Goal: Information Seeking & Learning: Learn about a topic

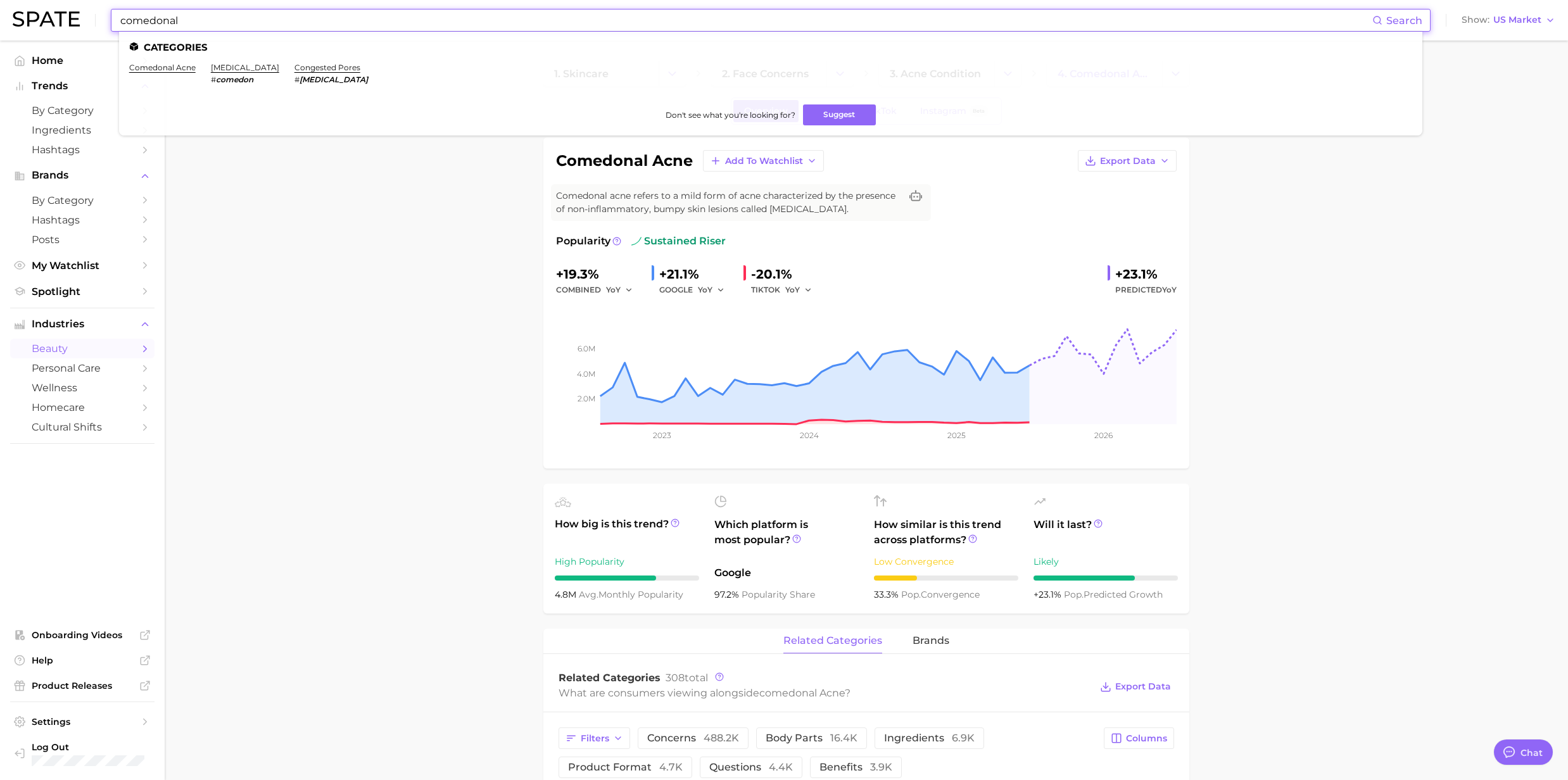
click at [190, 18] on input "comedonal" at bounding box center [746, 20] width 1254 height 22
drag, startPoint x: 197, startPoint y: 16, endPoint x: 13, endPoint y: 1, distance: 184.6
click at [20, 16] on div "comedonal Search Categories comedonal acne [MEDICAL_DATA] # comedon congested p…" at bounding box center [784, 20] width 1543 height 40
click at [167, 68] on link "skin microbiome" at bounding box center [160, 68] width 64 height 10
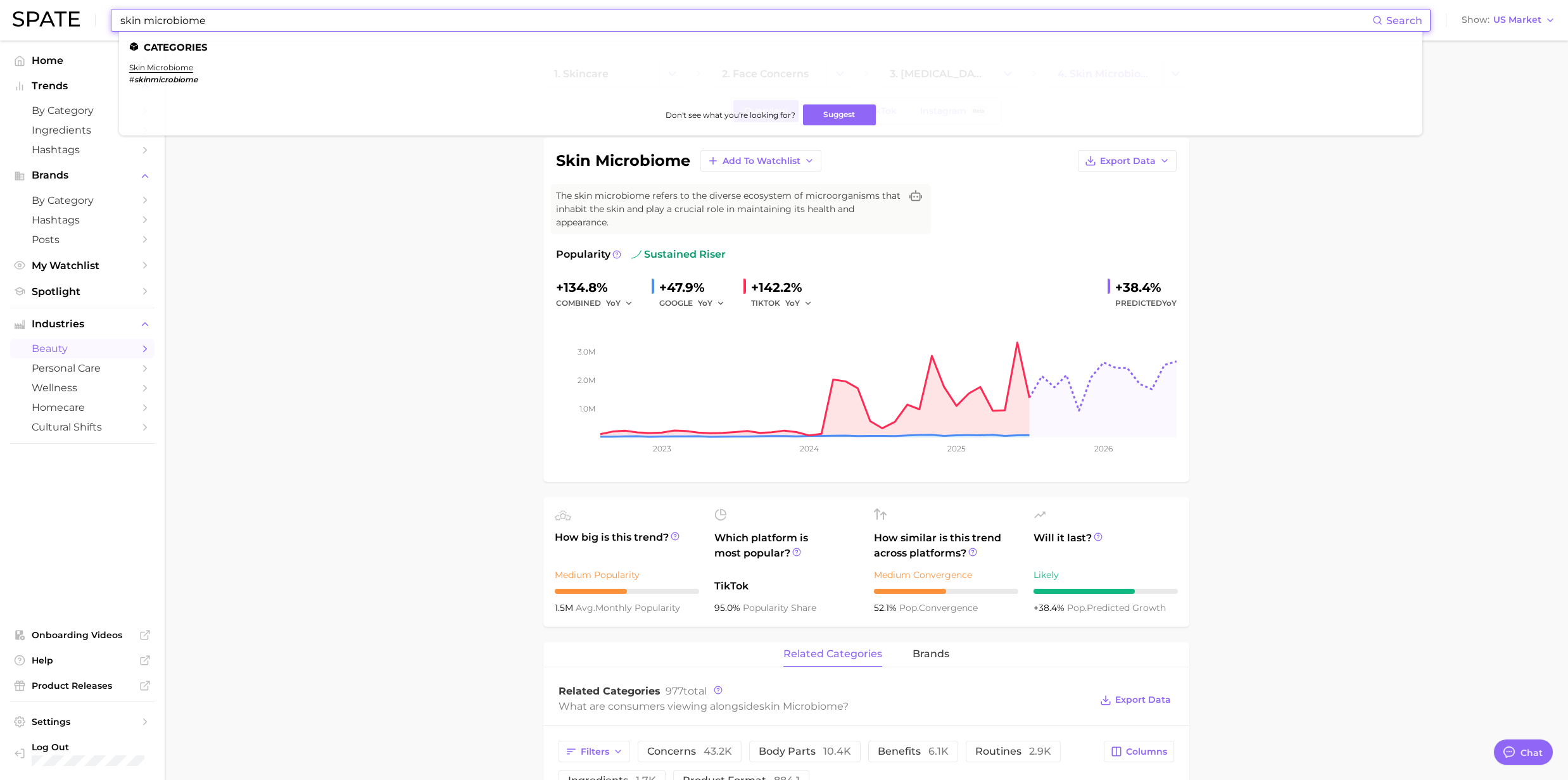
drag, startPoint x: 211, startPoint y: 23, endPoint x: 94, endPoint y: 4, distance: 118.5
click at [94, 4] on div "skin microbiome Search Categories skin microbiome # skinmicrobiome Don't see wh…" at bounding box center [784, 20] width 1543 height 40
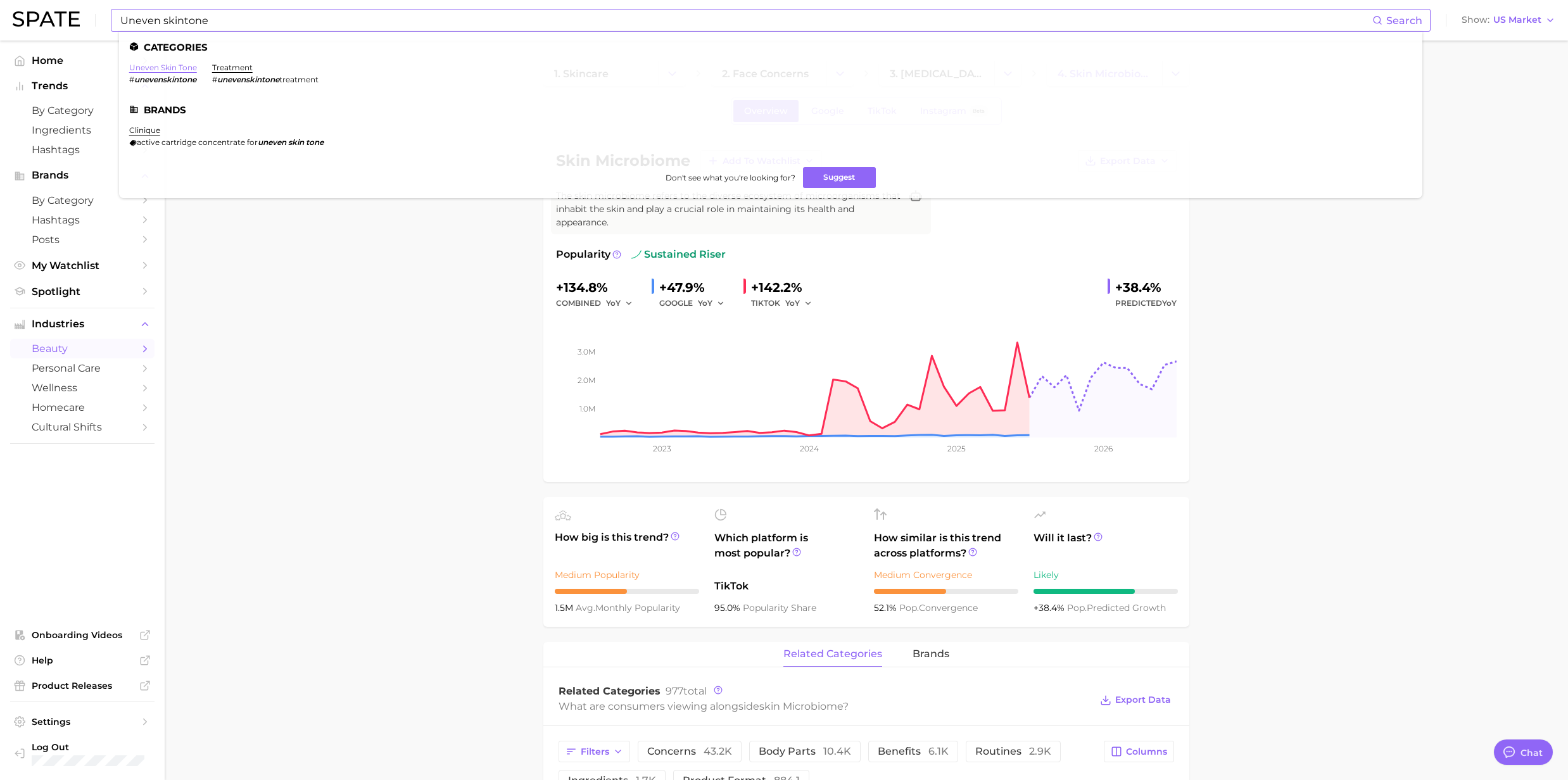
click at [160, 64] on link "uneven skin tone" at bounding box center [163, 68] width 68 height 10
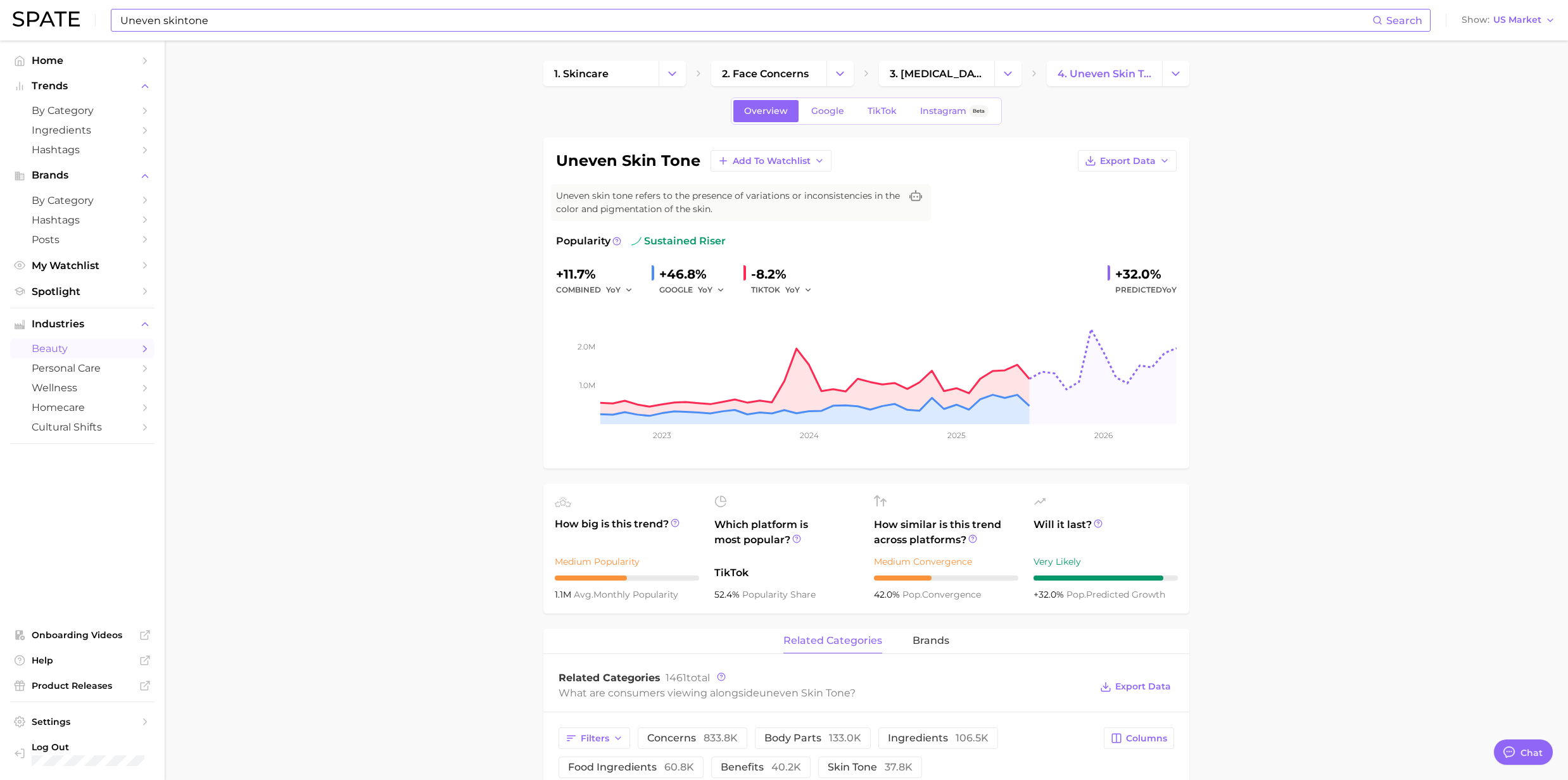
click at [320, 20] on input "Uneven skintone" at bounding box center [746, 20] width 1254 height 22
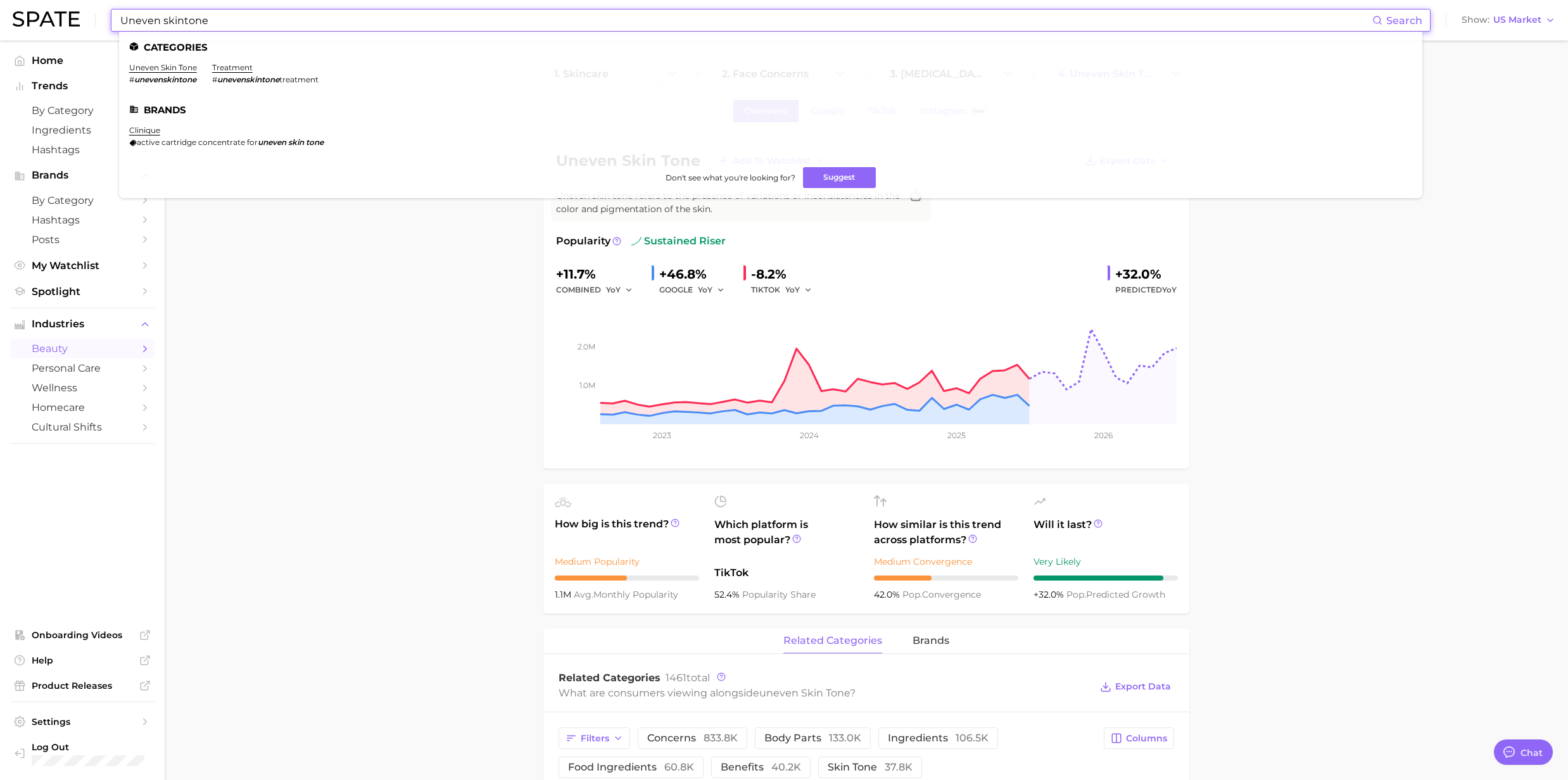
drag, startPoint x: 320, startPoint y: 20, endPoint x: 51, endPoint y: -15, distance: 271.3
click at [51, 0] on html "Uneven skintone Search Categories uneven skin tone # unevenskintone treatment #…" at bounding box center [784, 390] width 1568 height 780
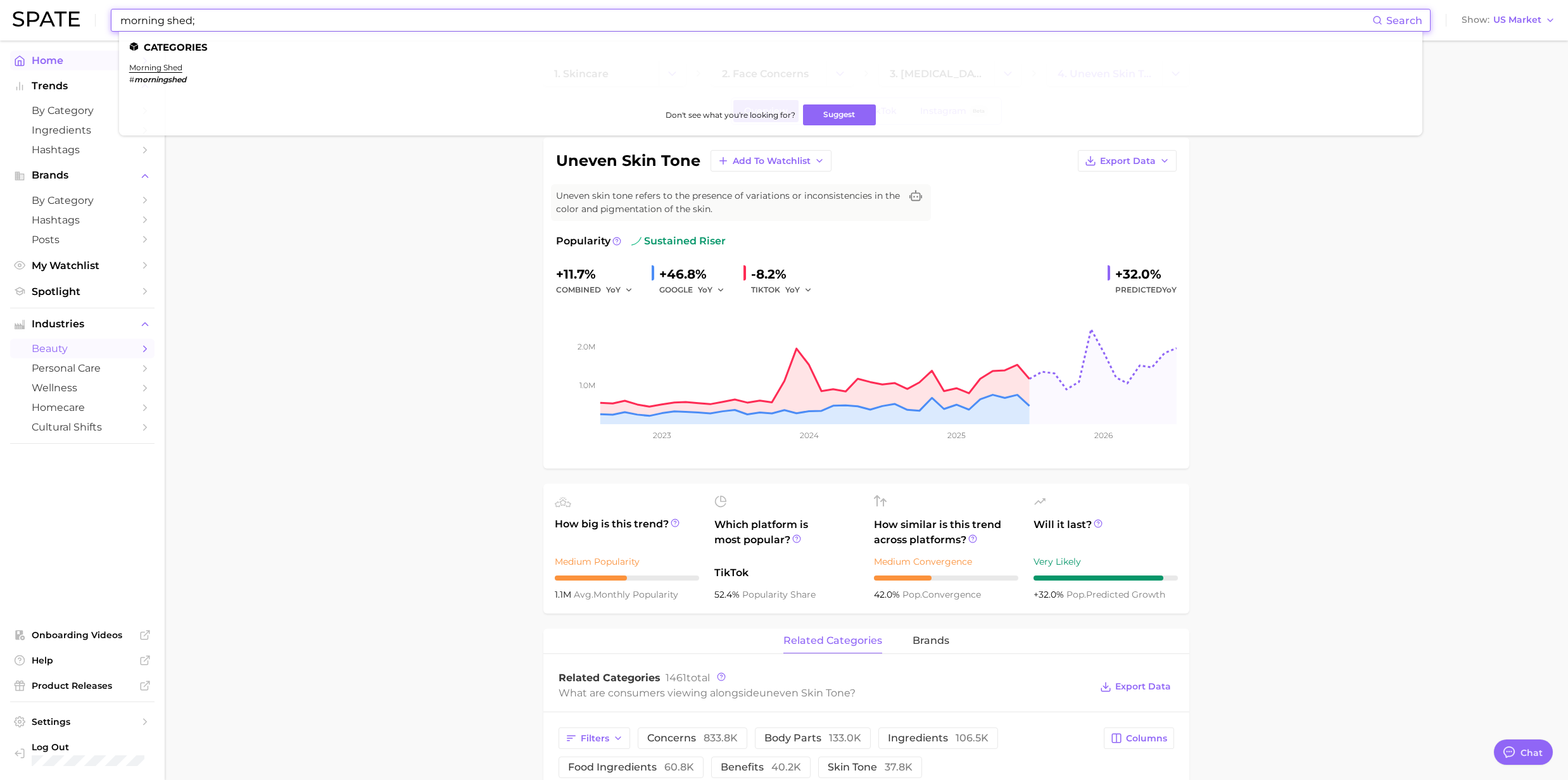
click at [138, 69] on link "morning shed" at bounding box center [156, 68] width 53 height 10
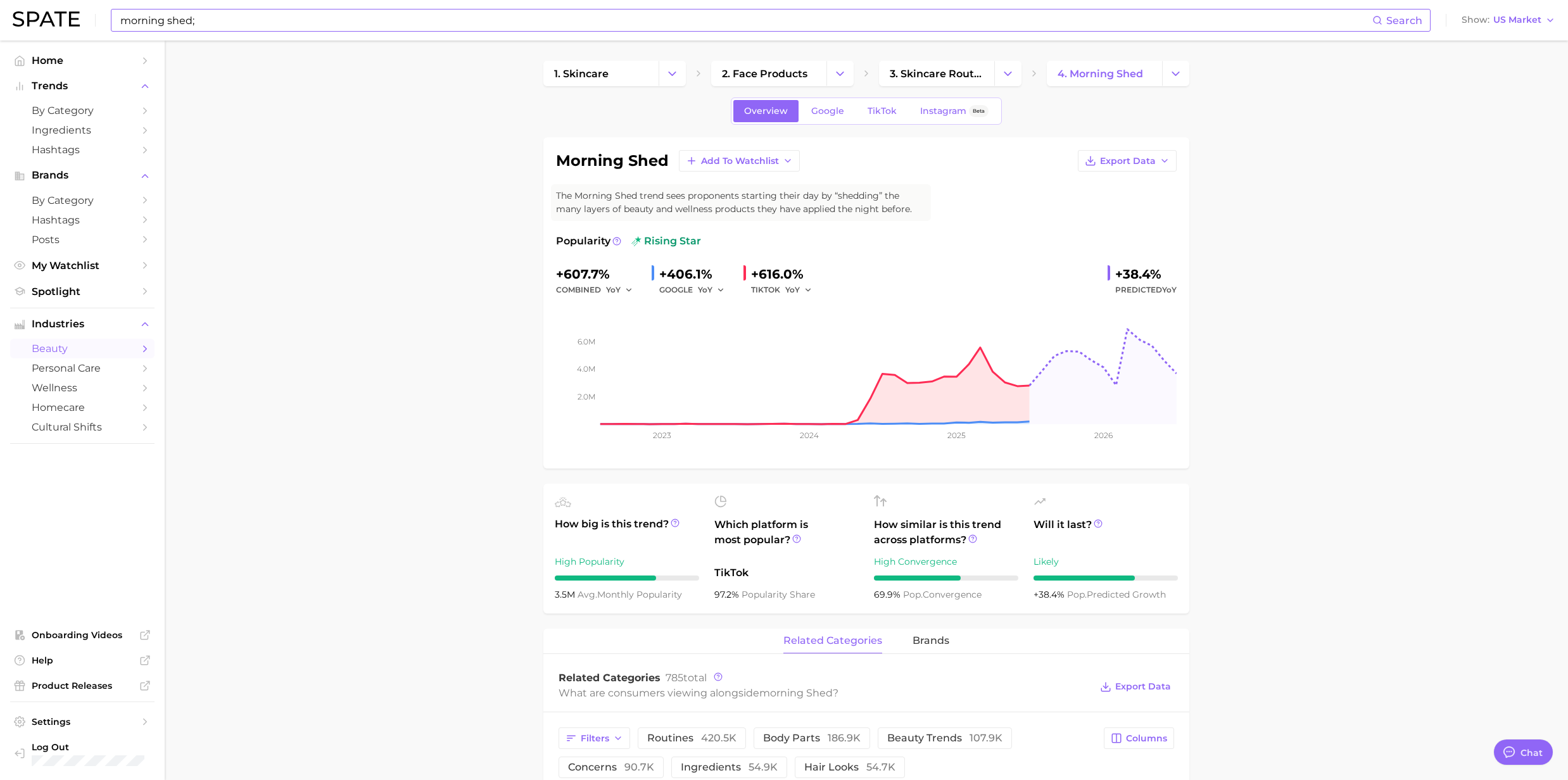
click at [222, 11] on input "morning shed;" at bounding box center [746, 20] width 1254 height 22
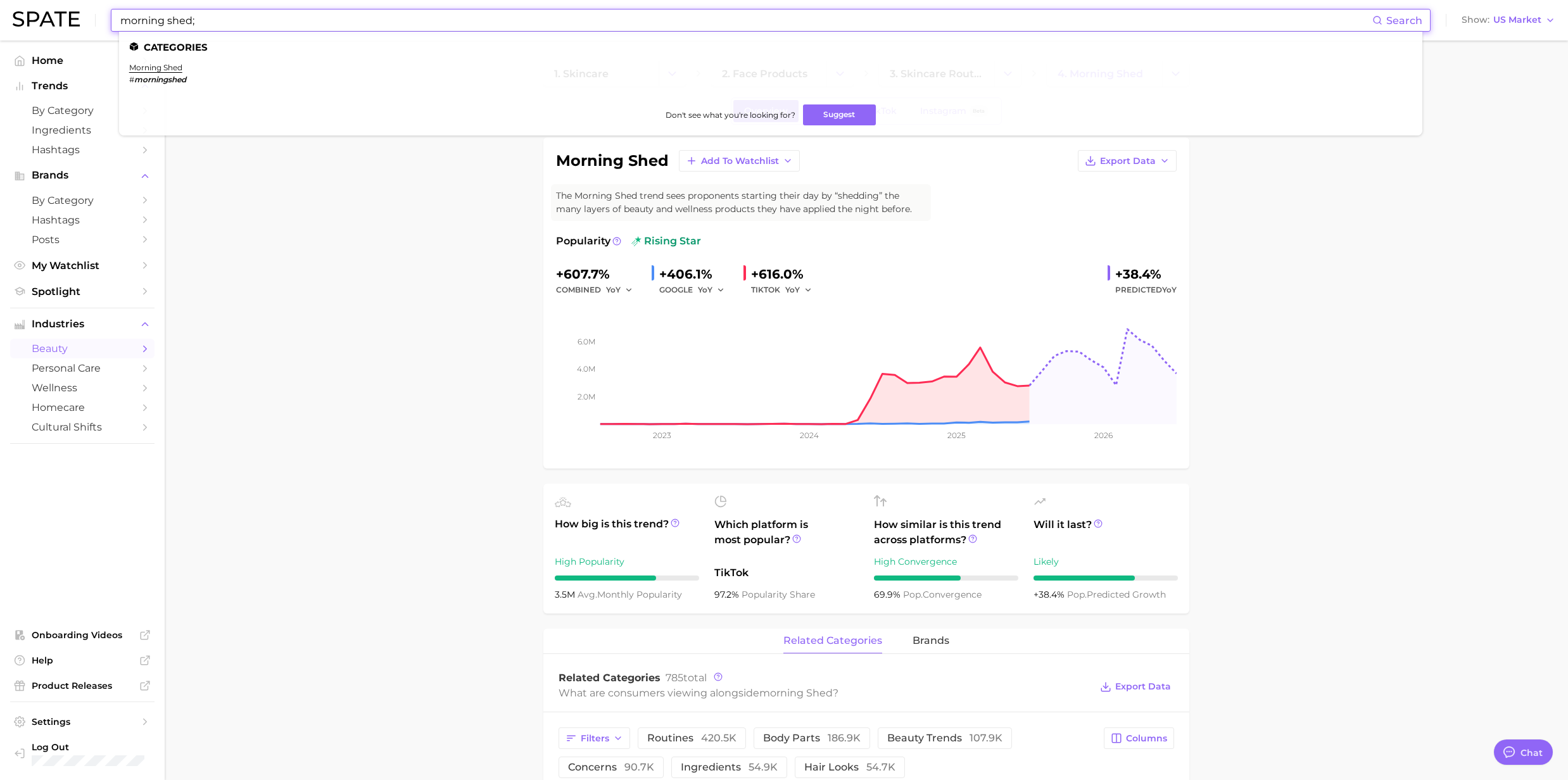
drag, startPoint x: 216, startPoint y: 21, endPoint x: 6, endPoint y: 19, distance: 210.0
click at [8, 19] on header "morning shed; Search Categories morning shed # morningshed Don't see what you'r…" at bounding box center [784, 20] width 1568 height 40
click at [147, 75] on em "potenza" at bounding box center [150, 80] width 31 height 10
click at [147, 67] on link "potenza" at bounding box center [144, 68] width 31 height 10
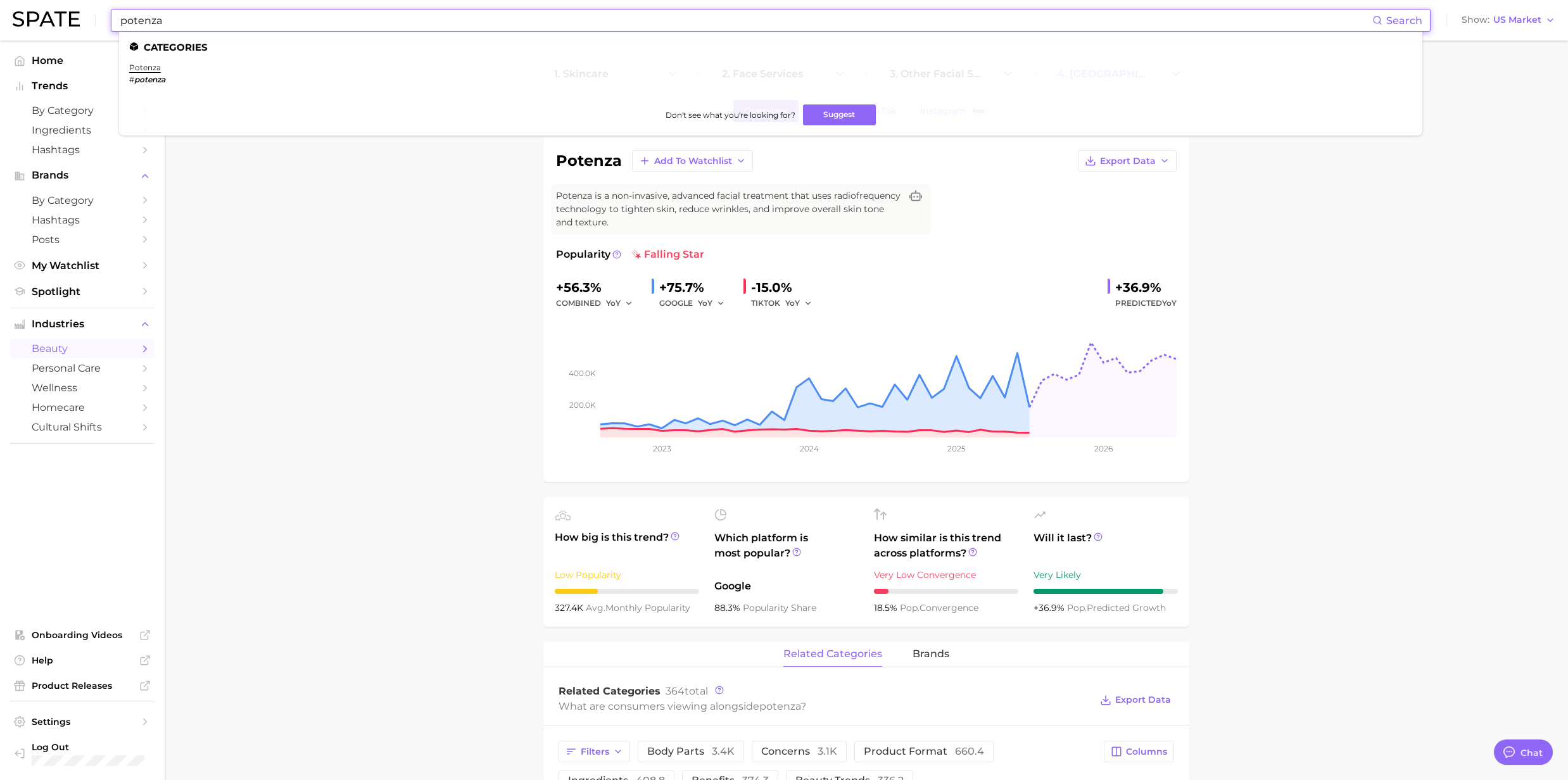
drag, startPoint x: 252, startPoint y: 21, endPoint x: 76, endPoint y: 21, distance: 176.0
click at [76, 21] on div "potenza Search Categories potenza # potenza Don't see what you're looking for? …" at bounding box center [784, 20] width 1543 height 40
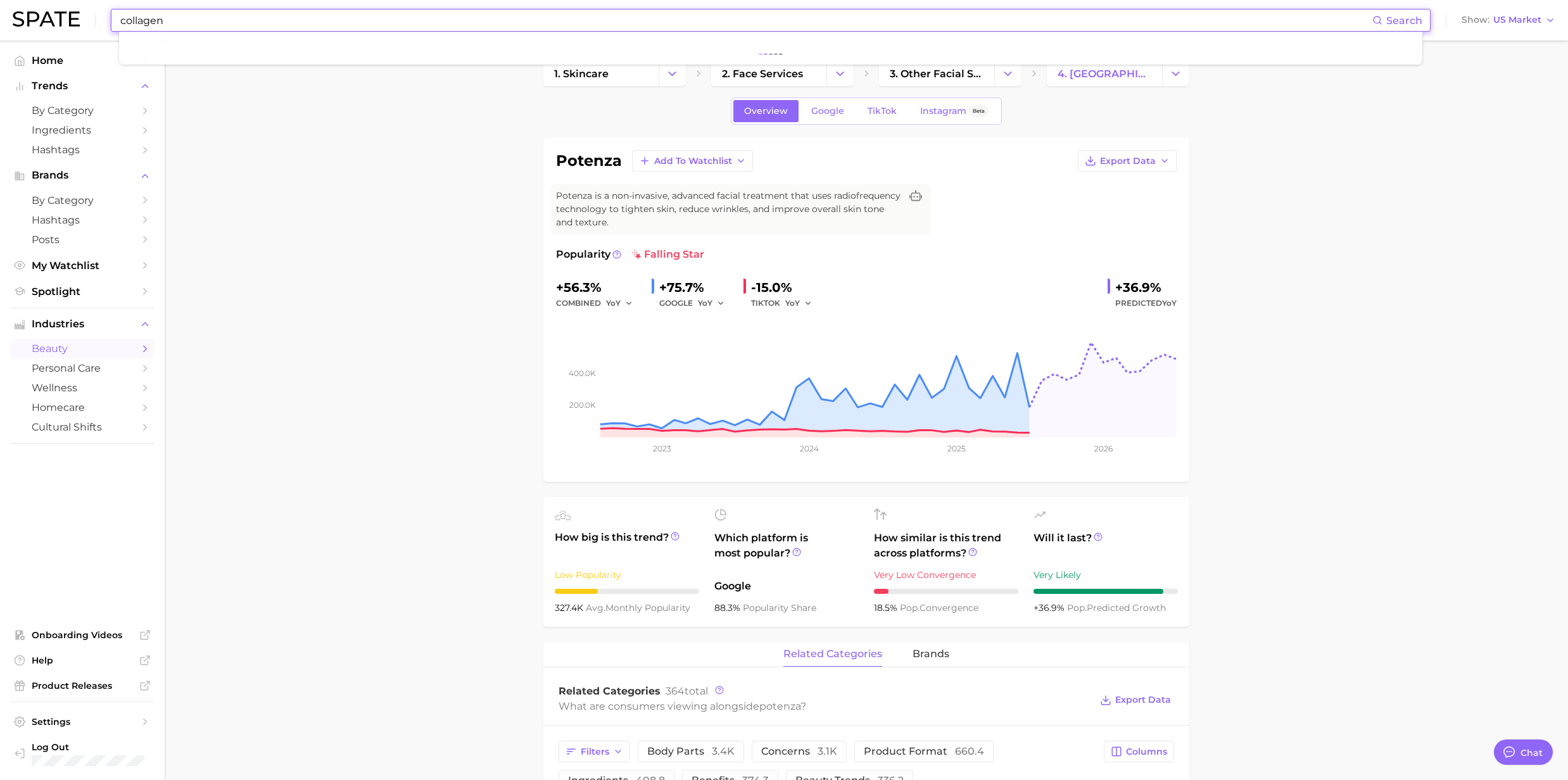
type input "collagen"
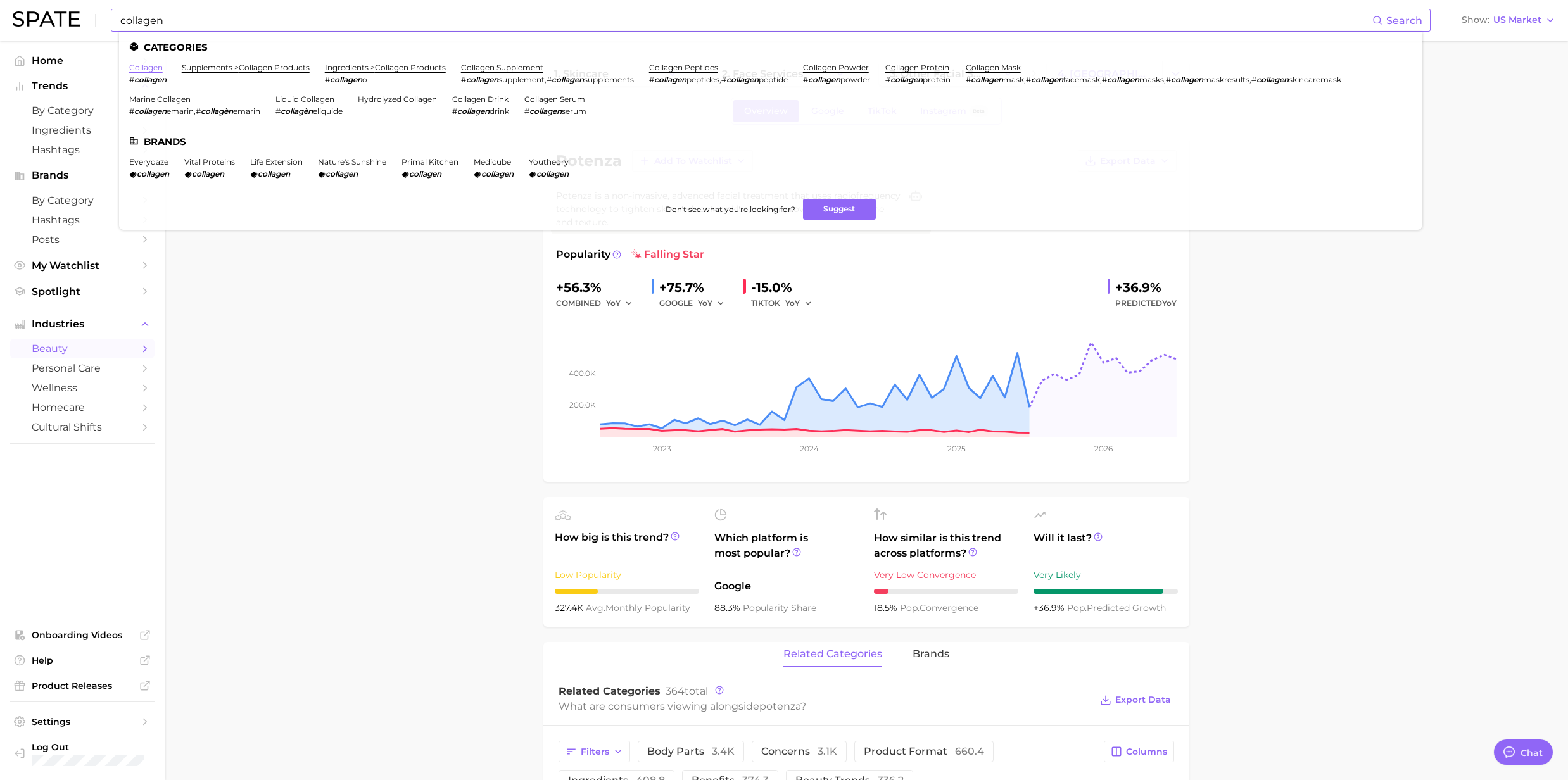
click at [160, 71] on link "collagen" at bounding box center [146, 68] width 34 height 10
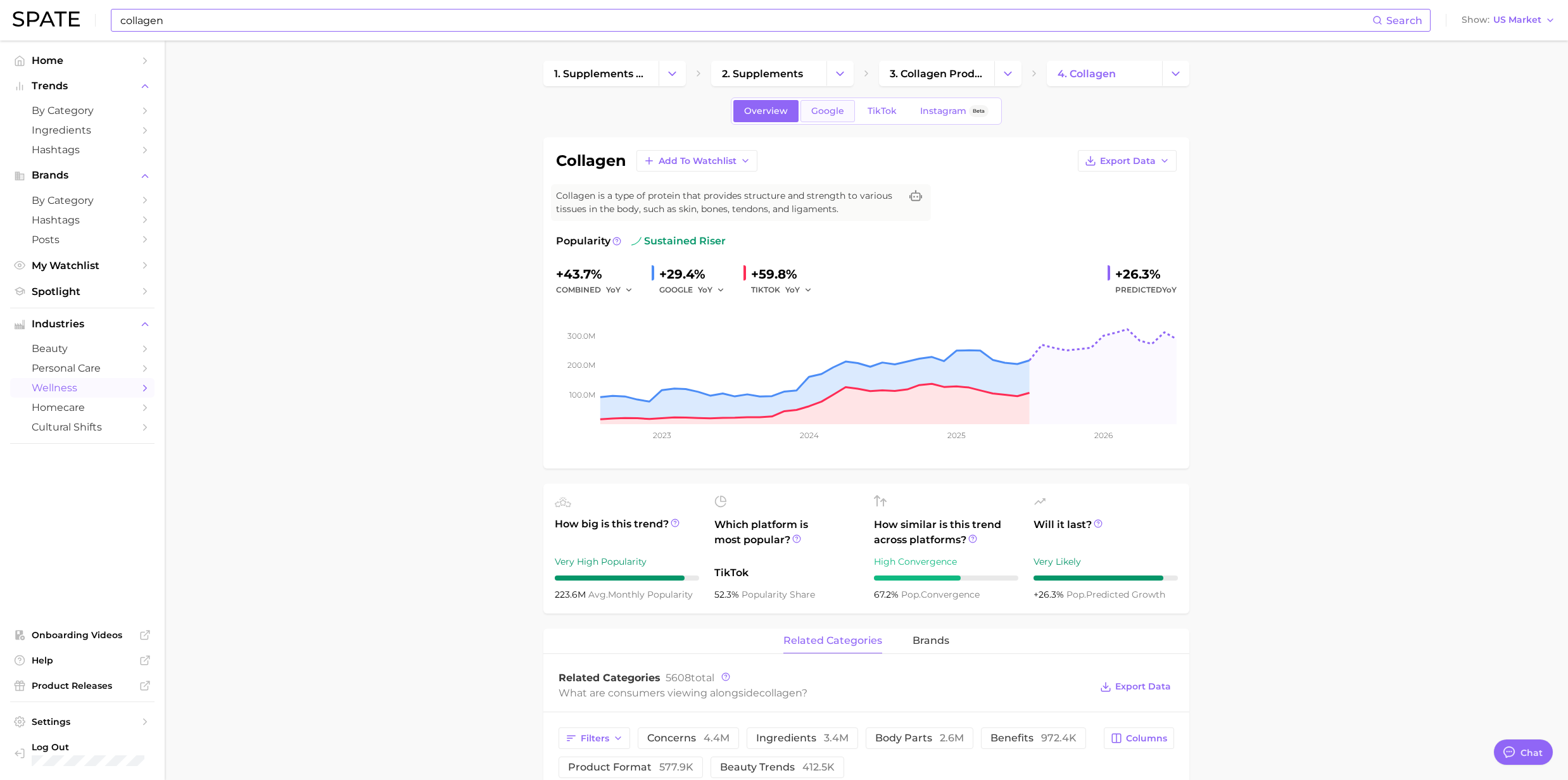
click at [831, 118] on link "Google" at bounding box center [828, 110] width 55 height 22
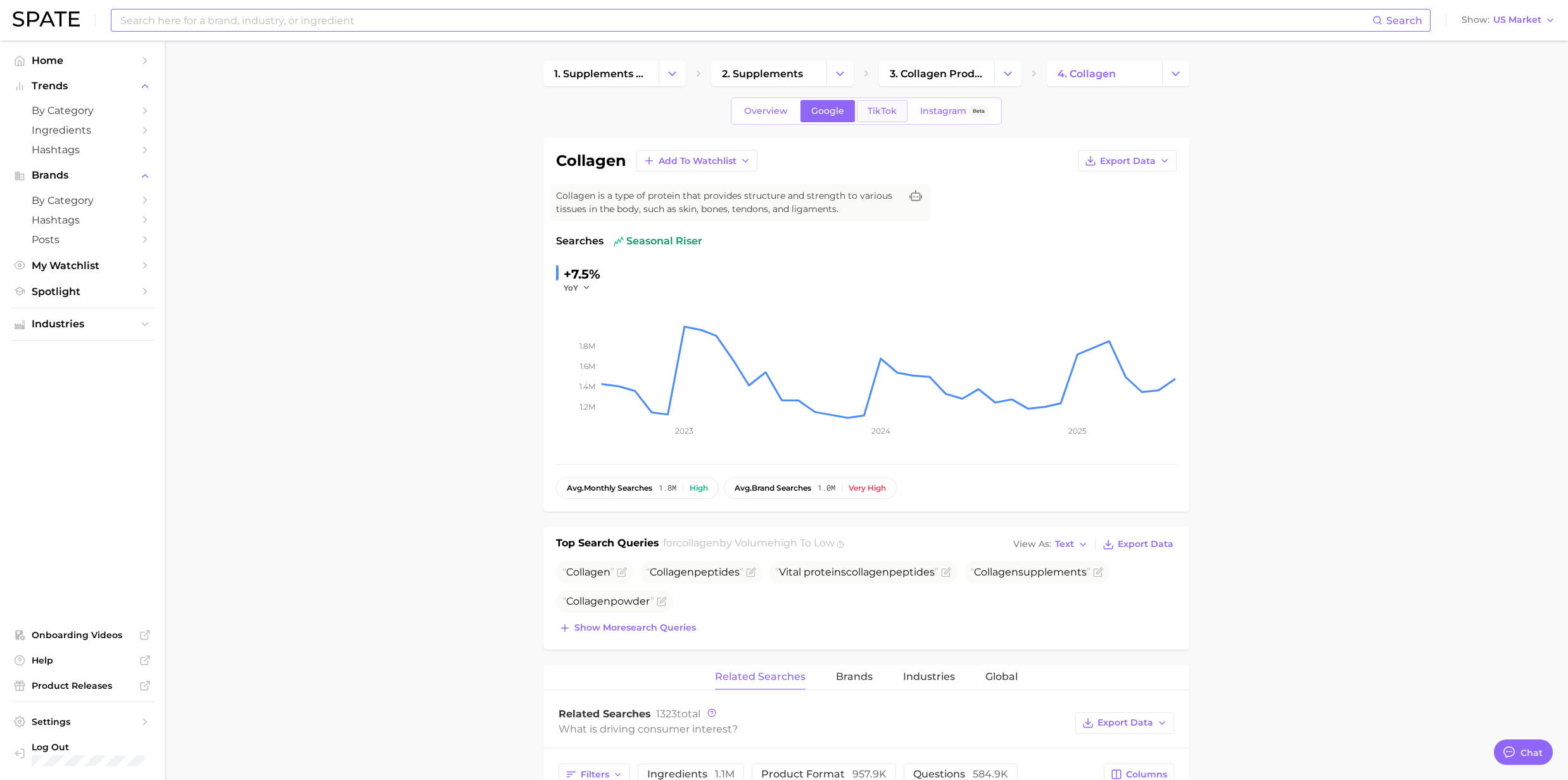
click at [885, 114] on span "TikTok" at bounding box center [882, 110] width 29 height 10
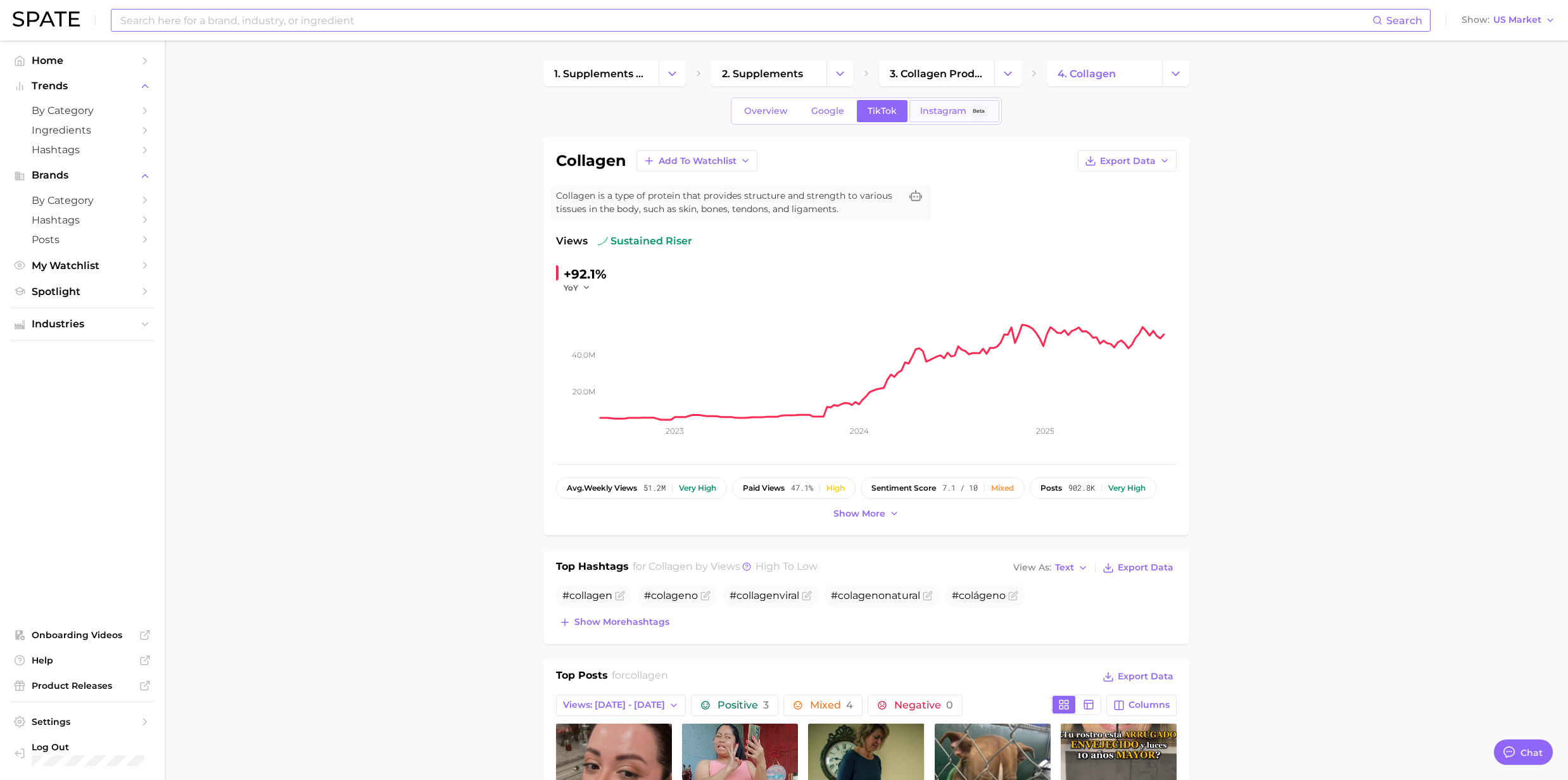
click at [950, 110] on span "Instagram" at bounding box center [942, 110] width 46 height 10
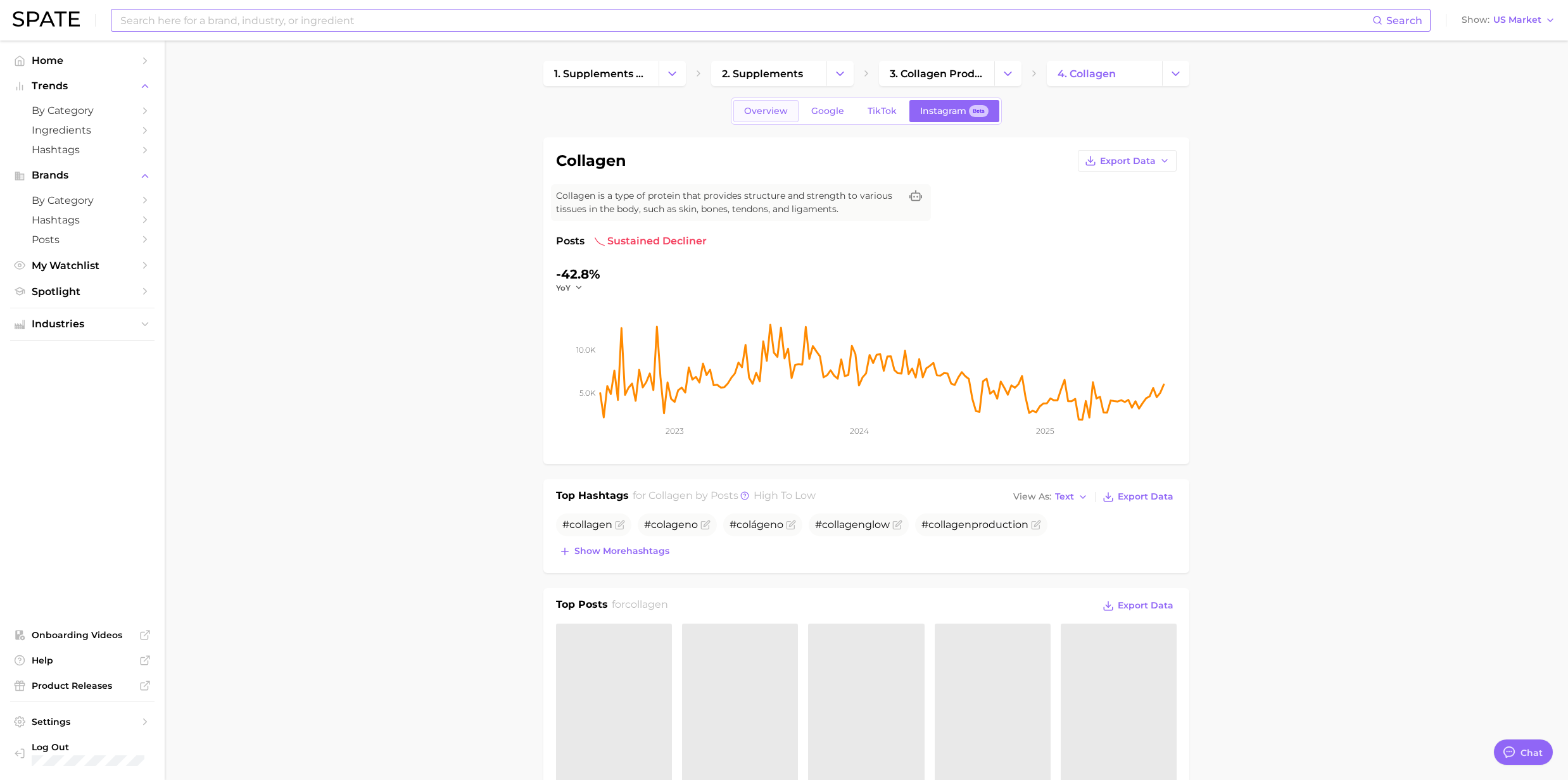
click at [755, 106] on span "Overview" at bounding box center [766, 110] width 44 height 10
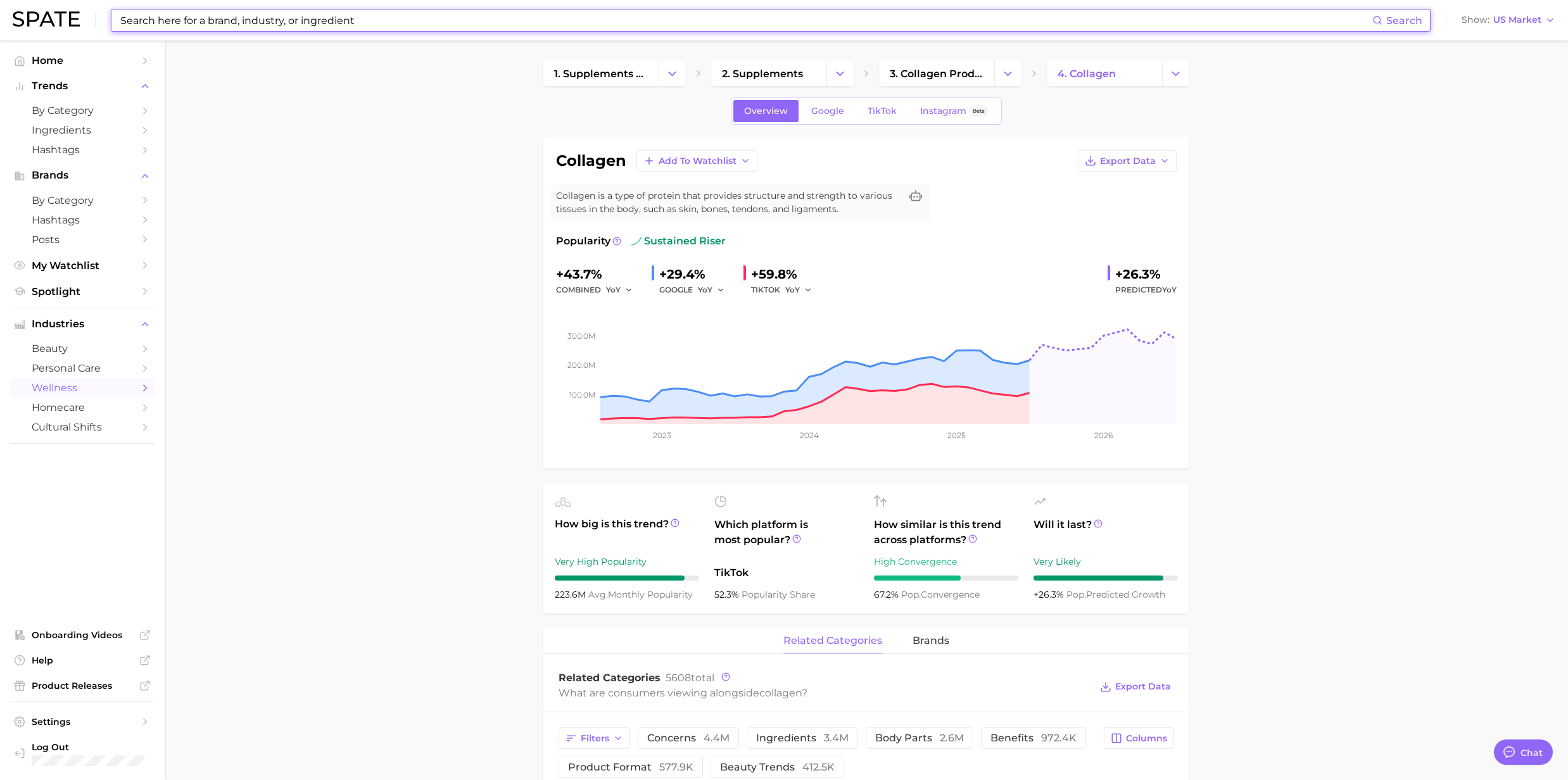
click at [229, 27] on input at bounding box center [746, 20] width 1254 height 22
click at [164, 14] on input at bounding box center [746, 20] width 1254 height 22
paste input "Hypochlorous Acid"
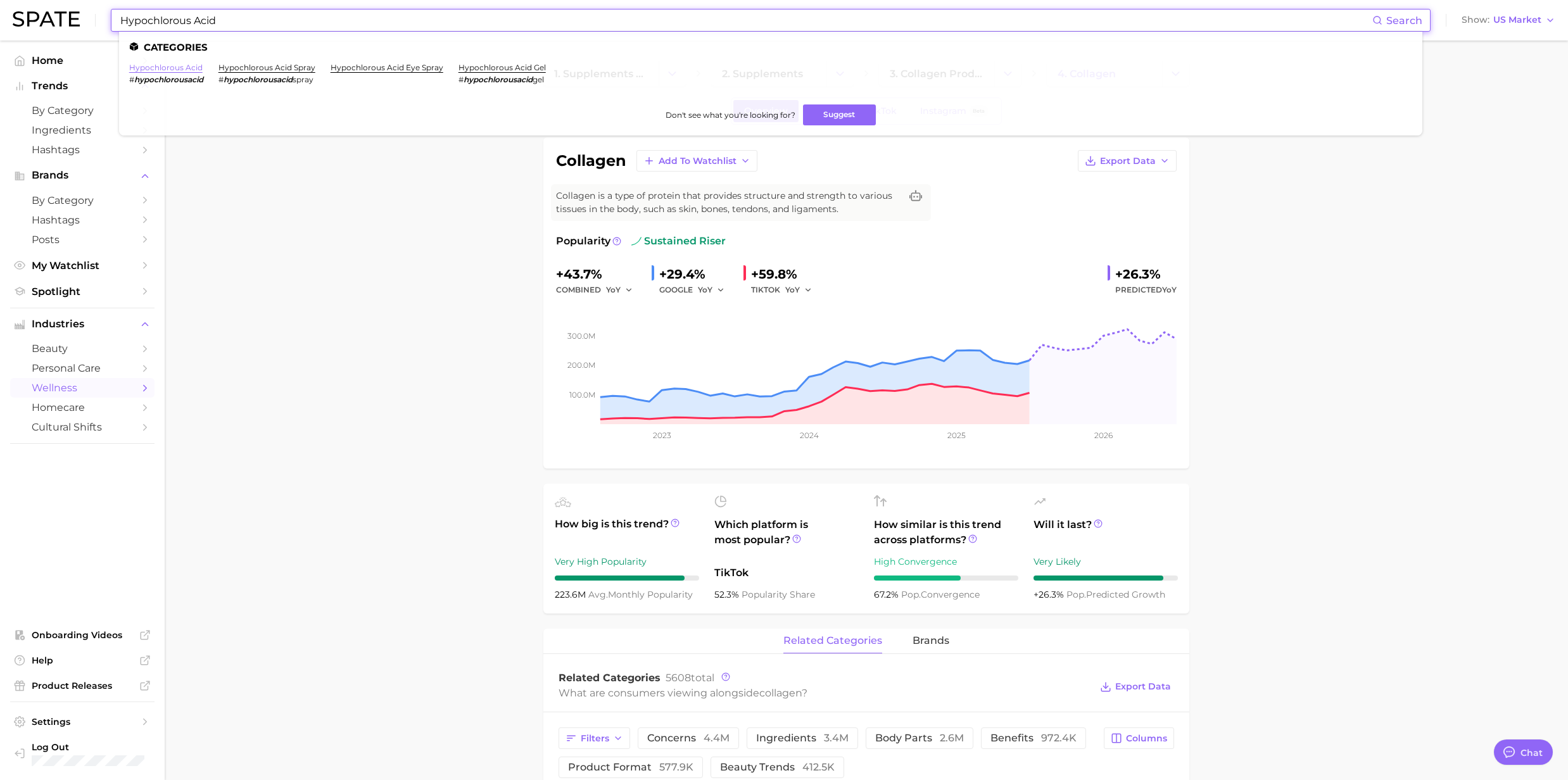
type input "Hypochlorous Acid"
click at [190, 72] on link "hypochlorous acid" at bounding box center [165, 68] width 73 height 10
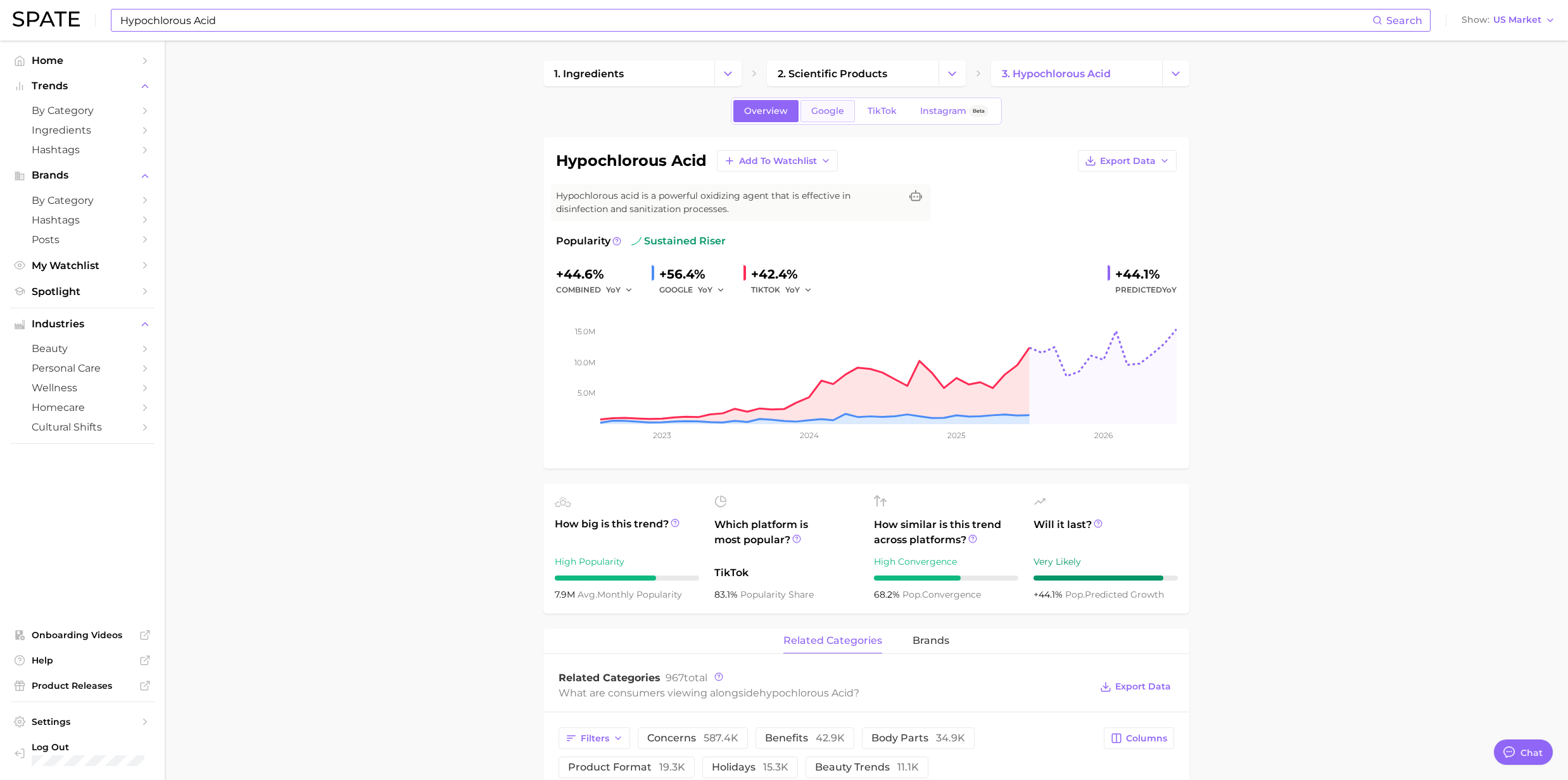
click at [823, 110] on span "Google" at bounding box center [827, 110] width 33 height 10
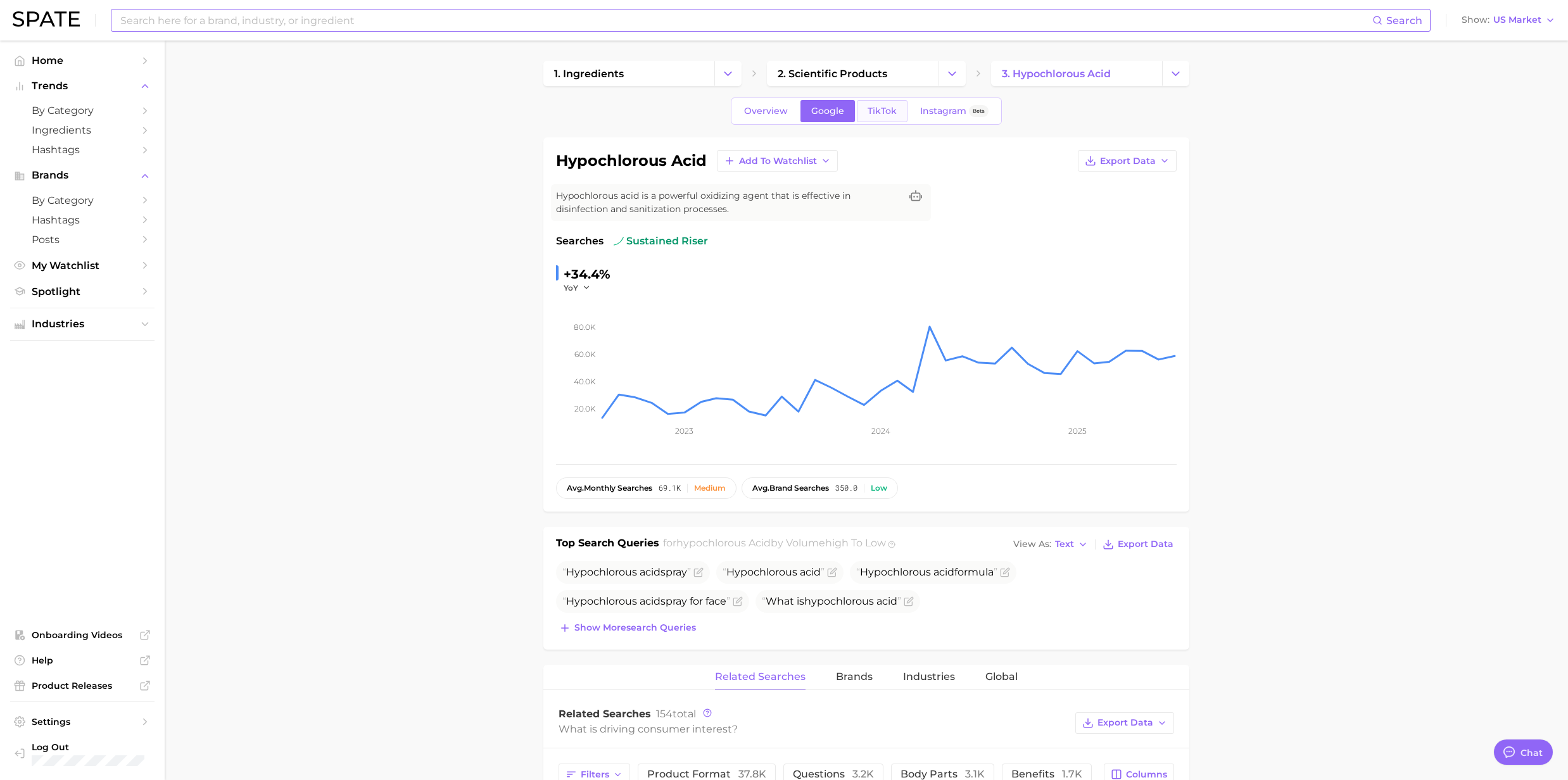
click at [872, 112] on span "TikTok" at bounding box center [882, 110] width 29 height 10
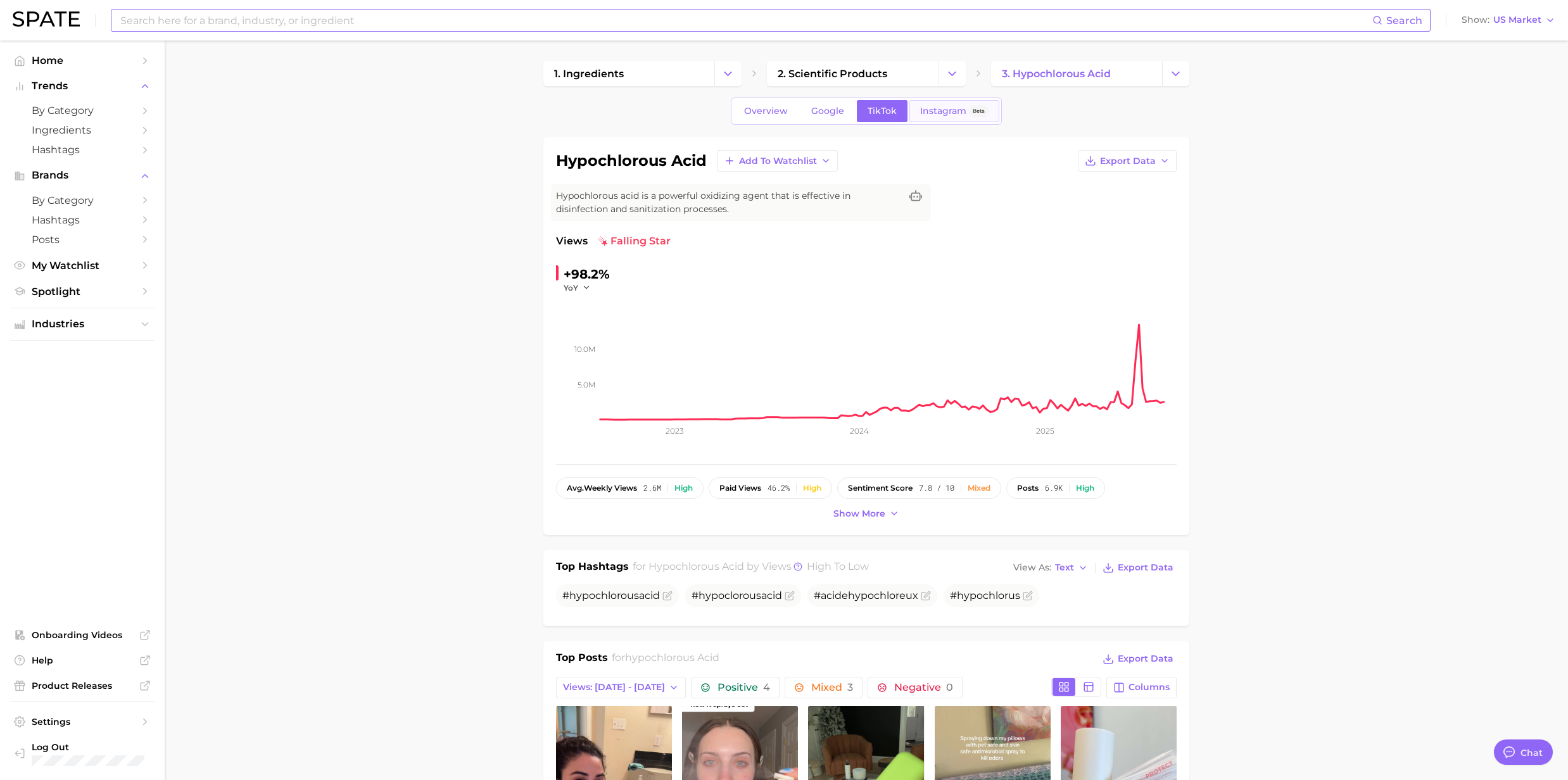
click at [923, 120] on link "Instagram Beta" at bounding box center [955, 110] width 90 height 22
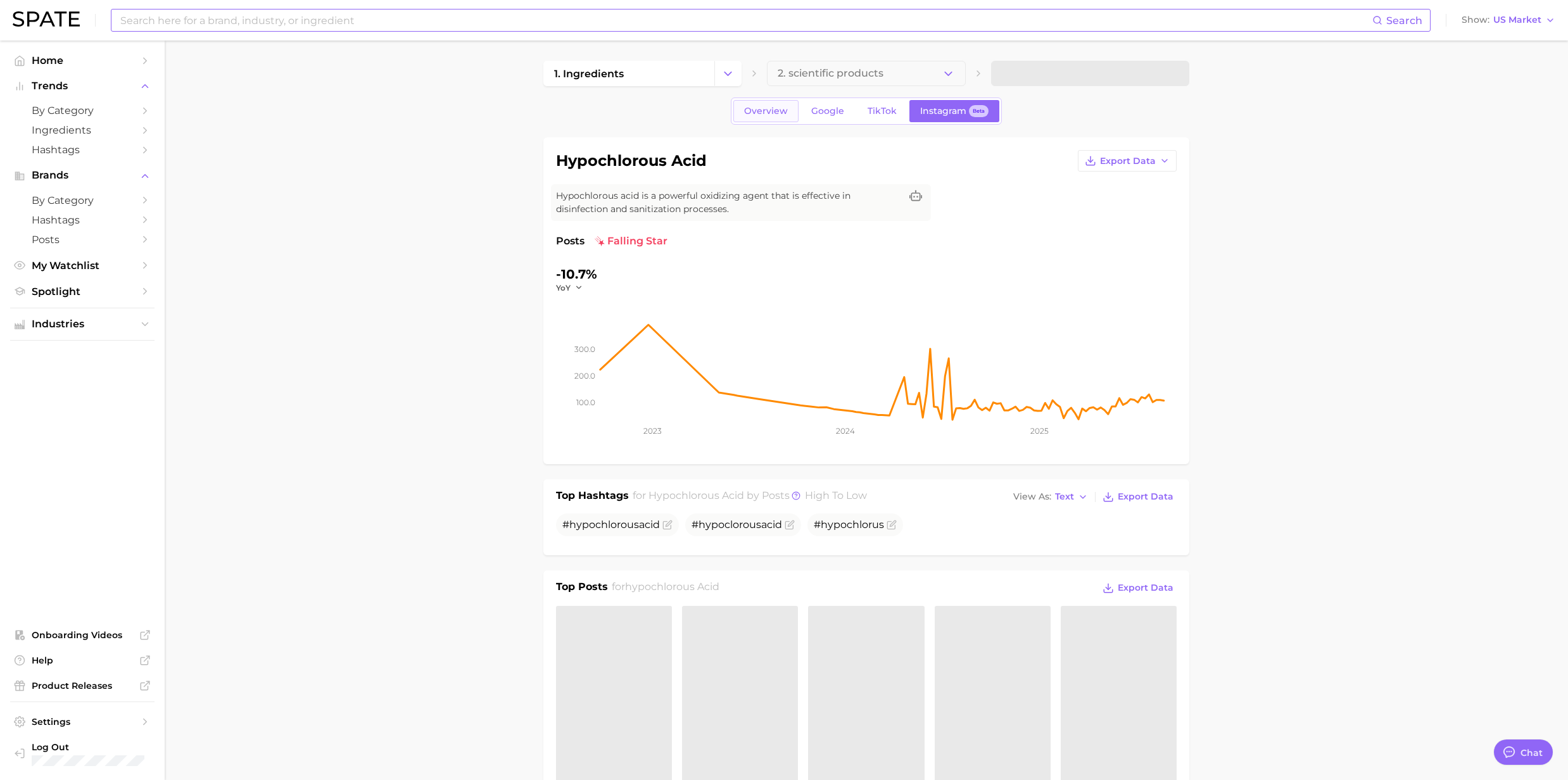
click at [752, 114] on span "Overview" at bounding box center [766, 110] width 44 height 10
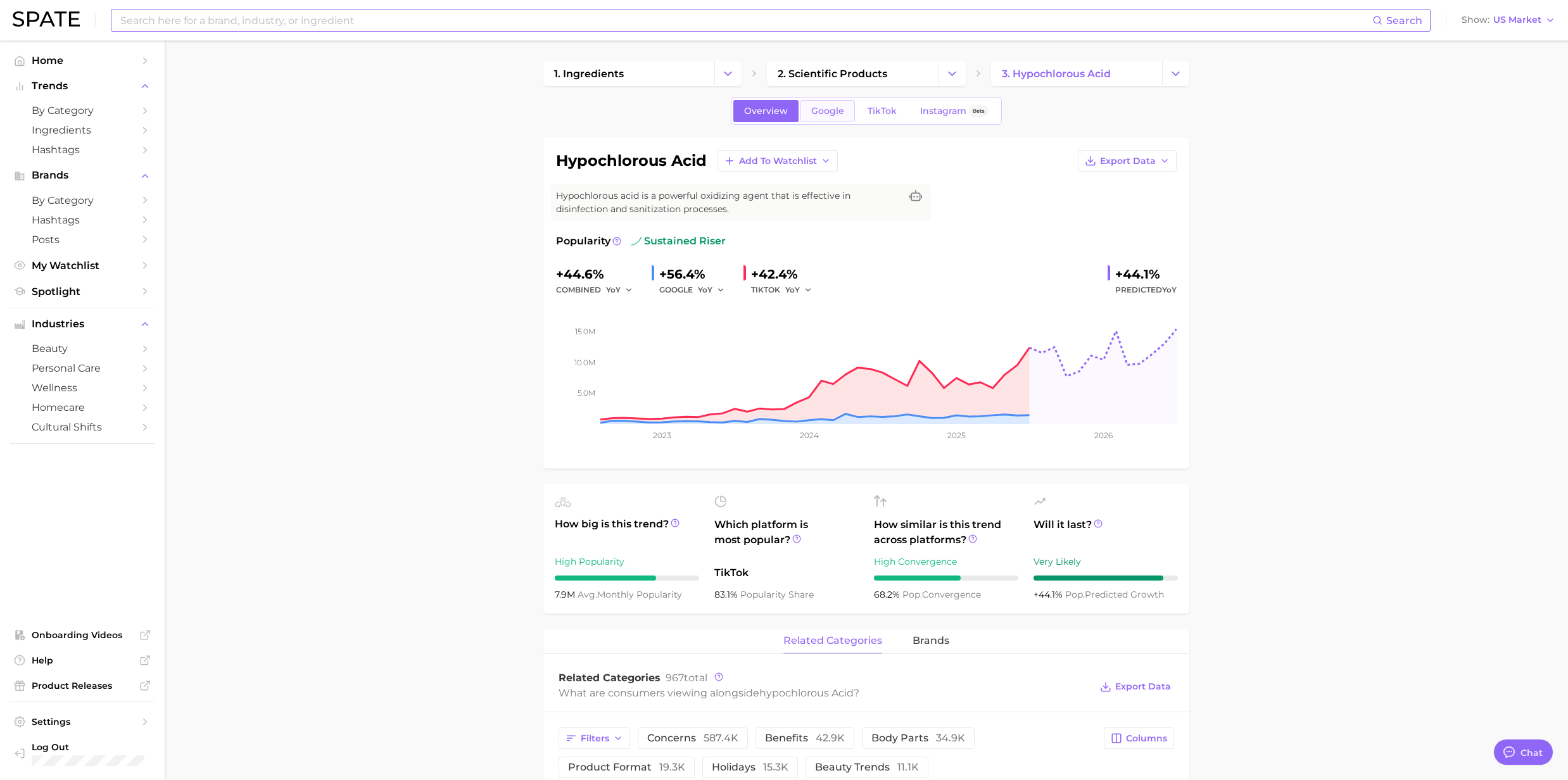
click at [827, 117] on link "Google" at bounding box center [828, 110] width 55 height 22
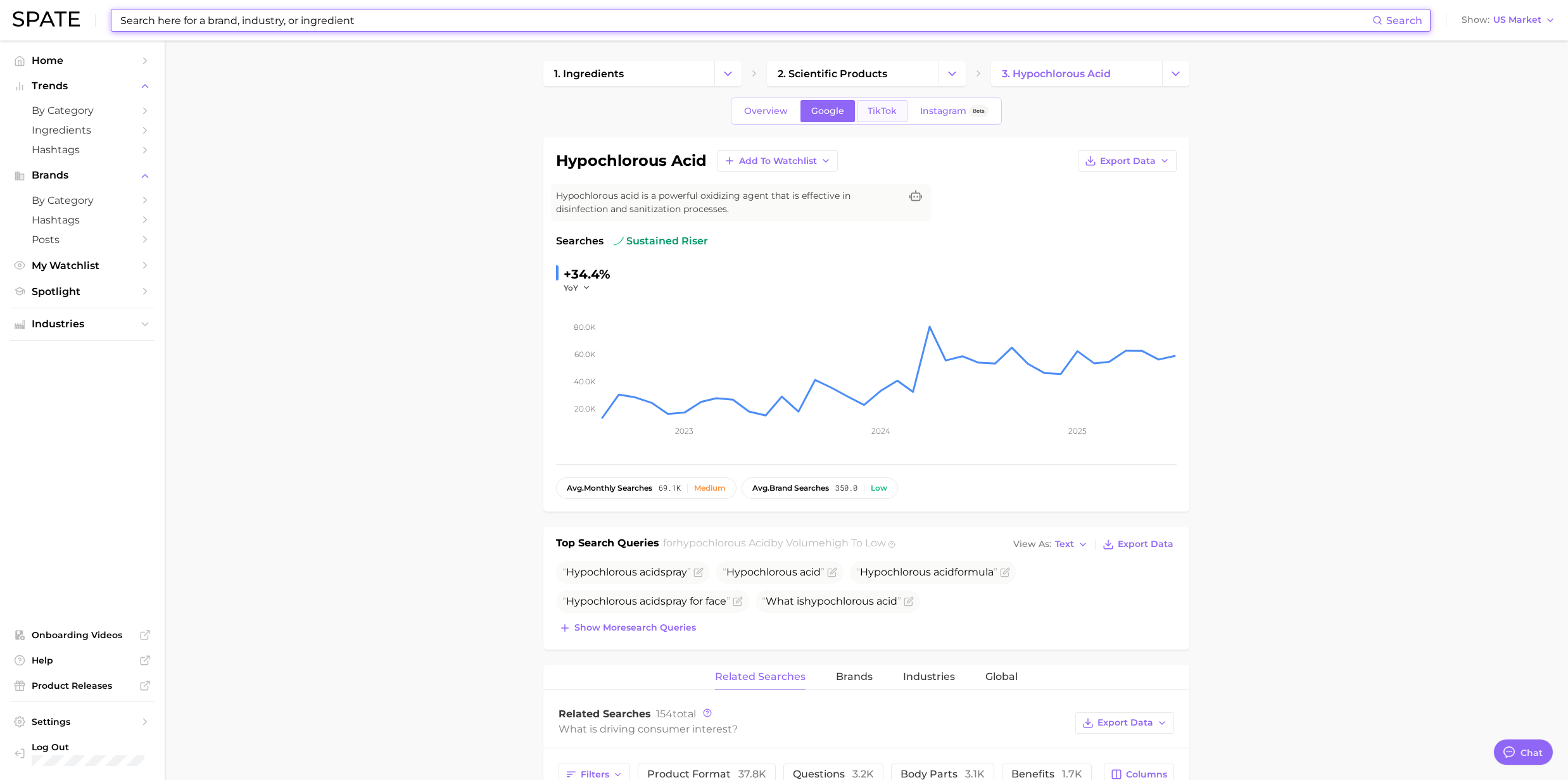
click at [870, 114] on span "TikTok" at bounding box center [882, 110] width 29 height 10
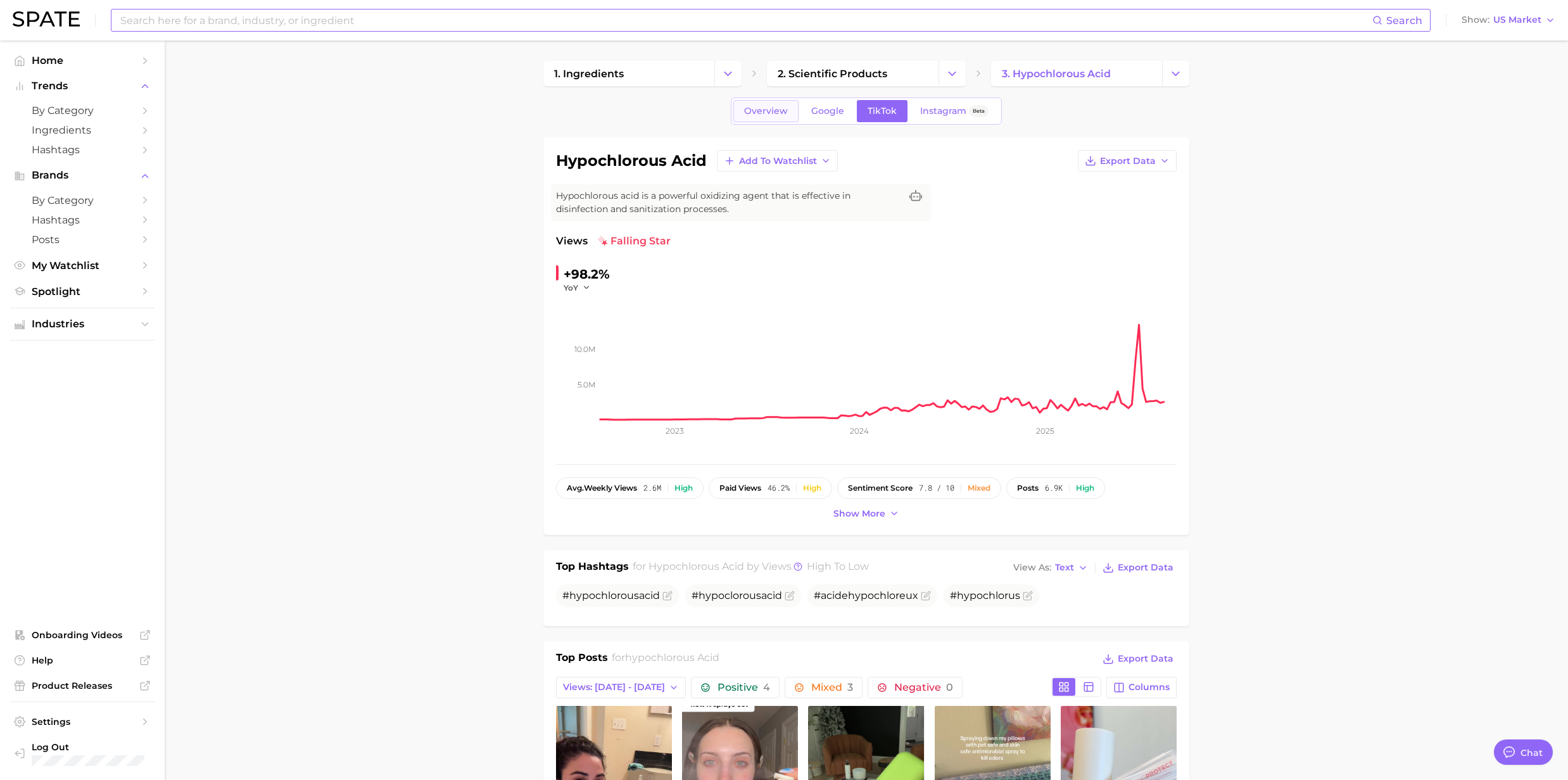
click at [773, 114] on span "Overview" at bounding box center [766, 110] width 44 height 10
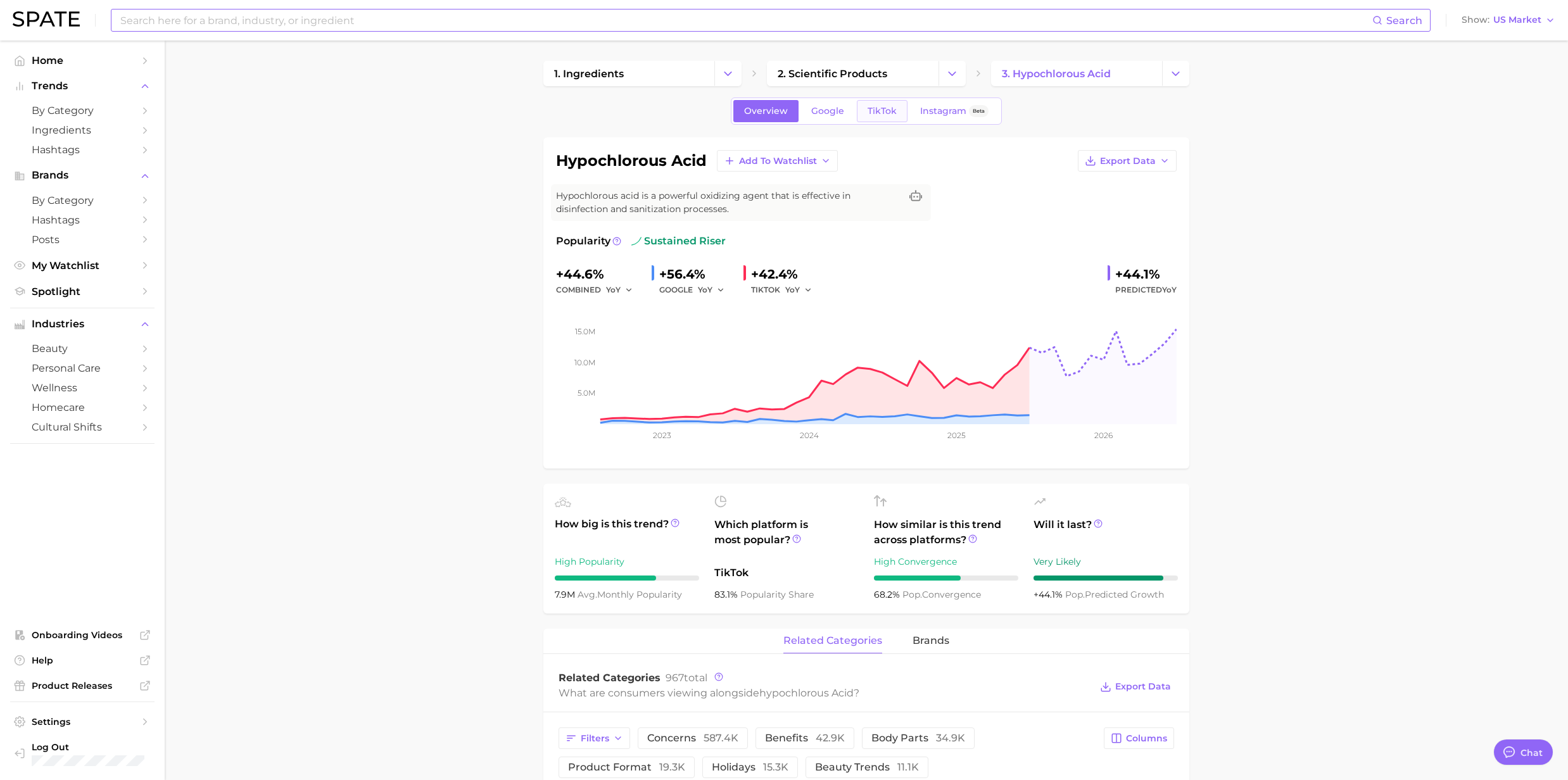
click at [872, 107] on span "TikTok" at bounding box center [882, 110] width 29 height 10
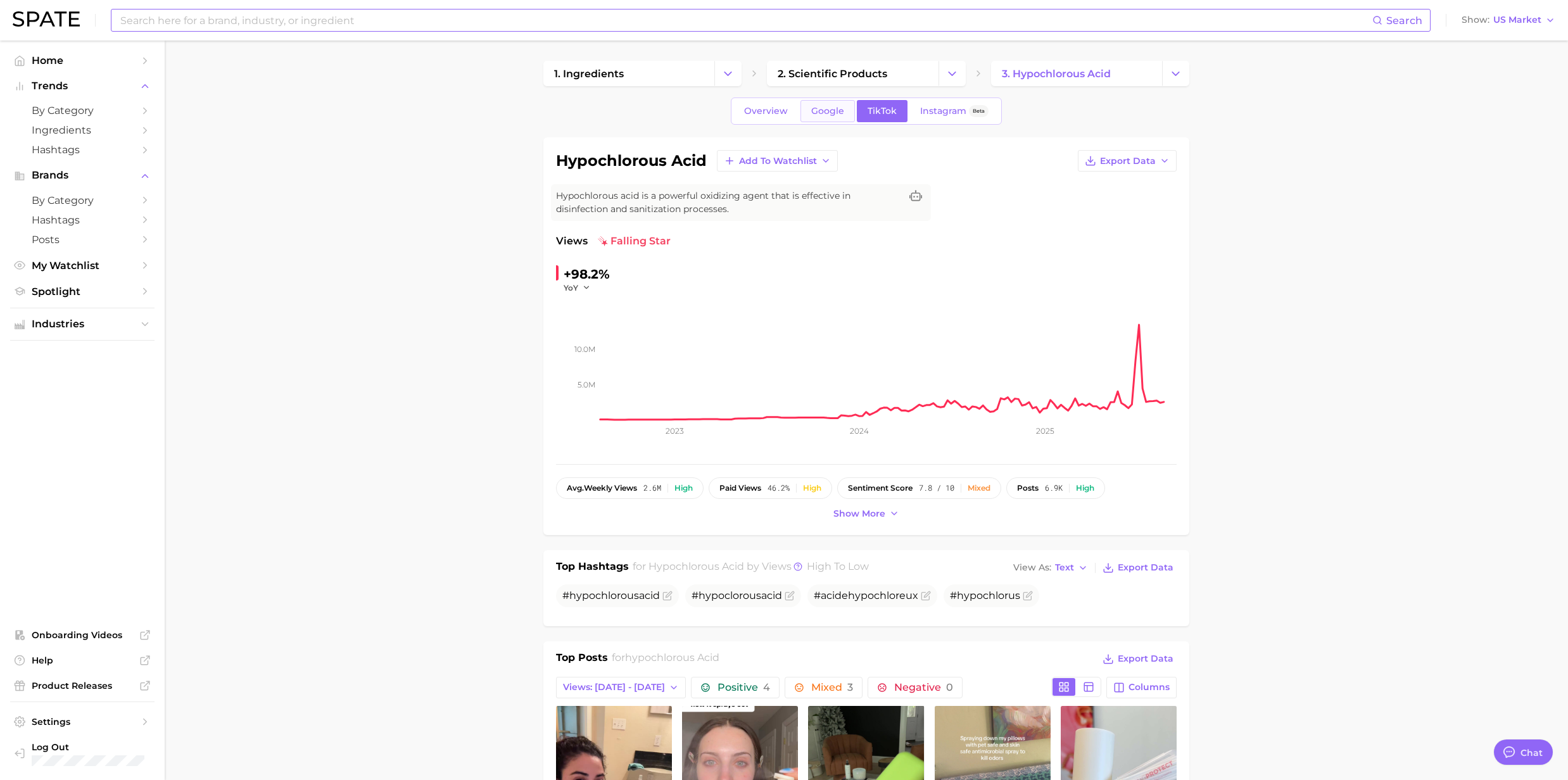
click at [814, 114] on span "Google" at bounding box center [827, 110] width 33 height 10
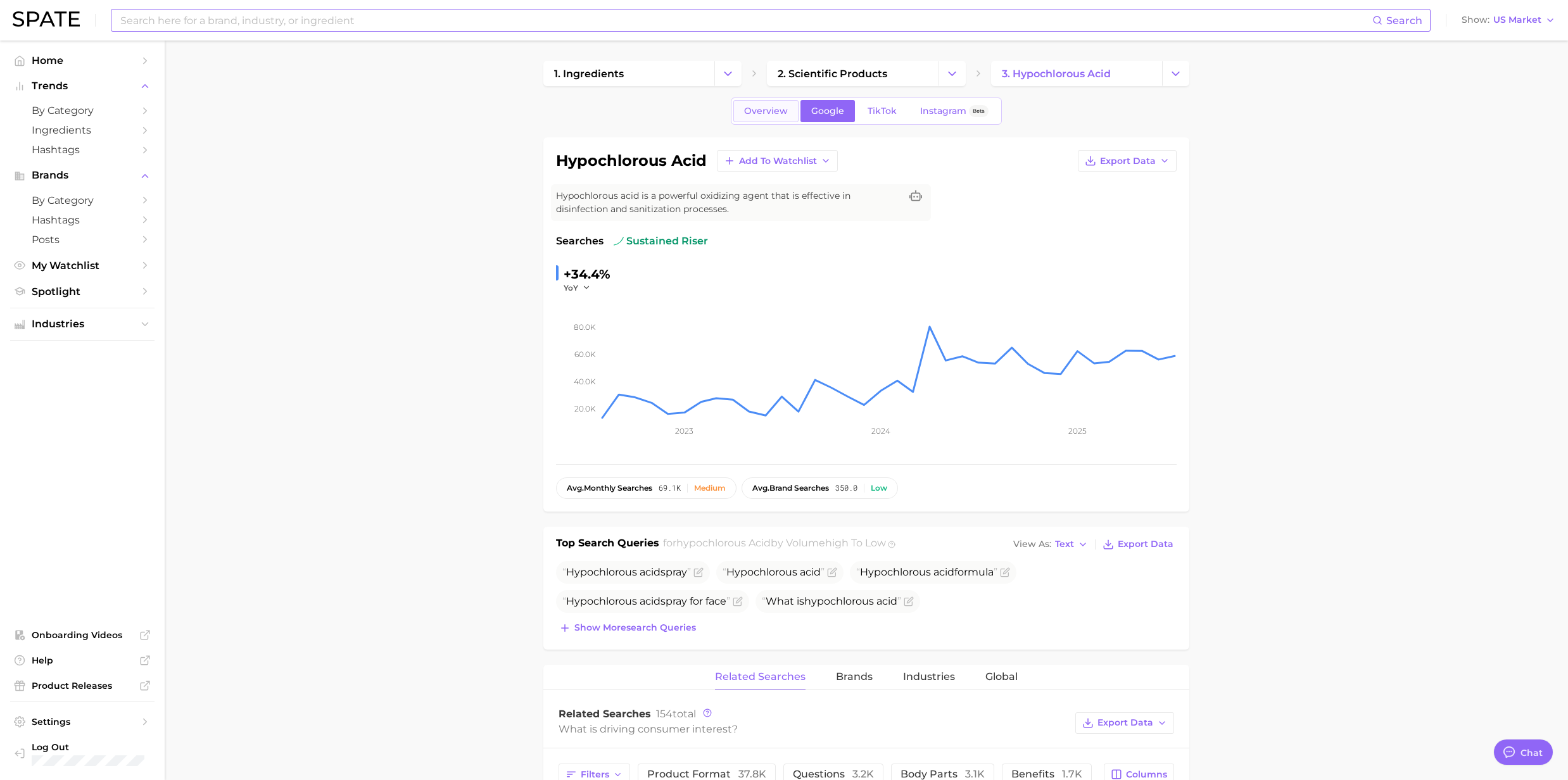
click at [776, 113] on span "Overview" at bounding box center [766, 110] width 44 height 10
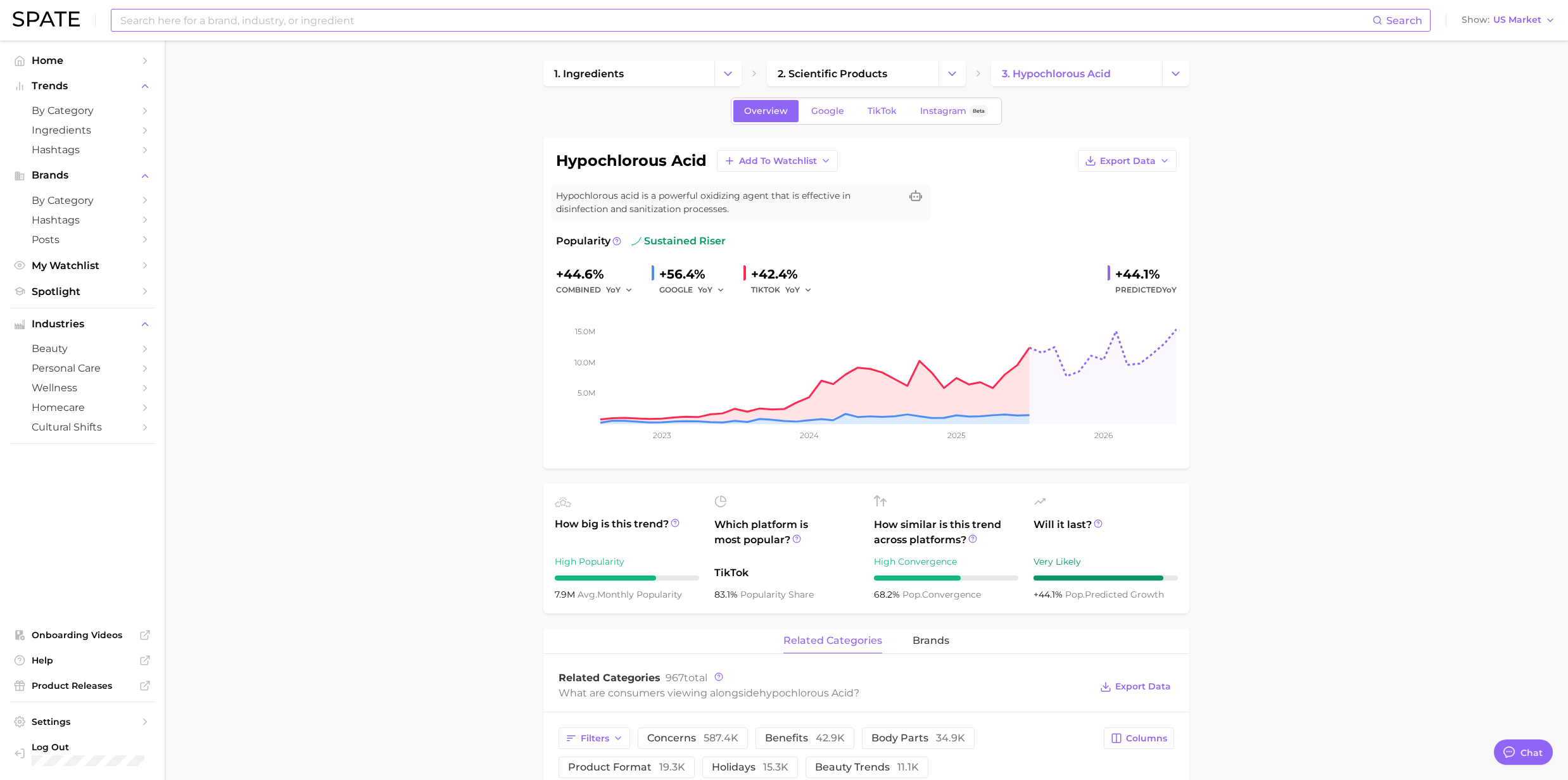
click at [332, 18] on input at bounding box center [746, 20] width 1254 height 22
click at [231, 25] on input at bounding box center [746, 20] width 1254 height 22
paste input "[MEDICAL_DATA]"
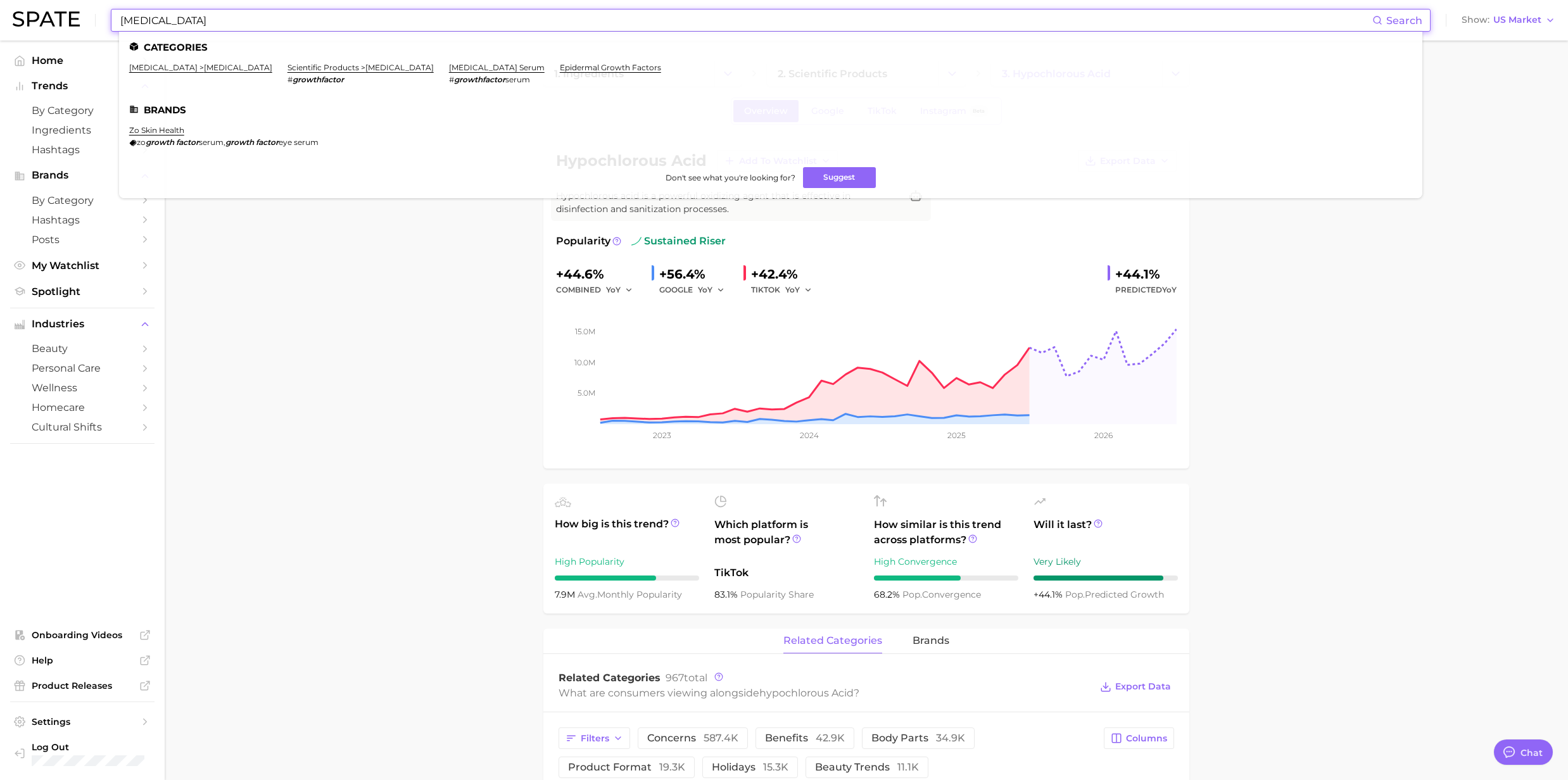
type input "[MEDICAL_DATA]"
click at [452, 69] on link "[MEDICAL_DATA] serum" at bounding box center [497, 68] width 96 height 10
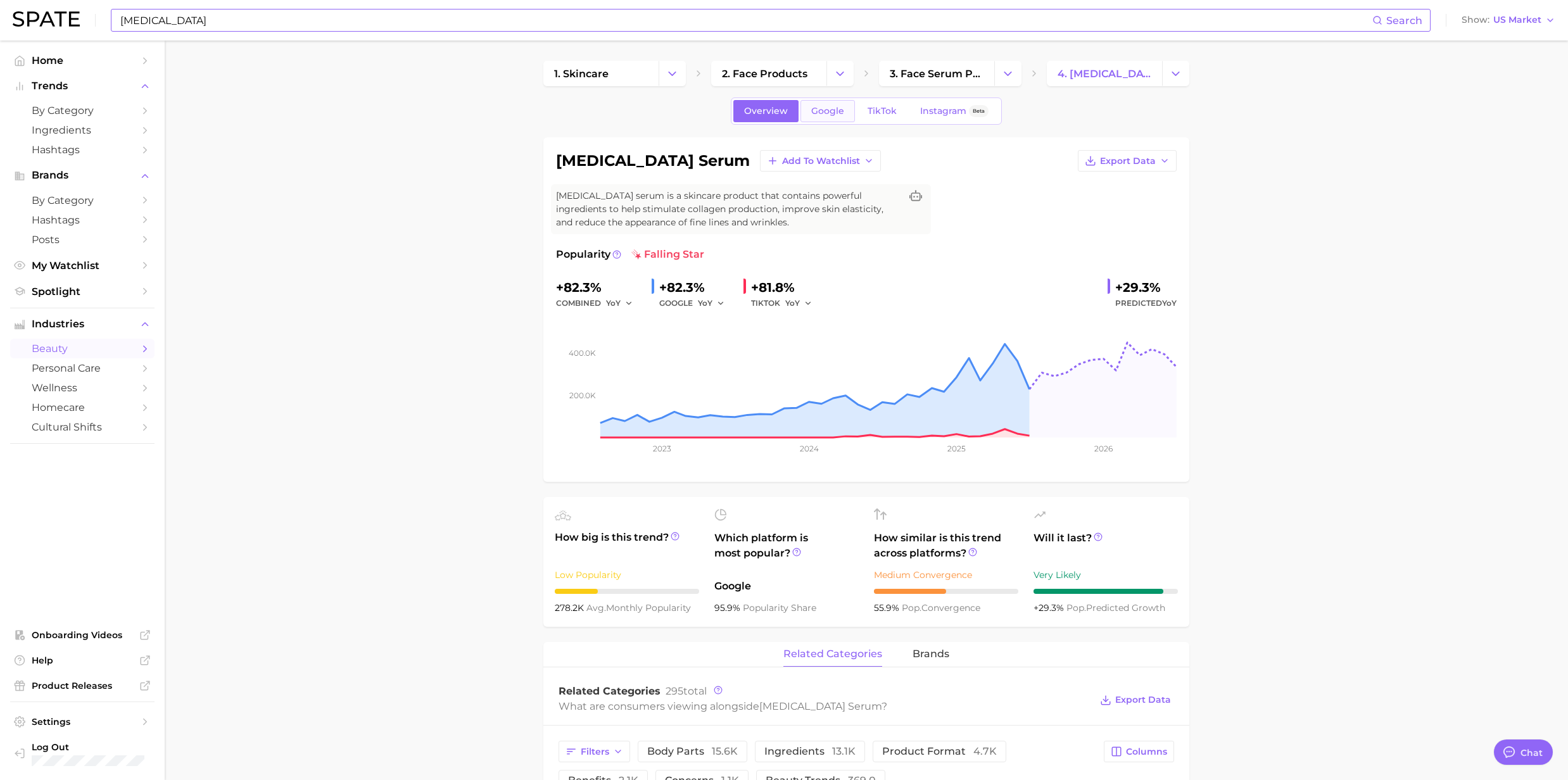
click at [826, 114] on span "Google" at bounding box center [827, 110] width 33 height 10
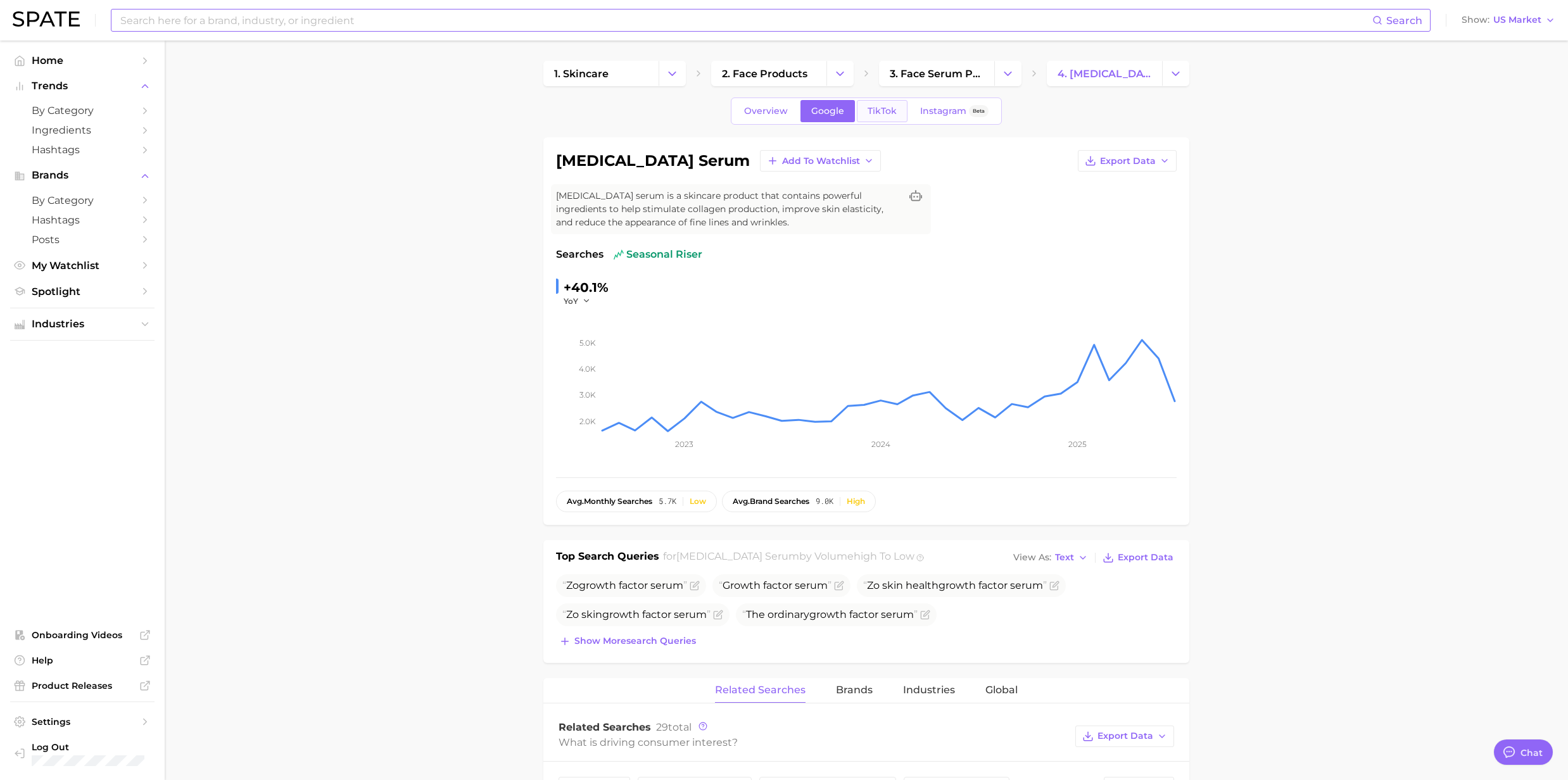
click at [881, 104] on link "TikTok" at bounding box center [882, 110] width 51 height 22
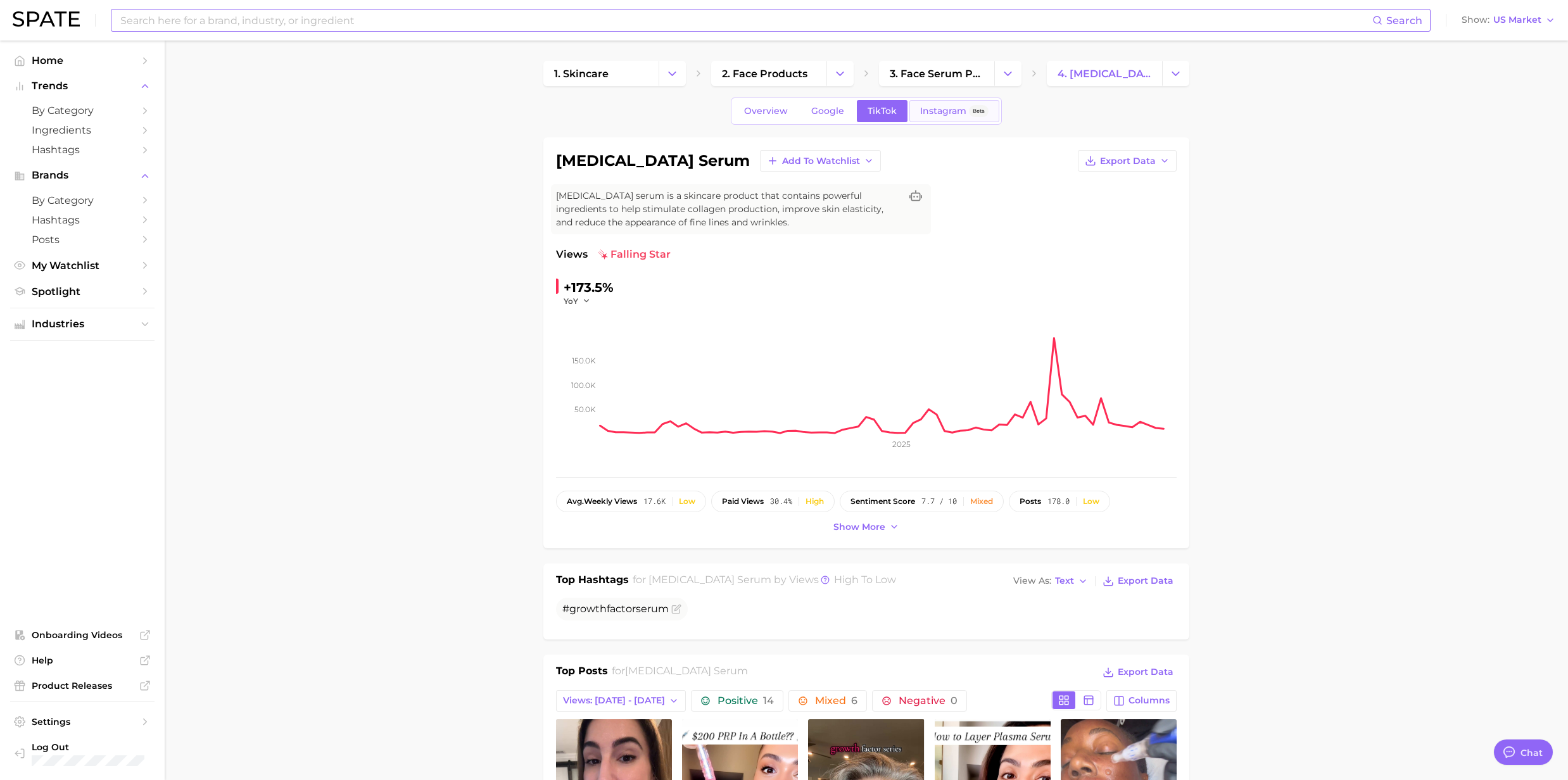
click at [928, 115] on span "Instagram" at bounding box center [942, 110] width 46 height 10
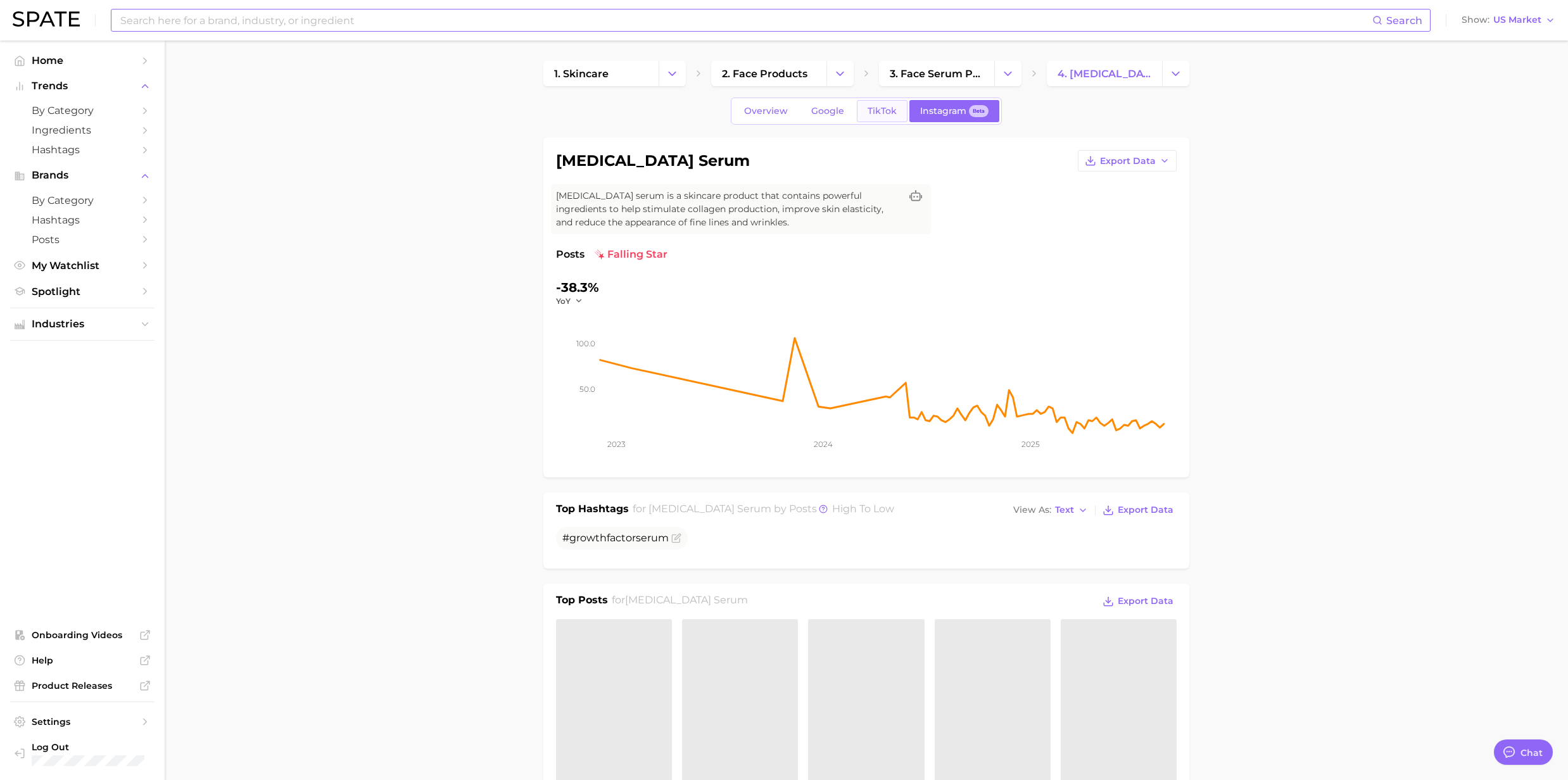
click at [869, 114] on span "TikTok" at bounding box center [882, 110] width 29 height 10
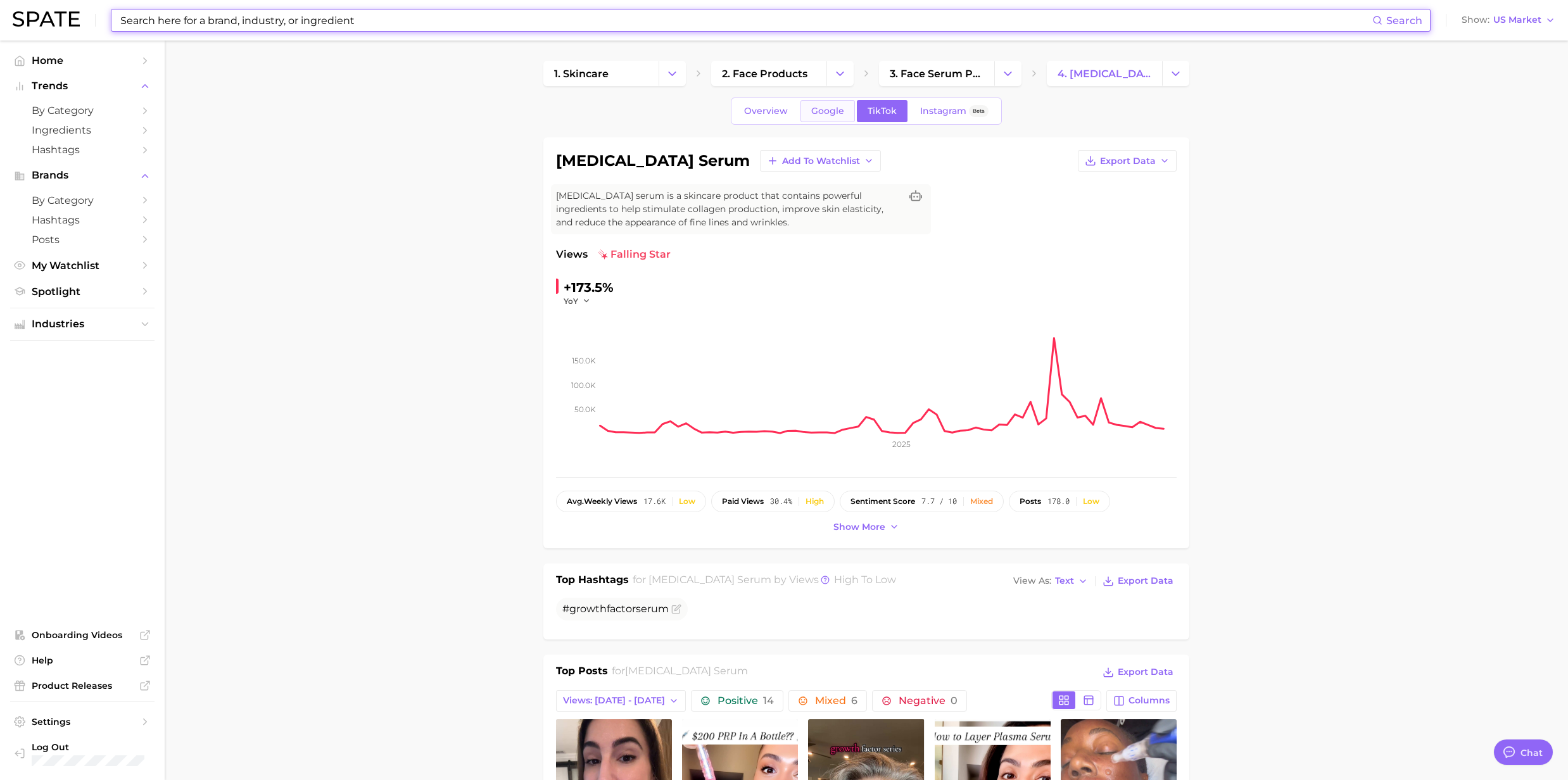
click at [842, 115] on span "Google" at bounding box center [827, 110] width 33 height 10
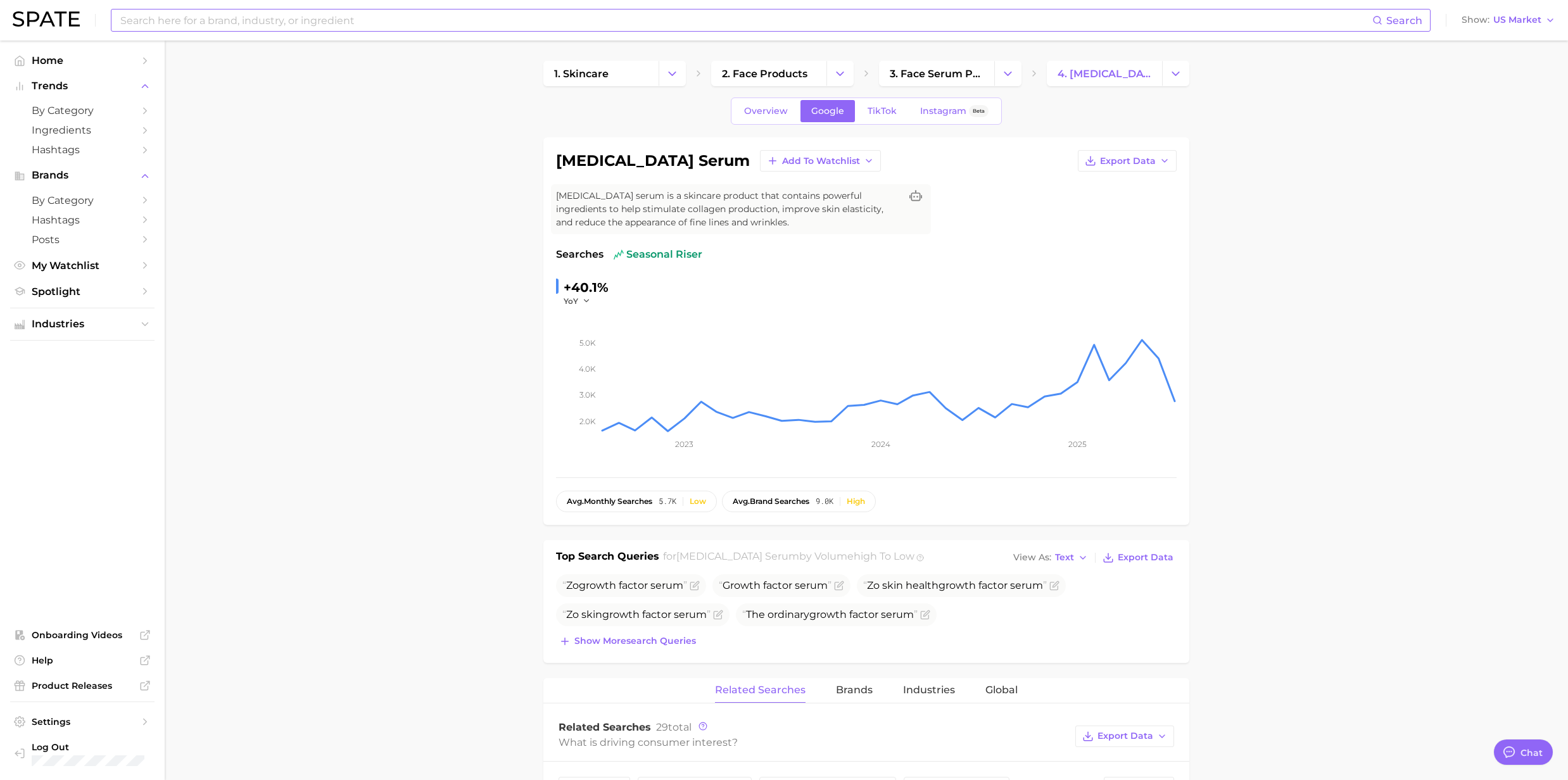
click at [768, 122] on div "Overview Google TikTok Instagram Beta" at bounding box center [866, 111] width 271 height 27
click at [760, 112] on span "Overview" at bounding box center [766, 110] width 44 height 10
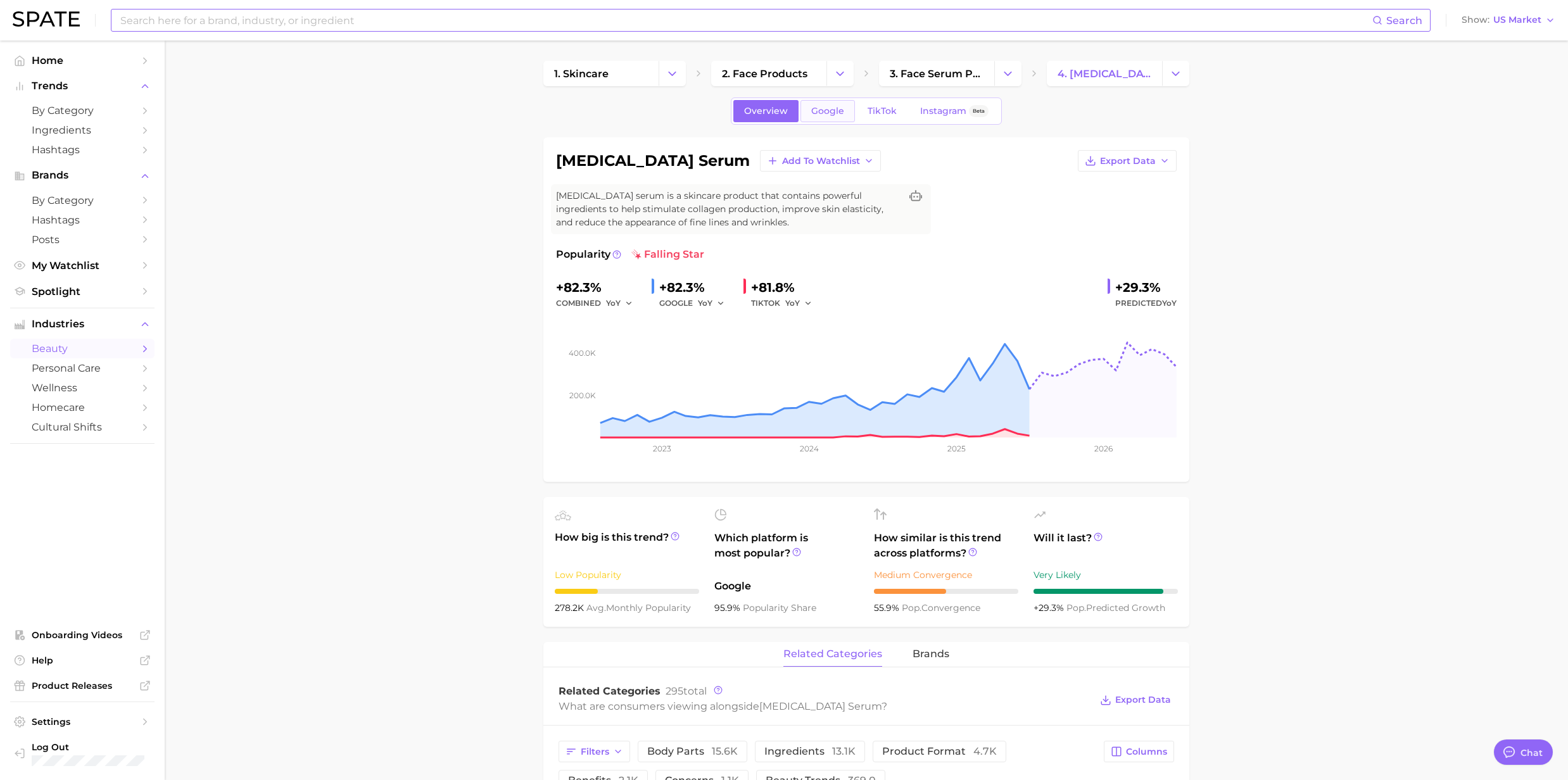
click at [824, 112] on span "Google" at bounding box center [827, 110] width 33 height 10
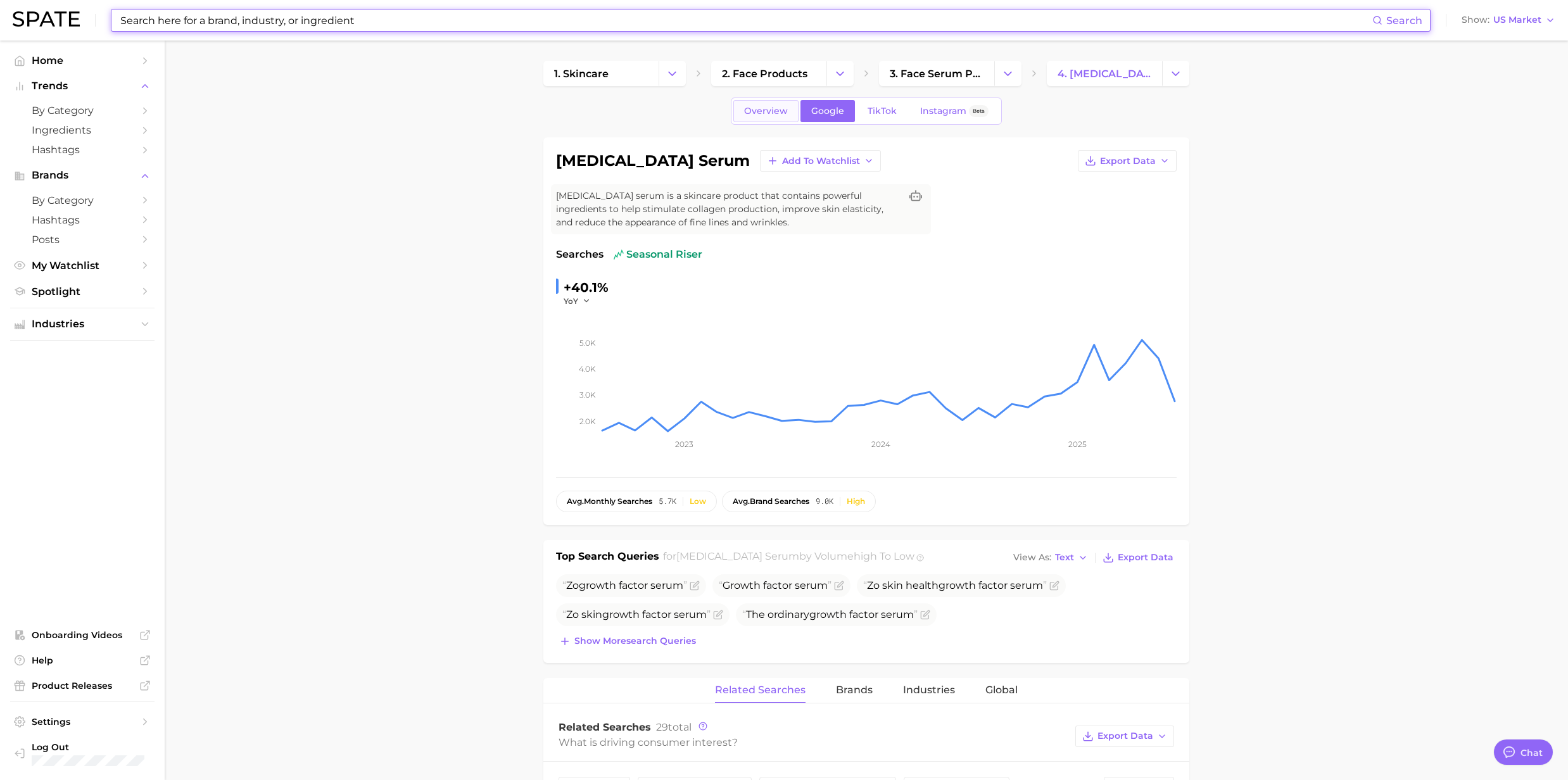
click at [780, 104] on link "Overview" at bounding box center [766, 110] width 65 height 22
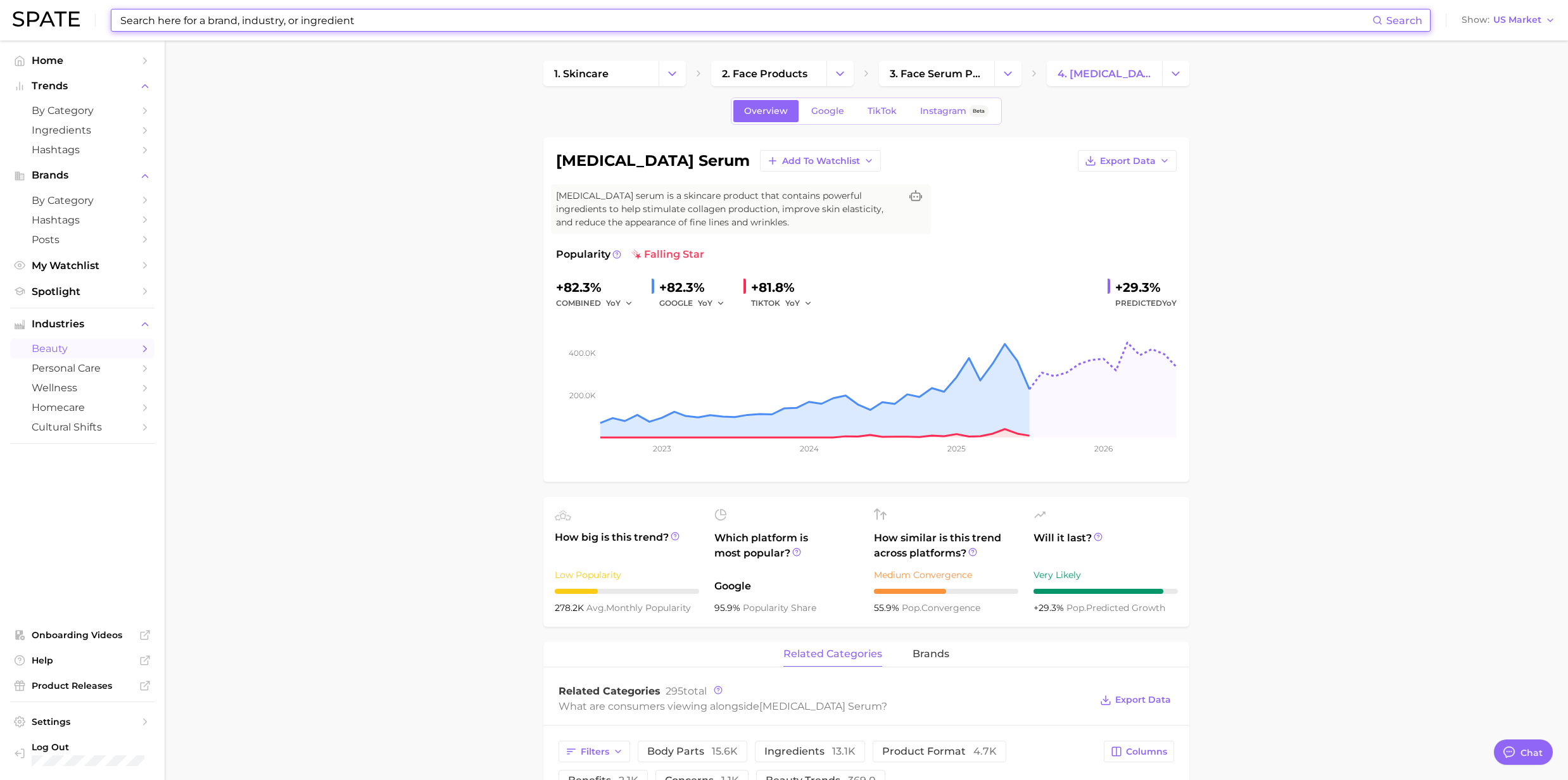
click at [307, 21] on input at bounding box center [746, 20] width 1254 height 22
click at [160, 16] on input at bounding box center [746, 20] width 1254 height 22
paste input "[MEDICAL_DATA]"
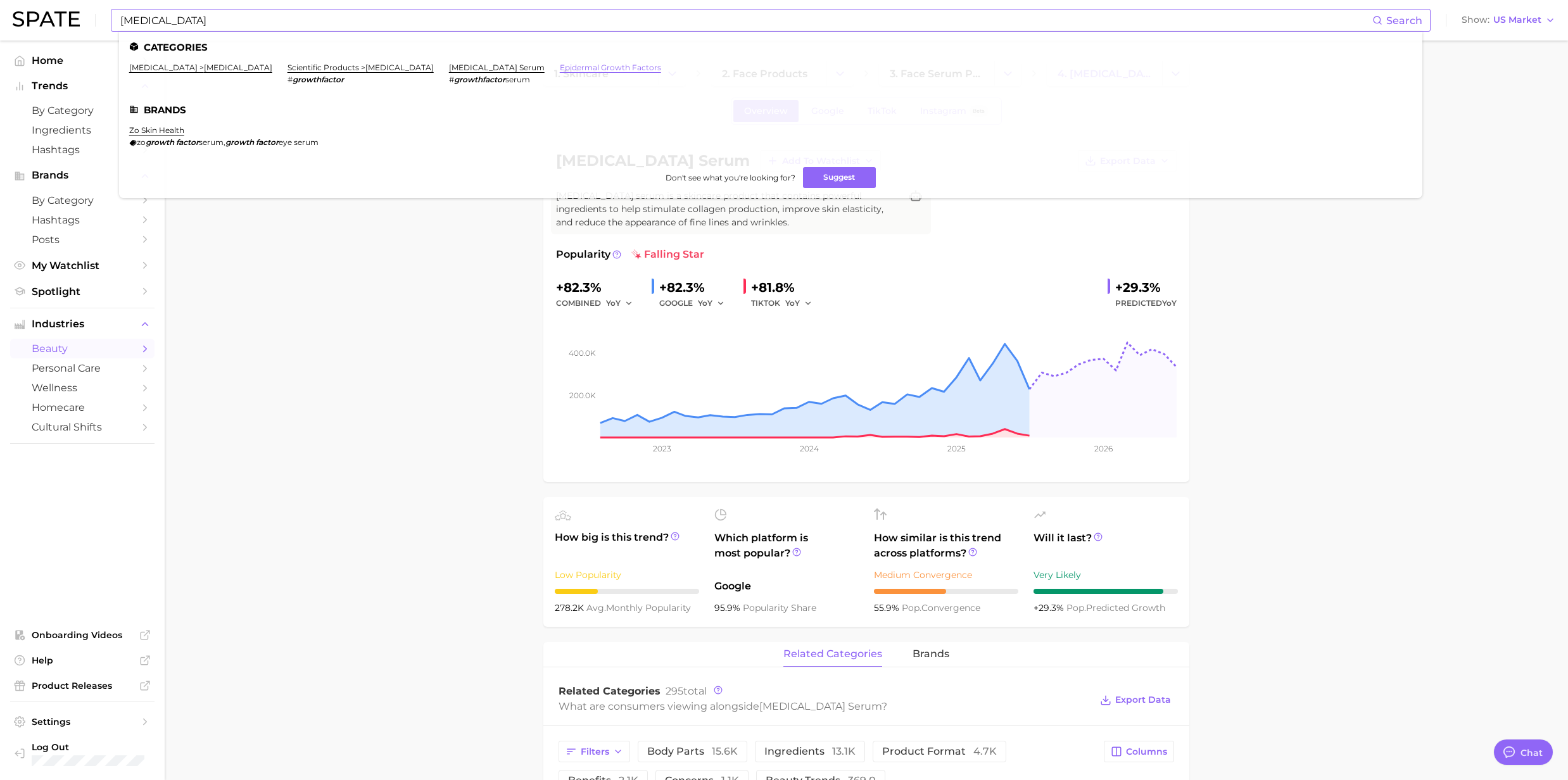
click at [559, 68] on link "epidermal growth factors" at bounding box center [610, 68] width 102 height 10
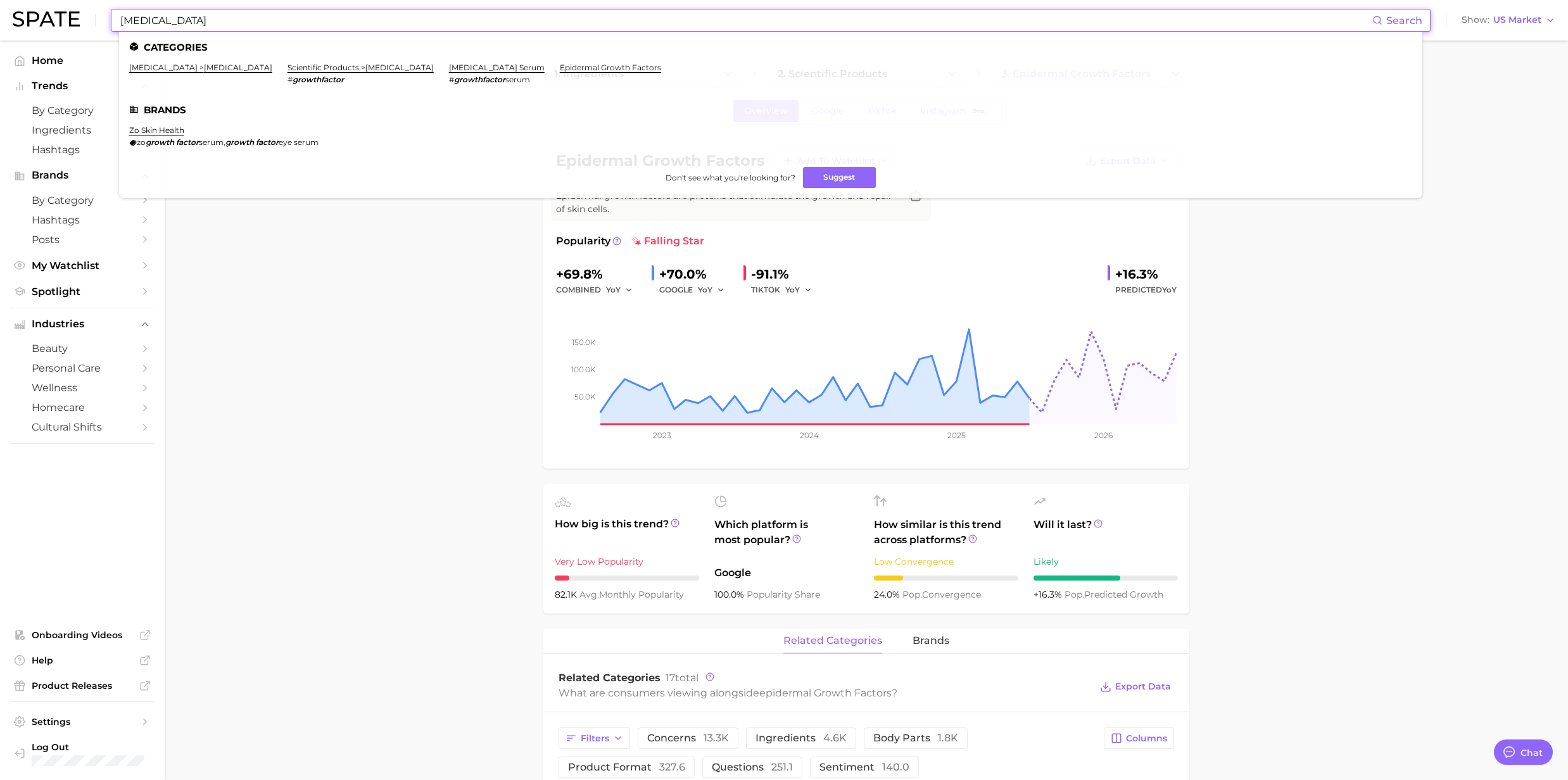
click at [251, 29] on input "[MEDICAL_DATA]" at bounding box center [746, 20] width 1254 height 22
click at [289, 71] on link "scientific products > [MEDICAL_DATA]" at bounding box center [360, 68] width 146 height 10
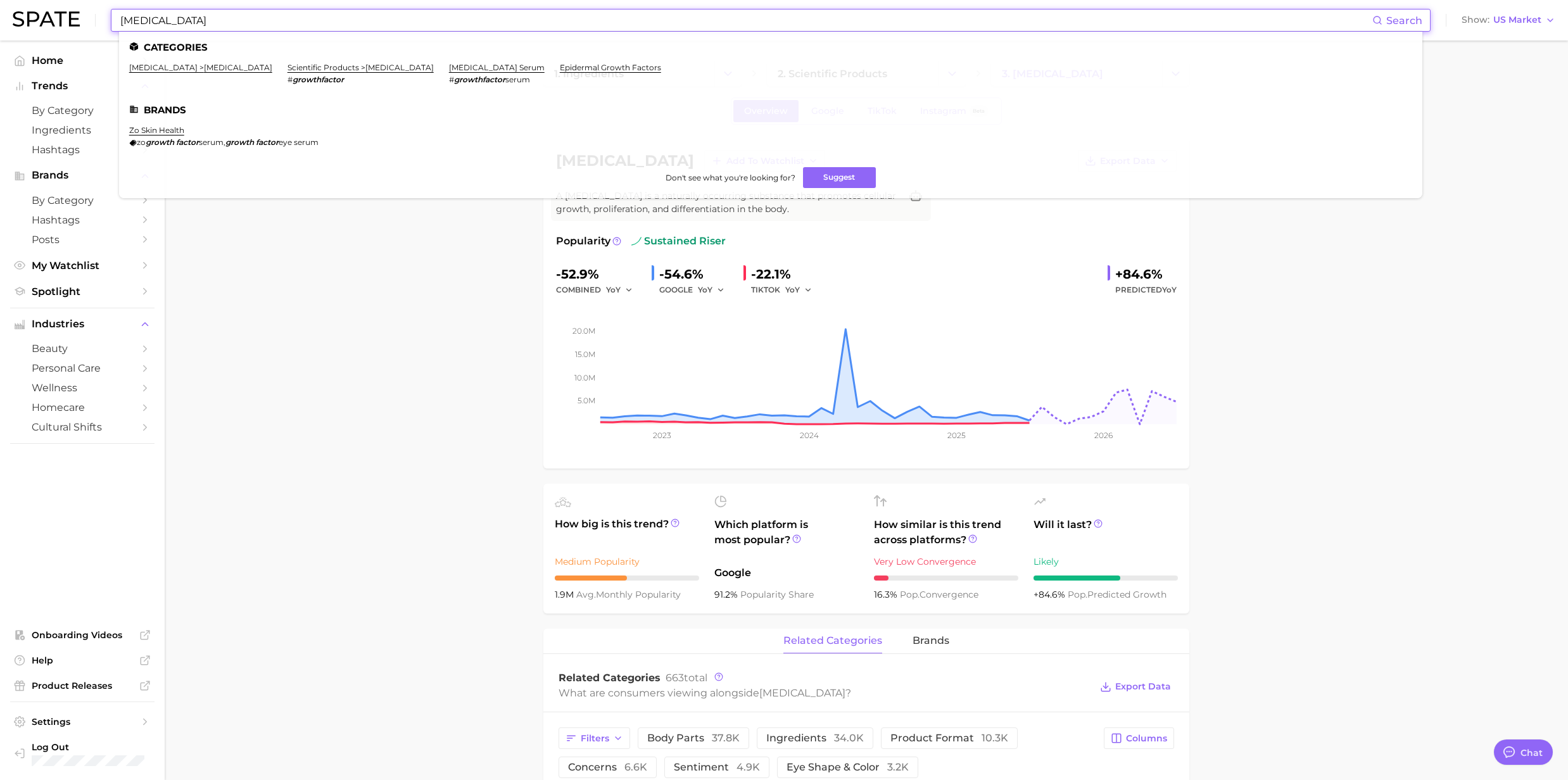
click at [190, 25] on input "[MEDICAL_DATA]" at bounding box center [746, 20] width 1254 height 22
click at [170, 71] on link "[MEDICAL_DATA] > [MEDICAL_DATA]" at bounding box center [201, 68] width 143 height 10
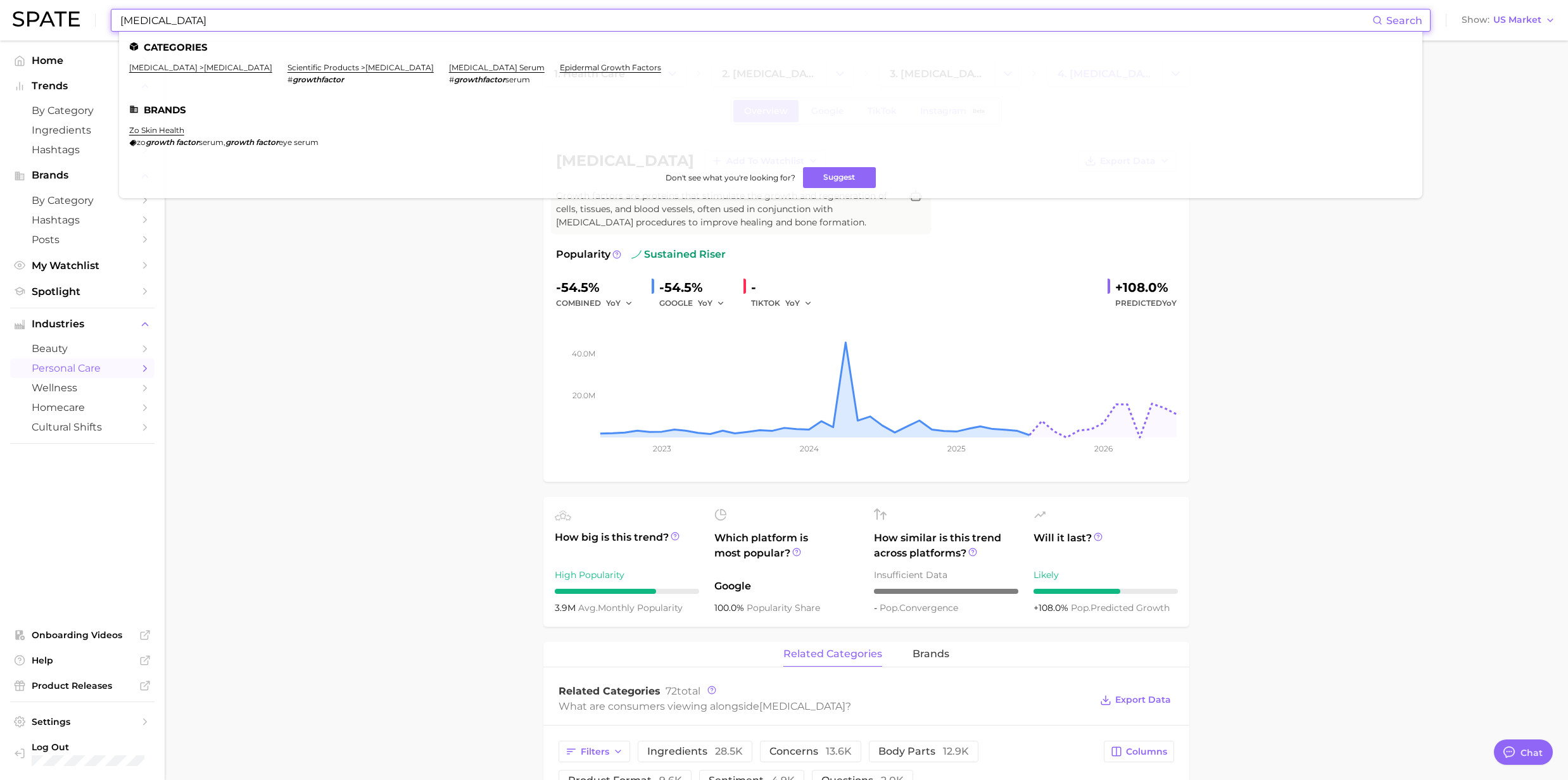
click at [267, 19] on input "[MEDICAL_DATA]" at bounding box center [746, 20] width 1254 height 22
click at [449, 68] on link "[MEDICAL_DATA] serum" at bounding box center [497, 68] width 96 height 10
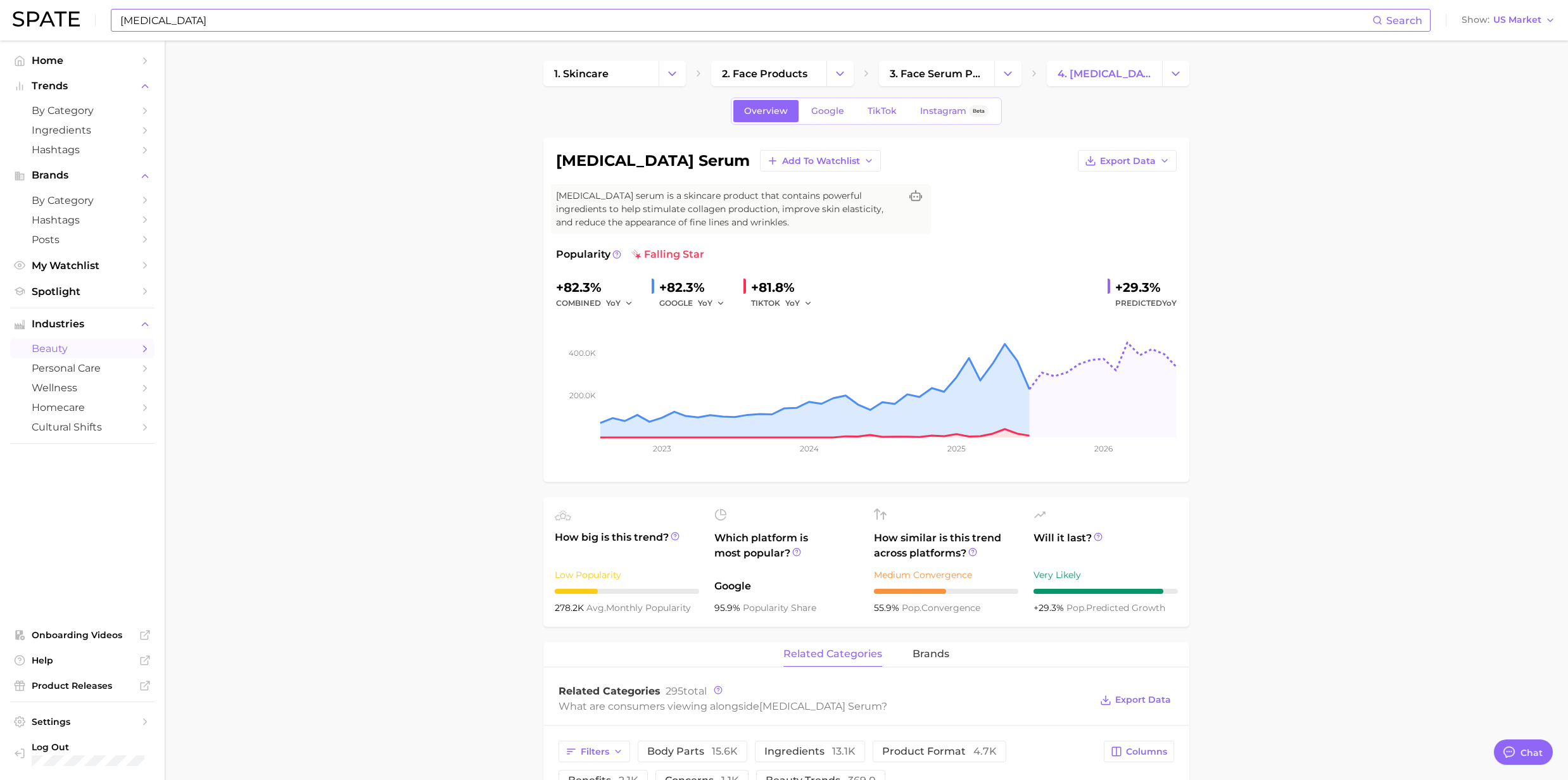
click at [160, 18] on input "[MEDICAL_DATA]" at bounding box center [746, 20] width 1254 height 22
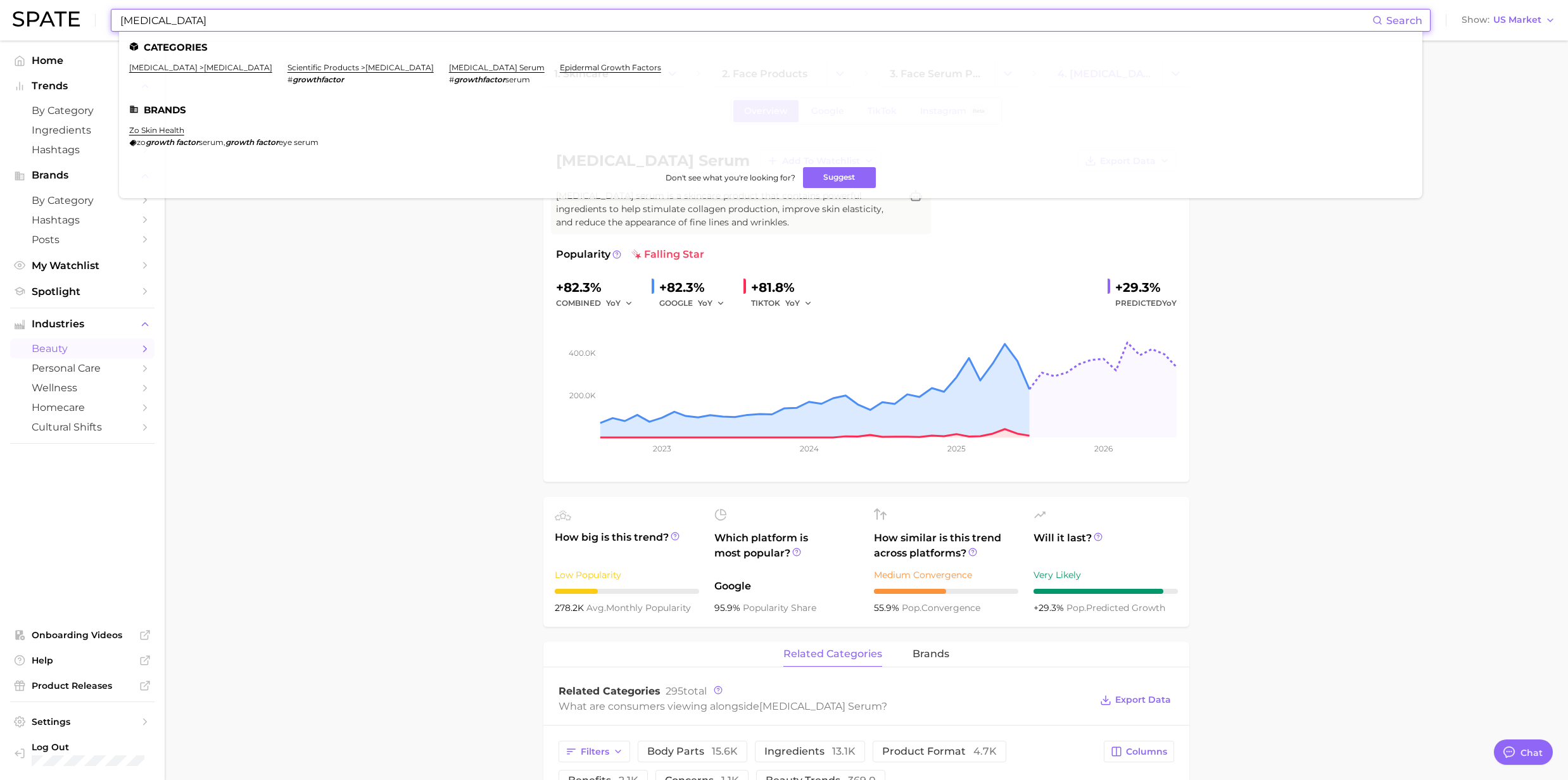
drag, startPoint x: 200, startPoint y: 29, endPoint x: 69, endPoint y: 29, distance: 131.0
click at [69, 29] on div "[MEDICAL_DATA] Search Categories [MEDICAL_DATA] > [MEDICAL_DATA] scientific pro…" at bounding box center [784, 20] width 1543 height 40
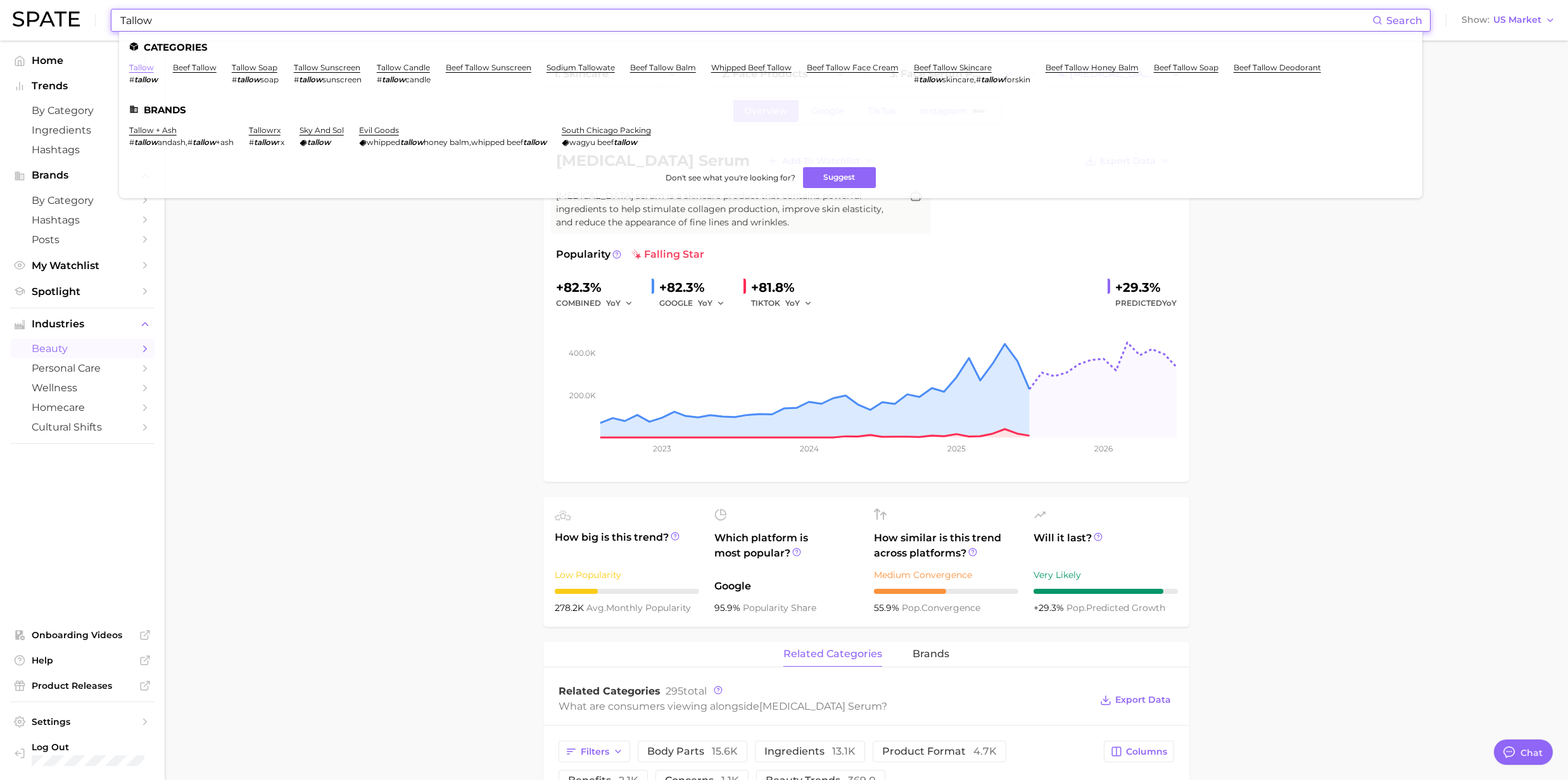
click at [144, 69] on link "tallow" at bounding box center [141, 68] width 25 height 10
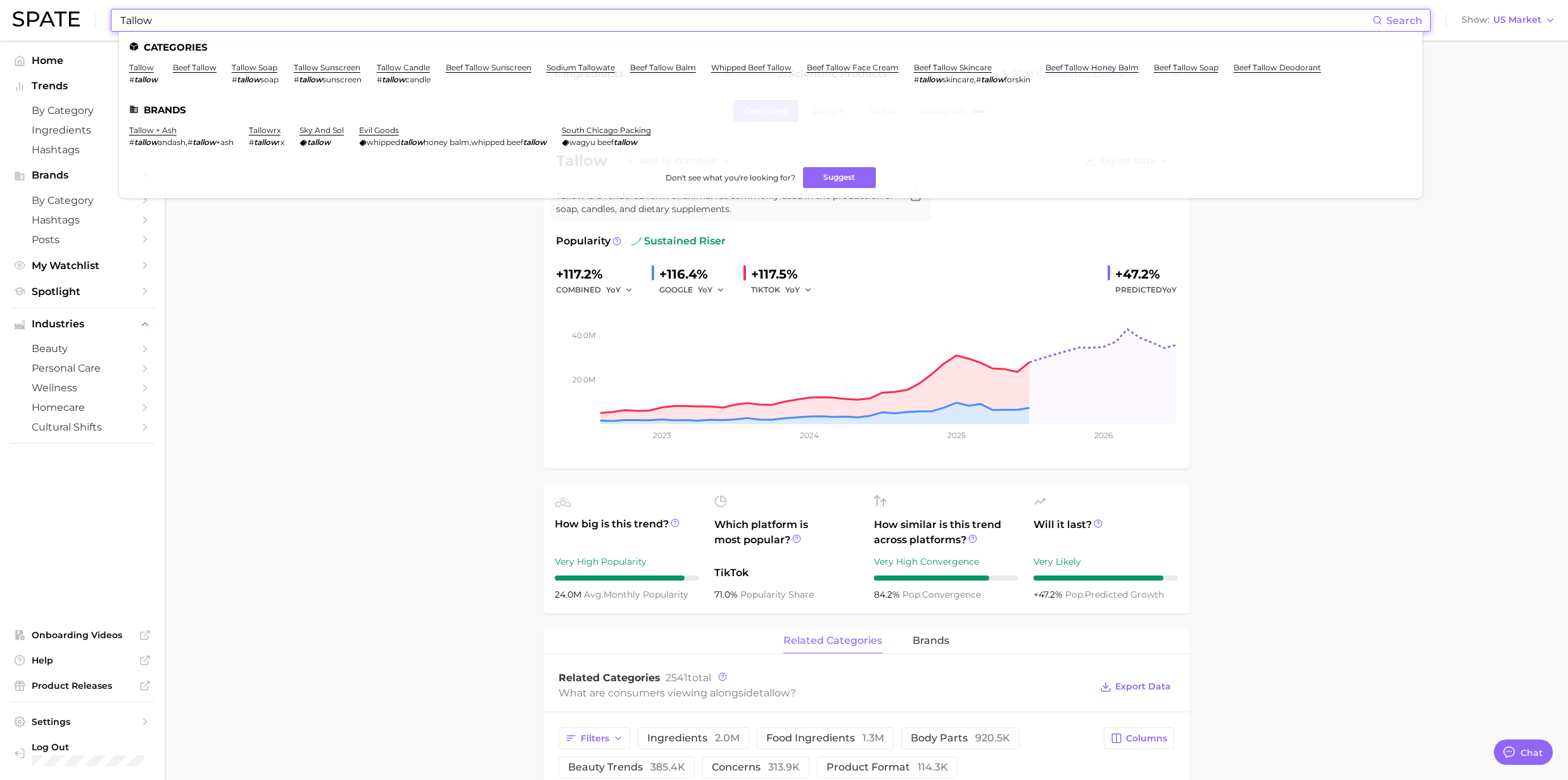
click at [164, 16] on input "Tallow" at bounding box center [746, 20] width 1254 height 22
click at [955, 77] on span "skincare" at bounding box center [958, 80] width 31 height 10
click at [952, 66] on link "beef tallow skincare" at bounding box center [953, 68] width 78 height 10
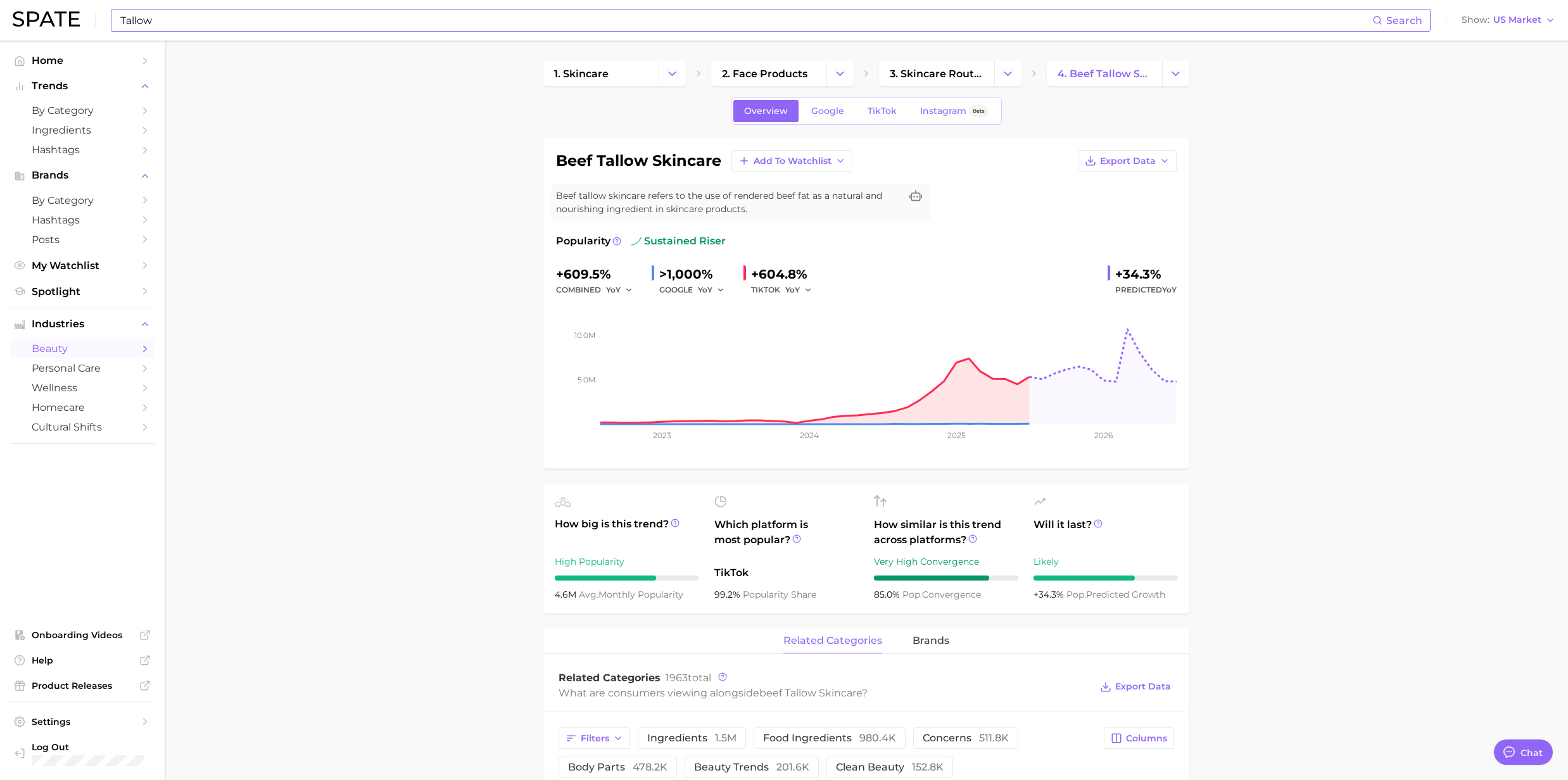
drag, startPoint x: 390, startPoint y: 304, endPoint x: 382, endPoint y: 177, distance: 127.3
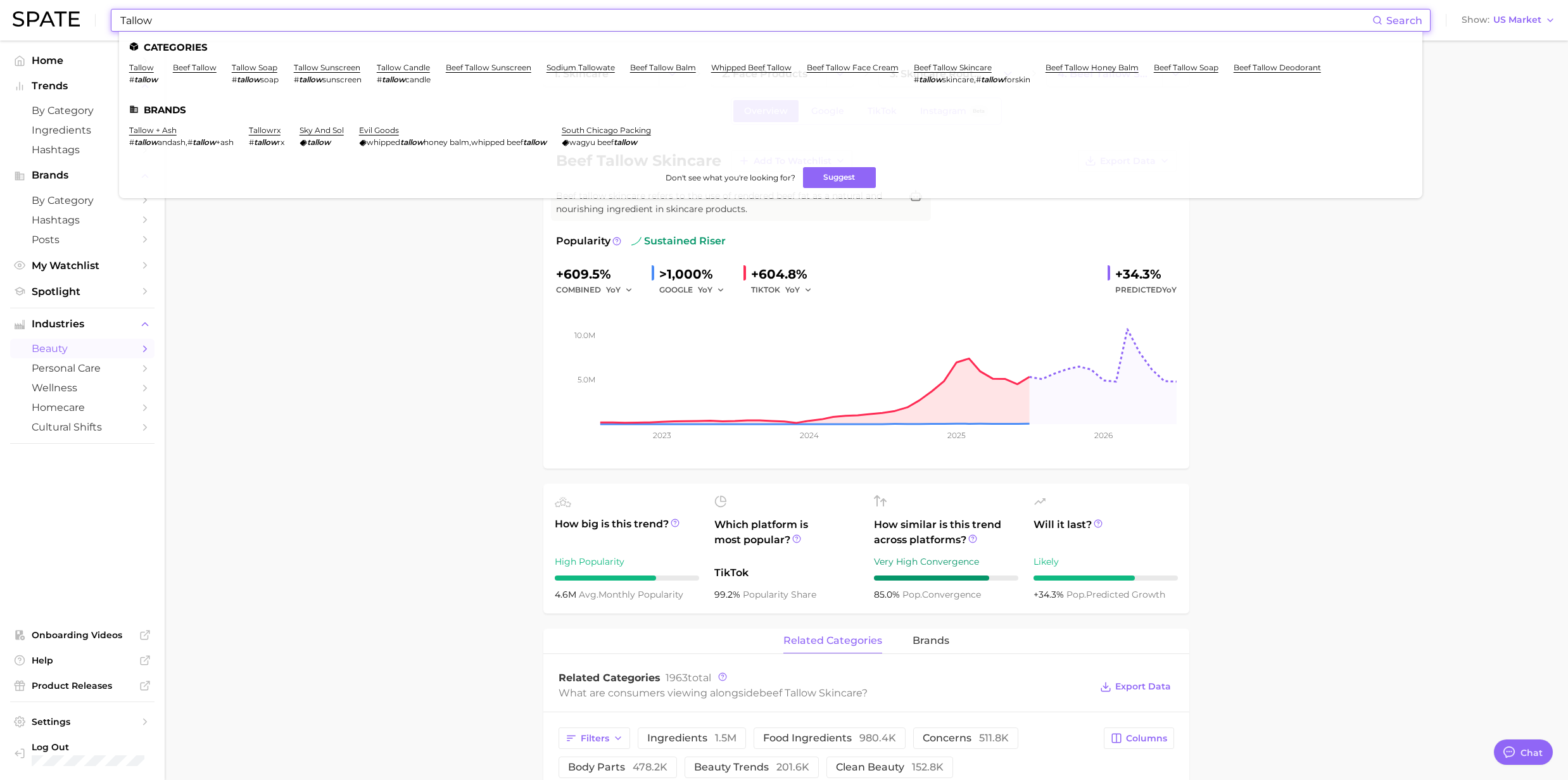
click at [281, 23] on input "Tallow" at bounding box center [746, 20] width 1254 height 22
click at [828, 67] on link "beef tallow face cream" at bounding box center [853, 68] width 92 height 10
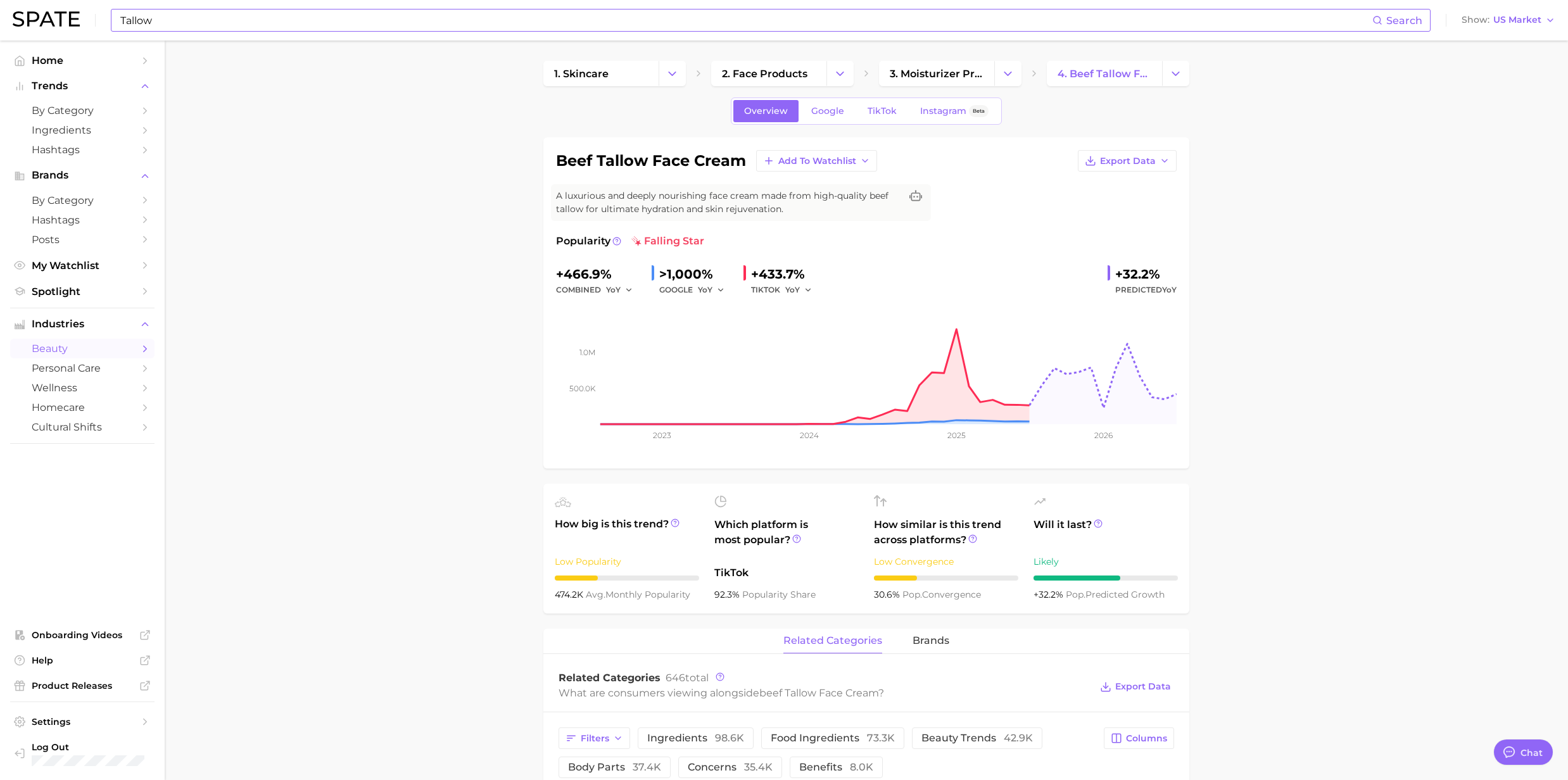
click at [757, 31] on div "Tallow Search" at bounding box center [770, 20] width 1320 height 23
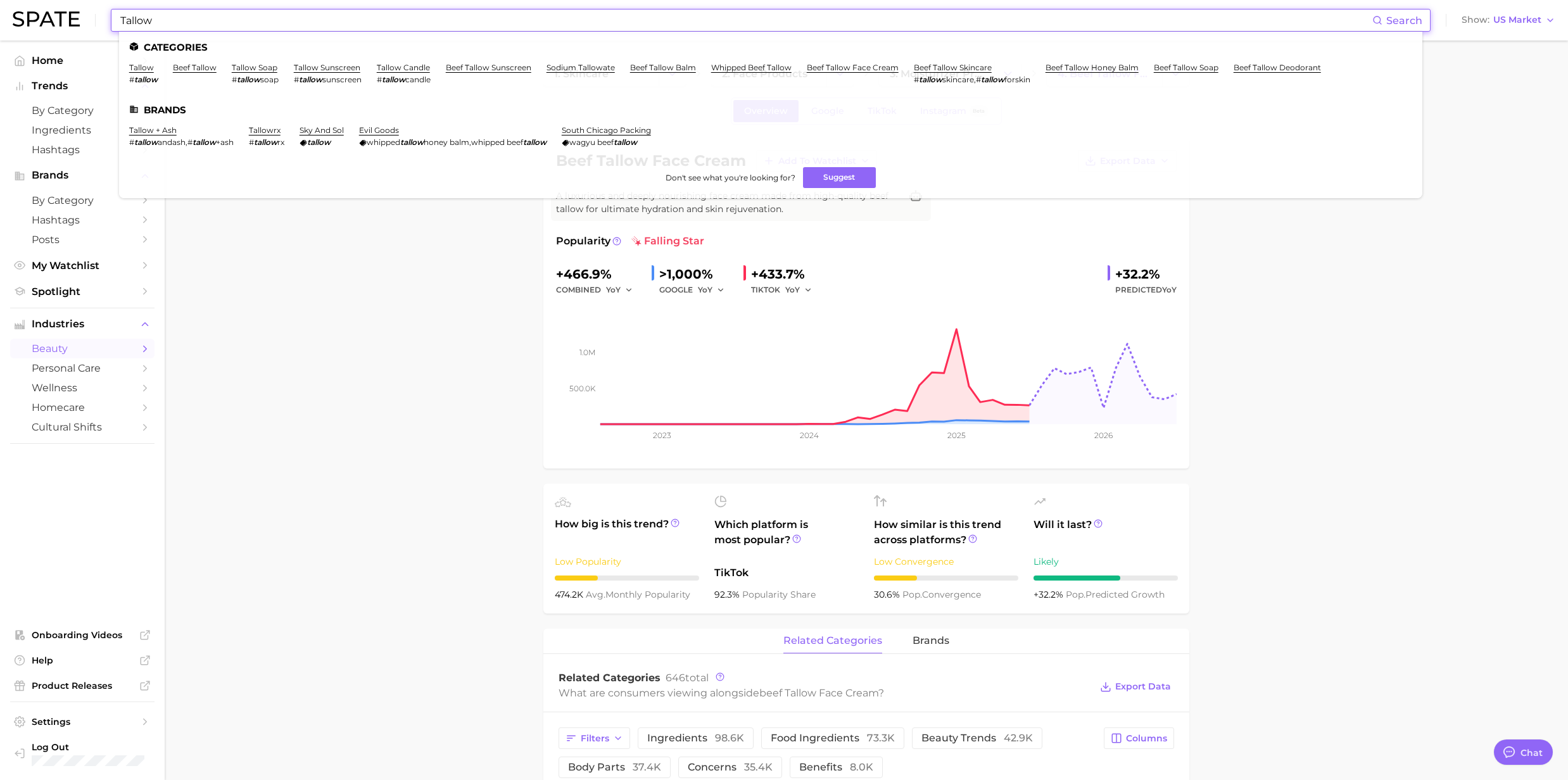
click at [158, 22] on input "Tallow" at bounding box center [746, 20] width 1254 height 22
click at [1204, 66] on link "beef tallow soap" at bounding box center [1186, 68] width 64 height 10
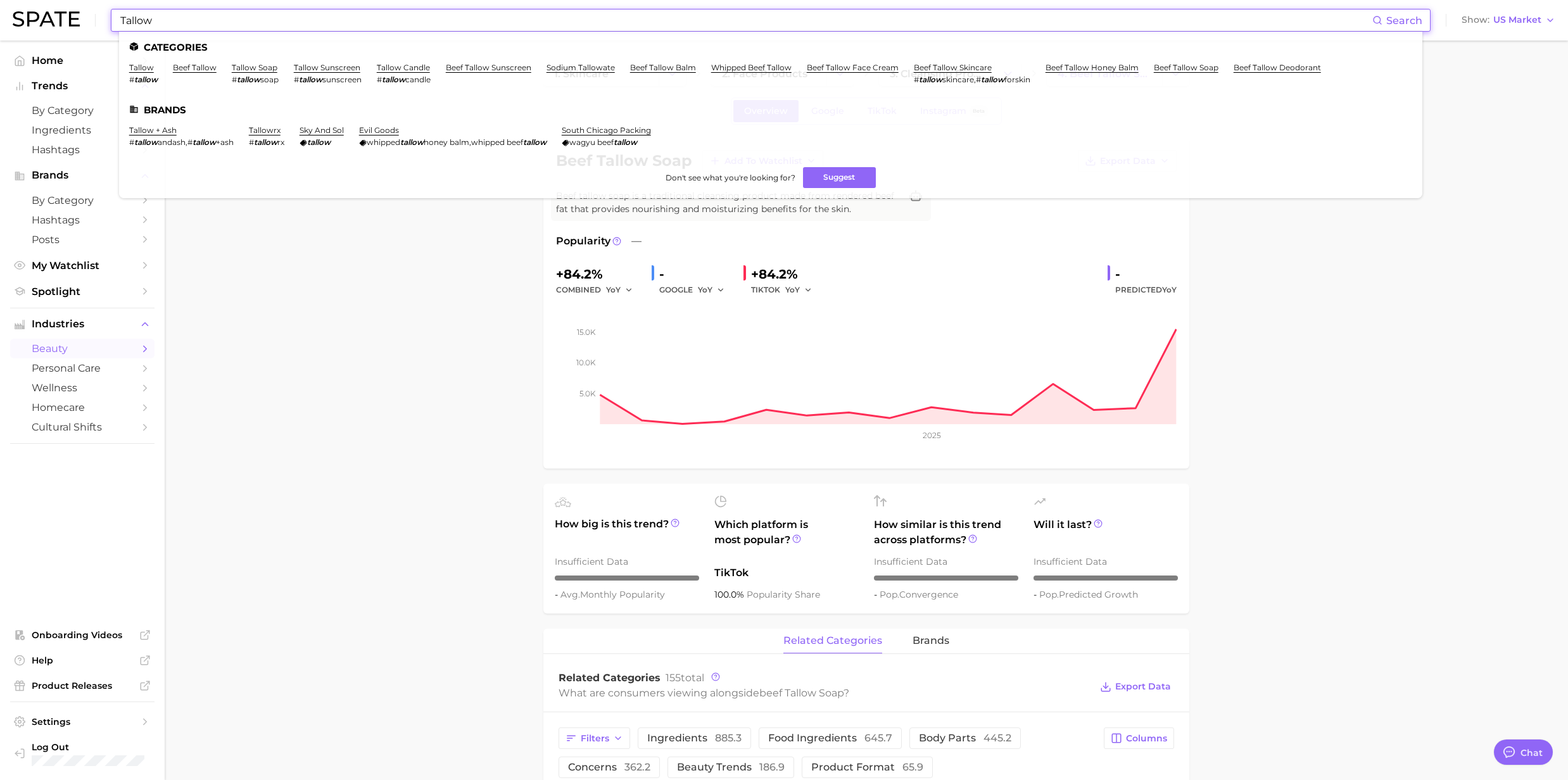
click at [277, 13] on input "Tallow" at bounding box center [746, 20] width 1254 height 22
click at [1310, 69] on link "beef tallow deodorant" at bounding box center [1277, 68] width 87 height 10
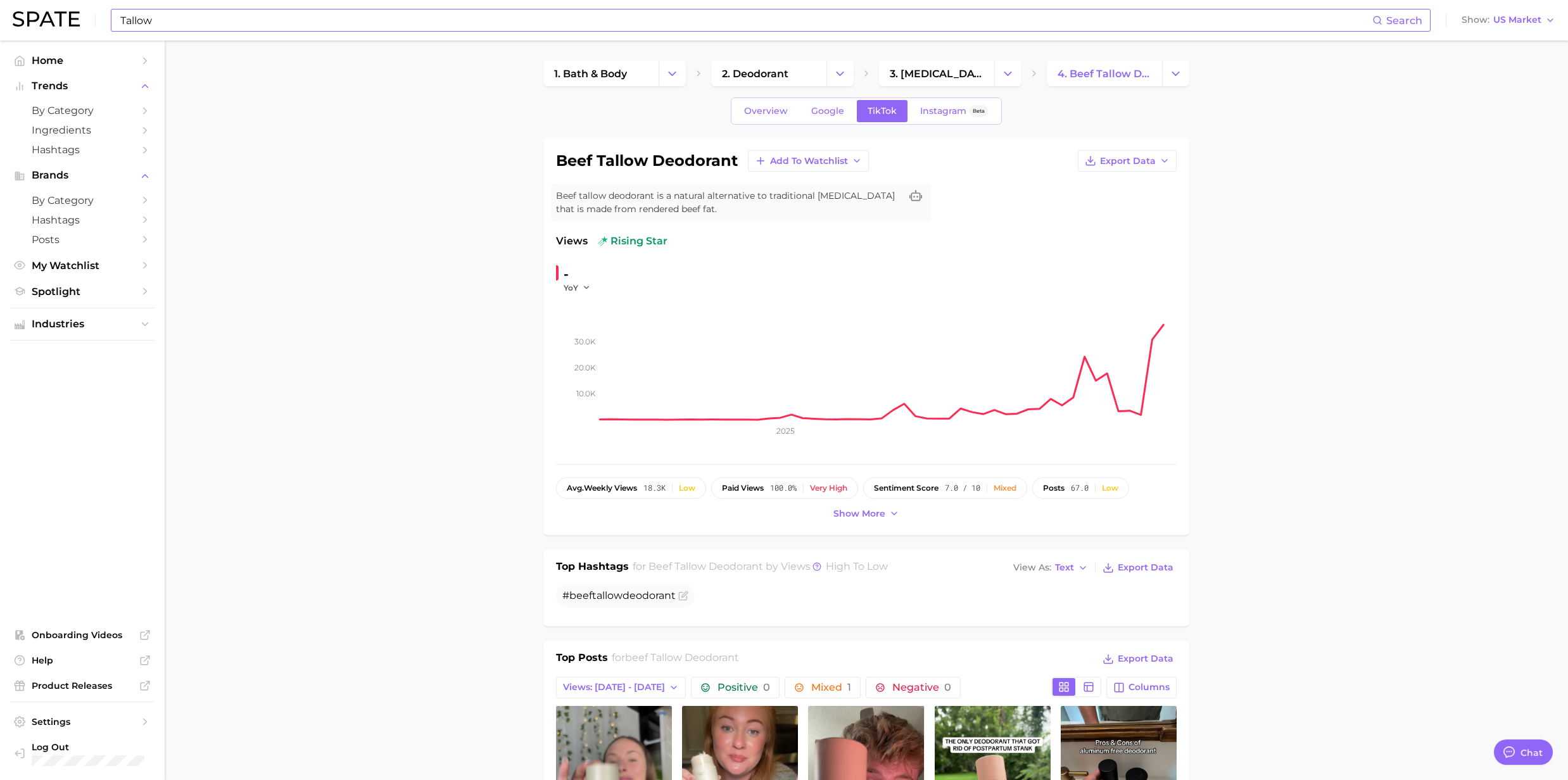
click at [279, 15] on input "Tallow" at bounding box center [746, 20] width 1254 height 22
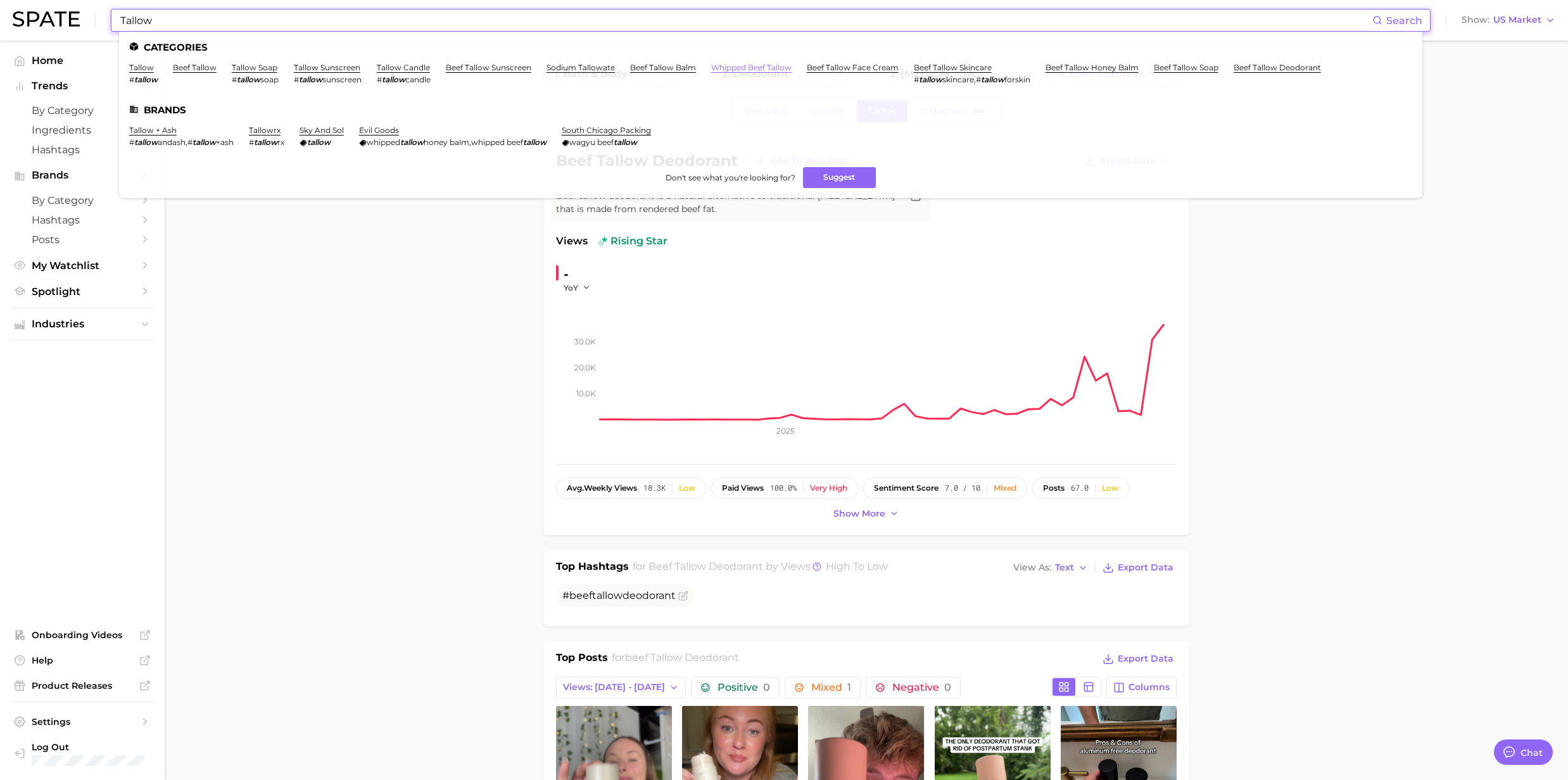
click at [742, 66] on link "whipped beef tallow" at bounding box center [751, 68] width 81 height 10
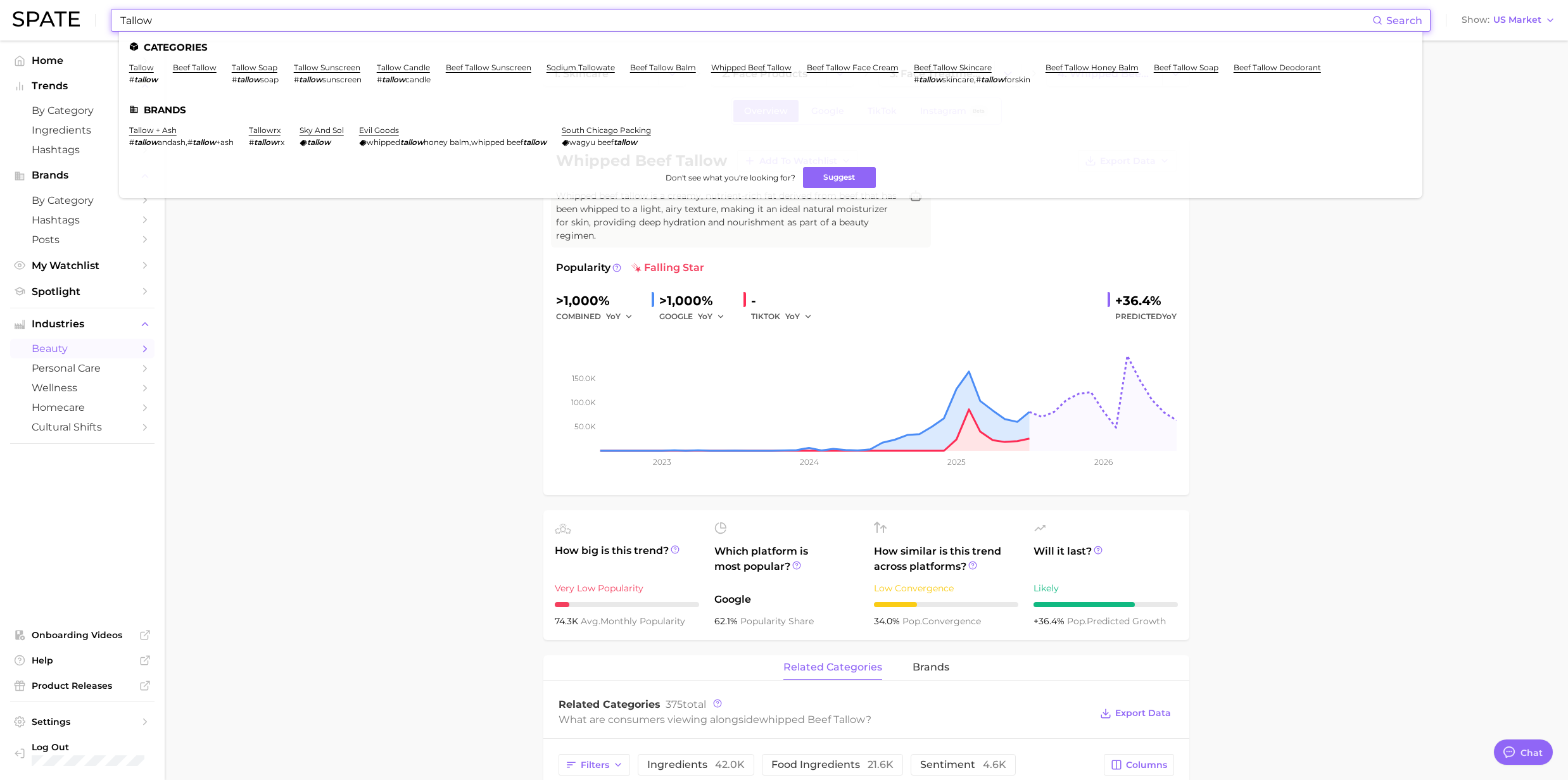
click at [505, 21] on input "Tallow" at bounding box center [746, 20] width 1254 height 22
click at [662, 69] on link "beef tallow balm" at bounding box center [663, 68] width 66 height 10
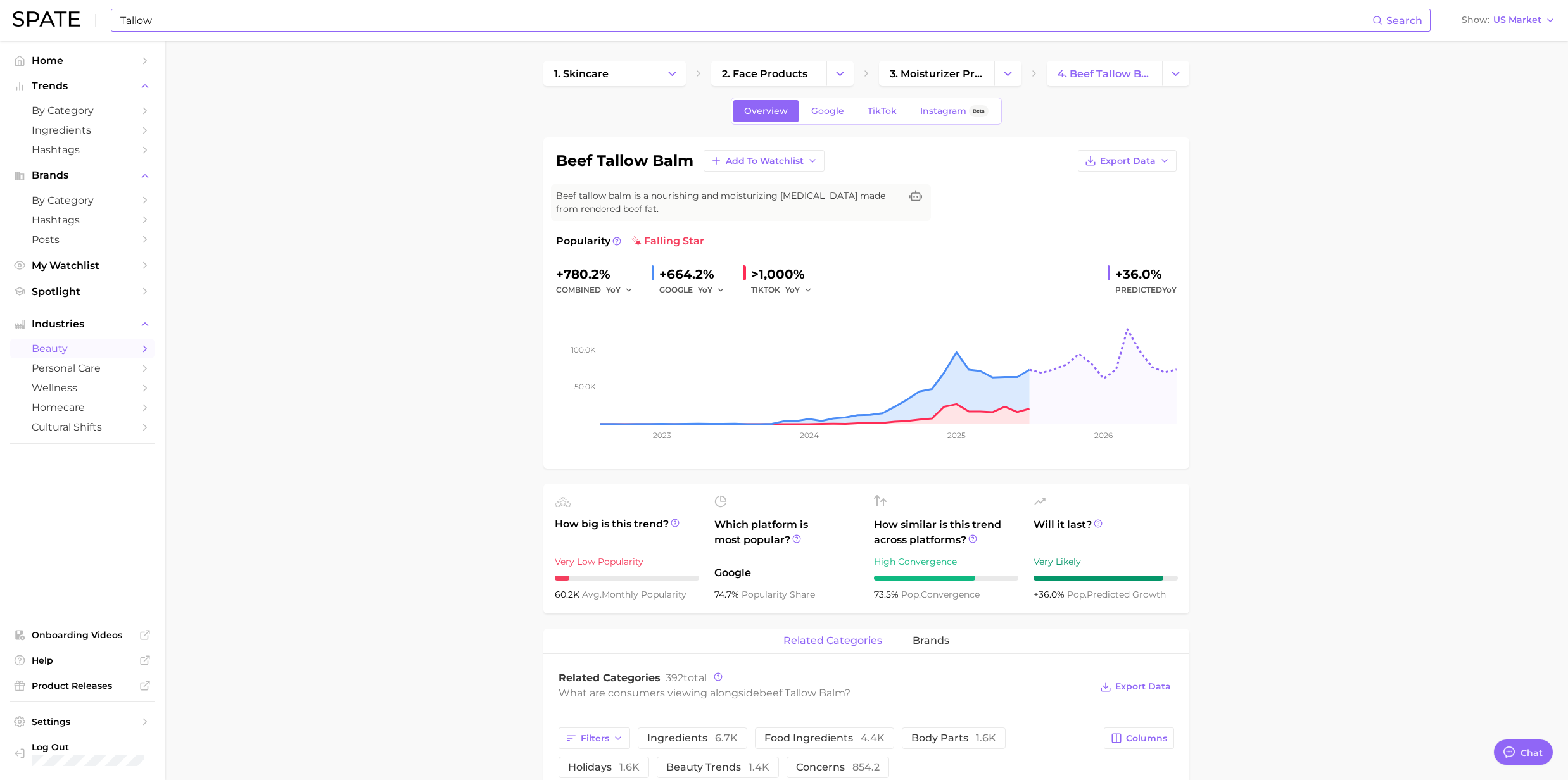
click at [439, 21] on input "Tallow" at bounding box center [746, 20] width 1254 height 22
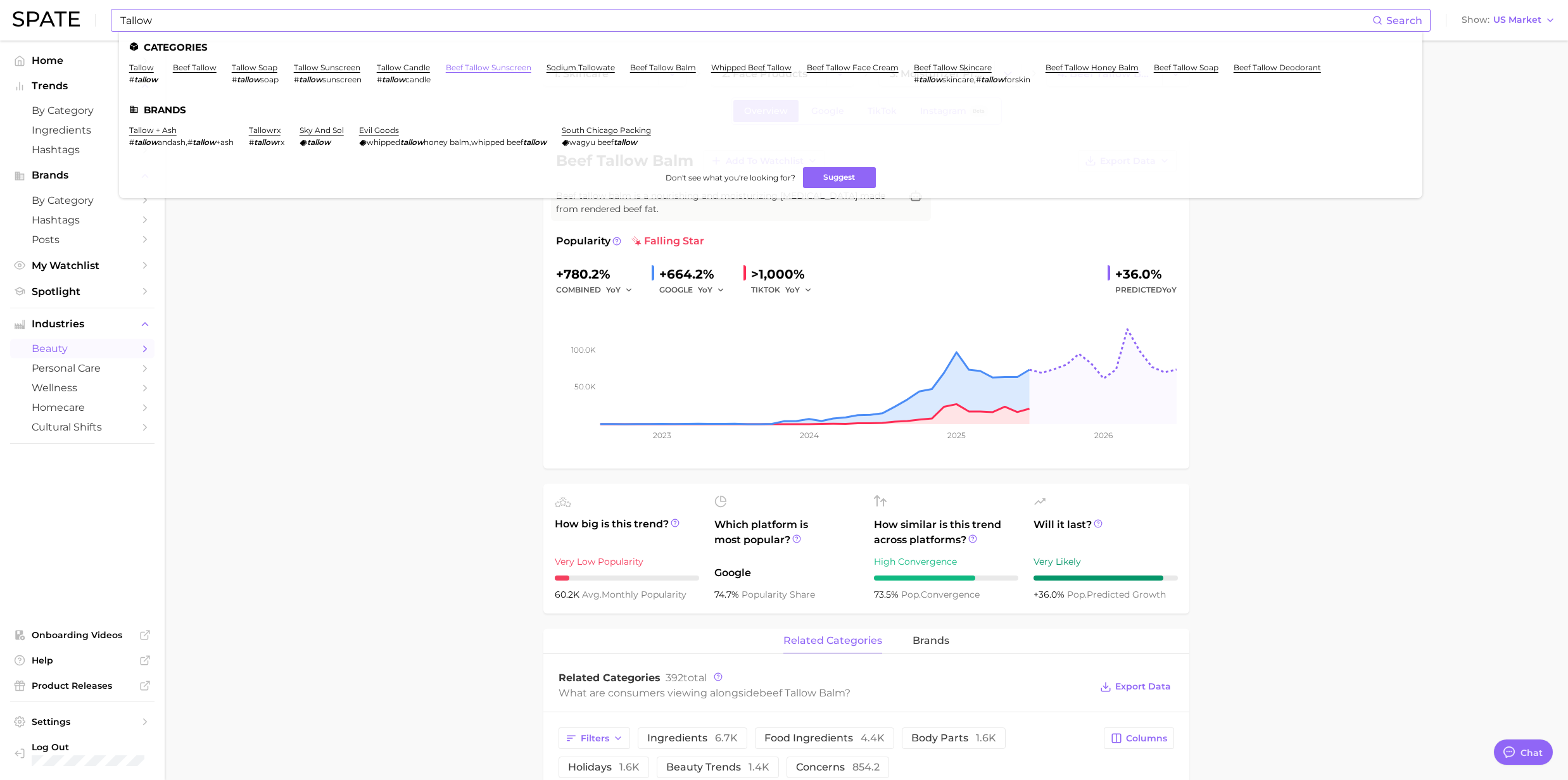
click at [517, 64] on link "beef tallow sunscreen" at bounding box center [489, 68] width 85 height 10
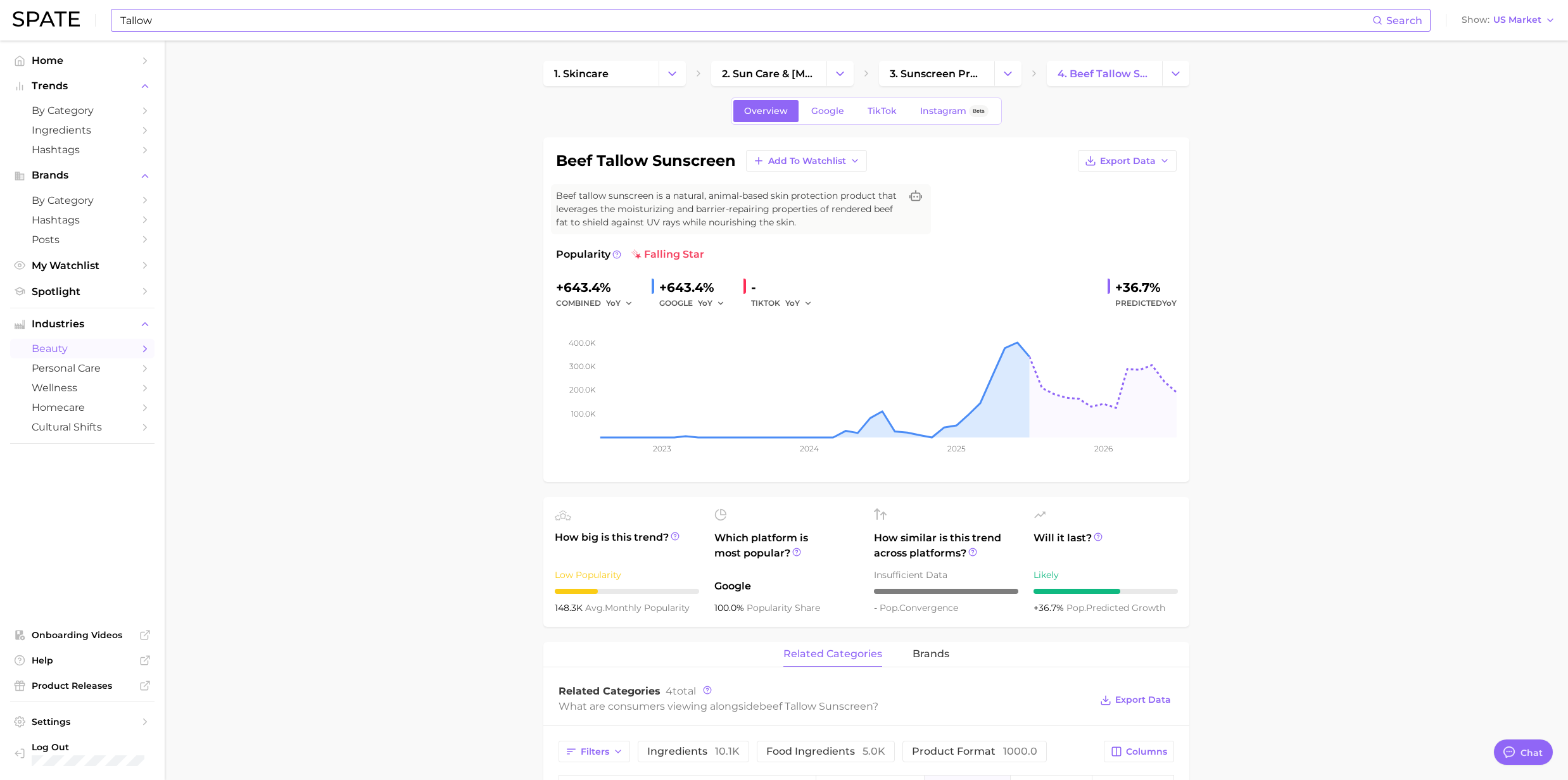
click at [482, 28] on input "Tallow" at bounding box center [746, 20] width 1254 height 22
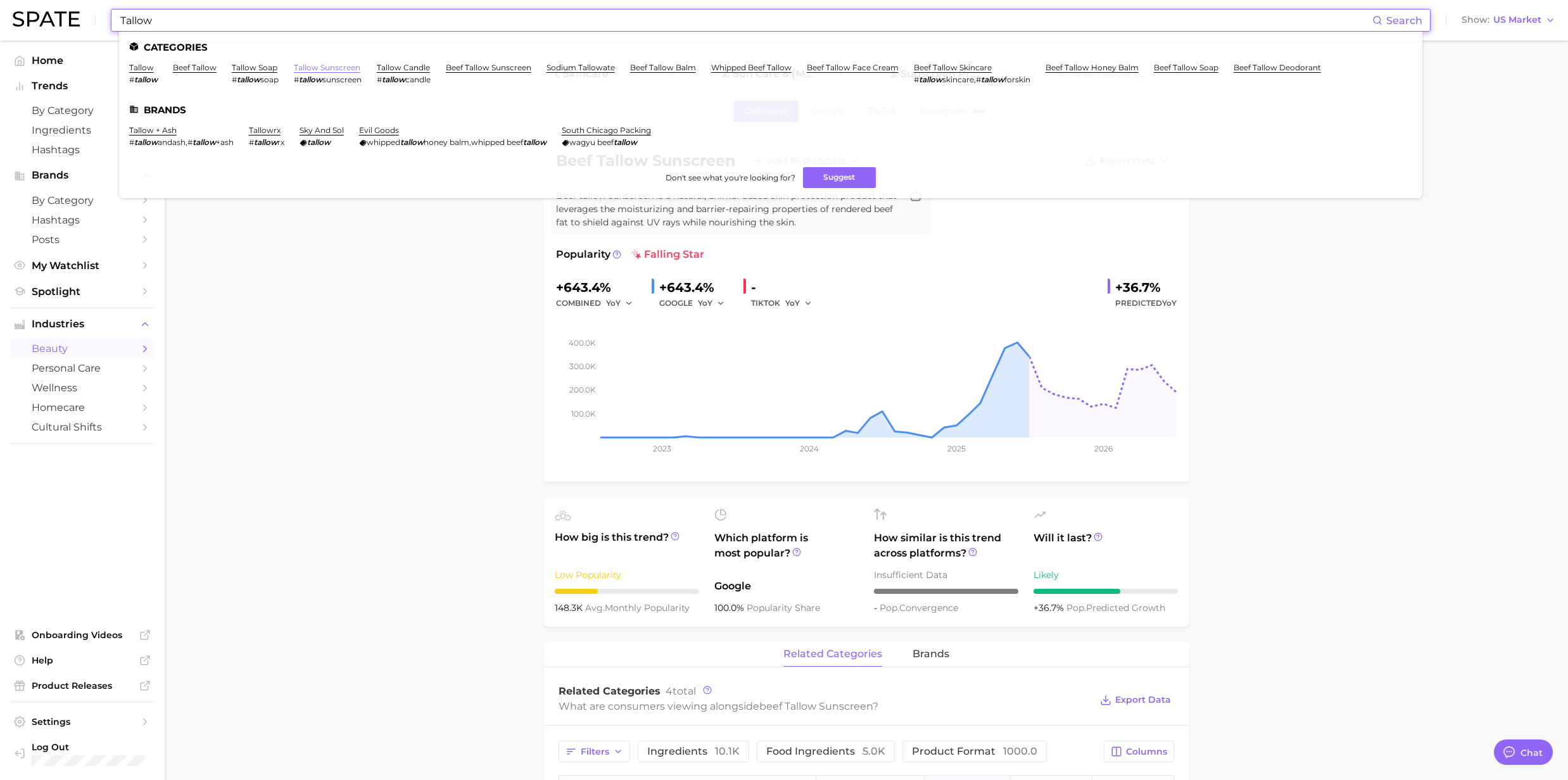
click at [299, 67] on link "tallow sunscreen" at bounding box center [326, 68] width 66 height 10
click at [275, 26] on input "Tallow" at bounding box center [746, 20] width 1254 height 22
click at [256, 67] on link "tallow soap" at bounding box center [255, 68] width 46 height 10
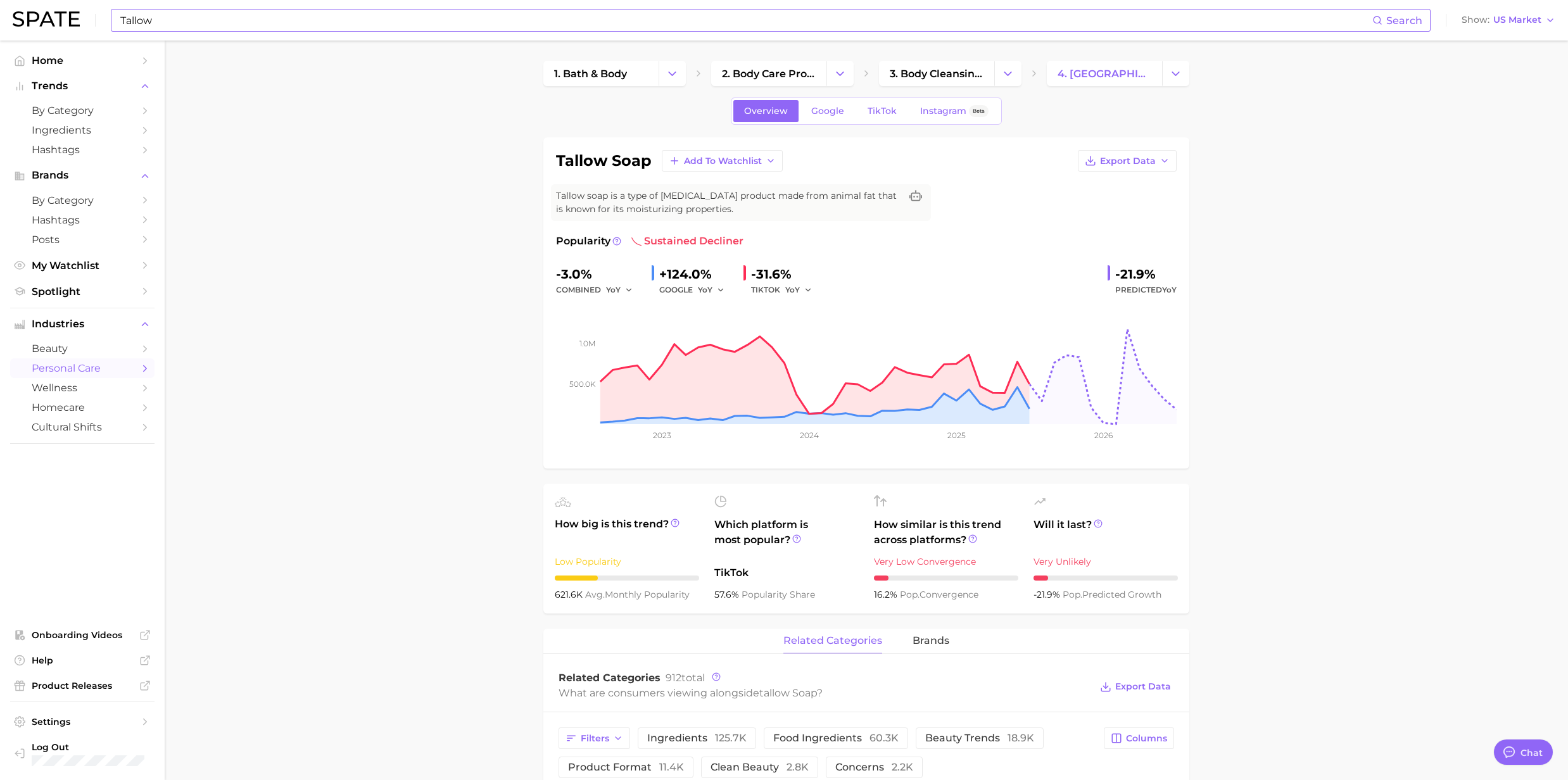
drag, startPoint x: 251, startPoint y: 46, endPoint x: 237, endPoint y: 34, distance: 18.4
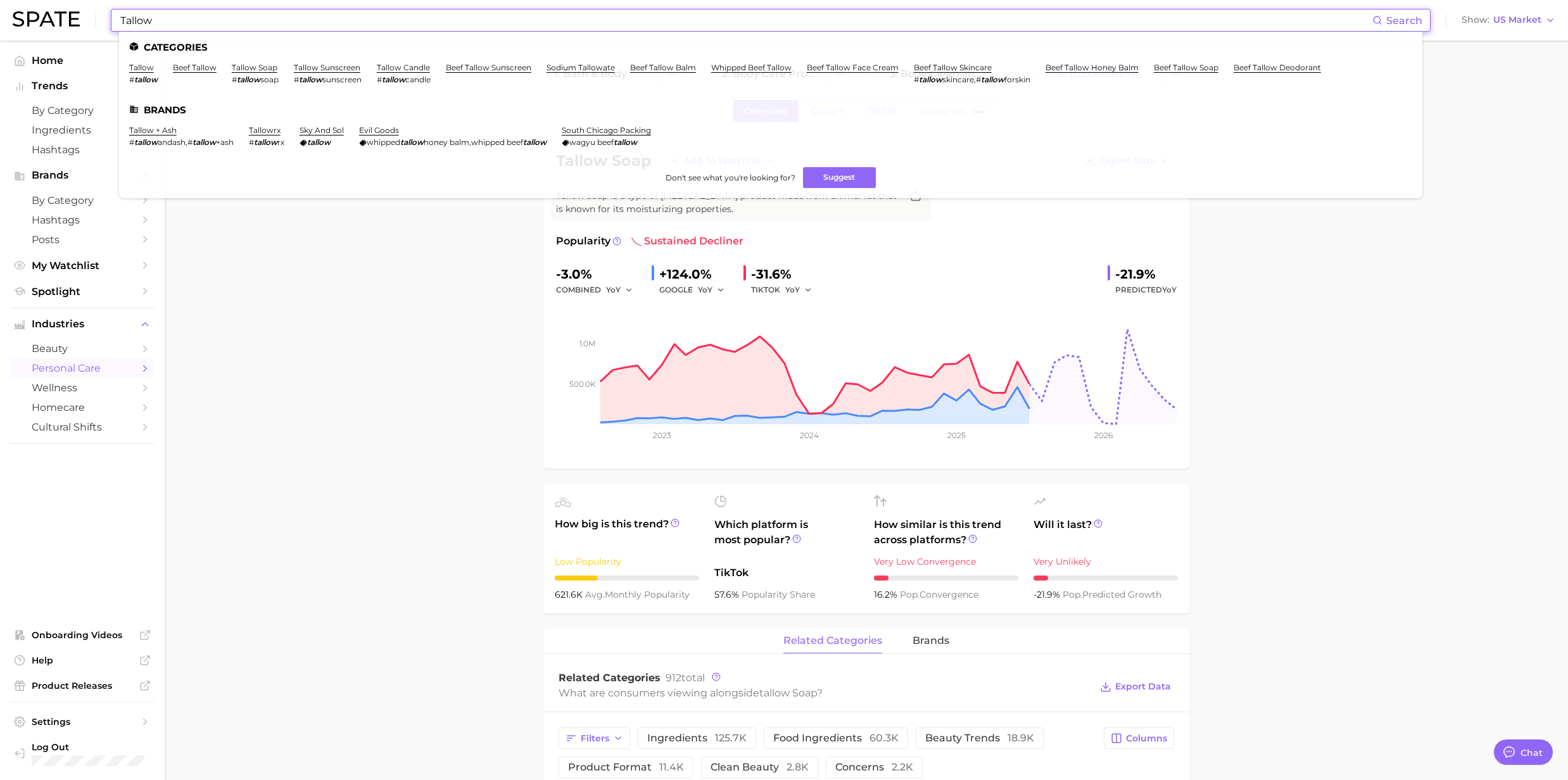
click at [223, 28] on input "Tallow" at bounding box center [746, 20] width 1254 height 22
drag, startPoint x: 87, startPoint y: 39, endPoint x: 37, endPoint y: 44, distance: 50.2
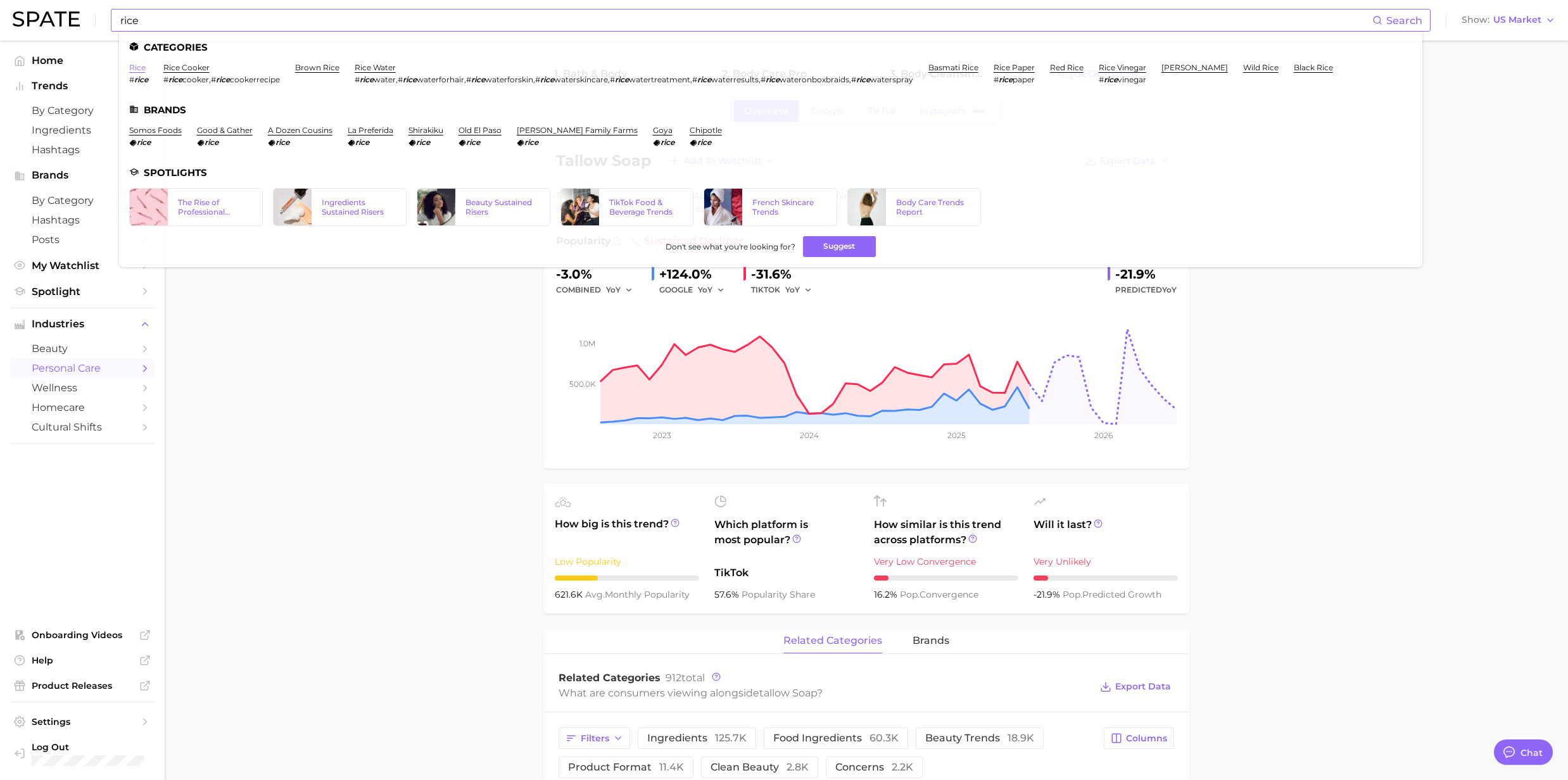
click at [142, 68] on link "rice" at bounding box center [137, 68] width 16 height 10
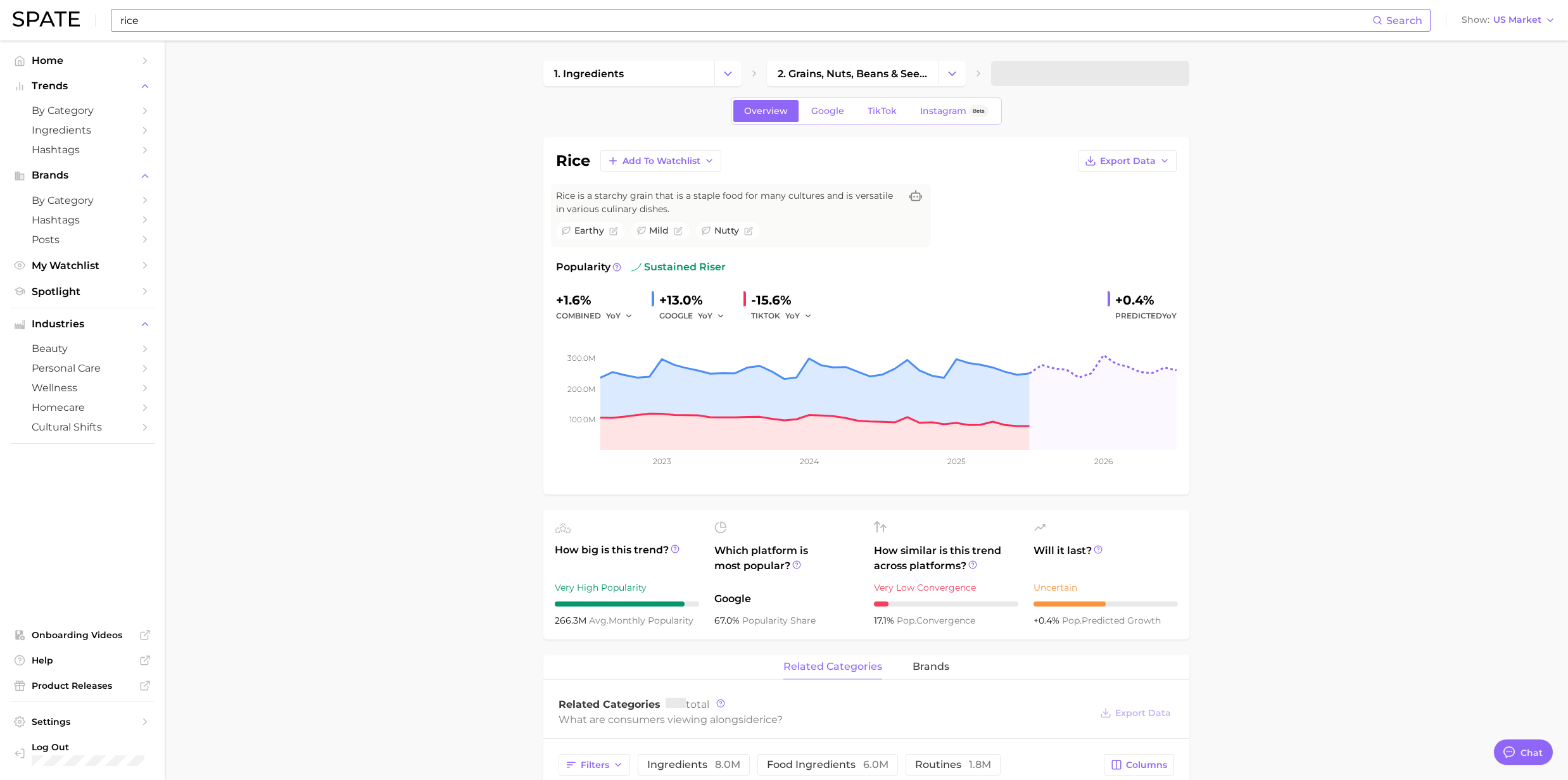
click at [180, 16] on input "rice" at bounding box center [746, 20] width 1254 height 22
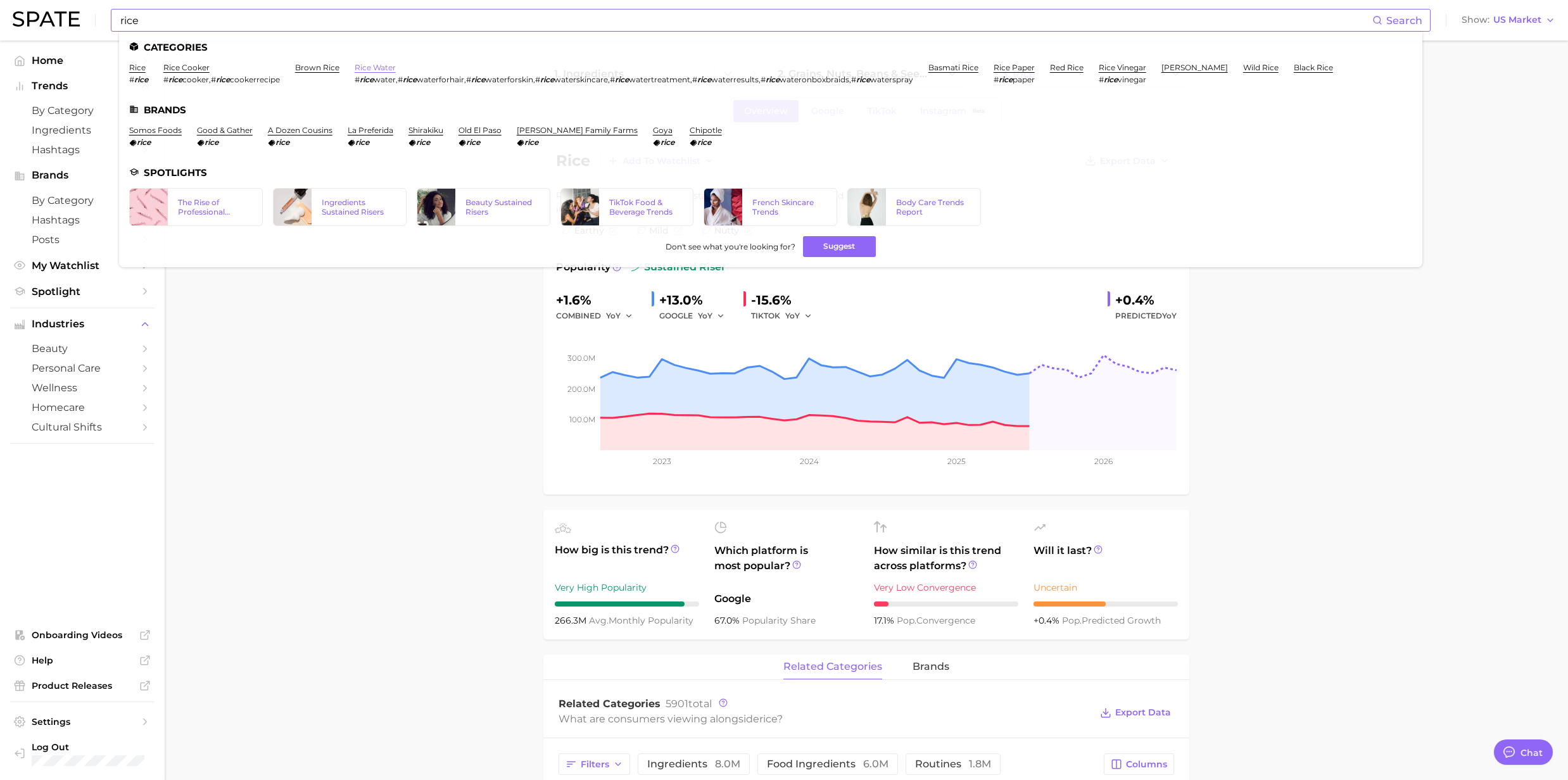
click at [391, 69] on link "rice water" at bounding box center [375, 68] width 41 height 10
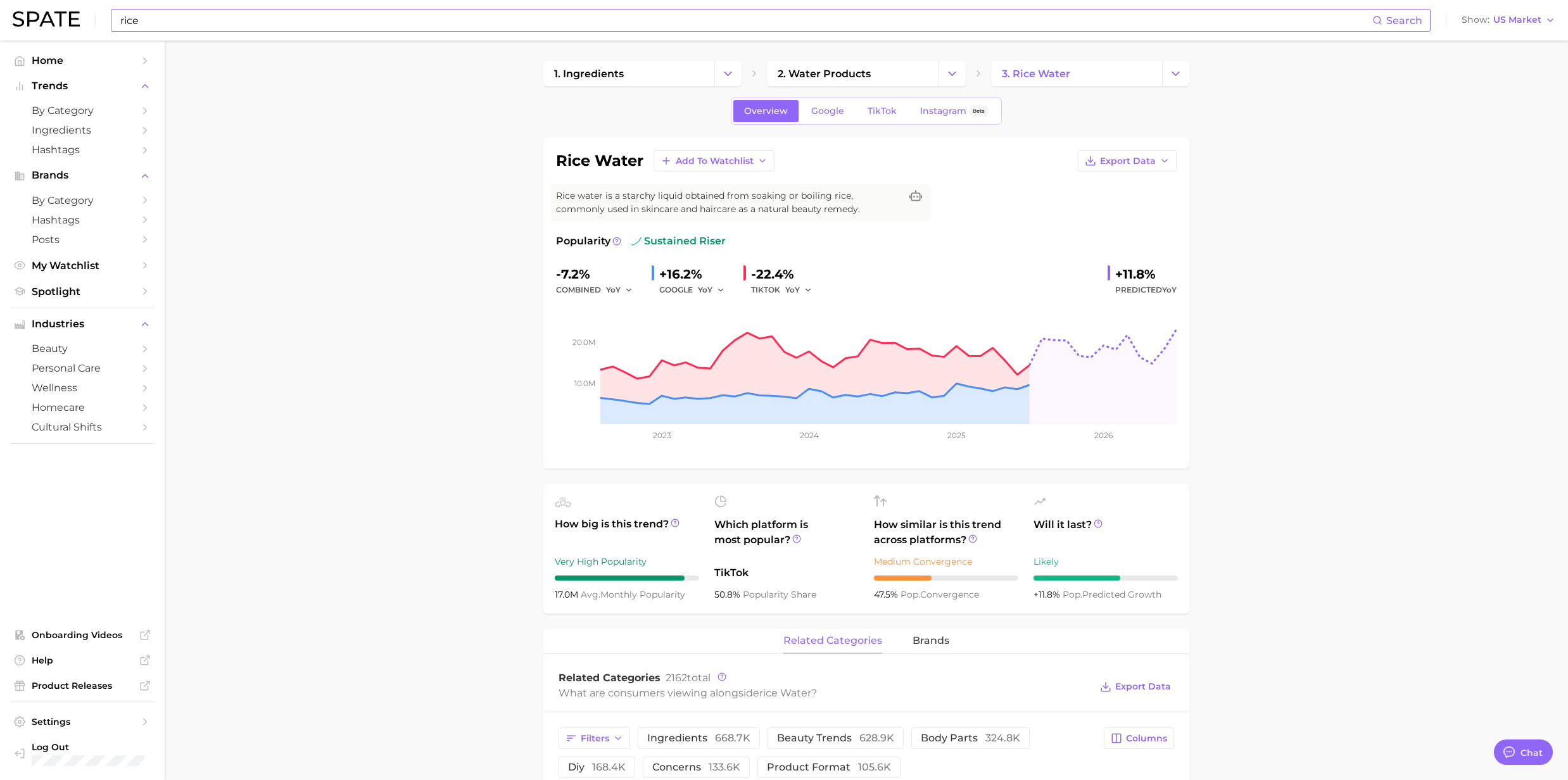
click at [247, 31] on input "rice" at bounding box center [746, 20] width 1254 height 22
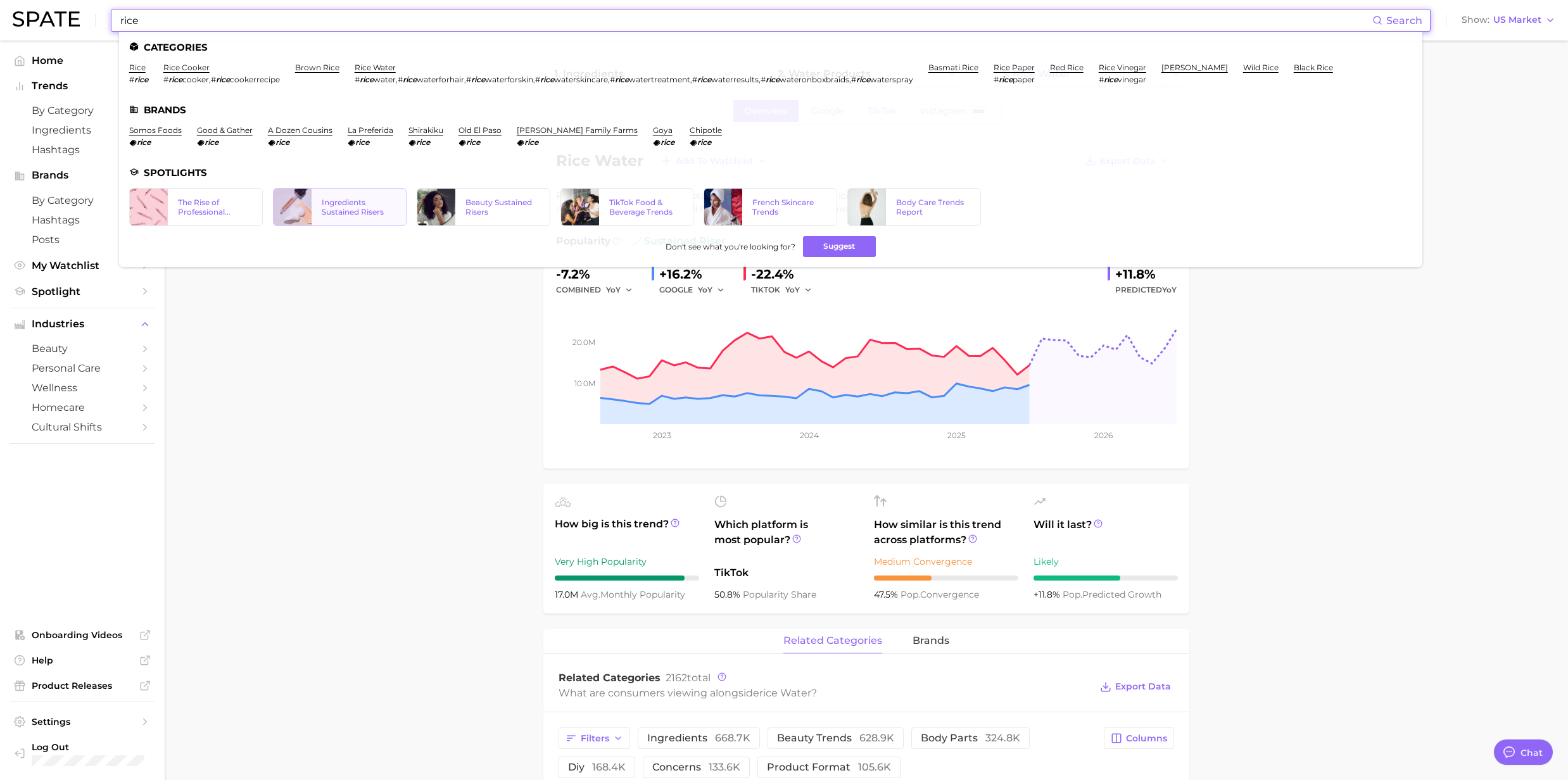
click at [347, 210] on div "Ingredients Sustained Risers" at bounding box center [359, 207] width 74 height 19
click at [217, 211] on div "The Rise of Professional Beauty Services" at bounding box center [215, 207] width 74 height 19
click at [523, 202] on div "Beauty Sustained Risers" at bounding box center [502, 207] width 74 height 19
click at [752, 206] on div "French Skincare Trends" at bounding box center [789, 207] width 74 height 19
click at [170, 23] on input "rice" at bounding box center [746, 20] width 1254 height 22
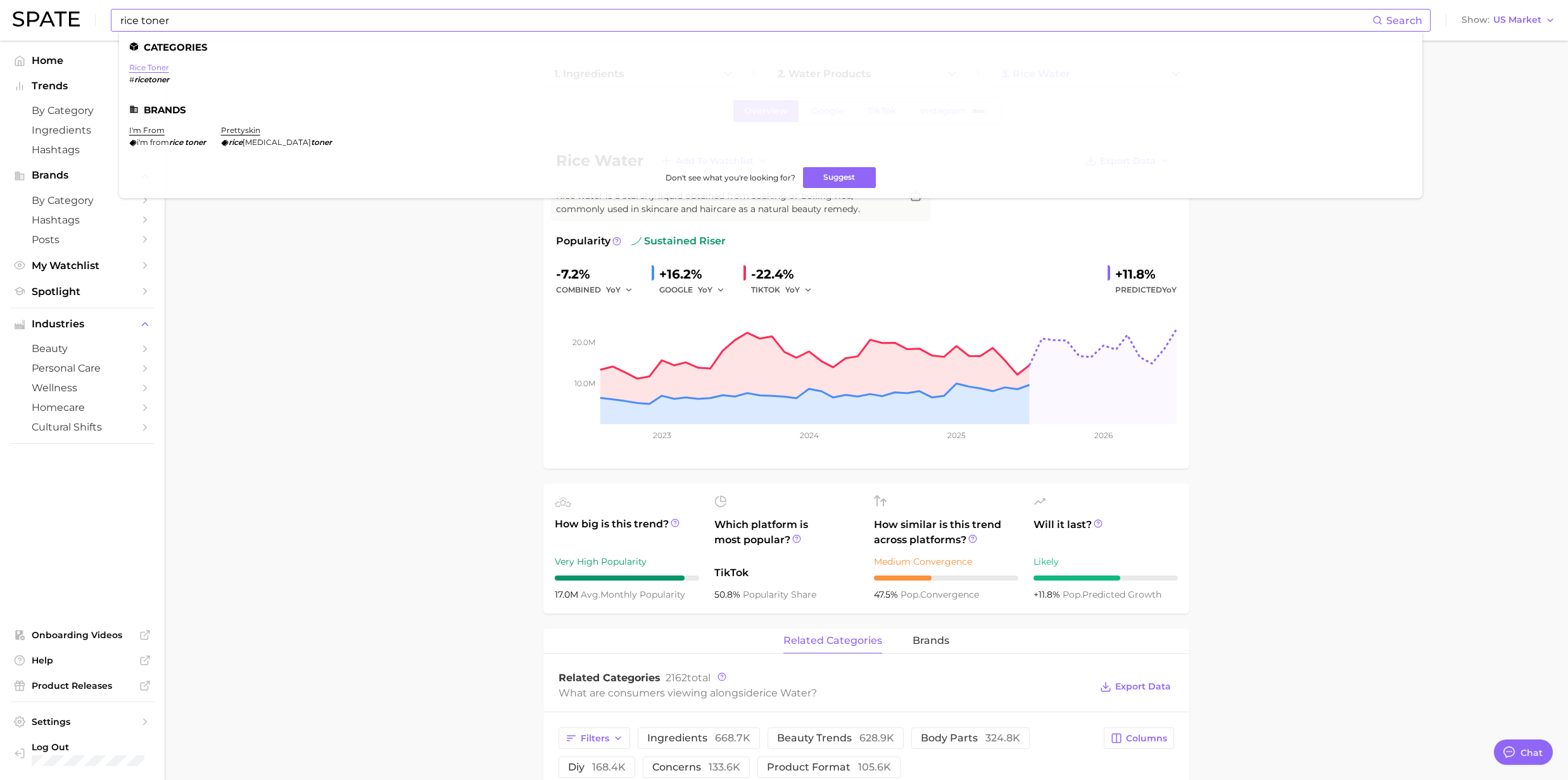
click at [153, 71] on link "rice toner" at bounding box center [148, 68] width 40 height 10
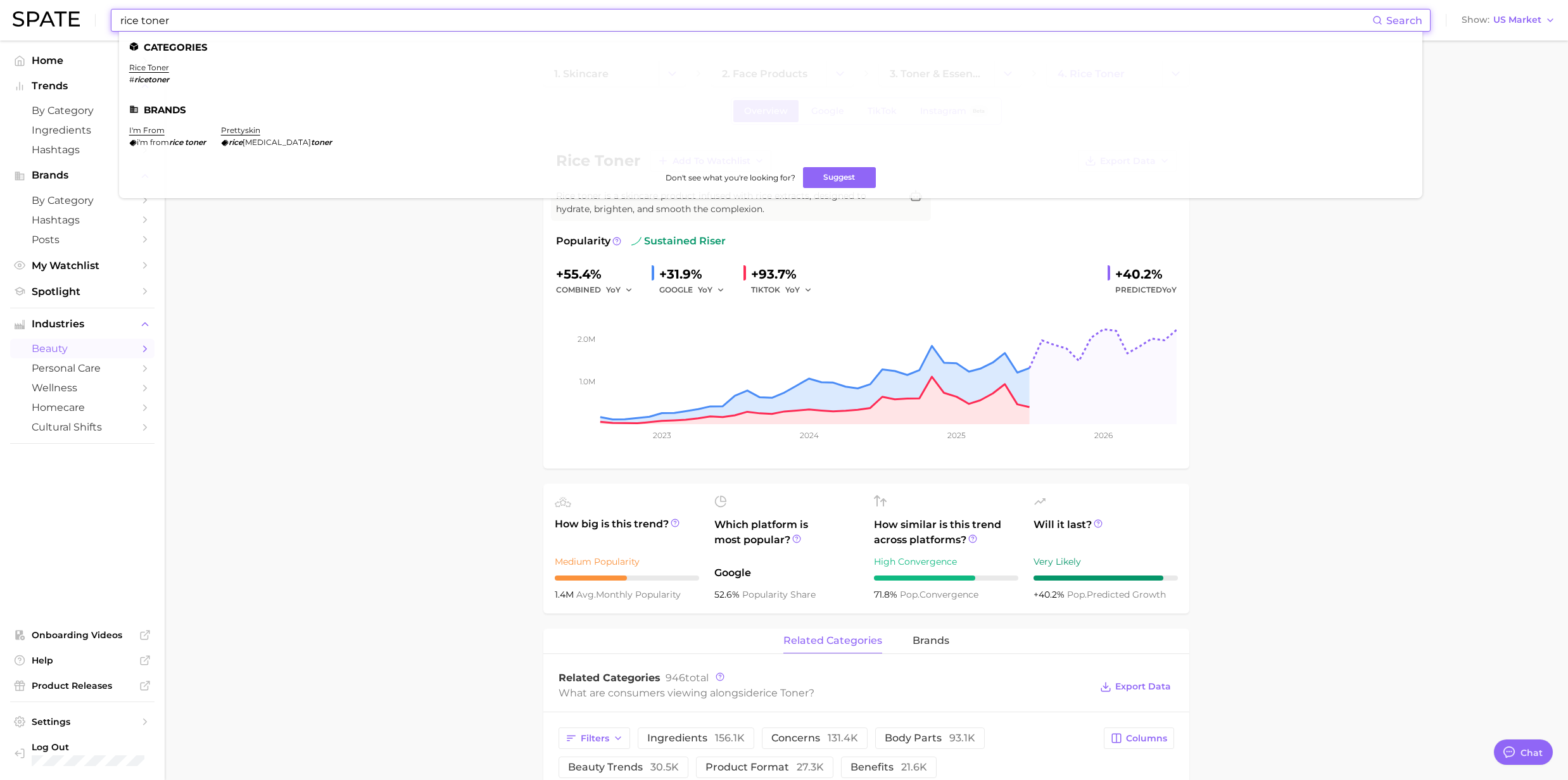
click at [173, 14] on input "rice toner" at bounding box center [746, 20] width 1254 height 22
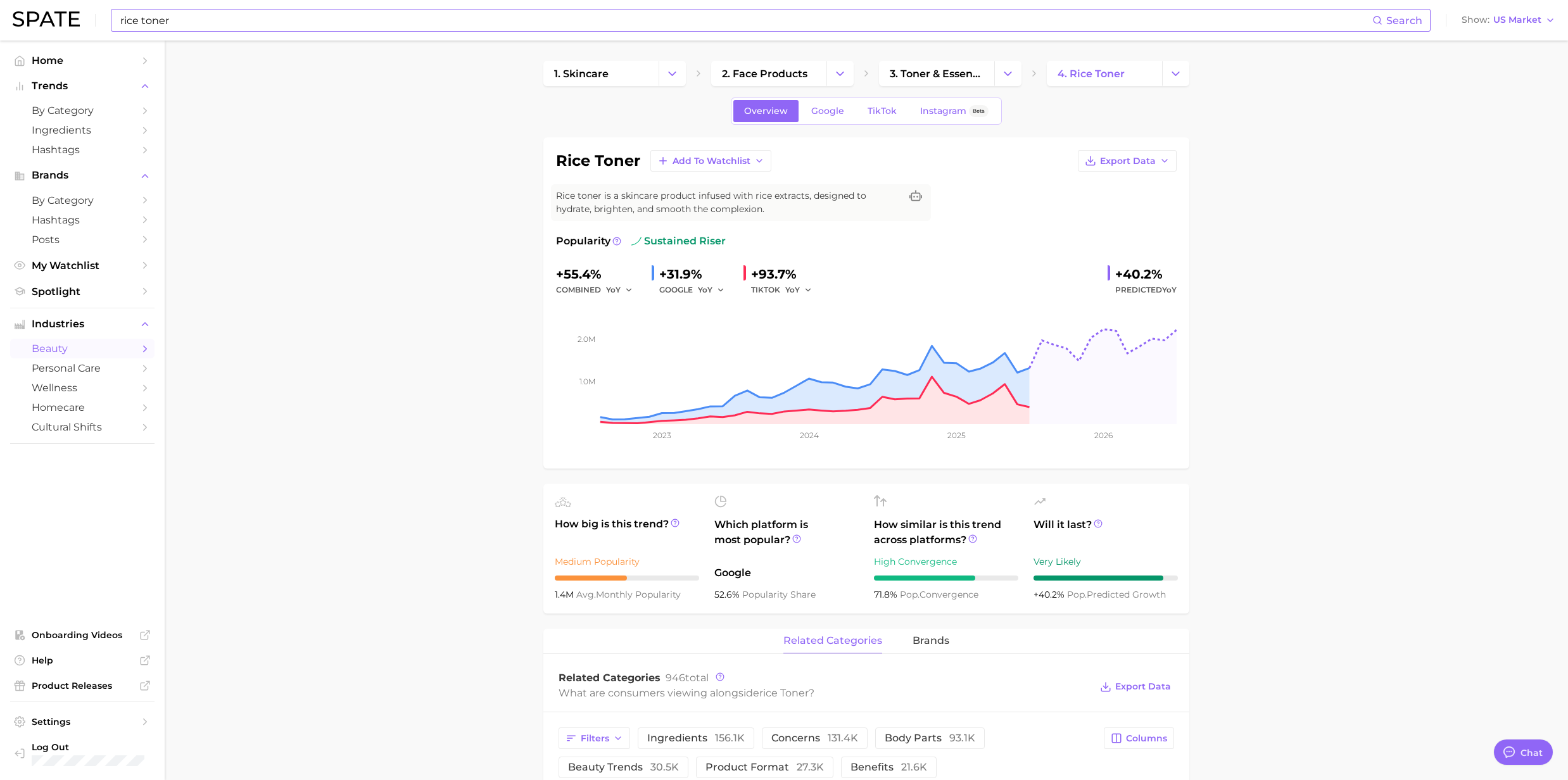
click at [188, 19] on input "rice toner" at bounding box center [746, 20] width 1254 height 22
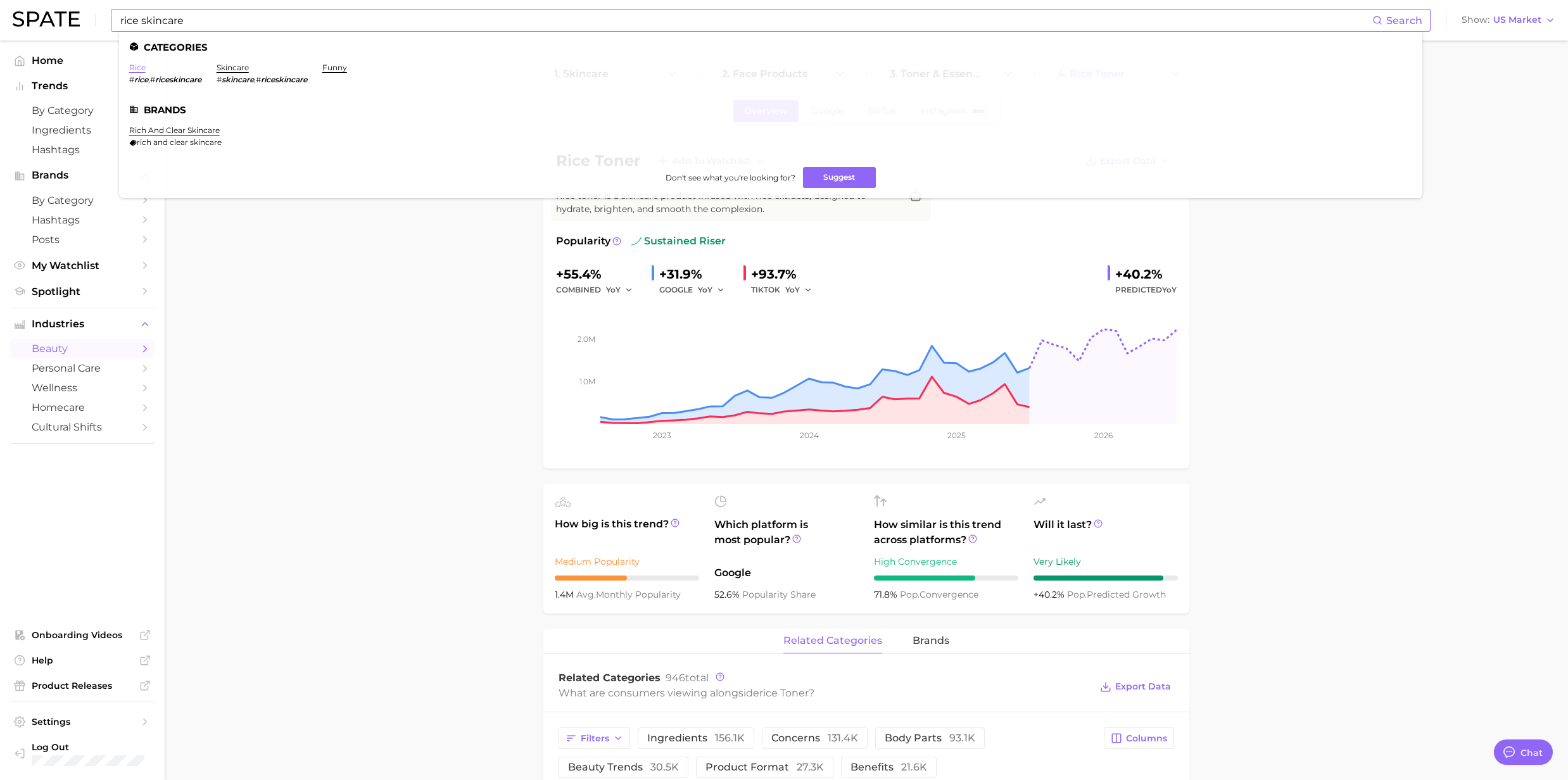
click at [145, 71] on link "rice" at bounding box center [137, 68] width 16 height 10
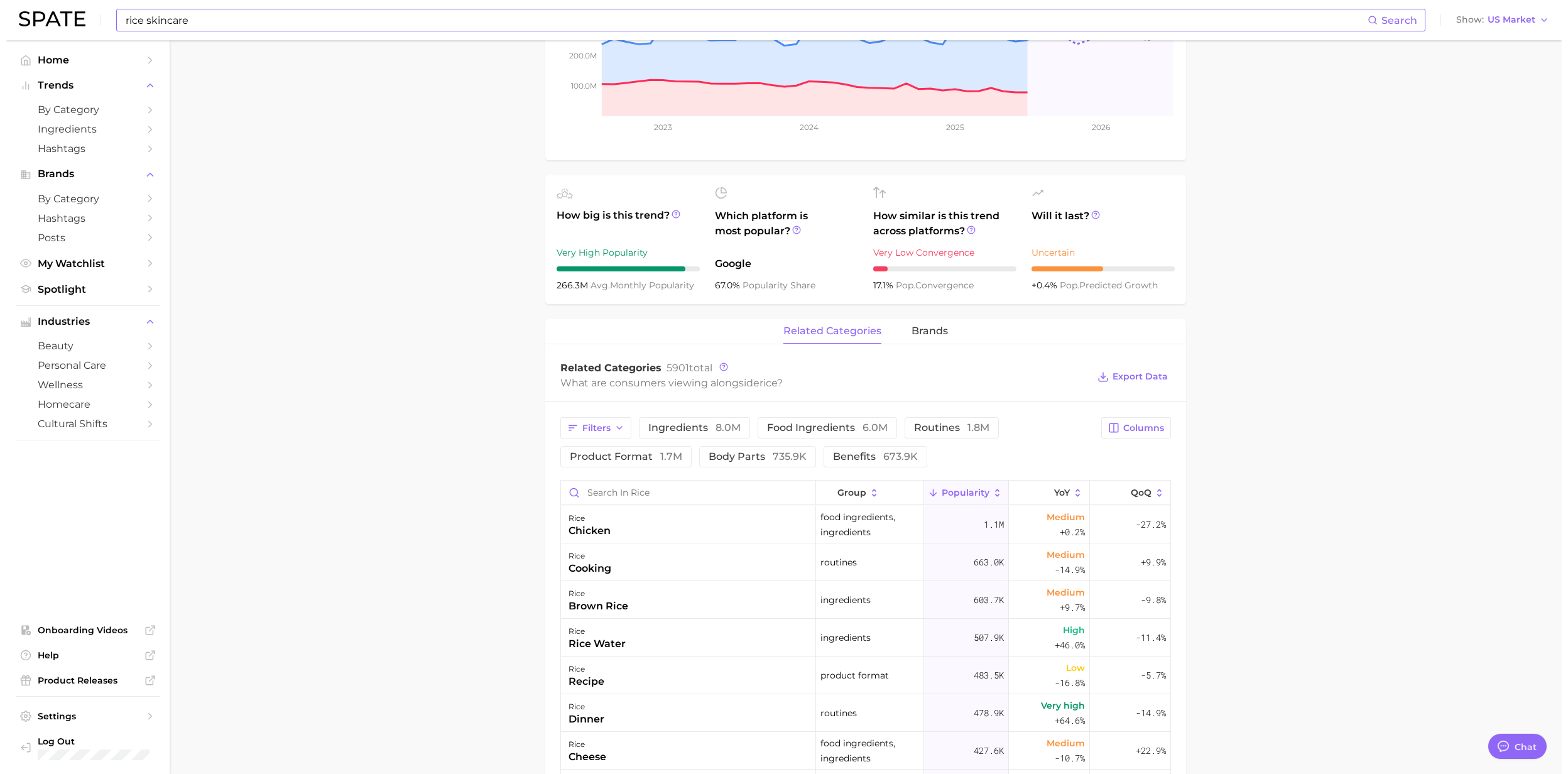
scroll to position [418, 0]
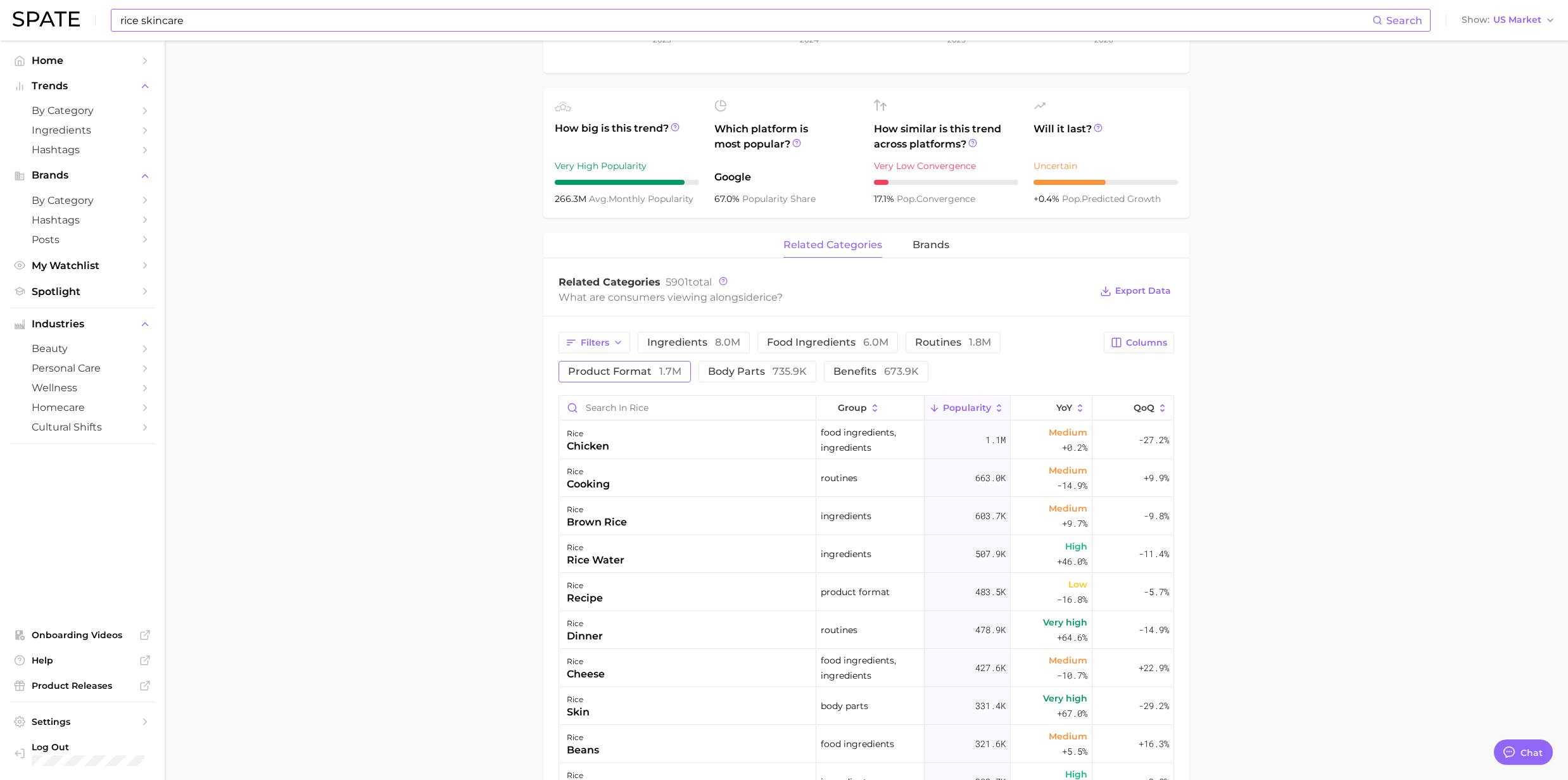
click at [626, 375] on span "product format 1.7m" at bounding box center [625, 371] width 114 height 10
click at [776, 373] on span "body parts 735.9k" at bounding box center [775, 371] width 99 height 10
click at [594, 494] on div "rice skin" at bounding box center [688, 478] width 257 height 38
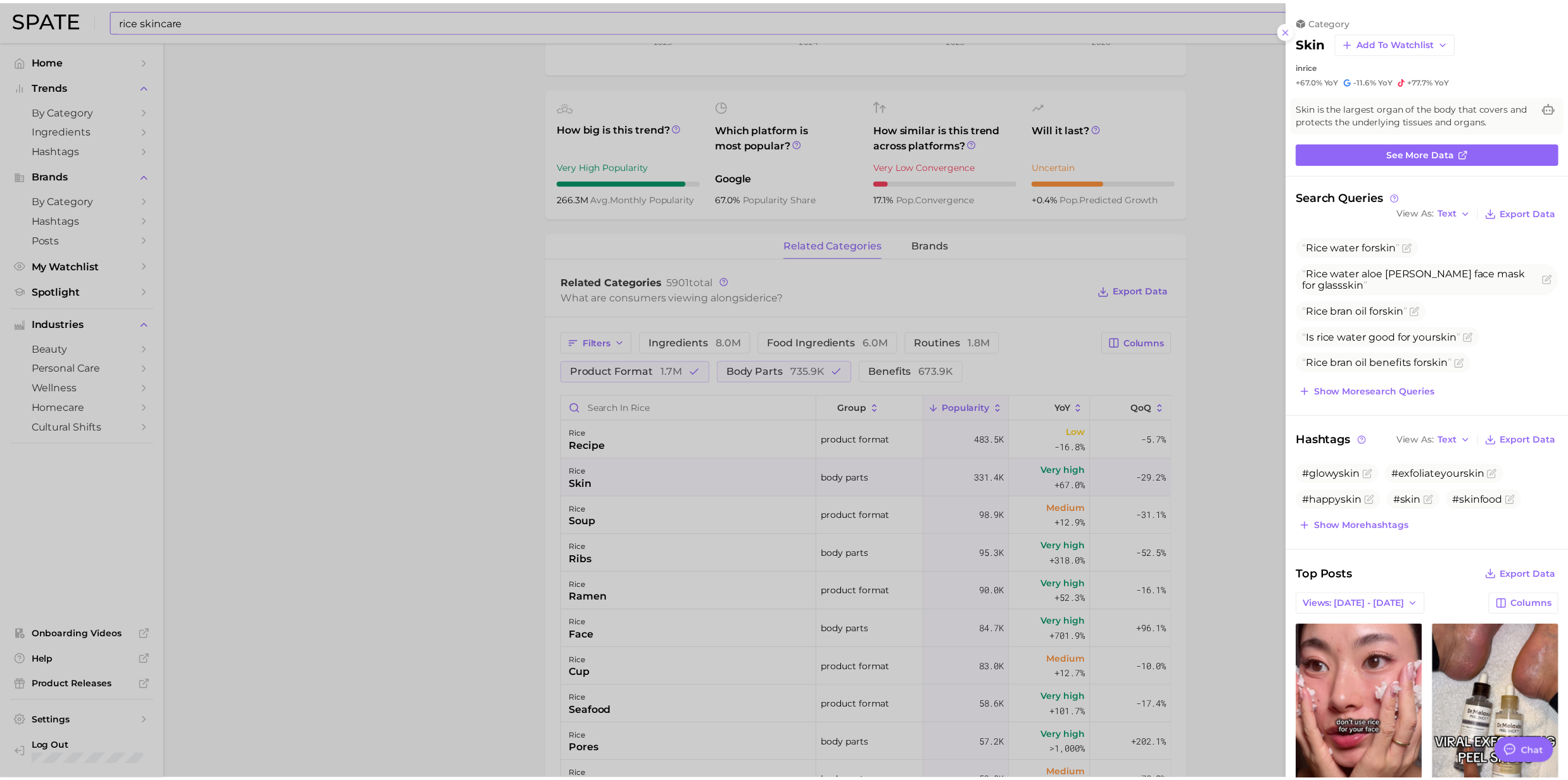
scroll to position [0, 0]
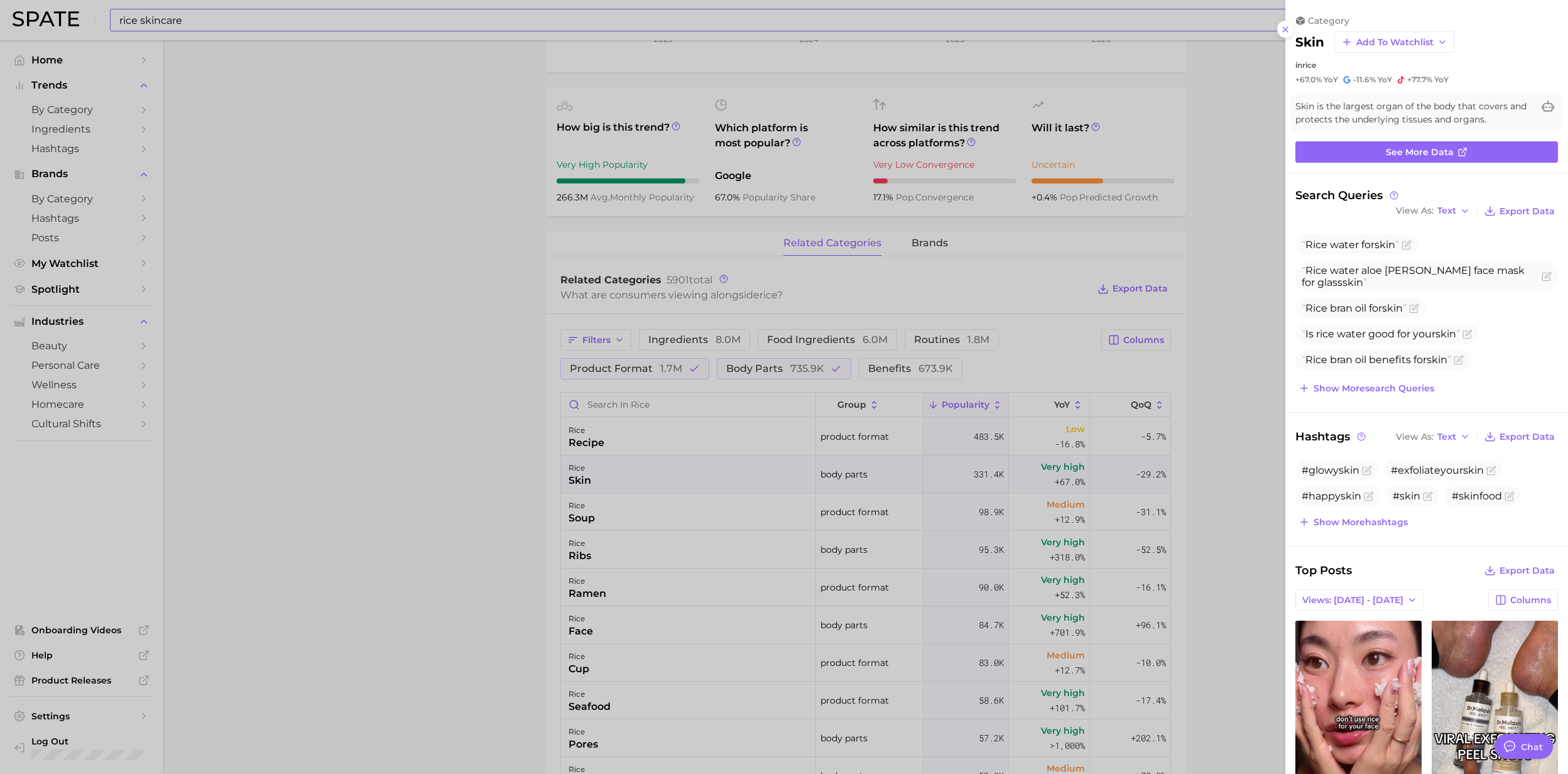
click at [221, 29] on div at bounding box center [784, 387] width 1568 height 774
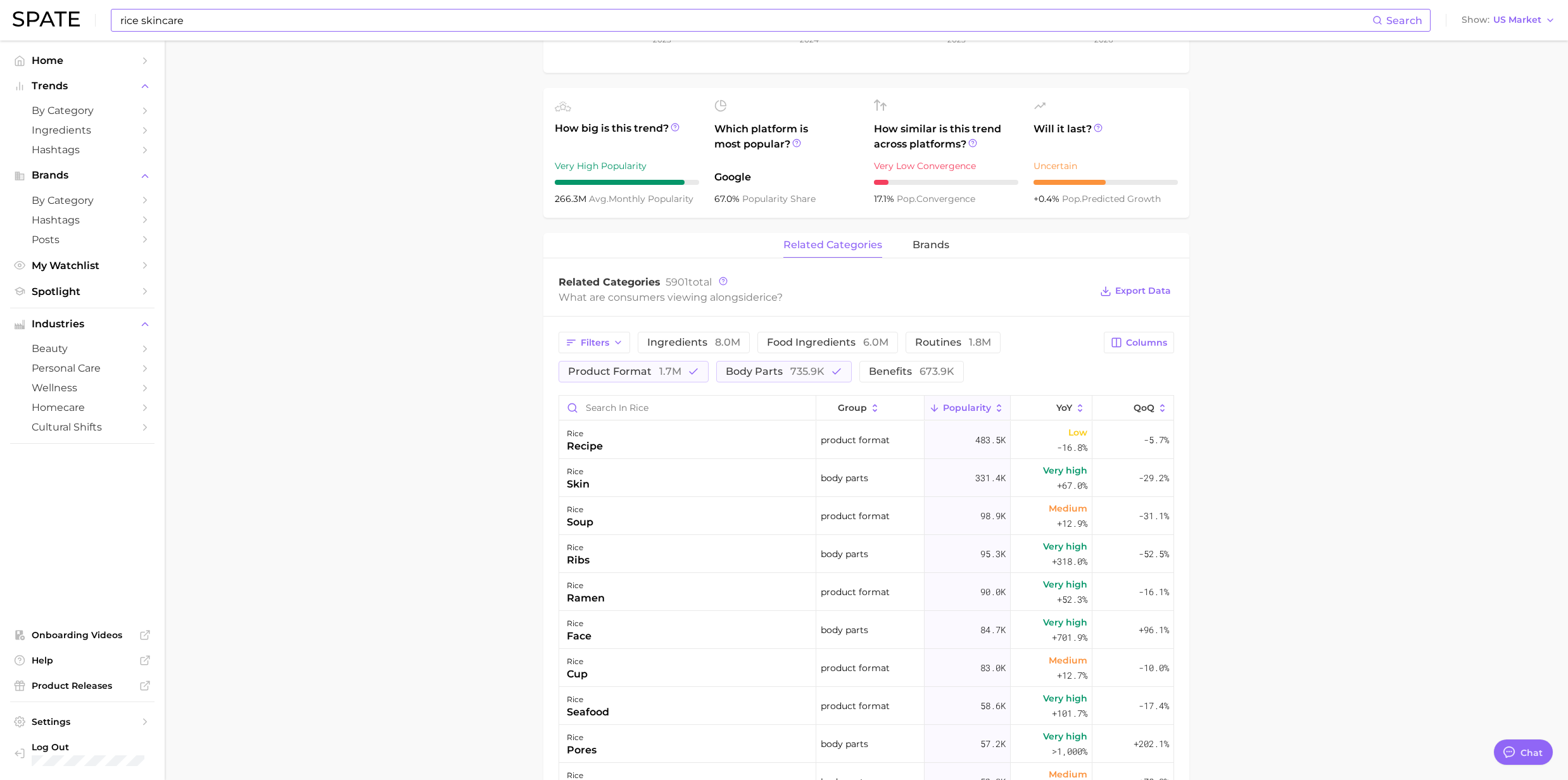
click at [223, 19] on input "rice skincare" at bounding box center [746, 20] width 1254 height 22
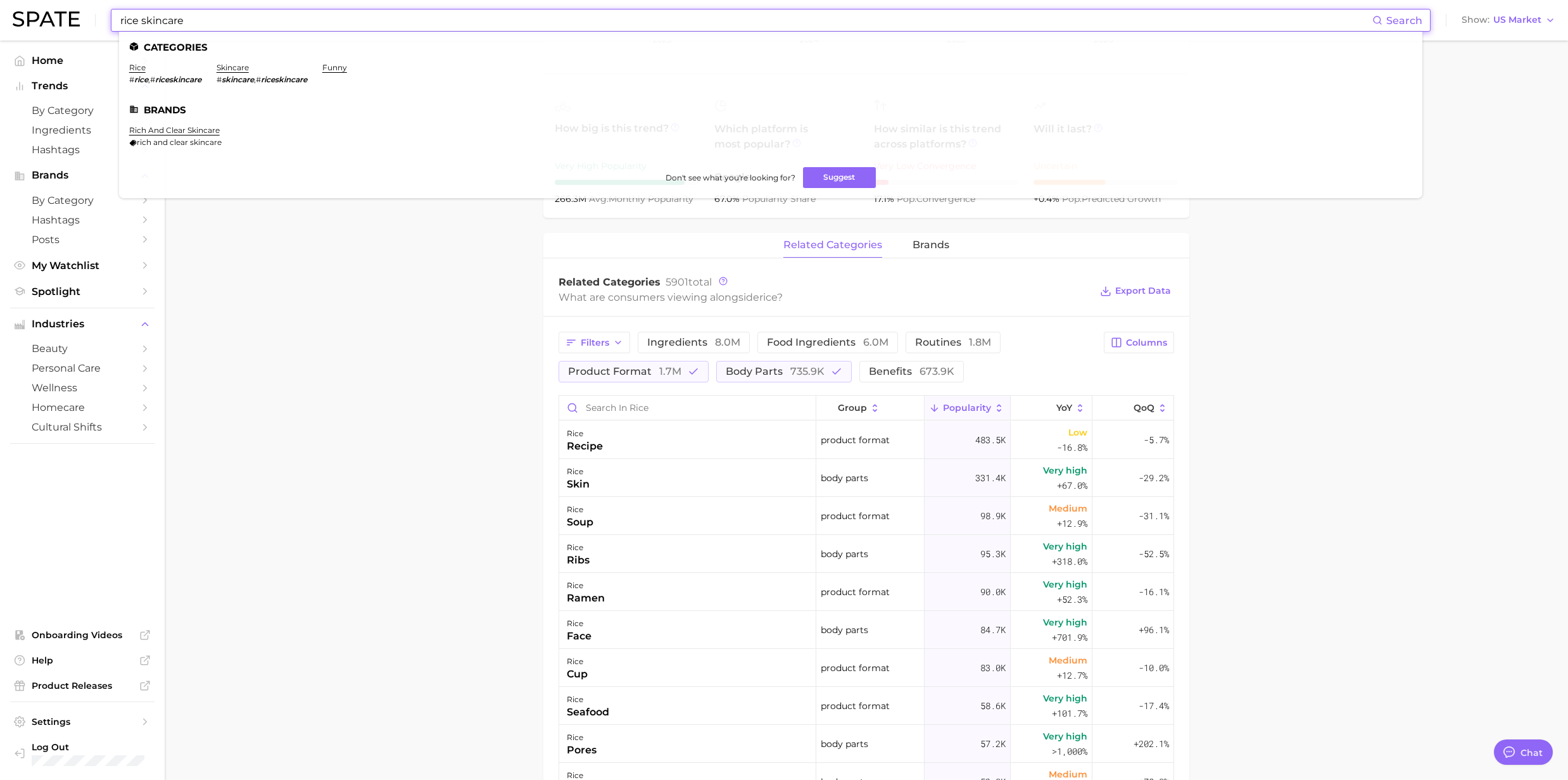
click at [223, 19] on input "rice skincare" at bounding box center [746, 20] width 1254 height 22
drag, startPoint x: 223, startPoint y: 19, endPoint x: 143, endPoint y: 22, distance: 80.1
click at [143, 22] on input "rice skincare" at bounding box center [746, 20] width 1254 height 22
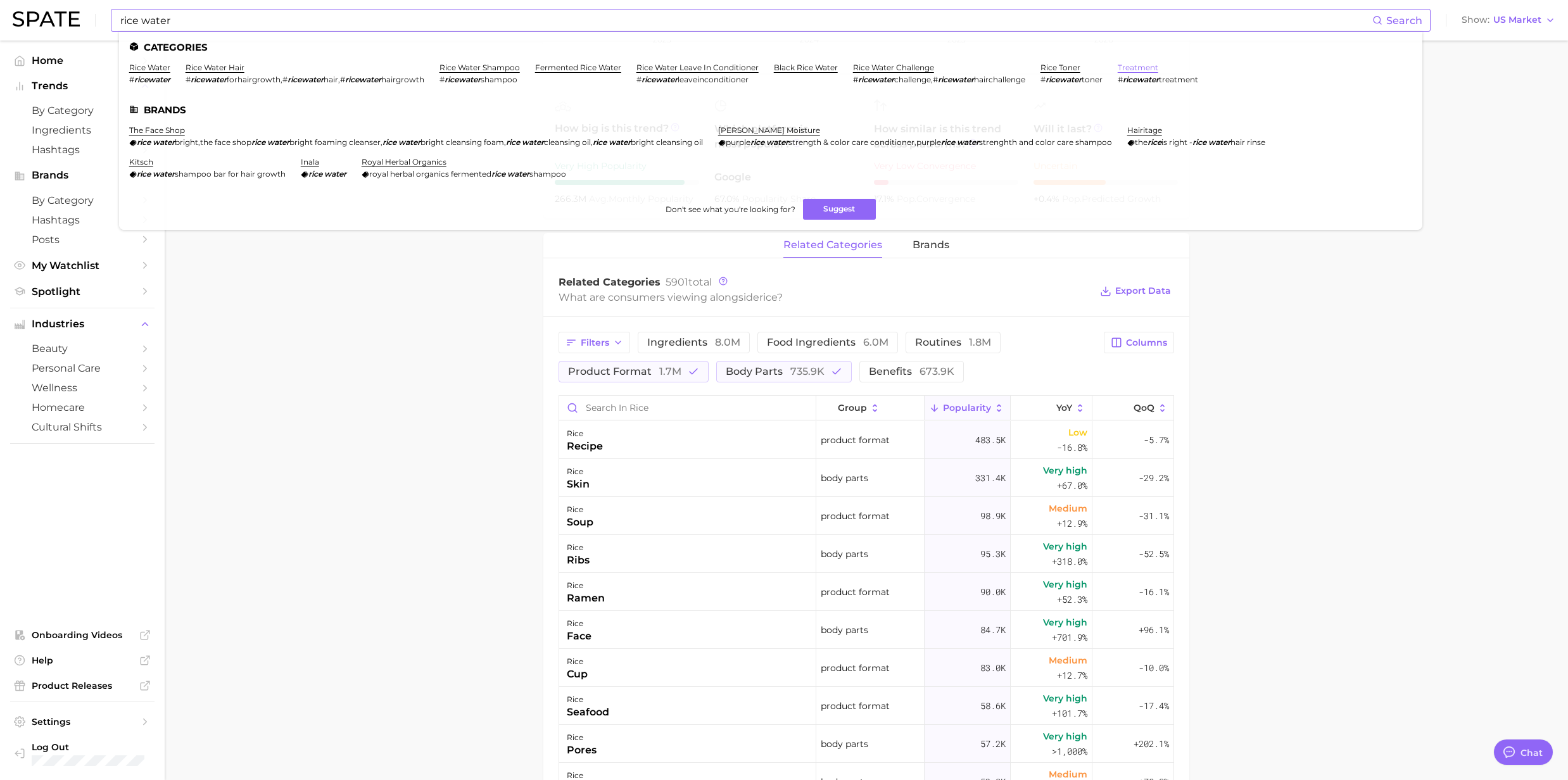
click at [1142, 67] on link "treatment" at bounding box center [1138, 68] width 40 height 10
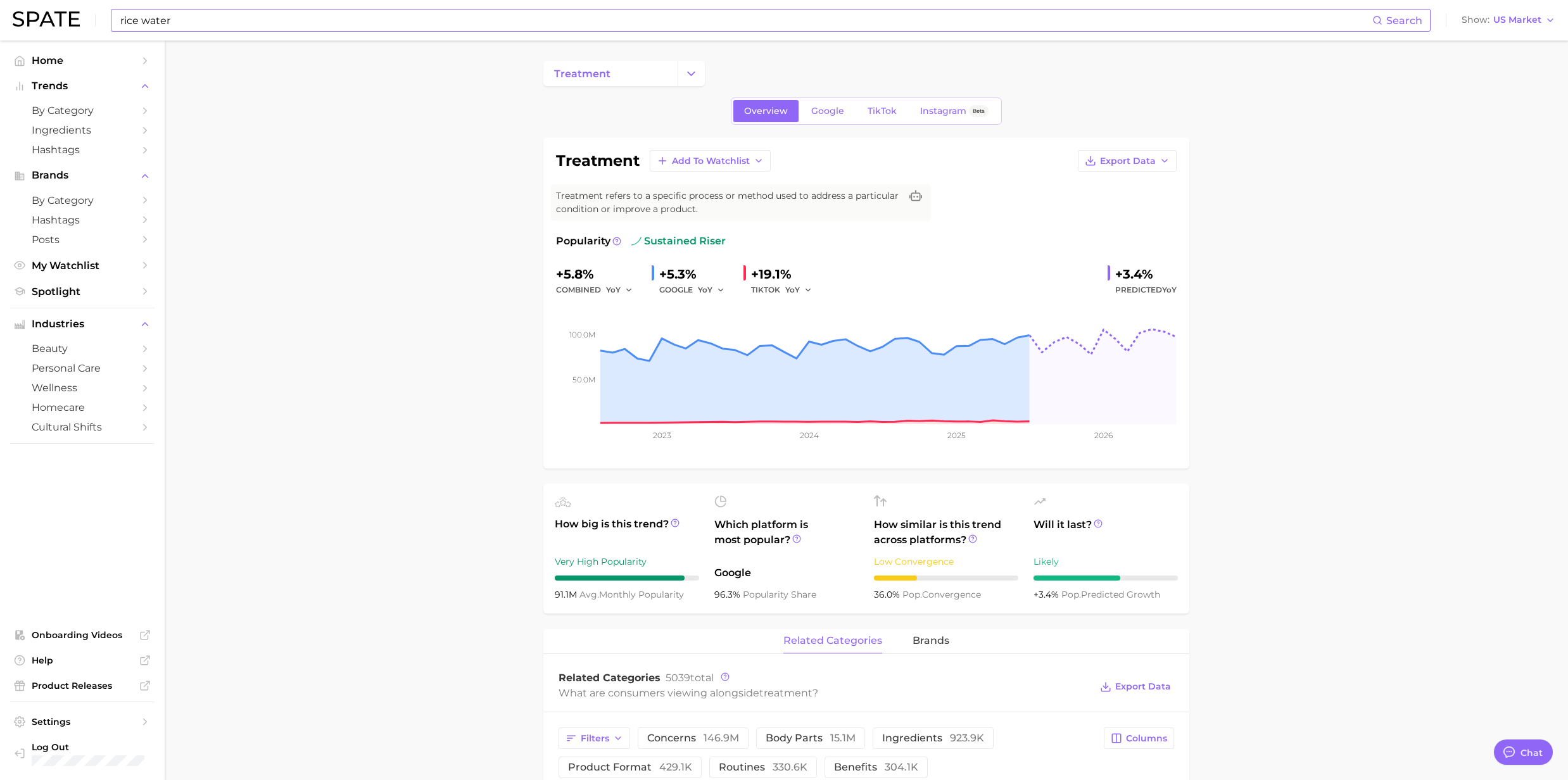
click at [251, 13] on input "rice water" at bounding box center [746, 20] width 1254 height 22
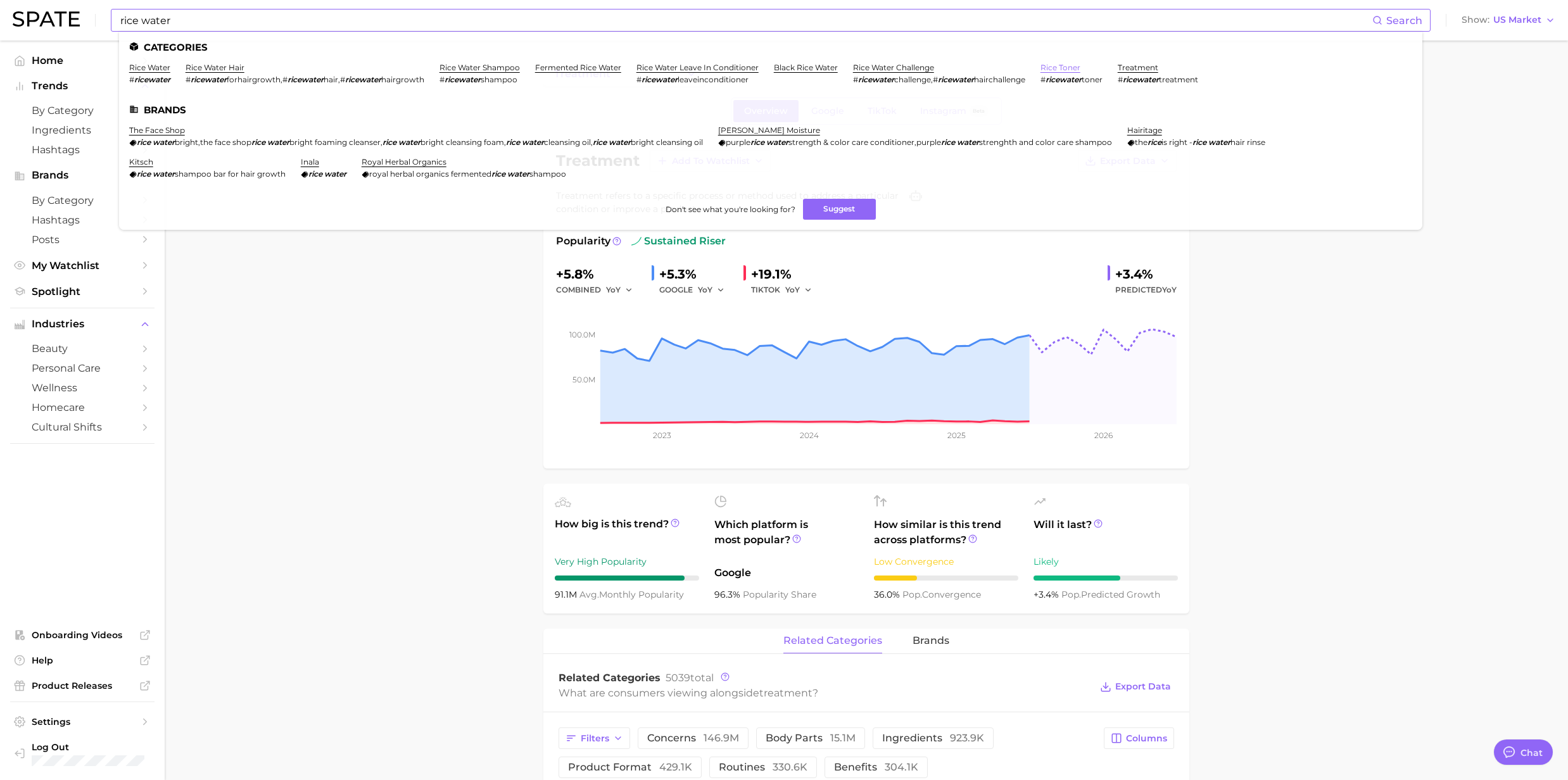
click at [1080, 64] on link "rice toner" at bounding box center [1060, 68] width 40 height 10
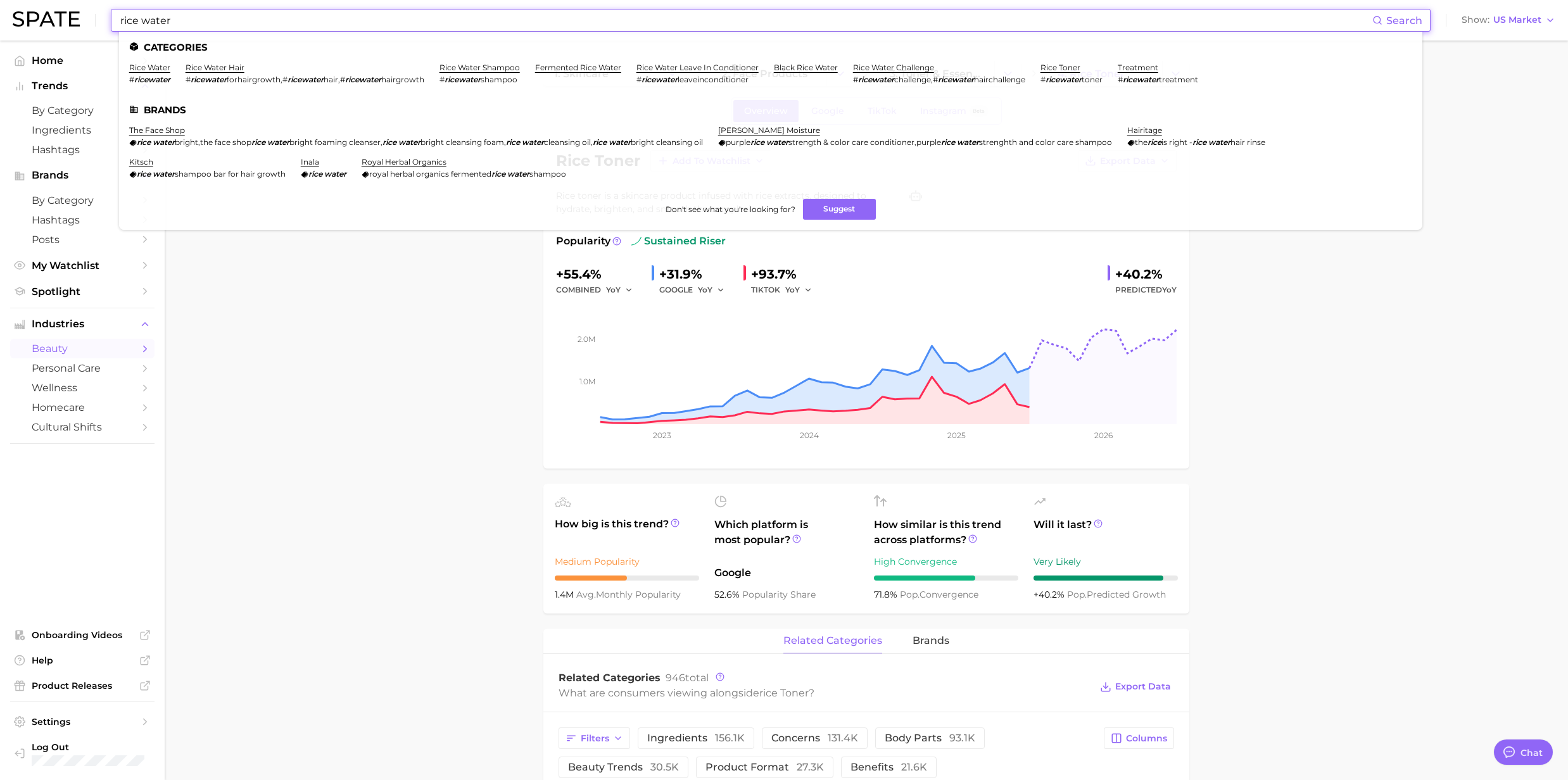
click at [181, 24] on input "rice water" at bounding box center [746, 20] width 1254 height 22
click at [916, 64] on link "rice water challenge" at bounding box center [893, 68] width 81 height 10
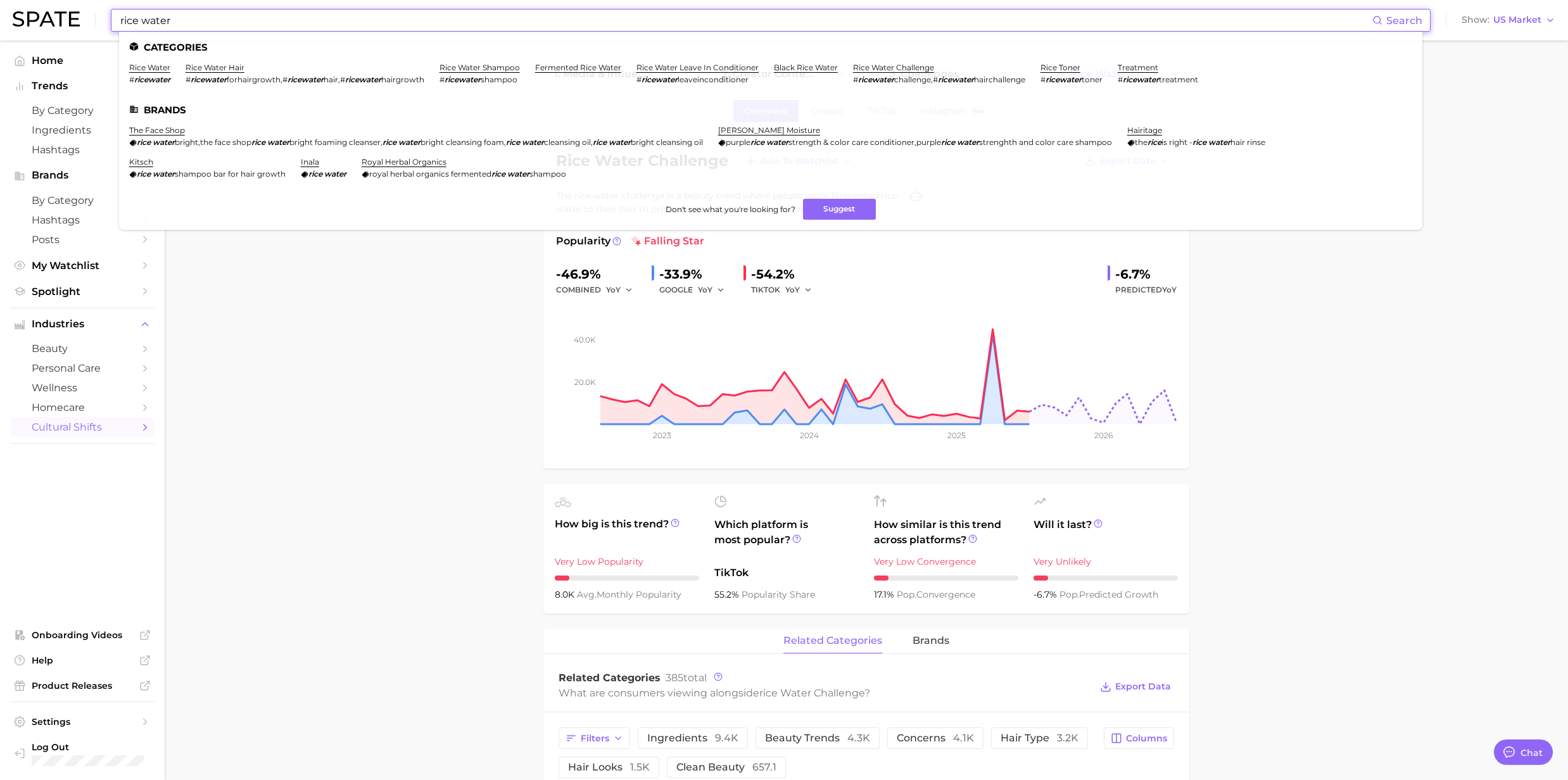
click at [238, 16] on input "rice water" at bounding box center [746, 20] width 1254 height 22
click at [825, 60] on ul "Categories rice water # ricewater rice water hair # ricewater forhairgrowth , #…" at bounding box center [771, 131] width 1304 height 198
click at [821, 66] on link "black rice water" at bounding box center [805, 68] width 64 height 10
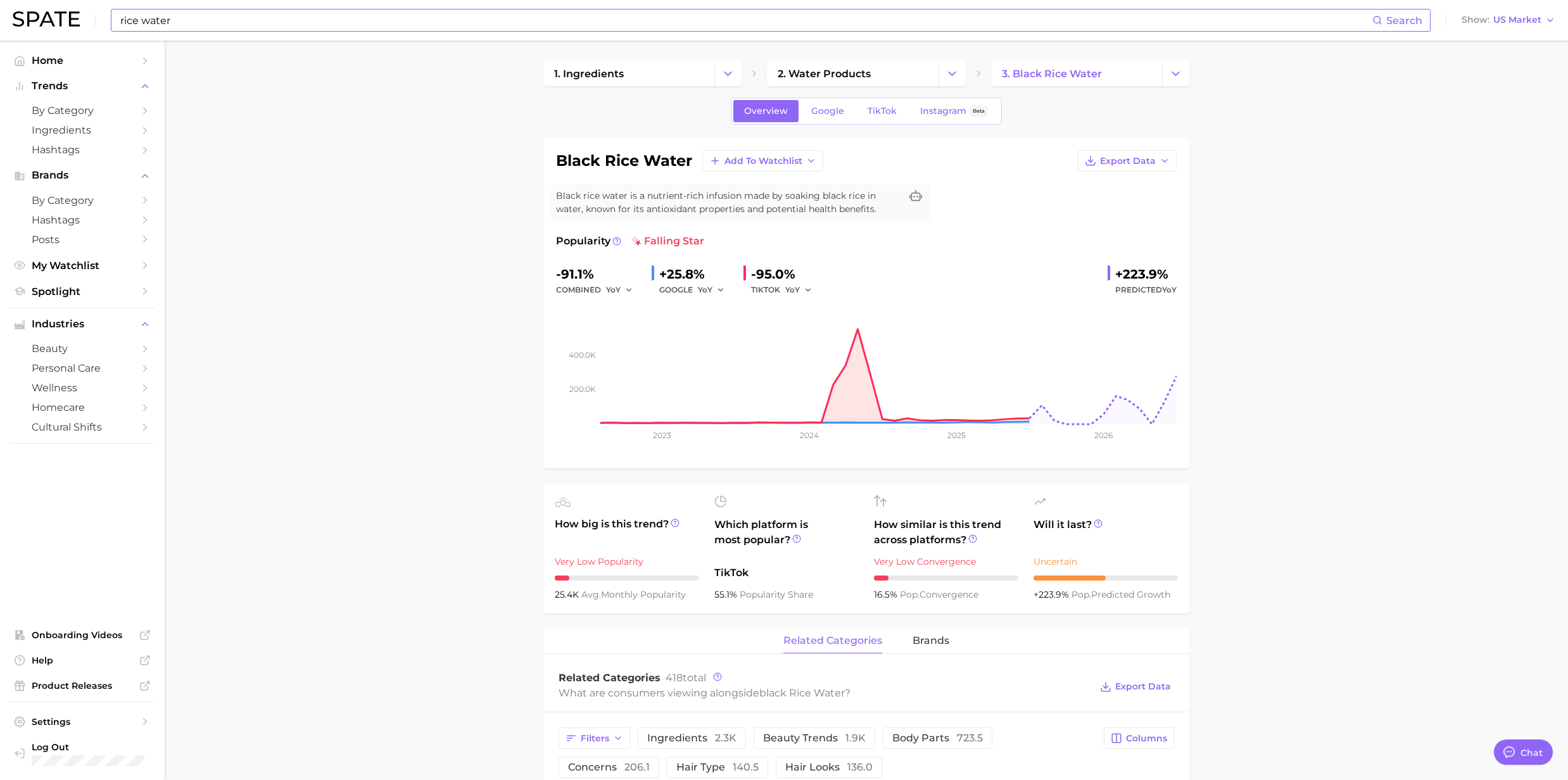
click at [161, 34] on div "rice water Search Show US Market" at bounding box center [784, 20] width 1543 height 40
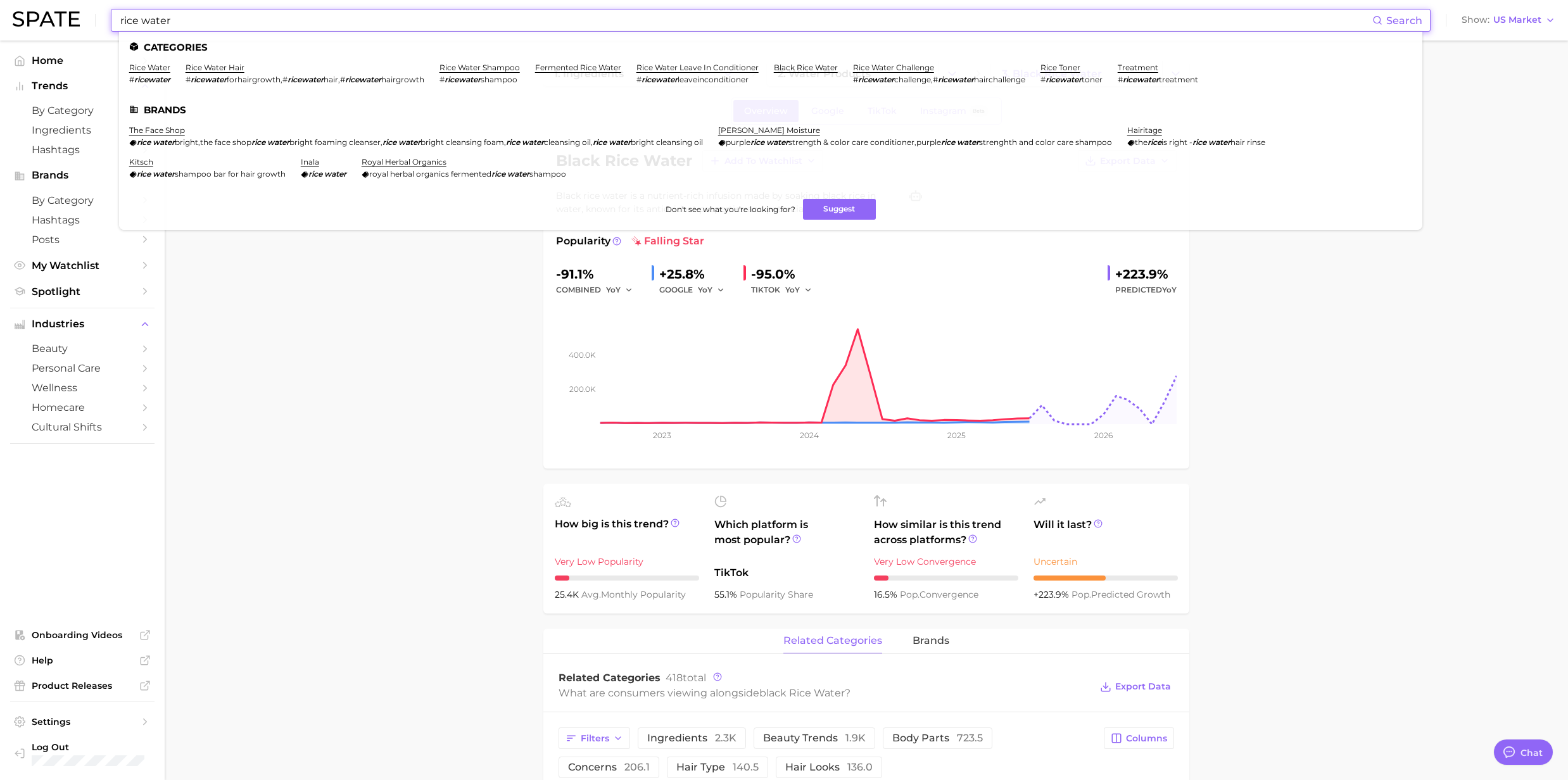
click at [171, 25] on input "rice water" at bounding box center [746, 20] width 1254 height 22
click at [681, 69] on link "rice water leave in conditioner" at bounding box center [697, 68] width 123 height 10
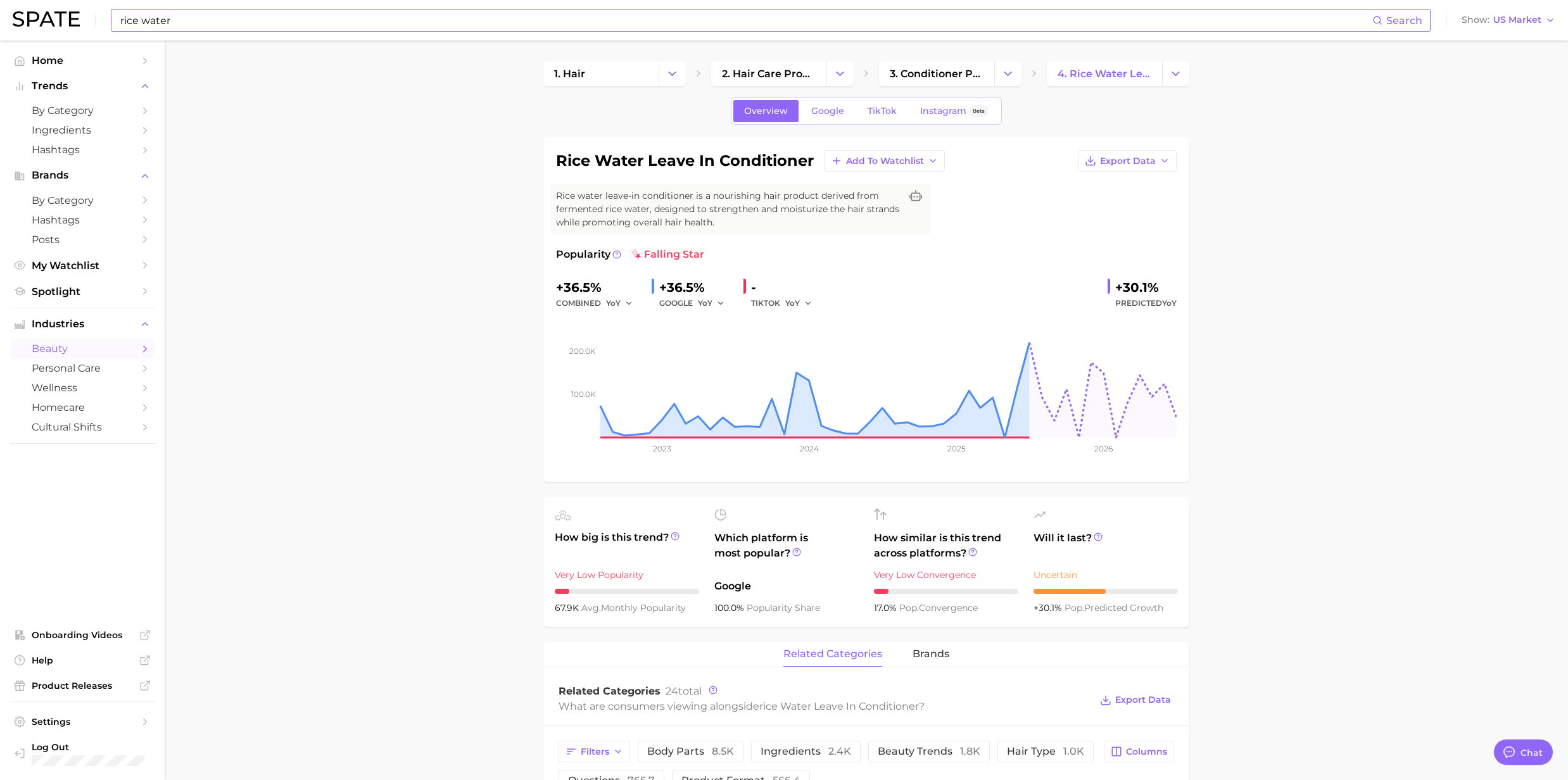
click at [368, 33] on div "rice water Search Show US Market" at bounding box center [784, 20] width 1543 height 40
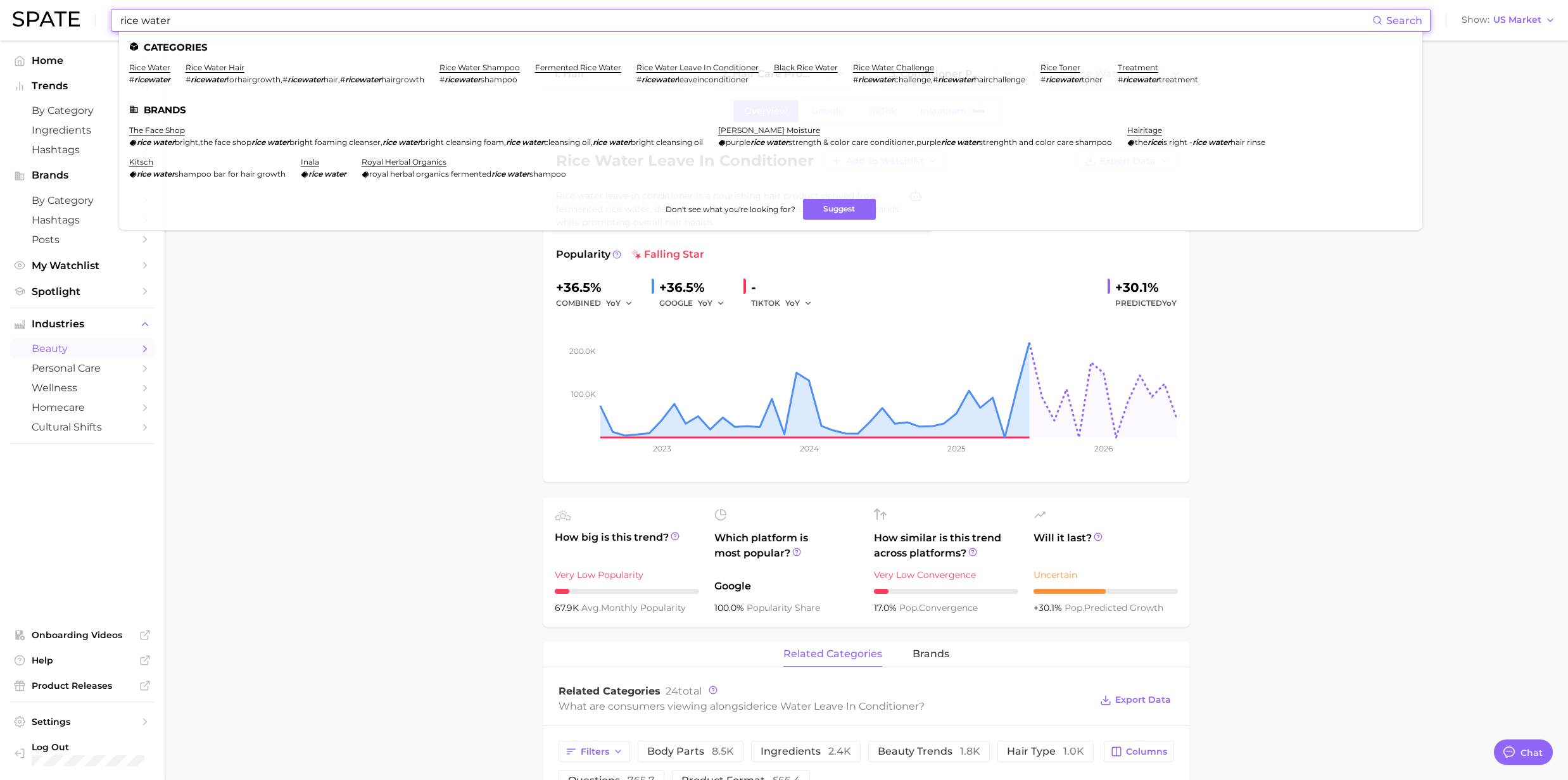
click at [360, 19] on input "rice water" at bounding box center [746, 20] width 1254 height 22
click at [545, 69] on link "fermented rice water" at bounding box center [578, 68] width 86 height 10
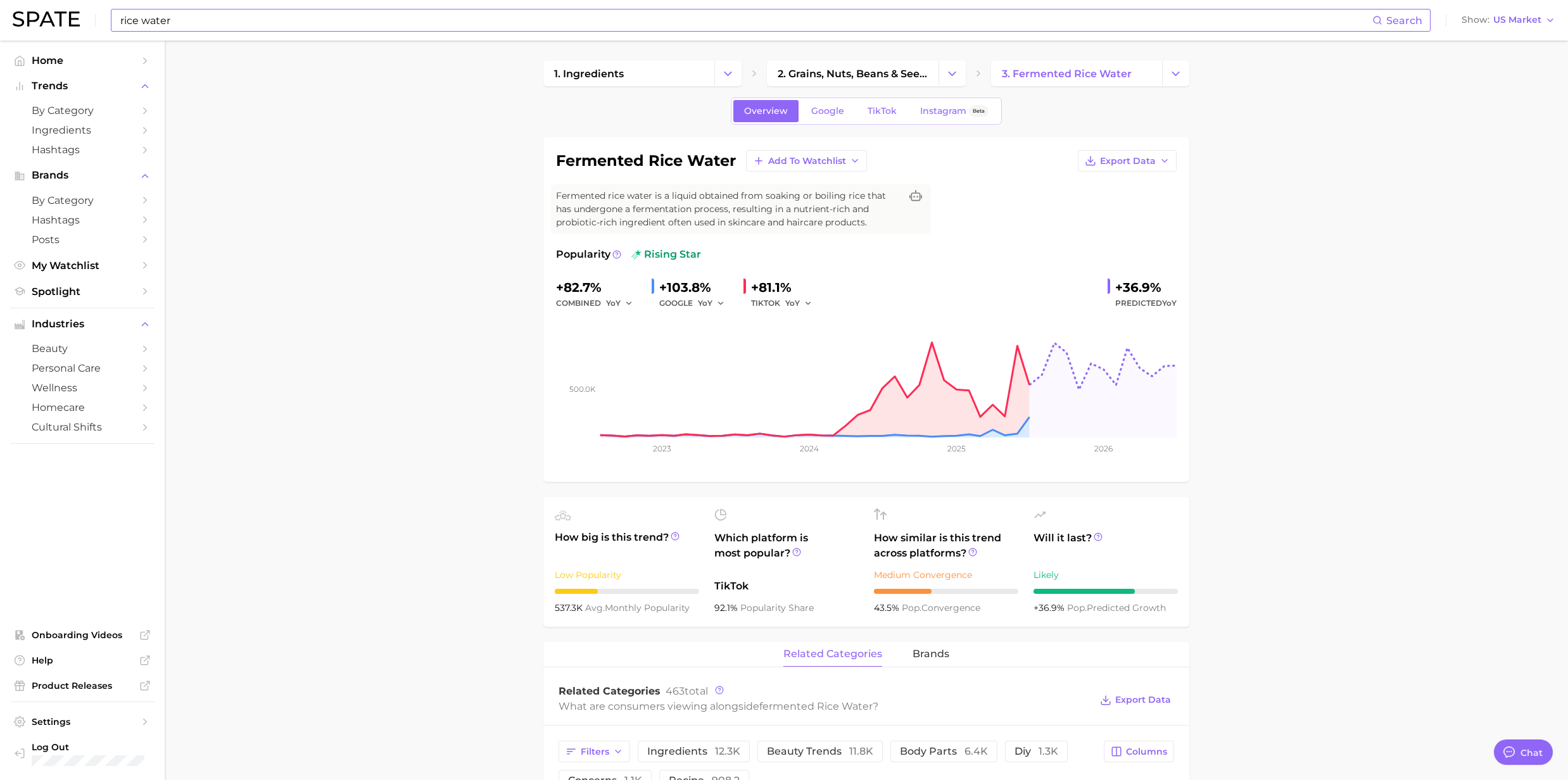
click at [185, 19] on input "rice water" at bounding box center [746, 20] width 1254 height 22
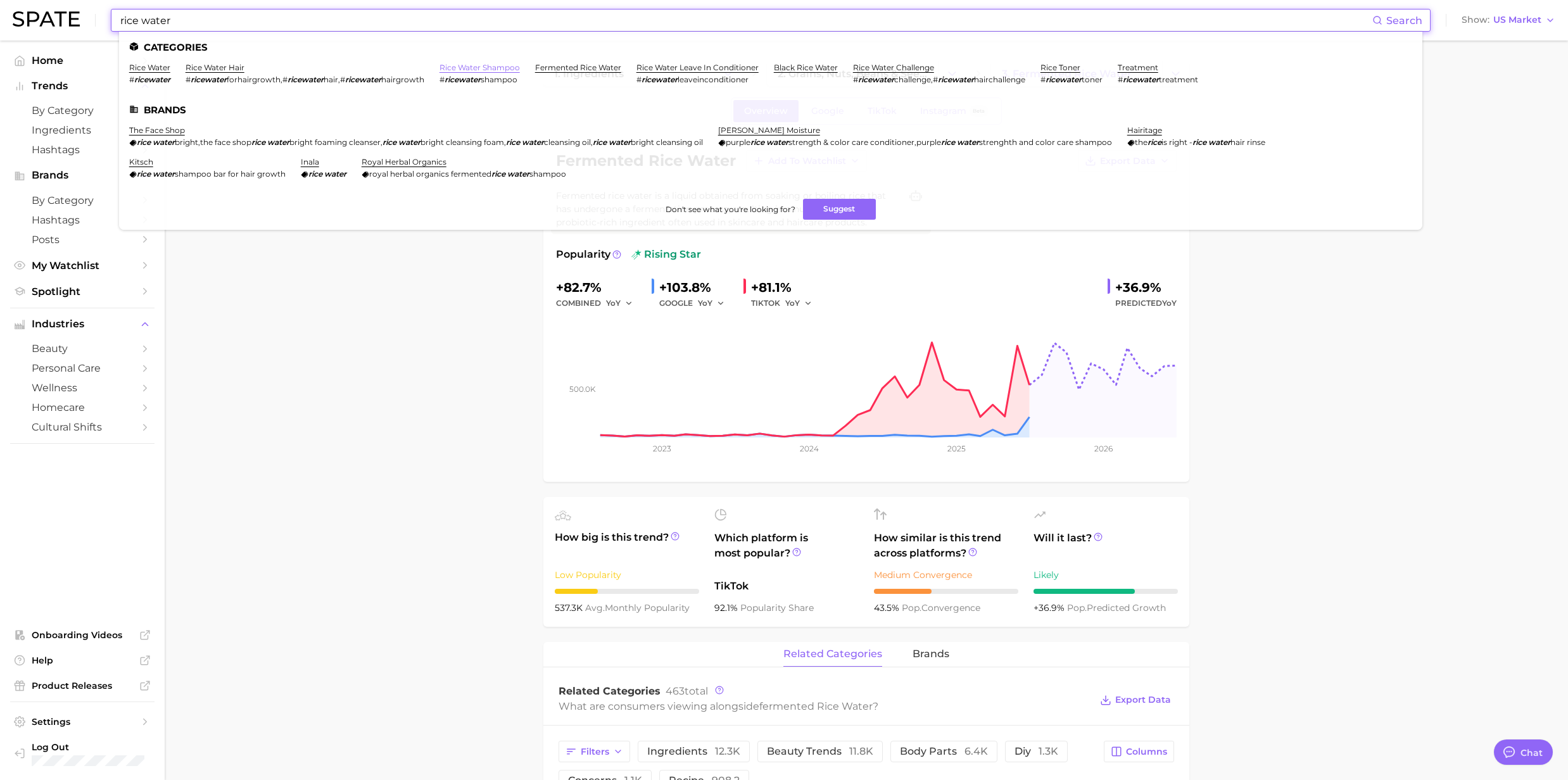
click at [485, 66] on link "rice water shampoo" at bounding box center [480, 68] width 81 height 10
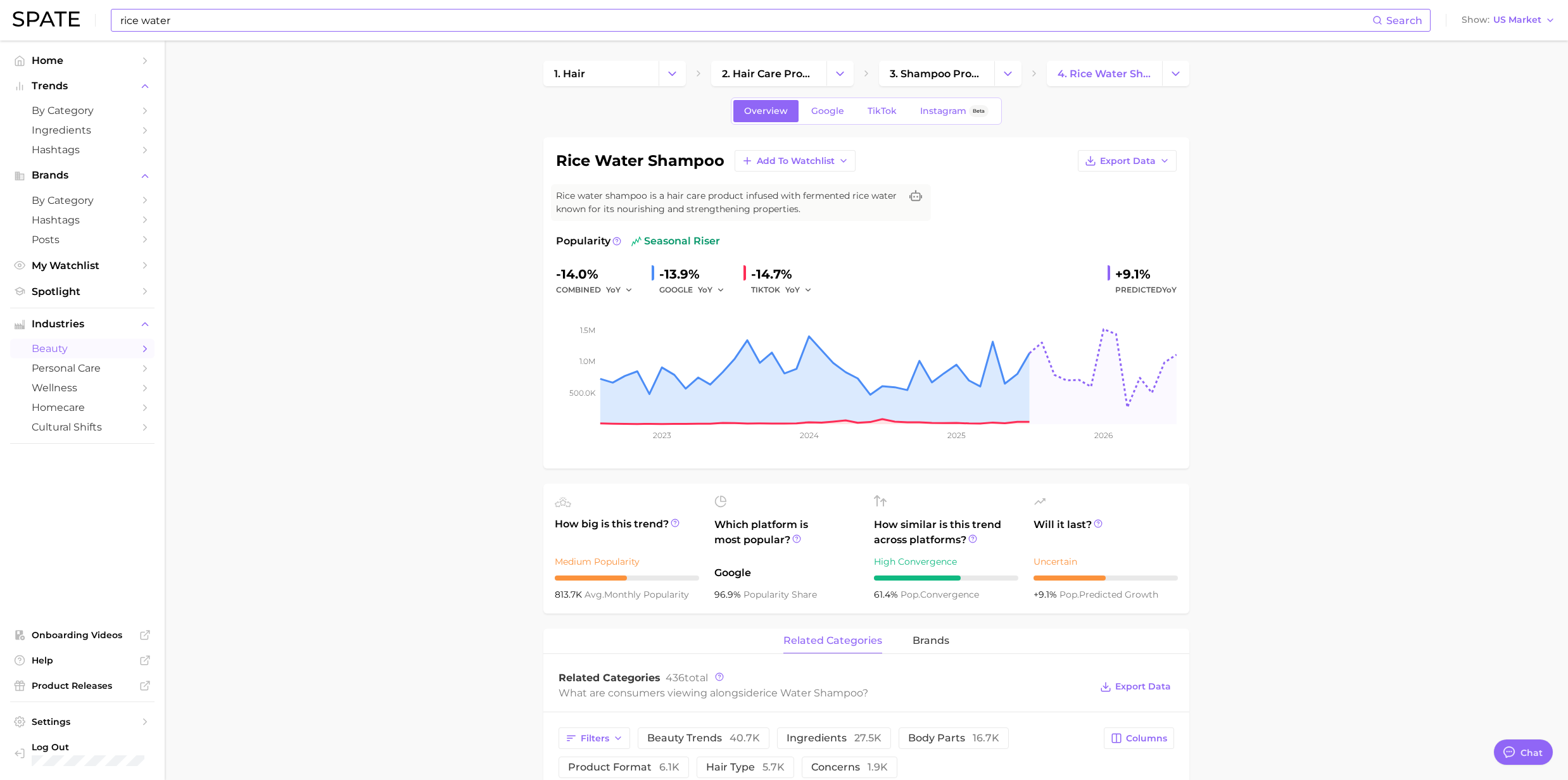
click at [297, 26] on input "rice water" at bounding box center [746, 20] width 1254 height 22
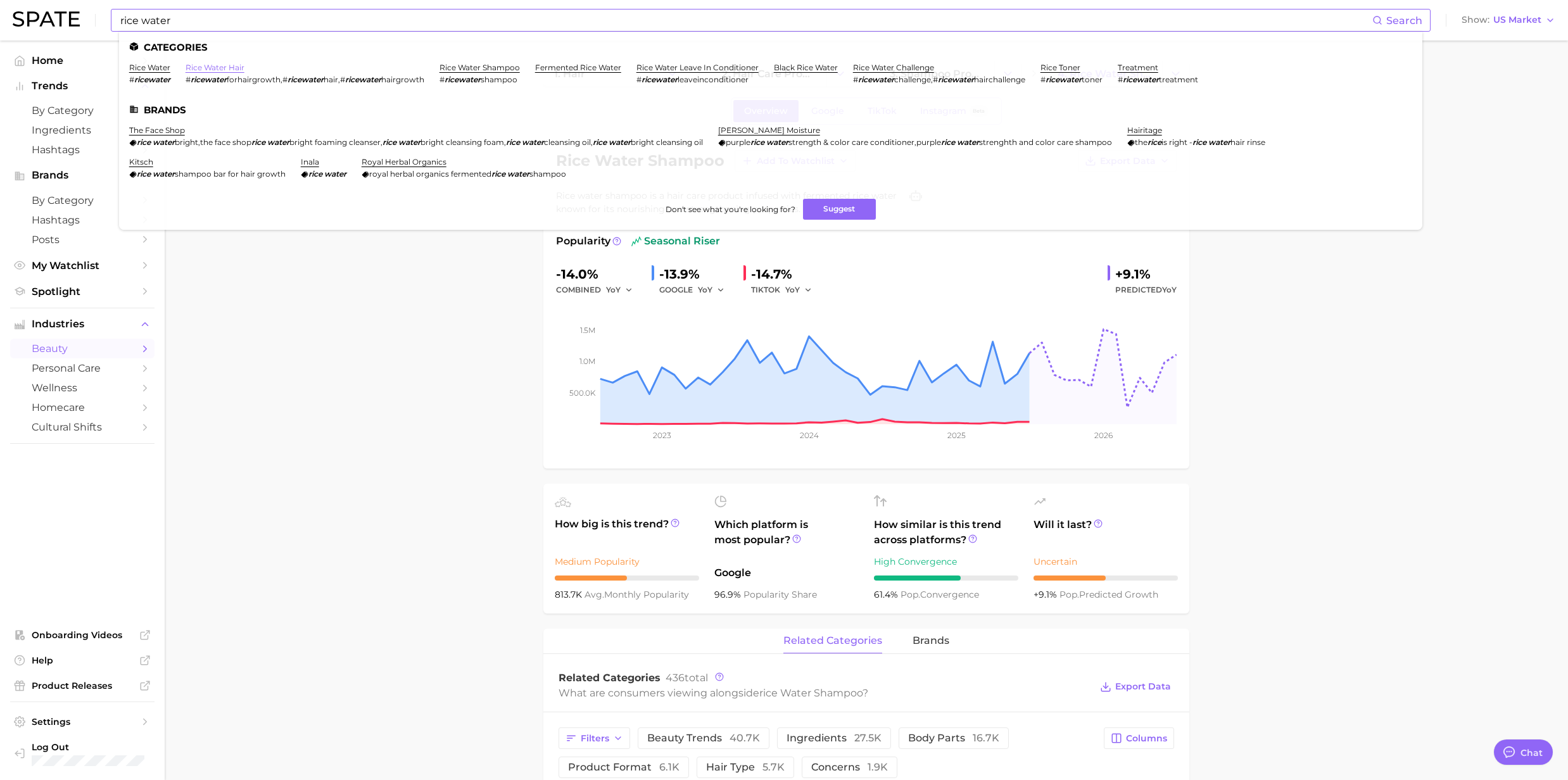
click at [227, 71] on link "rice water hair" at bounding box center [214, 68] width 59 height 10
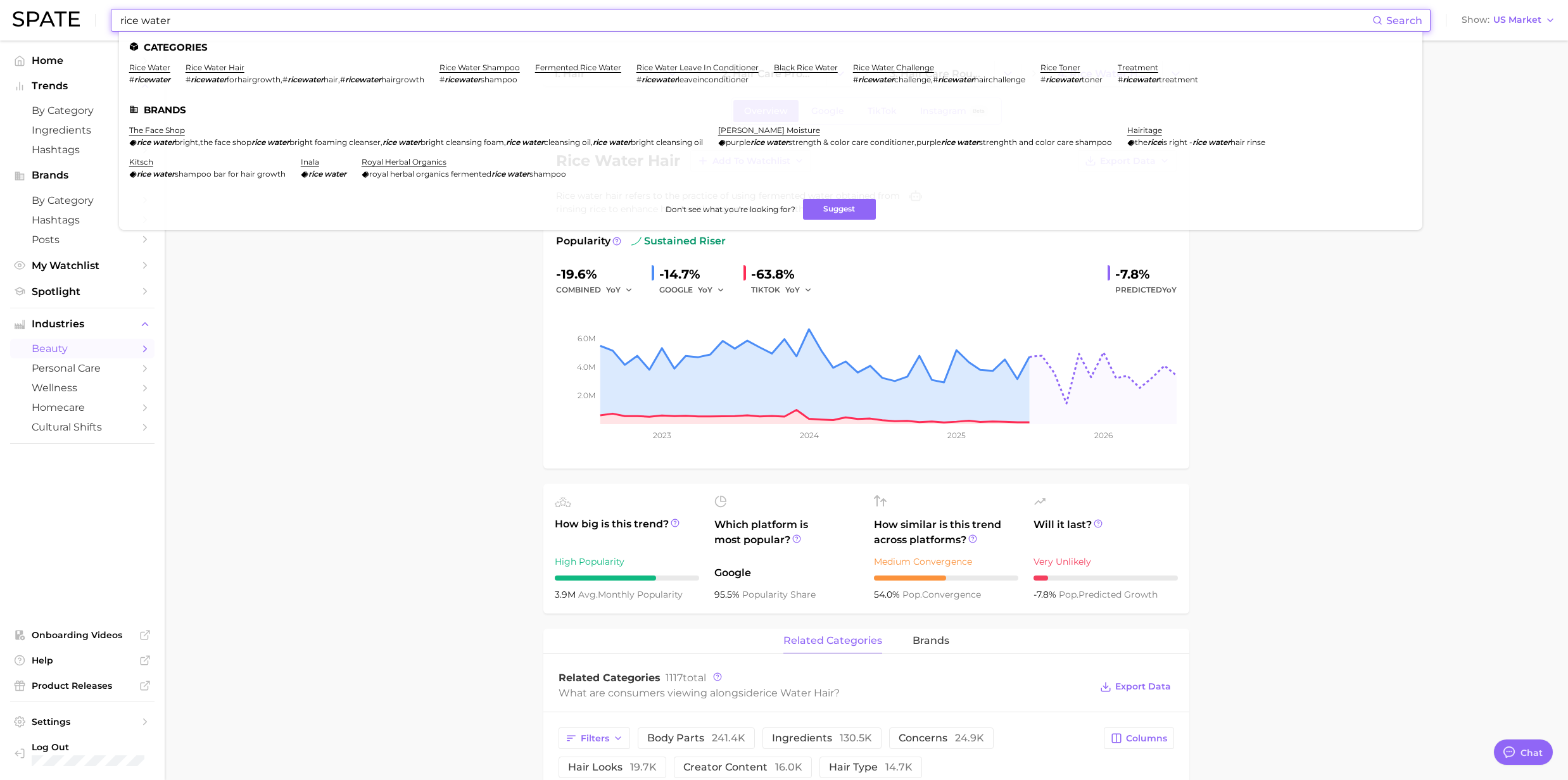
click at [137, 27] on input "rice water" at bounding box center [746, 20] width 1254 height 22
click at [137, 68] on link "rice water" at bounding box center [149, 68] width 41 height 10
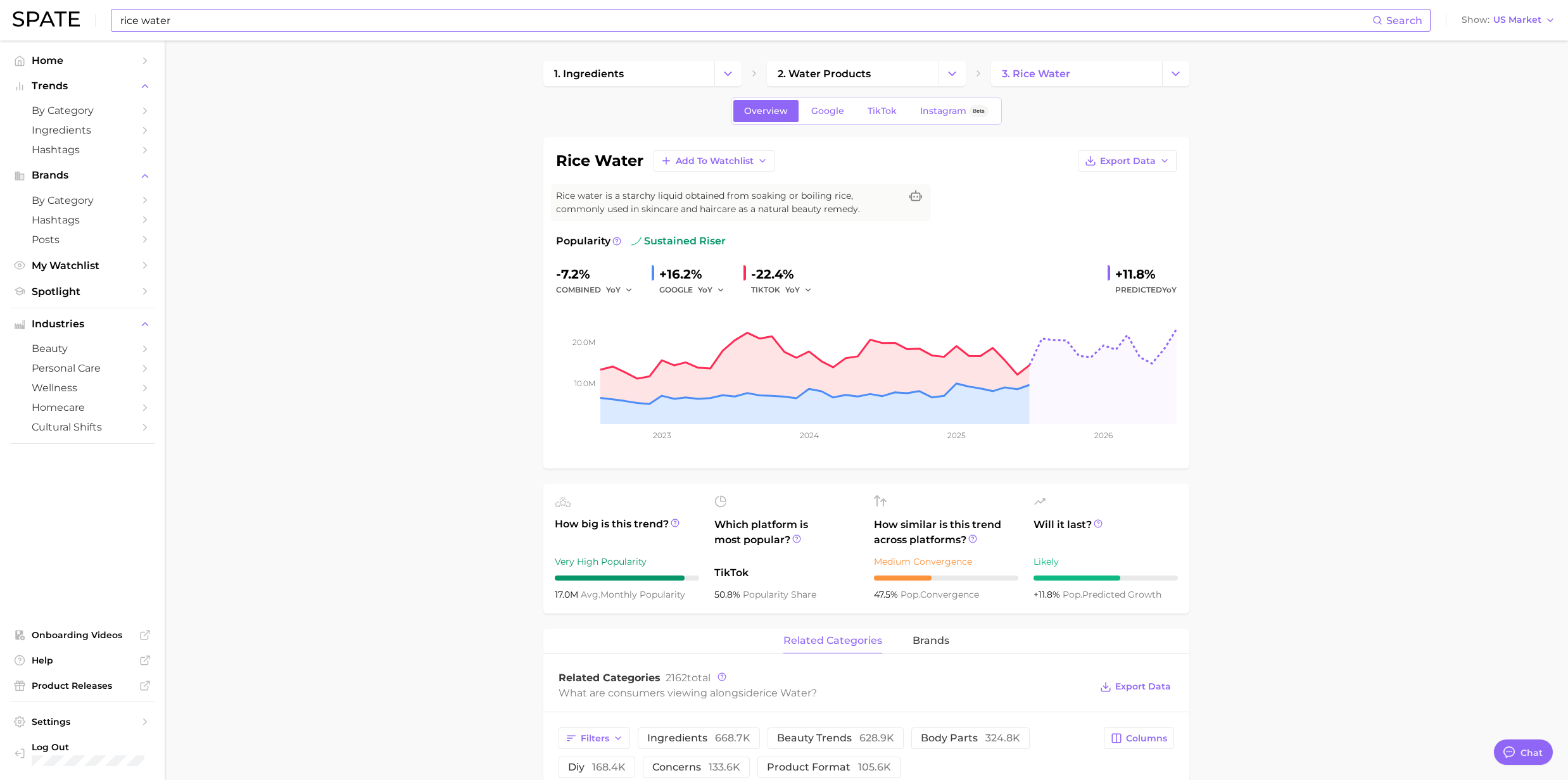
click at [395, 23] on input "rice water" at bounding box center [746, 20] width 1254 height 22
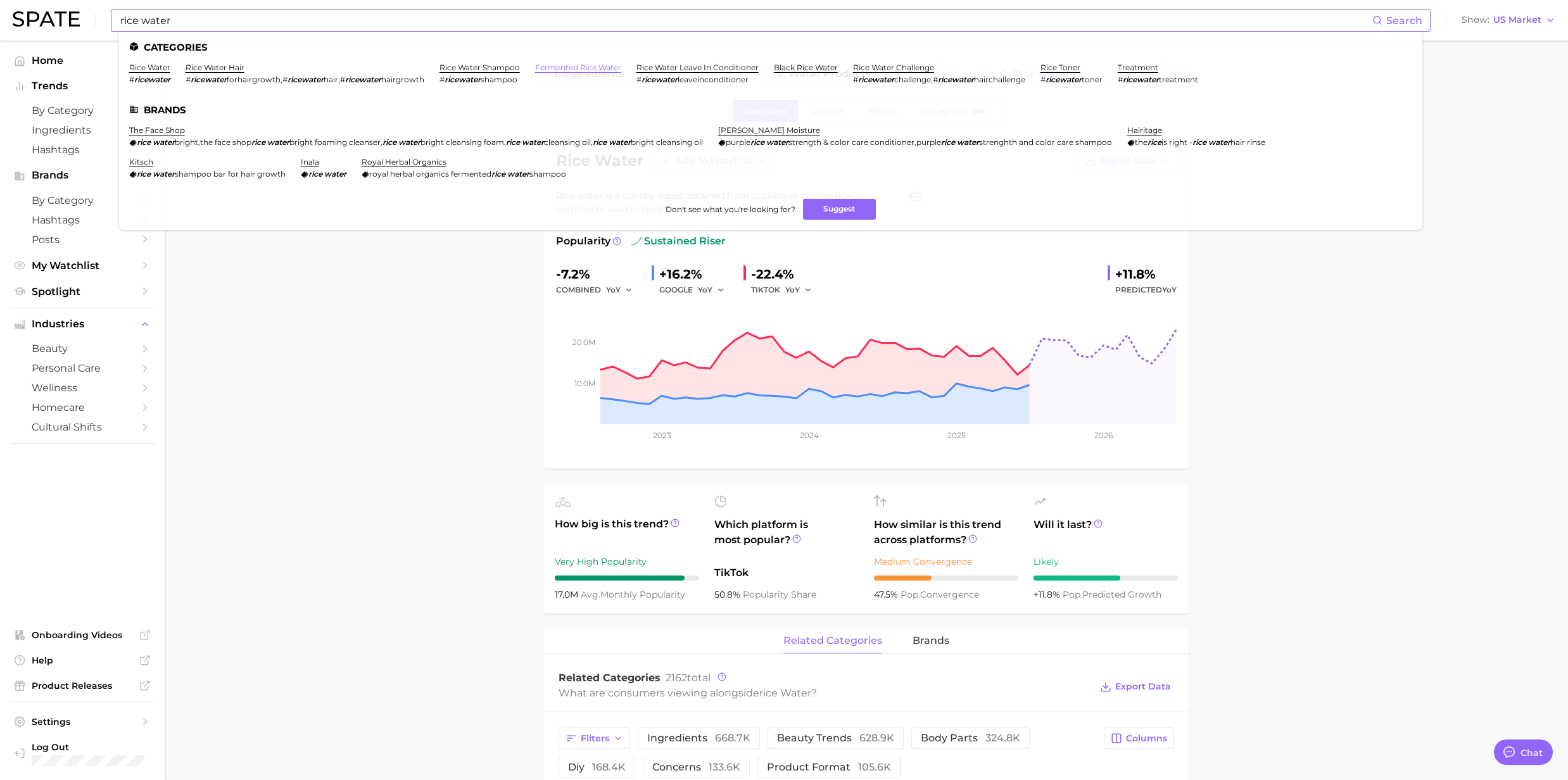
click at [580, 67] on link "fermented rice water" at bounding box center [578, 68] width 86 height 10
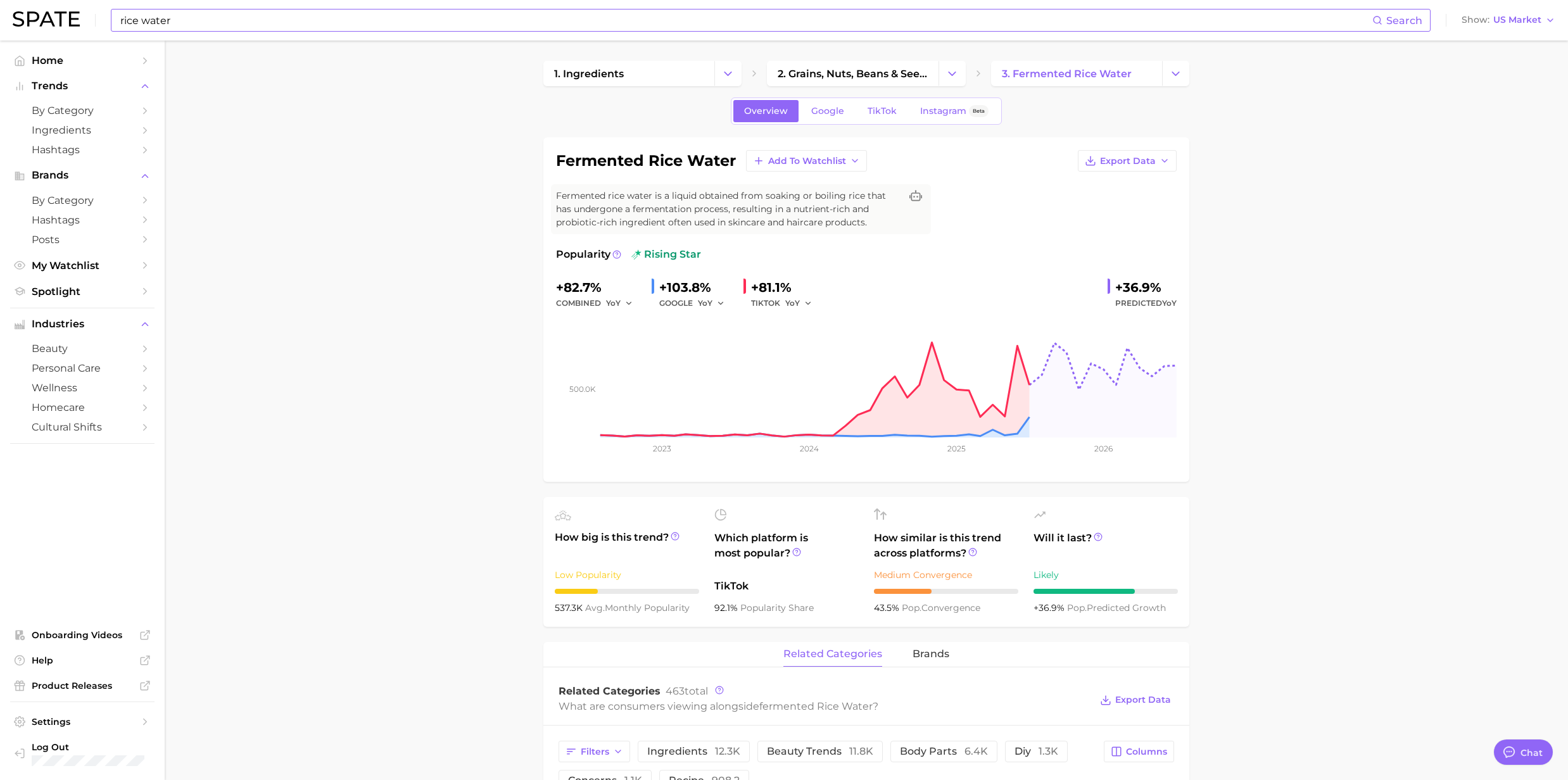
drag, startPoint x: 148, startPoint y: 13, endPoint x: 164, endPoint y: 16, distance: 16.3
click at [148, 13] on input "rice water" at bounding box center [746, 20] width 1254 height 22
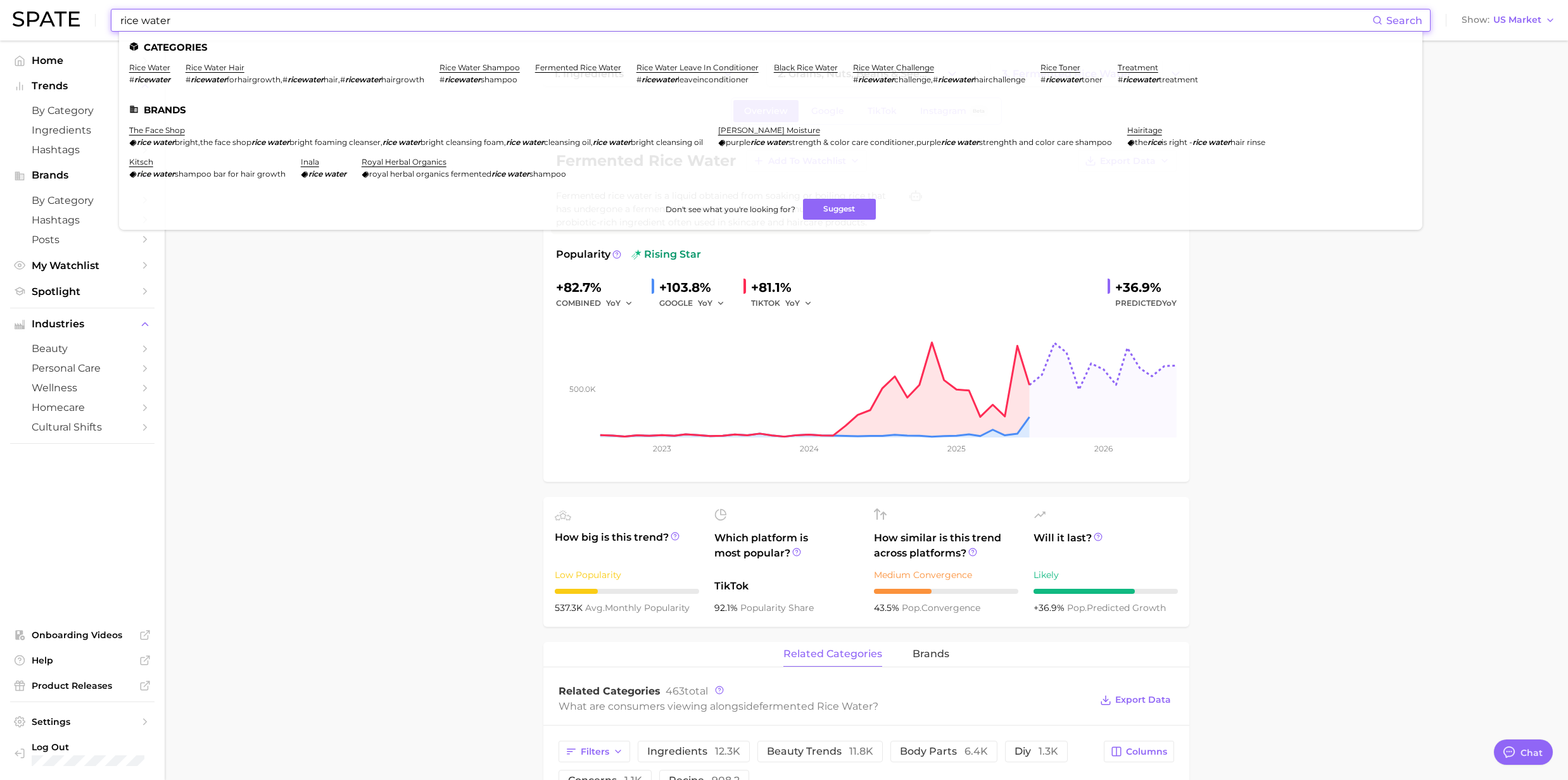
drag, startPoint x: 180, startPoint y: 16, endPoint x: 85, endPoint y: 15, distance: 95.0
click at [85, 15] on div "rice water Search Categories rice water # ricewater rice water hair # ricewater…" at bounding box center [784, 20] width 1543 height 40
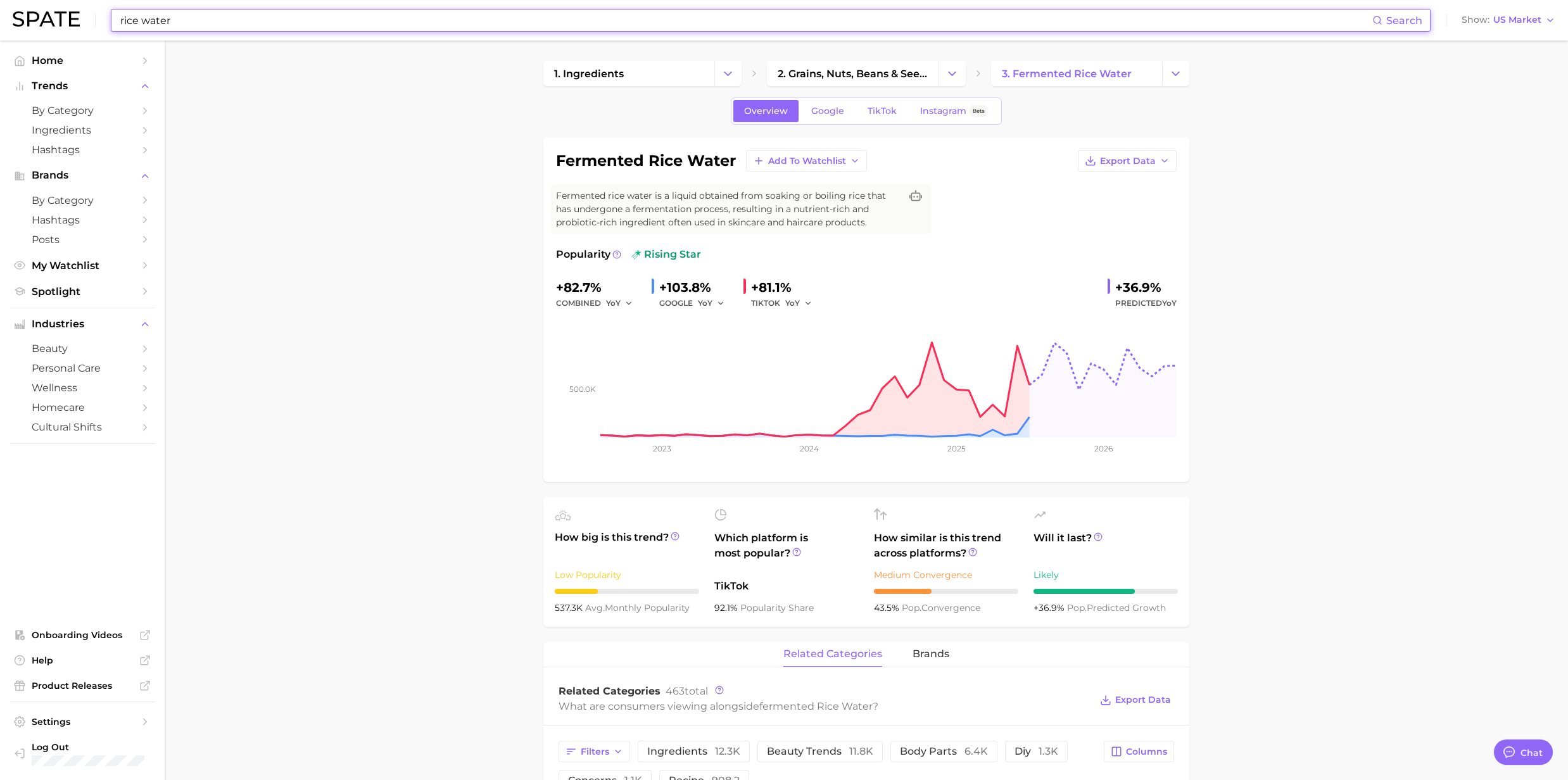
paste input "Manuka honey"
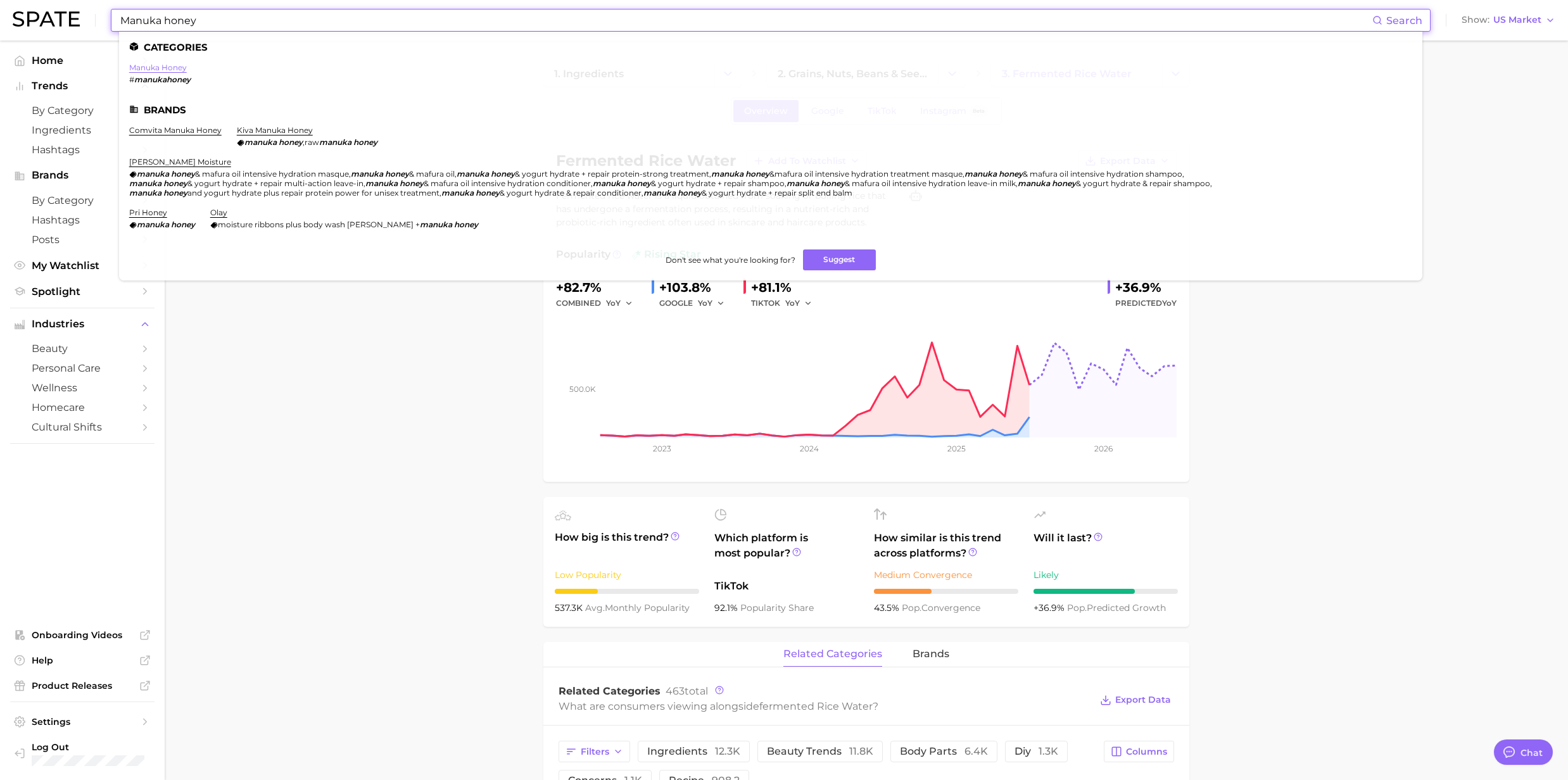
click at [171, 64] on link "manuka honey" at bounding box center [157, 68] width 57 height 10
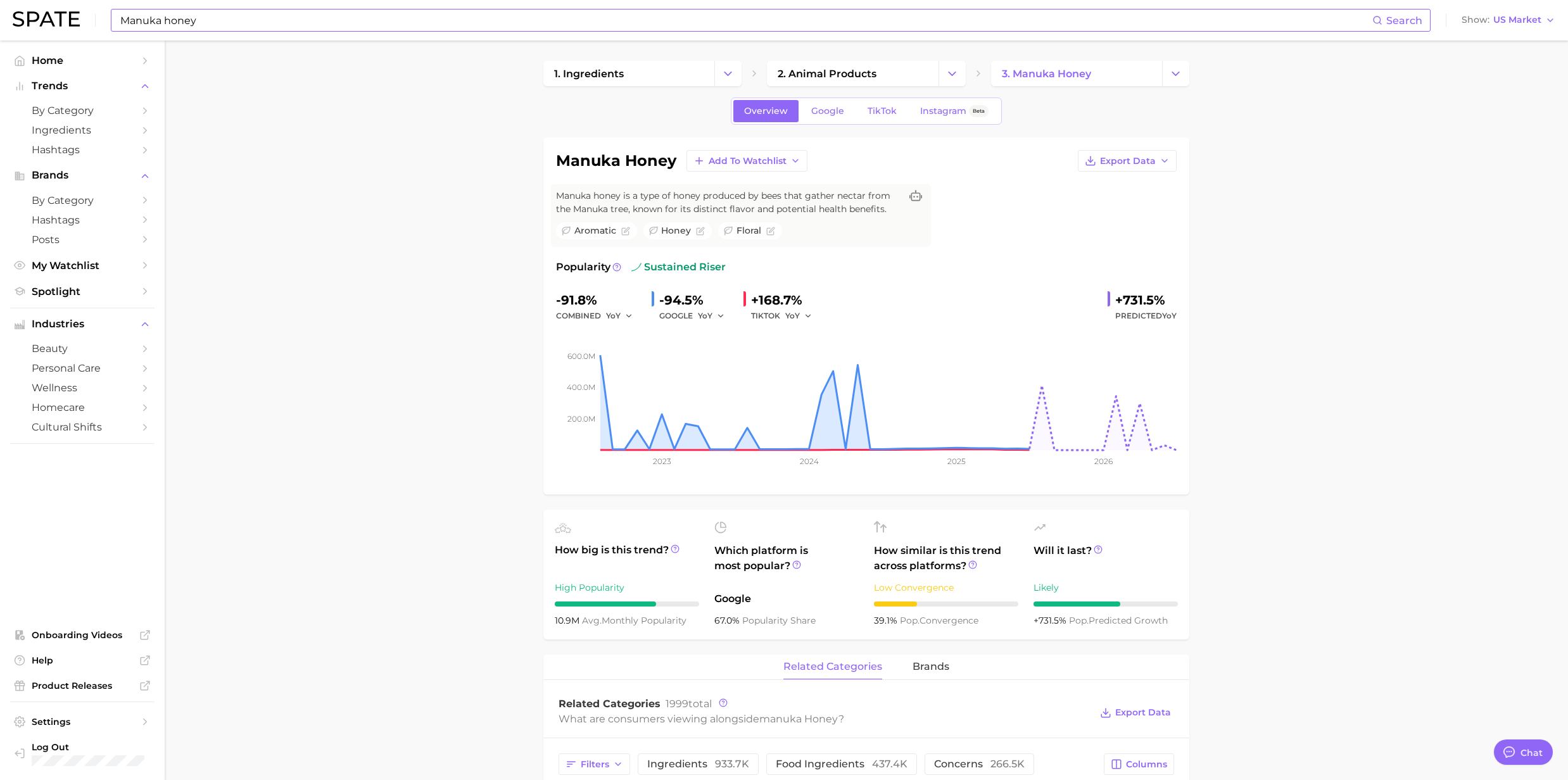
click at [281, 22] on input "Manuka honey" at bounding box center [746, 20] width 1254 height 22
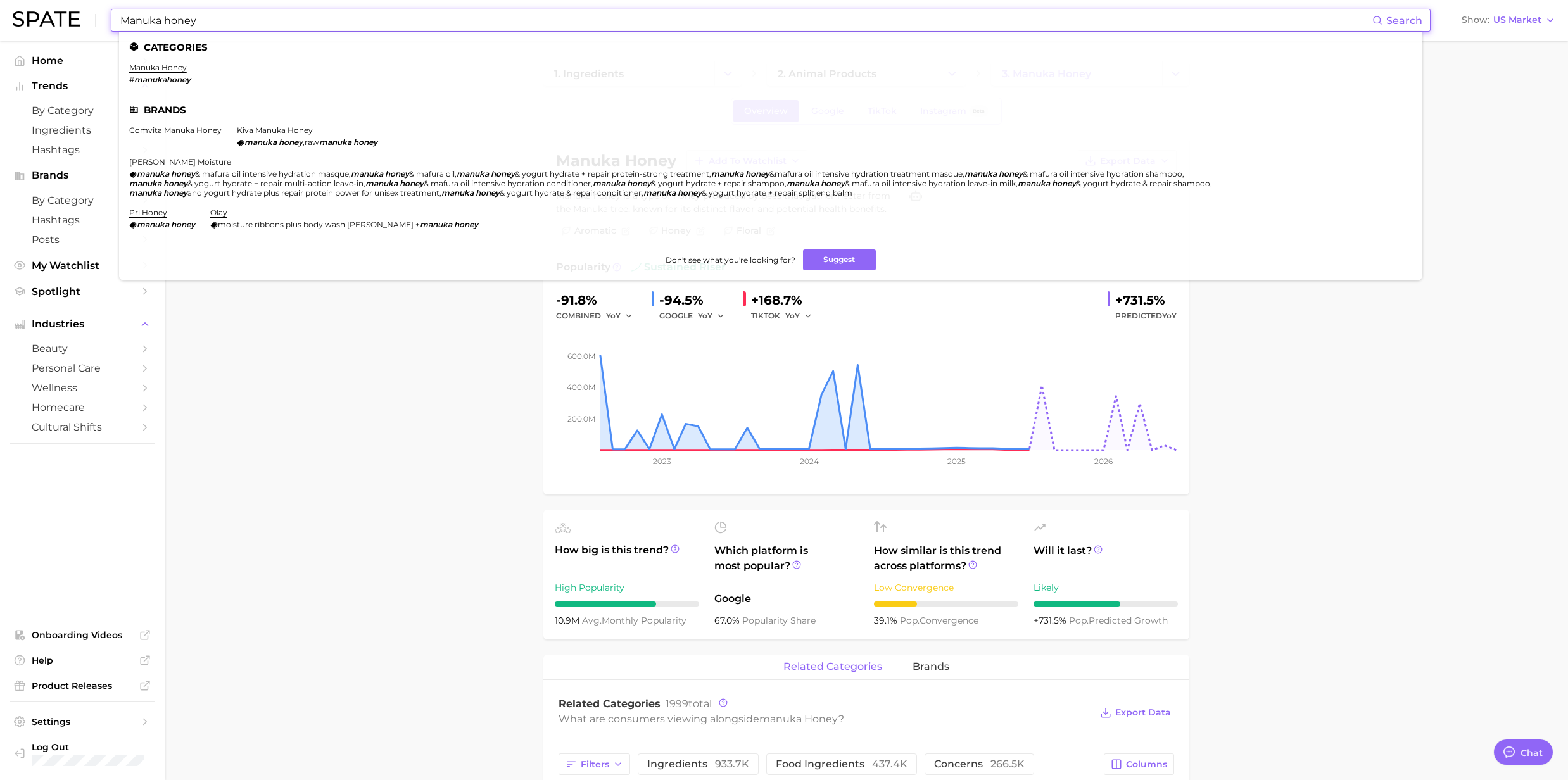
drag, startPoint x: 228, startPoint y: 15, endPoint x: 15, endPoint y: 40, distance: 214.5
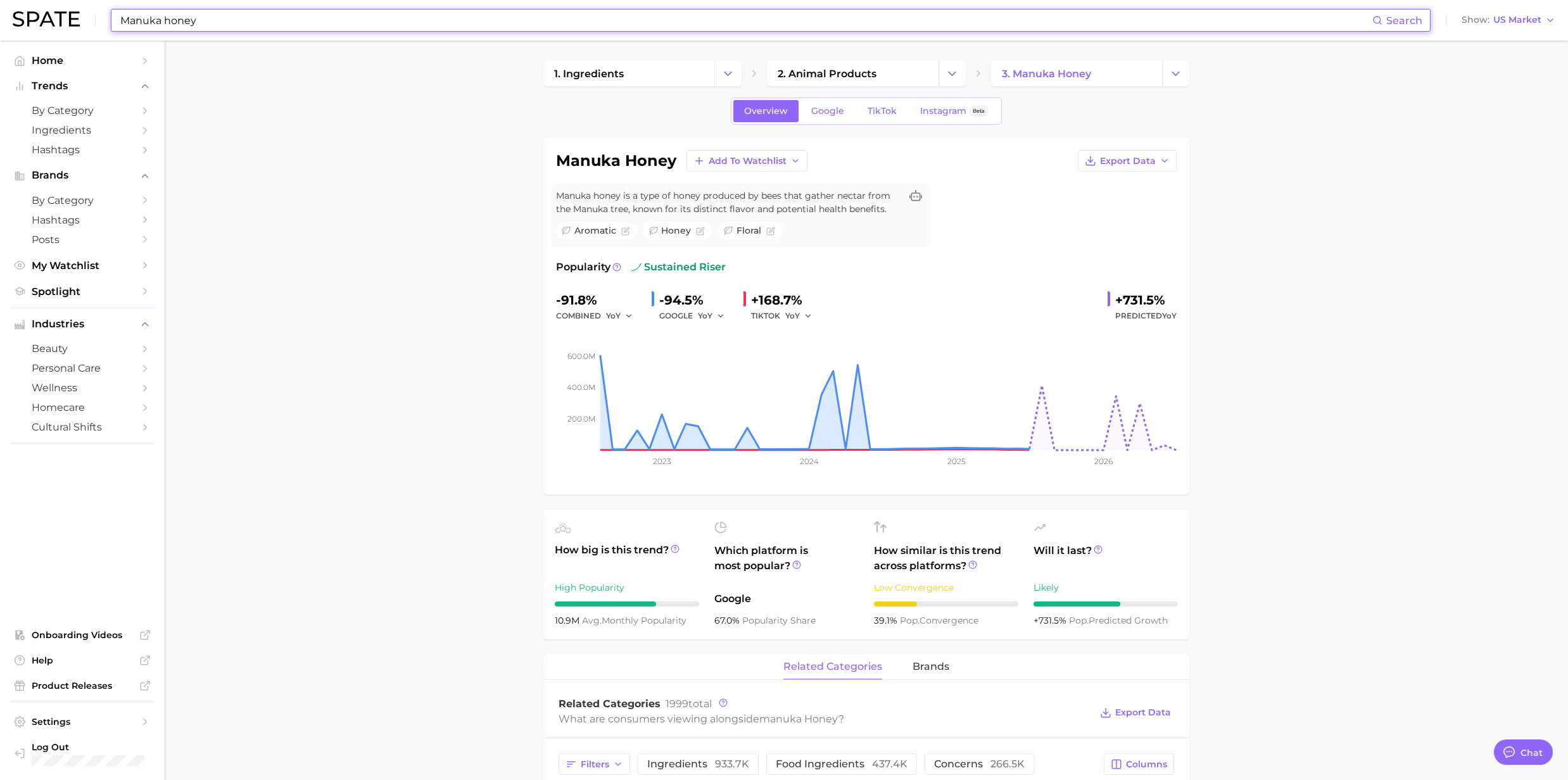
paste input "[MEDICAL_DATA]"
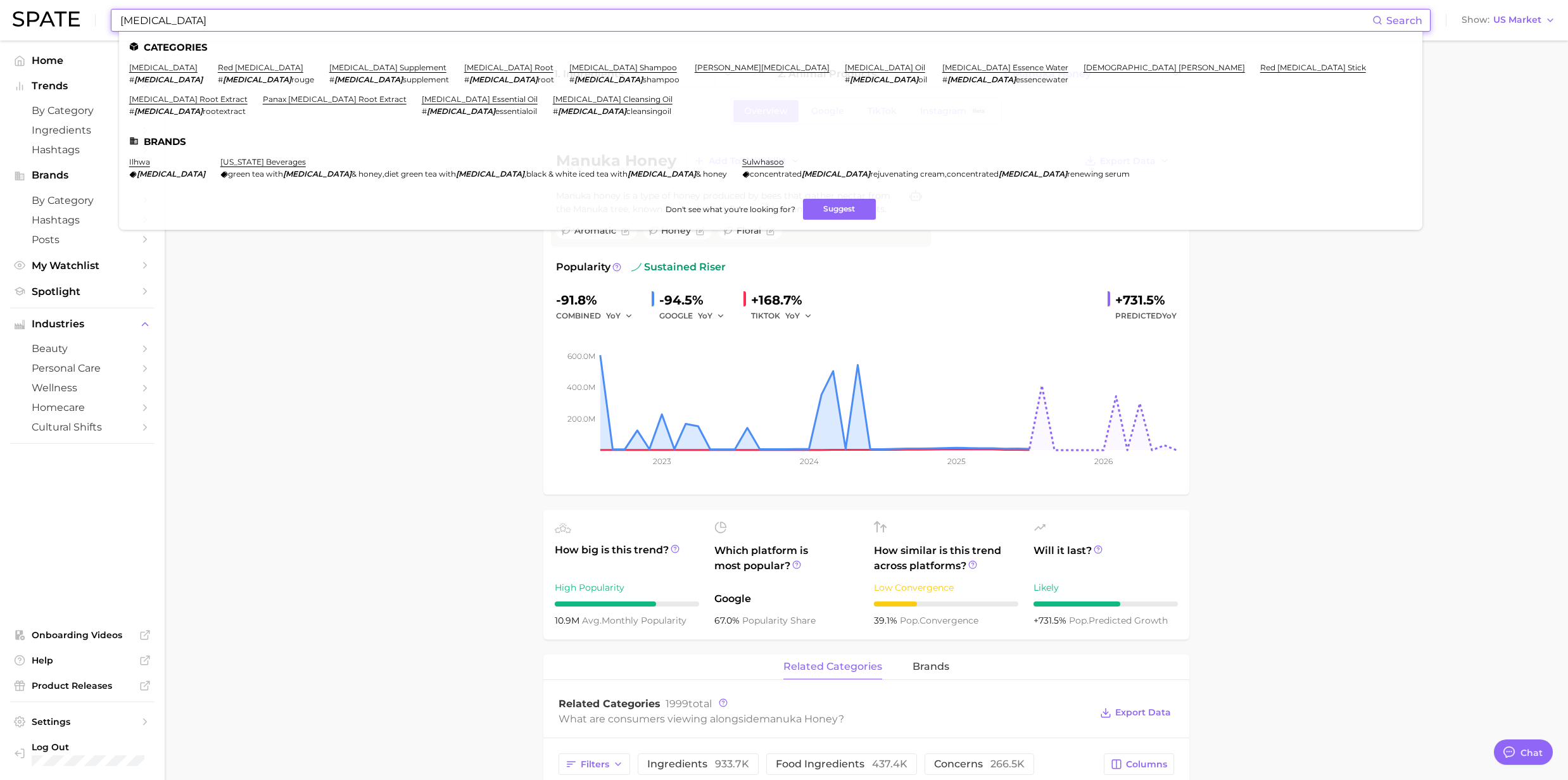
click at [199, 15] on input "[MEDICAL_DATA]" at bounding box center [746, 20] width 1254 height 22
click at [144, 66] on link "[MEDICAL_DATA]" at bounding box center [163, 68] width 69 height 10
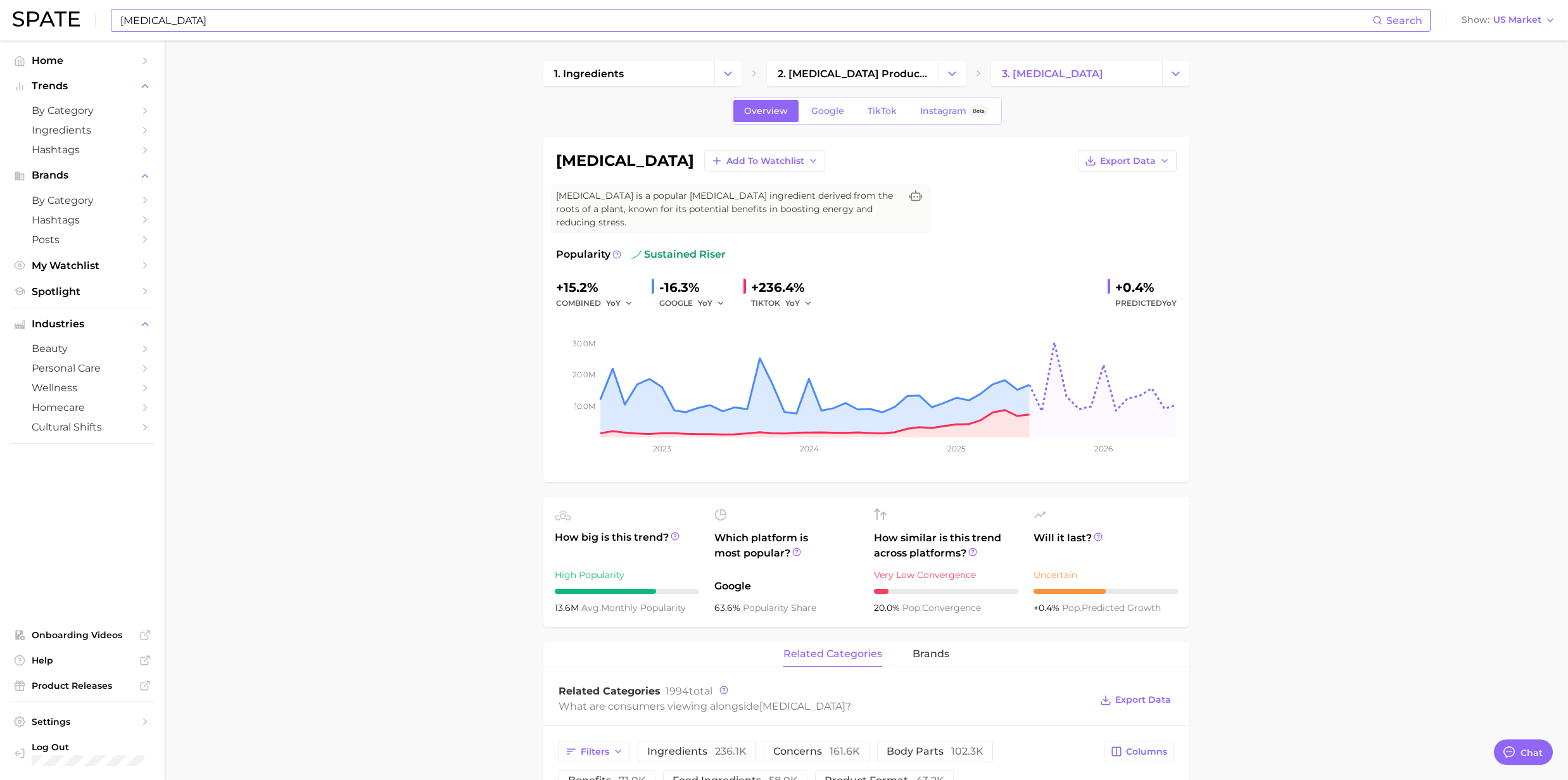
click at [200, 31] on input "[MEDICAL_DATA]" at bounding box center [746, 20] width 1254 height 22
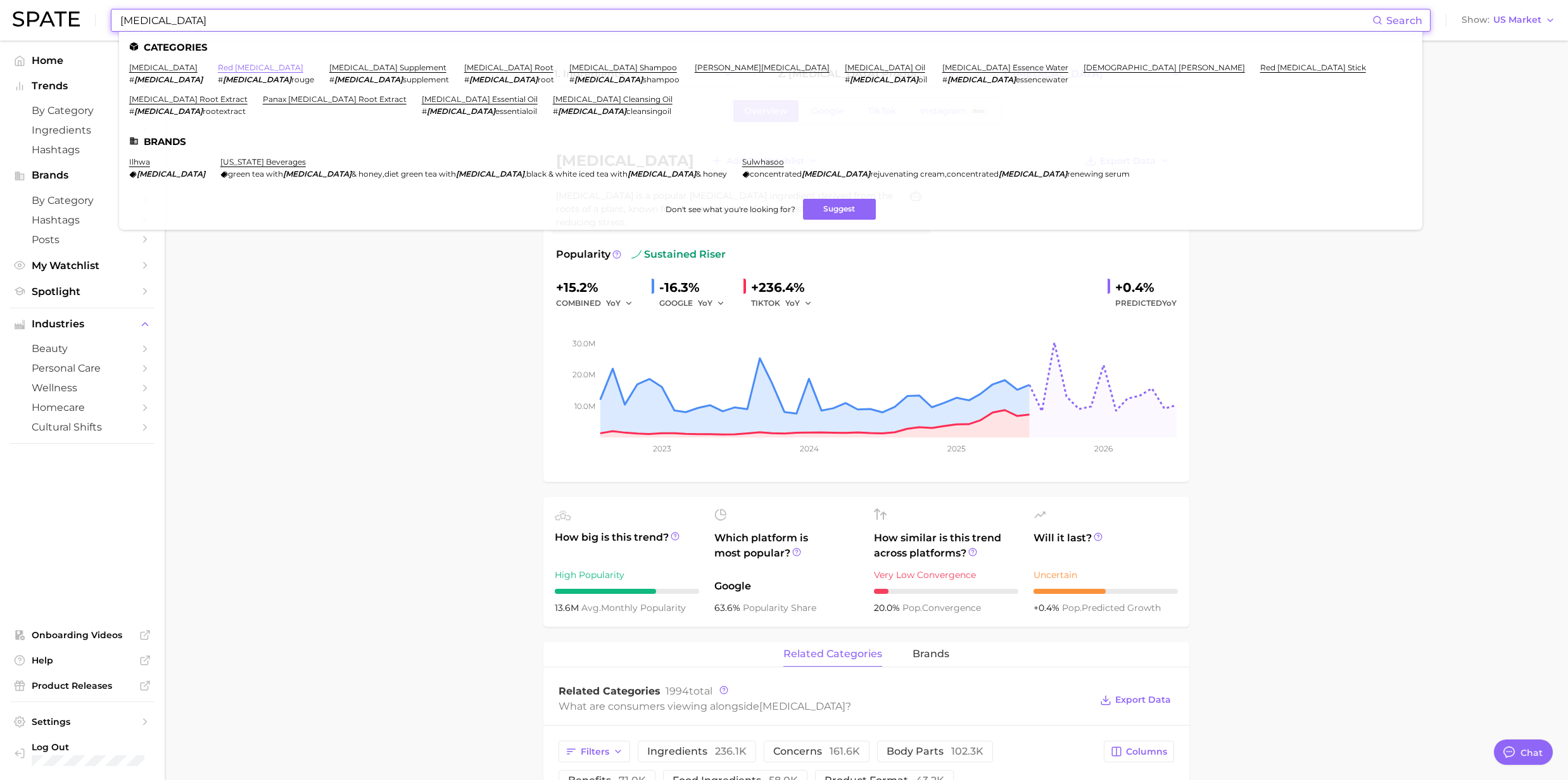
click at [218, 69] on link "red [MEDICAL_DATA]" at bounding box center [260, 68] width 85 height 10
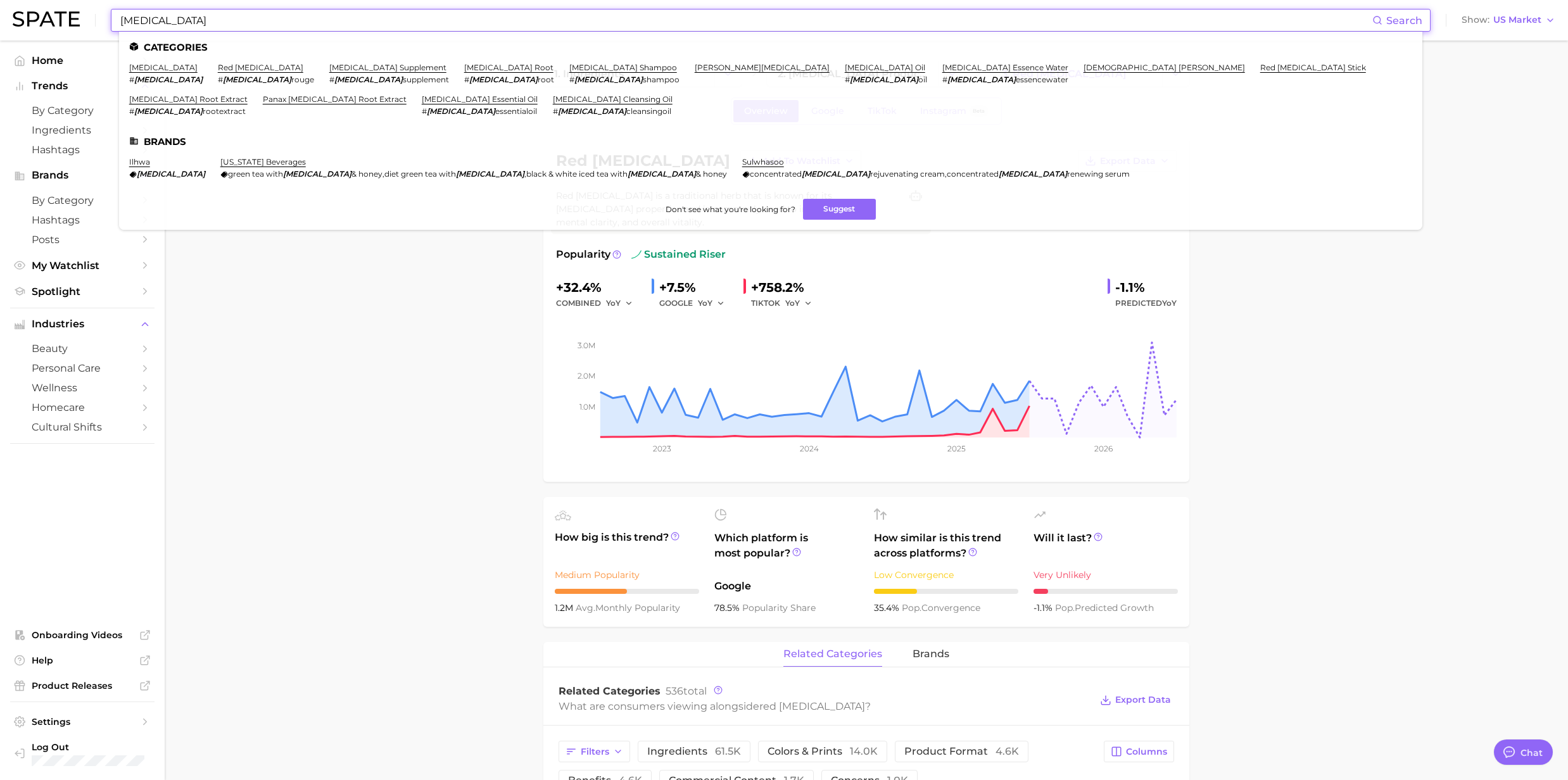
click at [208, 21] on input "[MEDICAL_DATA]" at bounding box center [746, 20] width 1254 height 22
click at [464, 72] on link "[MEDICAL_DATA] root" at bounding box center [509, 68] width 89 height 10
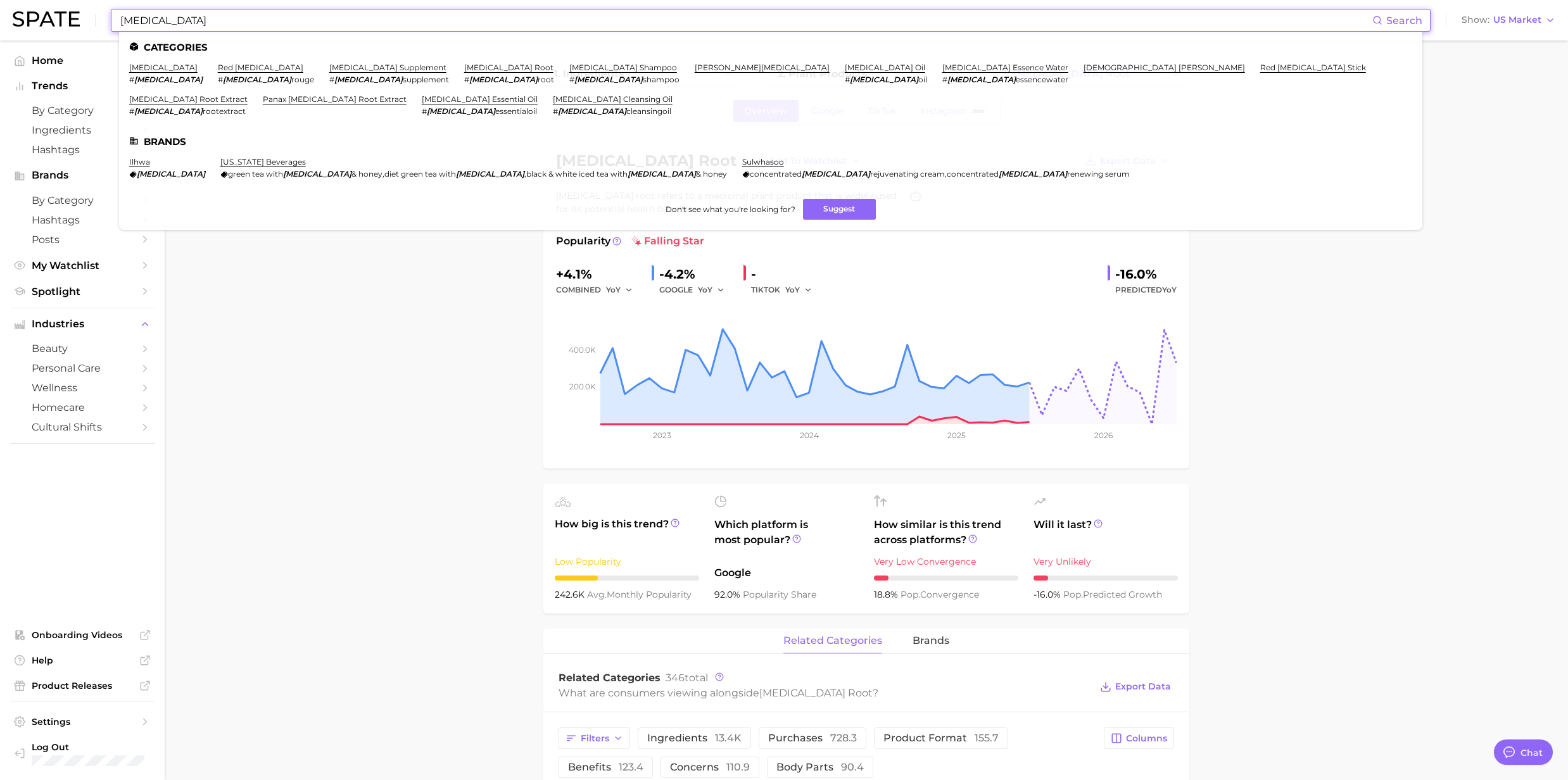
click at [306, 22] on input "[MEDICAL_DATA]" at bounding box center [746, 20] width 1254 height 22
click at [569, 69] on link "[MEDICAL_DATA] shampoo" at bounding box center [623, 68] width 108 height 10
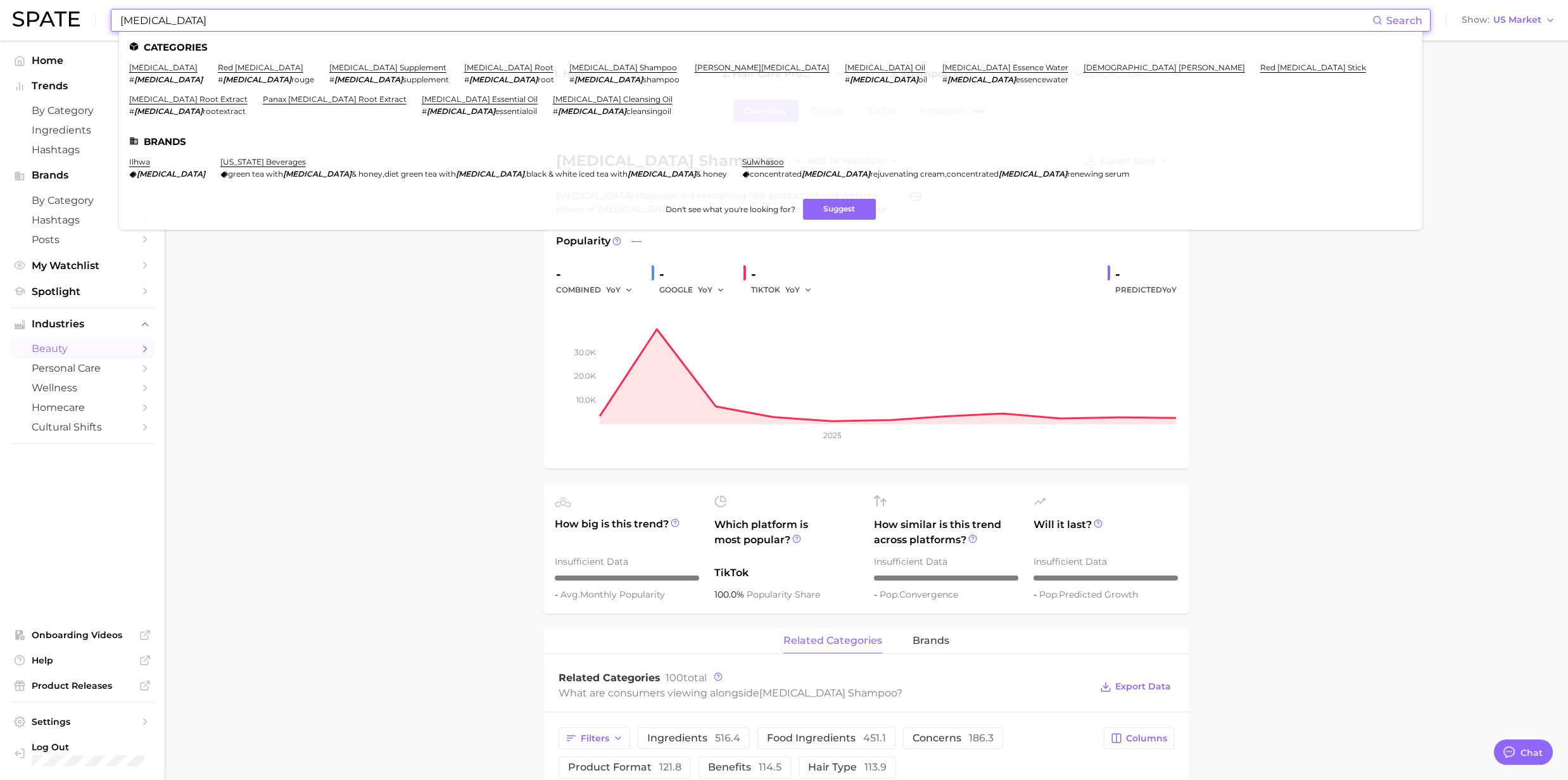
click at [373, 28] on input "[MEDICAL_DATA]" at bounding box center [746, 20] width 1254 height 22
click at [845, 66] on link "[MEDICAL_DATA] oil" at bounding box center [885, 68] width 81 height 10
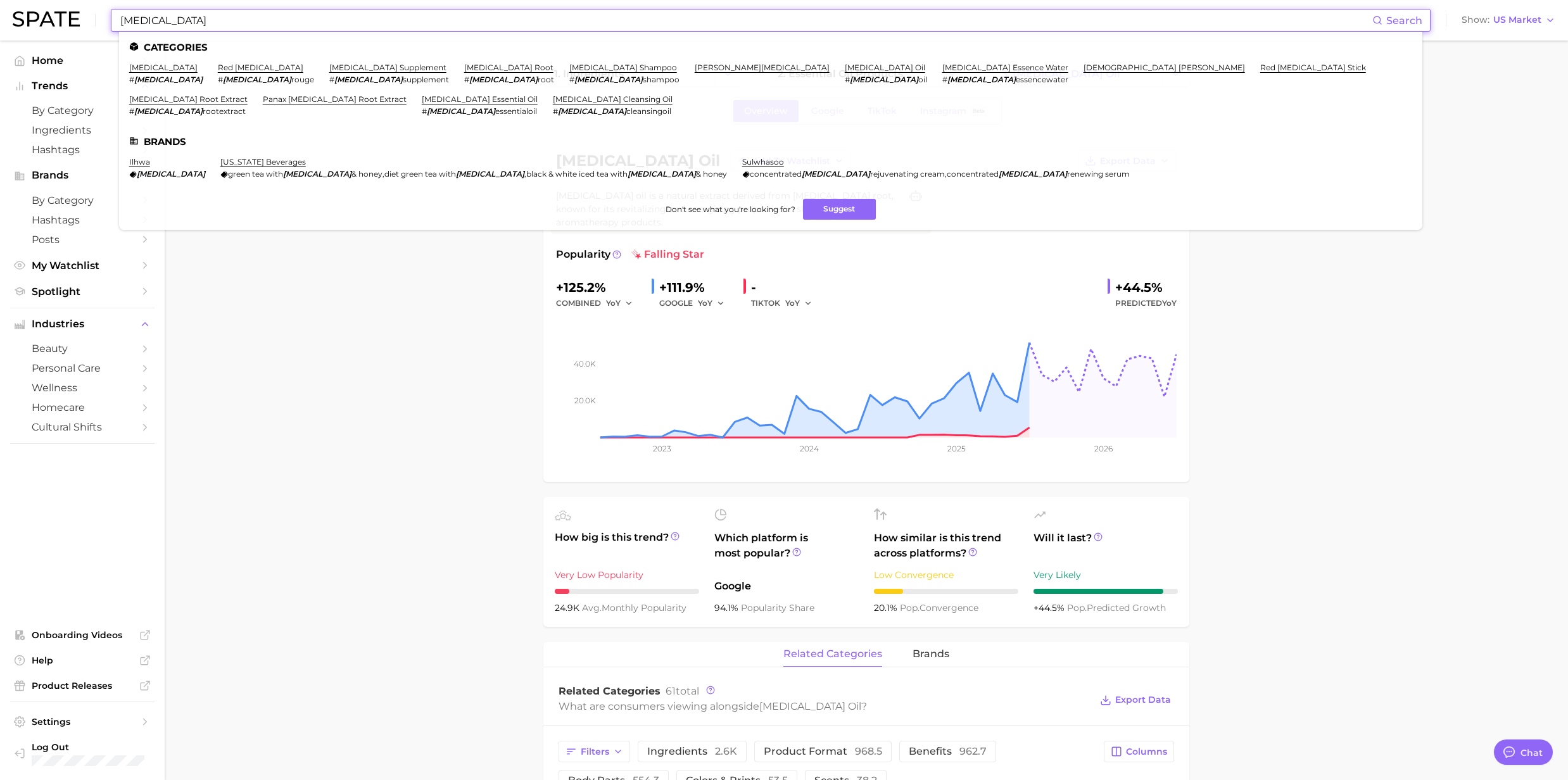
click at [426, 28] on input "[MEDICAL_DATA]" at bounding box center [746, 20] width 1254 height 22
click at [942, 67] on link "[MEDICAL_DATA] essence water" at bounding box center [1005, 68] width 126 height 10
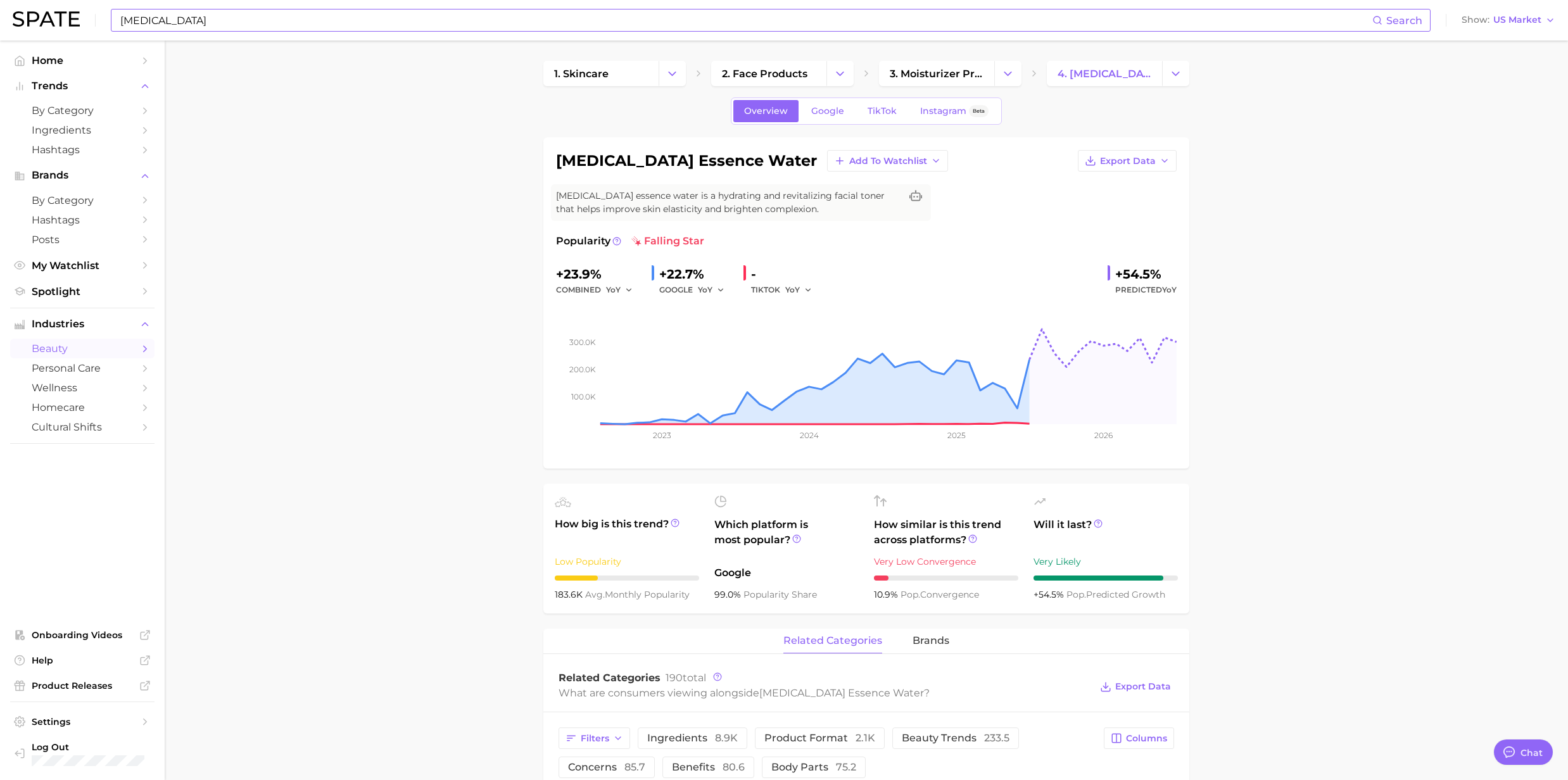
click at [320, 28] on input "[MEDICAL_DATA]" at bounding box center [746, 20] width 1254 height 22
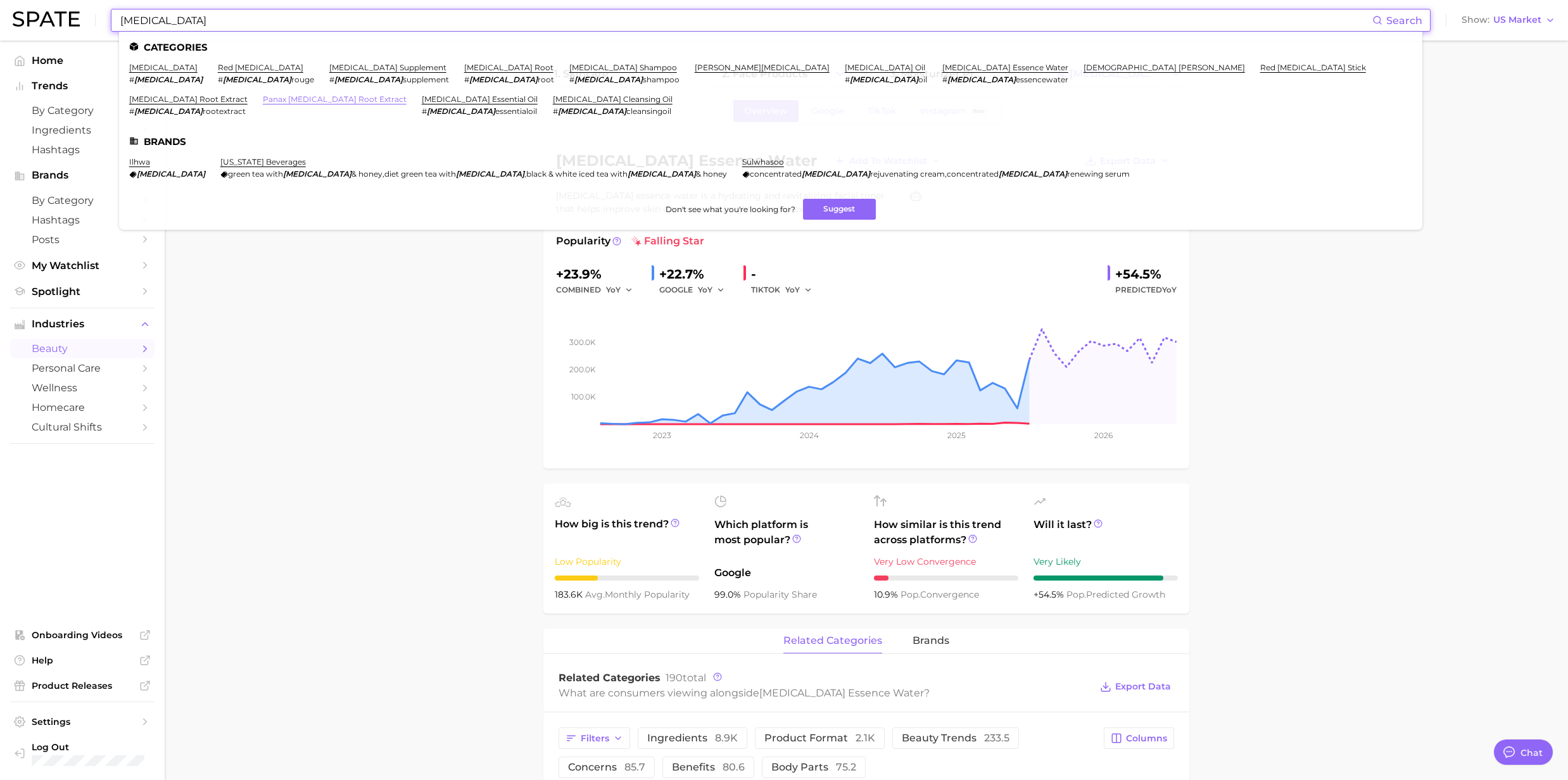
click at [406, 94] on link "panax [MEDICAL_DATA] root extract" at bounding box center [335, 99] width 143 height 10
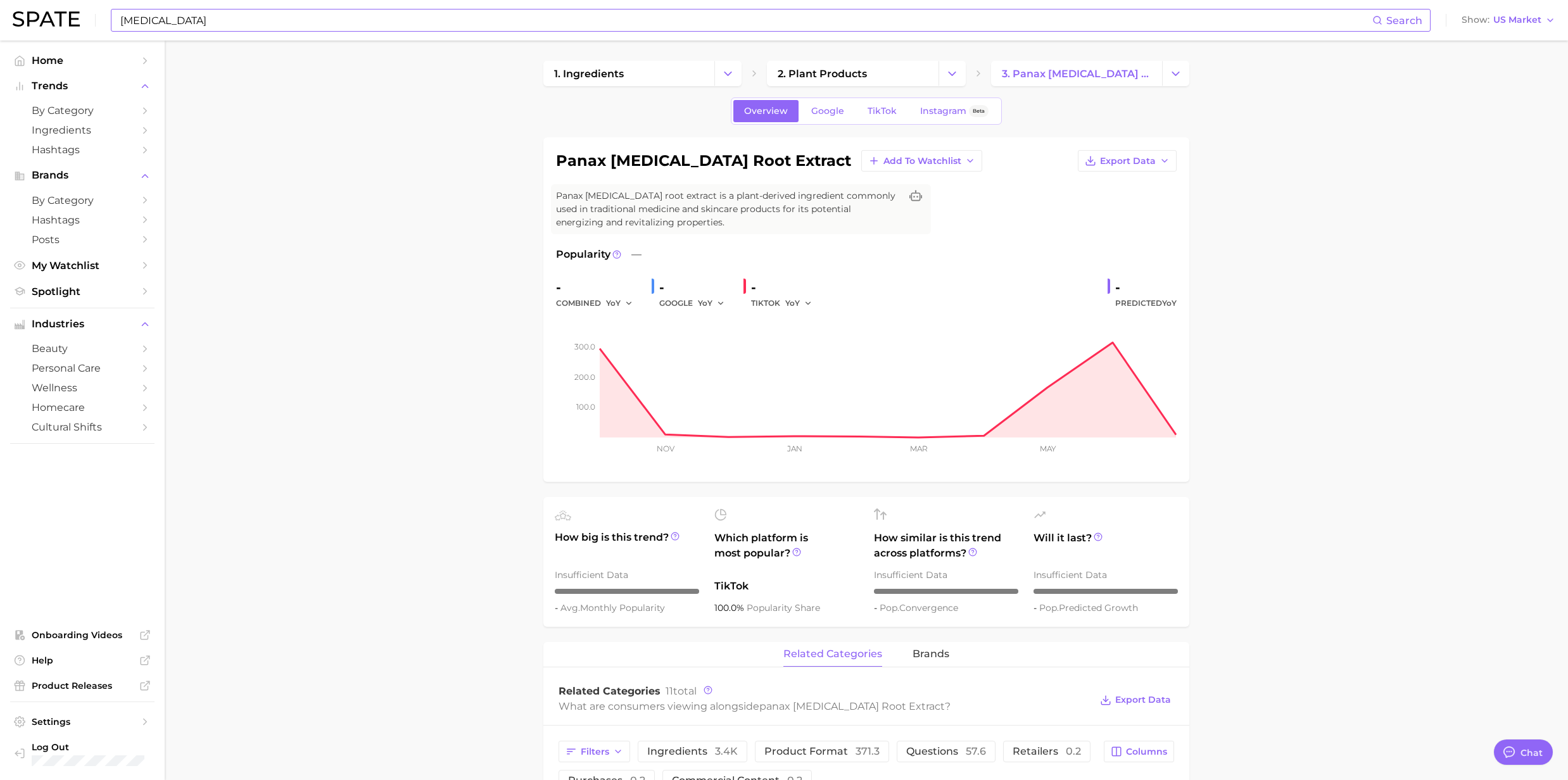
click at [199, 21] on input "[MEDICAL_DATA]" at bounding box center [746, 20] width 1254 height 22
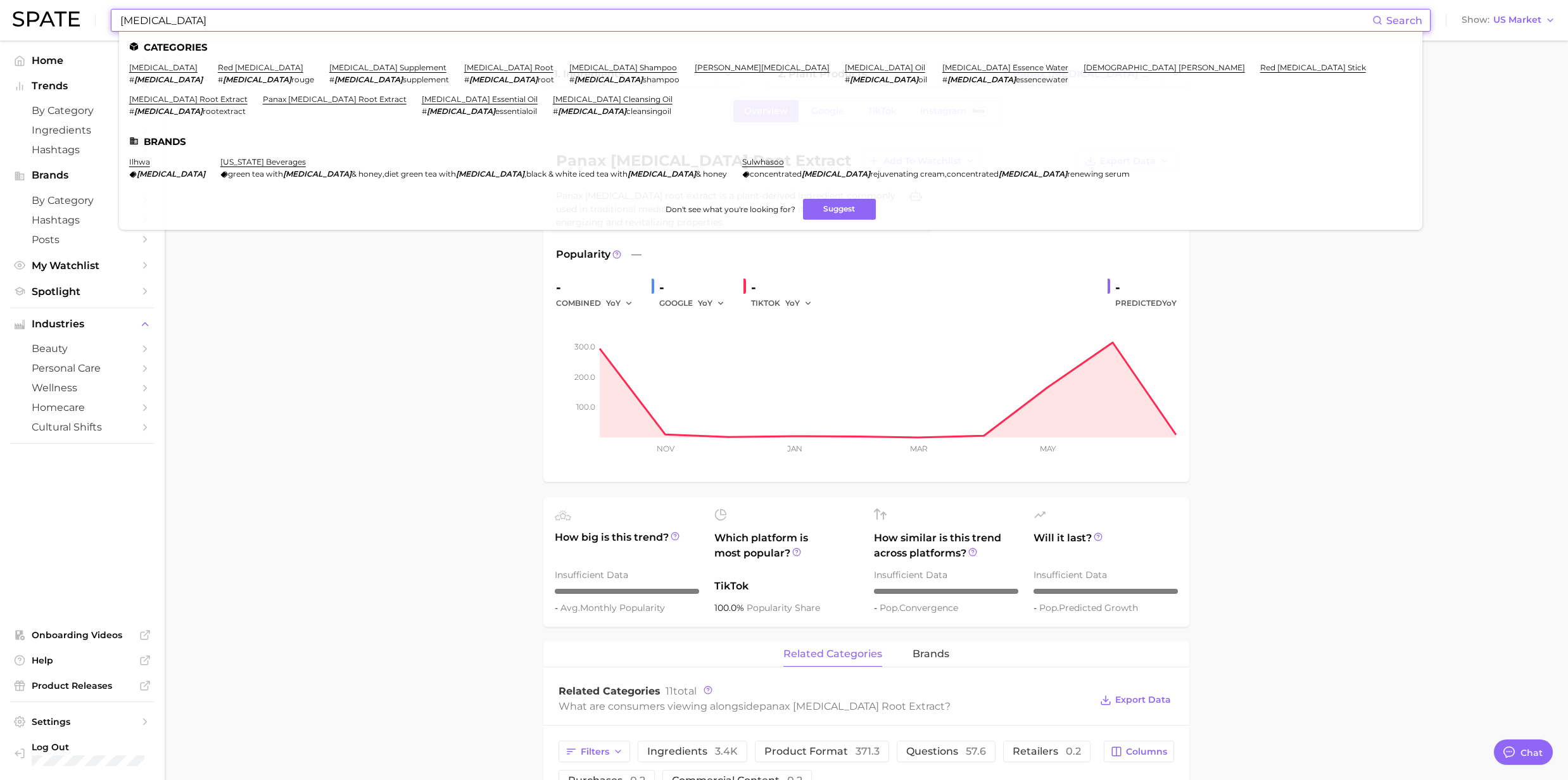
drag, startPoint x: 1183, startPoint y: 73, endPoint x: 1183, endPoint y: 80, distance: 7.0
click at [538, 94] on li "[MEDICAL_DATA] essential oil # [MEDICAL_DATA] essentialoil" at bounding box center [480, 105] width 116 height 22
drag, startPoint x: 1183, startPoint y: 80, endPoint x: 1159, endPoint y: 67, distance: 27.3
click at [538, 94] on link "[MEDICAL_DATA] essential oil" at bounding box center [480, 99] width 116 height 10
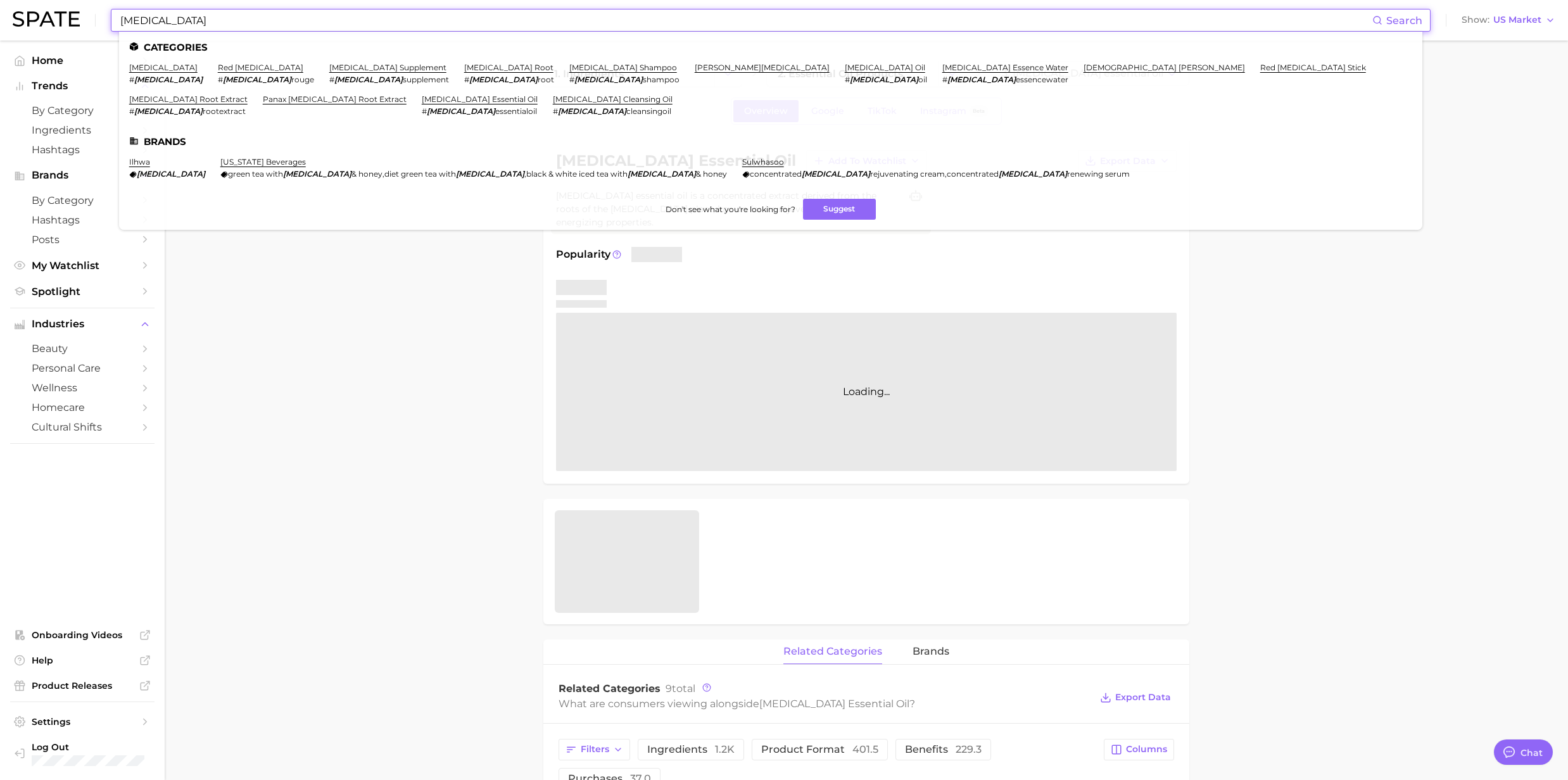
click at [304, 28] on input "[MEDICAL_DATA]" at bounding box center [746, 20] width 1254 height 22
click at [672, 94] on link "[MEDICAL_DATA] cleansing oil" at bounding box center [613, 99] width 119 height 10
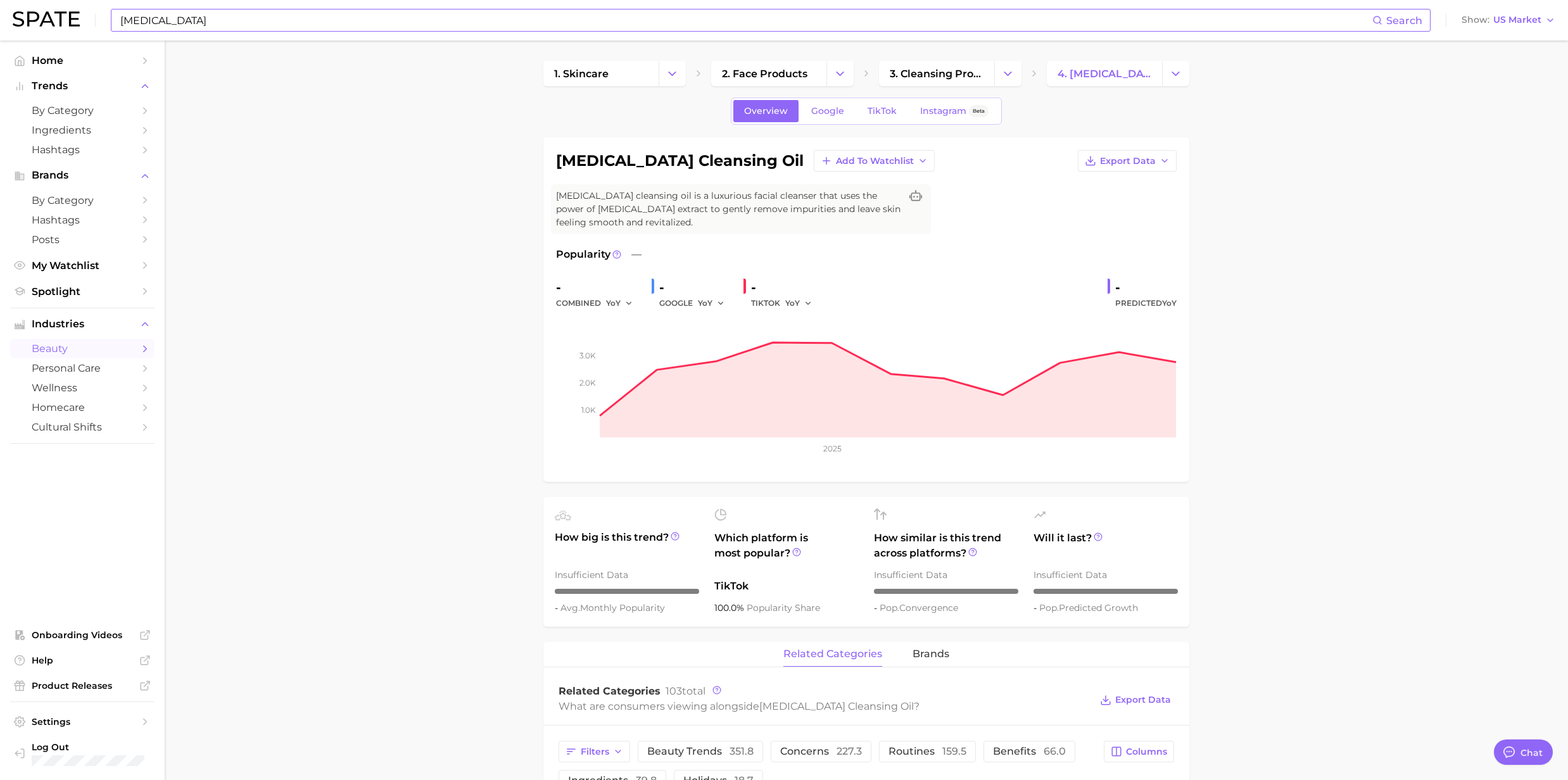
click at [262, 28] on input "[MEDICAL_DATA]" at bounding box center [746, 20] width 1254 height 22
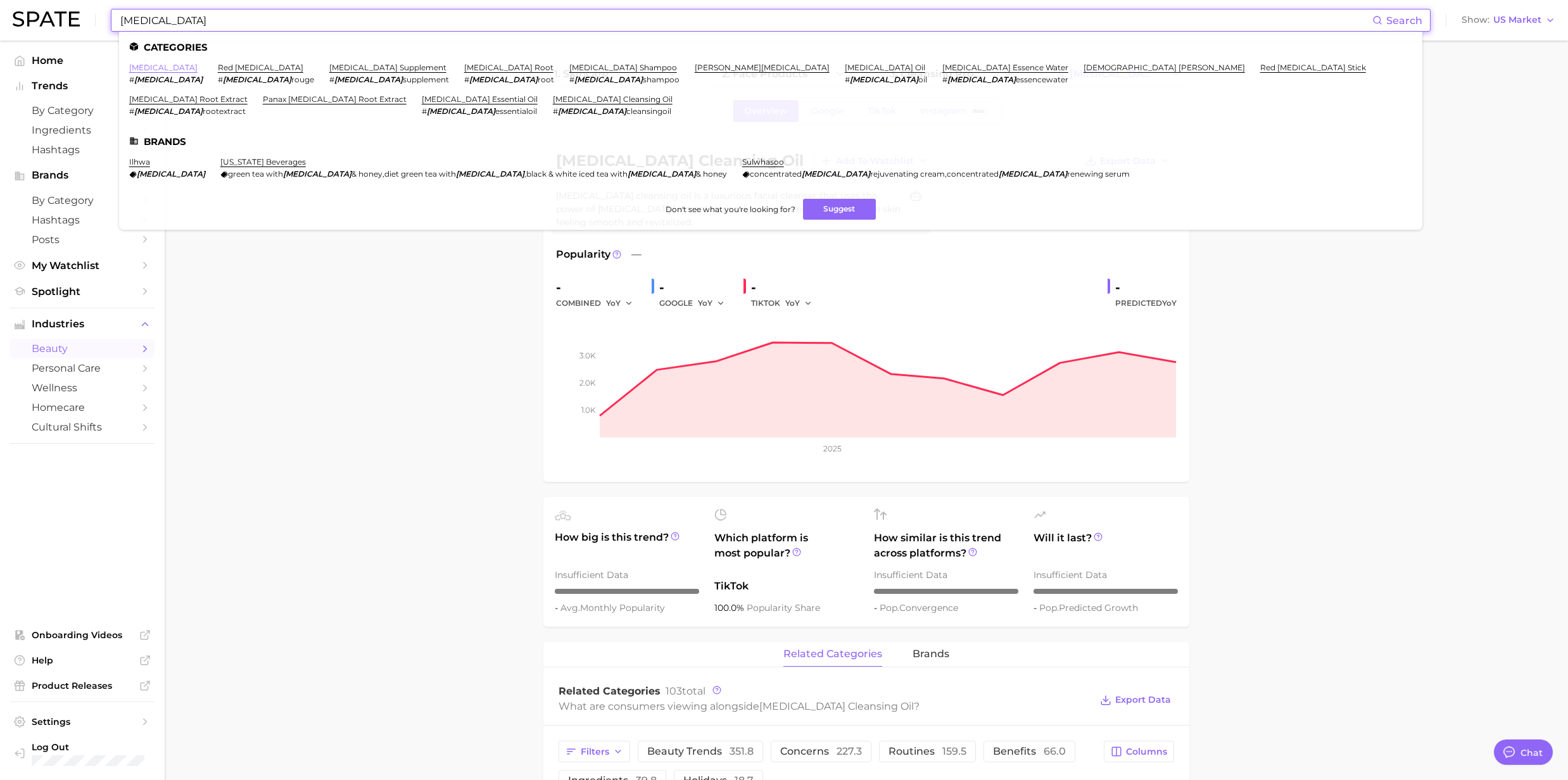
click at [137, 67] on link "[MEDICAL_DATA]" at bounding box center [163, 68] width 69 height 10
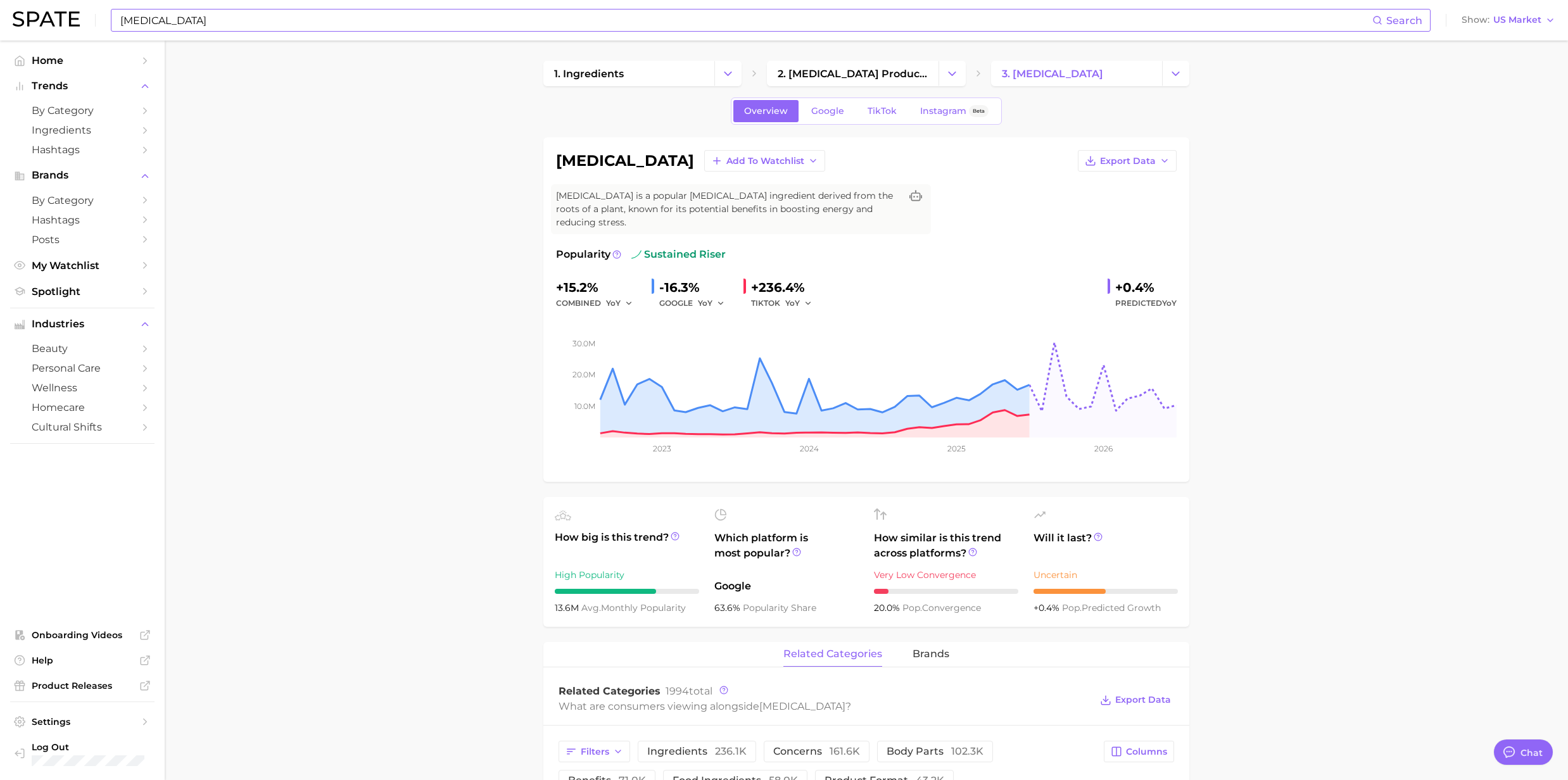
click at [295, 23] on input "[MEDICAL_DATA]" at bounding box center [746, 20] width 1254 height 22
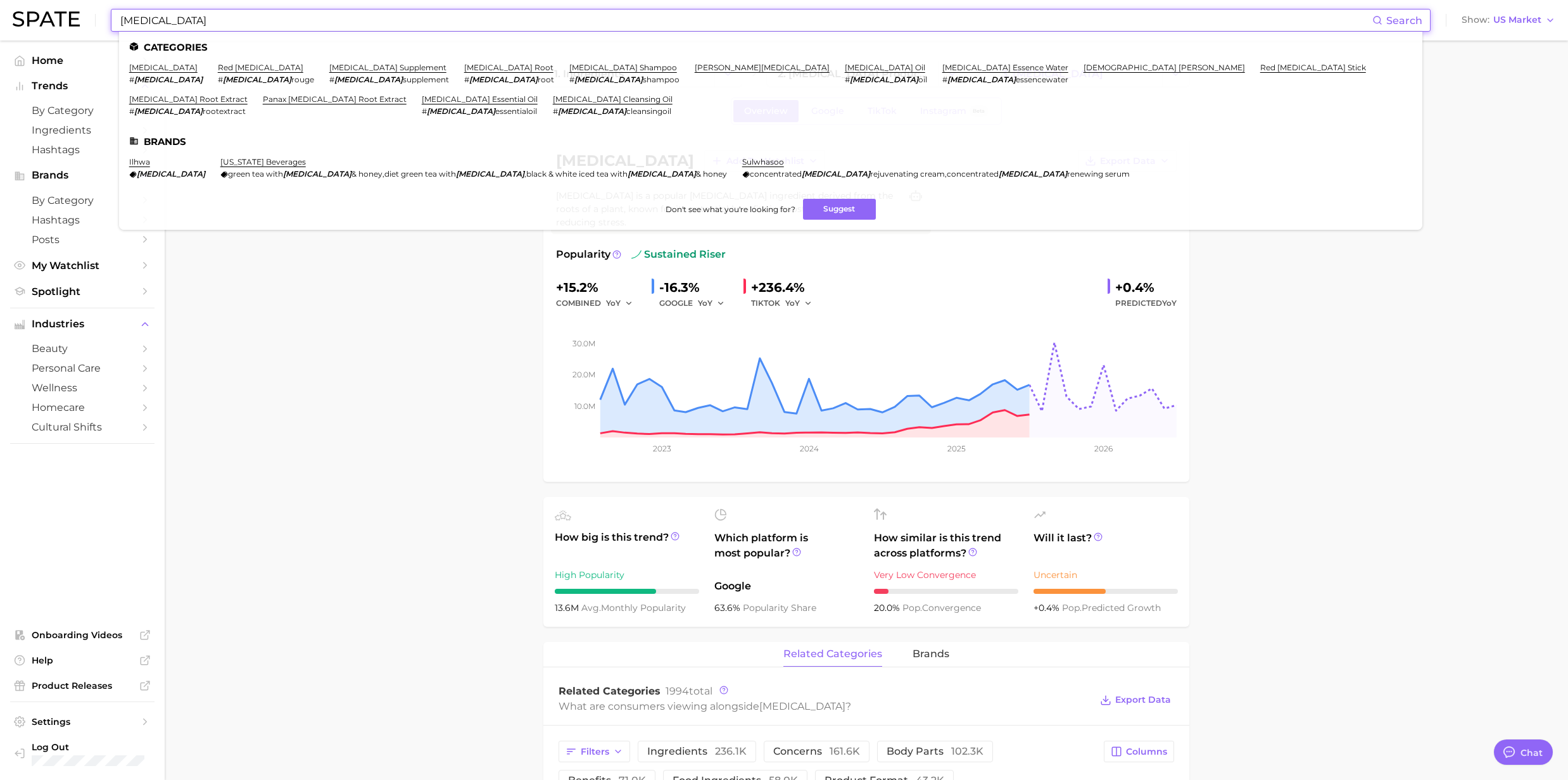
drag, startPoint x: 247, startPoint y: 25, endPoint x: 113, endPoint y: 22, distance: 134.0
click at [113, 22] on div "[MEDICAL_DATA] Search Categories [MEDICAL_DATA] # [MEDICAL_DATA] red [MEDICAL_D…" at bounding box center [770, 20] width 1320 height 23
paste input "Propolis"
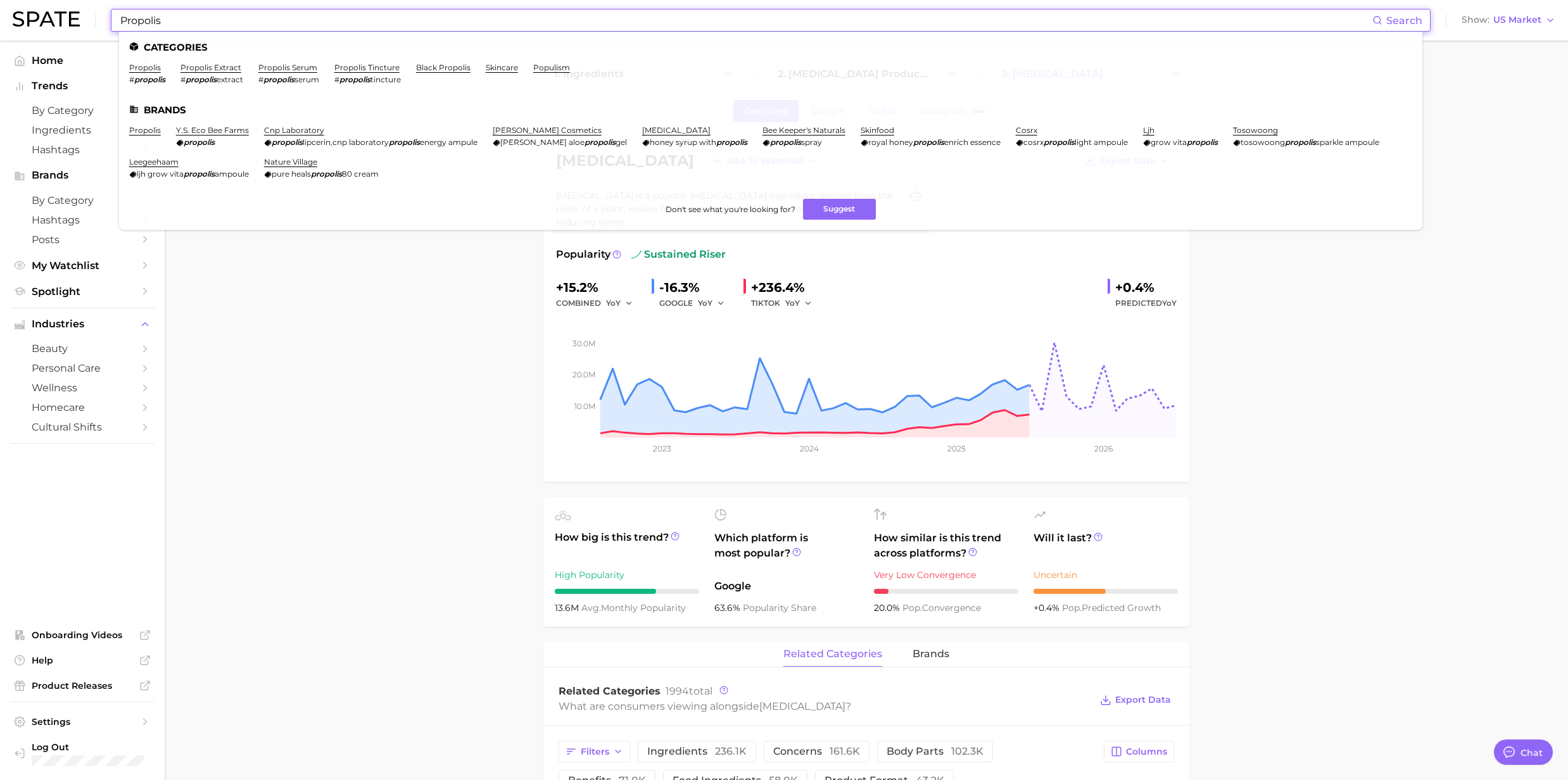
type input "Propolis"
click at [153, 73] on li "propolis # propolis" at bounding box center [147, 73] width 36 height 22
click at [137, 64] on link "propolis" at bounding box center [144, 68] width 31 height 10
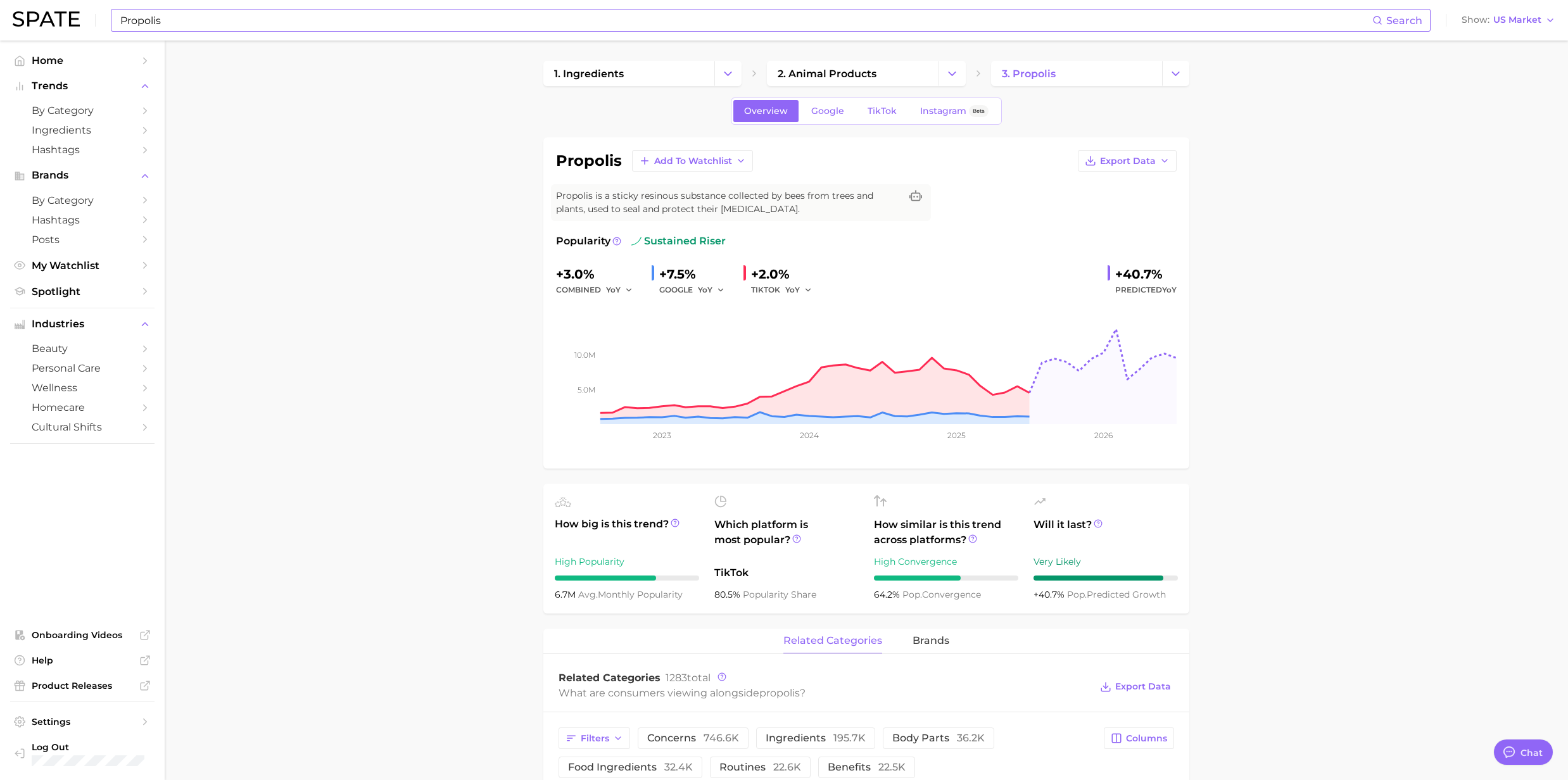
click at [173, 26] on input "Propolis" at bounding box center [746, 20] width 1254 height 22
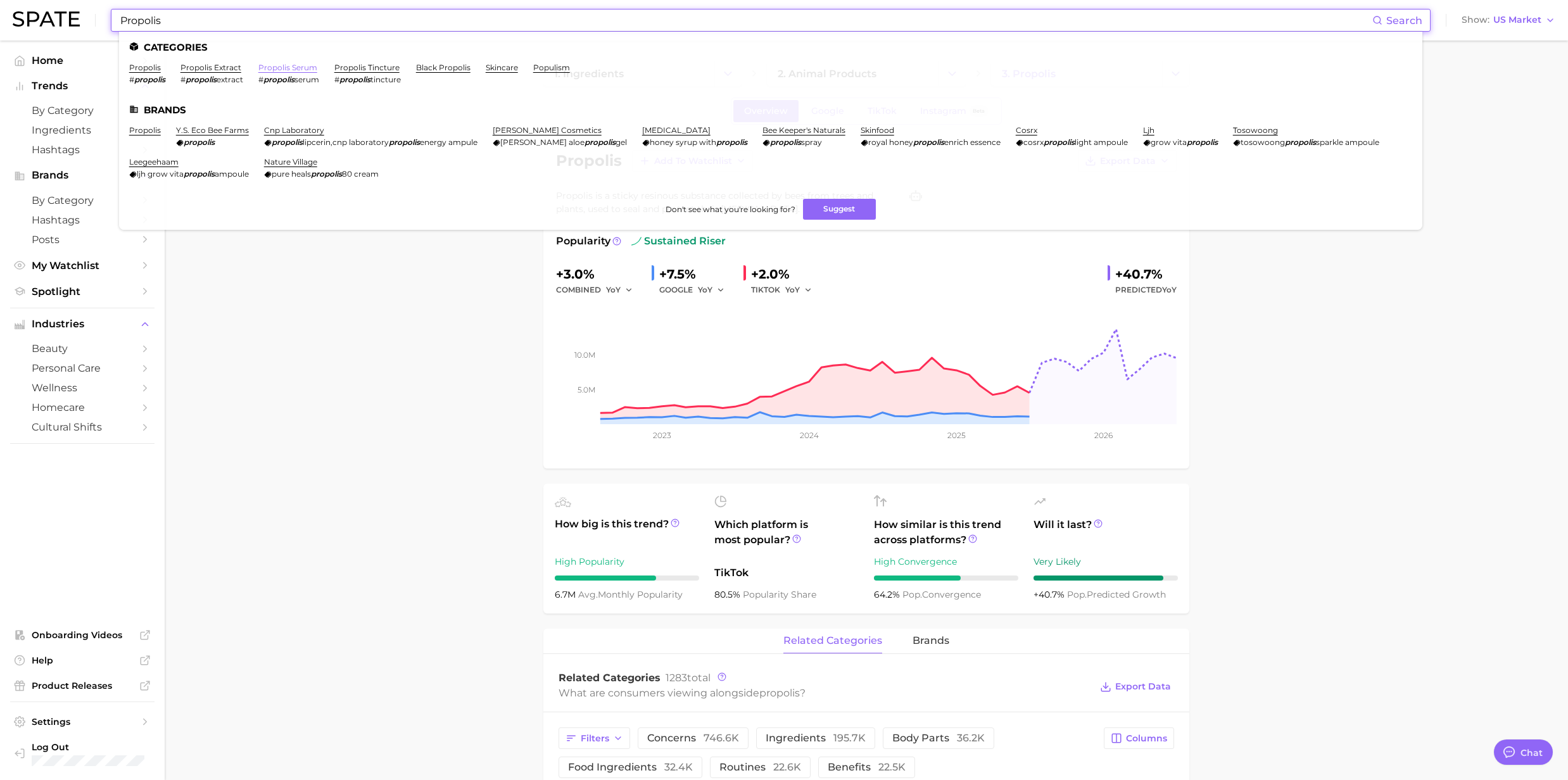
click at [282, 68] on link "propolis serum" at bounding box center [287, 68] width 59 height 10
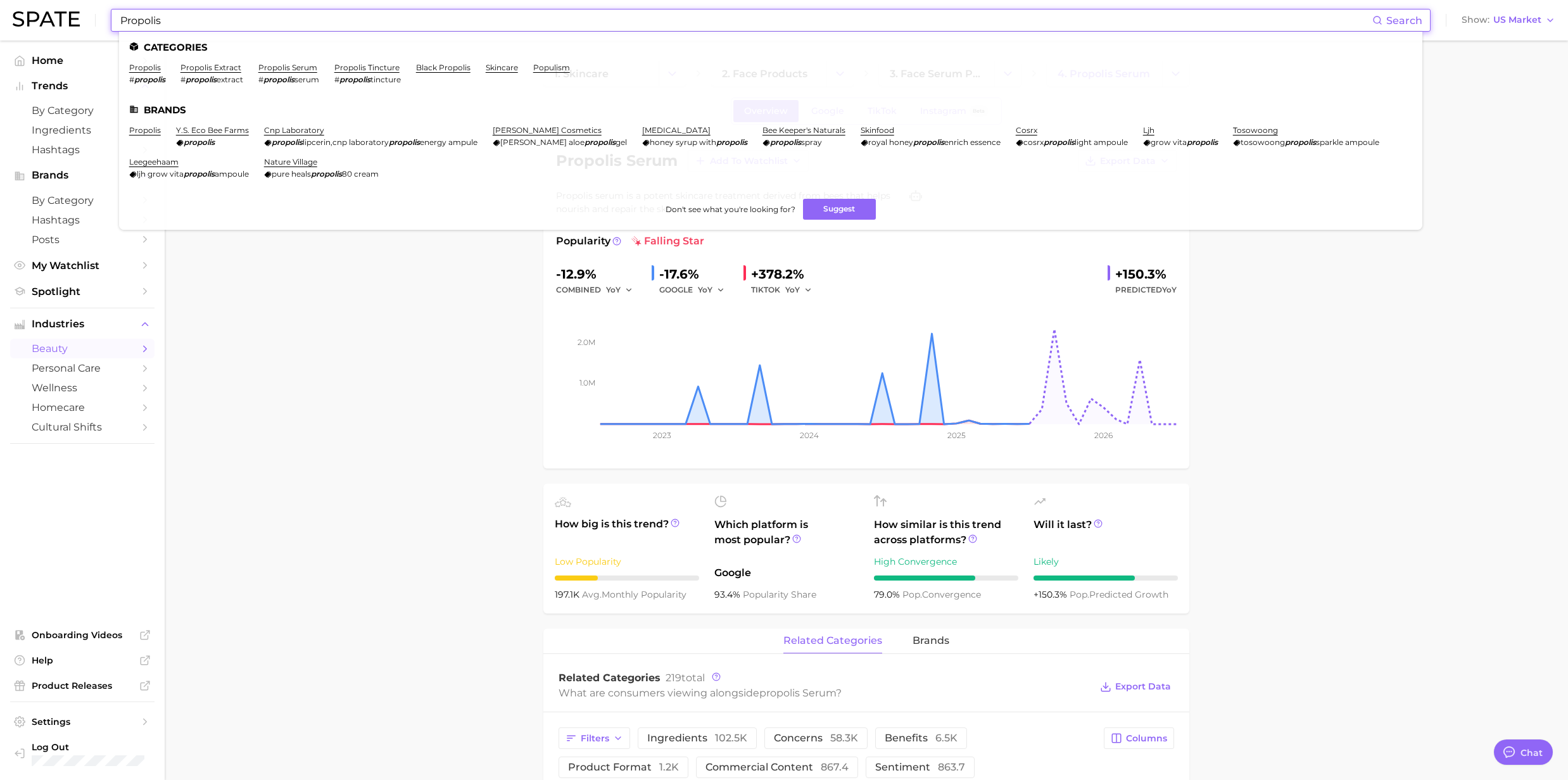
click at [260, 16] on input "Propolis" at bounding box center [746, 20] width 1254 height 22
click at [376, 67] on link "propolis tincture" at bounding box center [367, 68] width 65 height 10
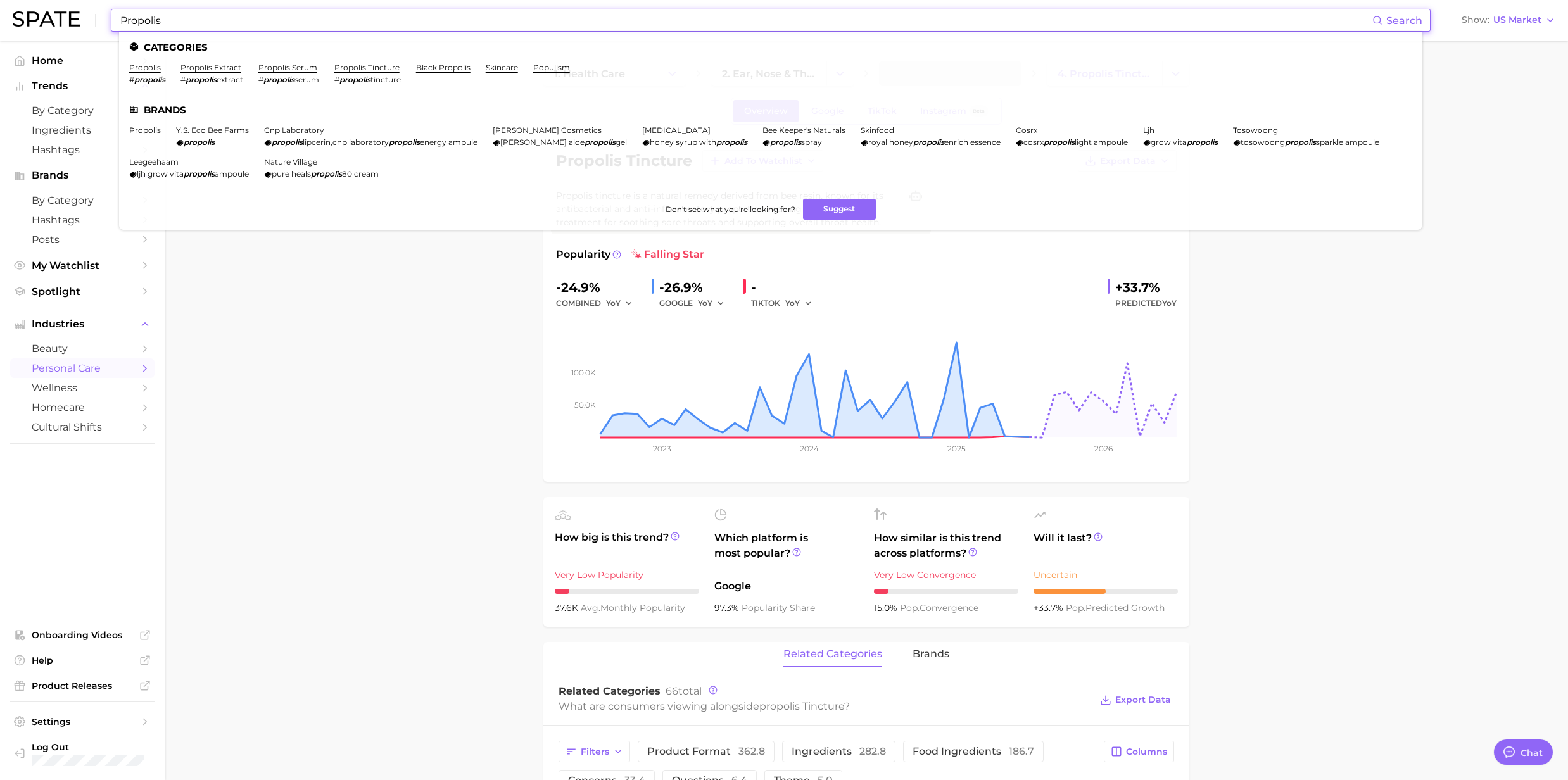
click at [215, 13] on input "Propolis" at bounding box center [746, 20] width 1254 height 22
click at [450, 72] on link "black propolis" at bounding box center [443, 68] width 55 height 10
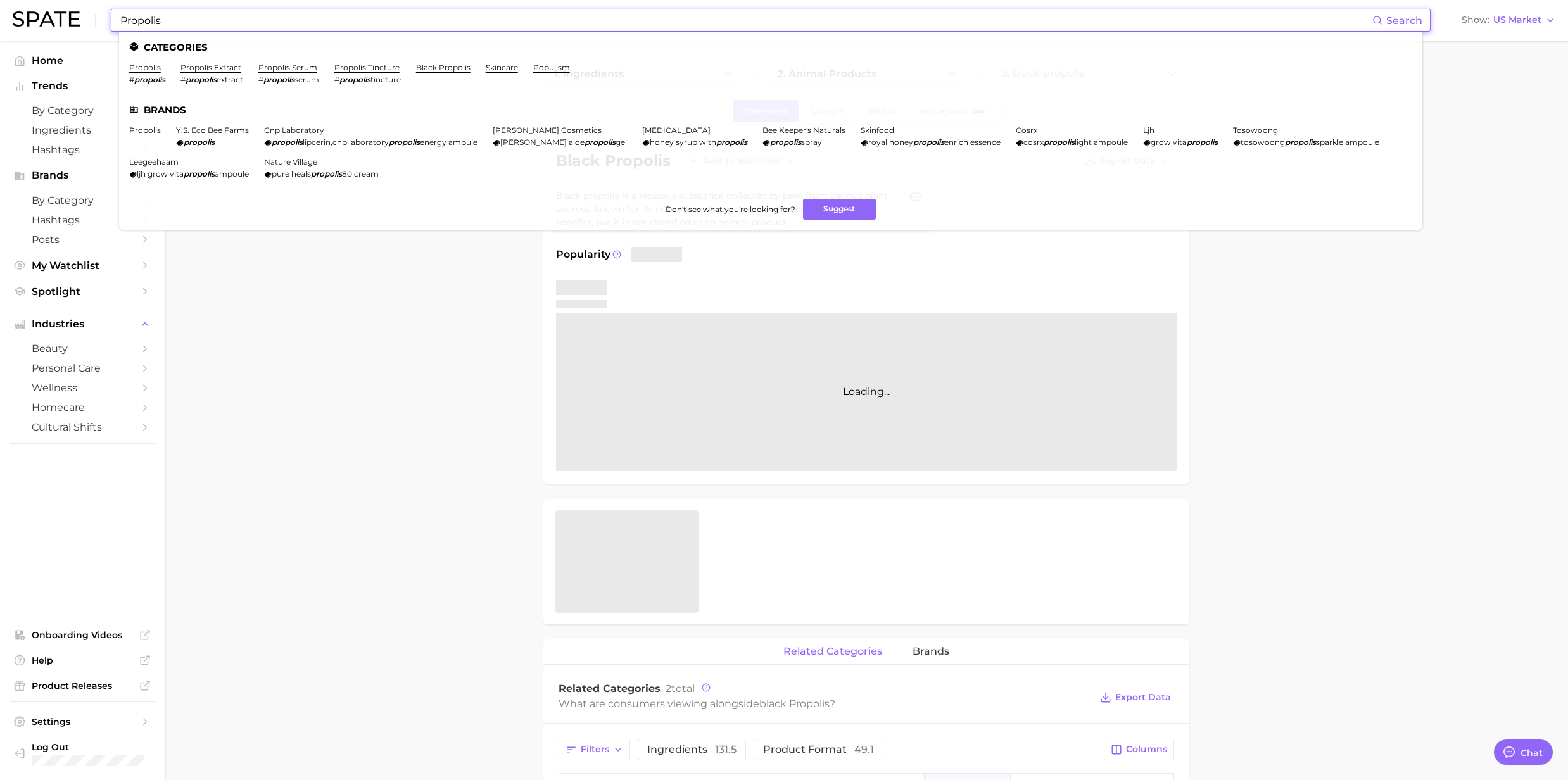
click at [237, 22] on input "Propolis" at bounding box center [746, 20] width 1254 height 22
click at [502, 69] on link "skincare" at bounding box center [501, 68] width 32 height 10
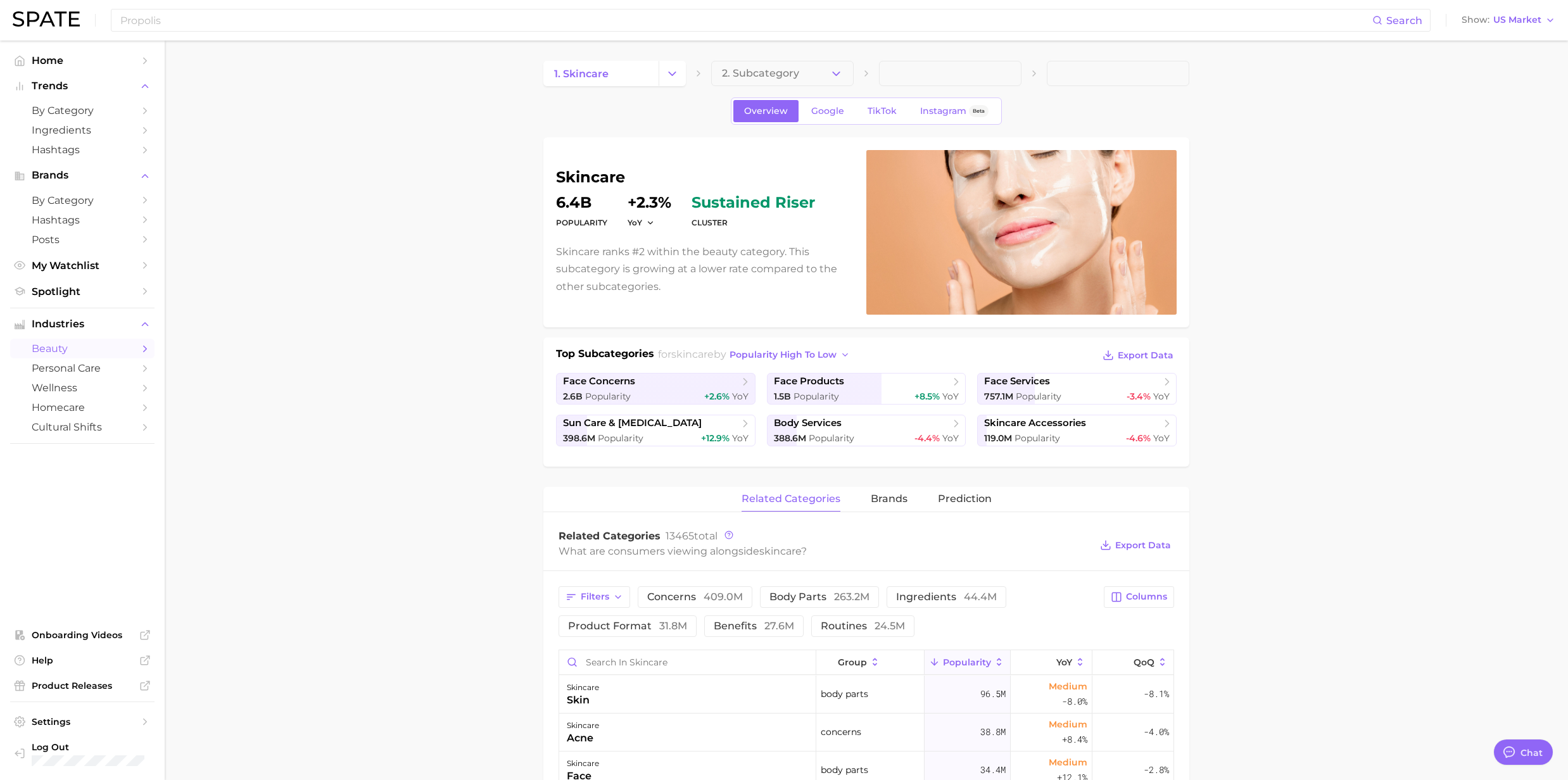
click at [229, 31] on div "Propolis Search Show US Market" at bounding box center [784, 20] width 1543 height 40
click at [223, 19] on input "Propolis" at bounding box center [746, 20] width 1254 height 22
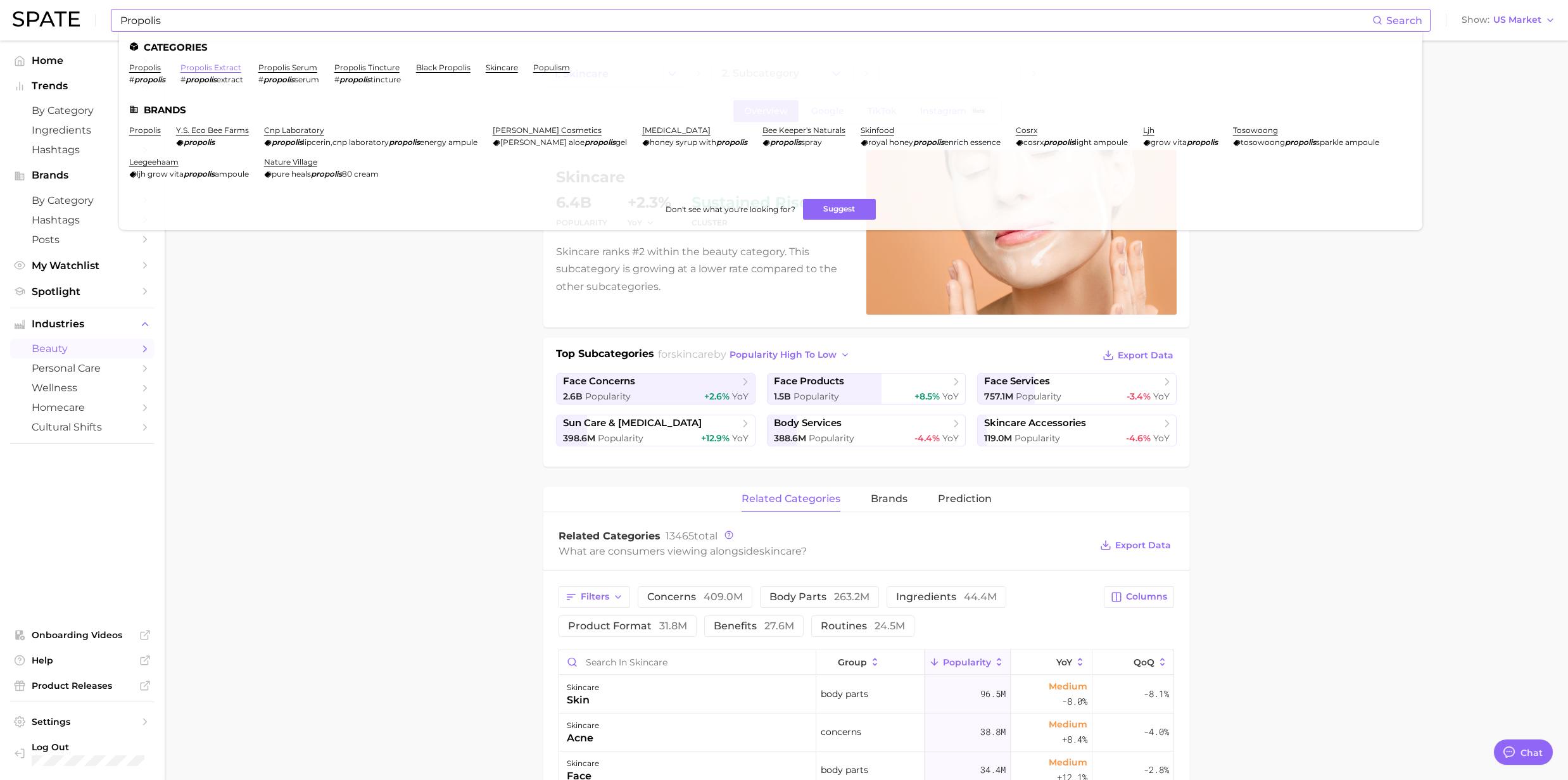
click at [220, 69] on link "propolis extract" at bounding box center [210, 68] width 60 height 10
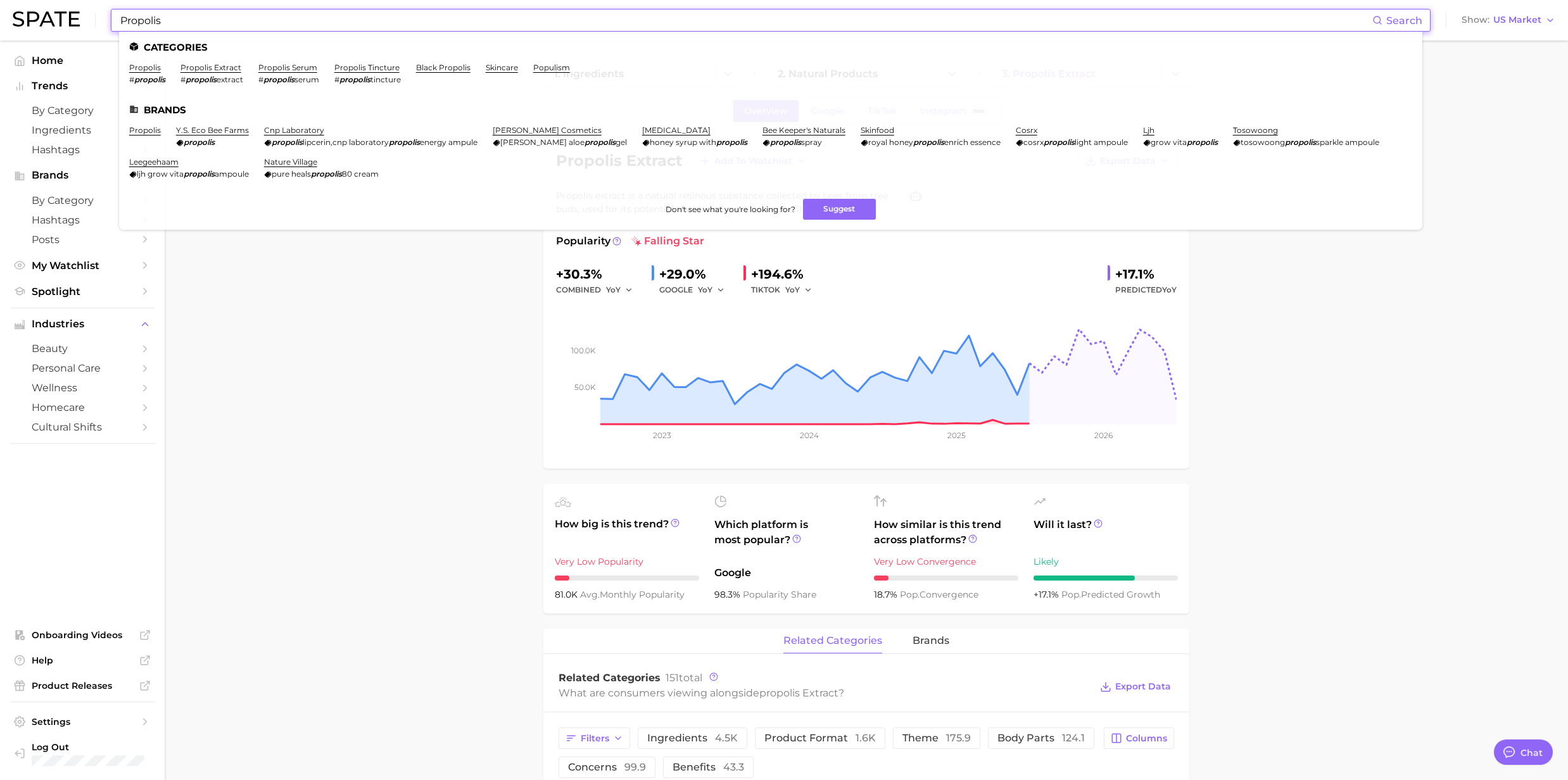
click at [171, 23] on input "Propolis" at bounding box center [746, 20] width 1254 height 22
click at [152, 67] on link "propolis" at bounding box center [144, 68] width 31 height 10
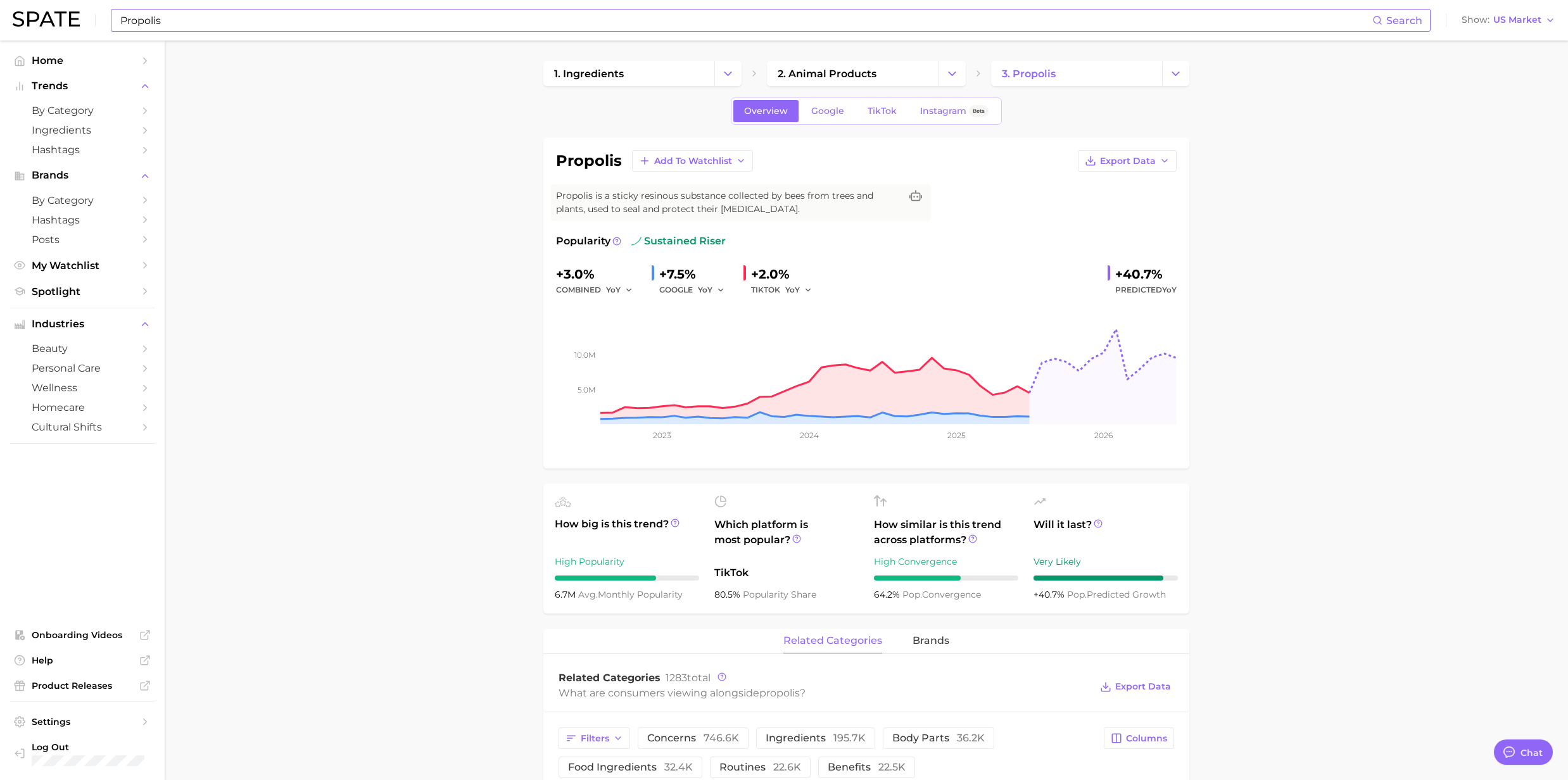
click at [173, 23] on input "Propolis" at bounding box center [746, 20] width 1254 height 22
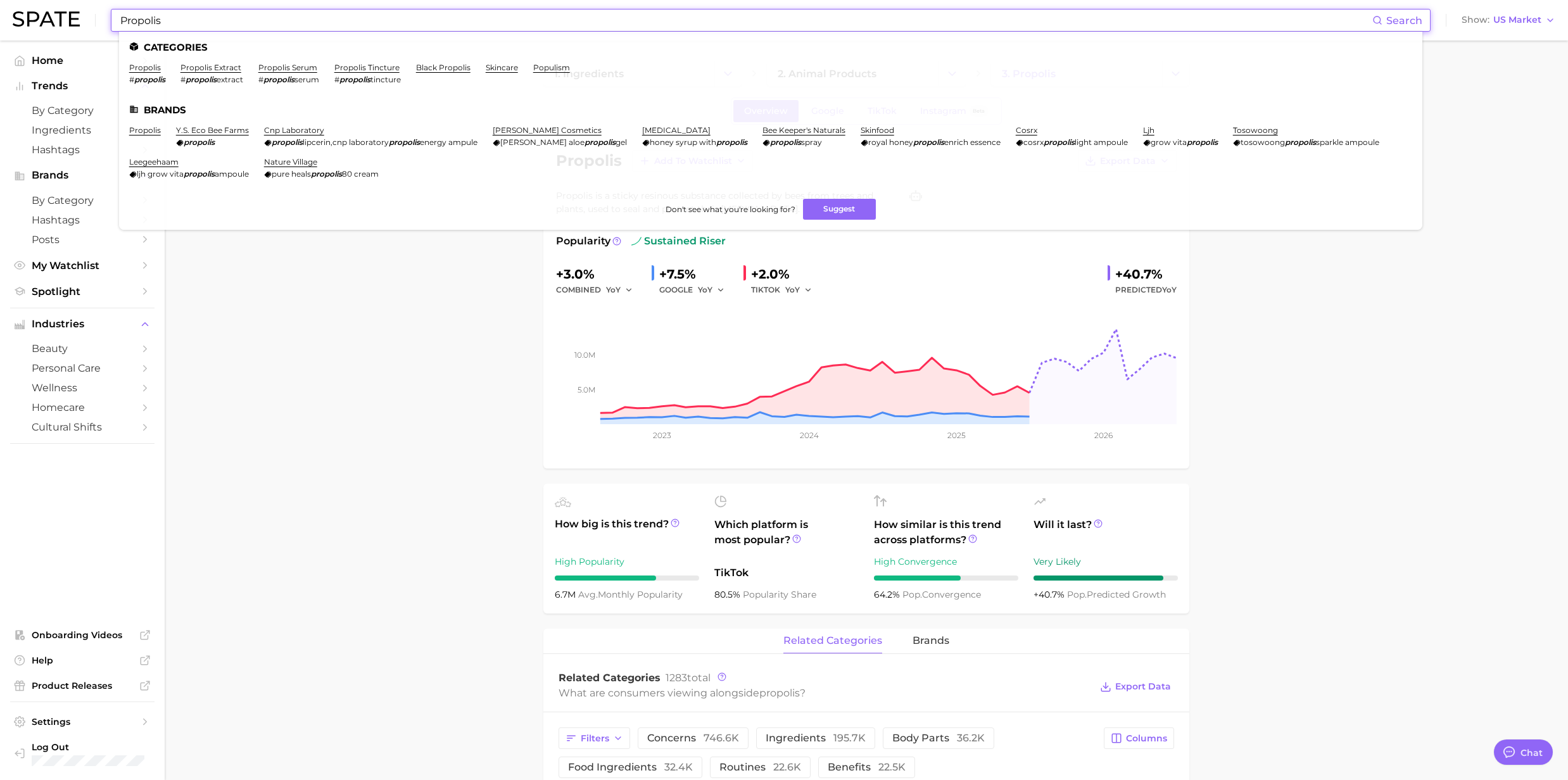
drag, startPoint x: 173, startPoint y: 23, endPoint x: 77, endPoint y: 19, distance: 96.1
click at [77, 19] on div "Propolis Search Categories propolis # propolis propolis extract # propolis extr…" at bounding box center [784, 20] width 1543 height 40
paste input "[PERSON_NAME] Butter"
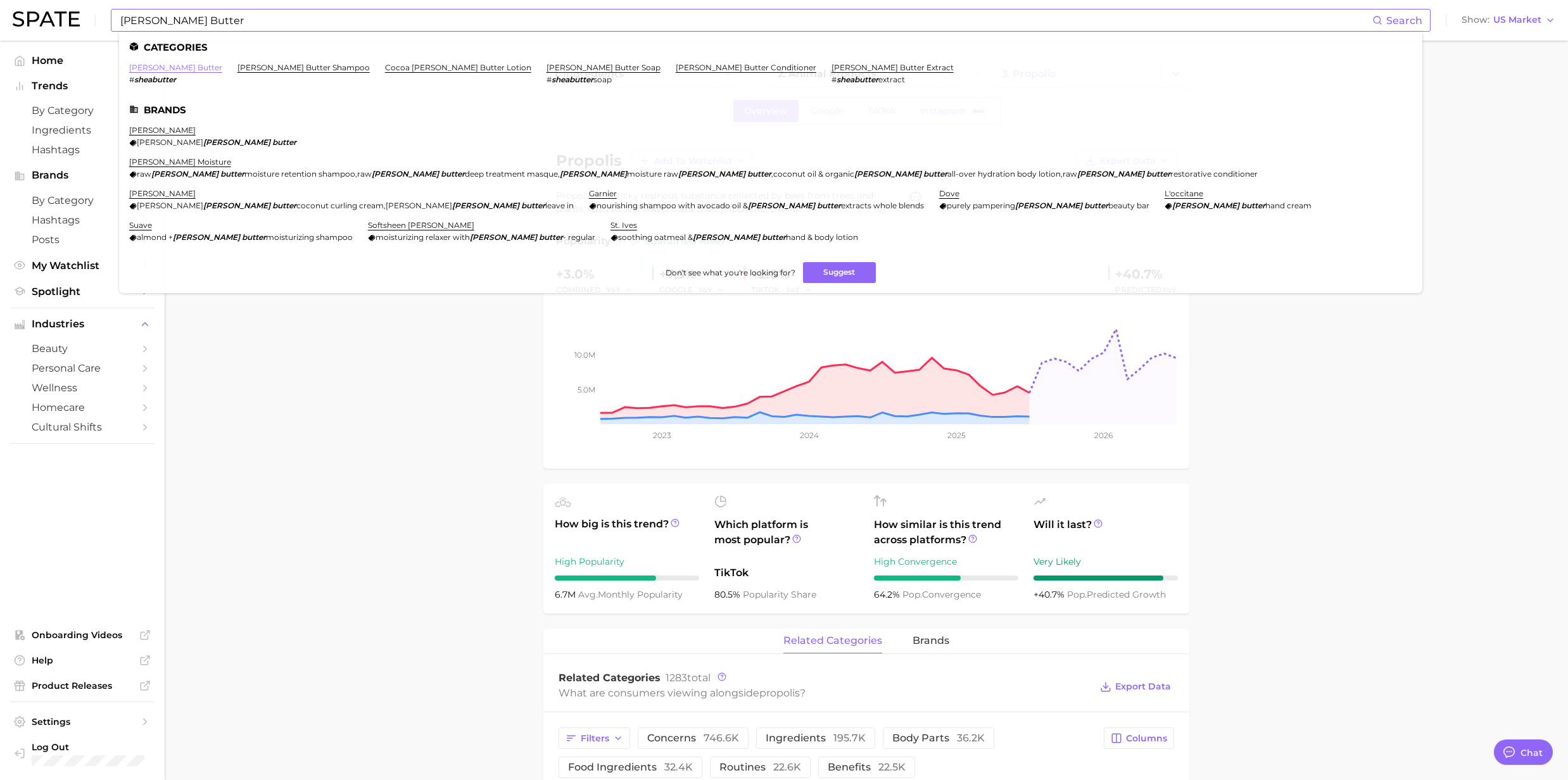
click at [158, 64] on link "[PERSON_NAME] butter" at bounding box center [175, 68] width 93 height 10
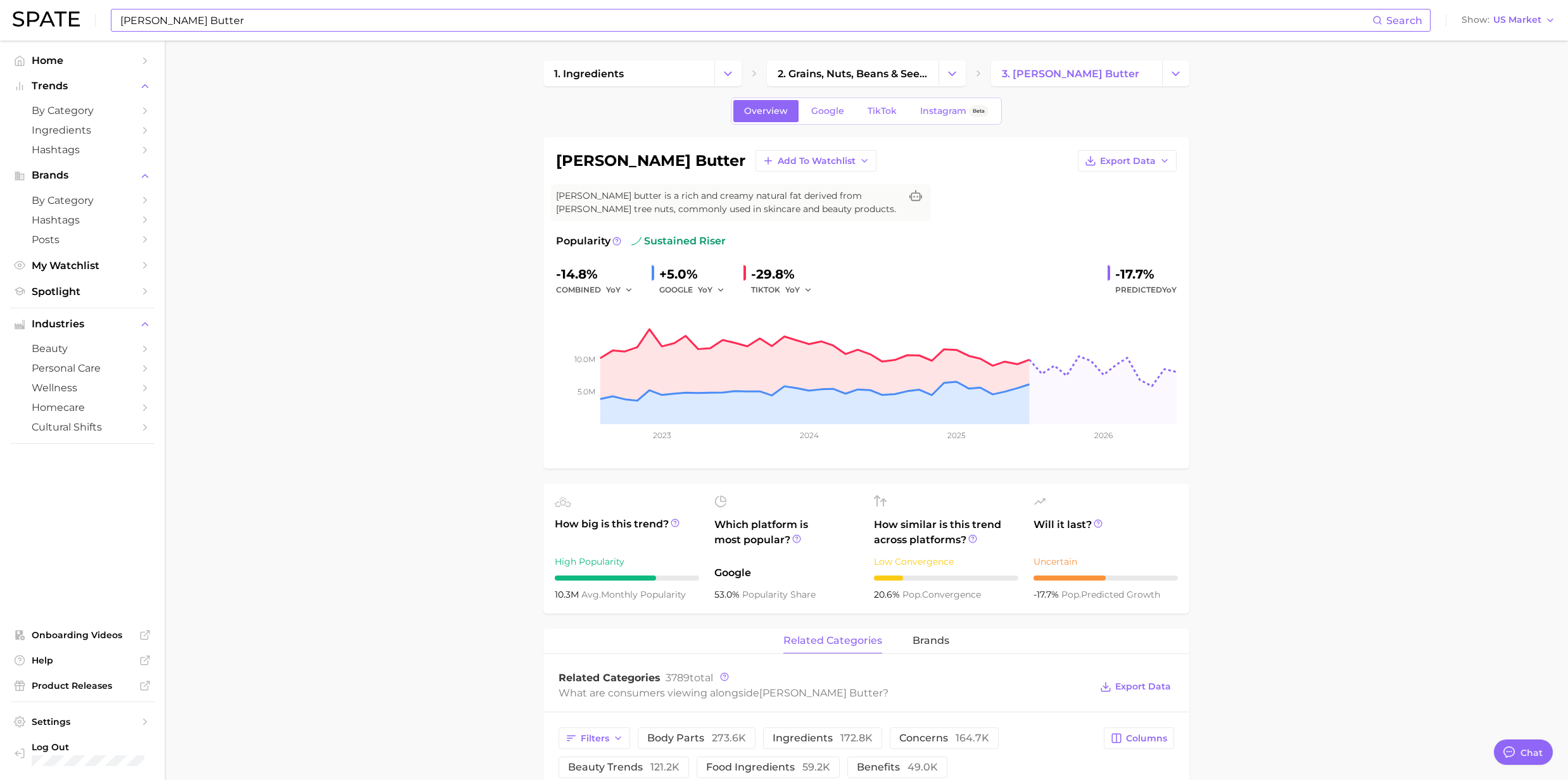
click at [249, 20] on input "[PERSON_NAME] Butter" at bounding box center [746, 20] width 1254 height 22
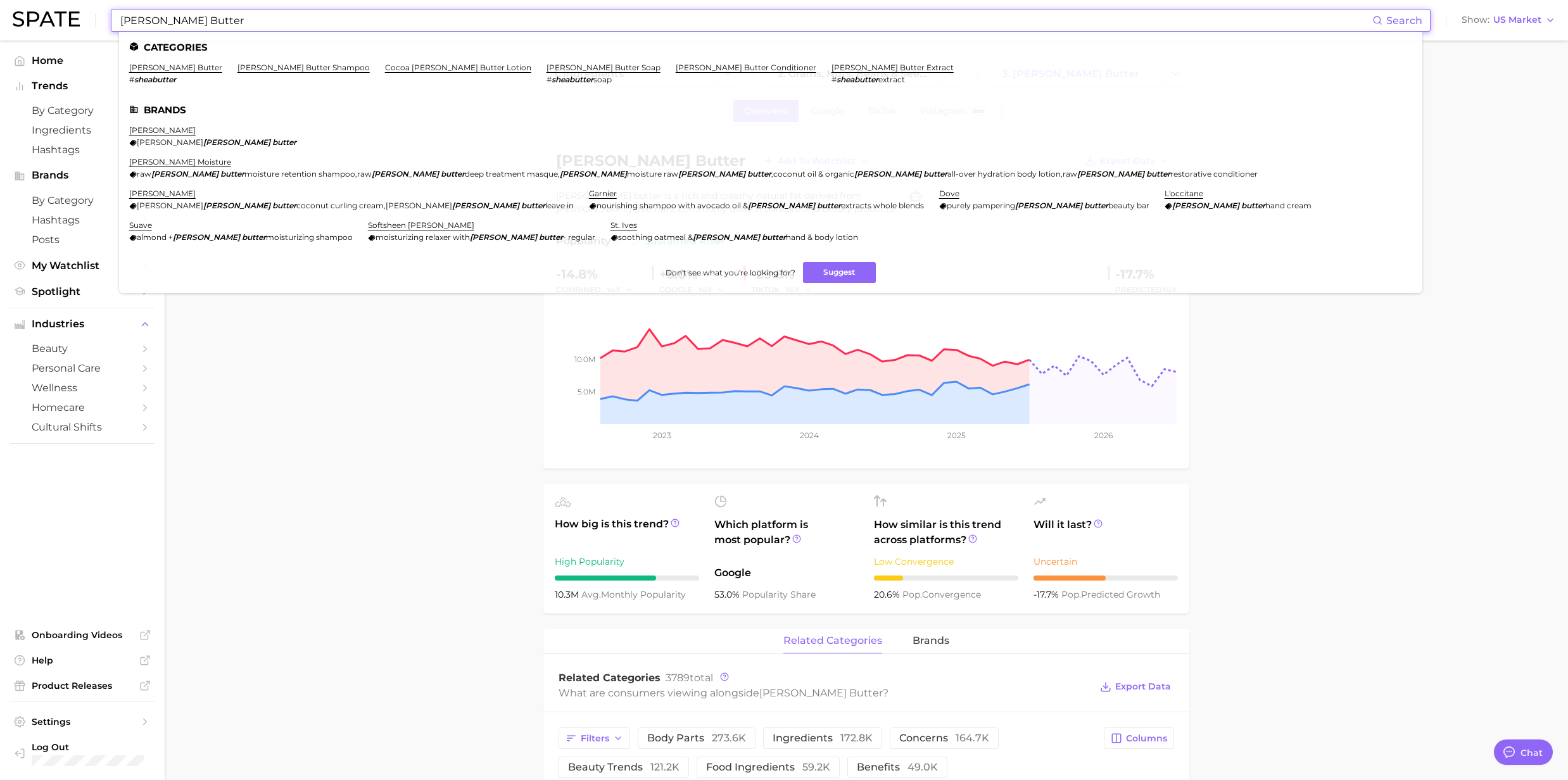
drag, startPoint x: 239, startPoint y: 21, endPoint x: 74, endPoint y: 23, distance: 165.0
click at [74, 23] on div "[PERSON_NAME] Butter Search Categories [PERSON_NAME] butter # sheabutter [PERSO…" at bounding box center [784, 20] width 1543 height 40
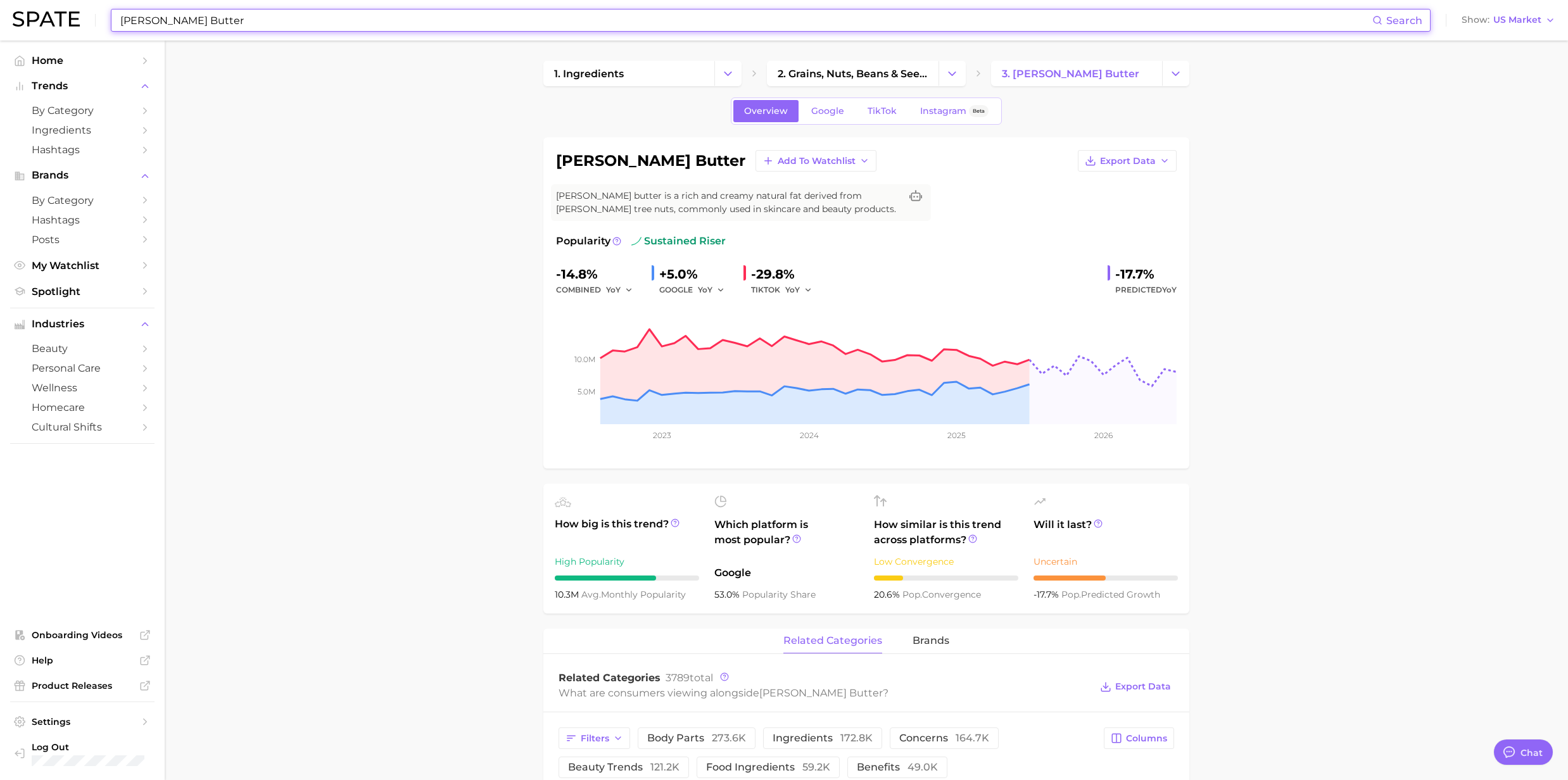
paste input "Noni"
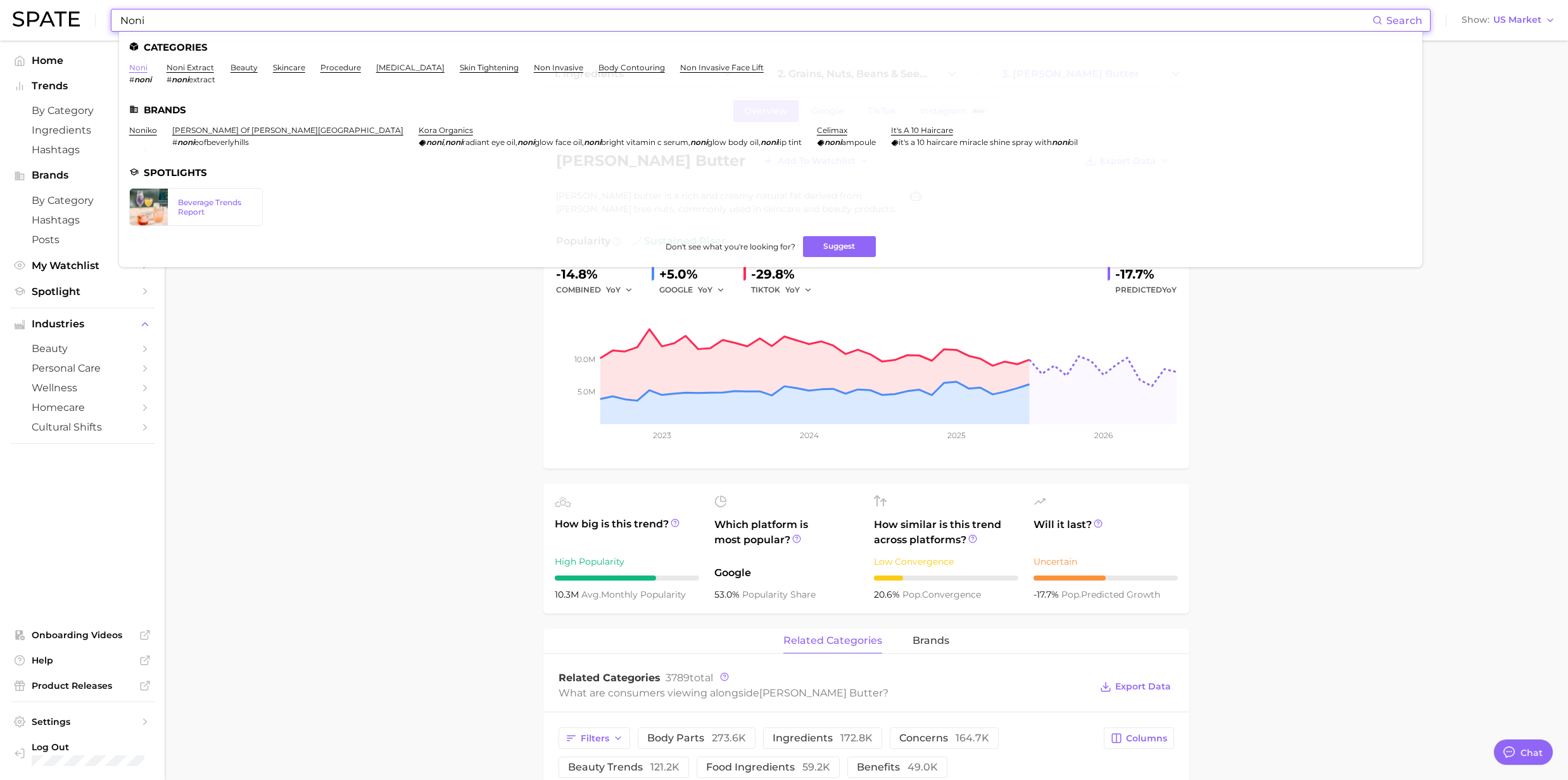
type input "Noni"
click at [145, 69] on link "noni" at bounding box center [138, 68] width 19 height 10
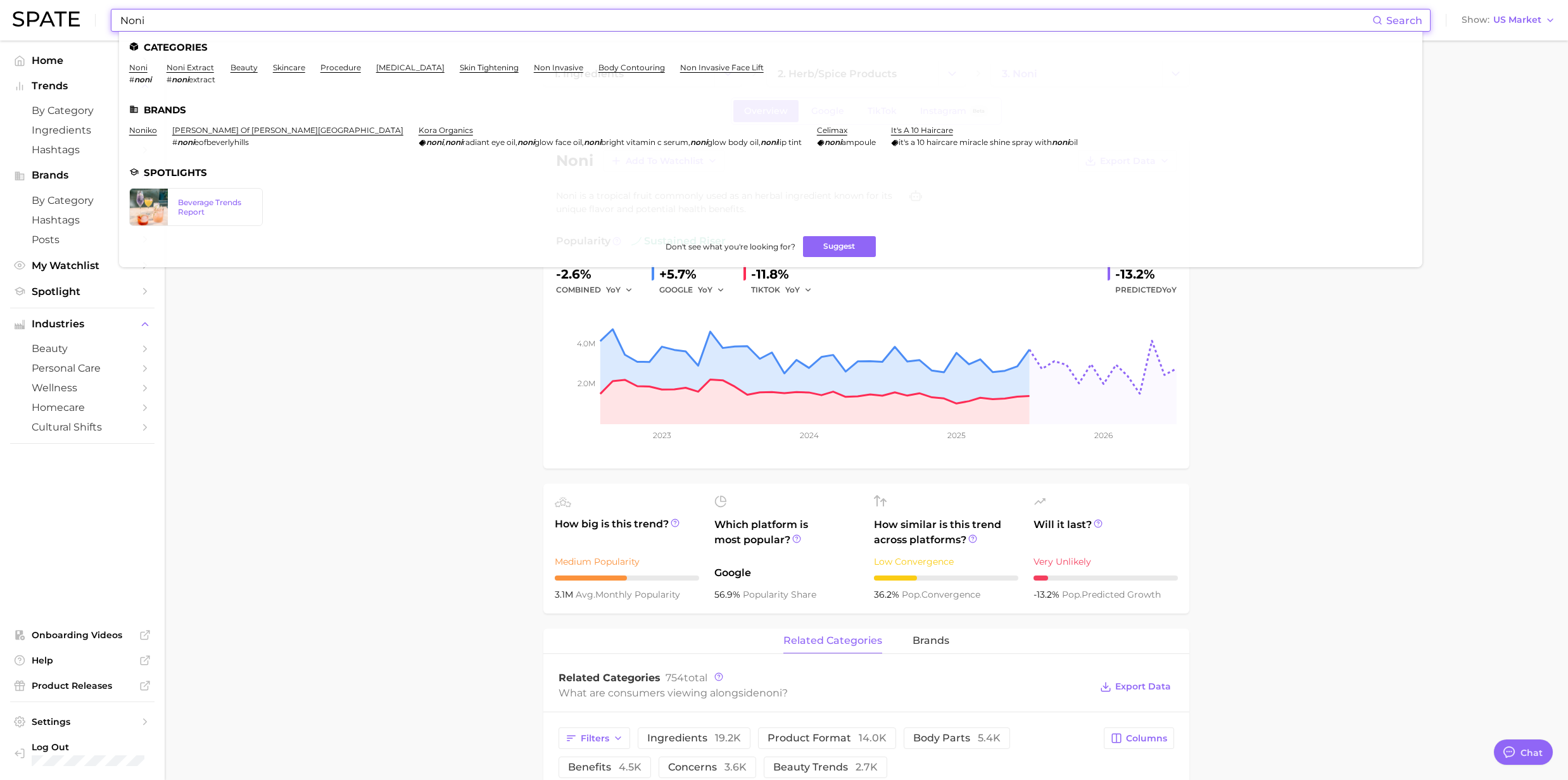
click at [195, 18] on input "Noni" at bounding box center [746, 20] width 1254 height 22
click at [202, 66] on link "noni extract" at bounding box center [190, 68] width 48 height 10
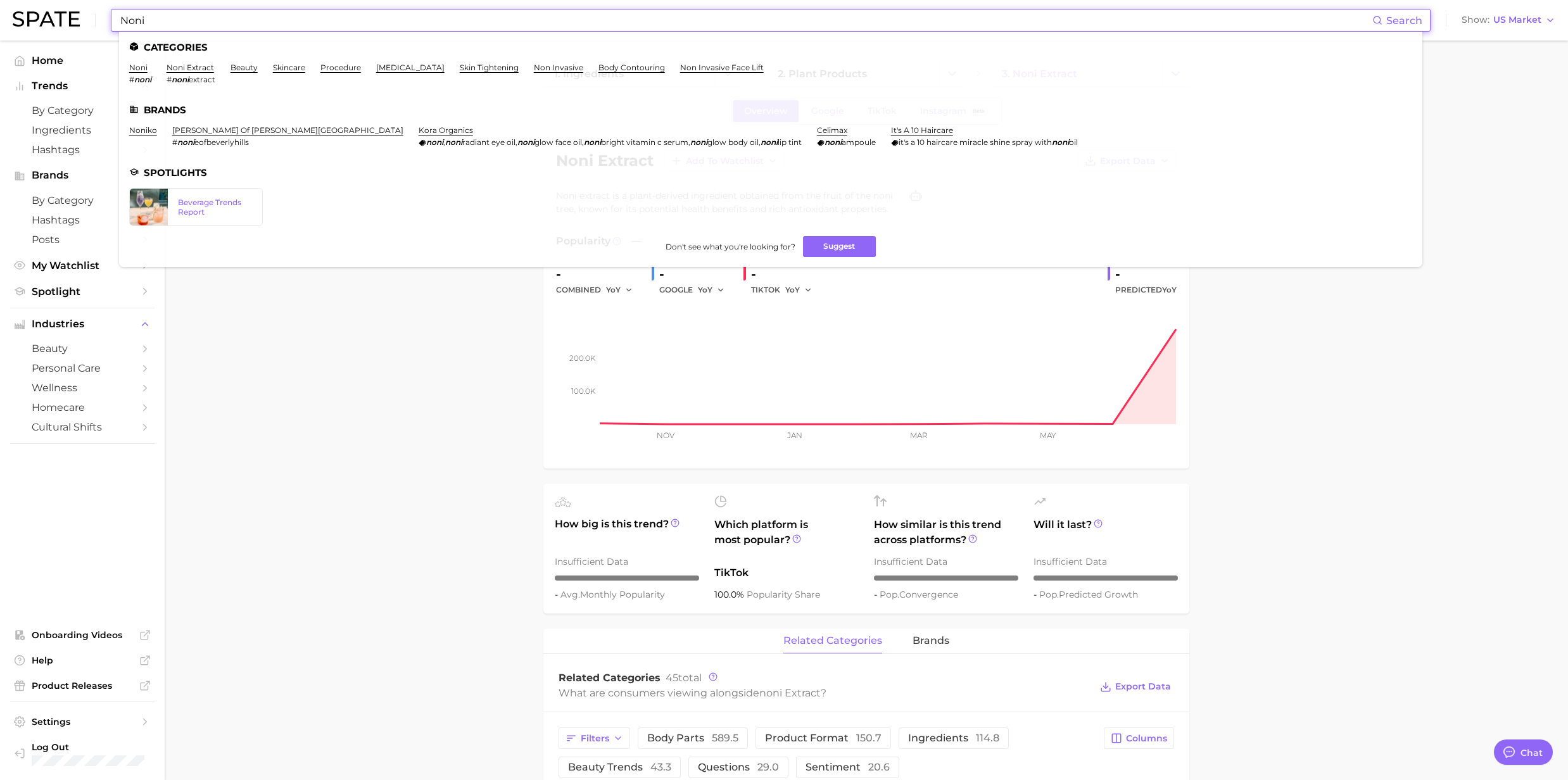
click at [189, 20] on input "Noni" at bounding box center [746, 20] width 1254 height 22
click at [240, 67] on link "beauty" at bounding box center [244, 68] width 27 height 10
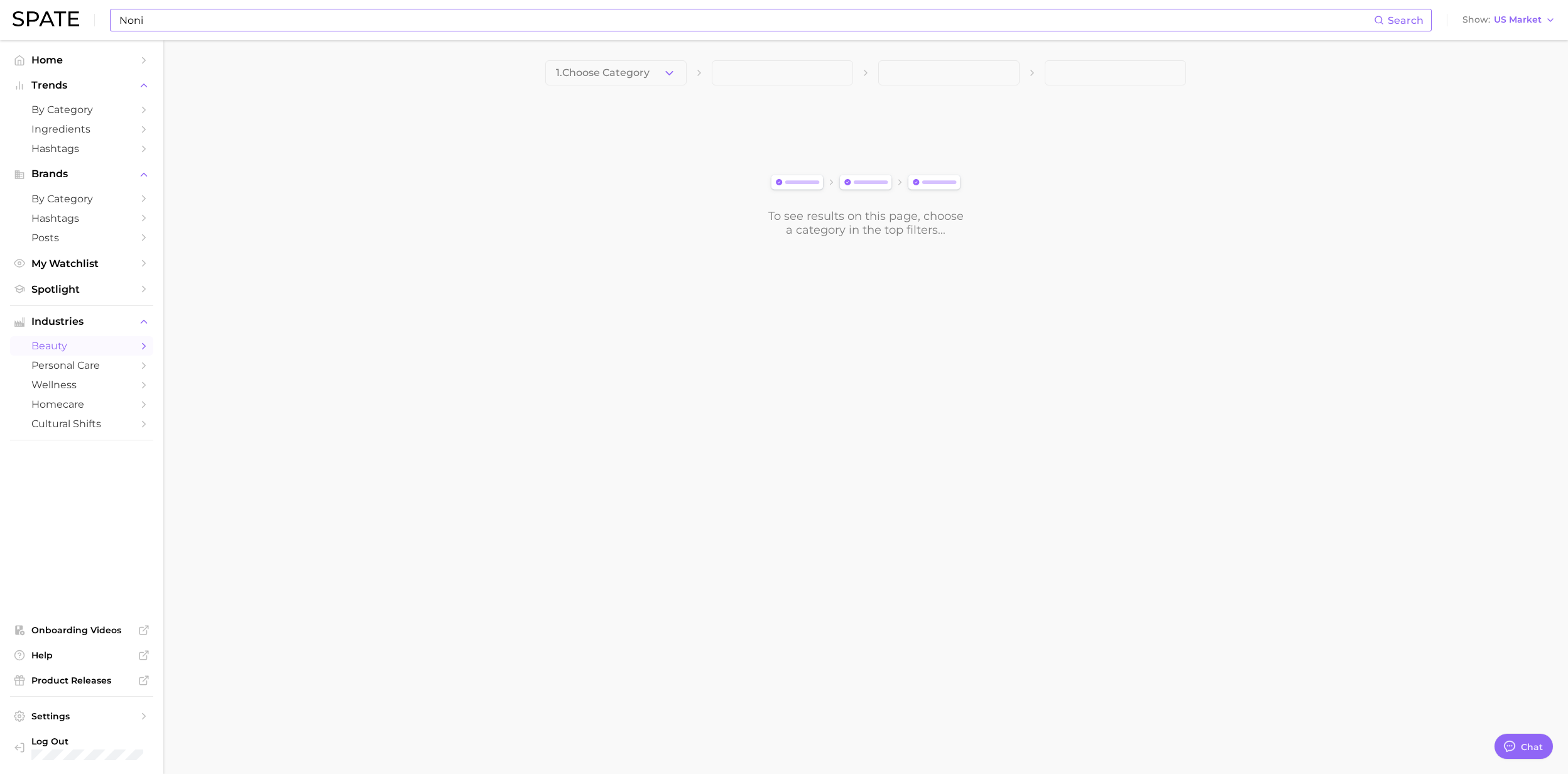
click at [195, 19] on input "Noni" at bounding box center [746, 20] width 1255 height 22
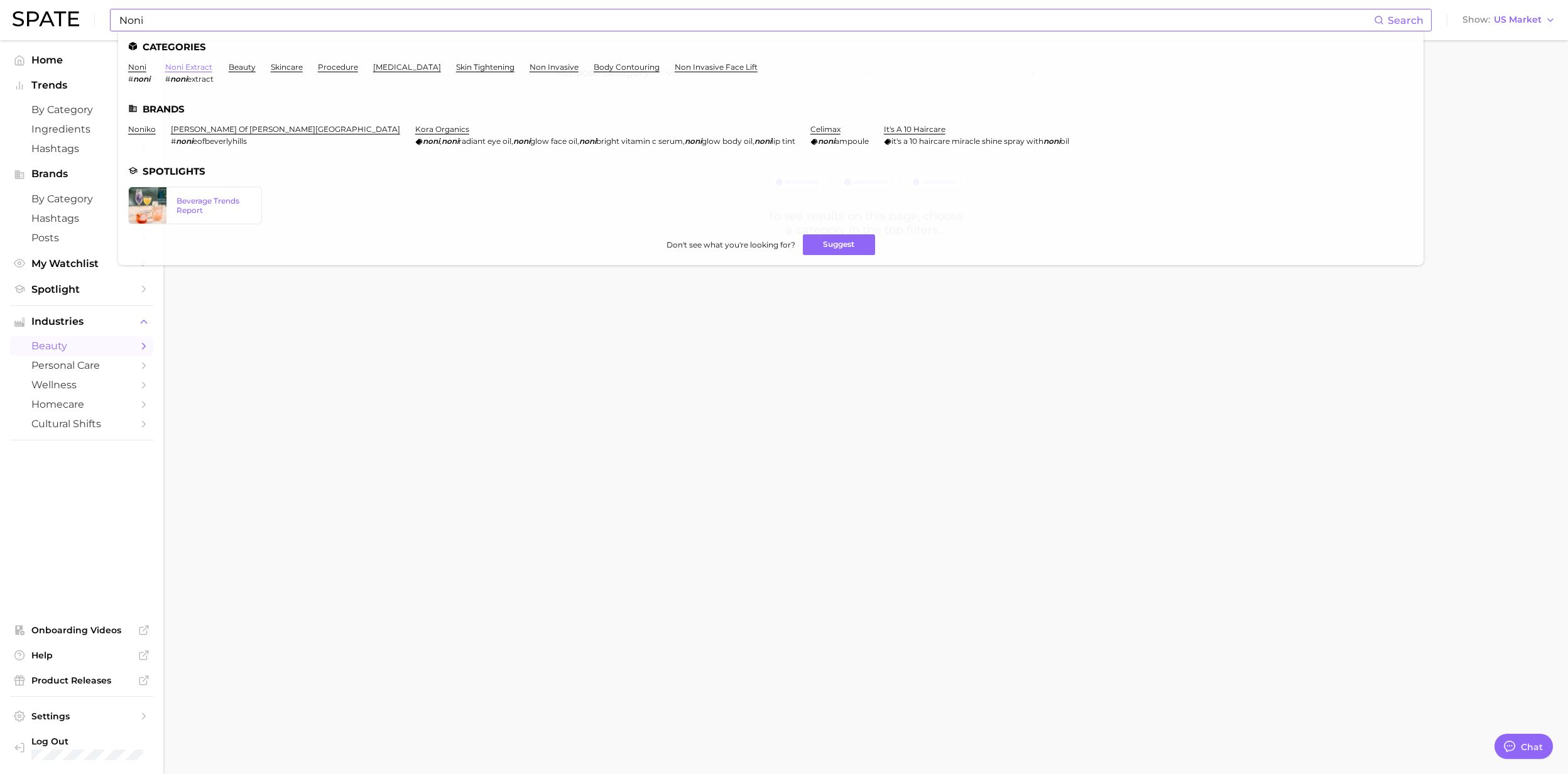
click at [178, 66] on link "noni extract" at bounding box center [189, 67] width 47 height 10
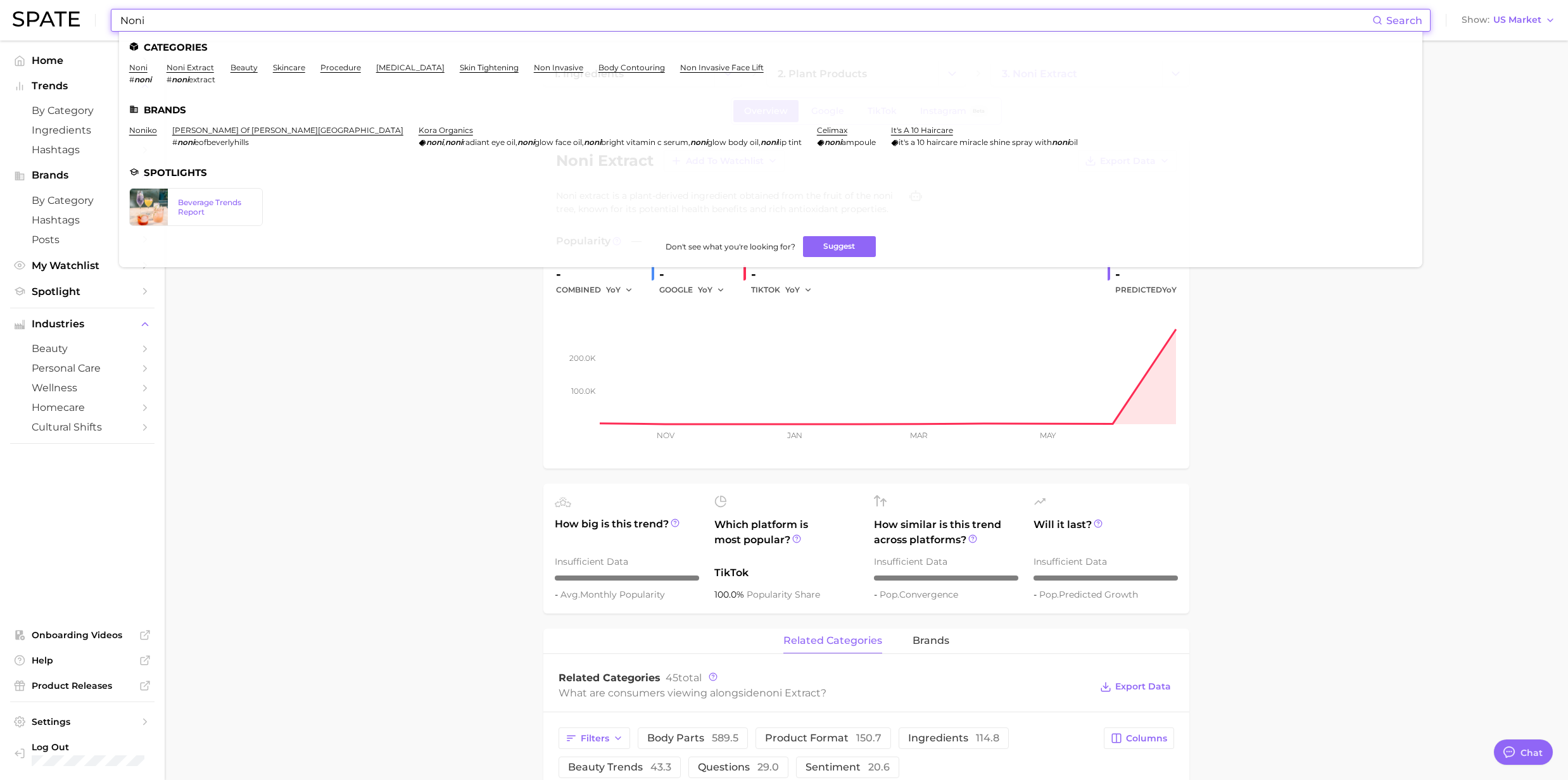
click at [157, 31] on input "Noni" at bounding box center [746, 20] width 1254 height 22
click at [143, 66] on link "noni" at bounding box center [138, 68] width 19 height 10
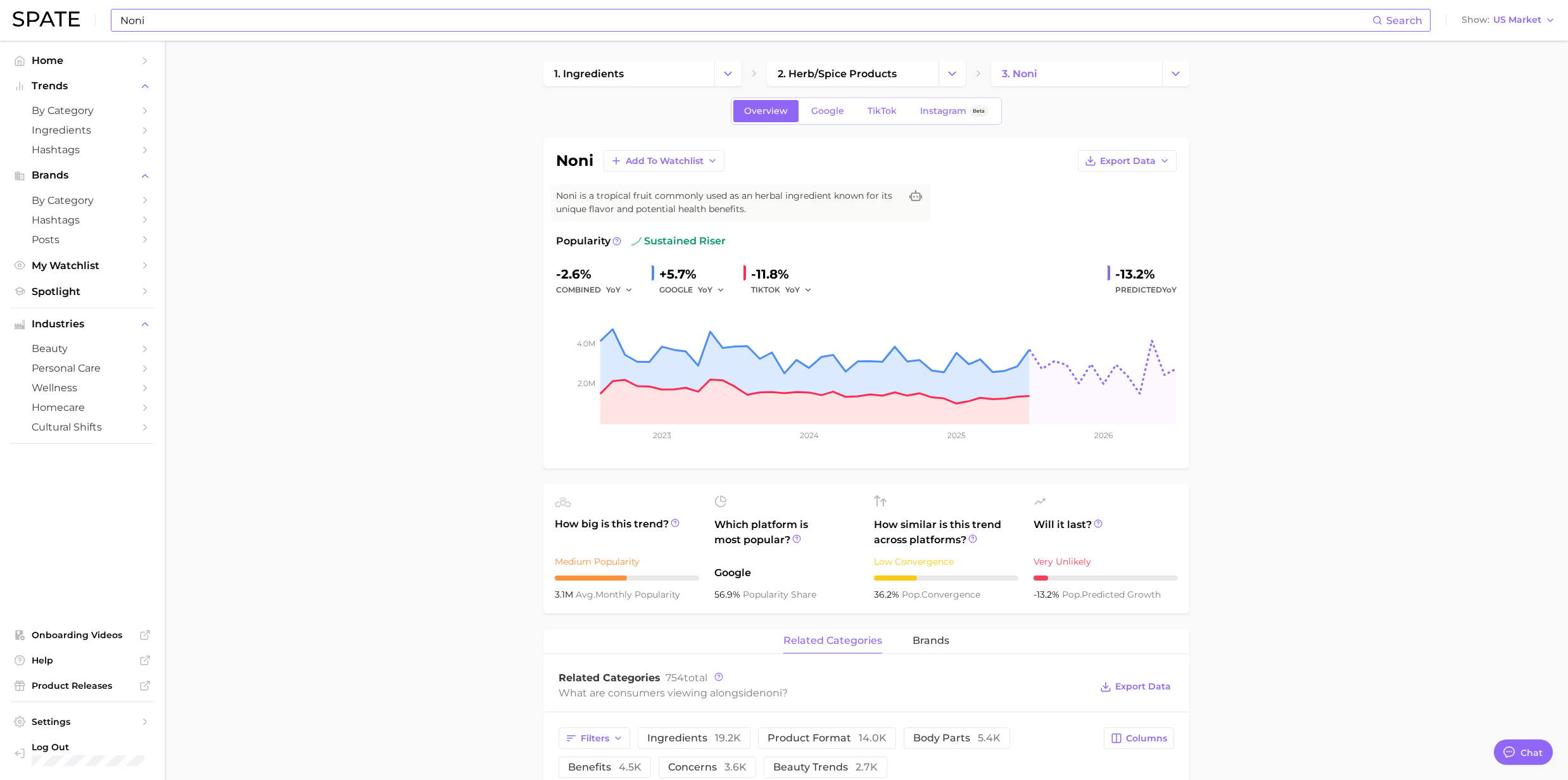
drag, startPoint x: 155, startPoint y: 13, endPoint x: 163, endPoint y: 20, distance: 10.6
click at [155, 13] on input "Noni" at bounding box center [746, 20] width 1254 height 22
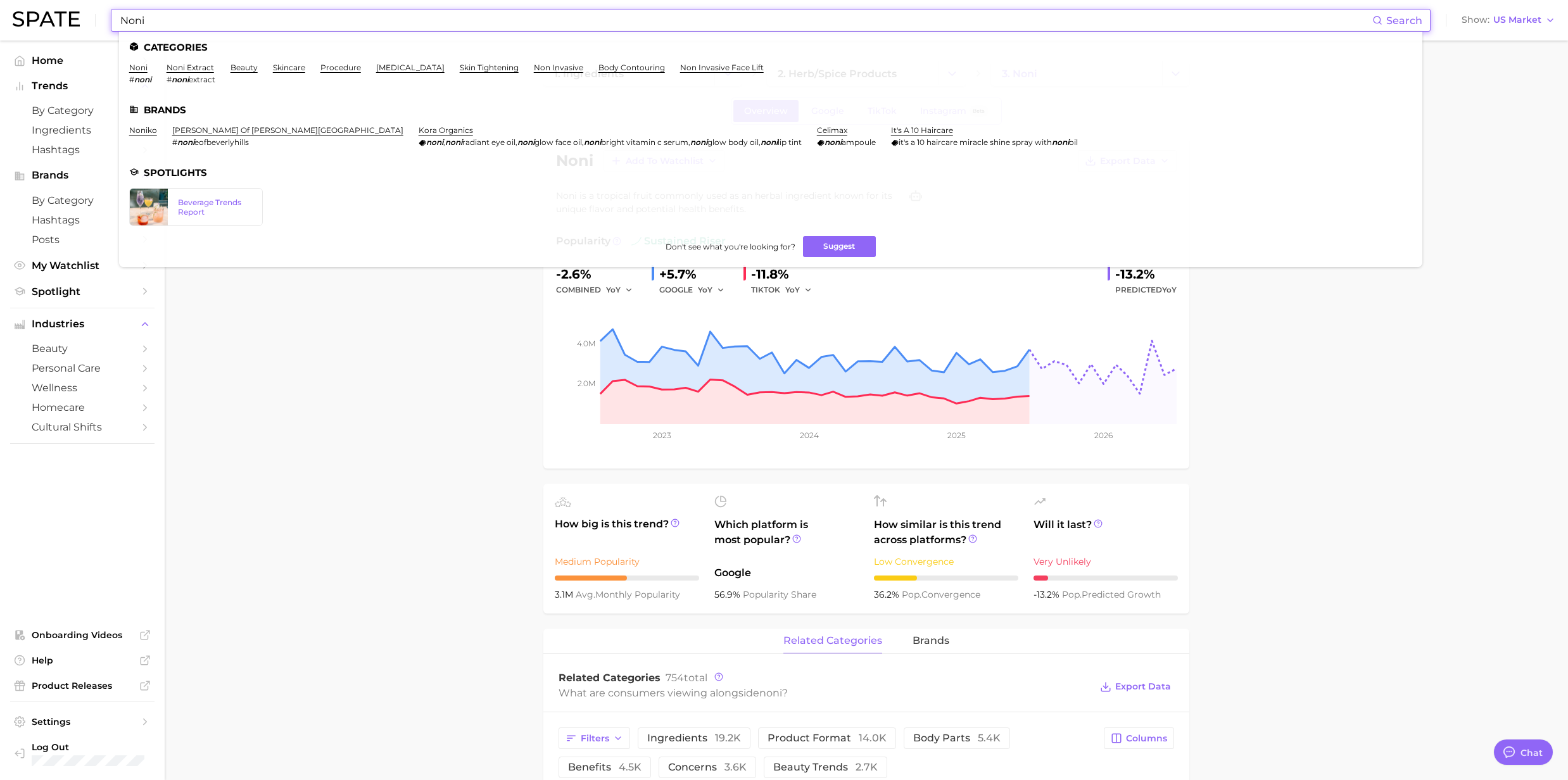
drag, startPoint x: 168, startPoint y: 23, endPoint x: 96, endPoint y: 25, distance: 72.0
click at [98, 25] on div "Noni Search Categories noni # noni noni extract # noni extract beauty skincare …" at bounding box center [784, 20] width 1543 height 40
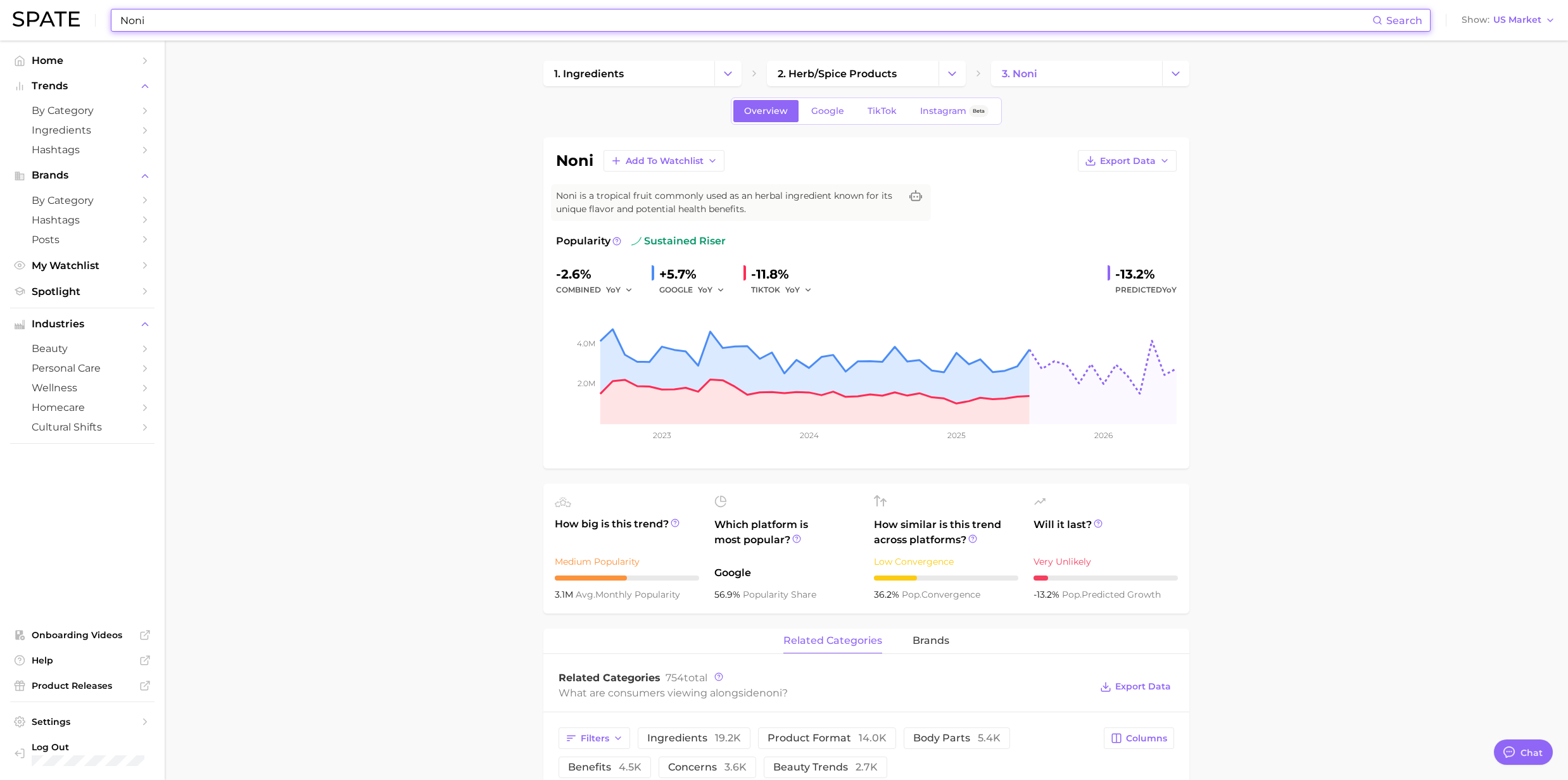
paste input "Collagen"
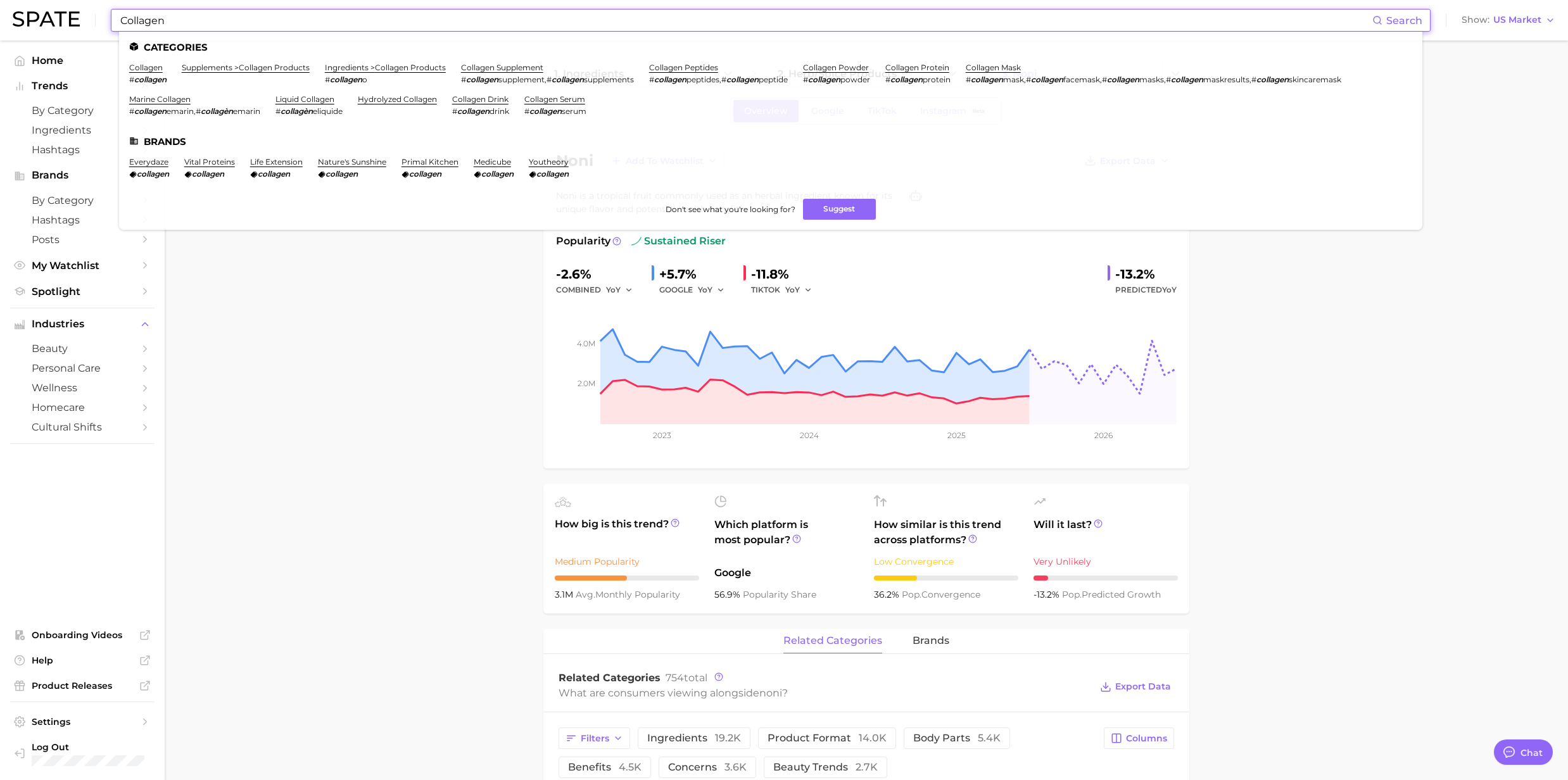
type input "Collagen"
click at [160, 73] on li "collagen # collagen" at bounding box center [148, 73] width 37 height 22
click at [147, 73] on li "collagen # collagen" at bounding box center [148, 73] width 37 height 22
click at [144, 66] on link "collagen" at bounding box center [146, 68] width 34 height 10
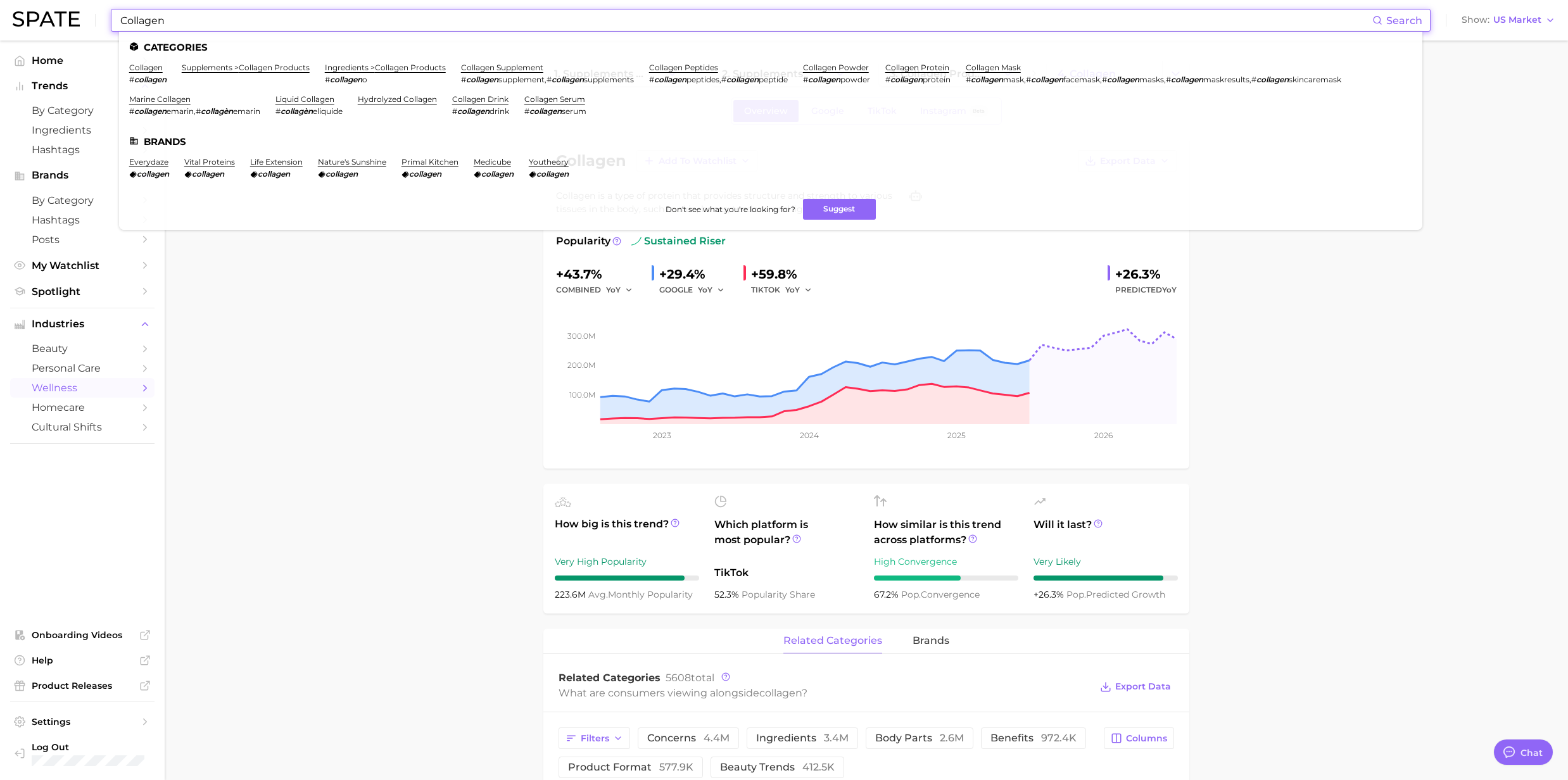
click at [193, 25] on input "Collagen" at bounding box center [746, 20] width 1254 height 22
click at [558, 102] on link "collagen serum" at bounding box center [554, 99] width 60 height 10
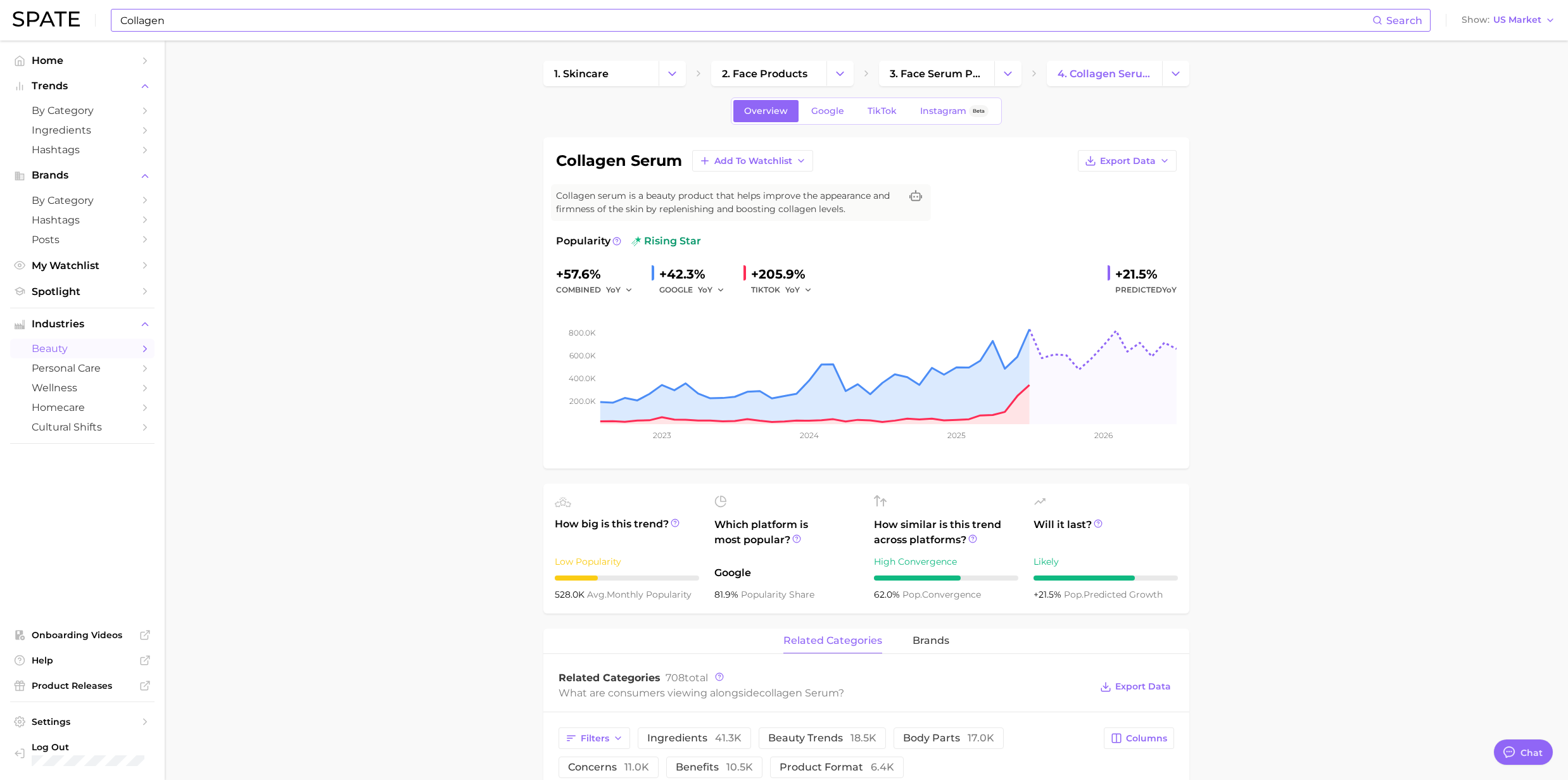
click at [460, 28] on input "Collagen" at bounding box center [746, 20] width 1254 height 22
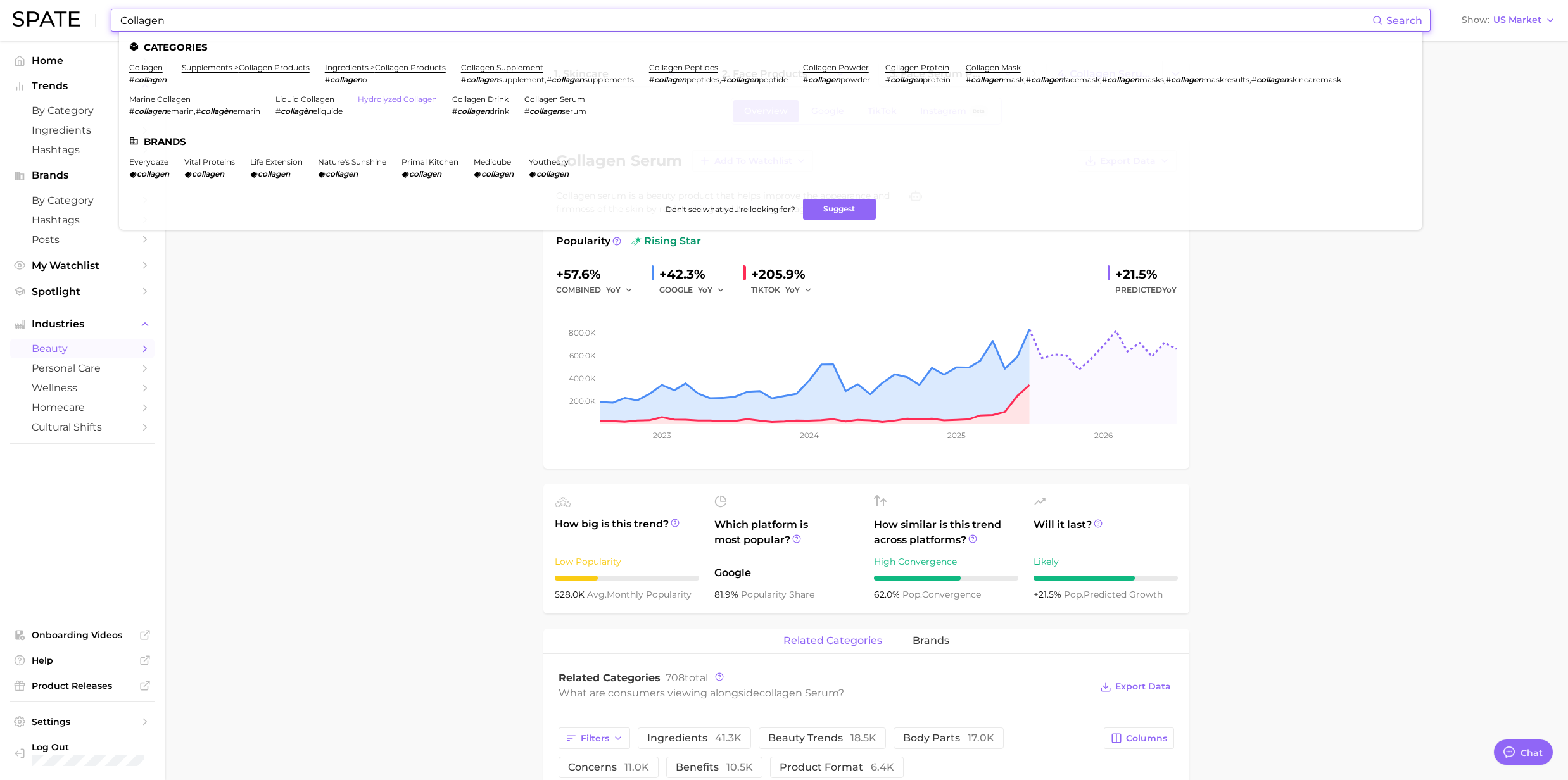
click at [426, 100] on link "hydrolyzed collagen" at bounding box center [397, 99] width 79 height 10
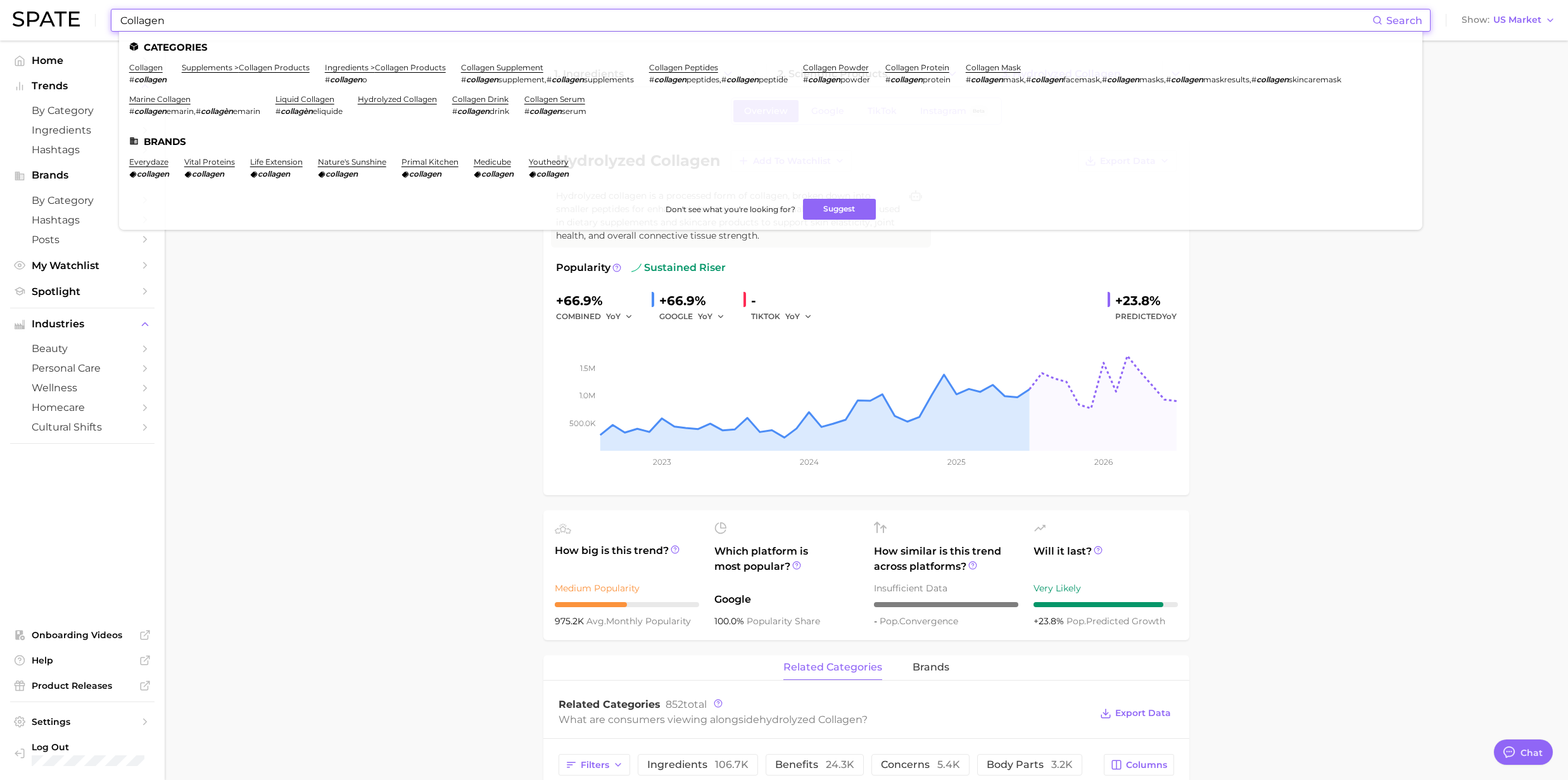
click at [377, 23] on input "Collagen" at bounding box center [746, 20] width 1254 height 22
click at [324, 102] on link "liquid collagen" at bounding box center [305, 99] width 59 height 10
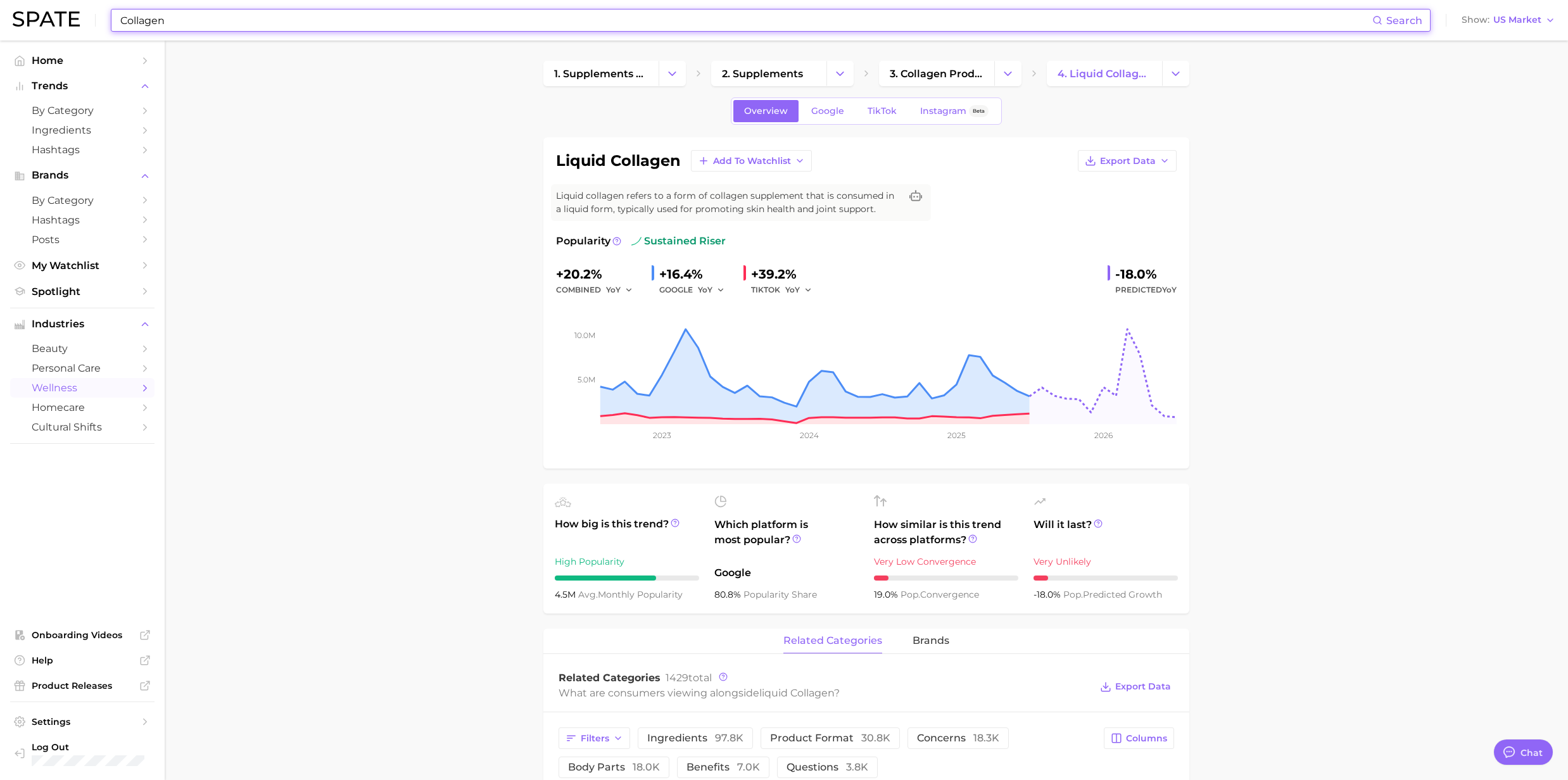
click at [297, 23] on input "Collagen" at bounding box center [746, 20] width 1254 height 22
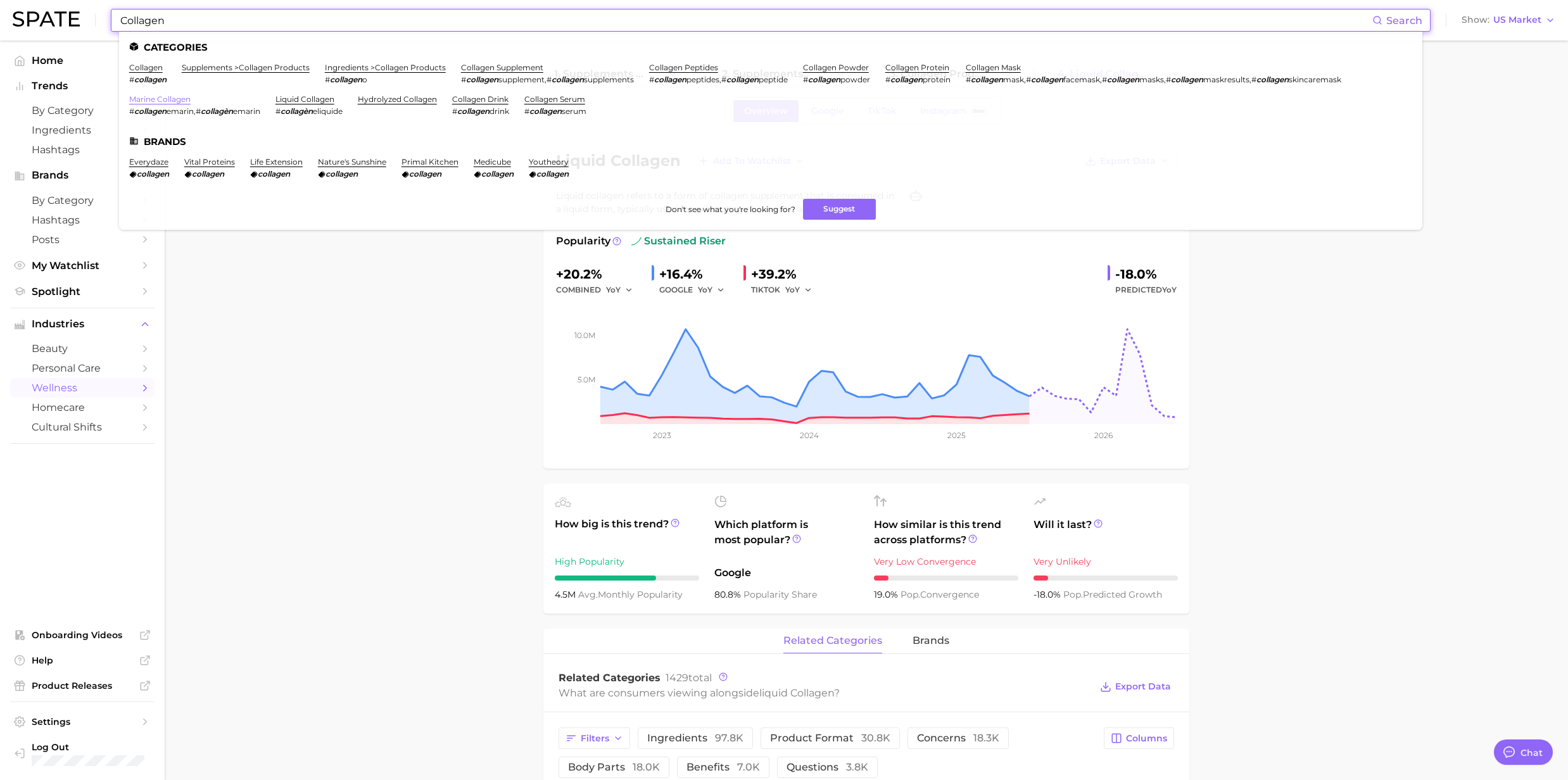
click at [149, 99] on link "marine collagen" at bounding box center [160, 99] width 61 height 10
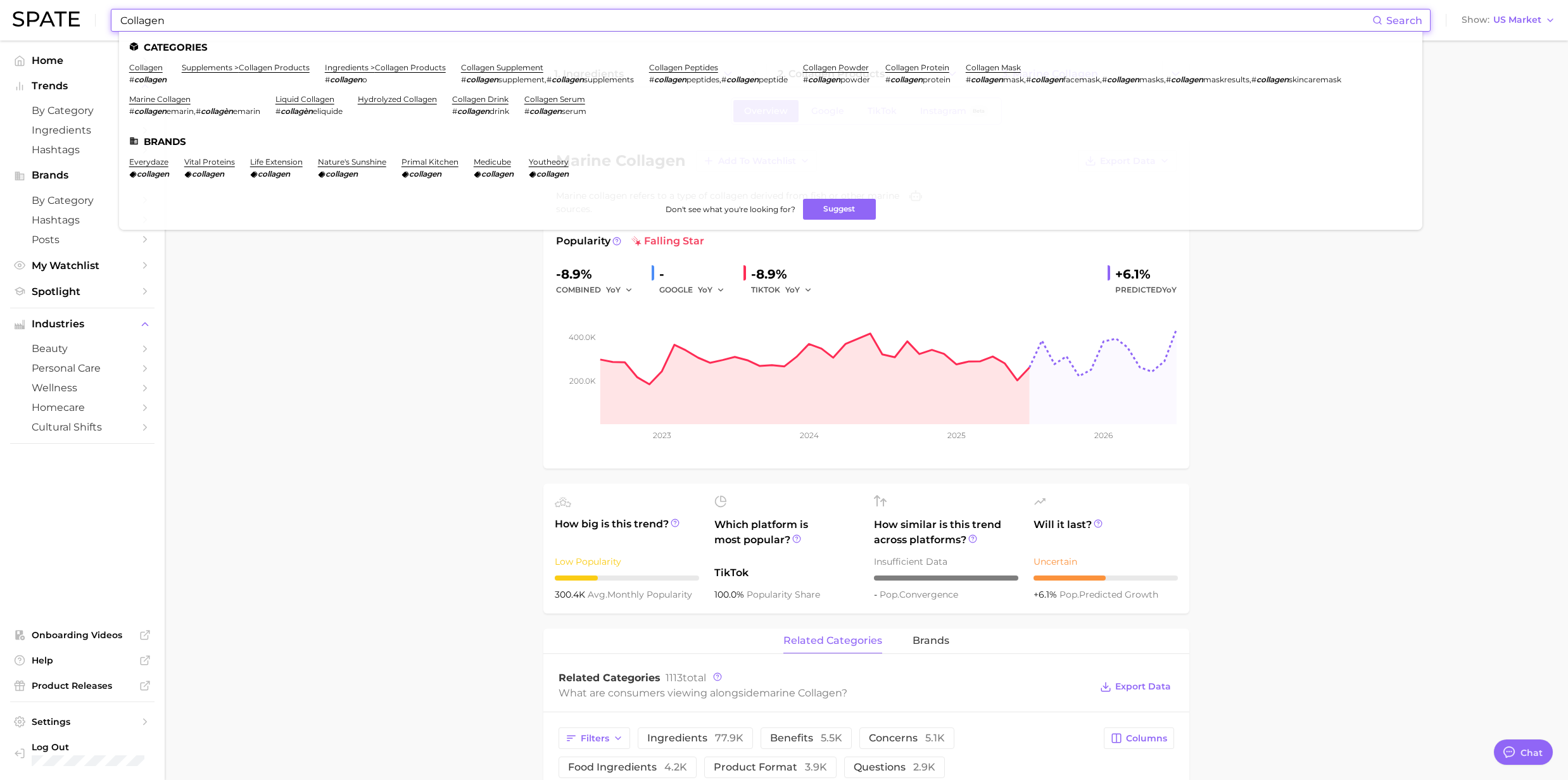
click at [199, 24] on input "Collagen" at bounding box center [746, 20] width 1254 height 22
click at [388, 67] on link "ingredients > collagen products" at bounding box center [385, 68] width 121 height 10
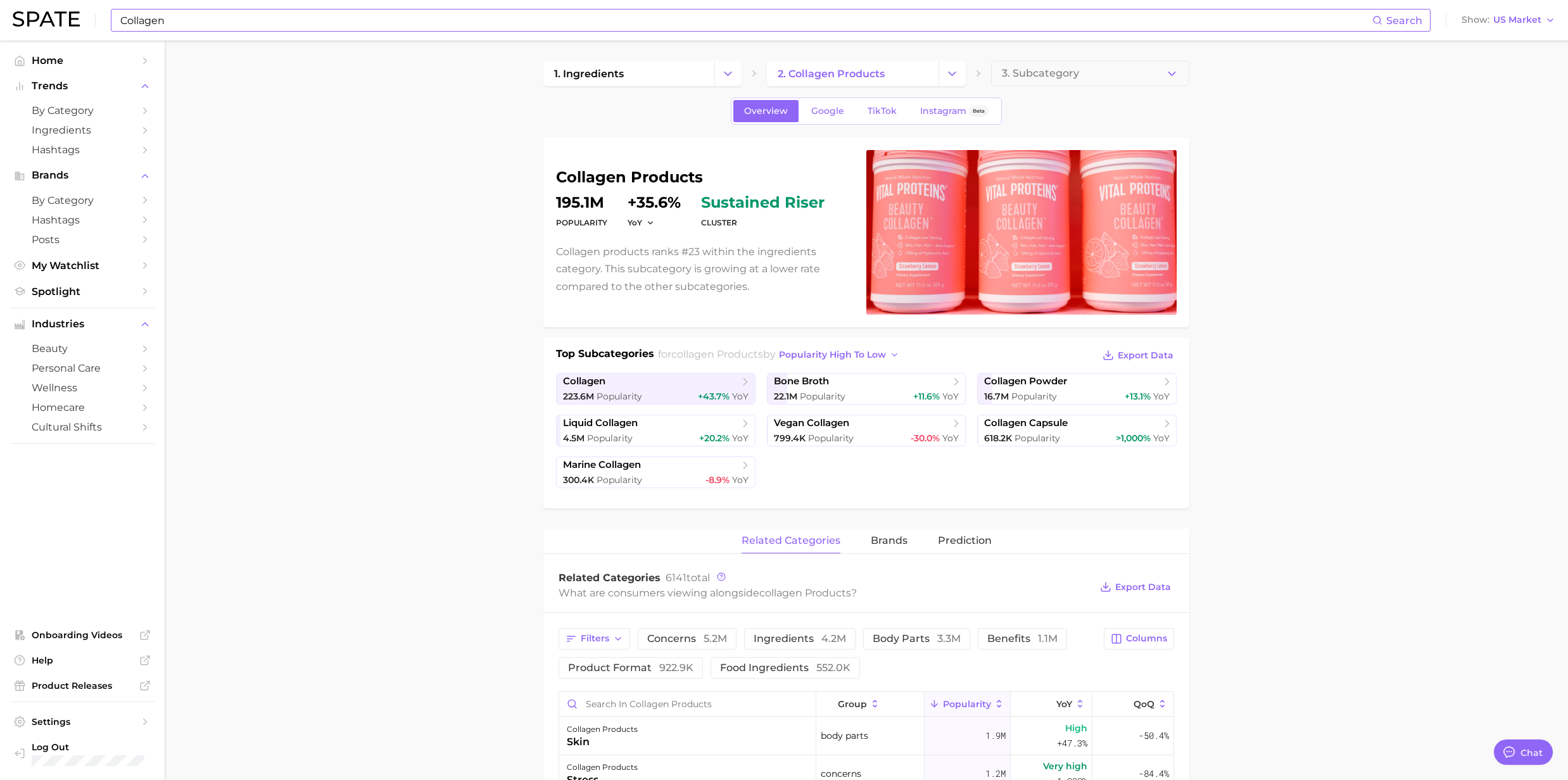
click at [368, 16] on input "Collagen" at bounding box center [746, 20] width 1254 height 22
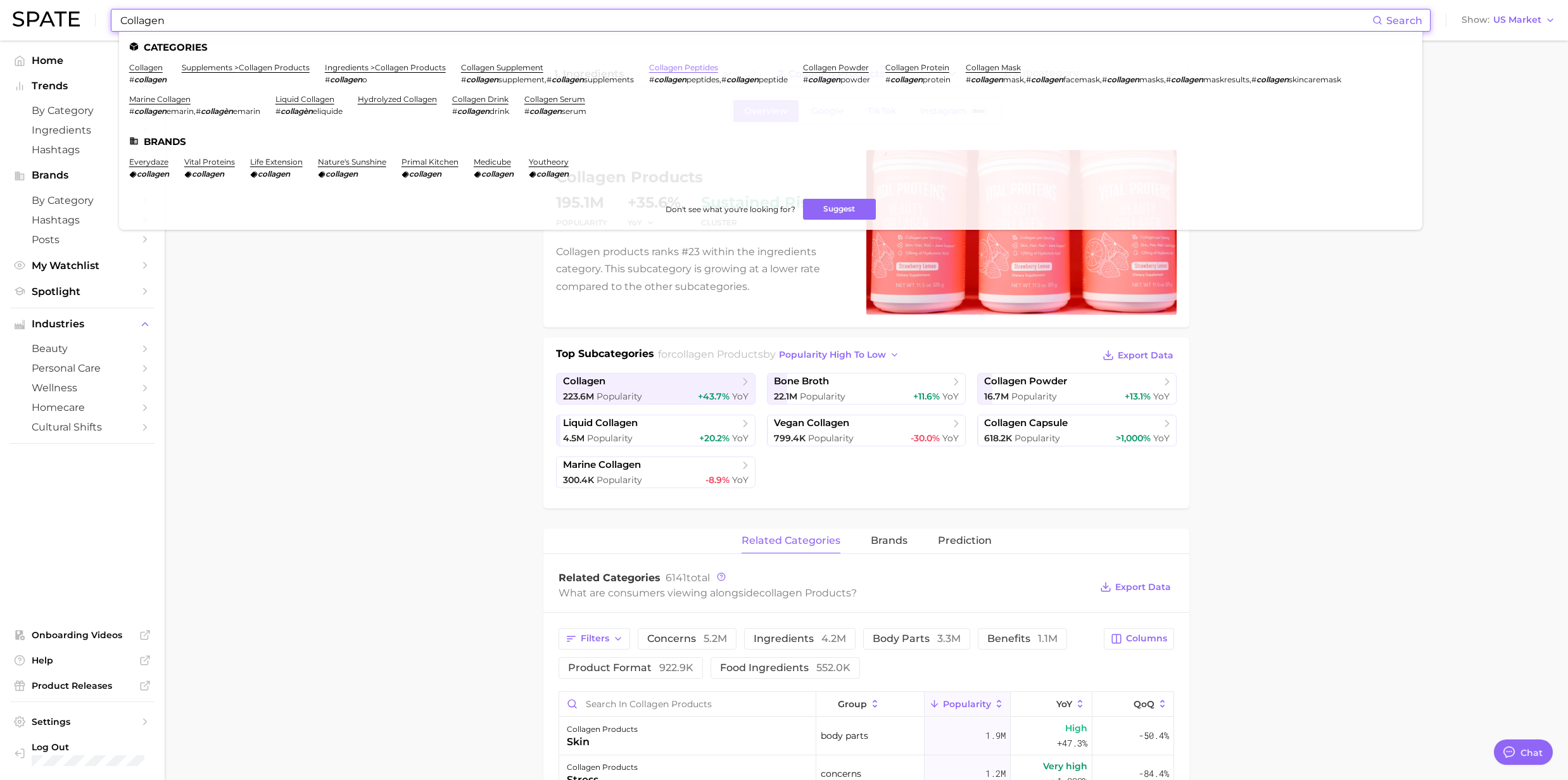
click at [688, 67] on link "collagen peptides" at bounding box center [684, 68] width 69 height 10
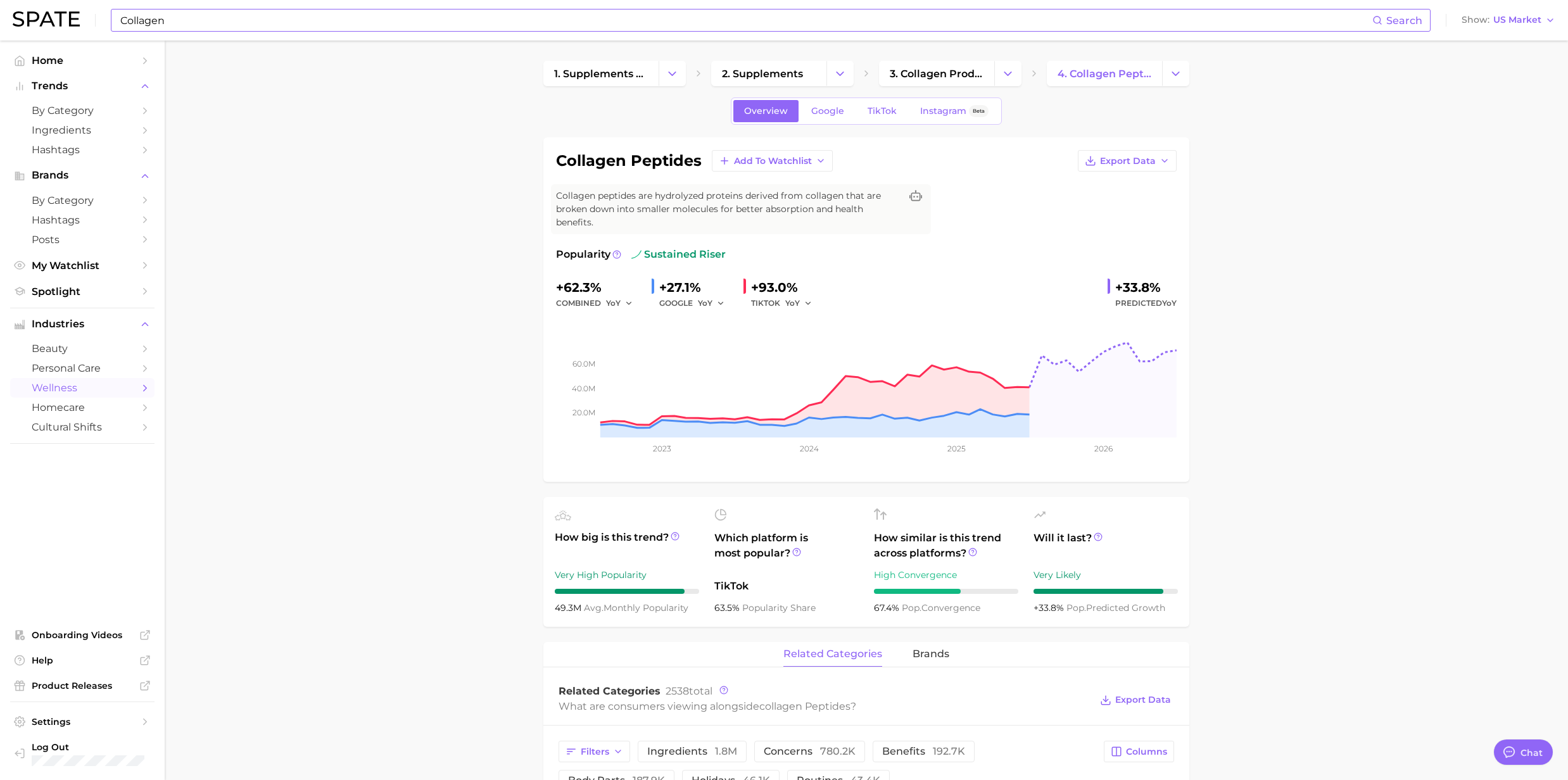
click at [206, 19] on input "Collagen" at bounding box center [746, 20] width 1254 height 22
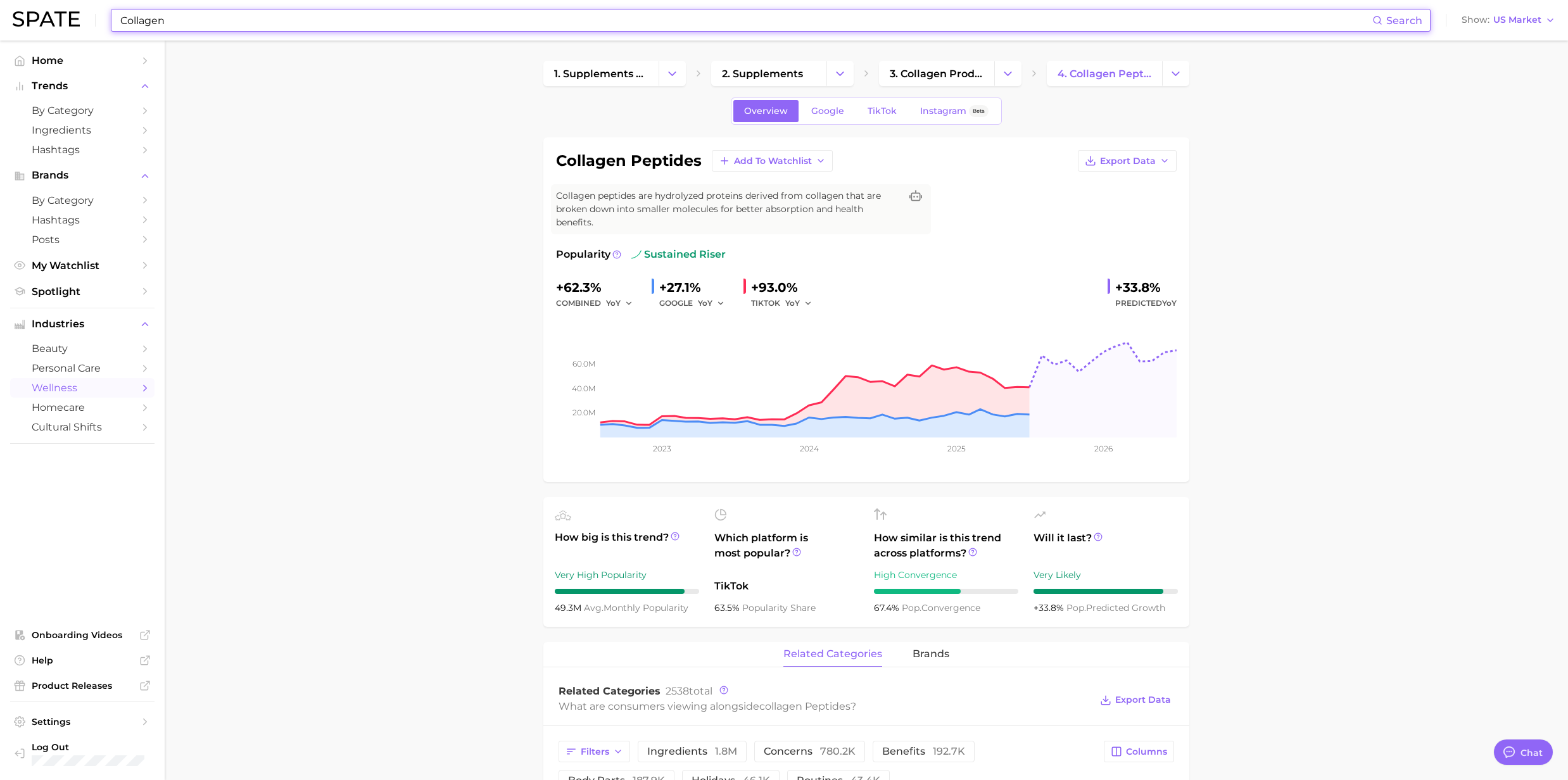
click at [287, 26] on input "Collagen" at bounding box center [746, 20] width 1254 height 22
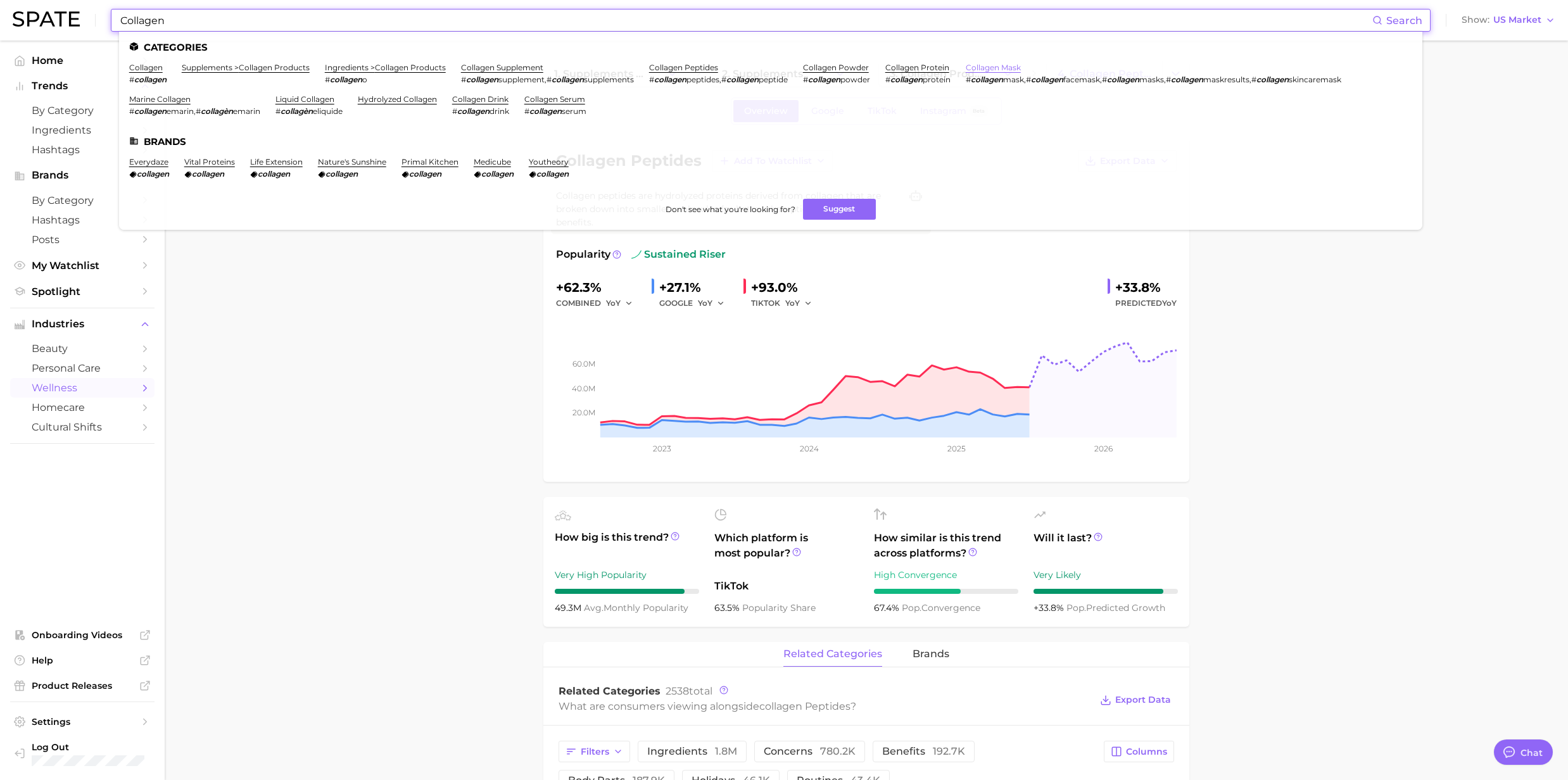
click at [1021, 66] on link "collagen mask" at bounding box center [993, 68] width 55 height 10
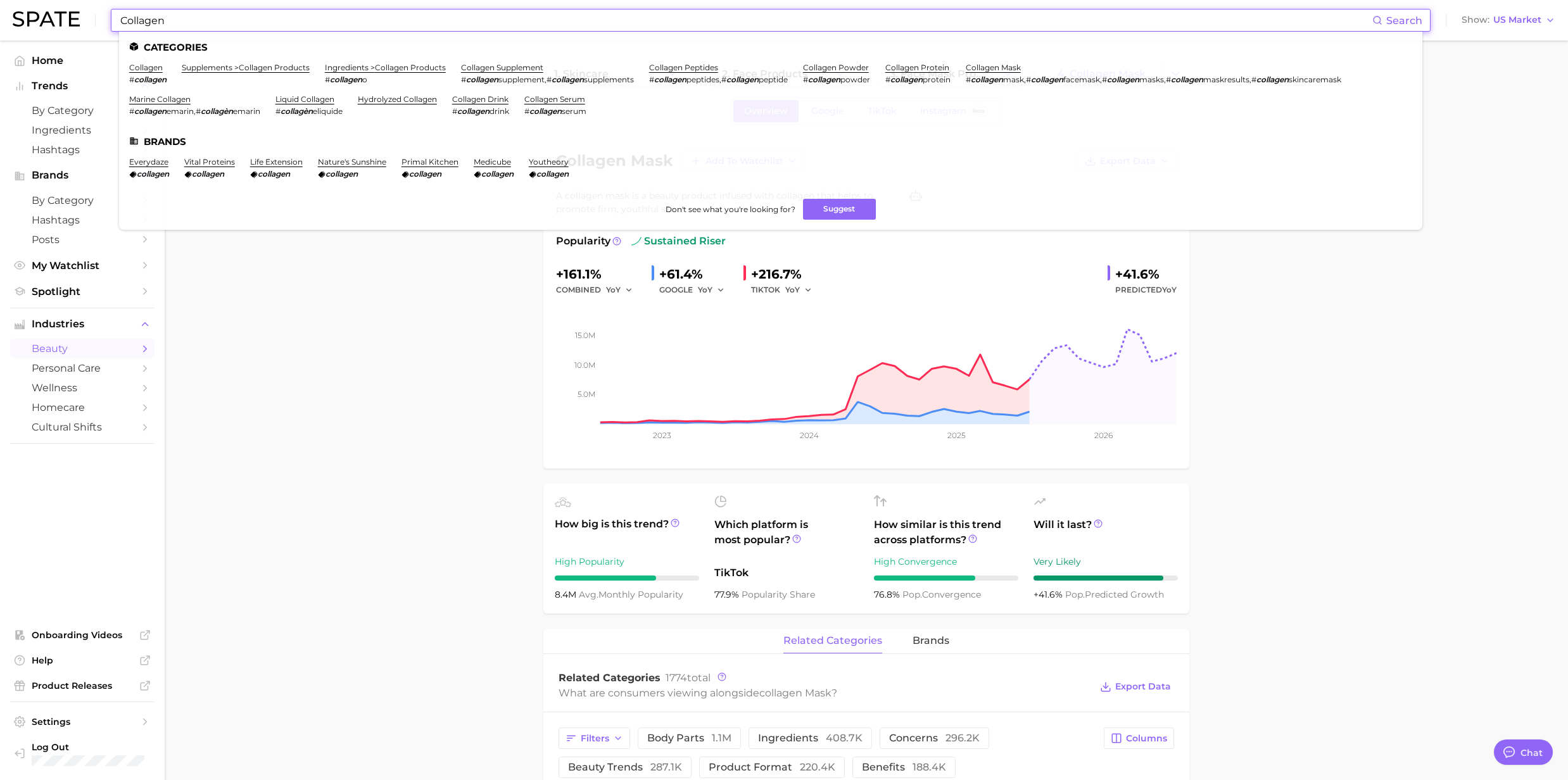
click at [231, 29] on input "Collagen" at bounding box center [746, 20] width 1254 height 22
click at [585, 99] on link "collagen serum" at bounding box center [554, 99] width 60 height 10
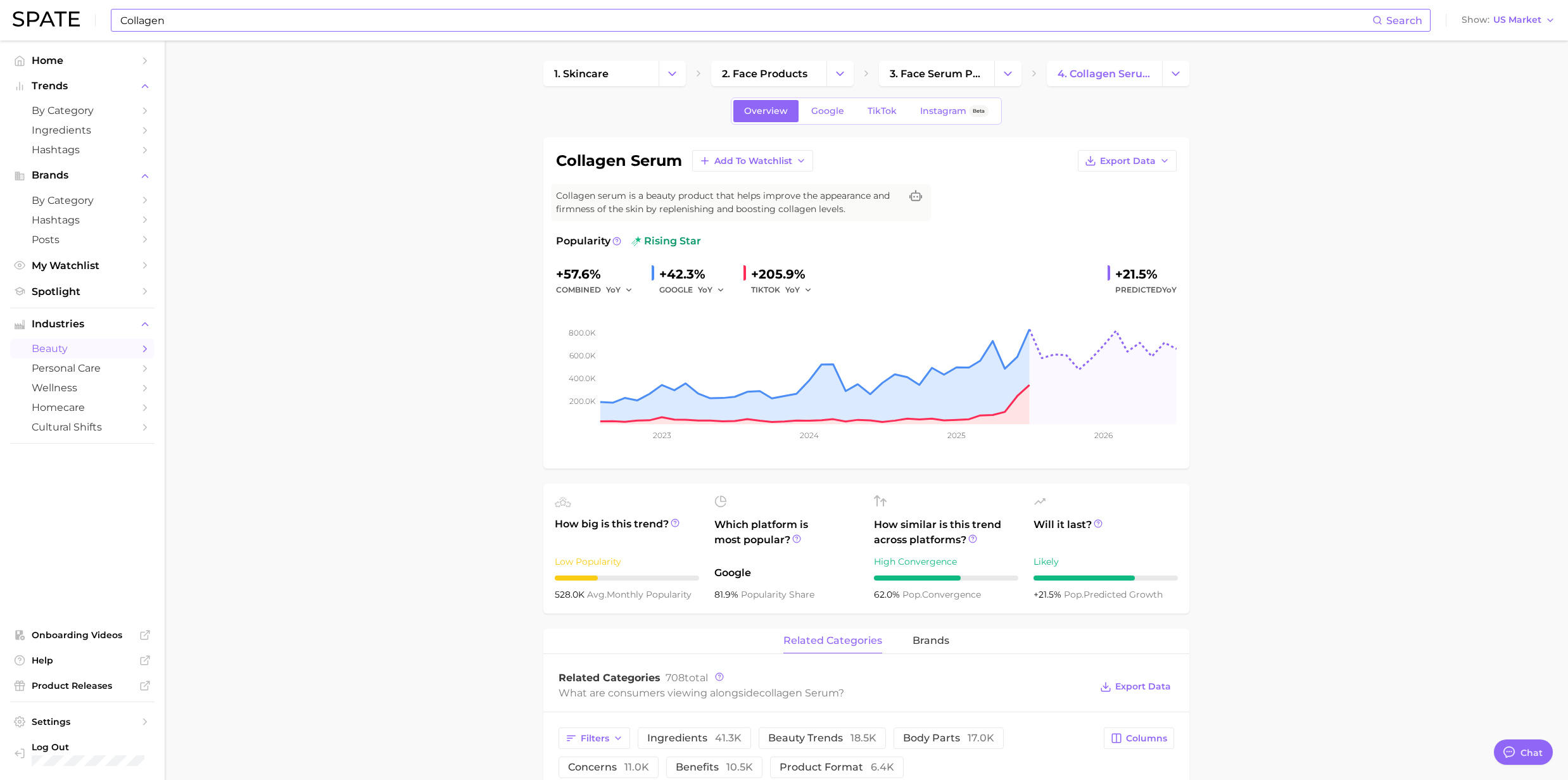
click at [211, 28] on input "Collagen" at bounding box center [746, 20] width 1254 height 22
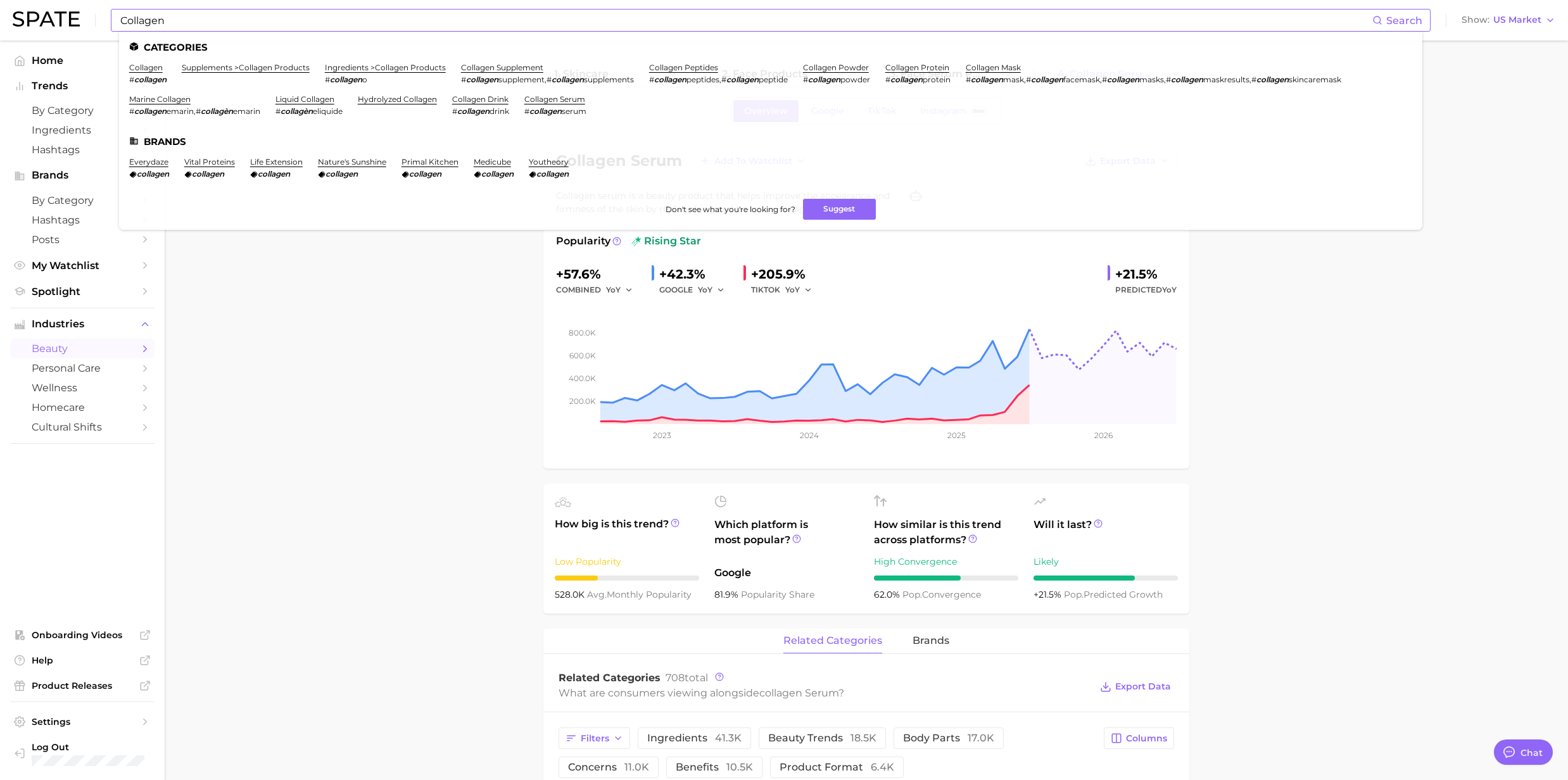
click at [164, 68] on li "collagen # collagen" at bounding box center [148, 73] width 37 height 22
click at [155, 71] on link "collagen" at bounding box center [146, 68] width 34 height 10
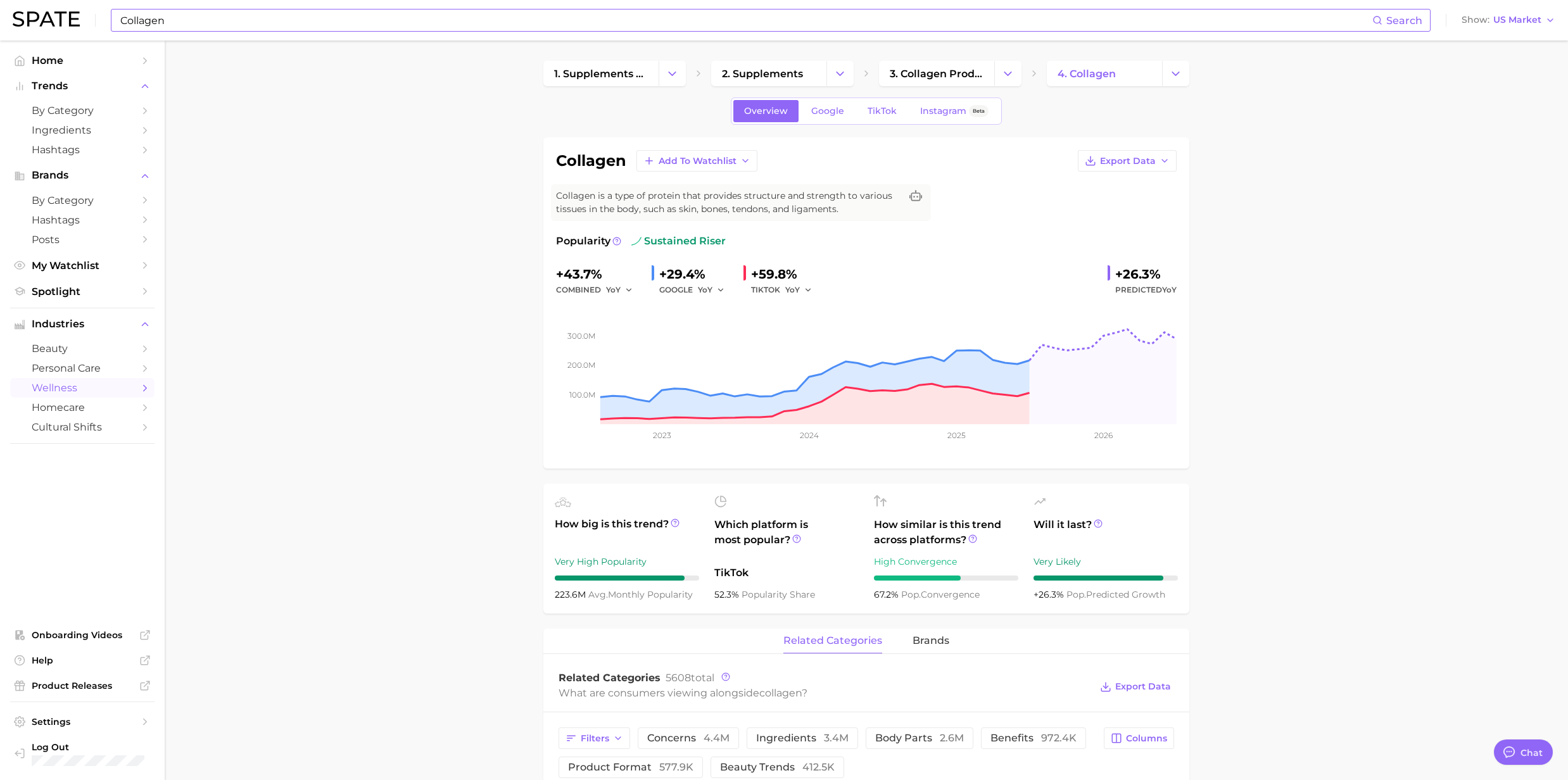
drag, startPoint x: 208, startPoint y: 38, endPoint x: 196, endPoint y: 16, distance: 25.1
click at [208, 38] on div "Collagen Search Show US Market" at bounding box center [784, 20] width 1543 height 40
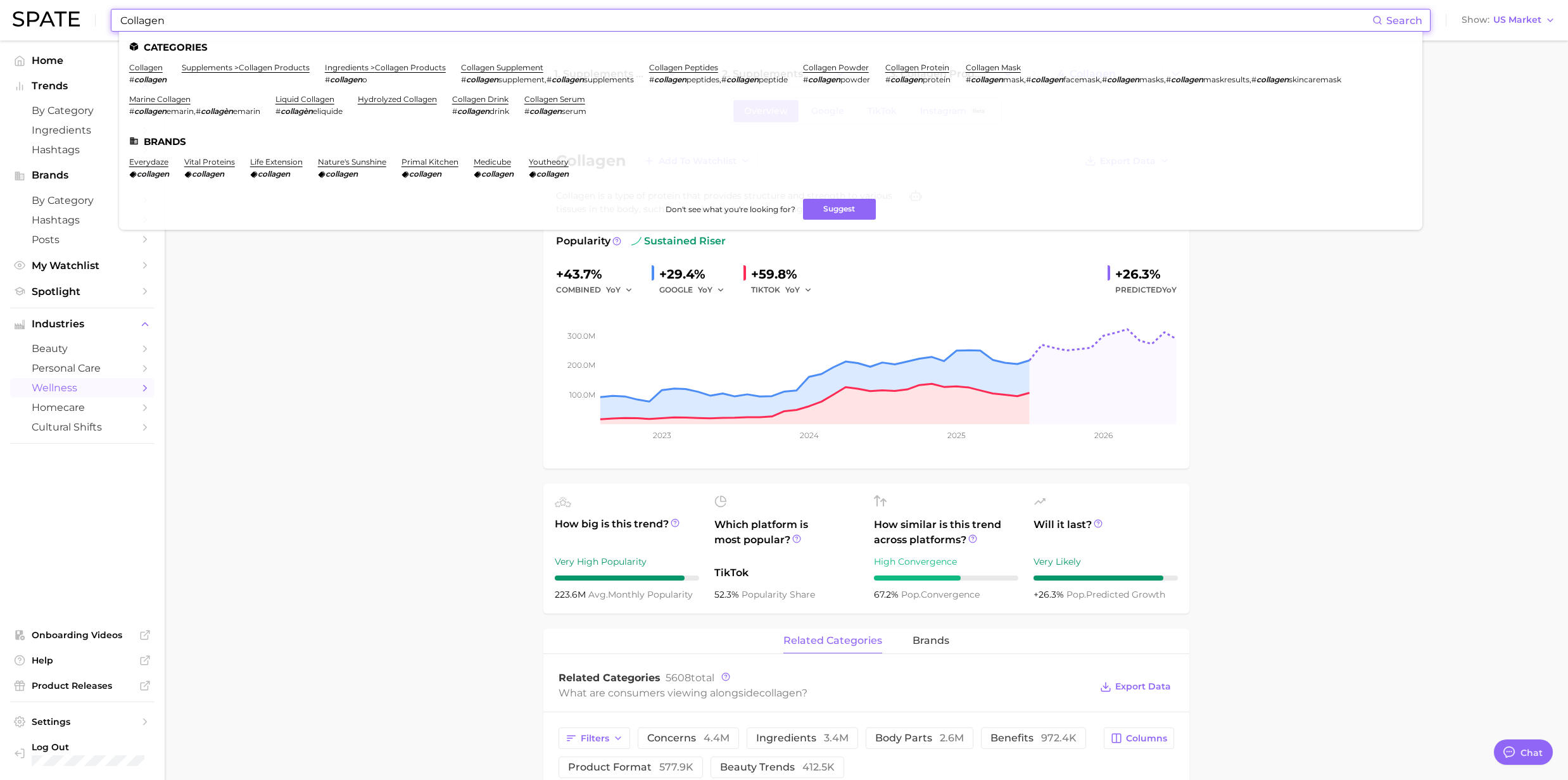
drag, startPoint x: 193, startPoint y: 19, endPoint x: 89, endPoint y: 16, distance: 104.0
click at [89, 16] on div "Collagen Search Categories collagen # collagen supplements > collagen products …" at bounding box center [784, 20] width 1543 height 40
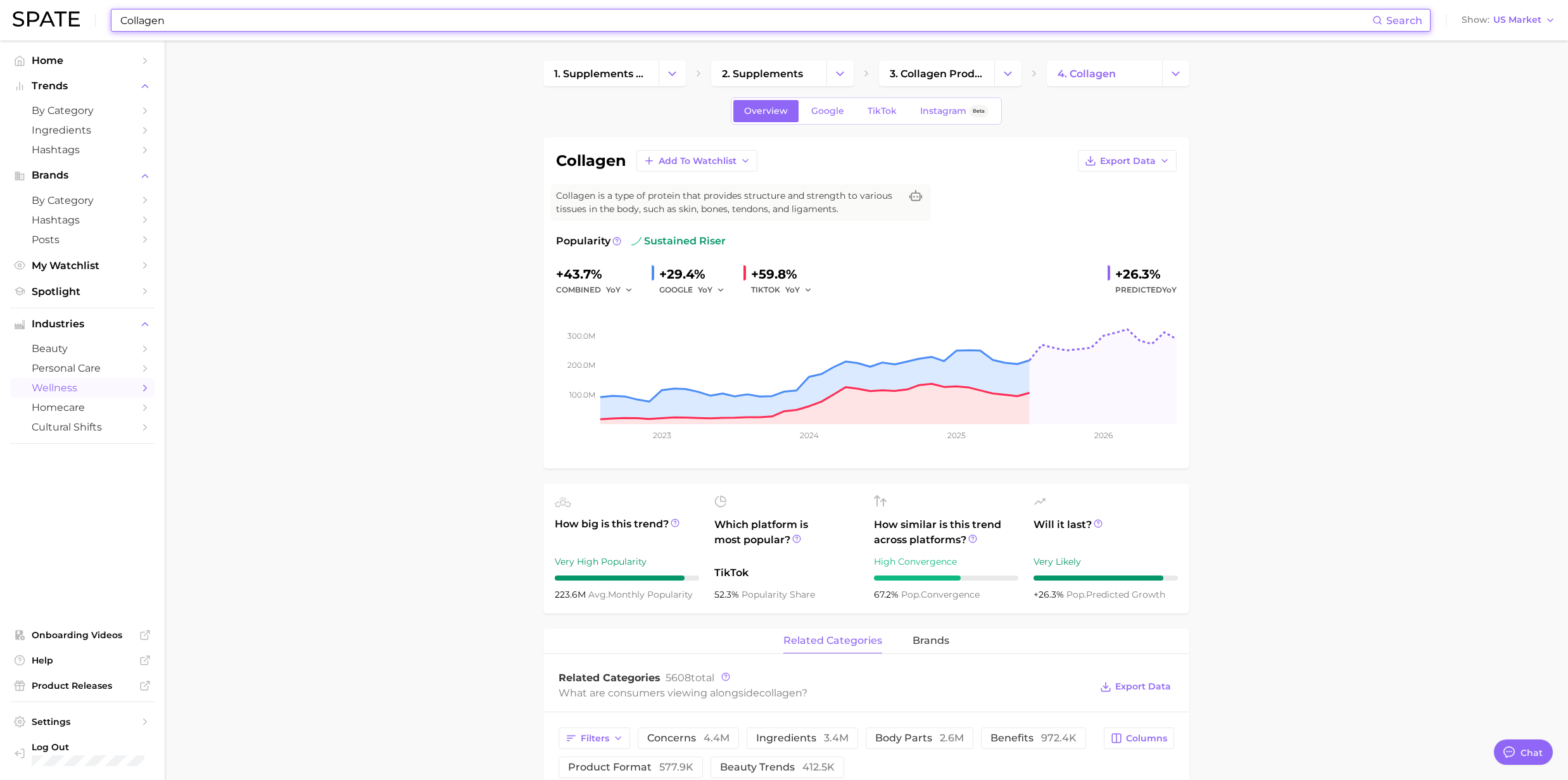
paste input "[MEDICAL_DATA]"
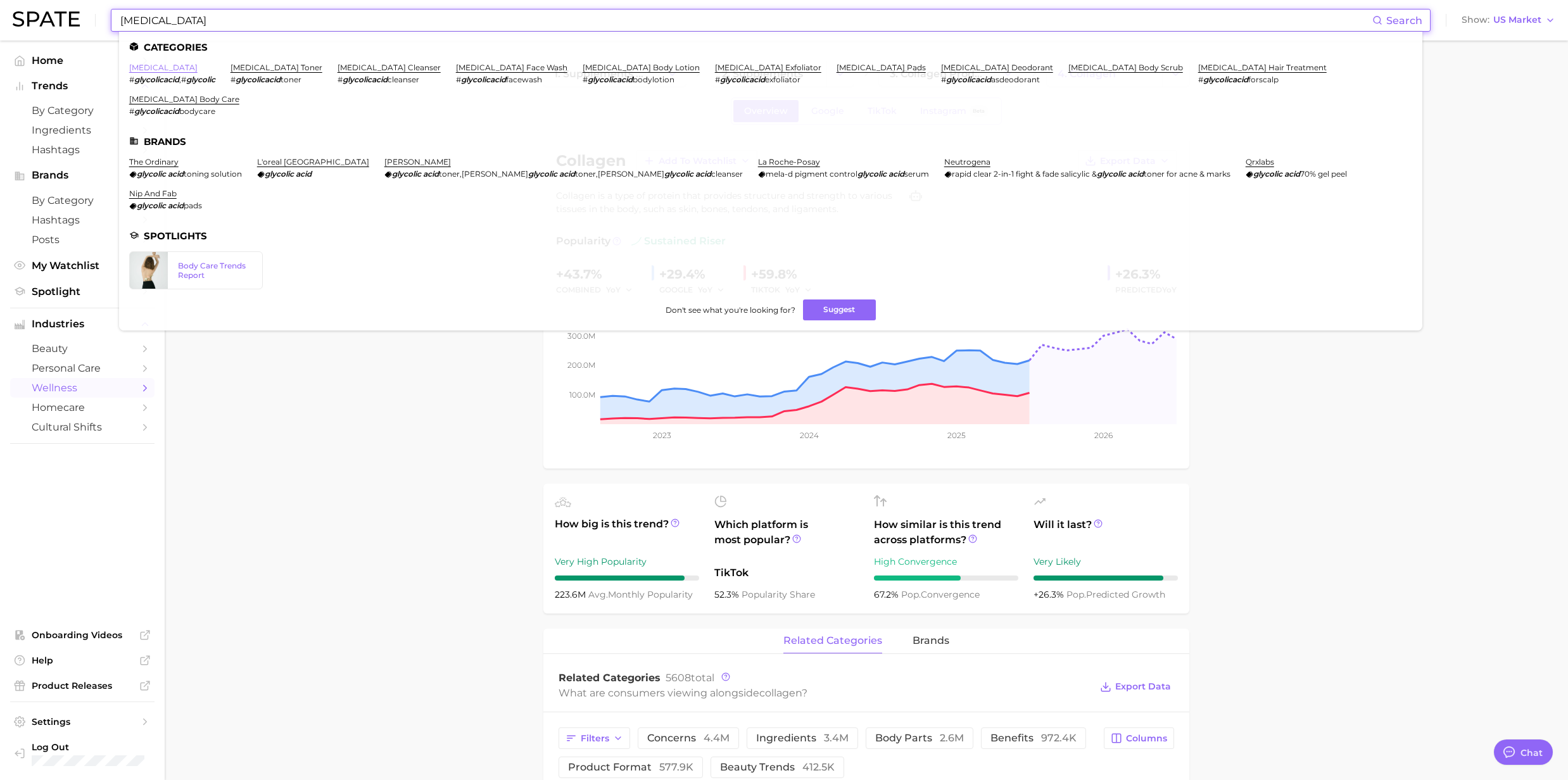
click at [158, 67] on link "[MEDICAL_DATA]" at bounding box center [163, 68] width 69 height 10
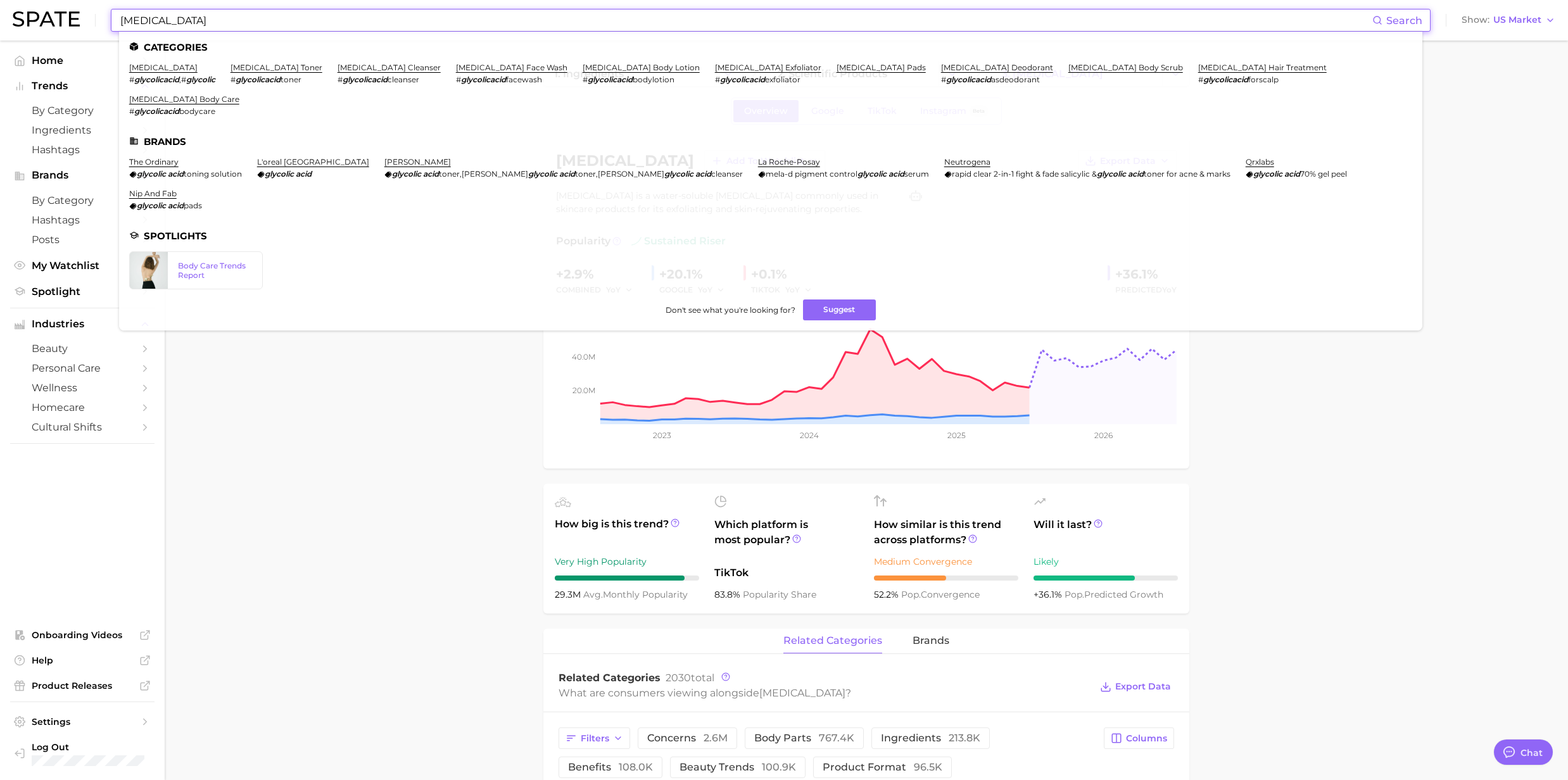
click at [226, 22] on input "[MEDICAL_DATA]" at bounding box center [746, 20] width 1254 height 22
click at [157, 67] on link "[MEDICAL_DATA]" at bounding box center [163, 68] width 69 height 10
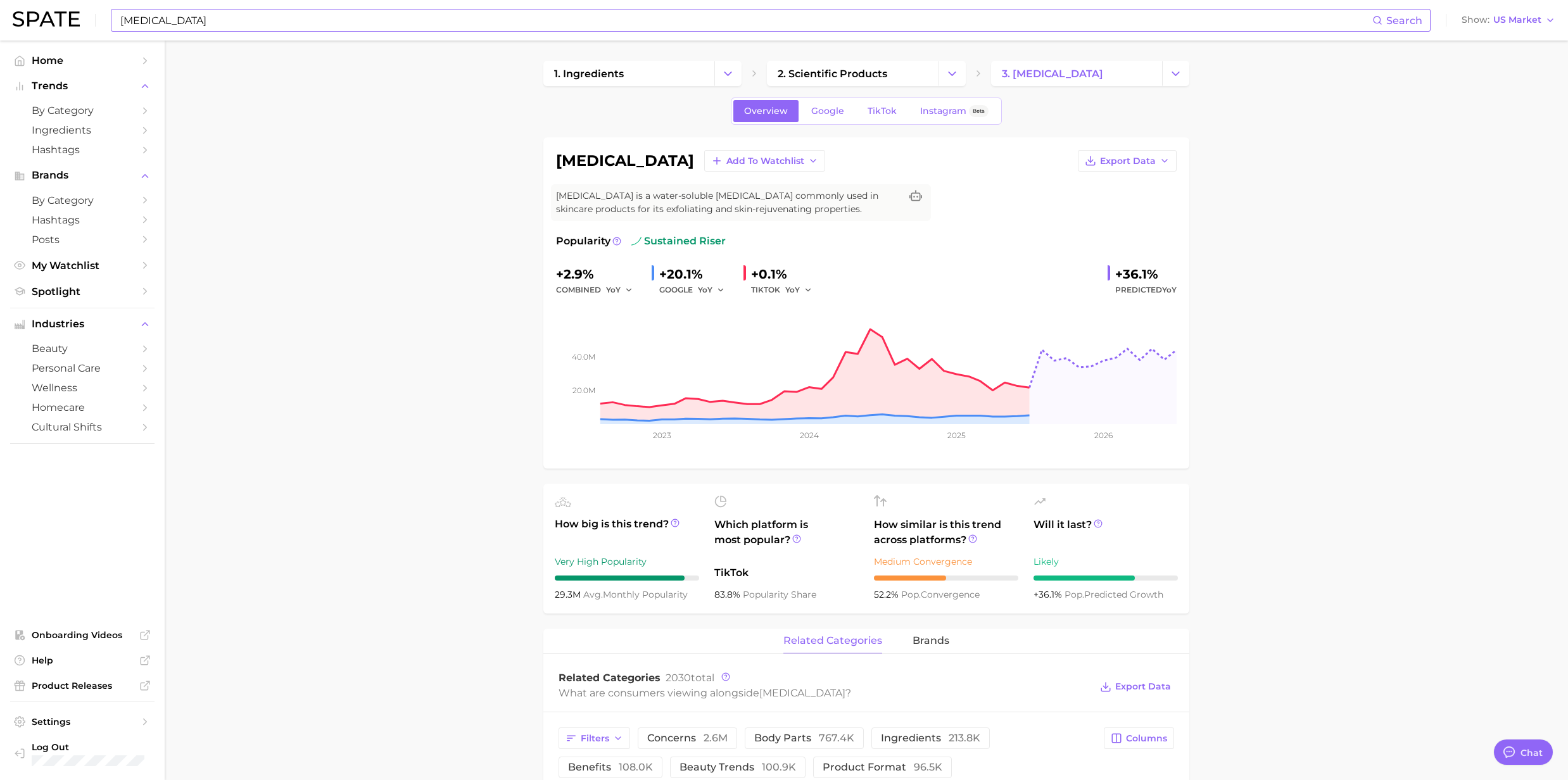
click at [274, 26] on input "[MEDICAL_DATA]" at bounding box center [746, 20] width 1254 height 22
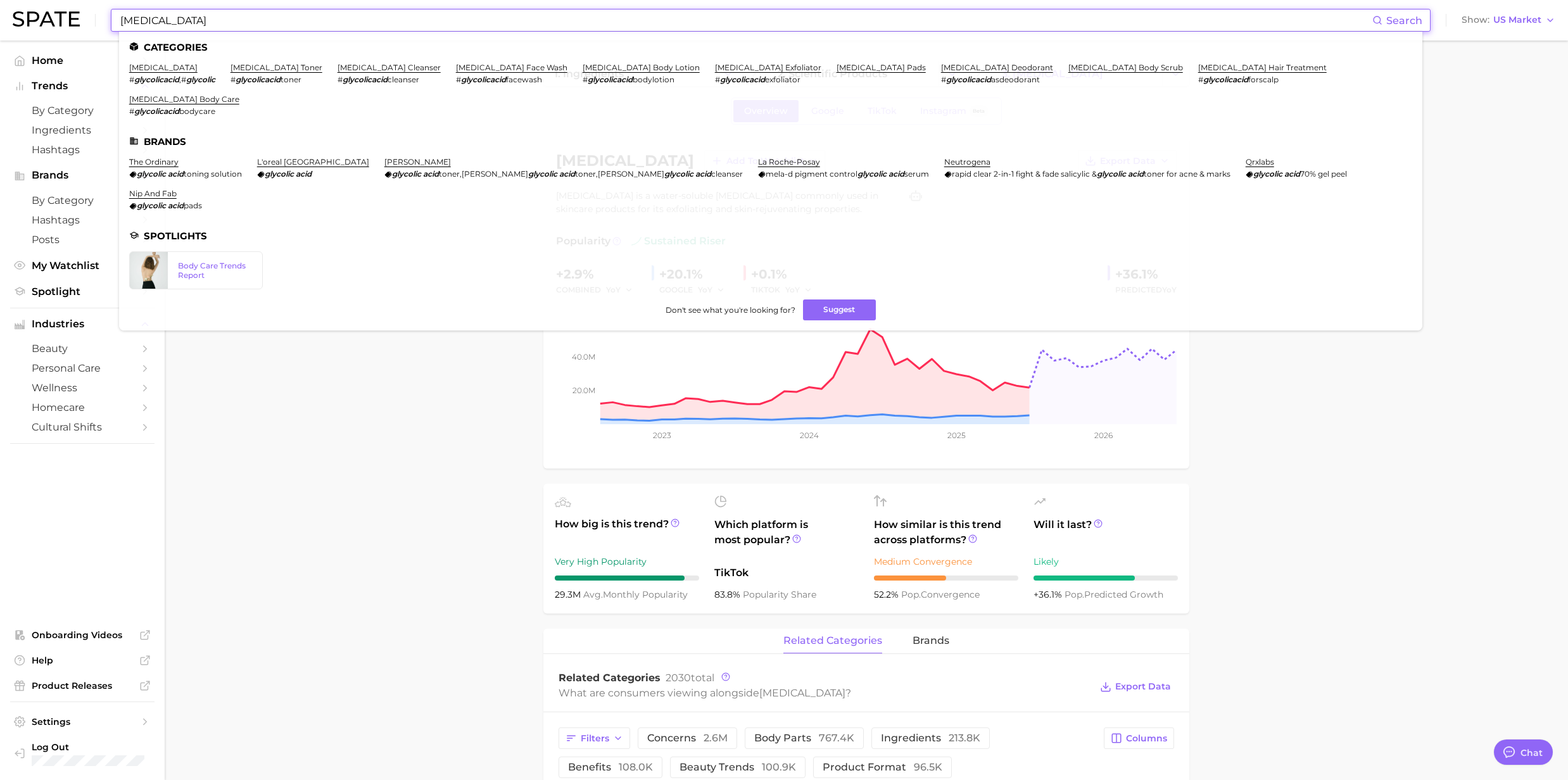
drag, startPoint x: 244, startPoint y: 10, endPoint x: 67, endPoint y: 39, distance: 179.4
click at [67, 39] on div "[MEDICAL_DATA] Search Categories [MEDICAL_DATA] # glycolicacid , # glycolic [ME…" at bounding box center [784, 20] width 1543 height 40
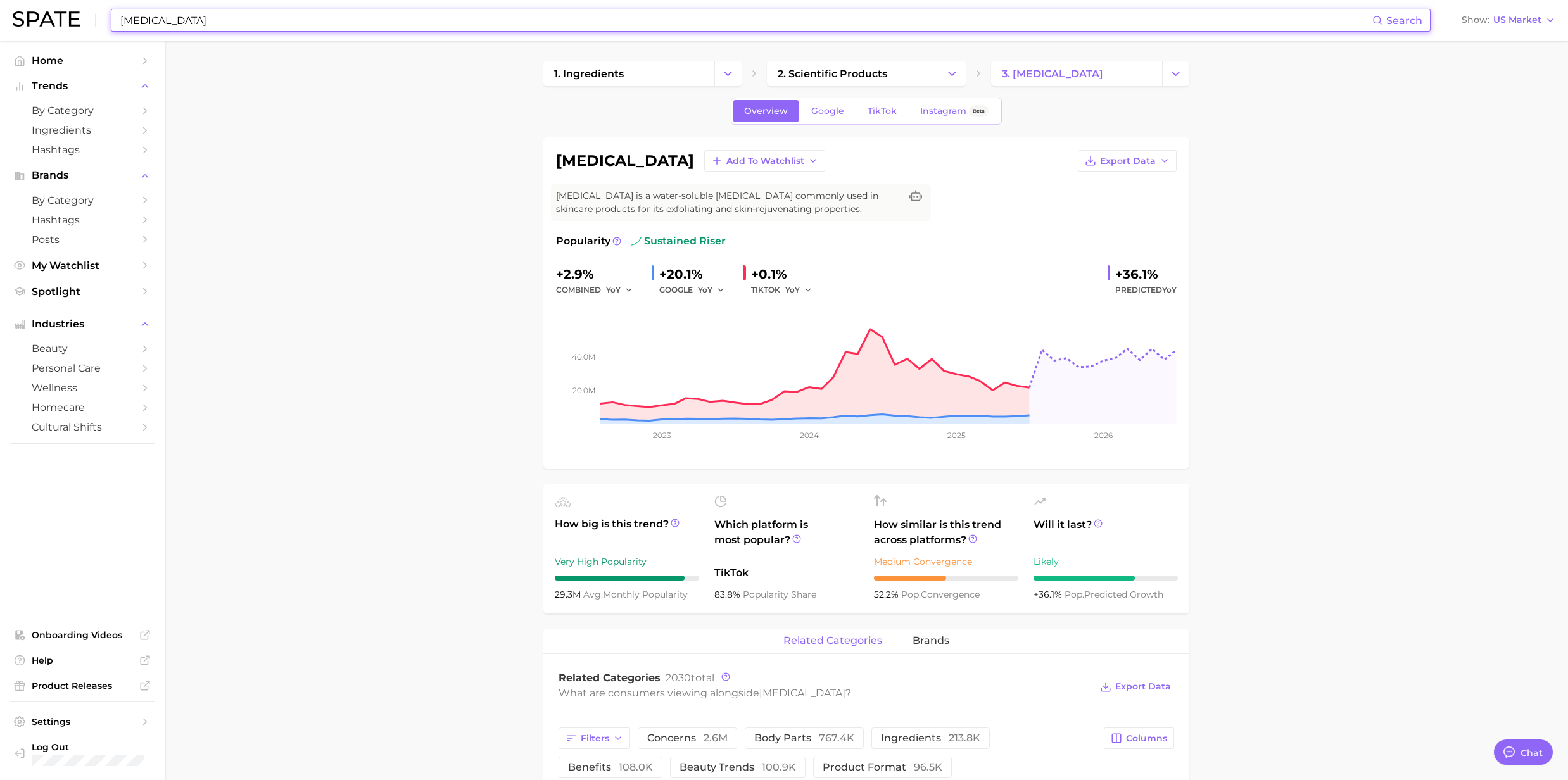
paste input "Koj"
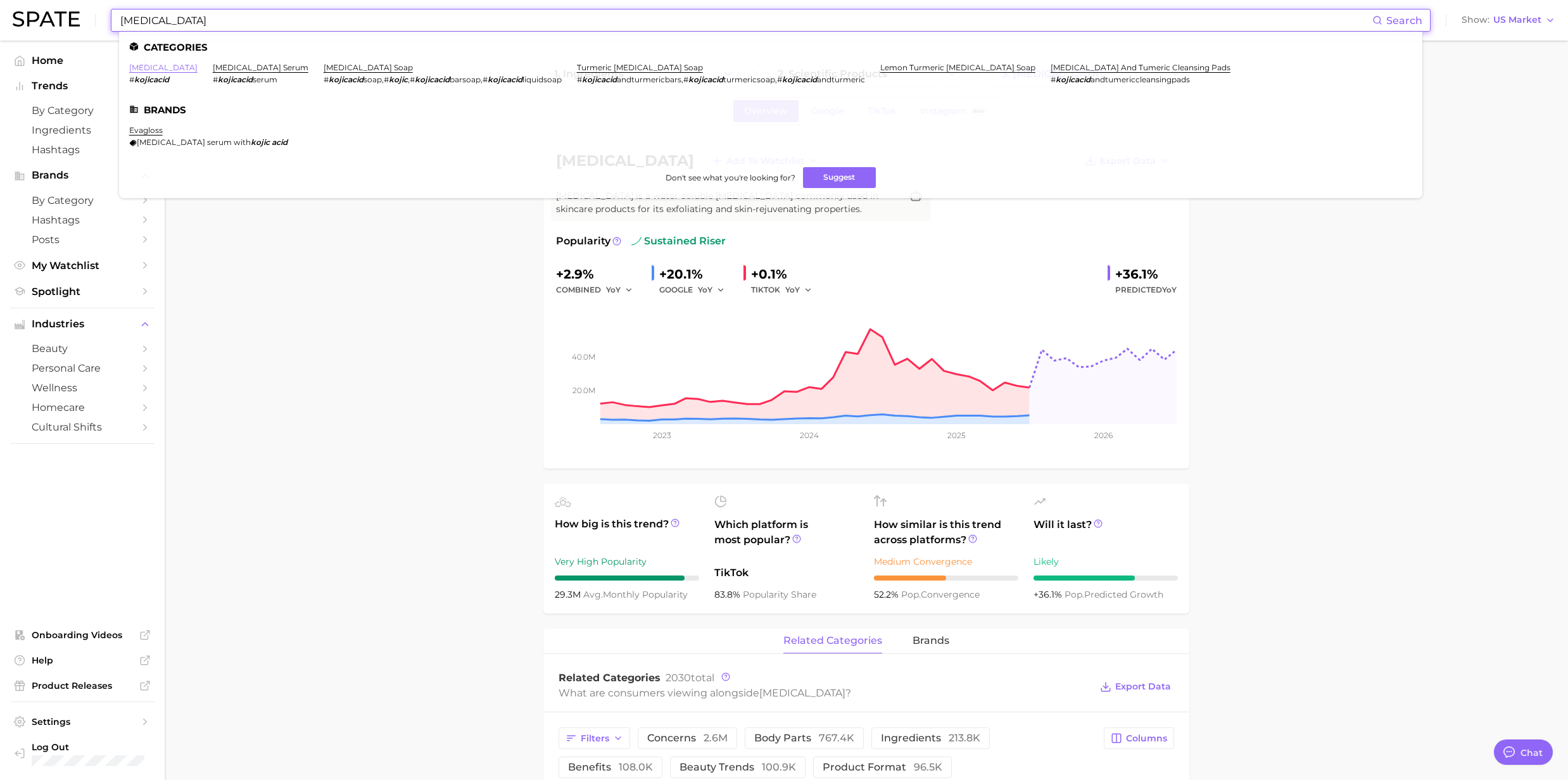
click at [145, 66] on link "[MEDICAL_DATA]" at bounding box center [163, 68] width 69 height 10
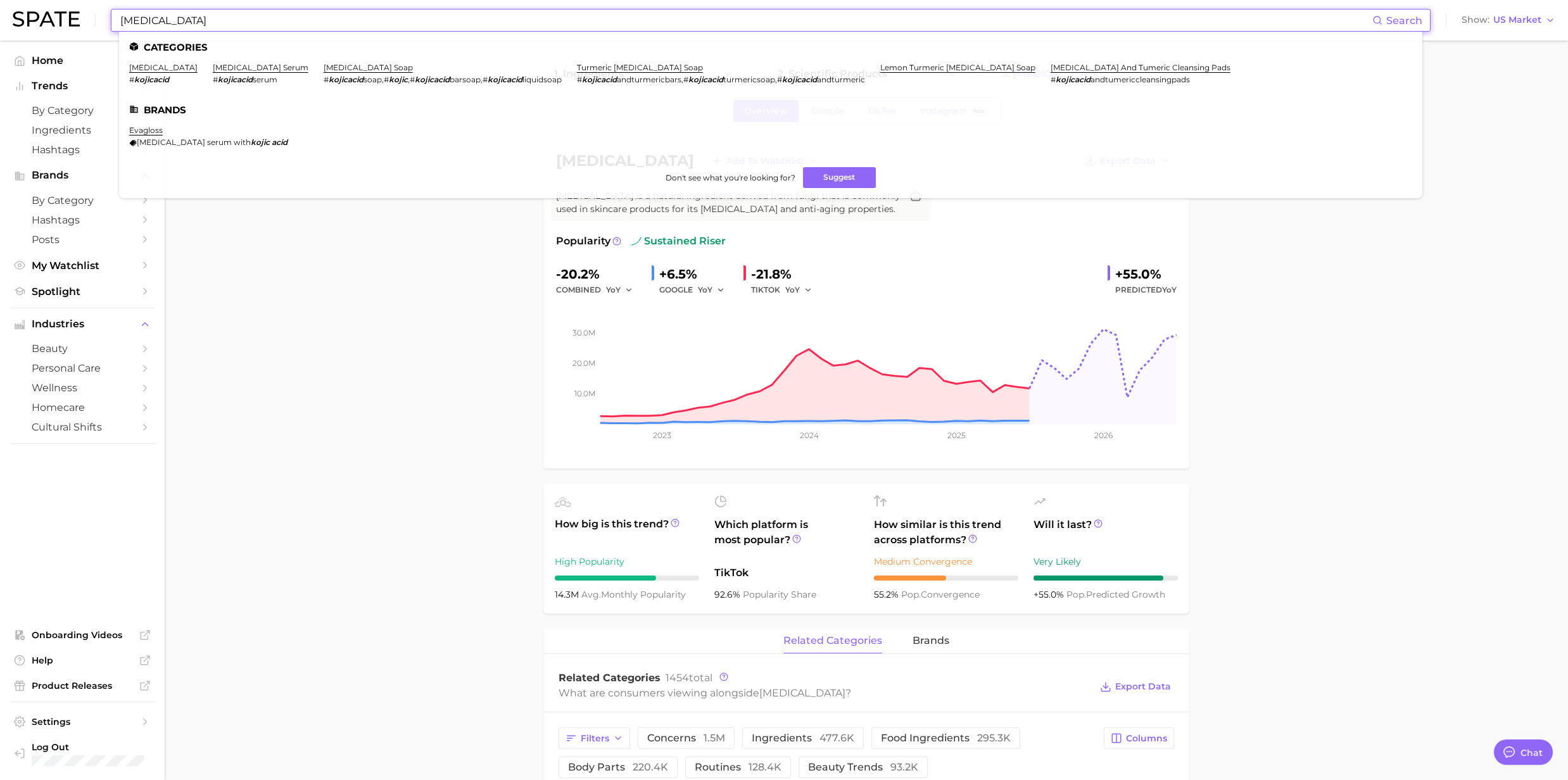
drag, startPoint x: 176, startPoint y: 27, endPoint x: 73, endPoint y: 25, distance: 103.0
click at [73, 25] on div "[MEDICAL_DATA] Search Categories [MEDICAL_DATA] # kojicacid [MEDICAL_DATA] seru…" at bounding box center [784, 20] width 1543 height 40
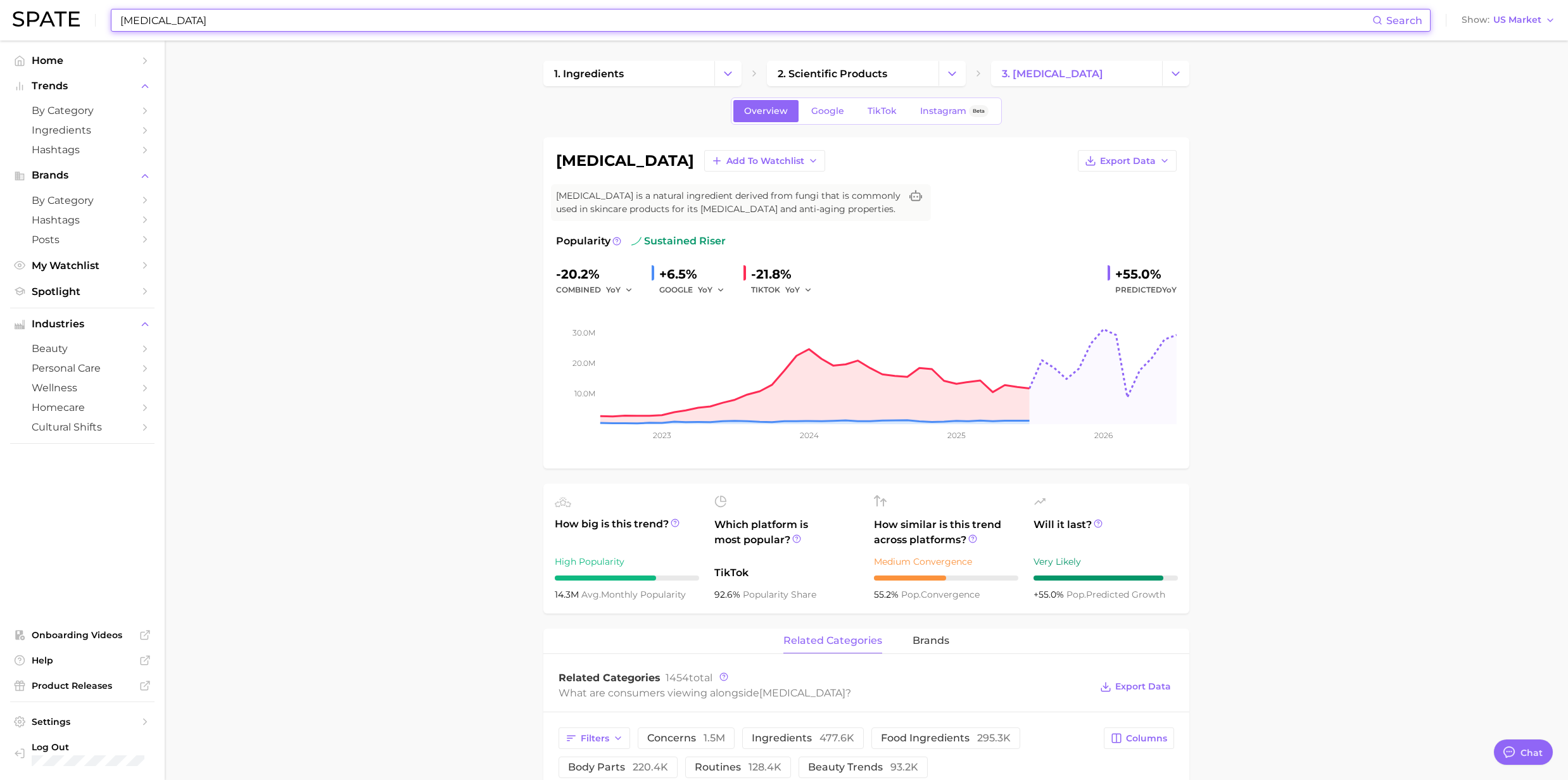
paste input "[MEDICAL_DATA]"
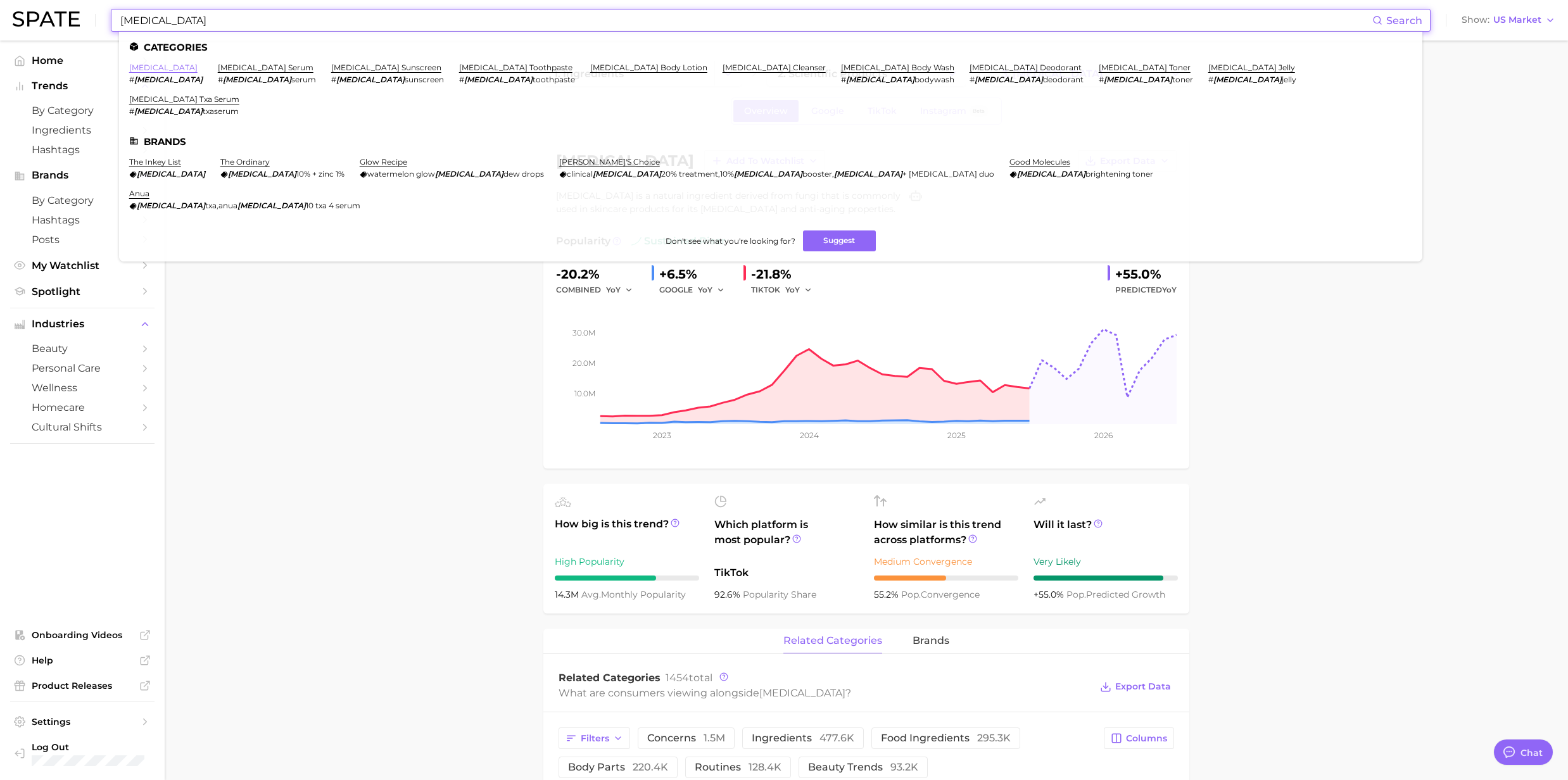
type input "[MEDICAL_DATA]"
click at [152, 66] on link "[MEDICAL_DATA]" at bounding box center [163, 68] width 69 height 10
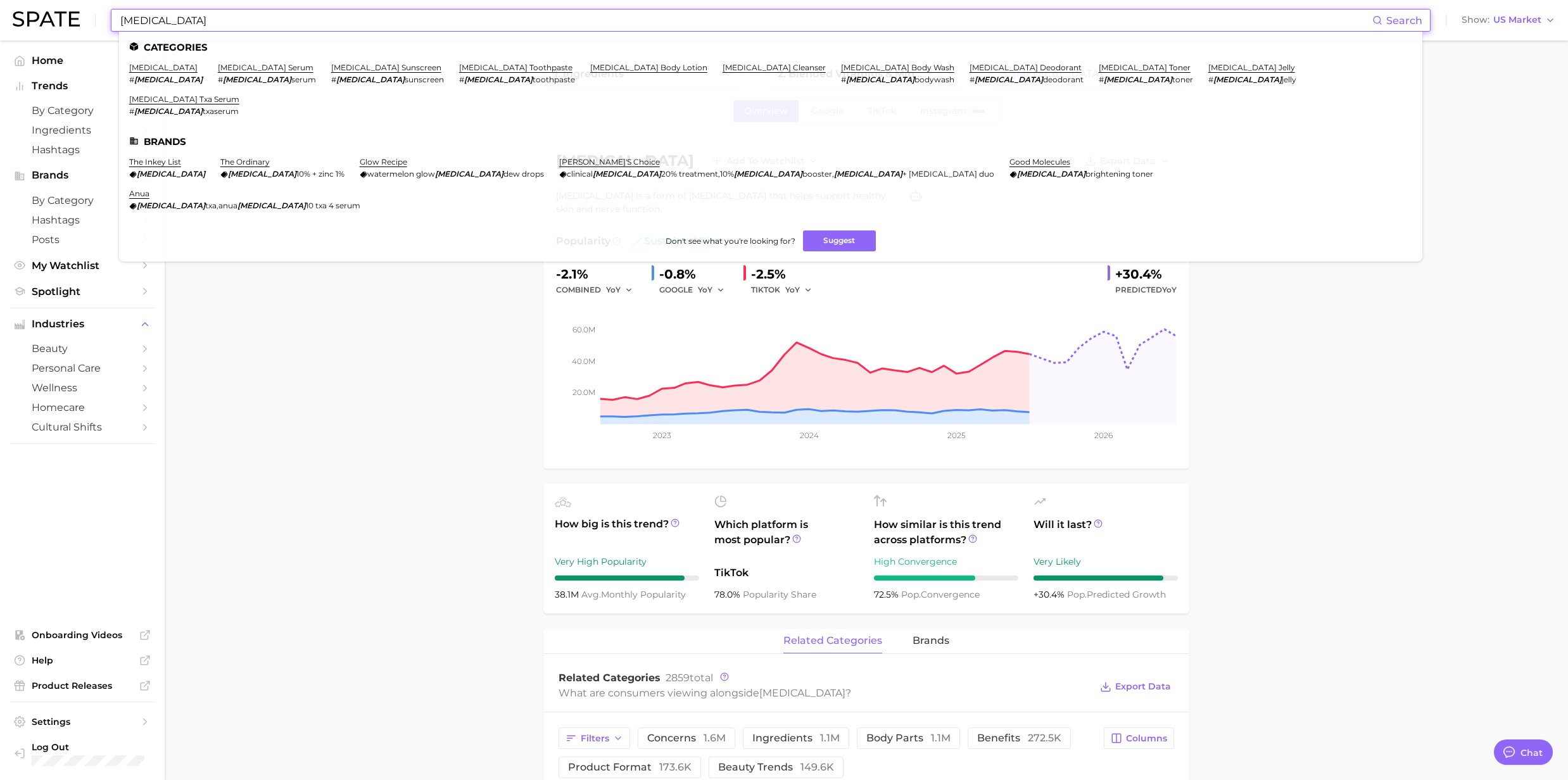
click at [202, 21] on input "[MEDICAL_DATA]" at bounding box center [746, 20] width 1254 height 22
click at [1208, 68] on link "[MEDICAL_DATA] jelly" at bounding box center [1252, 68] width 87 height 10
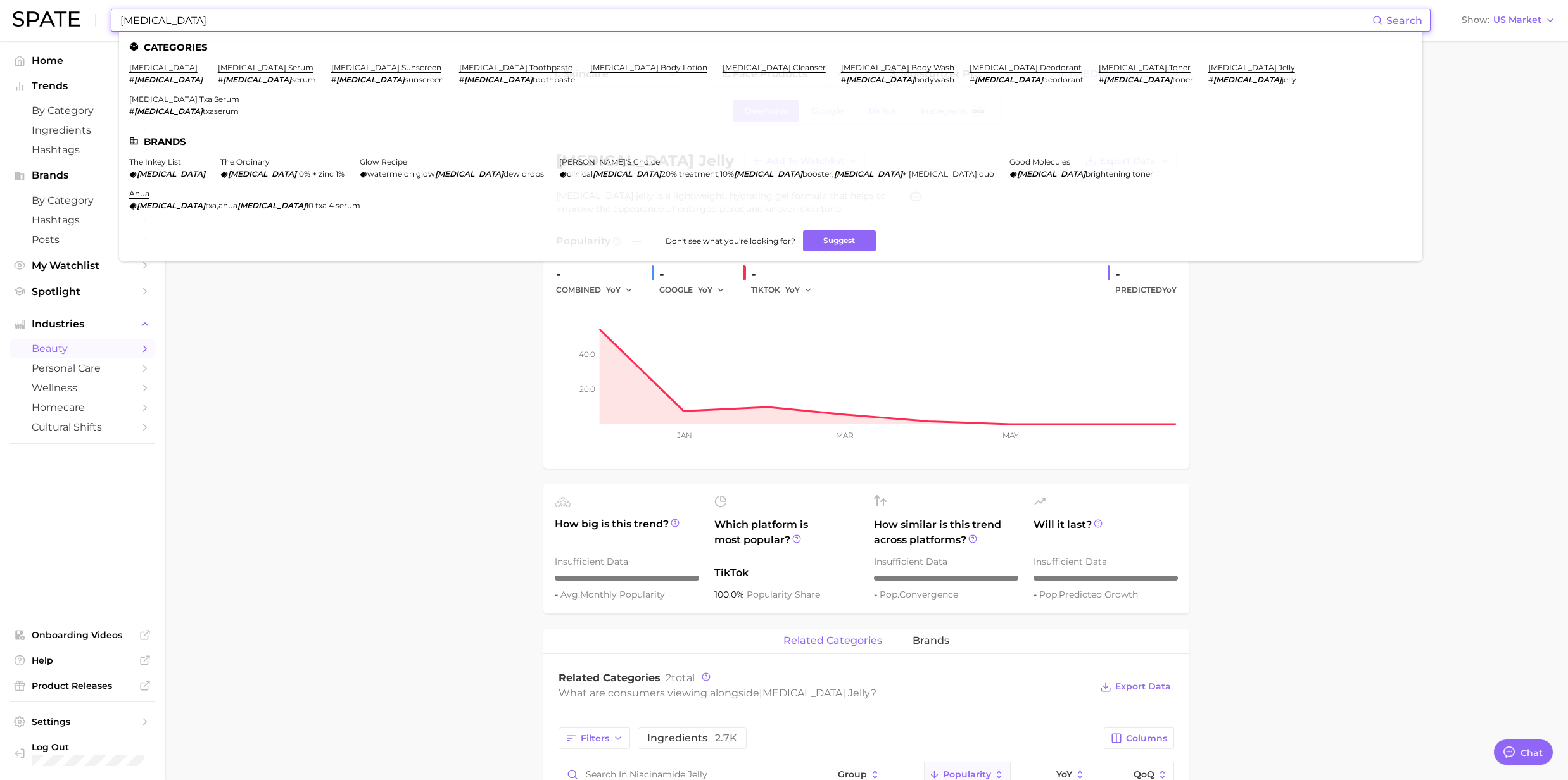
click at [219, 23] on input "[MEDICAL_DATA]" at bounding box center [746, 20] width 1254 height 22
click at [239, 94] on link "[MEDICAL_DATA] txa serum" at bounding box center [184, 99] width 110 height 10
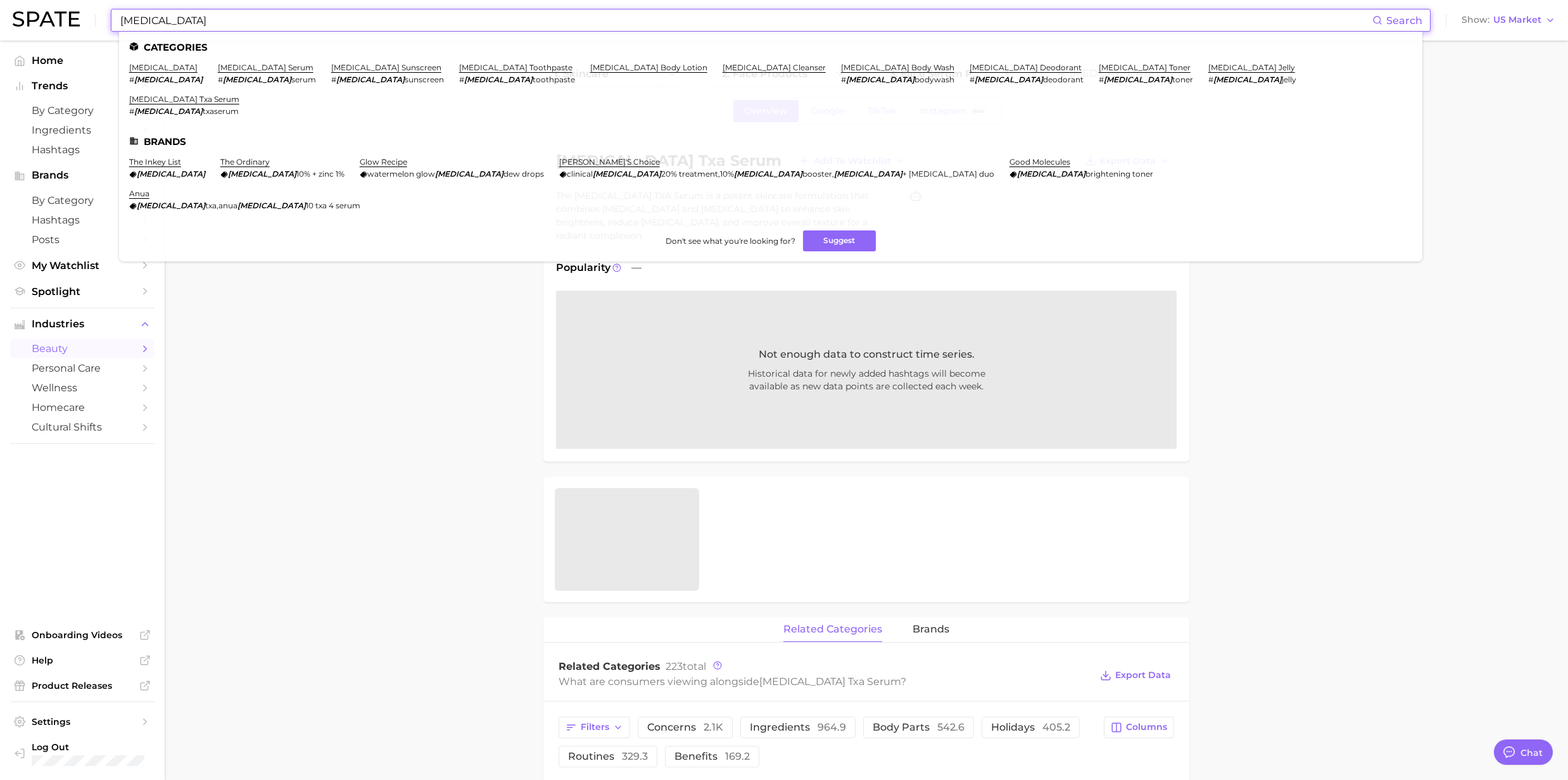
click at [217, 20] on input "[MEDICAL_DATA]" at bounding box center [746, 20] width 1254 height 22
click at [841, 72] on link "[MEDICAL_DATA] body wash" at bounding box center [897, 68] width 114 height 10
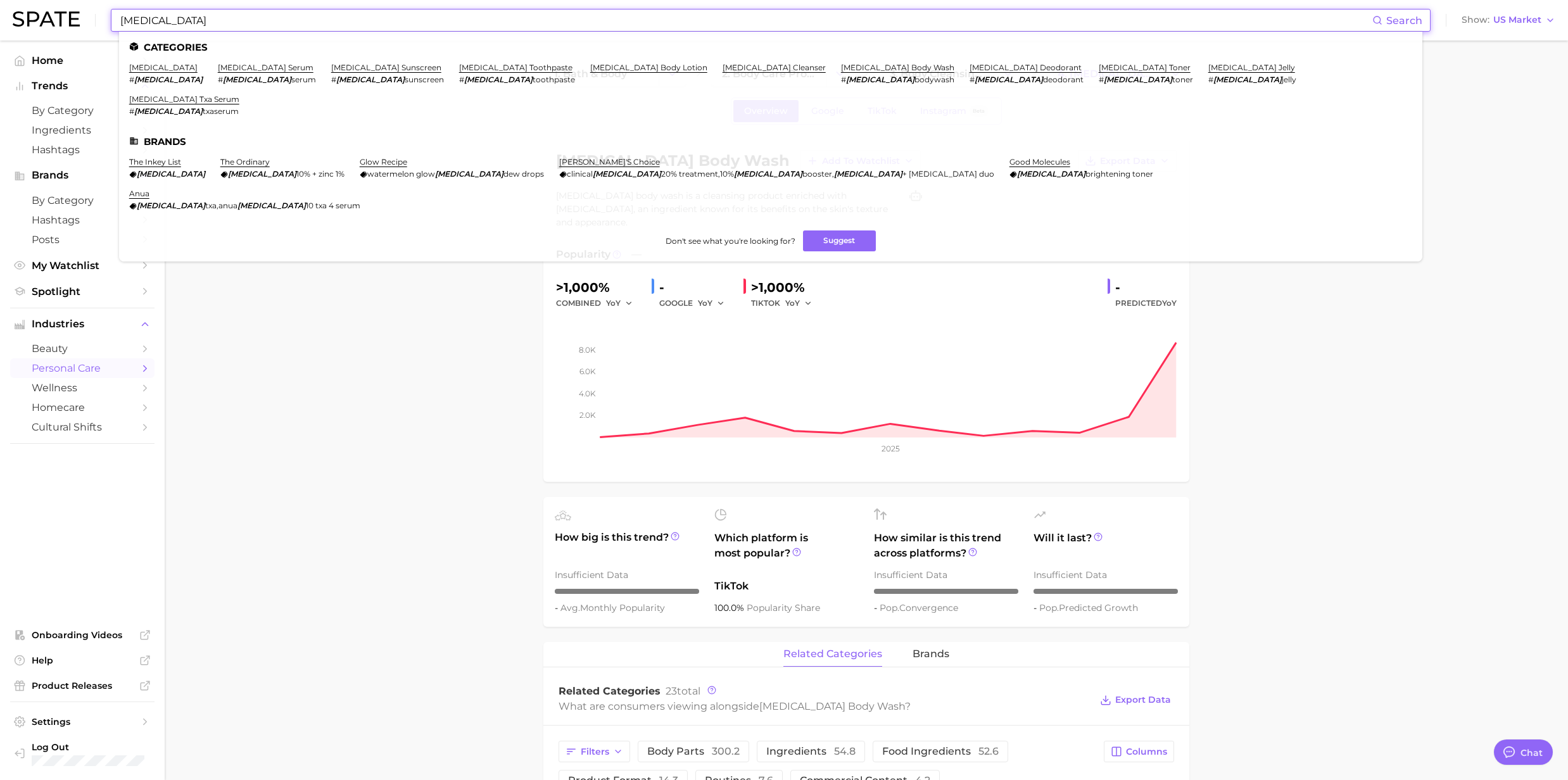
click at [198, 21] on input "[MEDICAL_DATA]" at bounding box center [746, 20] width 1254 height 22
click at [722, 67] on link "[MEDICAL_DATA] cleanser" at bounding box center [774, 68] width 103 height 10
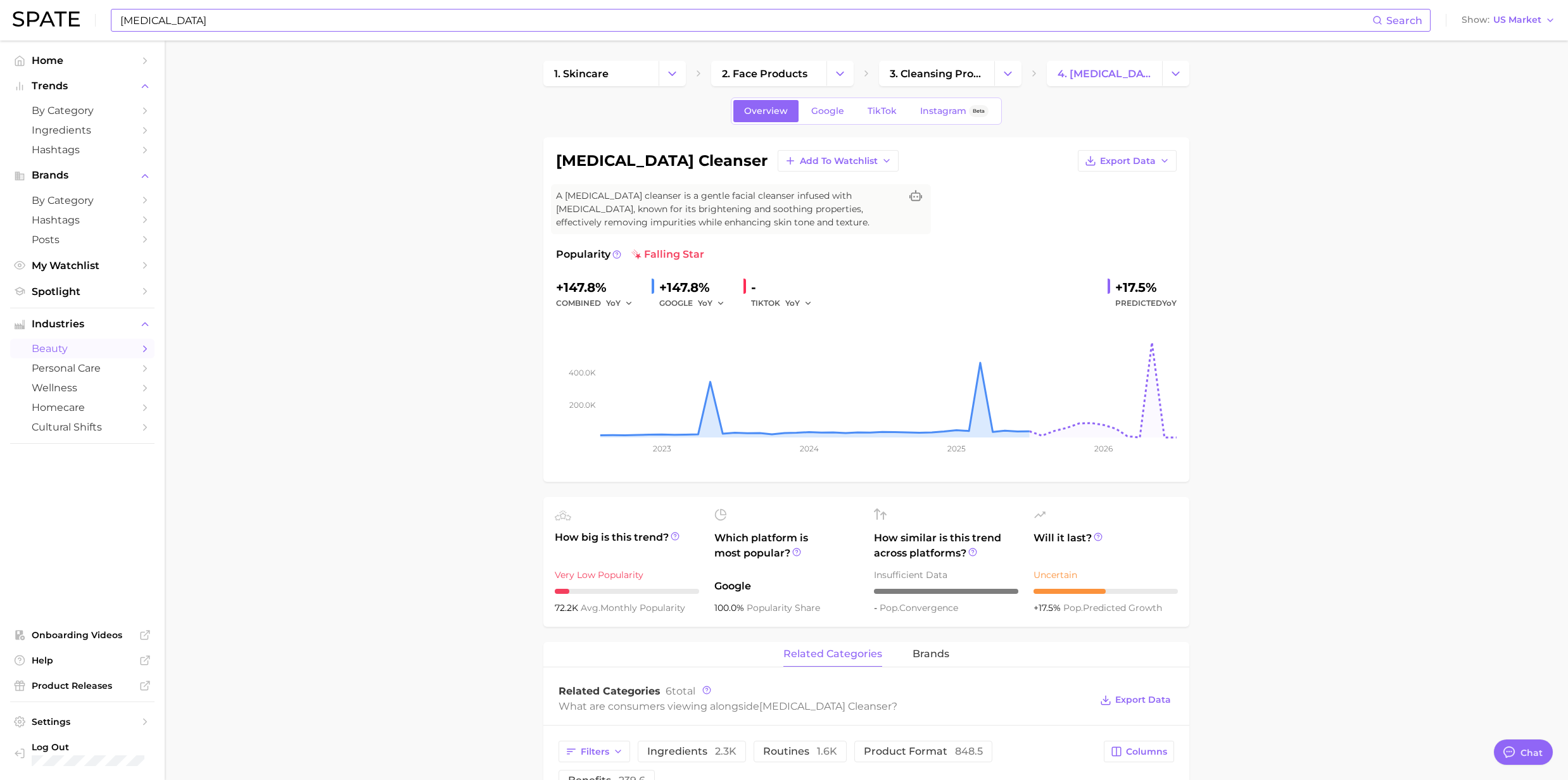
click at [200, 26] on input "[MEDICAL_DATA]" at bounding box center [746, 20] width 1254 height 22
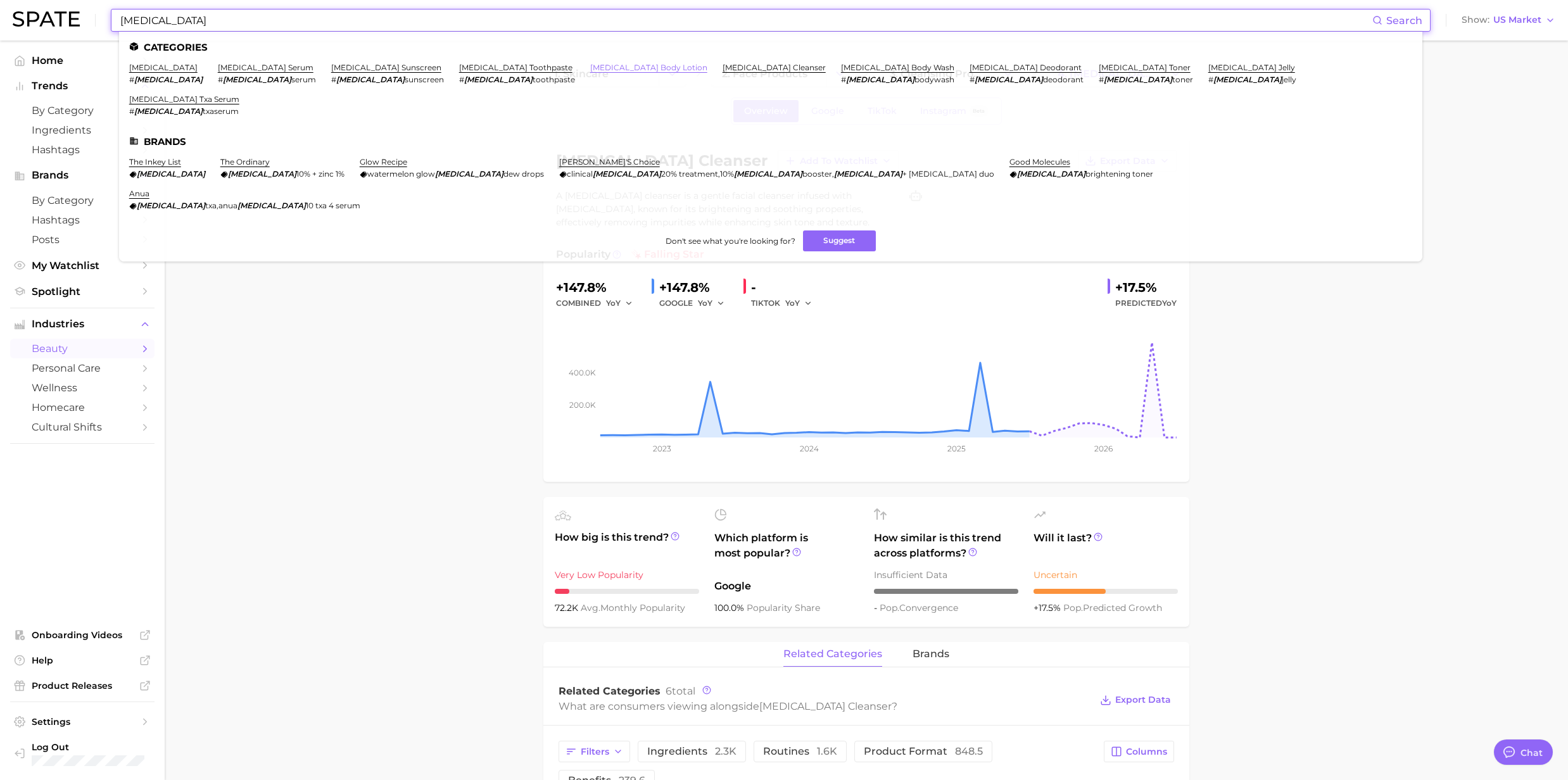
click at [590, 69] on link "[MEDICAL_DATA] body lotion" at bounding box center [648, 68] width 117 height 10
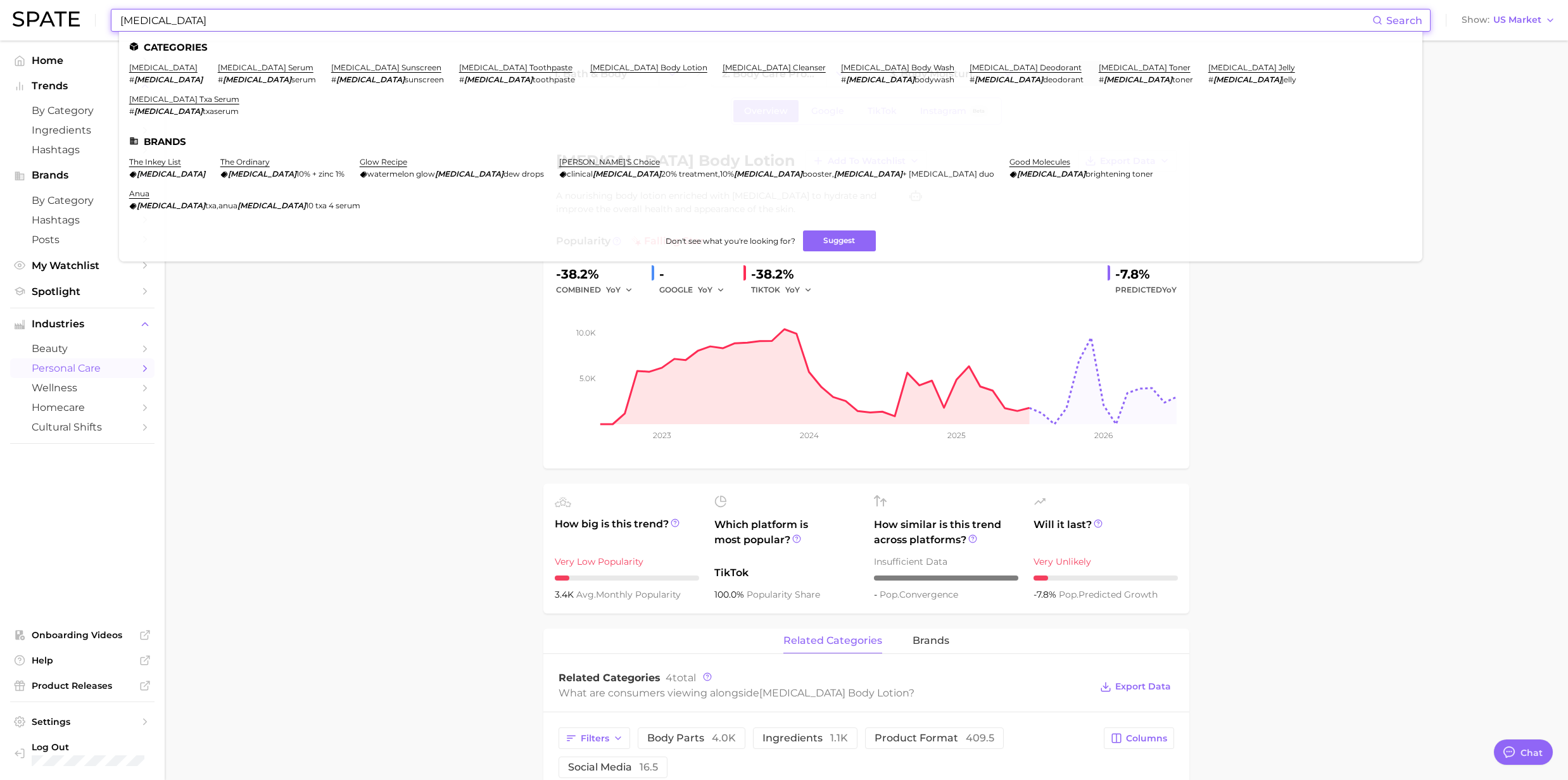
click at [218, 10] on input "[MEDICAL_DATA]" at bounding box center [746, 20] width 1254 height 22
click at [460, 66] on link "[MEDICAL_DATA] toothpaste" at bounding box center [516, 68] width 114 height 10
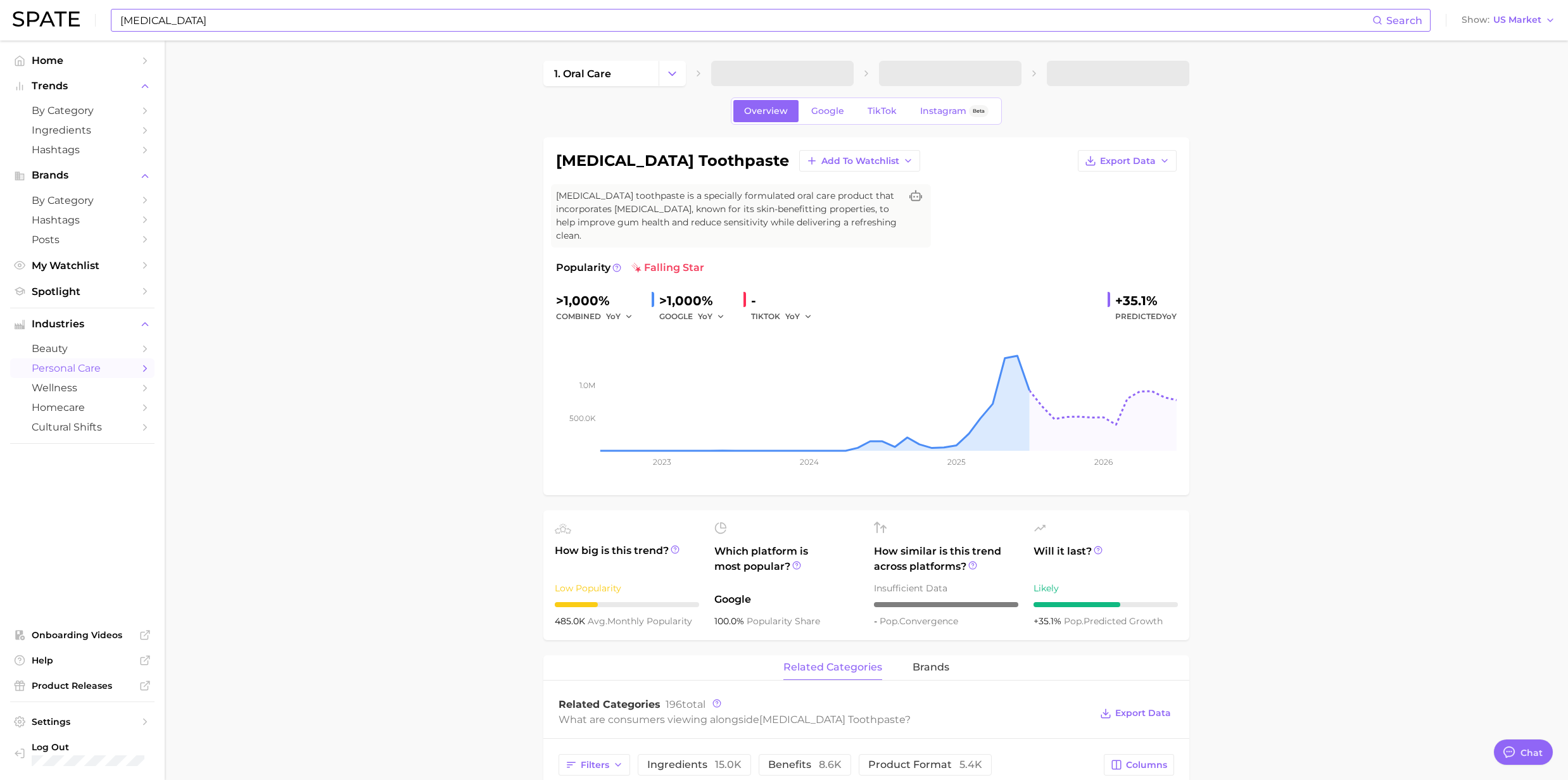
click at [235, 23] on input "[MEDICAL_DATA]" at bounding box center [746, 20] width 1254 height 22
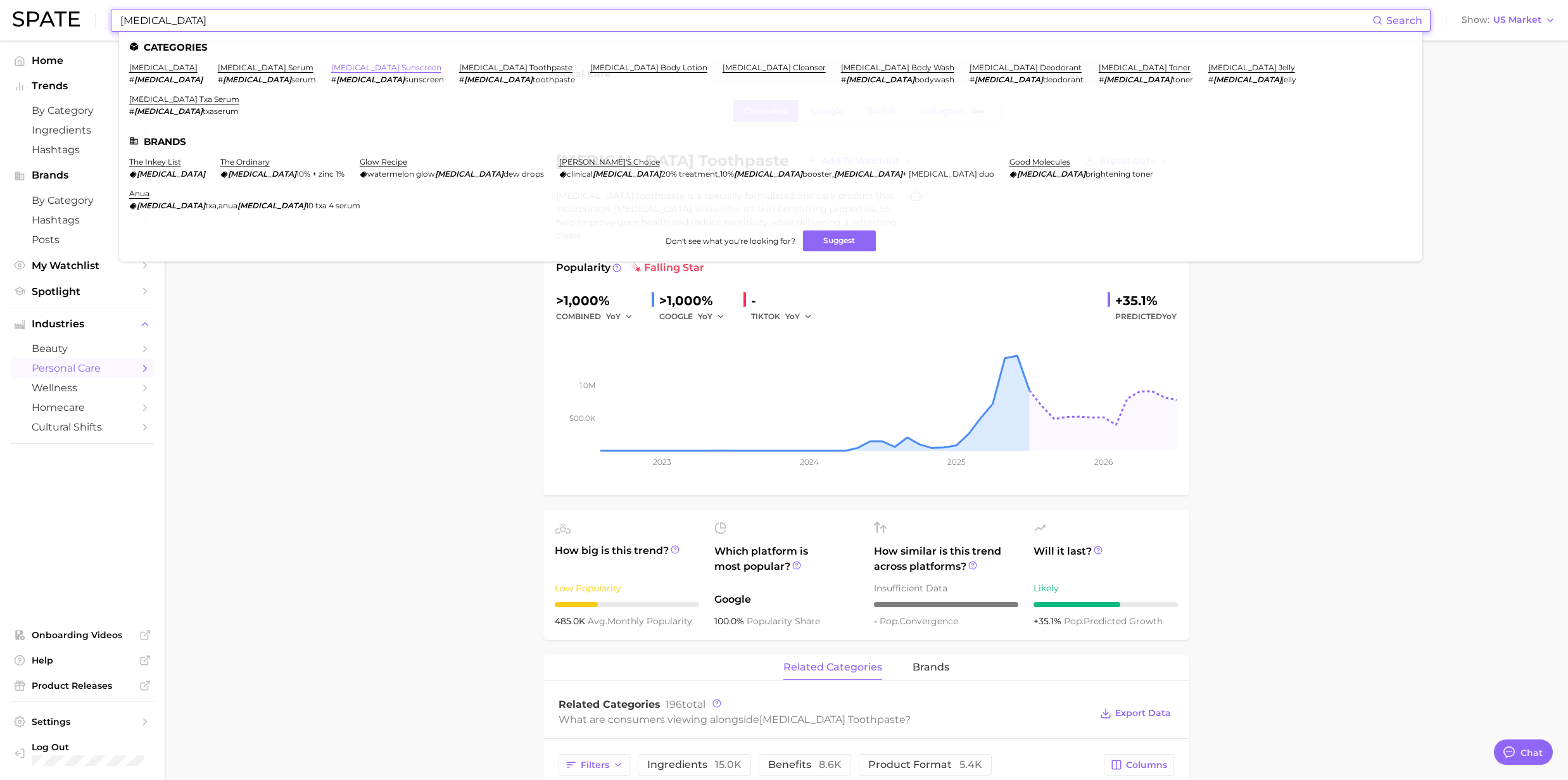
click at [331, 71] on link "[MEDICAL_DATA] sunscreen" at bounding box center [386, 68] width 110 height 10
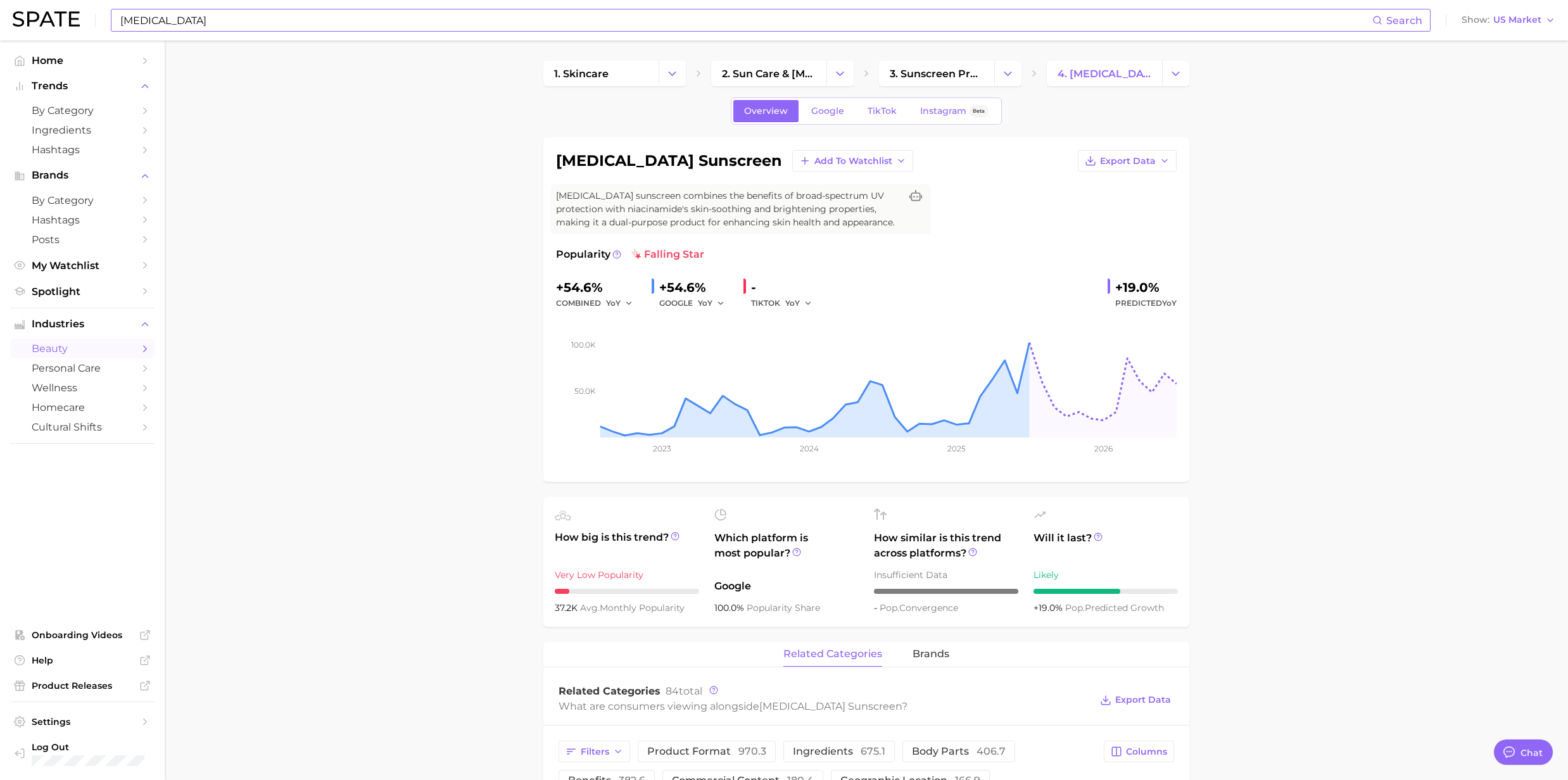
click at [208, 22] on input "[MEDICAL_DATA]" at bounding box center [746, 20] width 1254 height 22
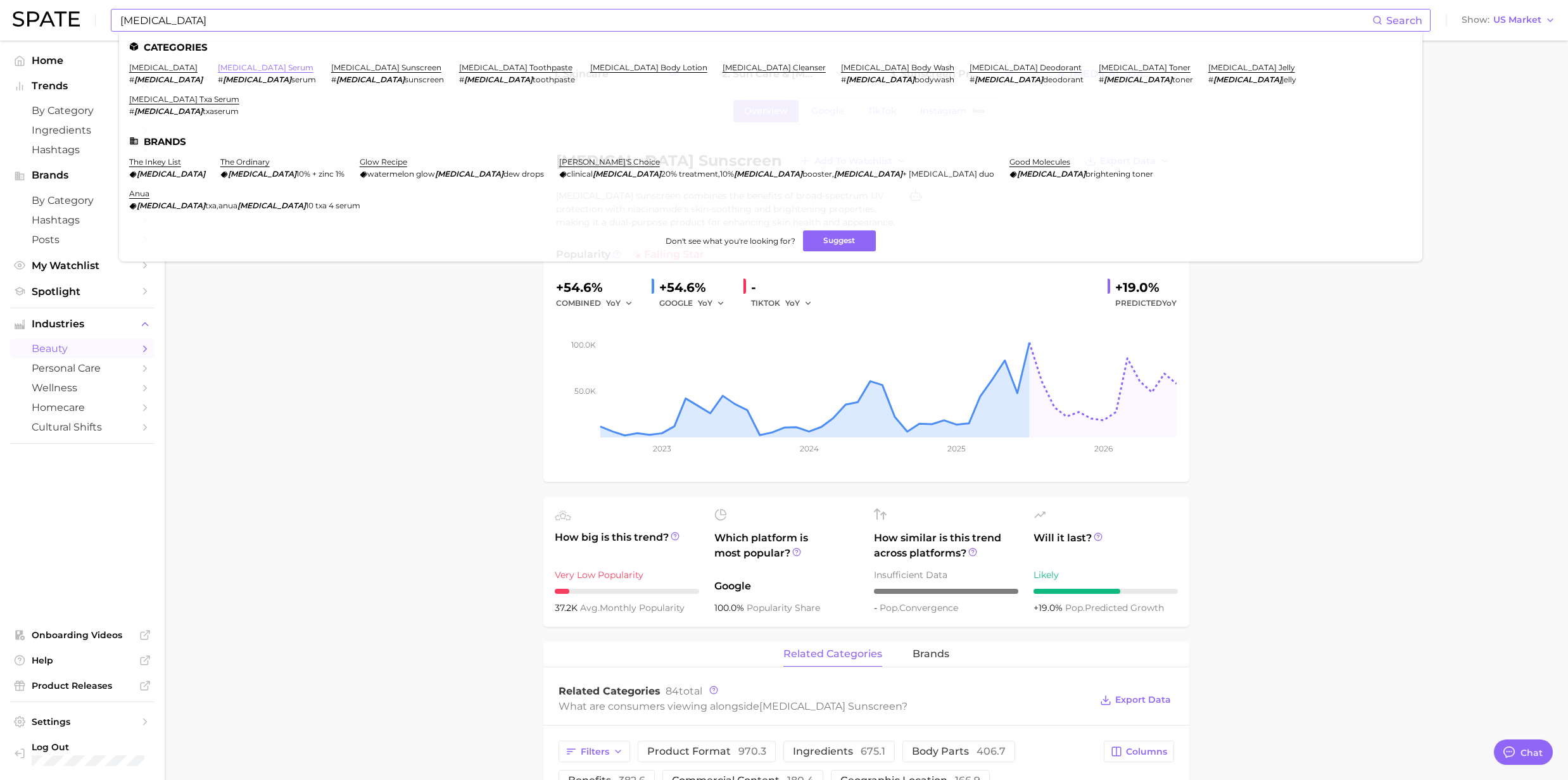
click at [237, 69] on link "[MEDICAL_DATA] serum" at bounding box center [265, 68] width 96 height 10
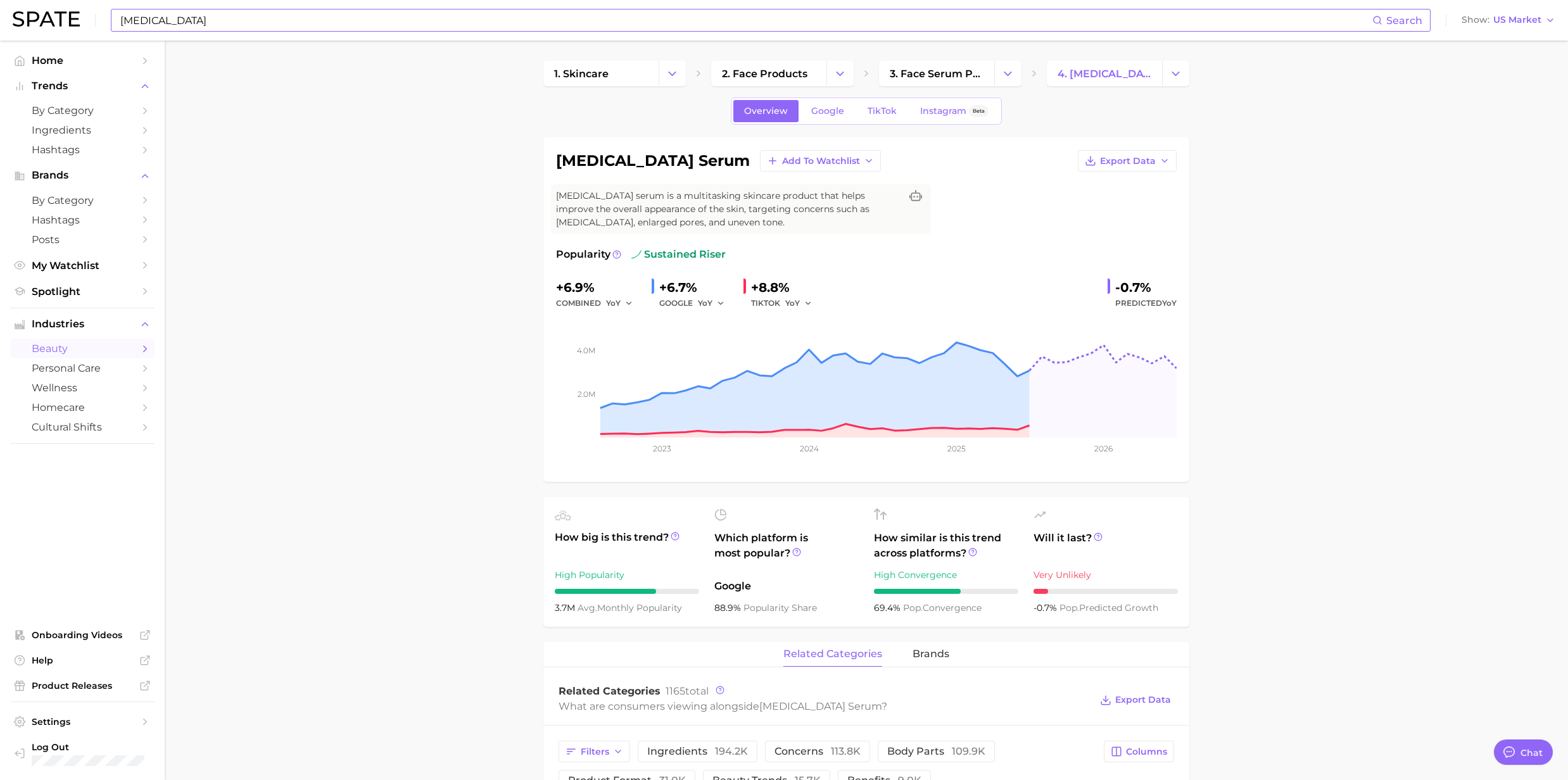
click at [193, 6] on div "[MEDICAL_DATA] Search Show US Market" at bounding box center [784, 20] width 1543 height 40
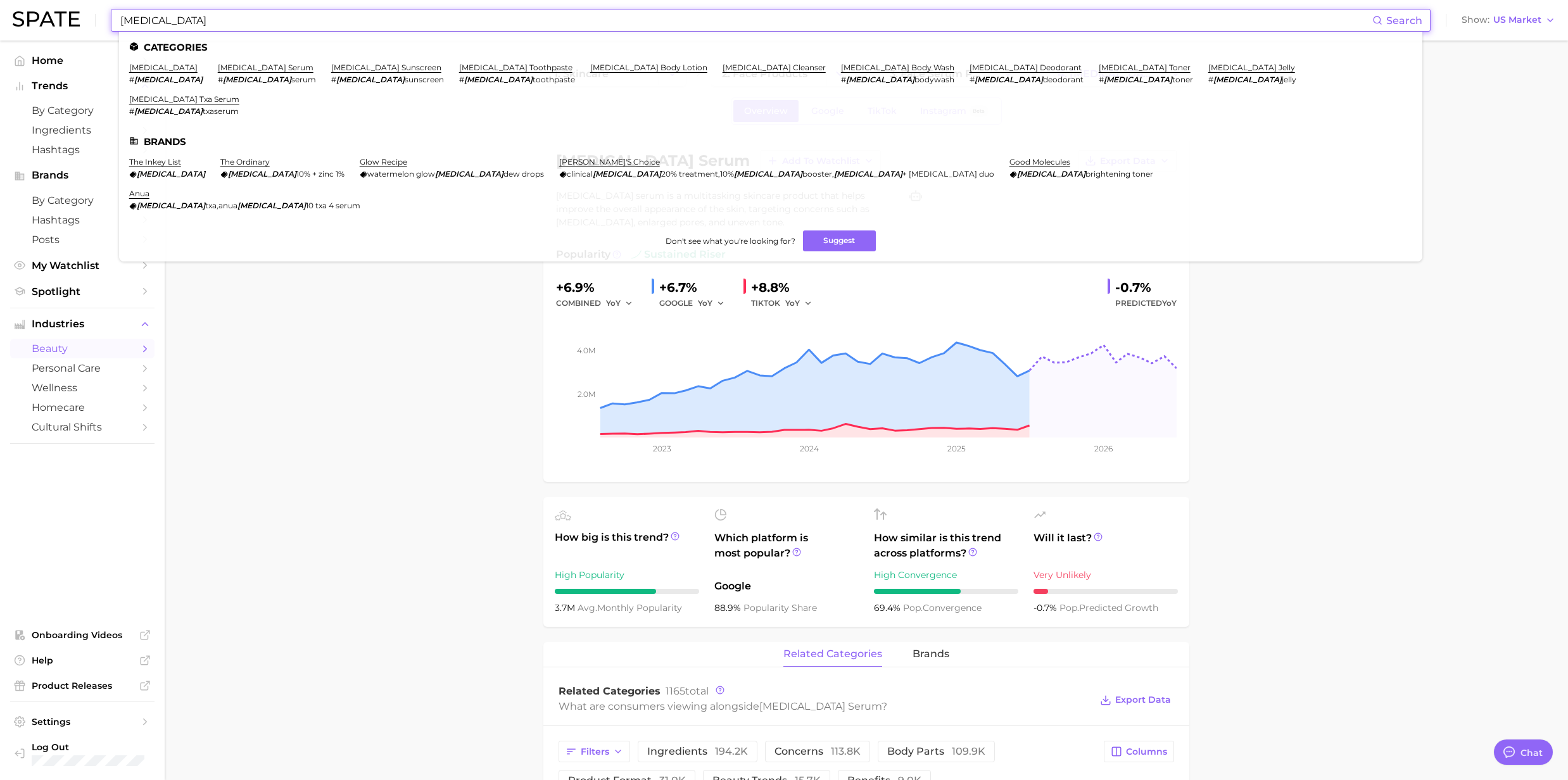
click at [197, 27] on input "[MEDICAL_DATA]" at bounding box center [746, 20] width 1254 height 22
click at [160, 67] on link "[MEDICAL_DATA]" at bounding box center [163, 68] width 69 height 10
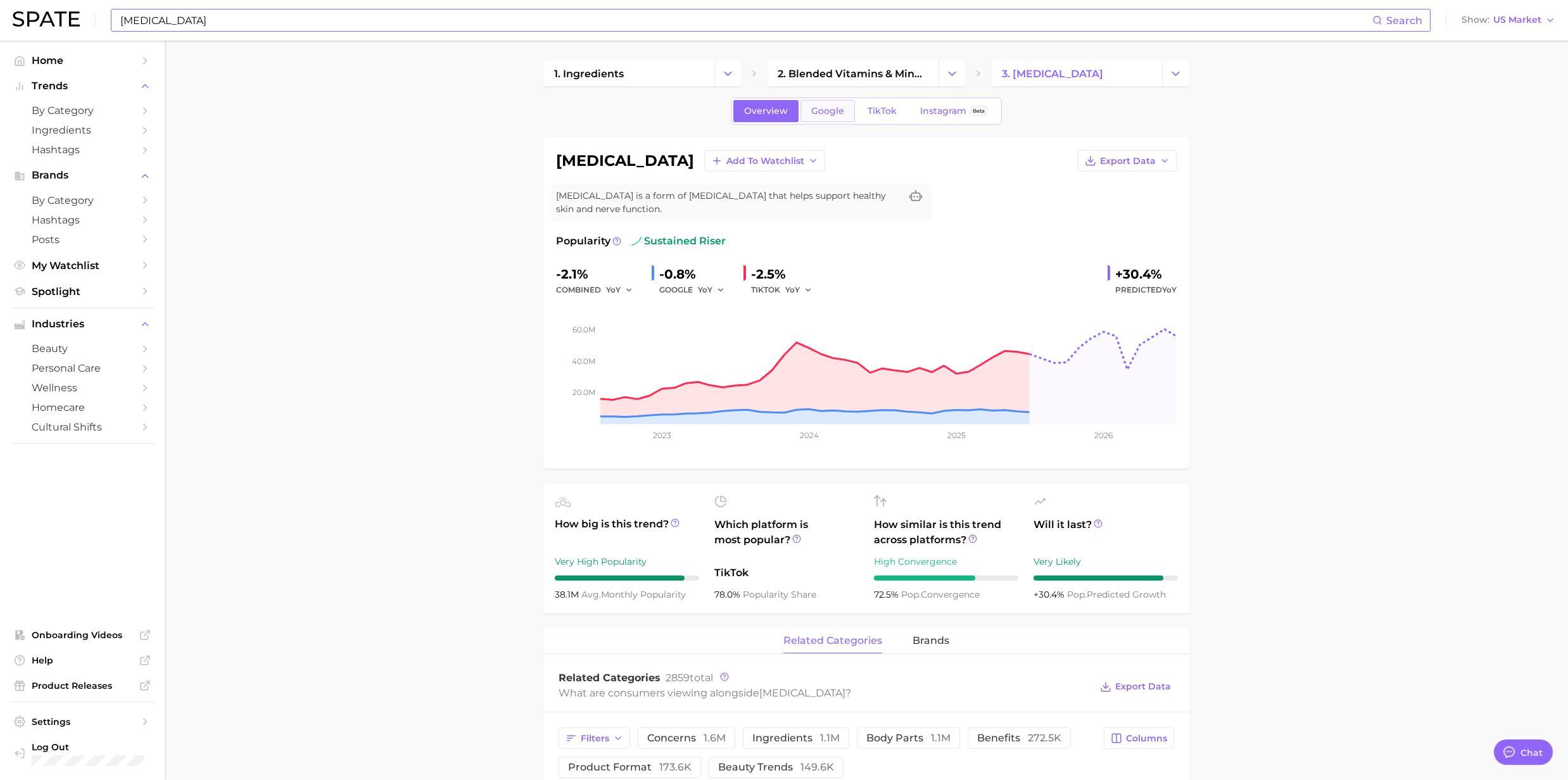
click at [832, 110] on span "Google" at bounding box center [827, 110] width 33 height 10
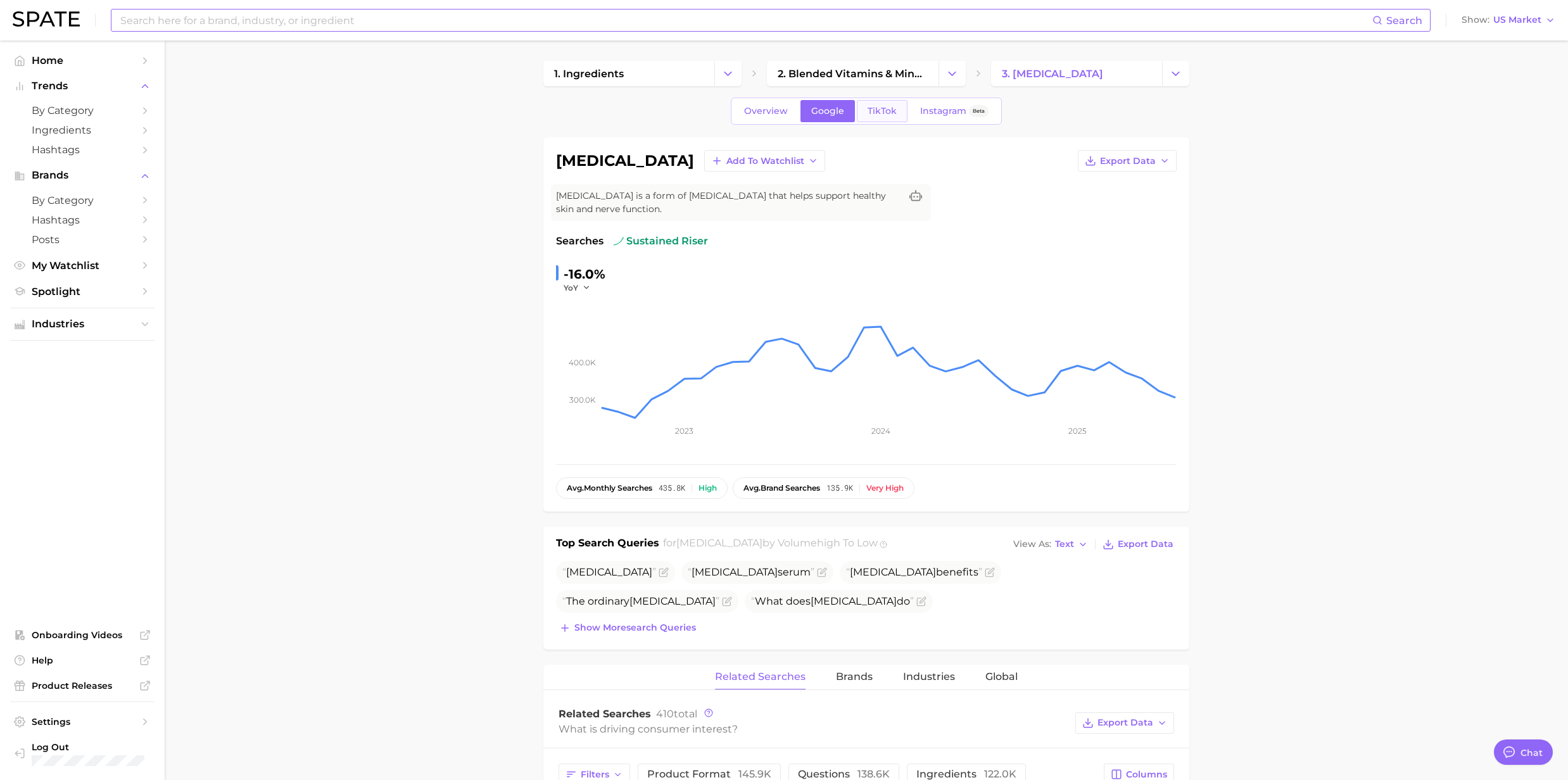
click at [869, 110] on span "TikTok" at bounding box center [882, 110] width 29 height 10
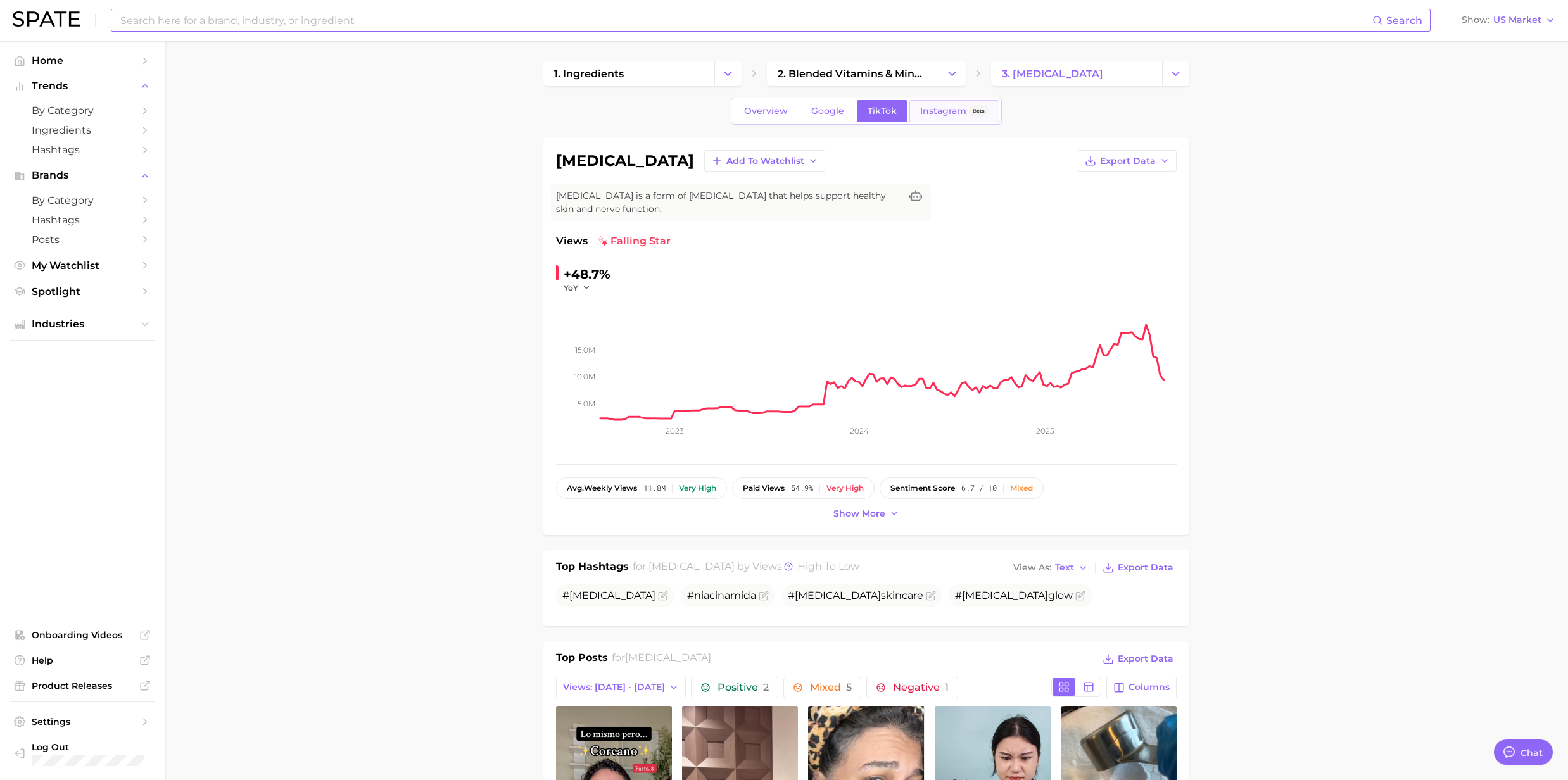
click at [934, 110] on span "Instagram" at bounding box center [942, 110] width 46 height 10
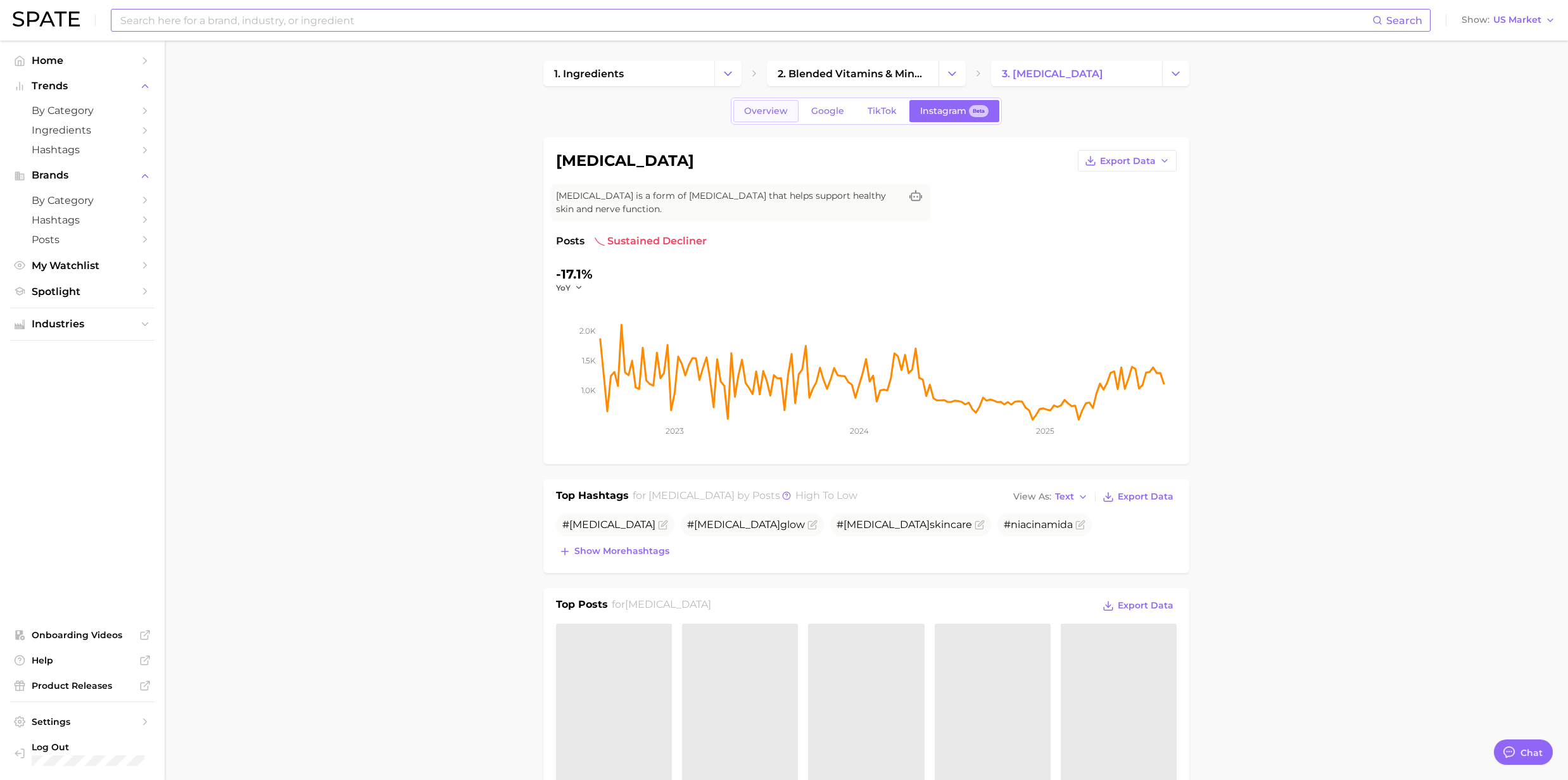
click at [765, 112] on span "Overview" at bounding box center [766, 110] width 44 height 10
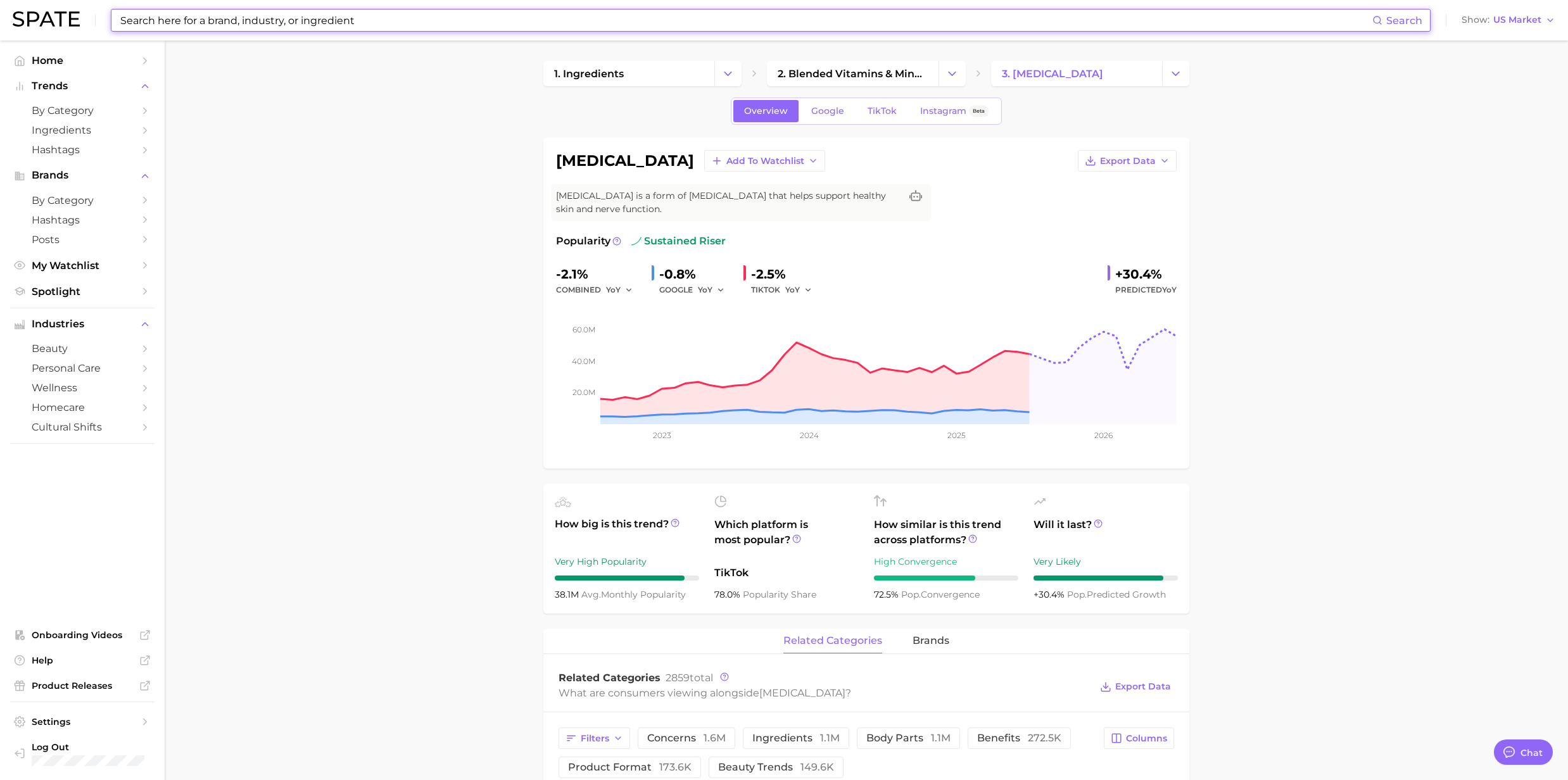
click at [339, 22] on input at bounding box center [746, 20] width 1254 height 22
paste input "Turmeric"
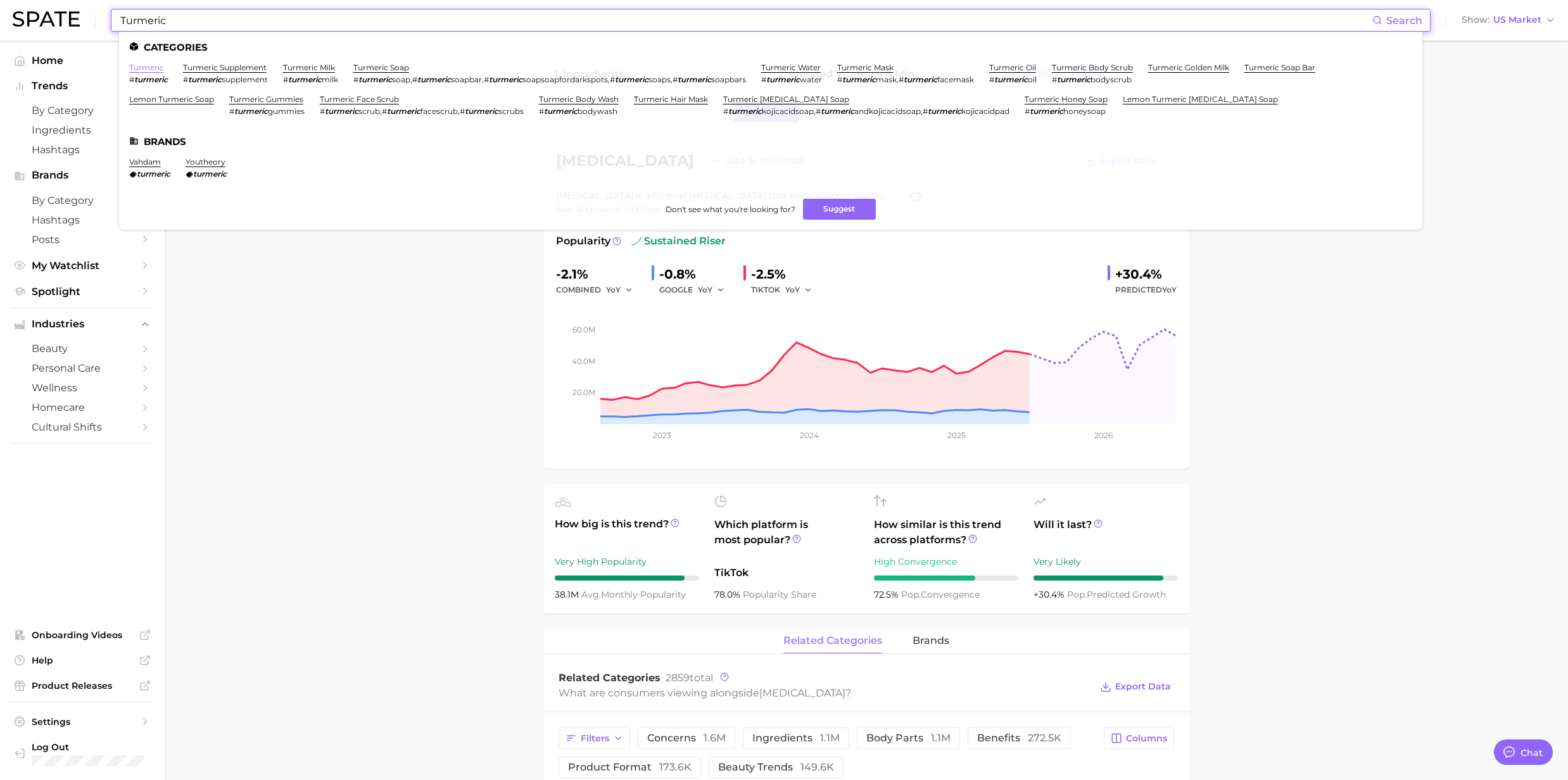
click at [140, 68] on link "turmeric" at bounding box center [146, 68] width 35 height 10
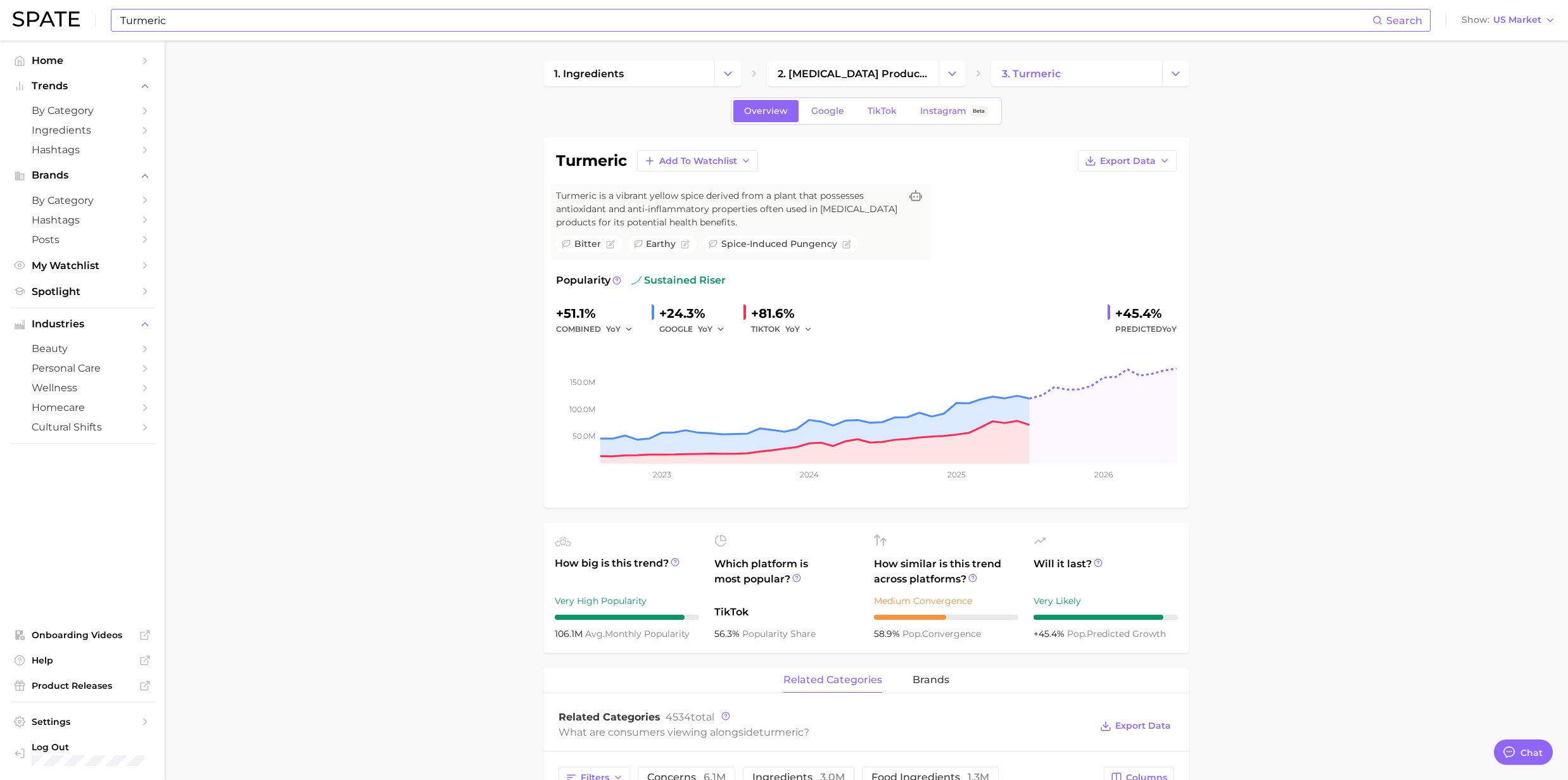
click at [277, 23] on input "Turmeric" at bounding box center [746, 20] width 1254 height 22
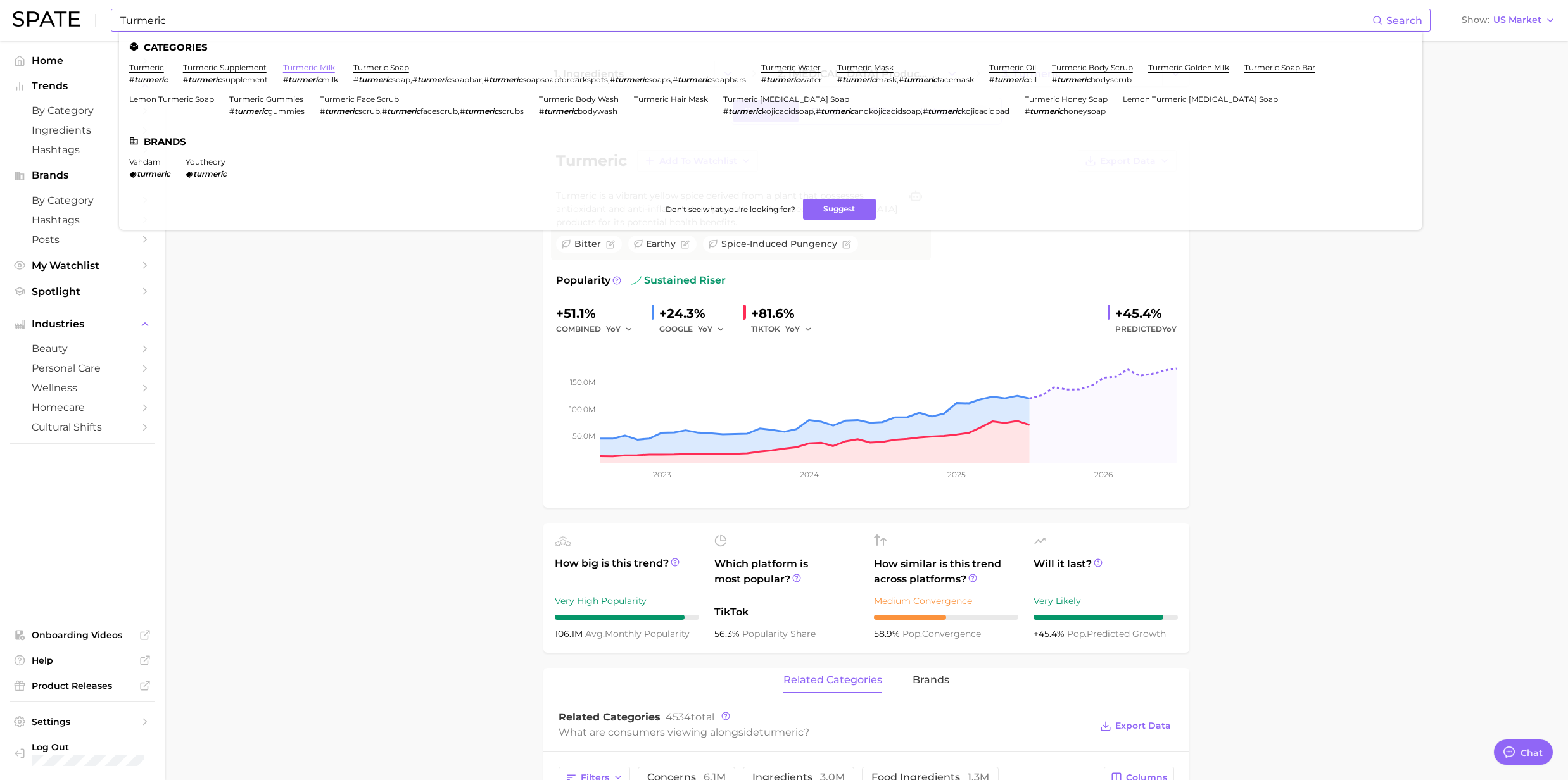
click at [304, 67] on link "turmeric milk" at bounding box center [309, 68] width 52 height 10
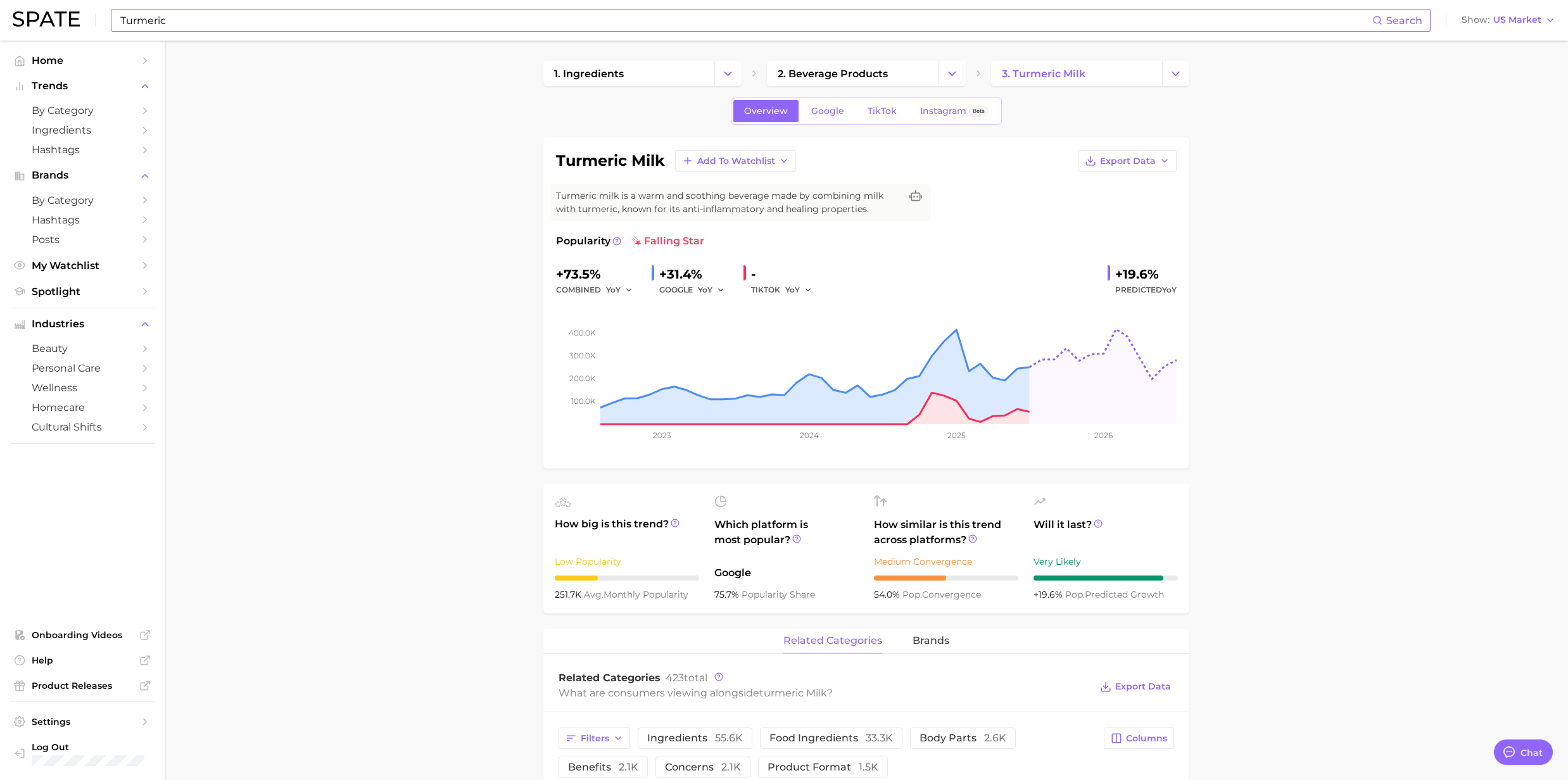
click at [258, 25] on input "Turmeric" at bounding box center [746, 20] width 1254 height 22
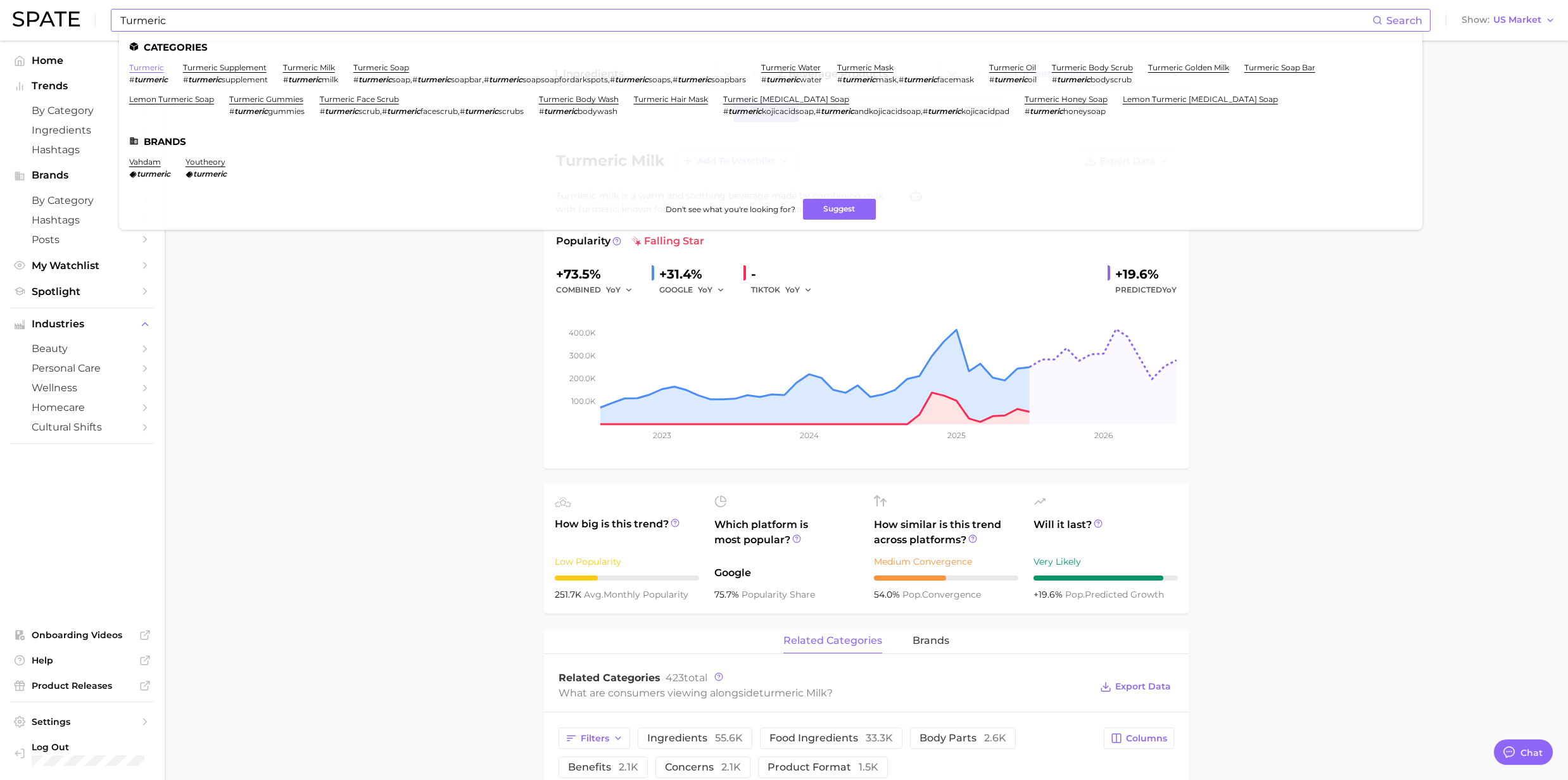
click at [144, 66] on link "turmeric" at bounding box center [146, 68] width 35 height 10
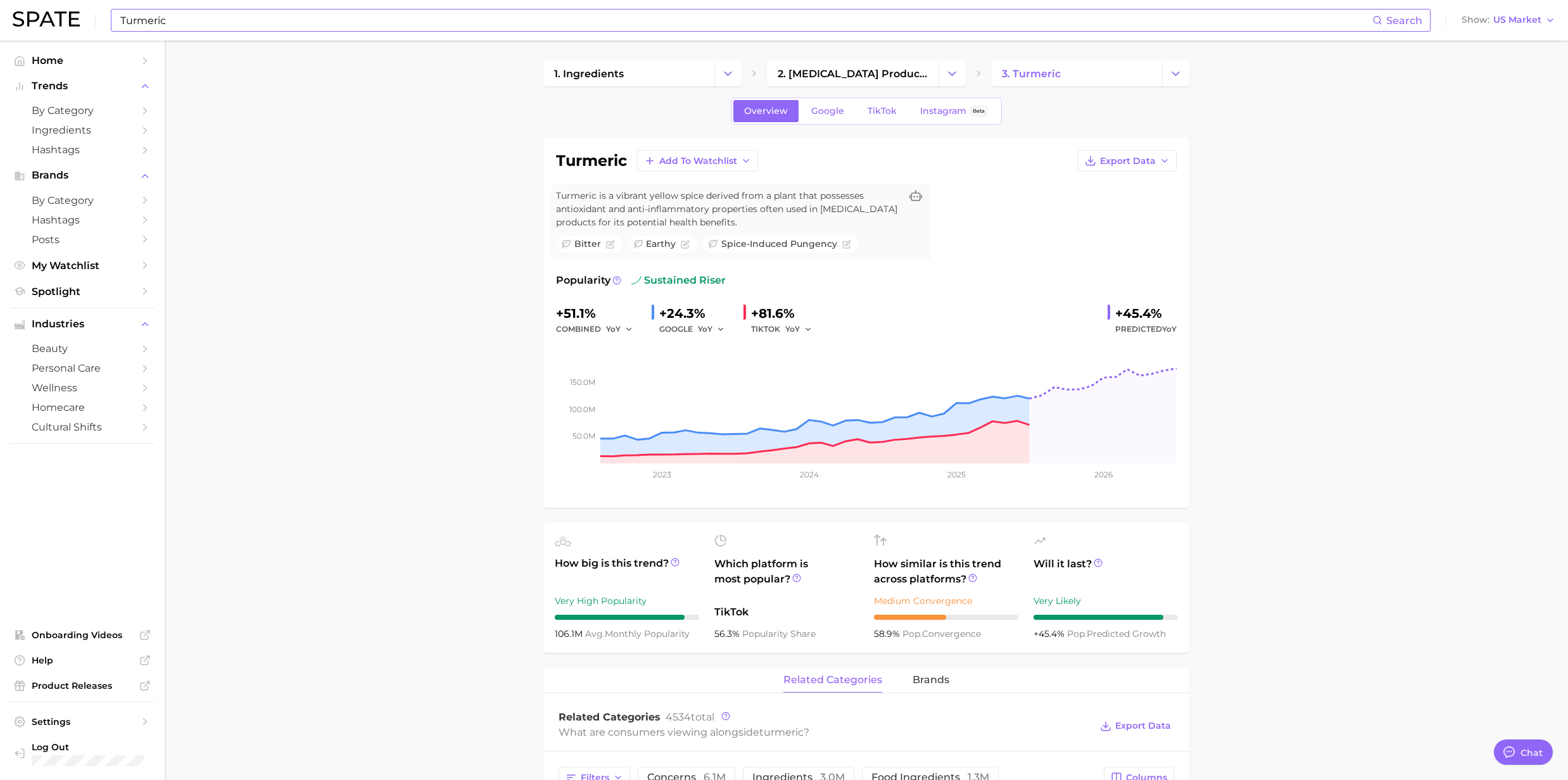
click at [269, 24] on input "Turmeric" at bounding box center [746, 20] width 1254 height 22
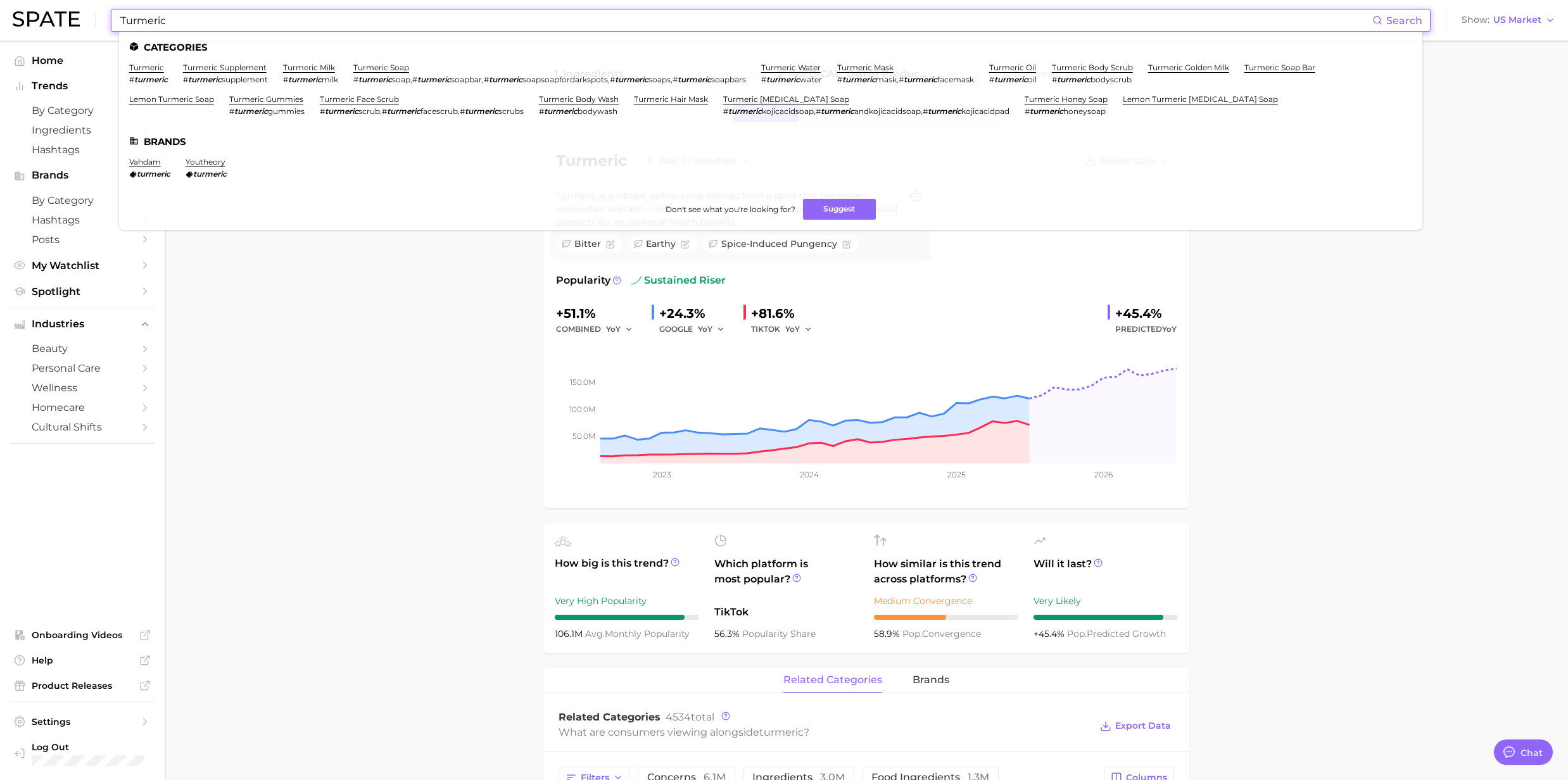
drag, startPoint x: 243, startPoint y: 22, endPoint x: 87, endPoint y: 9, distance: 156.5
click at [87, 9] on div "Turmeric Search Categories turmeric # turmeric turmeric supplement # turmeric s…" at bounding box center [784, 20] width 1543 height 40
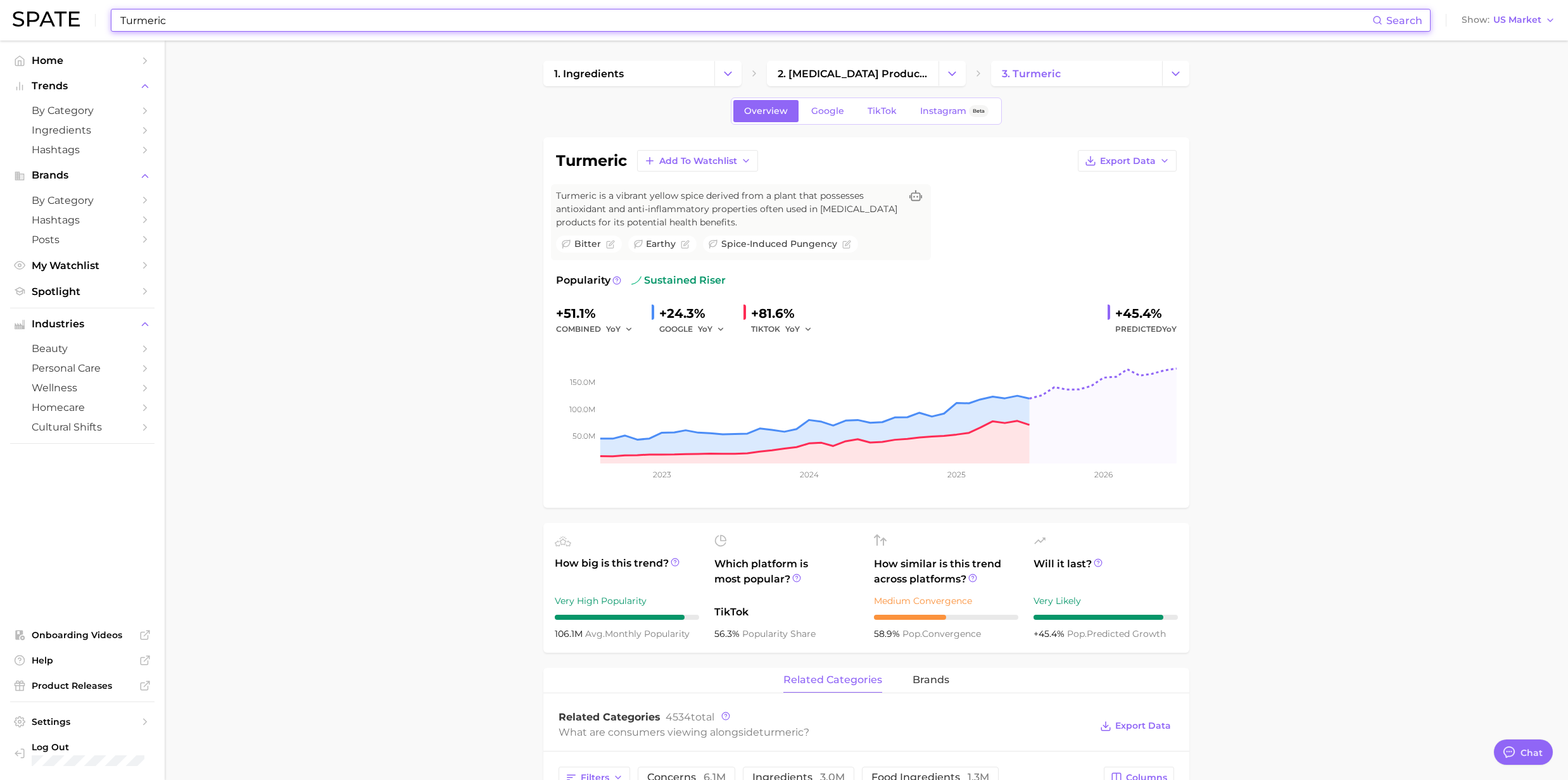
paste input "[MEDICAL_DATA]"
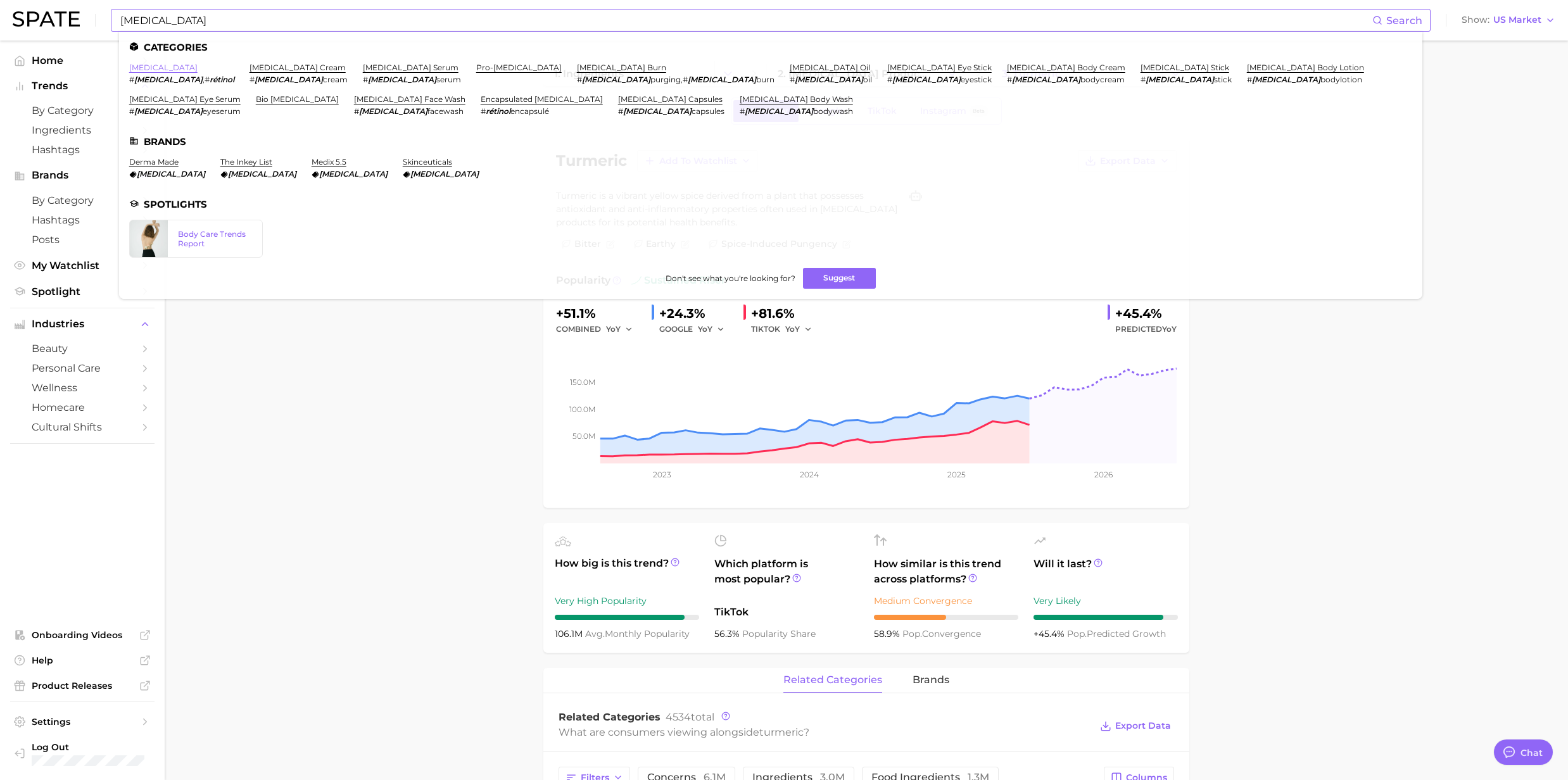
click at [146, 69] on link "[MEDICAL_DATA]" at bounding box center [163, 68] width 69 height 10
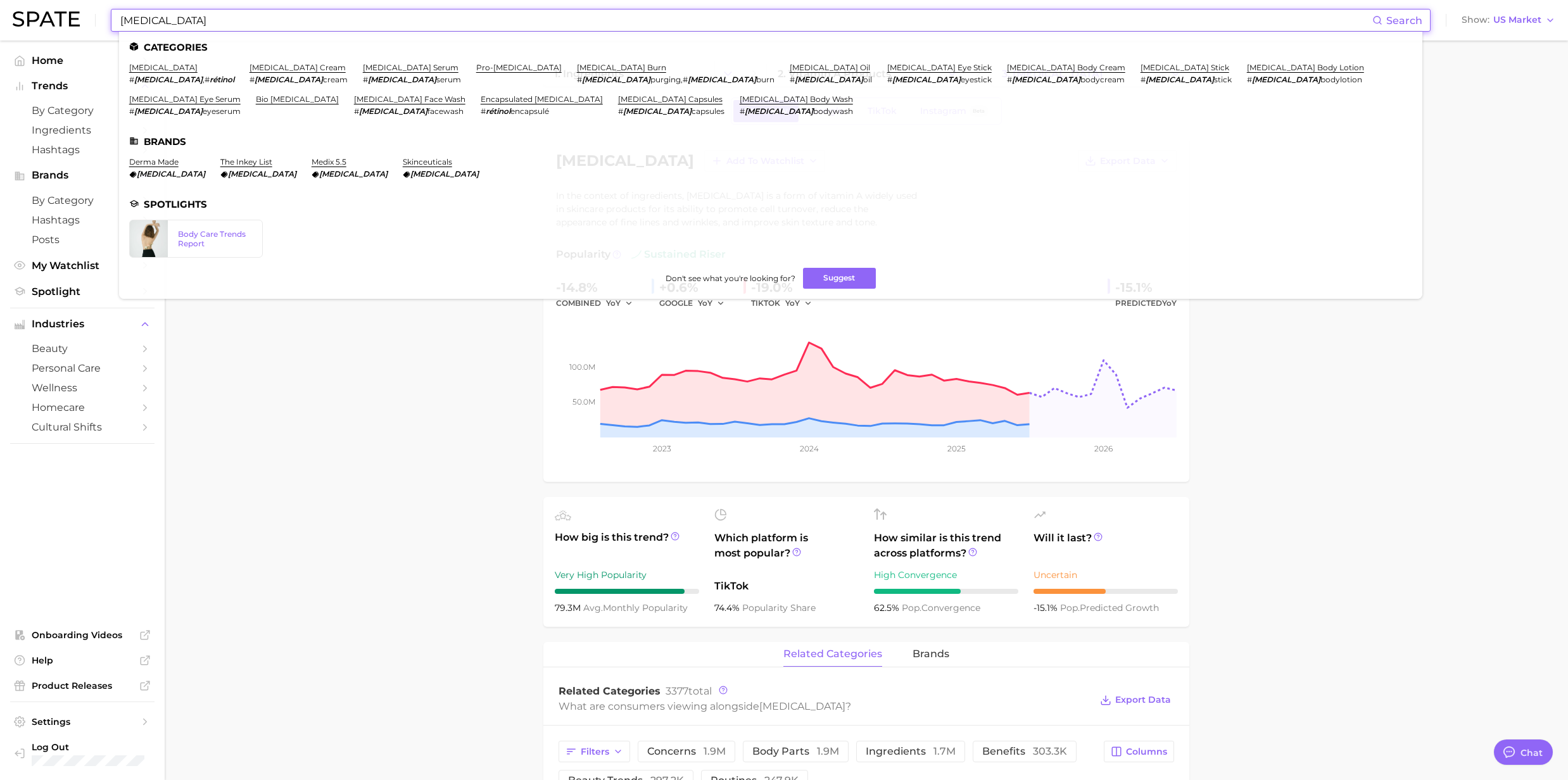
click at [218, 25] on input "[MEDICAL_DATA]" at bounding box center [746, 20] width 1254 height 22
click at [339, 94] on link "bio [MEDICAL_DATA]" at bounding box center [297, 99] width 83 height 10
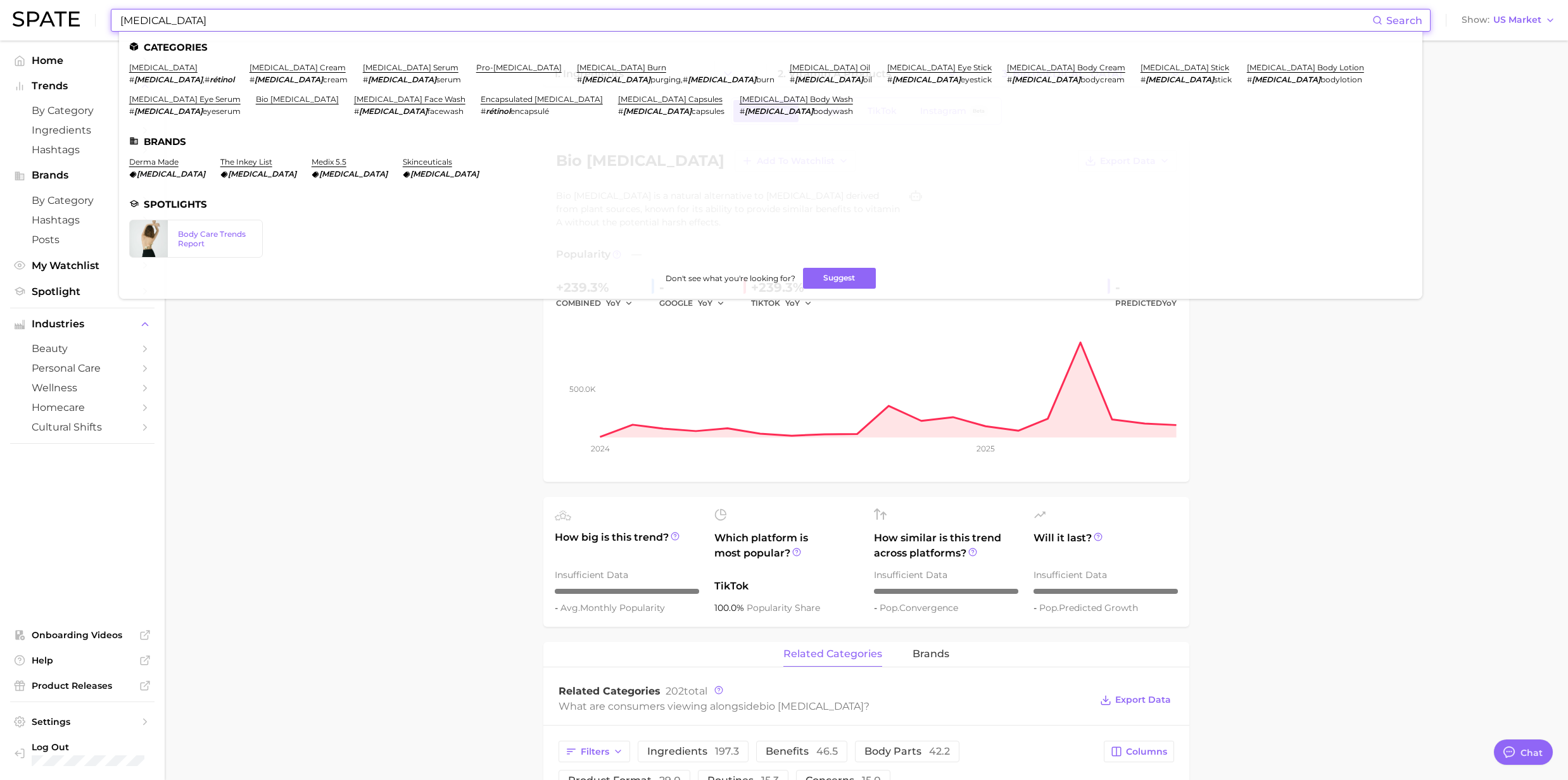
click at [447, 22] on input "[MEDICAL_DATA]" at bounding box center [746, 20] width 1254 height 22
click at [259, 64] on link "[MEDICAL_DATA] cream" at bounding box center [297, 68] width 96 height 10
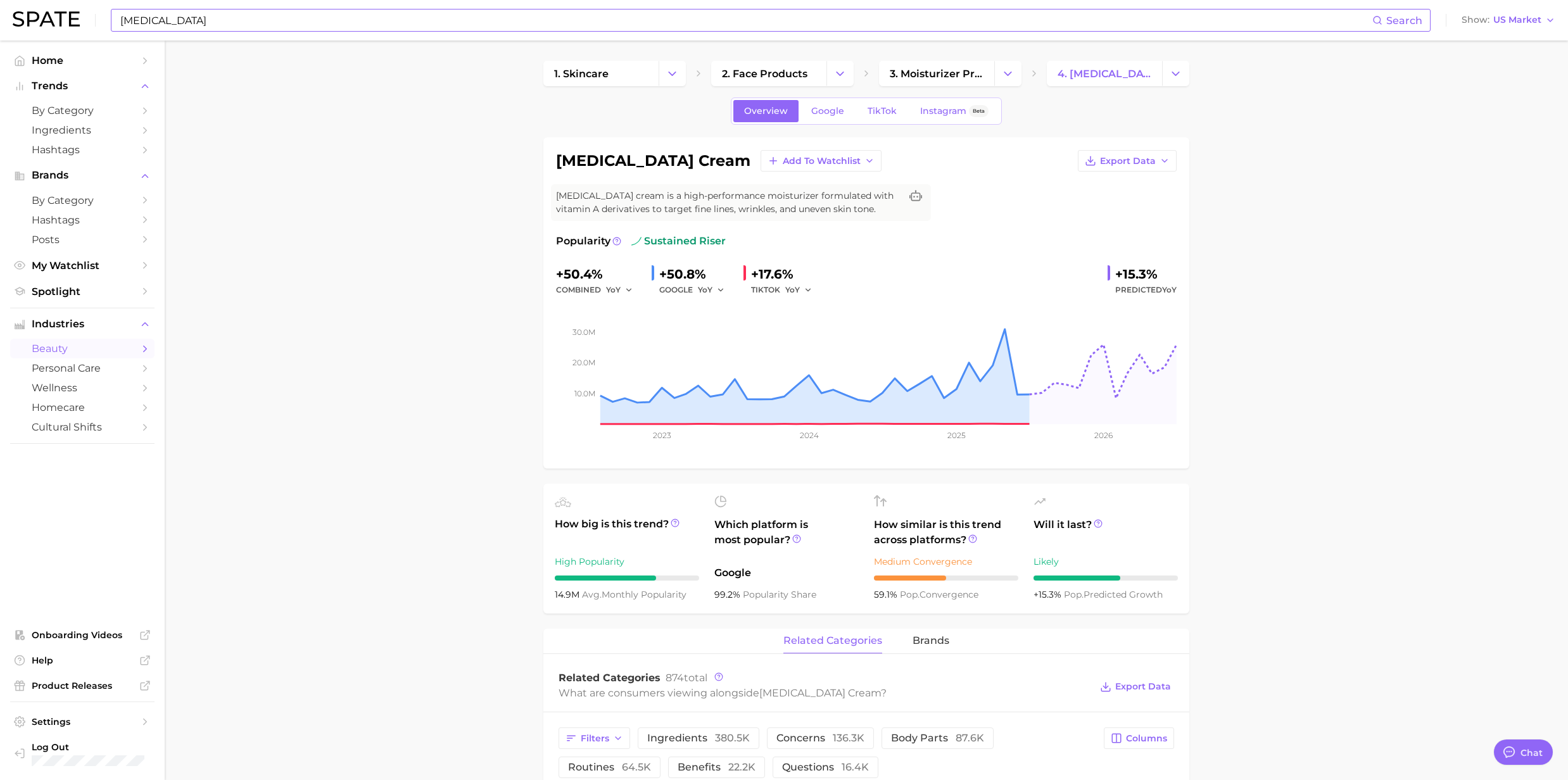
click at [236, 15] on input "[MEDICAL_DATA]" at bounding box center [746, 20] width 1254 height 22
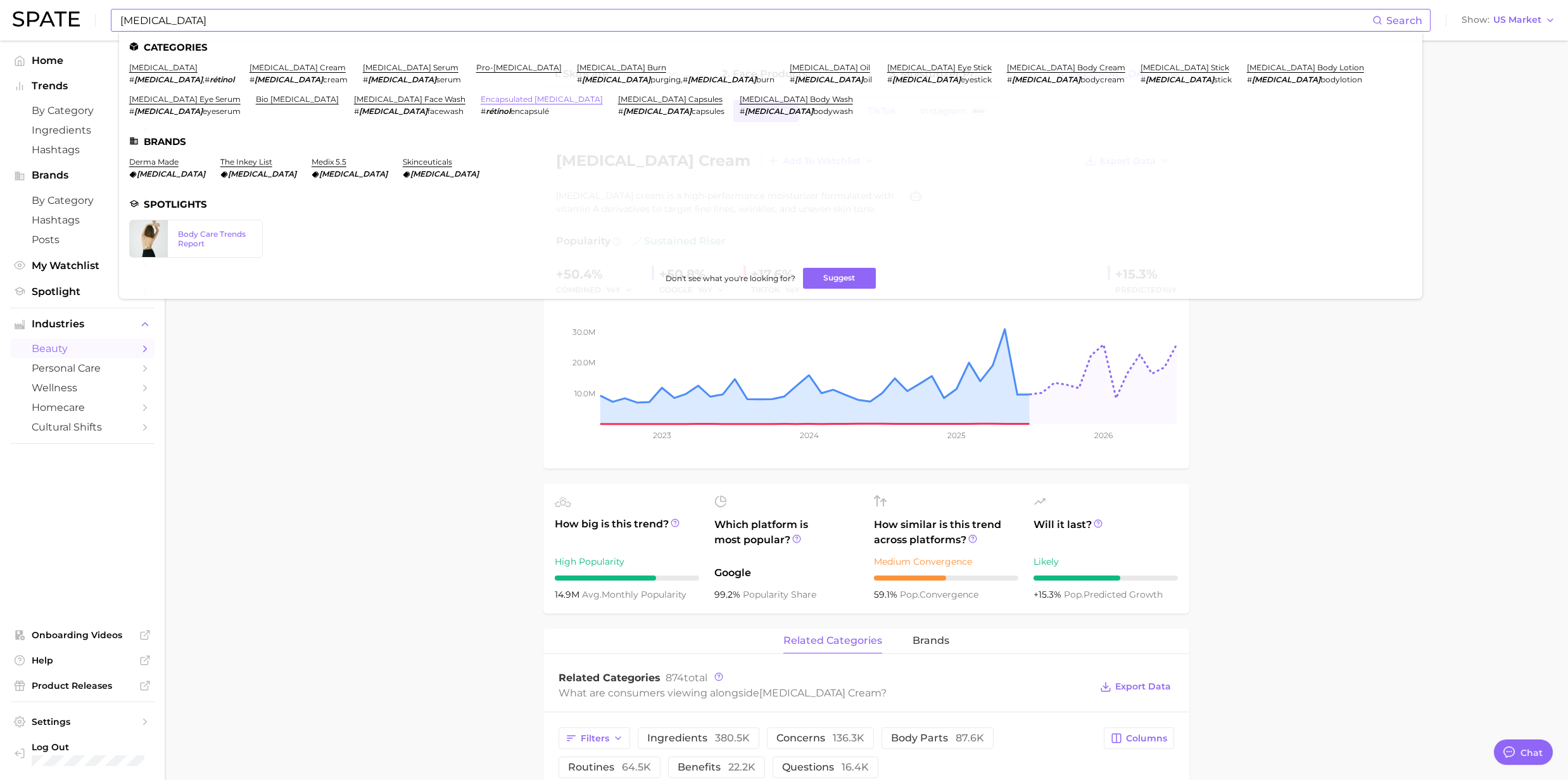
click at [603, 94] on link "encapsulated [MEDICAL_DATA]" at bounding box center [542, 99] width 123 height 10
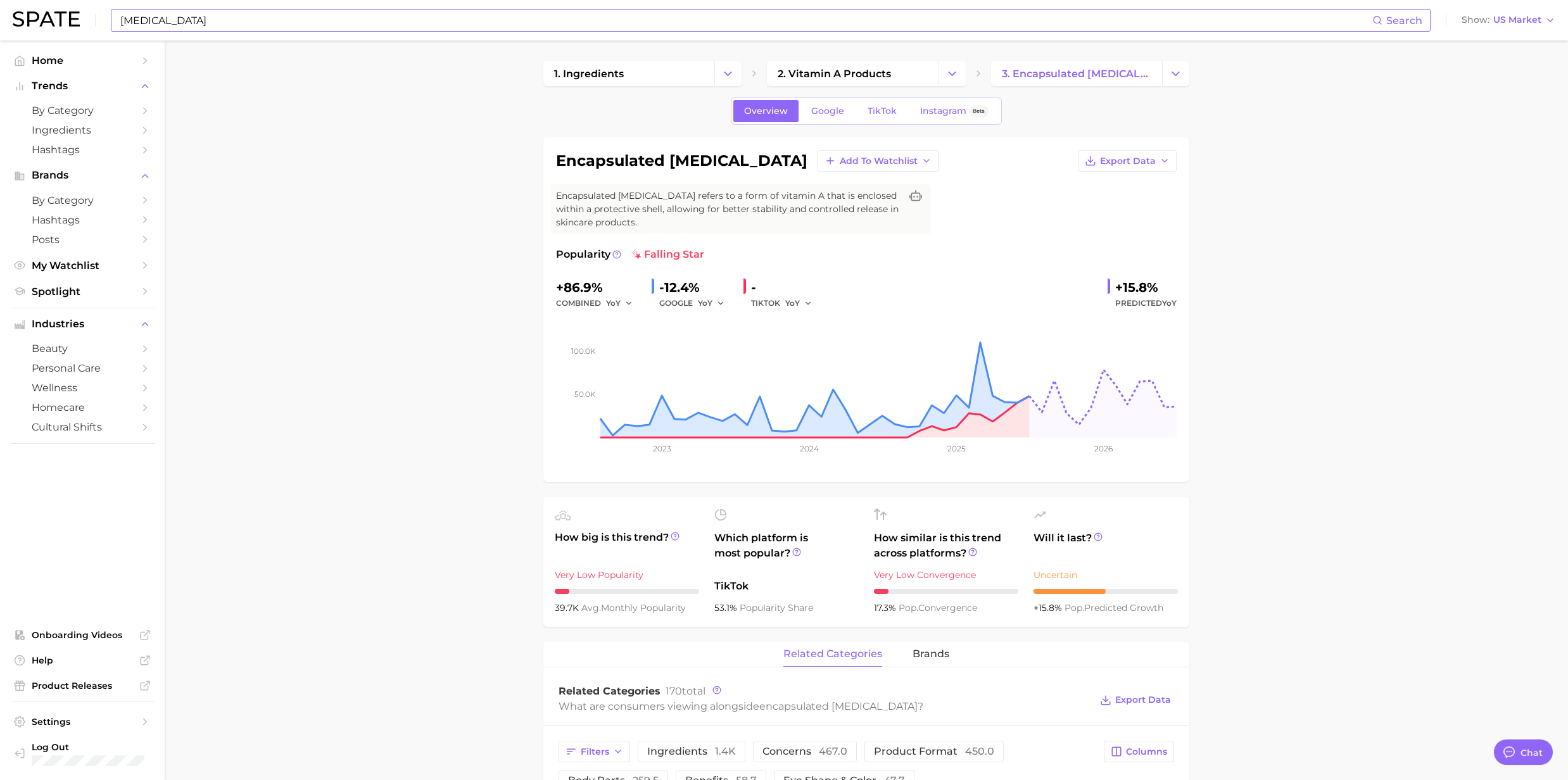
click at [403, 16] on input "[MEDICAL_DATA]" at bounding box center [746, 20] width 1254 height 22
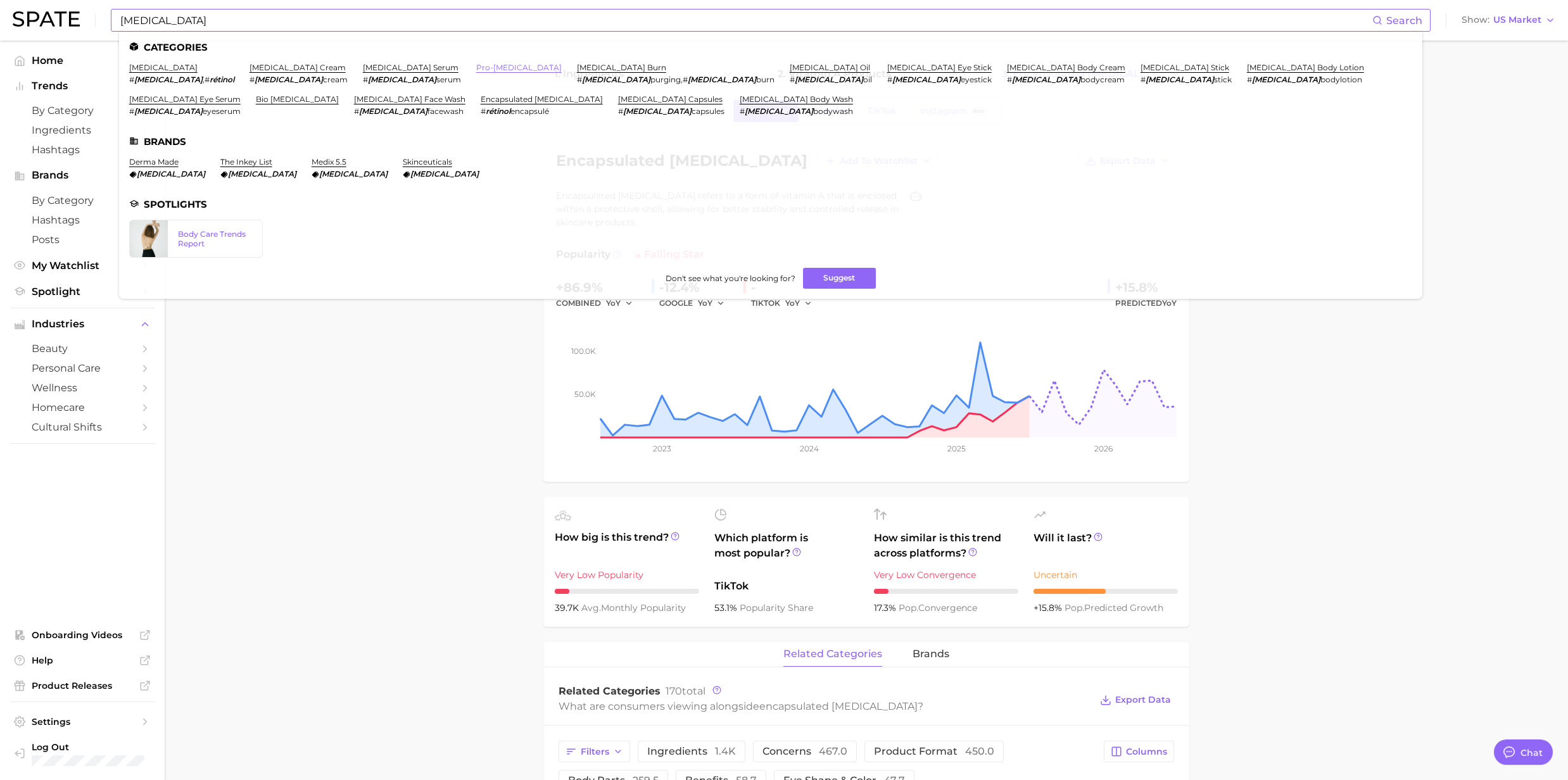
click at [476, 67] on link "pro-[MEDICAL_DATA]" at bounding box center [519, 68] width 85 height 10
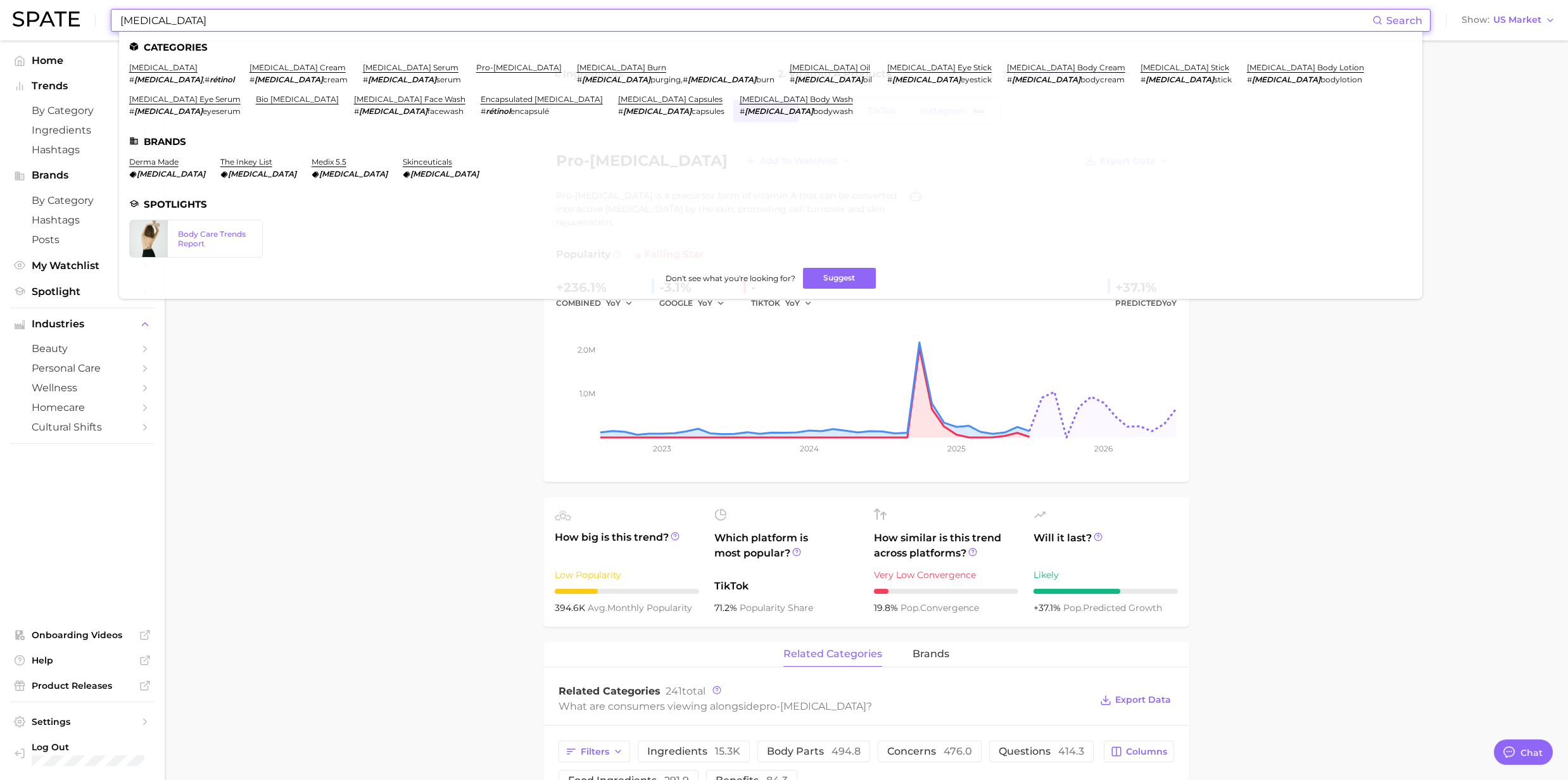
click at [350, 28] on input "[MEDICAL_DATA]" at bounding box center [746, 20] width 1254 height 22
drag, startPoint x: 310, startPoint y: 66, endPoint x: 297, endPoint y: 60, distance: 14.3
click at [363, 66] on link "[MEDICAL_DATA] serum" at bounding box center [410, 68] width 96 height 10
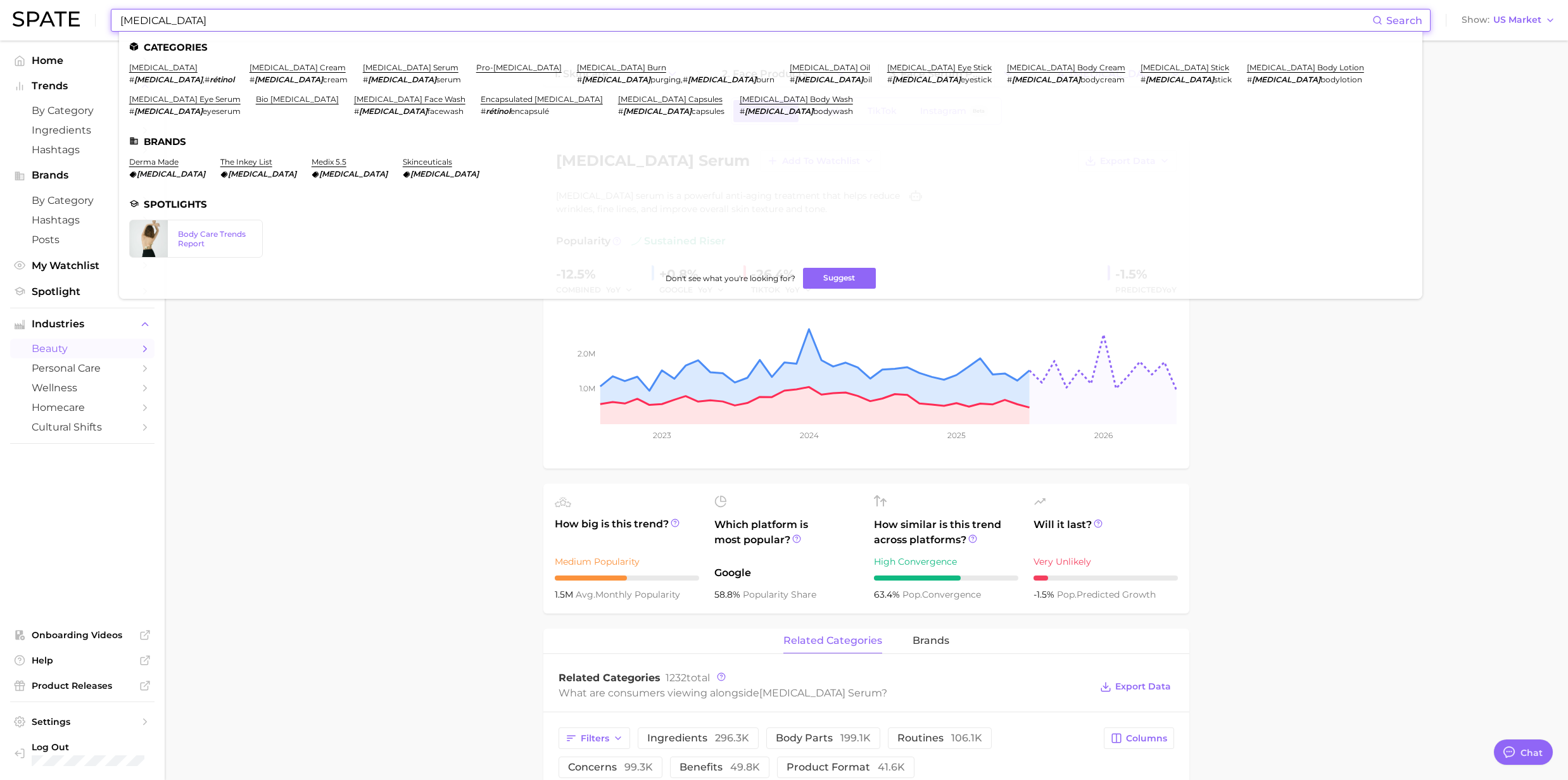
click at [226, 29] on input "[MEDICAL_DATA]" at bounding box center [746, 20] width 1254 height 22
click at [133, 67] on link "[MEDICAL_DATA]" at bounding box center [163, 68] width 69 height 10
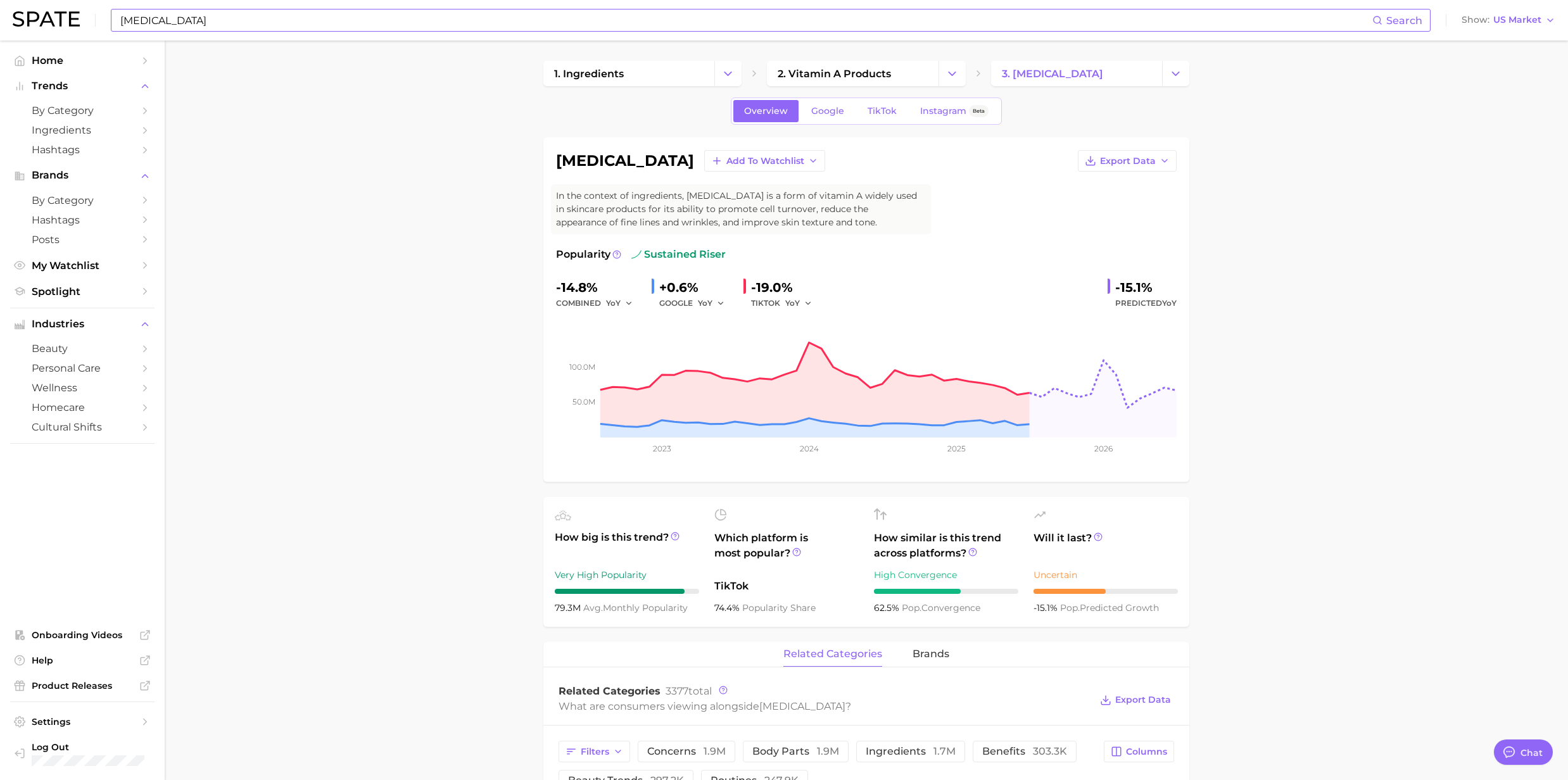
drag, startPoint x: 210, startPoint y: 6, endPoint x: 204, endPoint y: 11, distance: 7.8
click at [210, 6] on div "[MEDICAL_DATA] Search Show US Market" at bounding box center [784, 20] width 1543 height 40
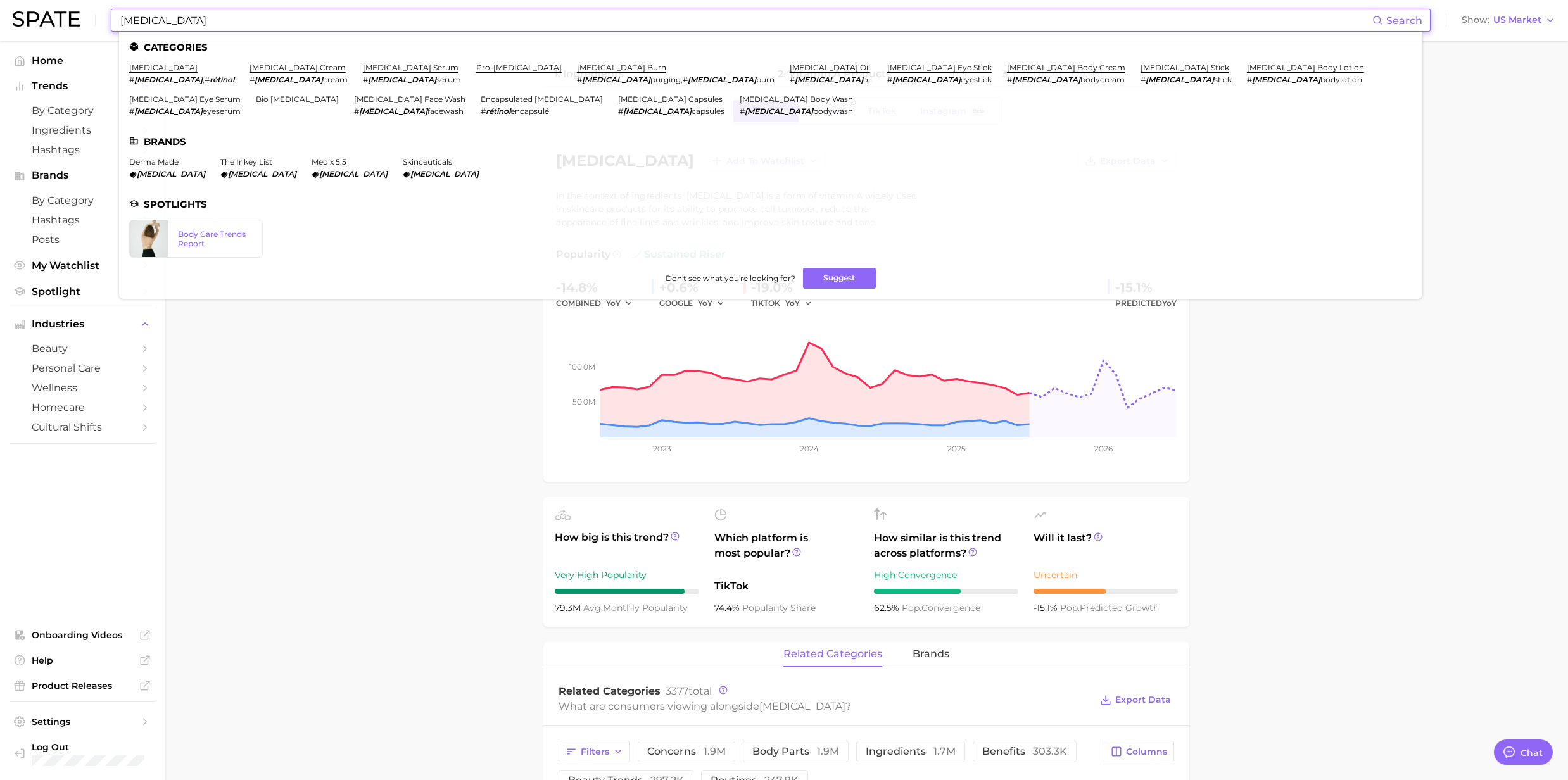
drag, startPoint x: 201, startPoint y: 19, endPoint x: 84, endPoint y: 16, distance: 117.0
click at [84, 16] on div "[MEDICAL_DATA] Search Categories [MEDICAL_DATA] # [MEDICAL_DATA] , # rétinol [M…" at bounding box center [784, 20] width 1543 height 40
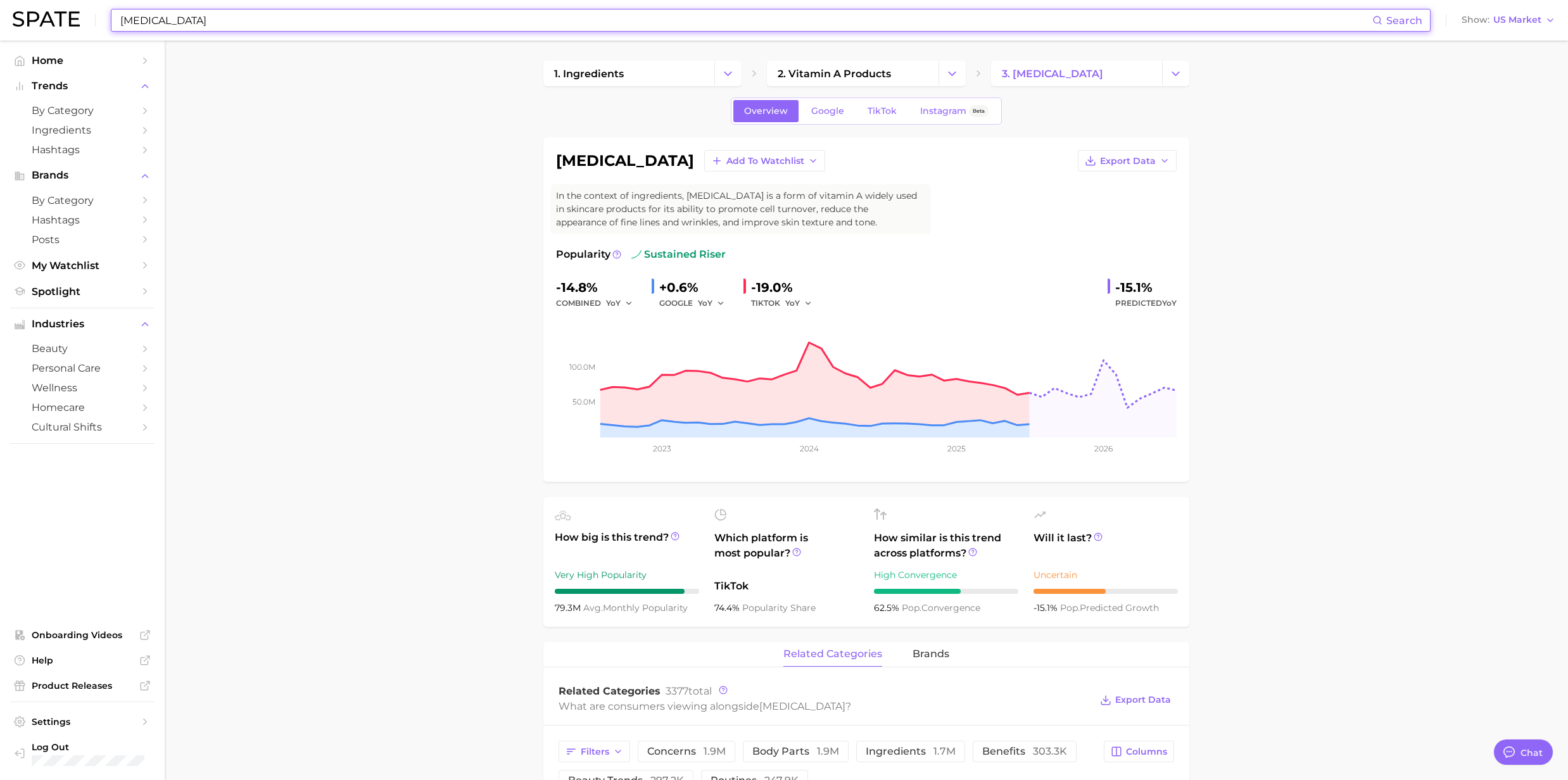
paste input "[MEDICAL_DATA]"
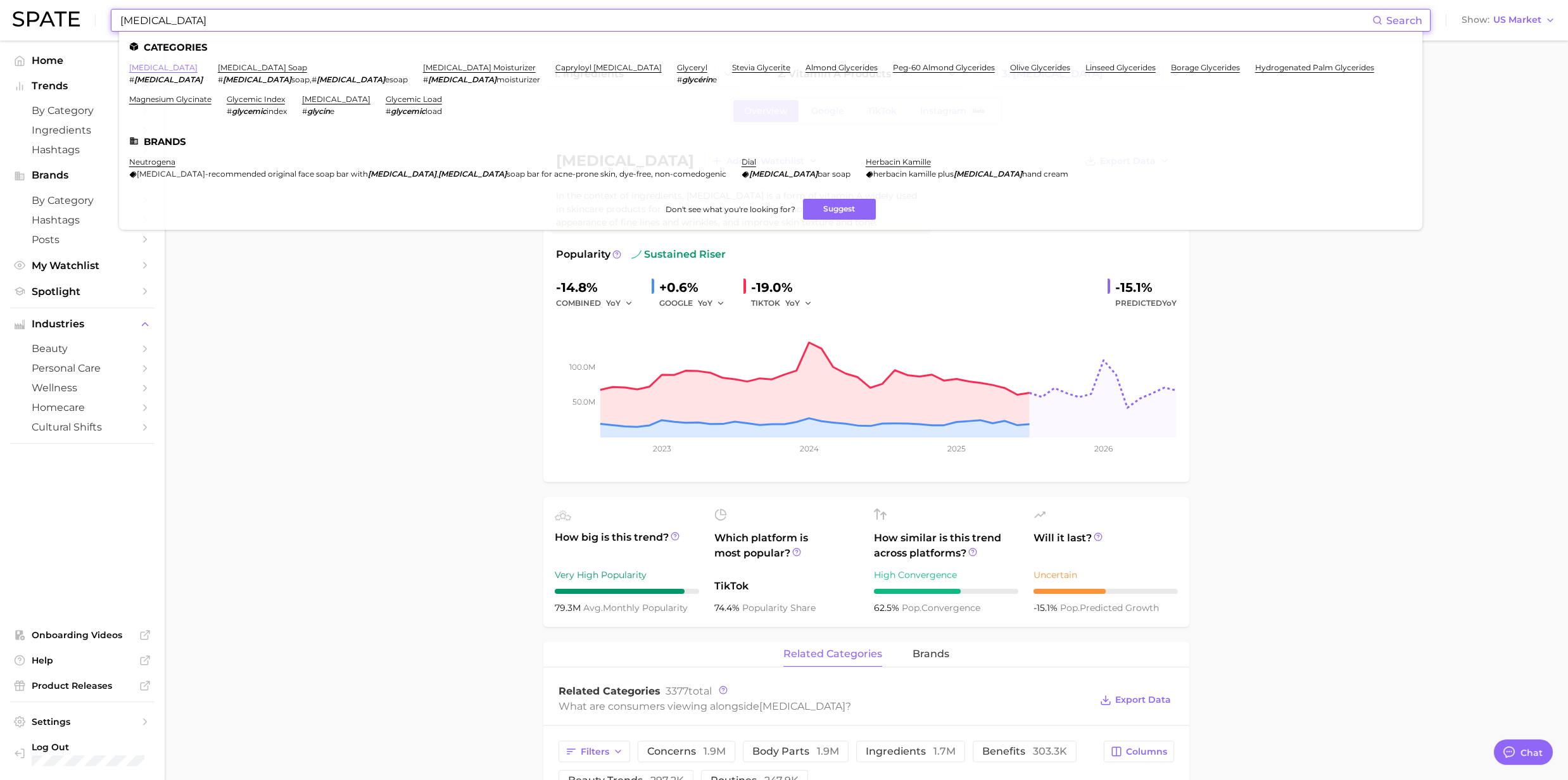
click at [151, 69] on link "[MEDICAL_DATA]" at bounding box center [163, 68] width 69 height 10
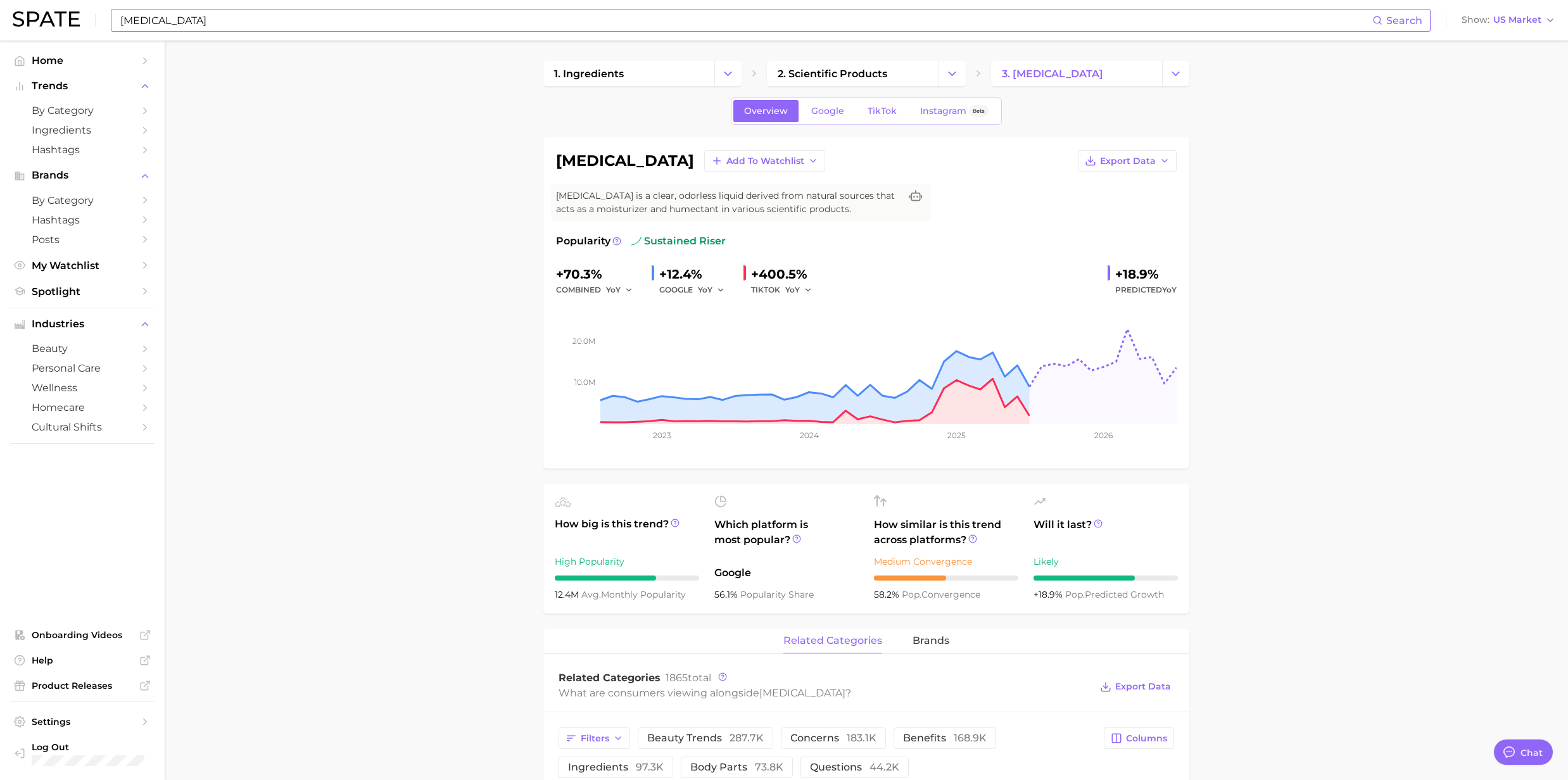
click at [173, 21] on input "[MEDICAL_DATA]" at bounding box center [746, 20] width 1254 height 22
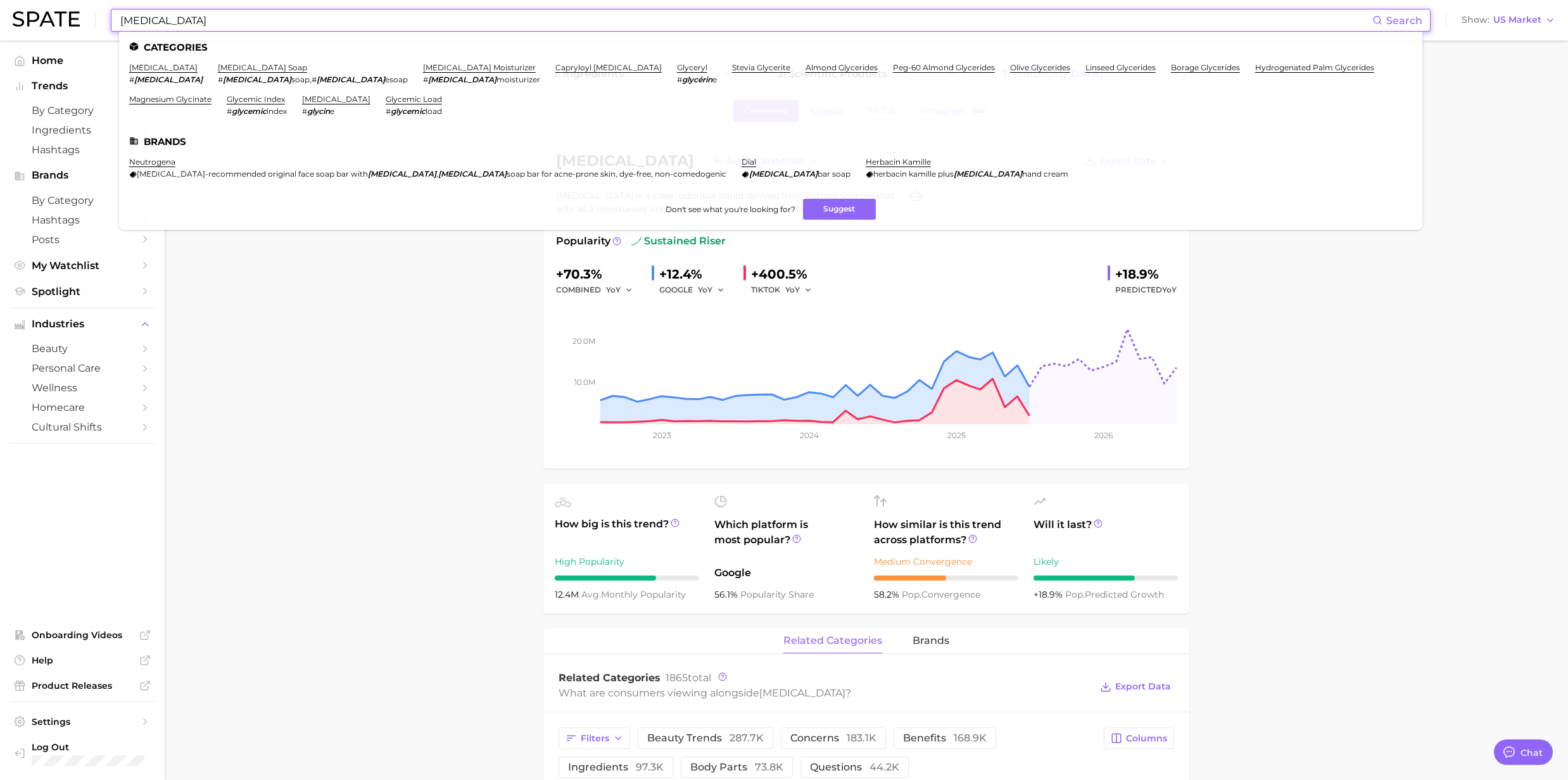
drag, startPoint x: 173, startPoint y: 21, endPoint x: 114, endPoint y: 28, distance: 59.4
click at [114, 28] on div "[MEDICAL_DATA] Search Categories [MEDICAL_DATA] # [MEDICAL_DATA] [MEDICAL_DATA]…" at bounding box center [770, 20] width 1320 height 23
paste input "Vitamin C"
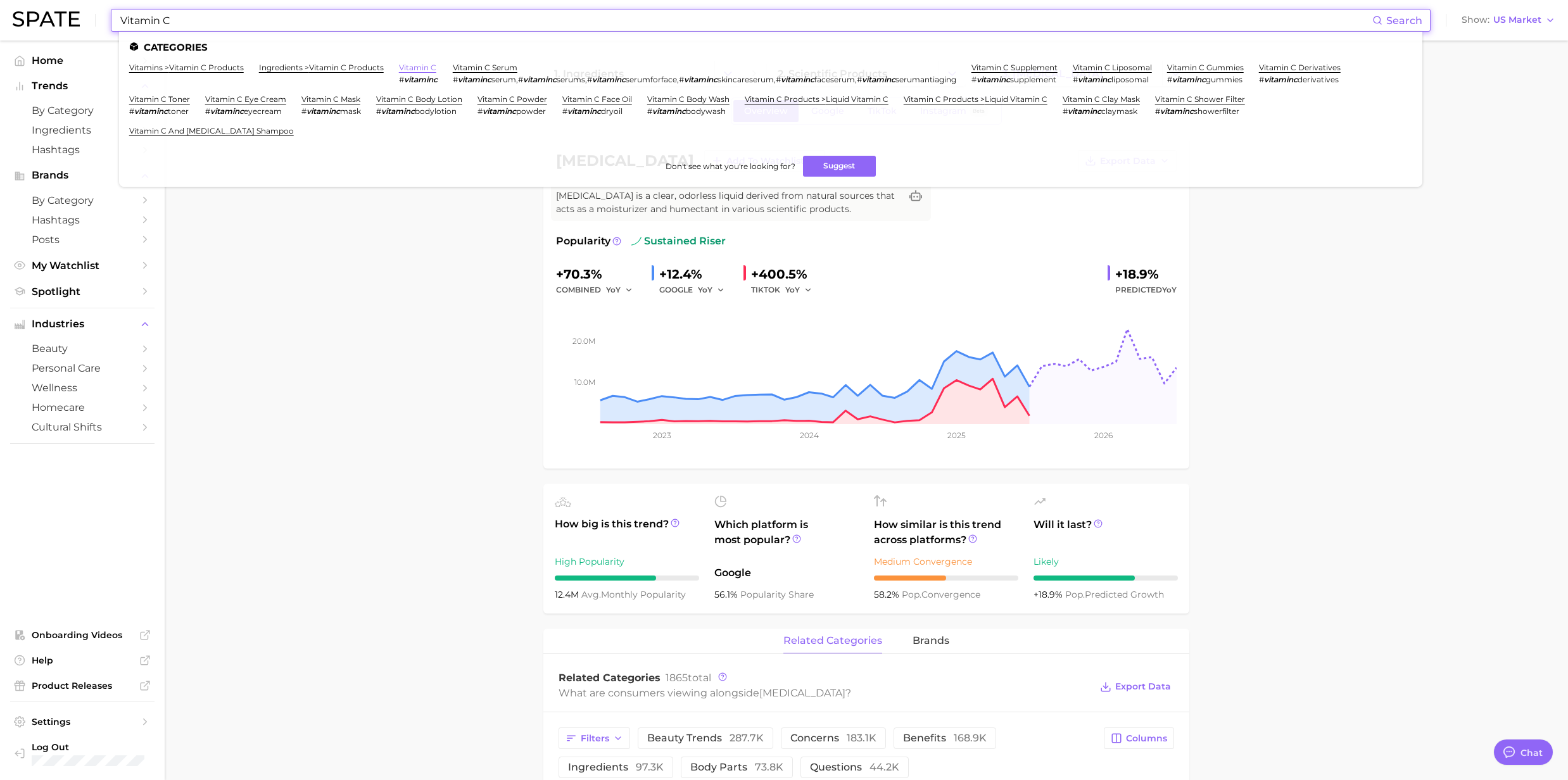
type input "Vitamin C"
click at [418, 72] on link "vitamin c" at bounding box center [418, 68] width 37 height 10
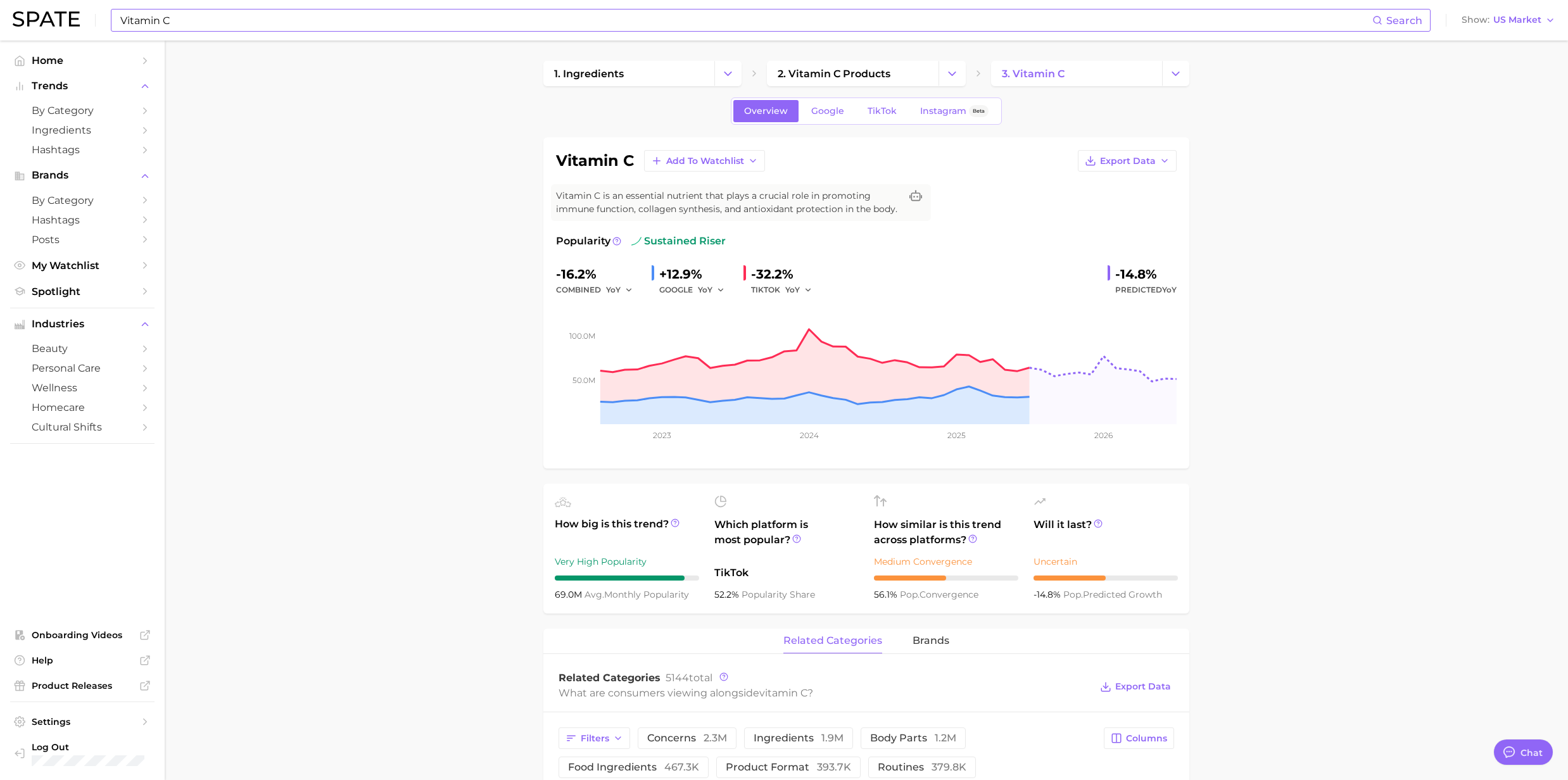
click at [409, 26] on input "Vitamin C" at bounding box center [746, 20] width 1254 height 22
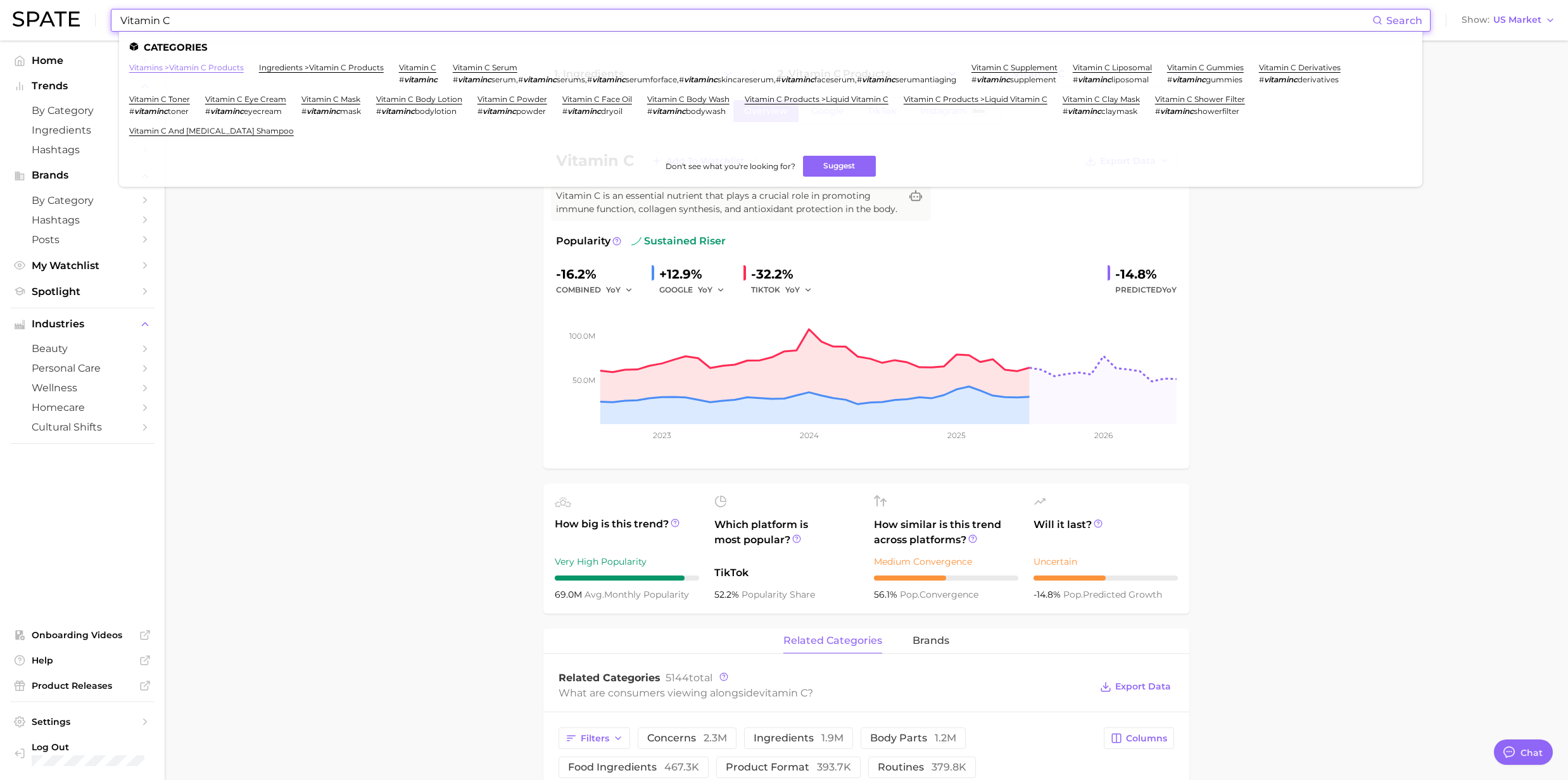
click at [213, 71] on link "vitamins > vitamin c products" at bounding box center [186, 68] width 114 height 10
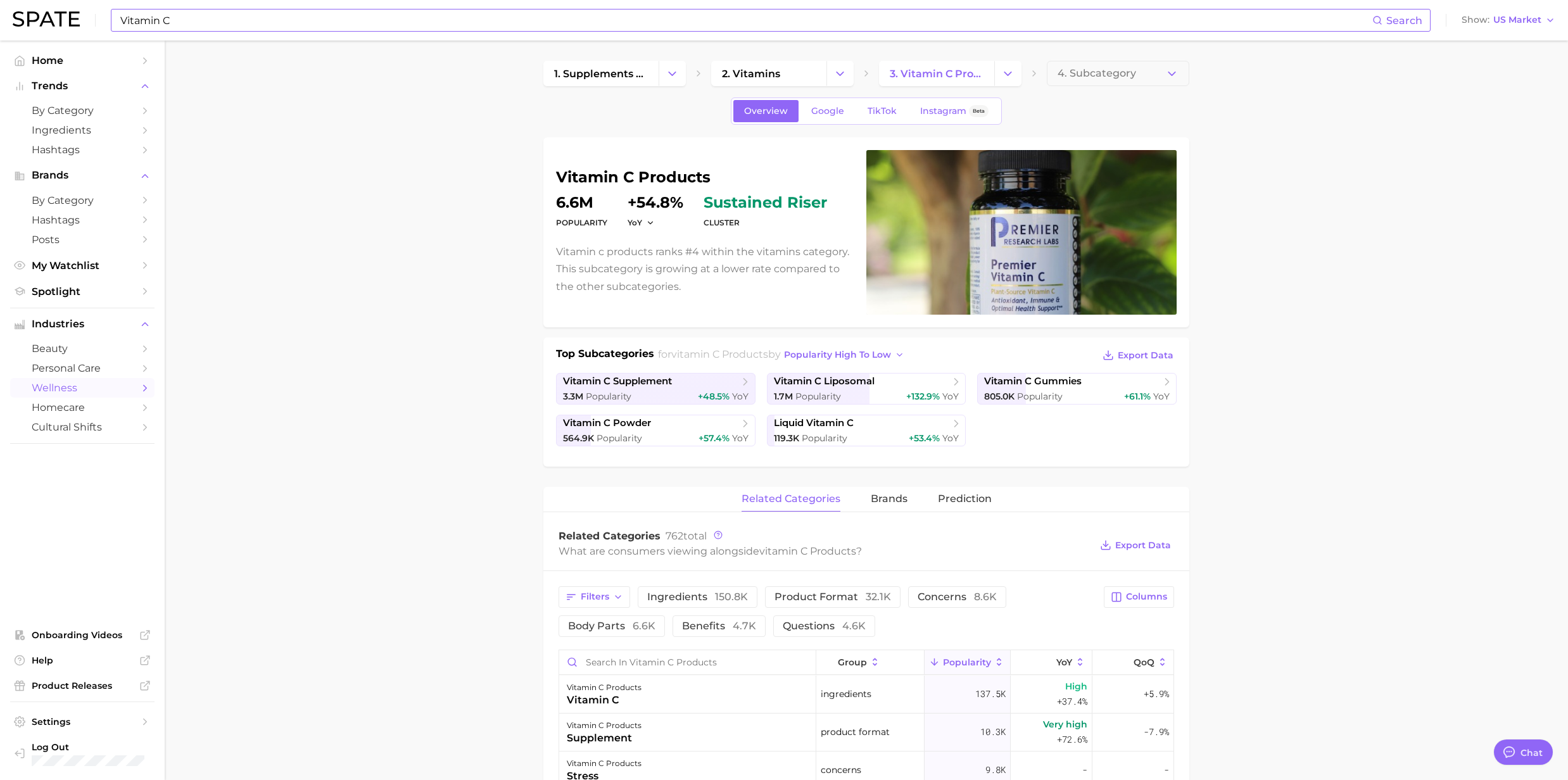
click at [179, 24] on input "Vitamin C" at bounding box center [746, 20] width 1254 height 22
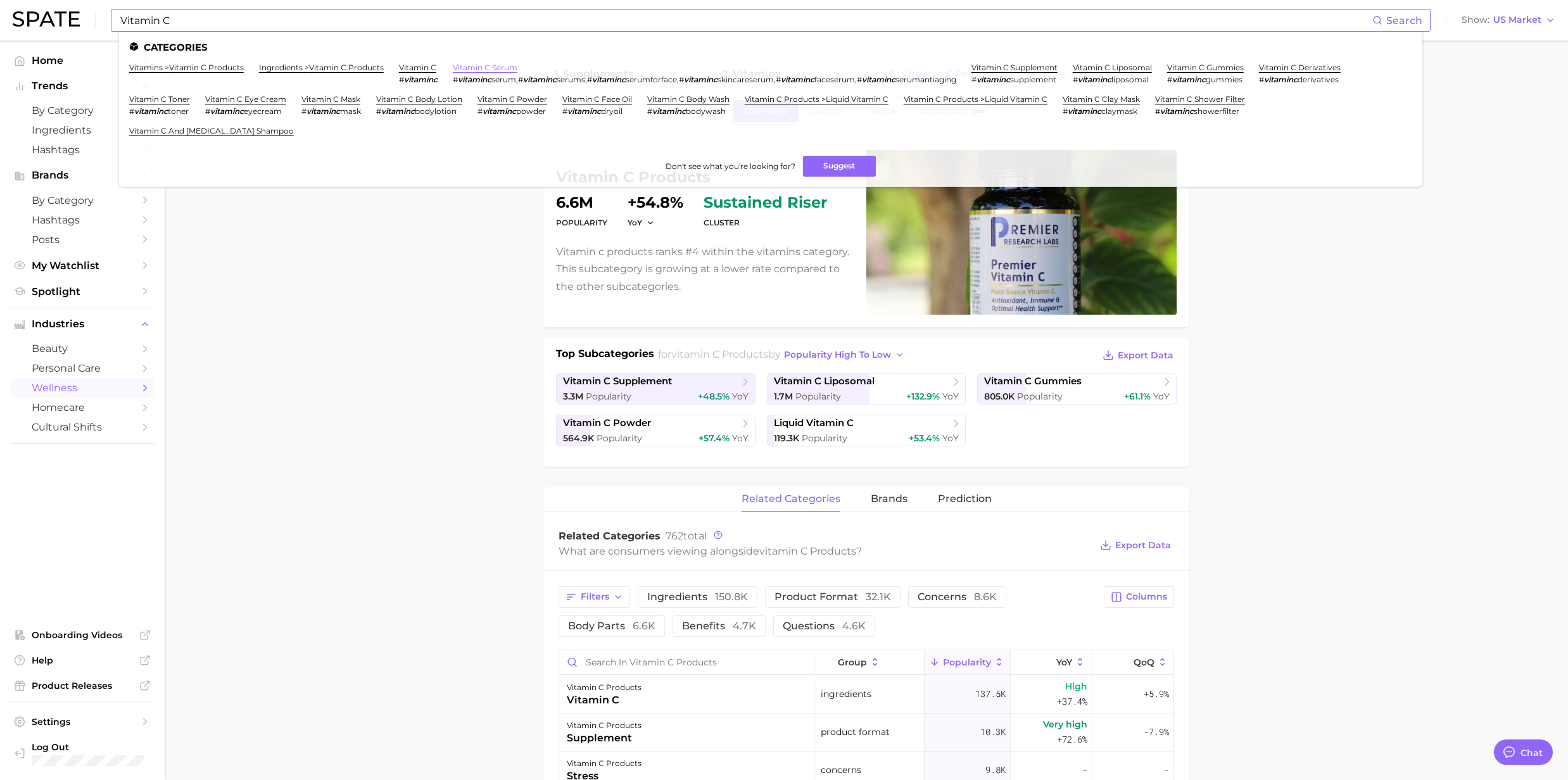
click at [488, 69] on link "vitamin c serum" at bounding box center [485, 68] width 64 height 10
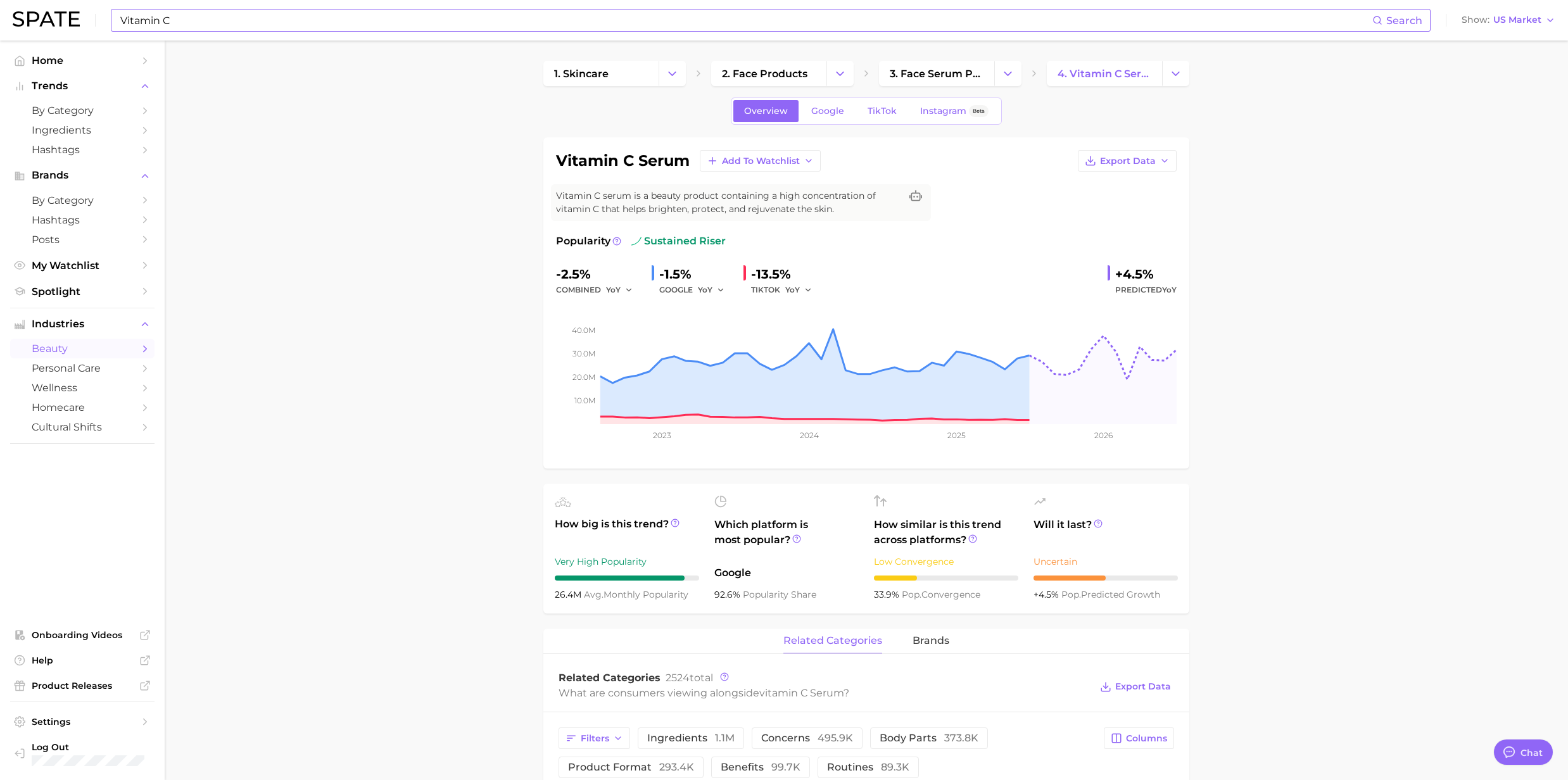
click at [329, 14] on input "Vitamin C" at bounding box center [746, 20] width 1254 height 22
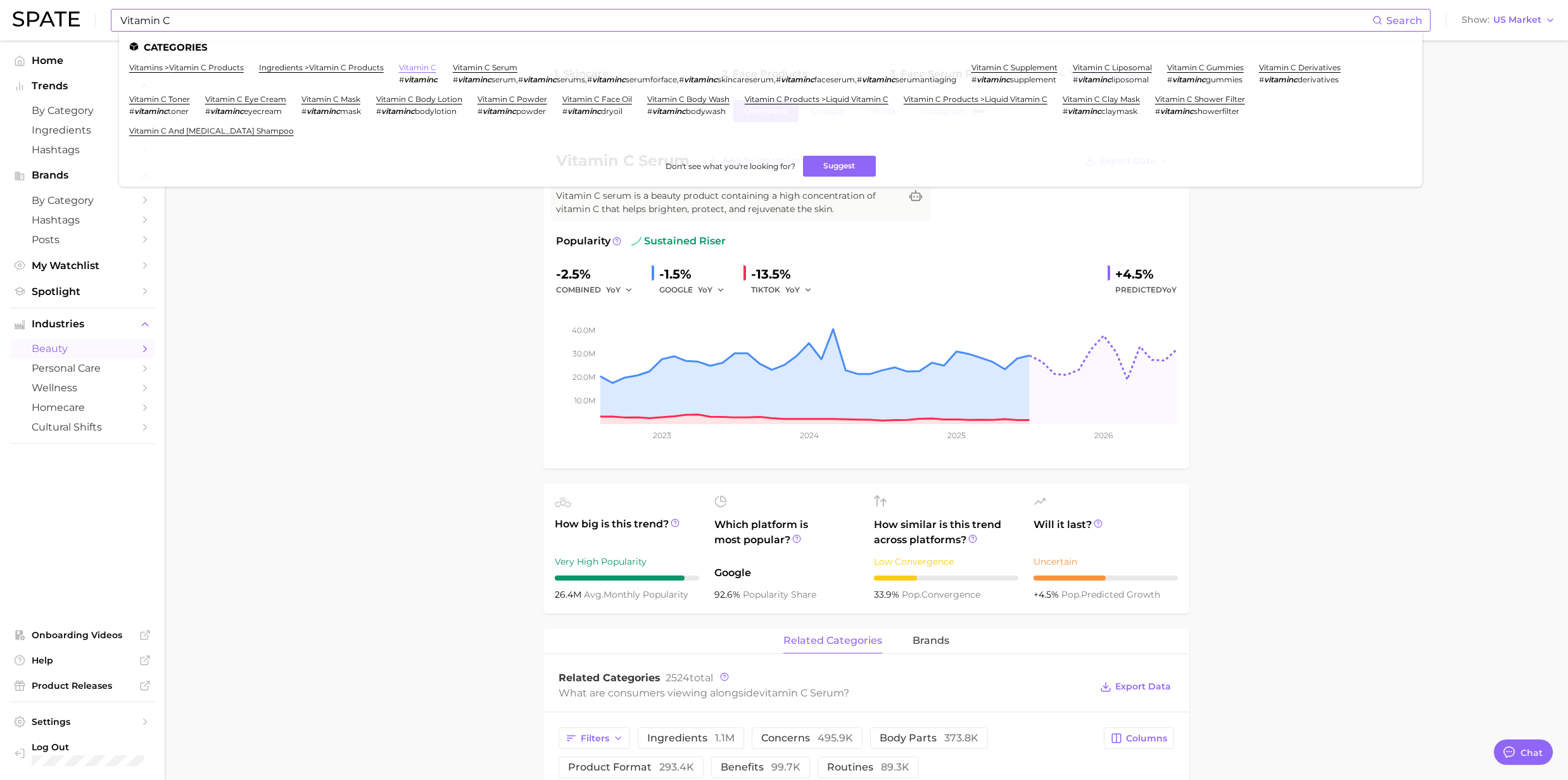
click at [409, 66] on link "vitamin c" at bounding box center [418, 68] width 37 height 10
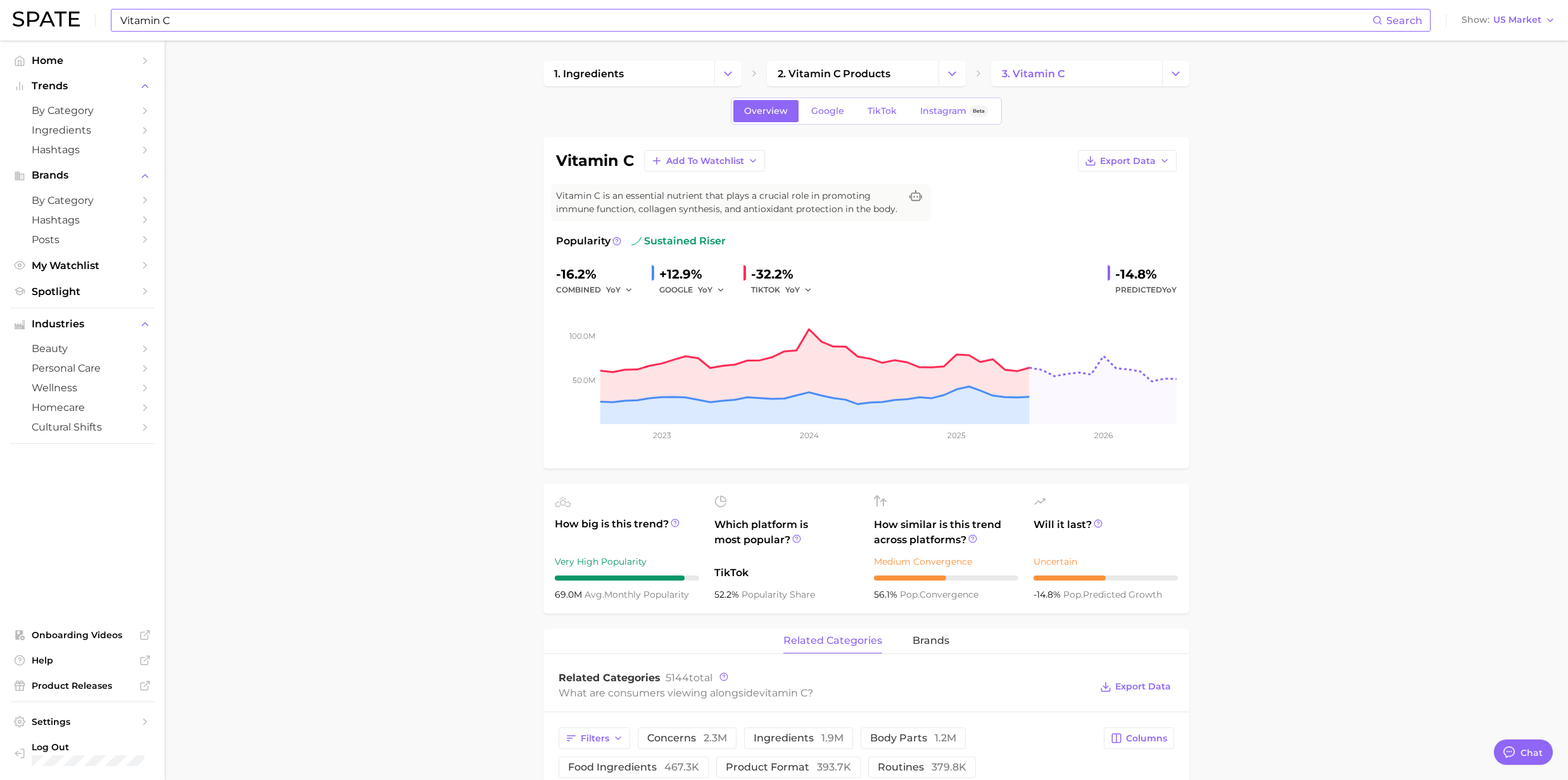
click at [190, 16] on input "Vitamin C" at bounding box center [746, 20] width 1254 height 22
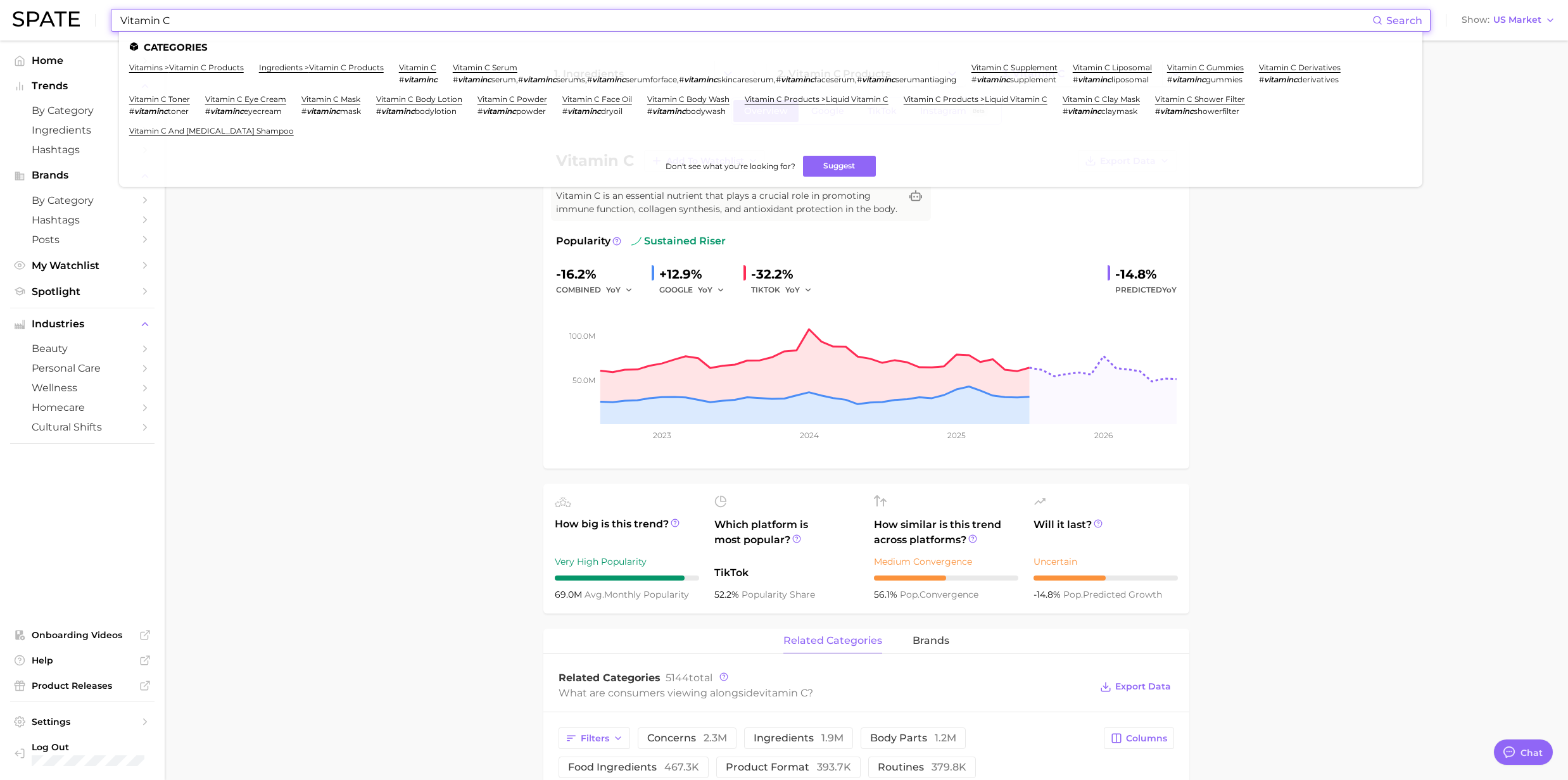
drag, startPoint x: 190, startPoint y: 23, endPoint x: 117, endPoint y: 25, distance: 73.0
click at [117, 25] on div "Vitamin C Search Categories vitamins > vitamin c products ingredients > vitamin…" at bounding box center [770, 20] width 1320 height 23
paste input "[MEDICAL_DATA]"
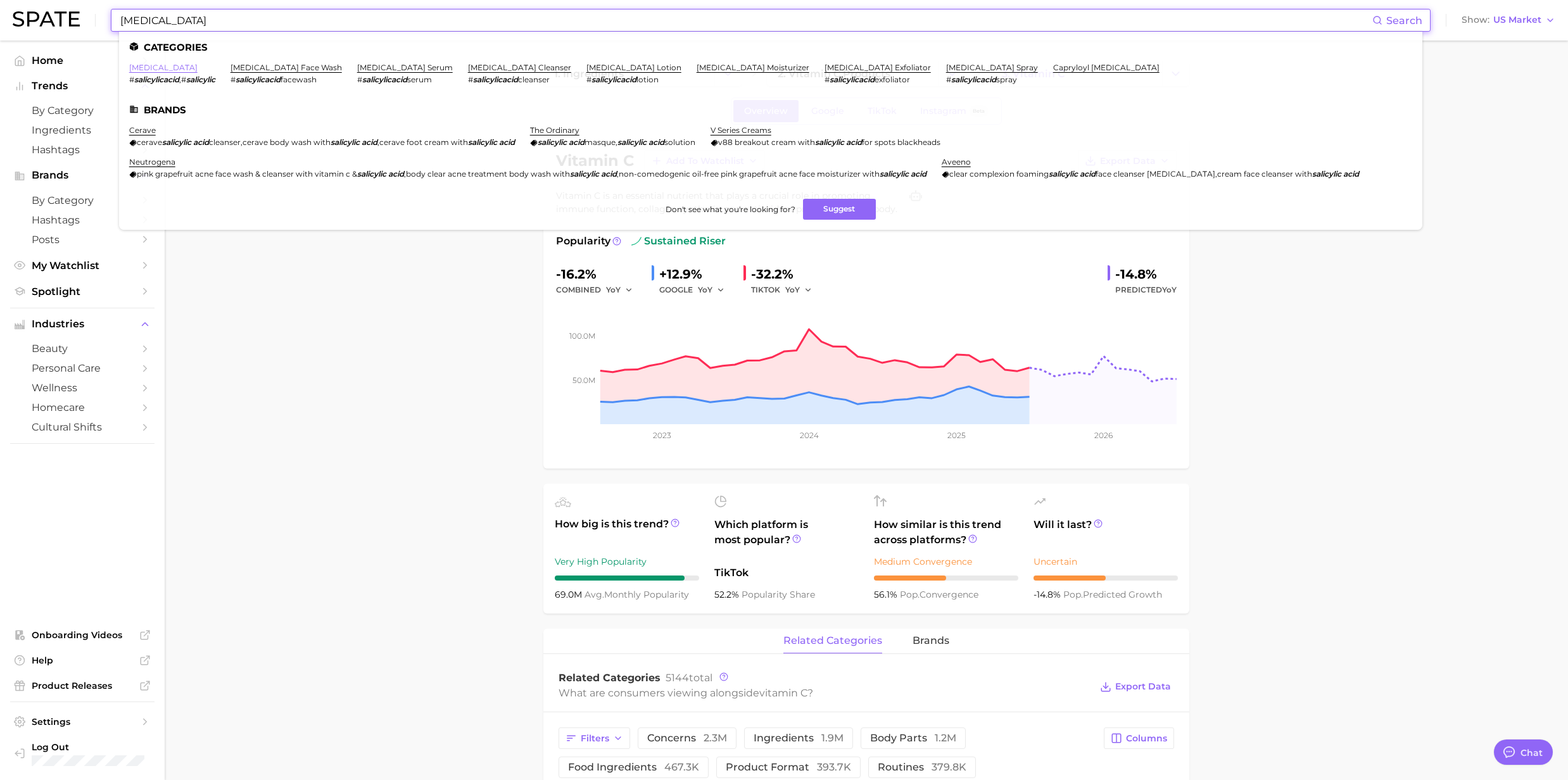
click at [165, 64] on link "[MEDICAL_DATA]" at bounding box center [163, 68] width 69 height 10
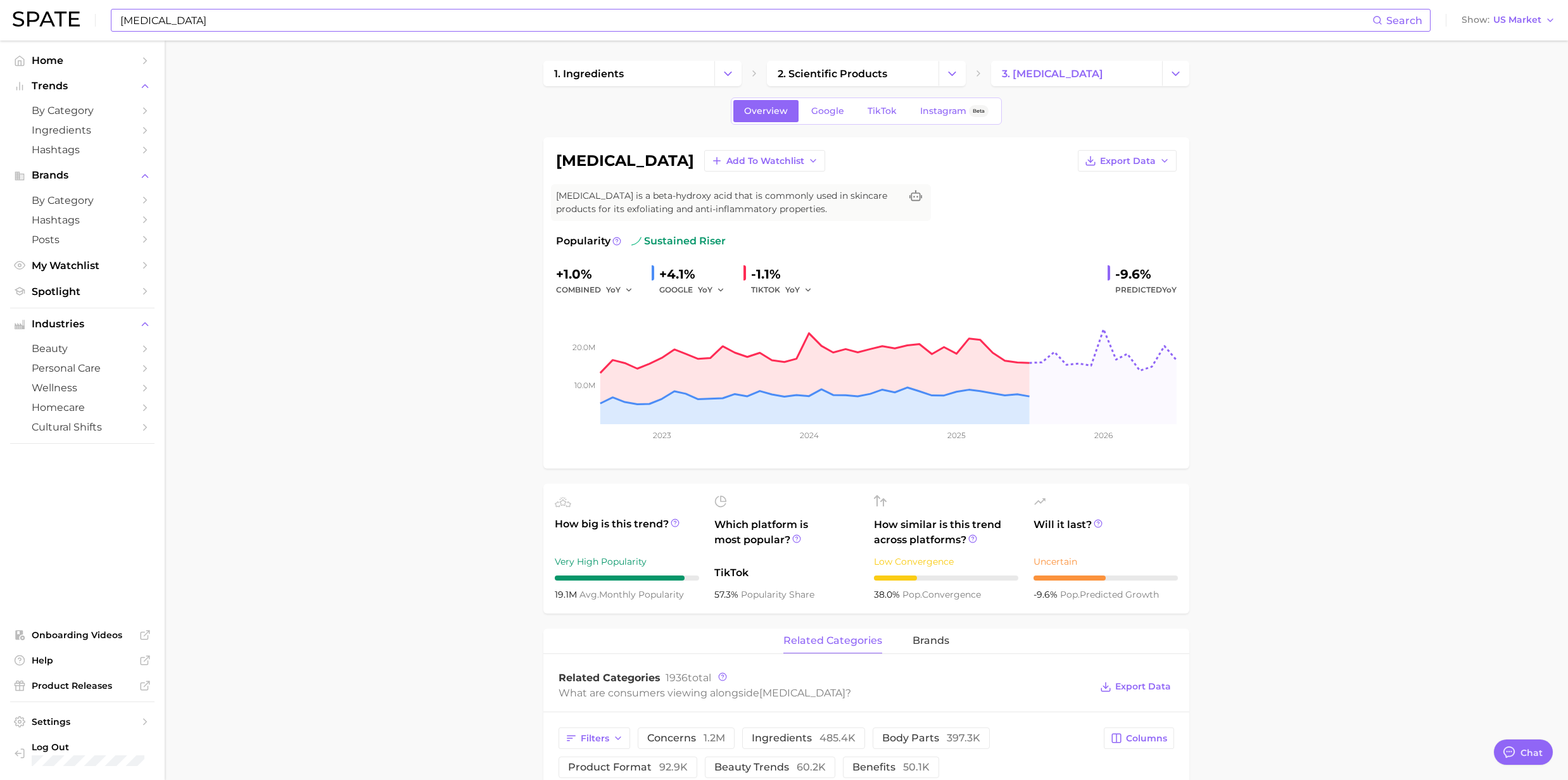
click at [362, 21] on input "[MEDICAL_DATA]" at bounding box center [746, 20] width 1254 height 22
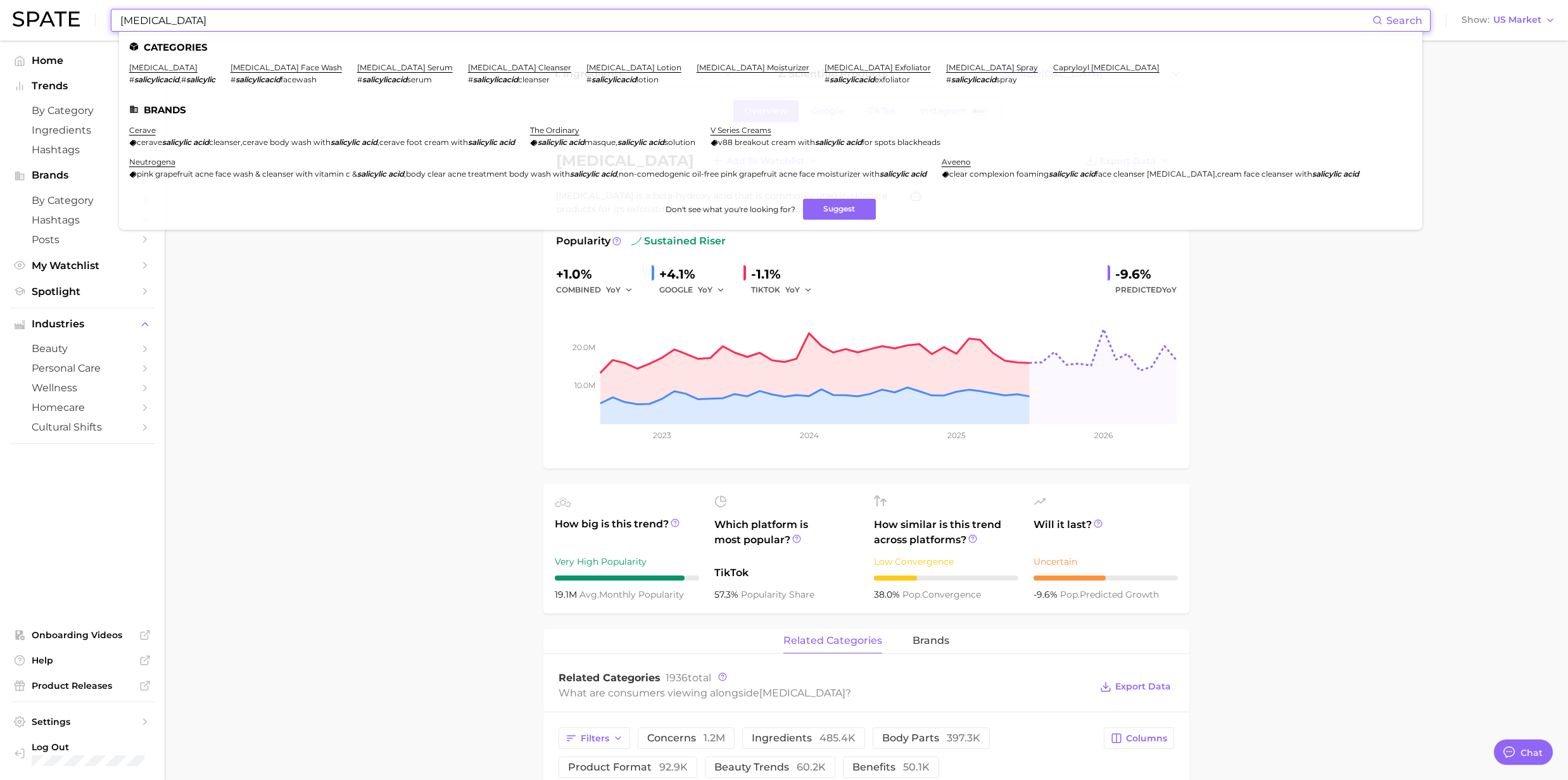
drag, startPoint x: 105, startPoint y: 21, endPoint x: 40, endPoint y: 21, distance: 65.0
click at [40, 21] on div "[MEDICAL_DATA] Search Categories [MEDICAL_DATA] # salicylicacid , # salicylic […" at bounding box center [784, 20] width 1543 height 40
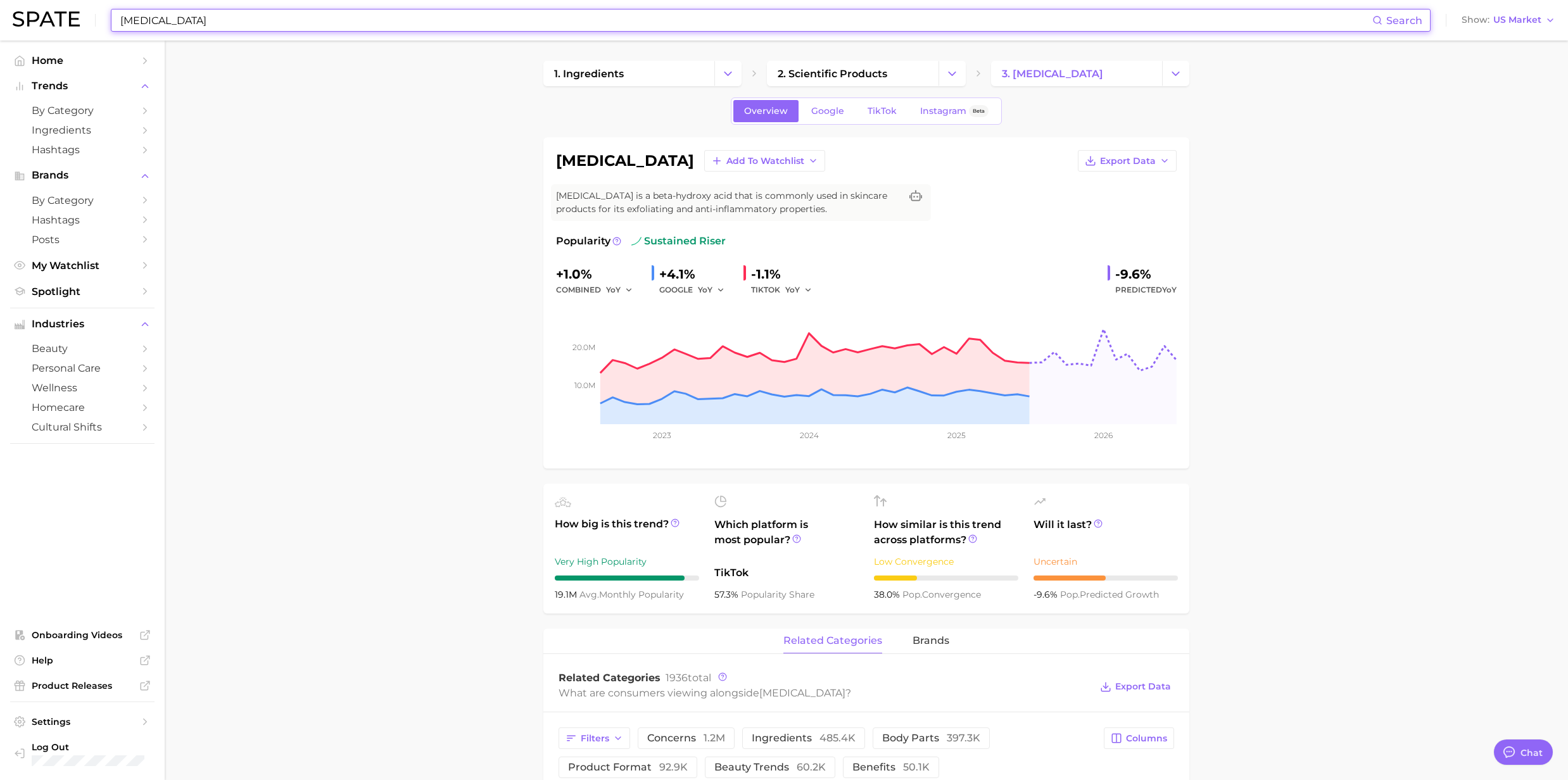
paste input "Ceramide"
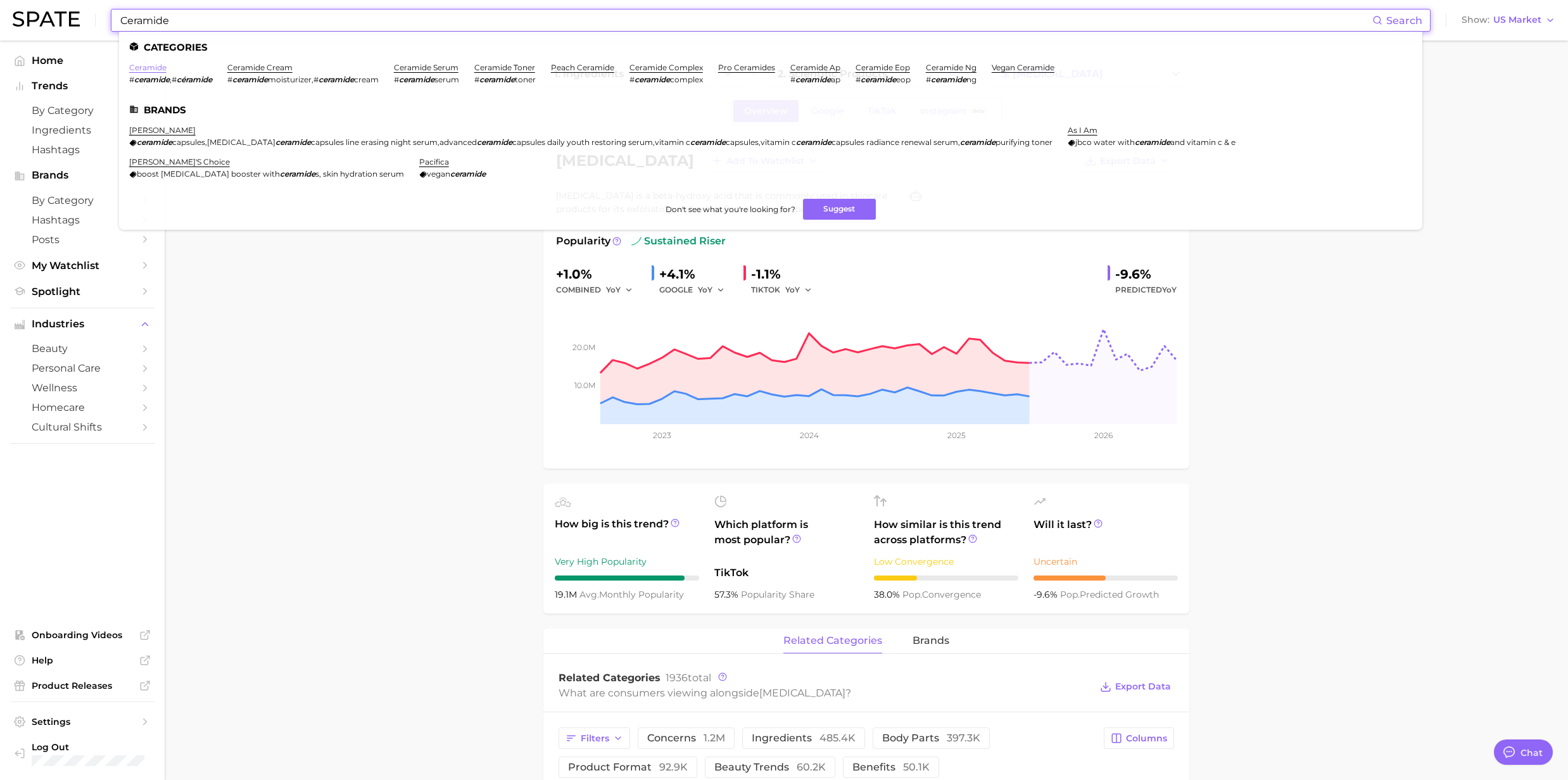
type input "Ceramide"
click at [147, 66] on link "ceramide" at bounding box center [148, 68] width 37 height 10
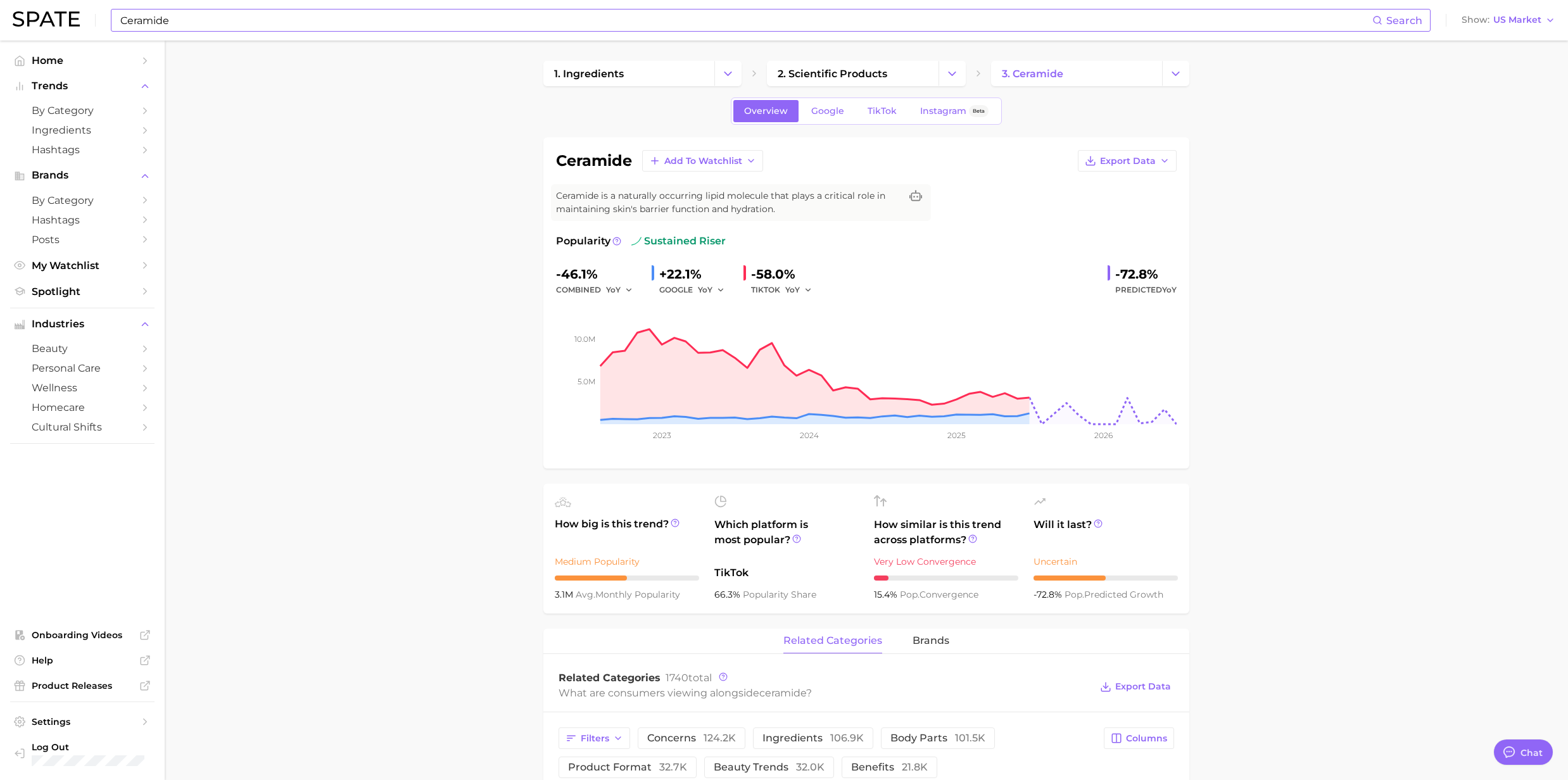
click at [198, 14] on input "Ceramide" at bounding box center [746, 20] width 1254 height 22
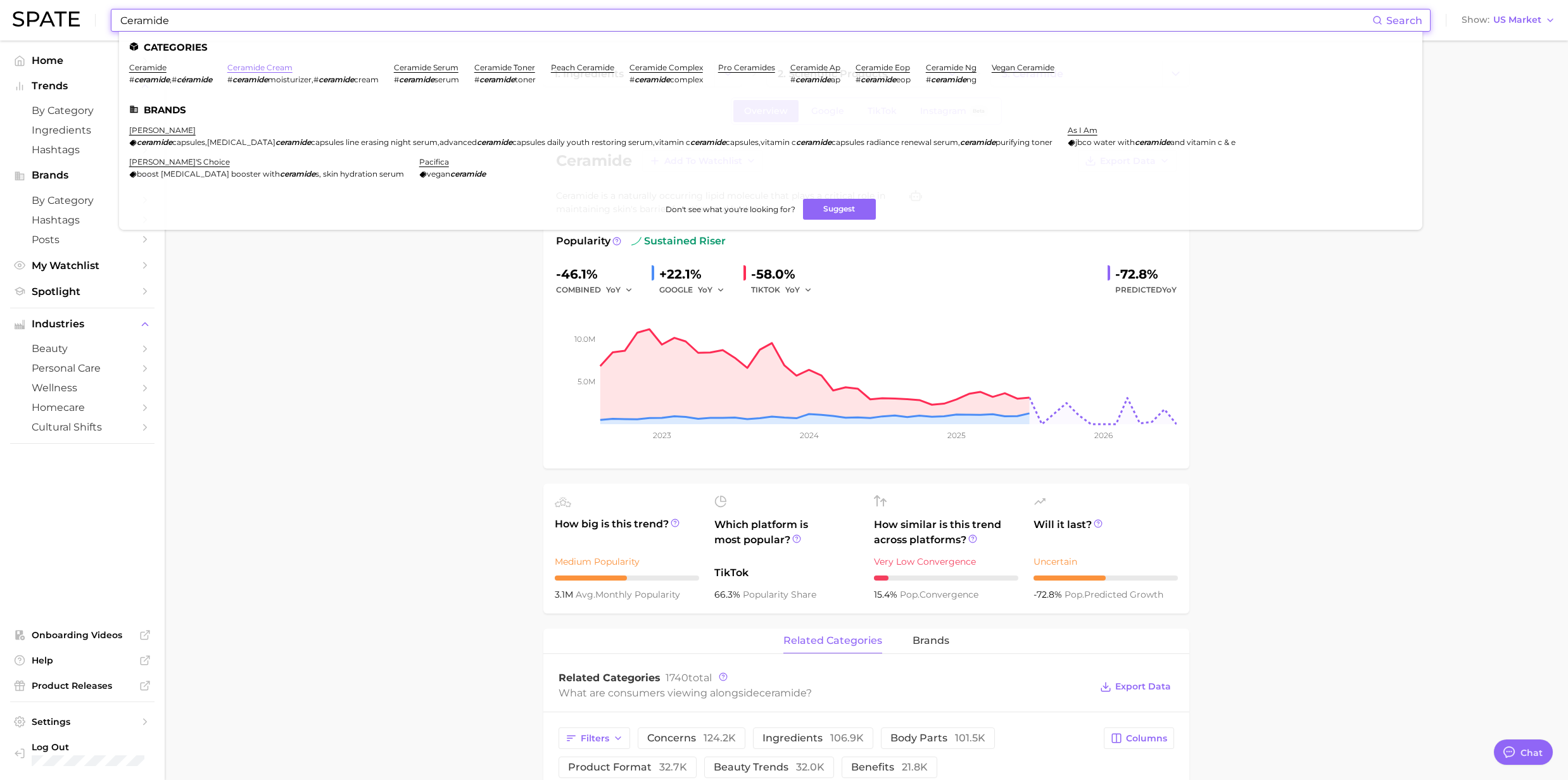
click at [242, 69] on link "ceramide cream" at bounding box center [260, 68] width 65 height 10
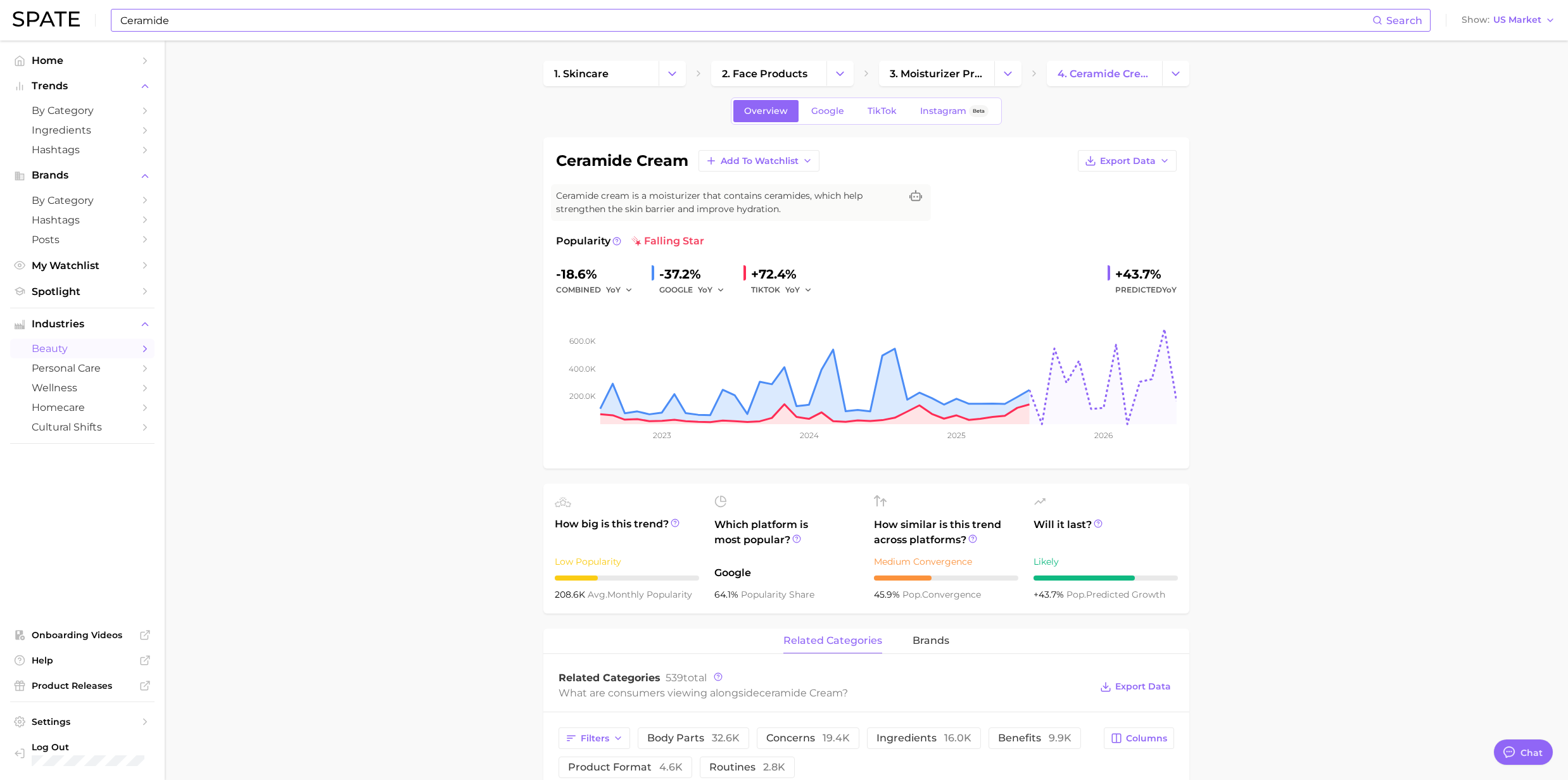
click at [383, 28] on input "Ceramide" at bounding box center [746, 20] width 1254 height 22
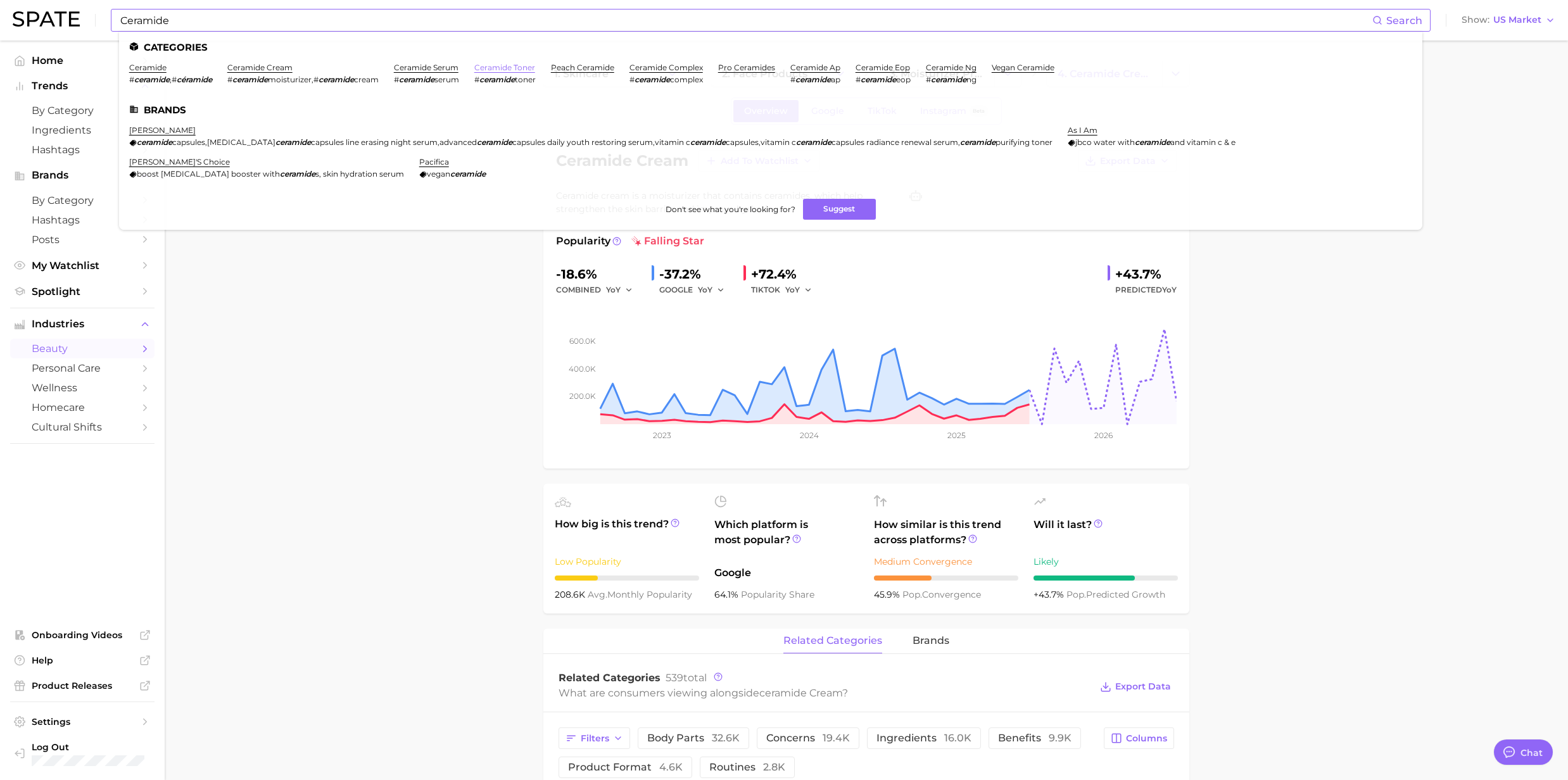
click at [535, 71] on link "ceramide toner" at bounding box center [504, 68] width 60 height 10
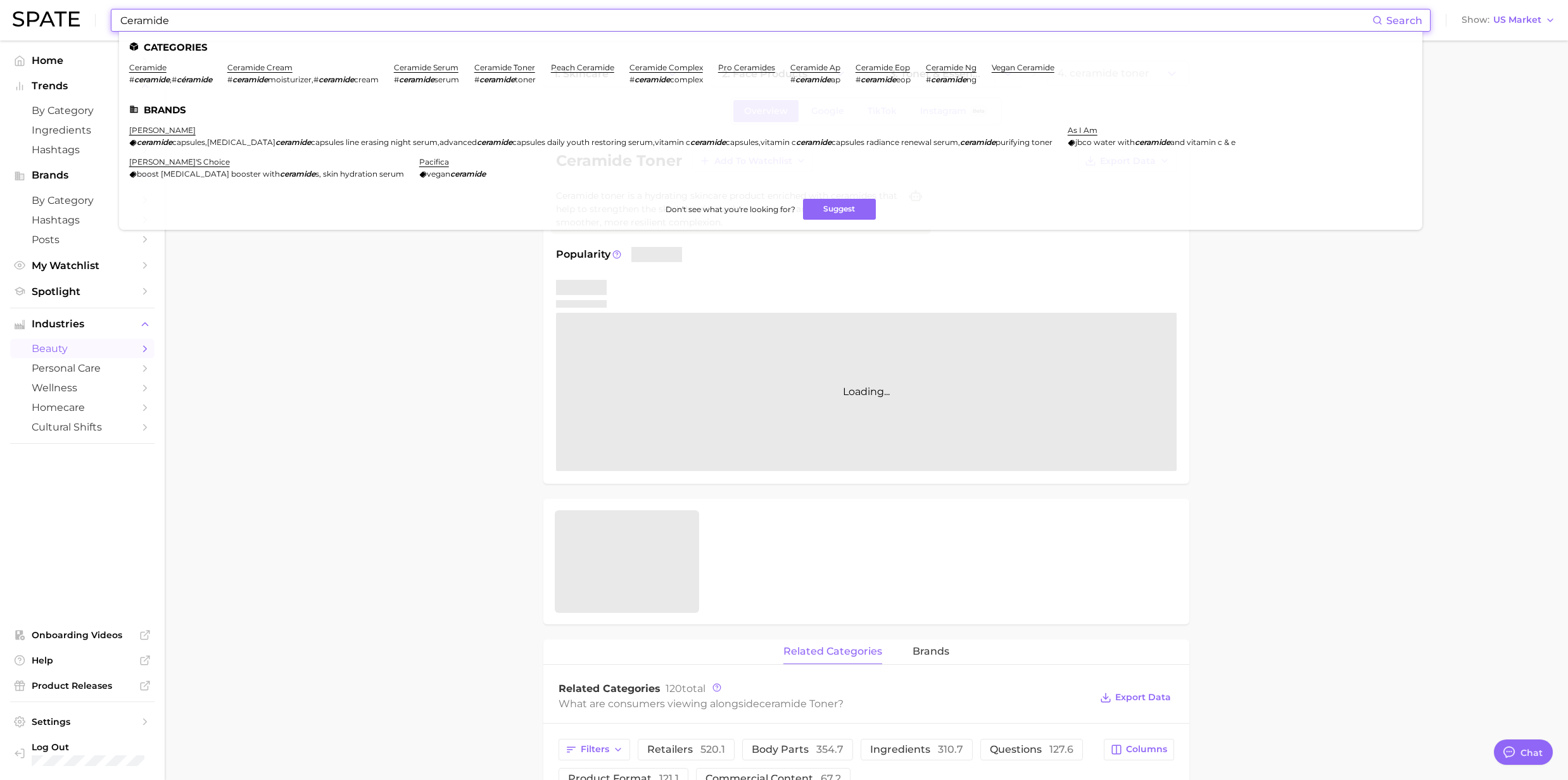
click at [223, 20] on input "Ceramide" at bounding box center [746, 20] width 1254 height 22
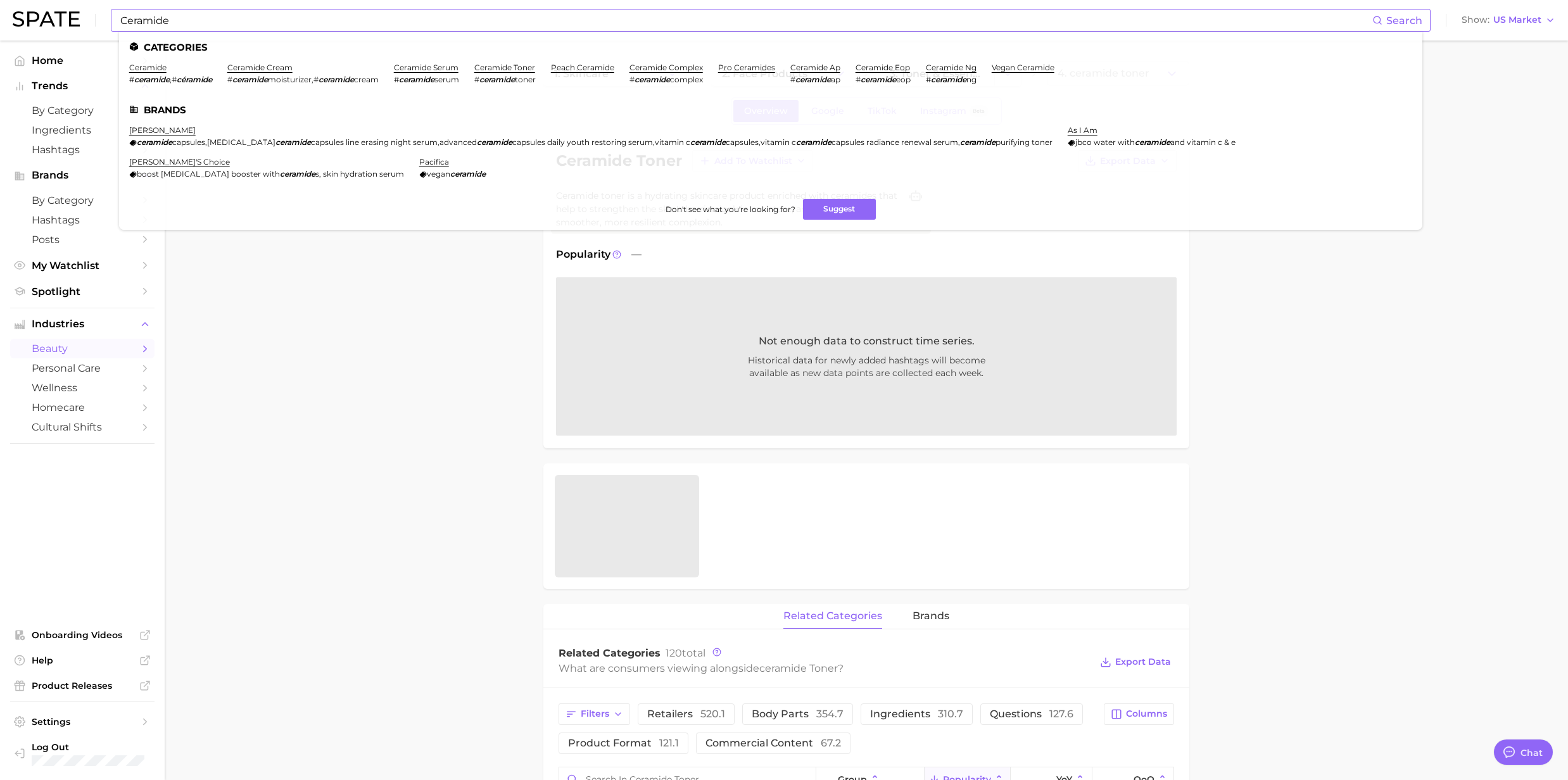
click at [1041, 73] on li "vegan ceramide" at bounding box center [1023, 73] width 63 height 22
click at [1032, 69] on link "vegan ceramide" at bounding box center [1023, 68] width 63 height 10
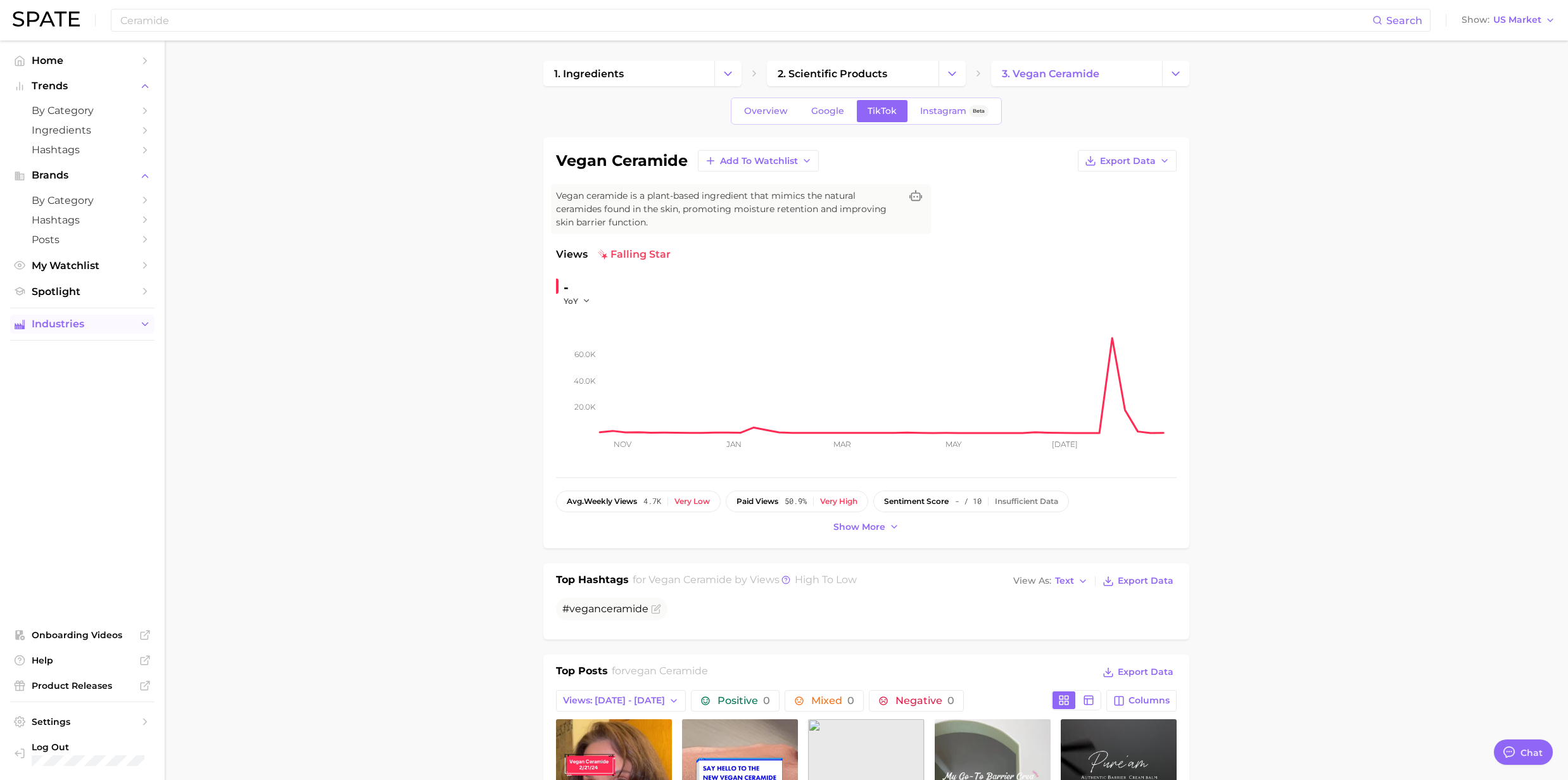
click at [145, 327] on icon "Sidebar" at bounding box center [145, 324] width 11 height 11
click at [79, 355] on span "beauty" at bounding box center [82, 348] width 102 height 12
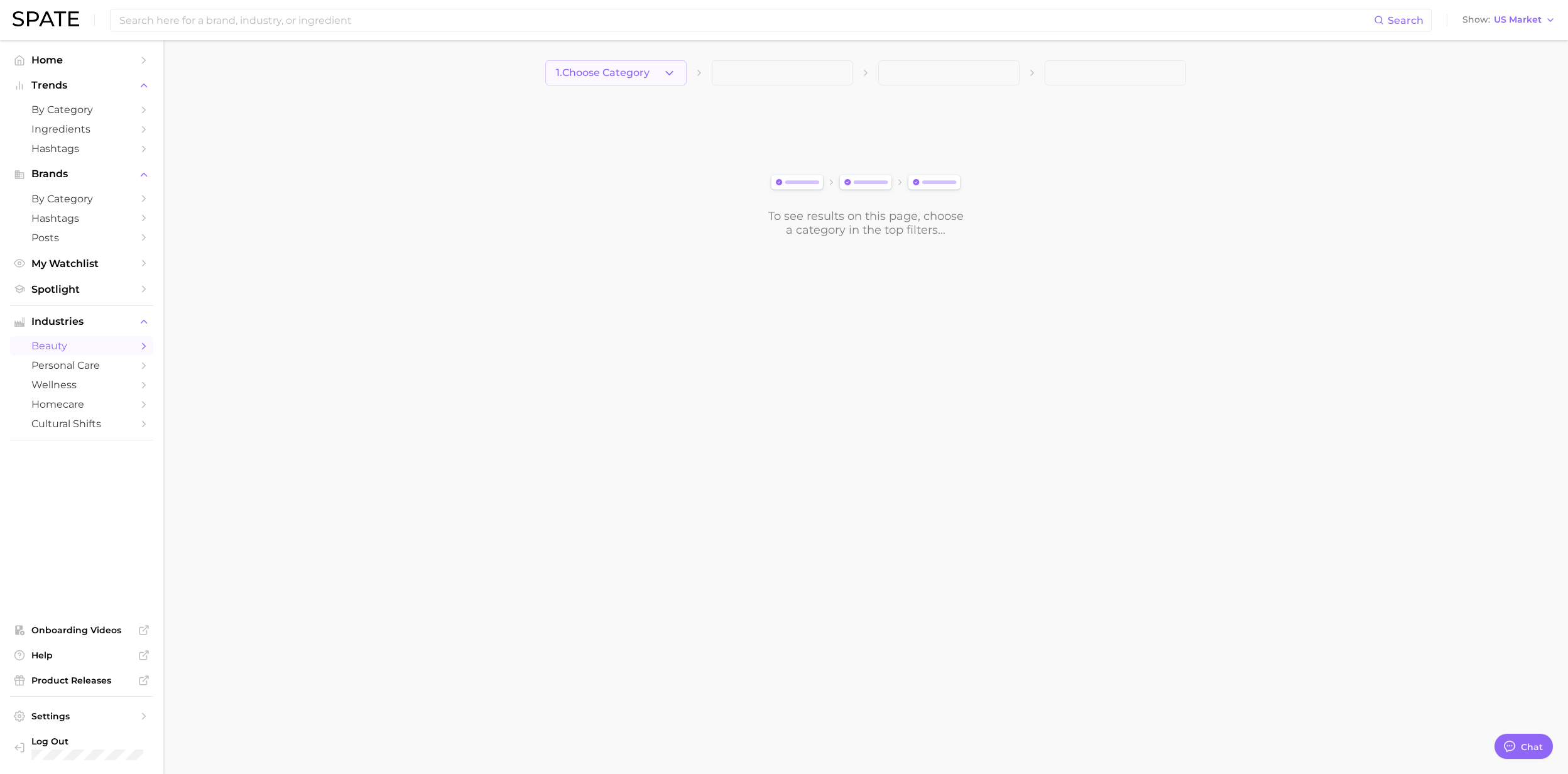
click at [664, 66] on icon "button" at bounding box center [669, 73] width 13 height 13
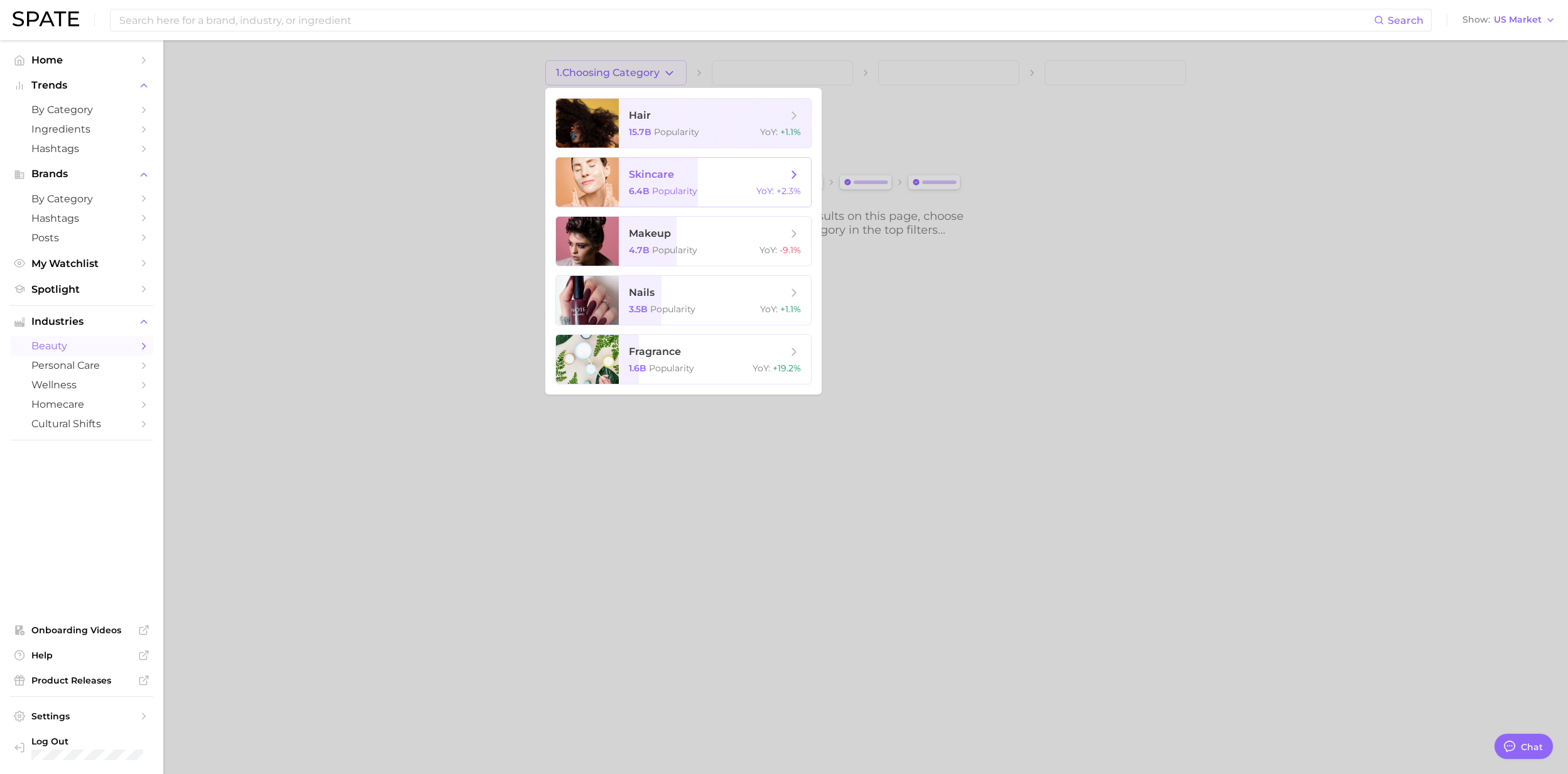
click at [652, 180] on span "skincare" at bounding box center [651, 174] width 46 height 12
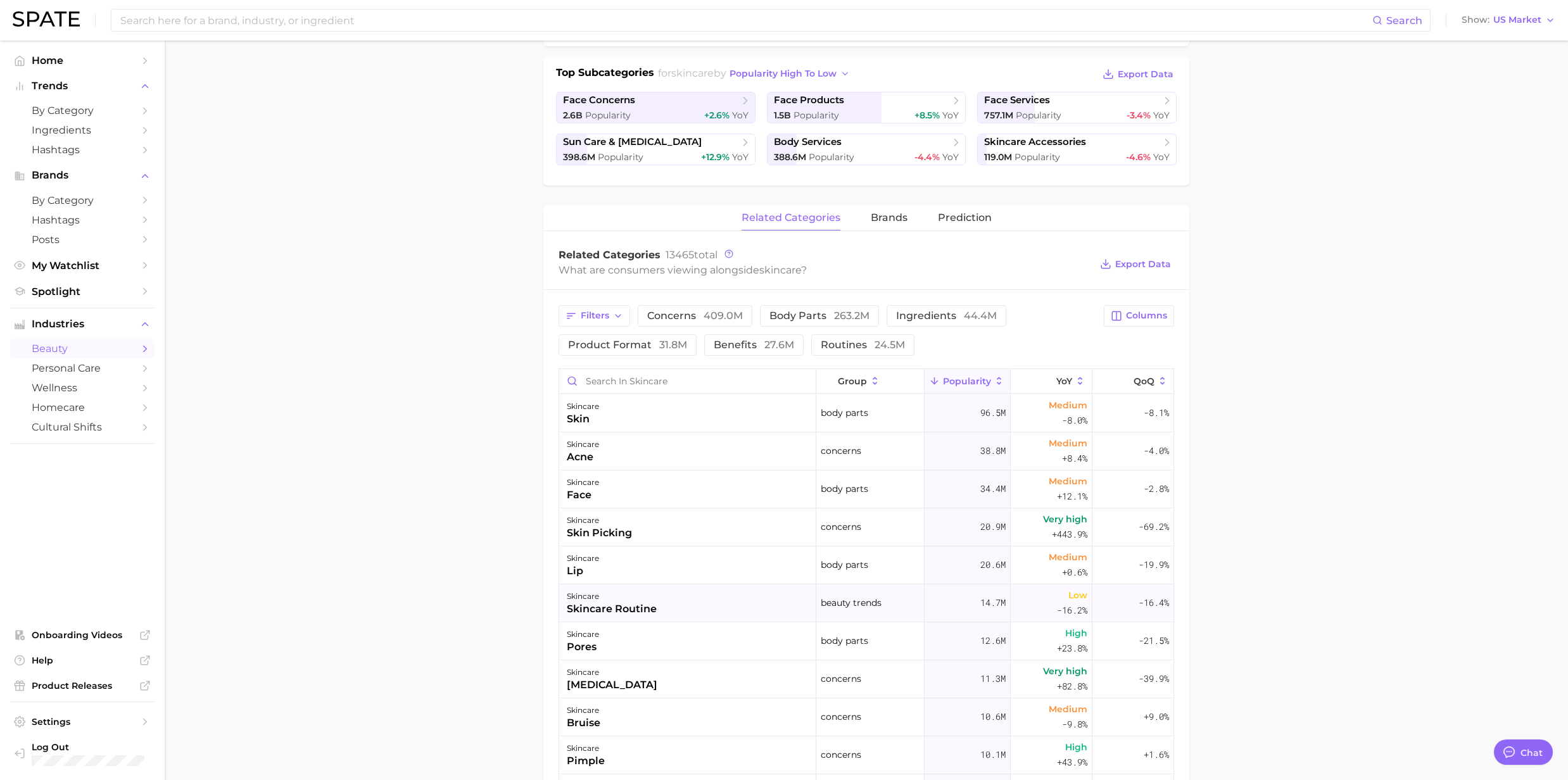
scroll to position [253, 0]
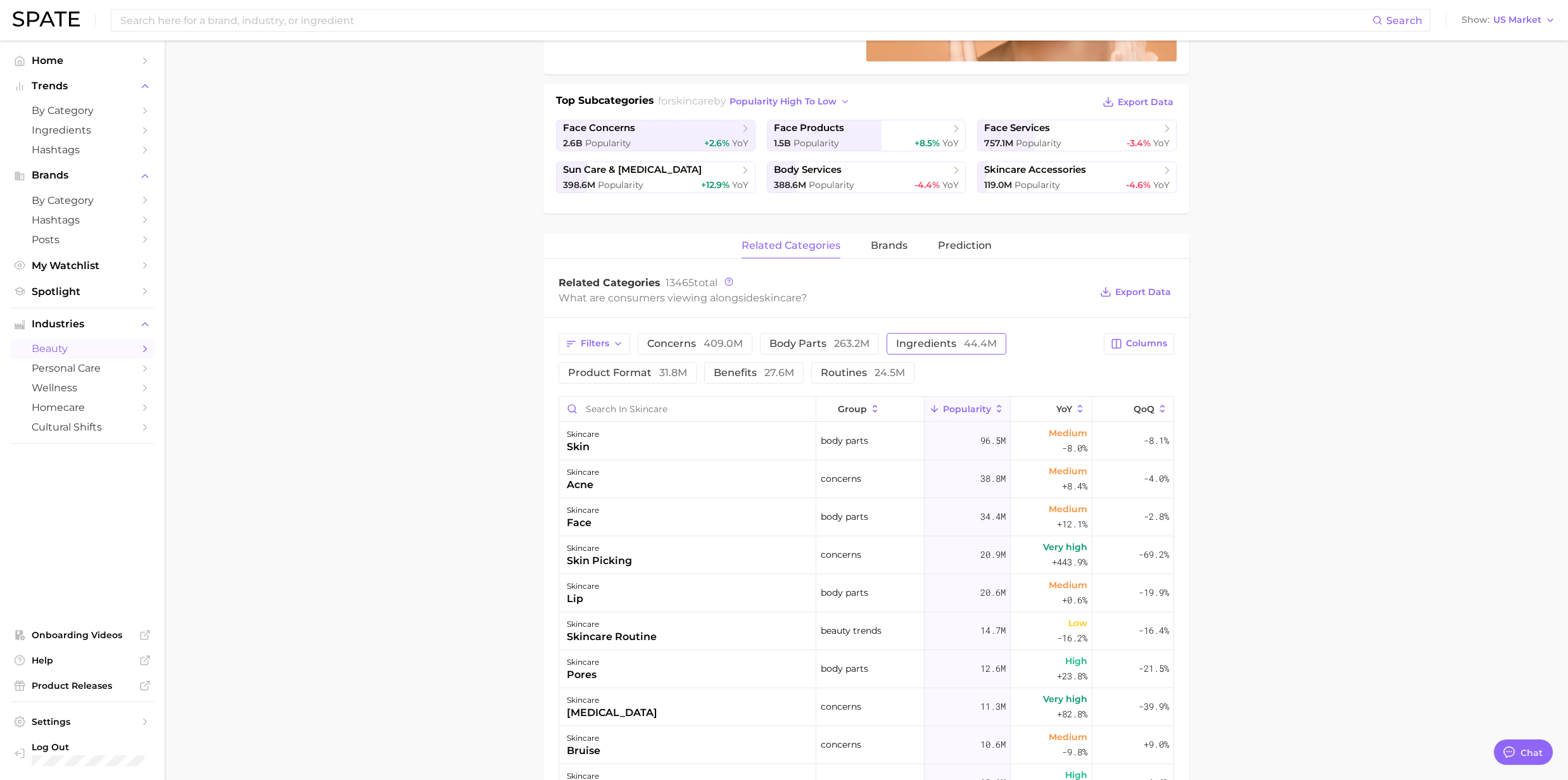
click at [969, 346] on span "44.4m" at bounding box center [980, 343] width 33 height 12
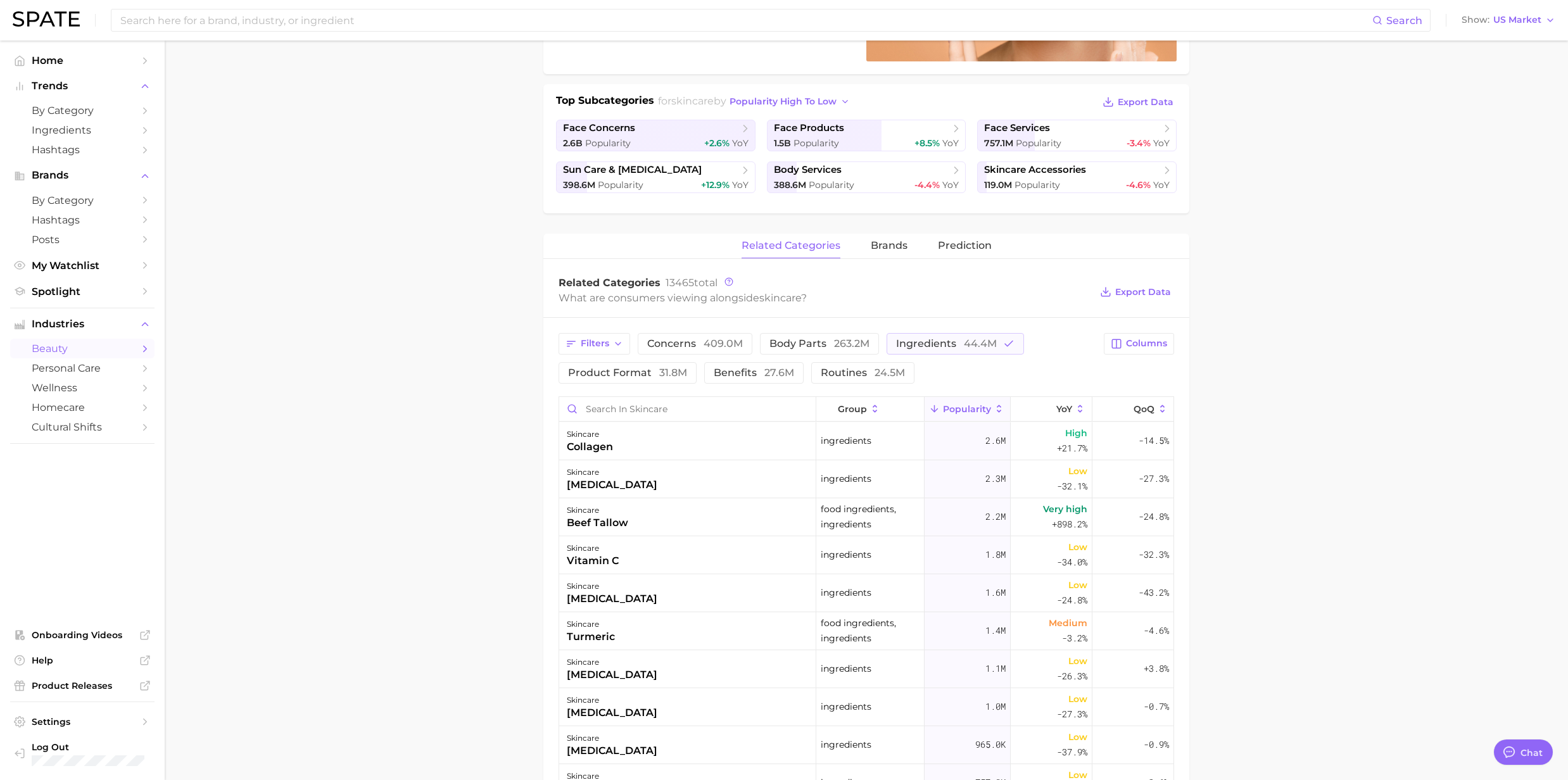
scroll to position [168, 0]
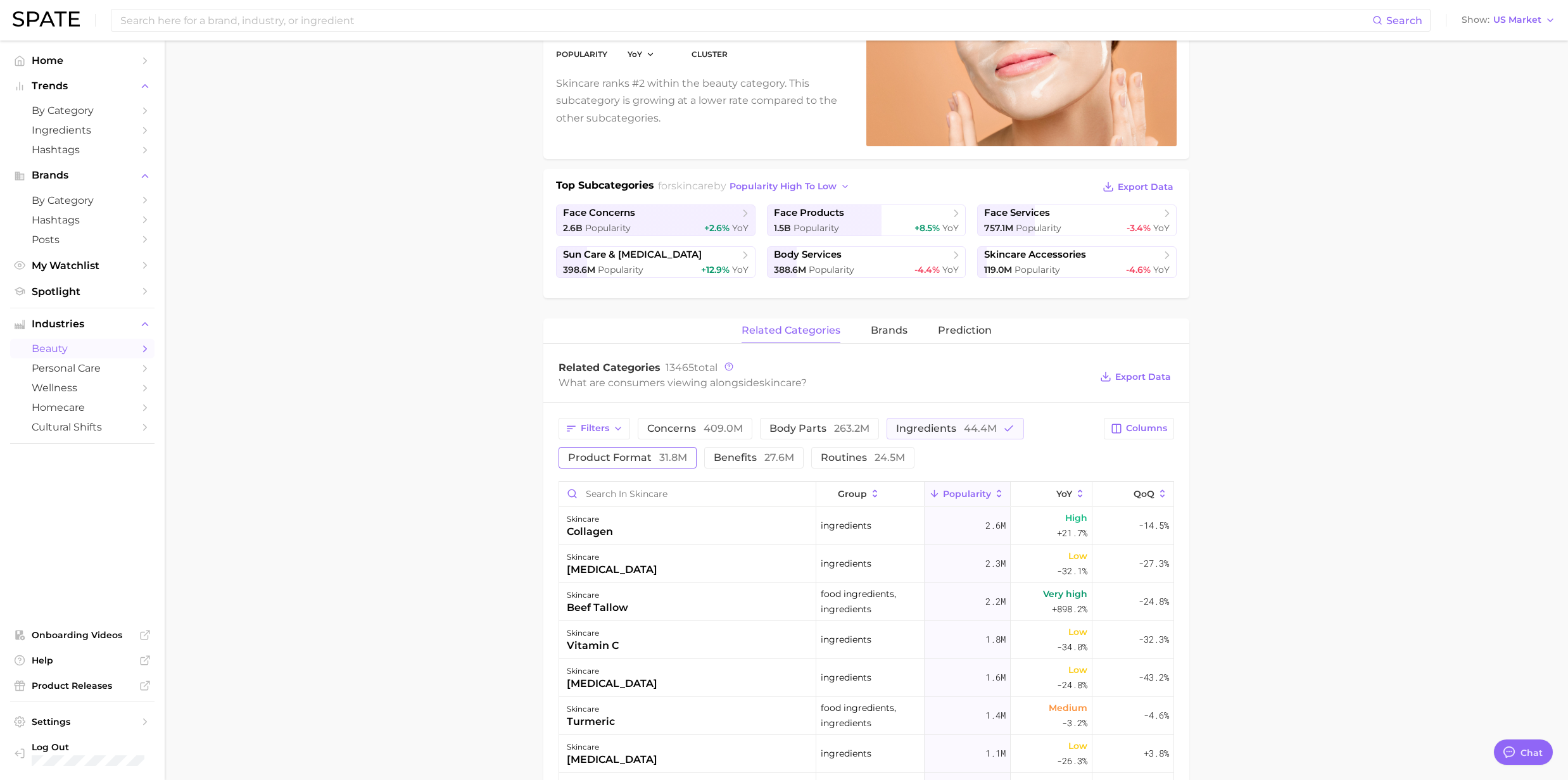
click at [622, 459] on span "product format 31.8m" at bounding box center [628, 458] width 119 height 10
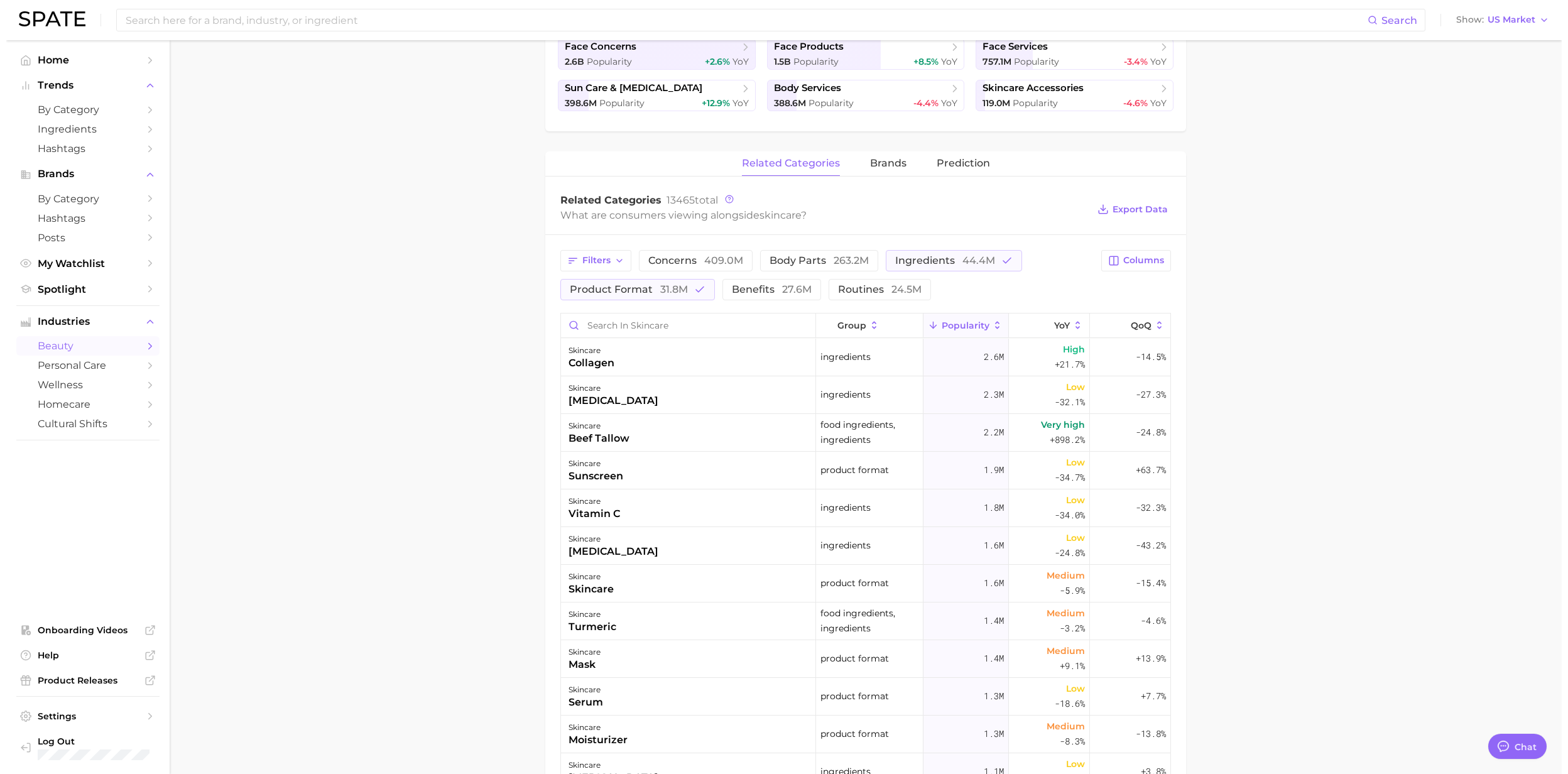
scroll to position [335, 0]
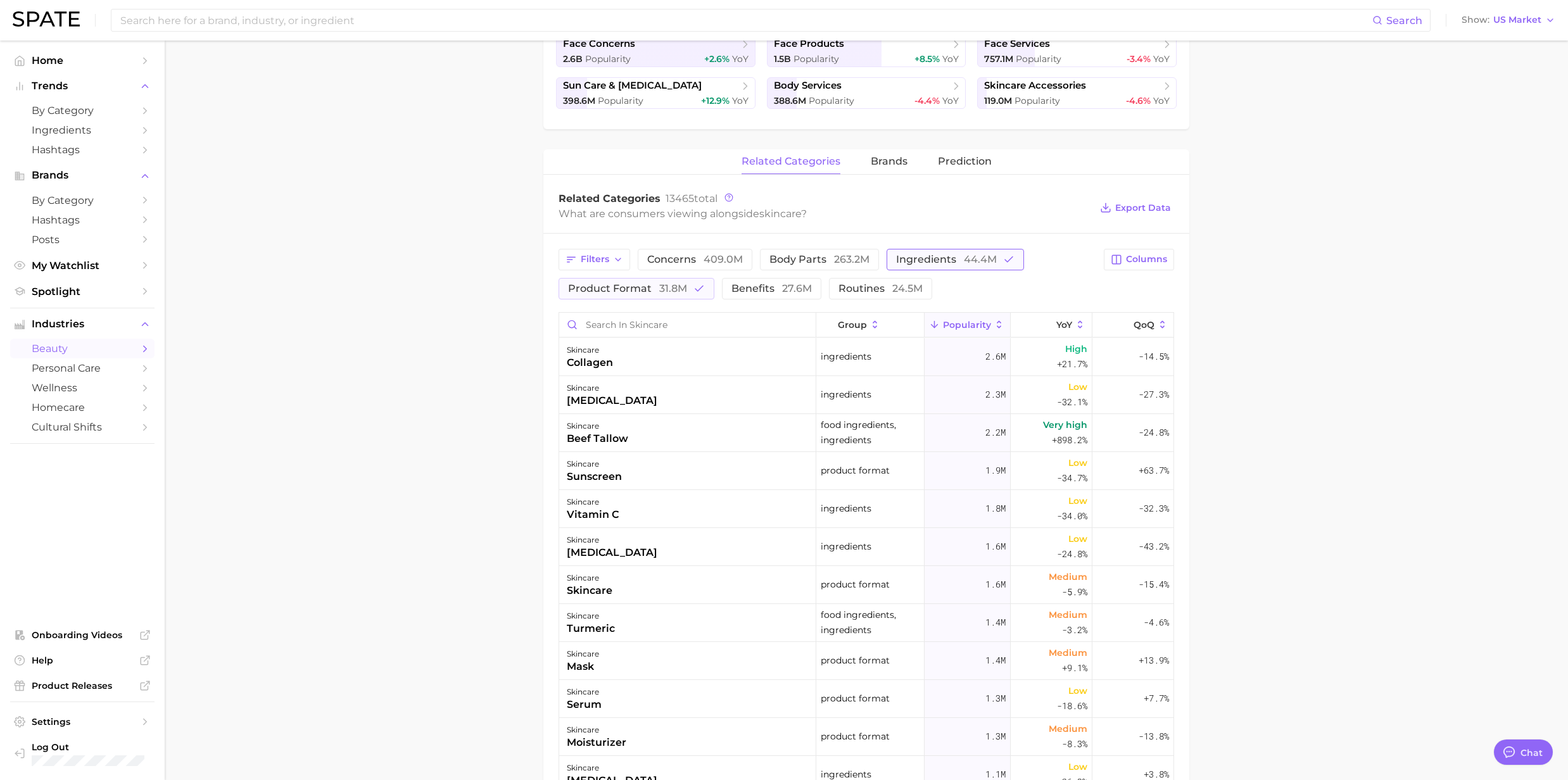
click at [993, 263] on span "44.4m" at bounding box center [980, 259] width 33 height 12
click at [1075, 324] on icon at bounding box center [1080, 325] width 11 height 11
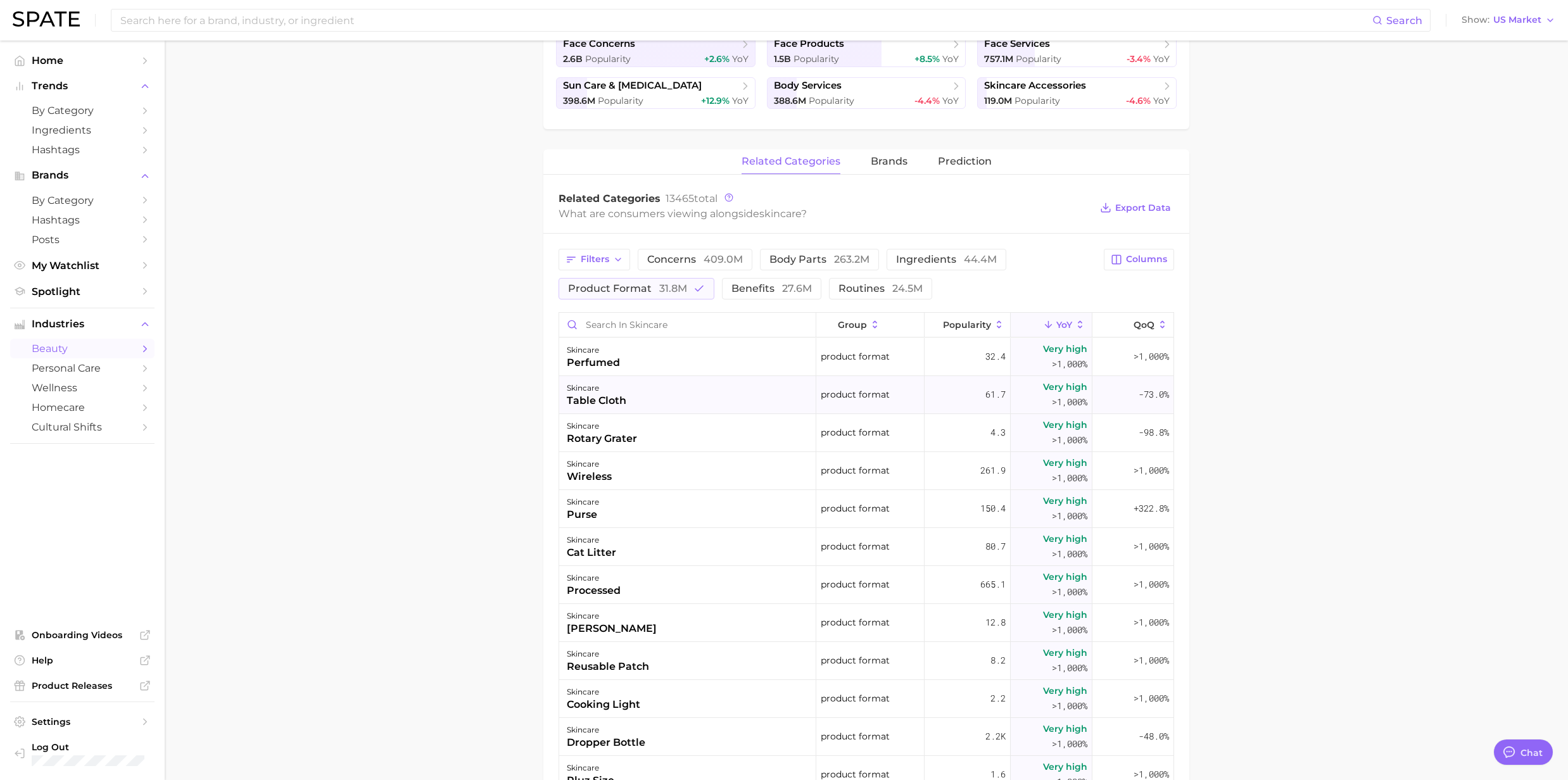
click at [593, 398] on div "table cloth" at bounding box center [597, 400] width 60 height 15
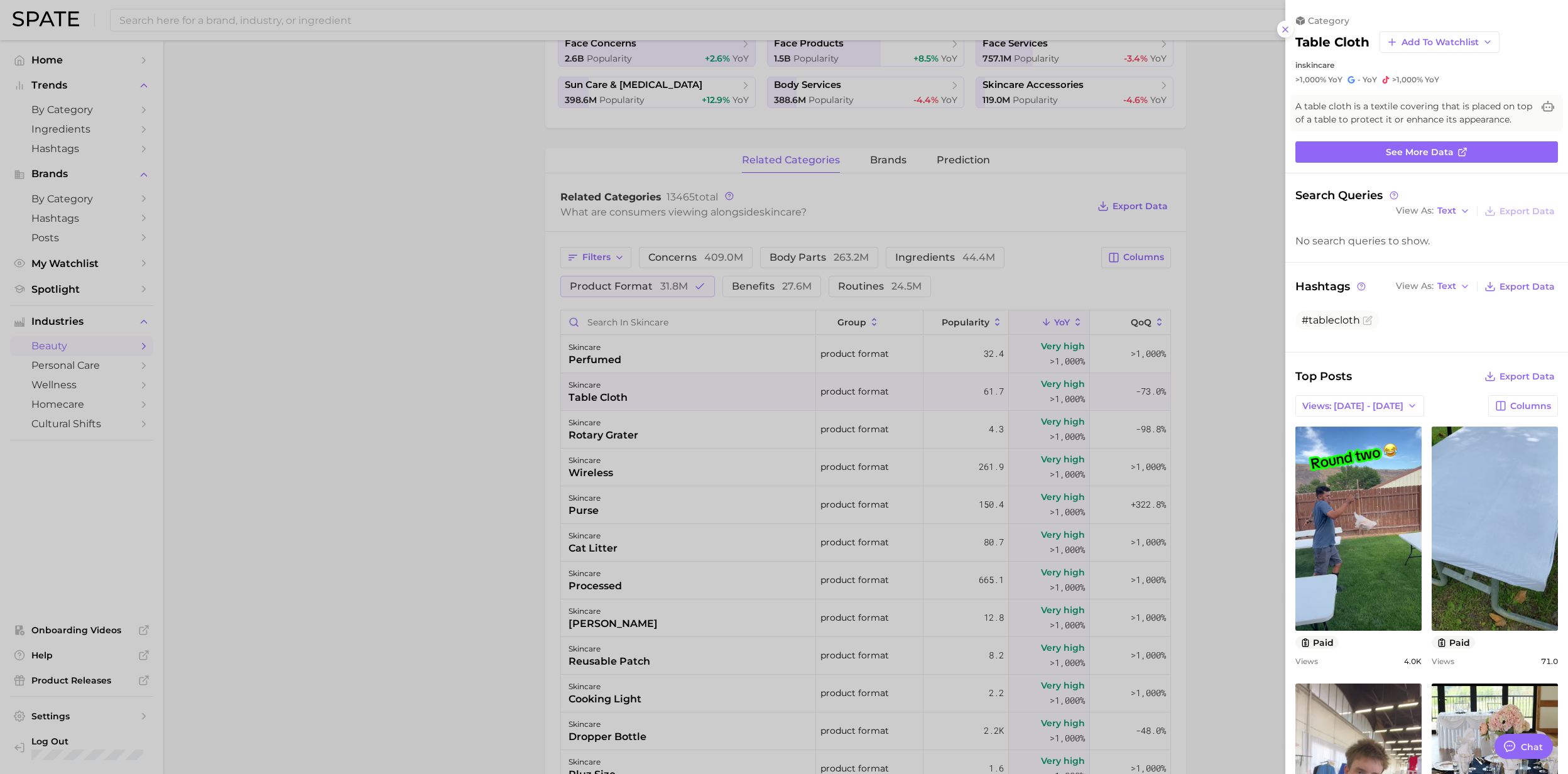
scroll to position [0, 0]
click at [588, 395] on div at bounding box center [784, 387] width 1568 height 774
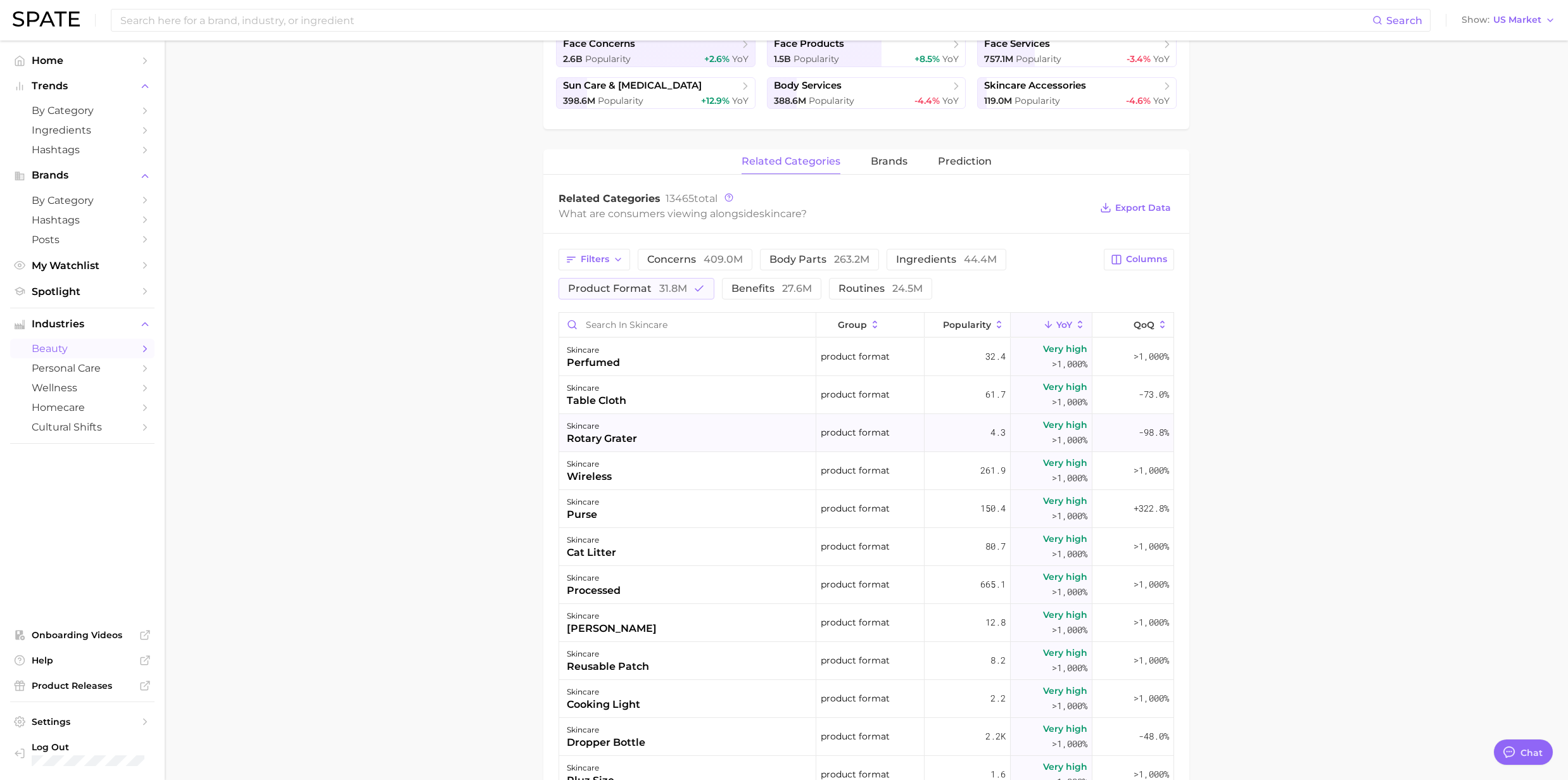
click at [588, 438] on div "rotary grater" at bounding box center [601, 438] width 70 height 15
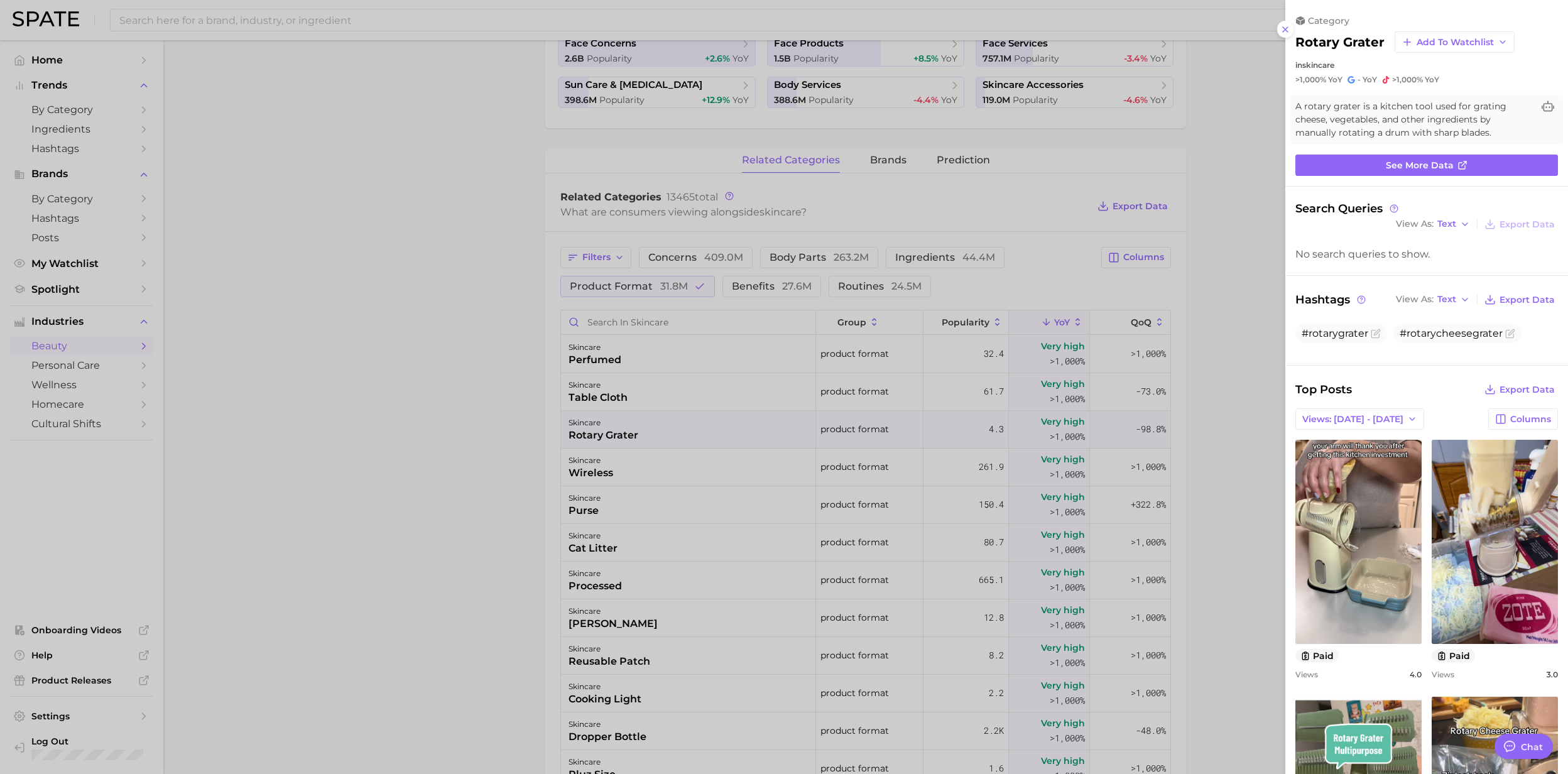
click at [583, 435] on div at bounding box center [784, 387] width 1568 height 774
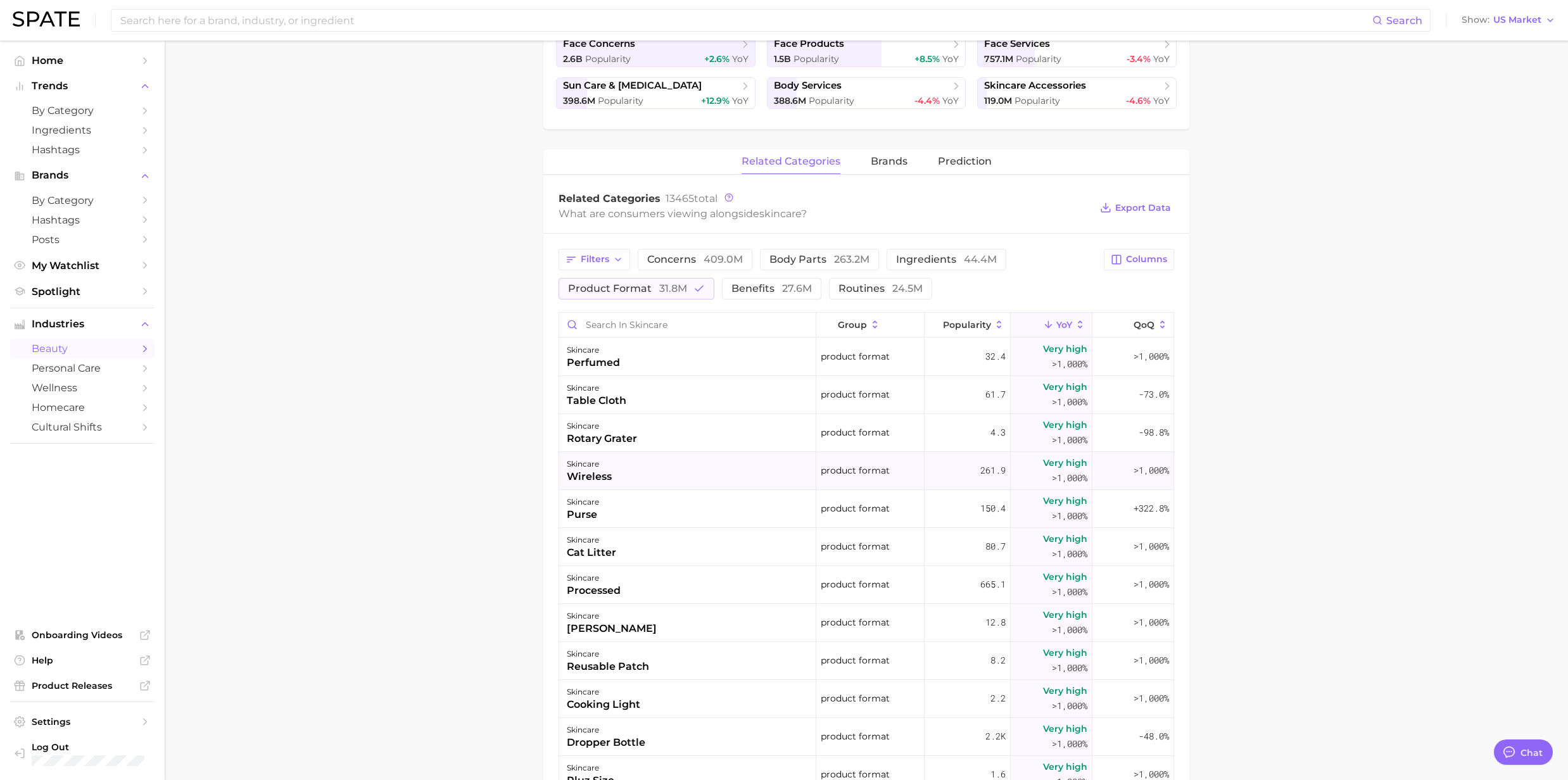
click at [590, 479] on div "wireless" at bounding box center [589, 476] width 45 height 15
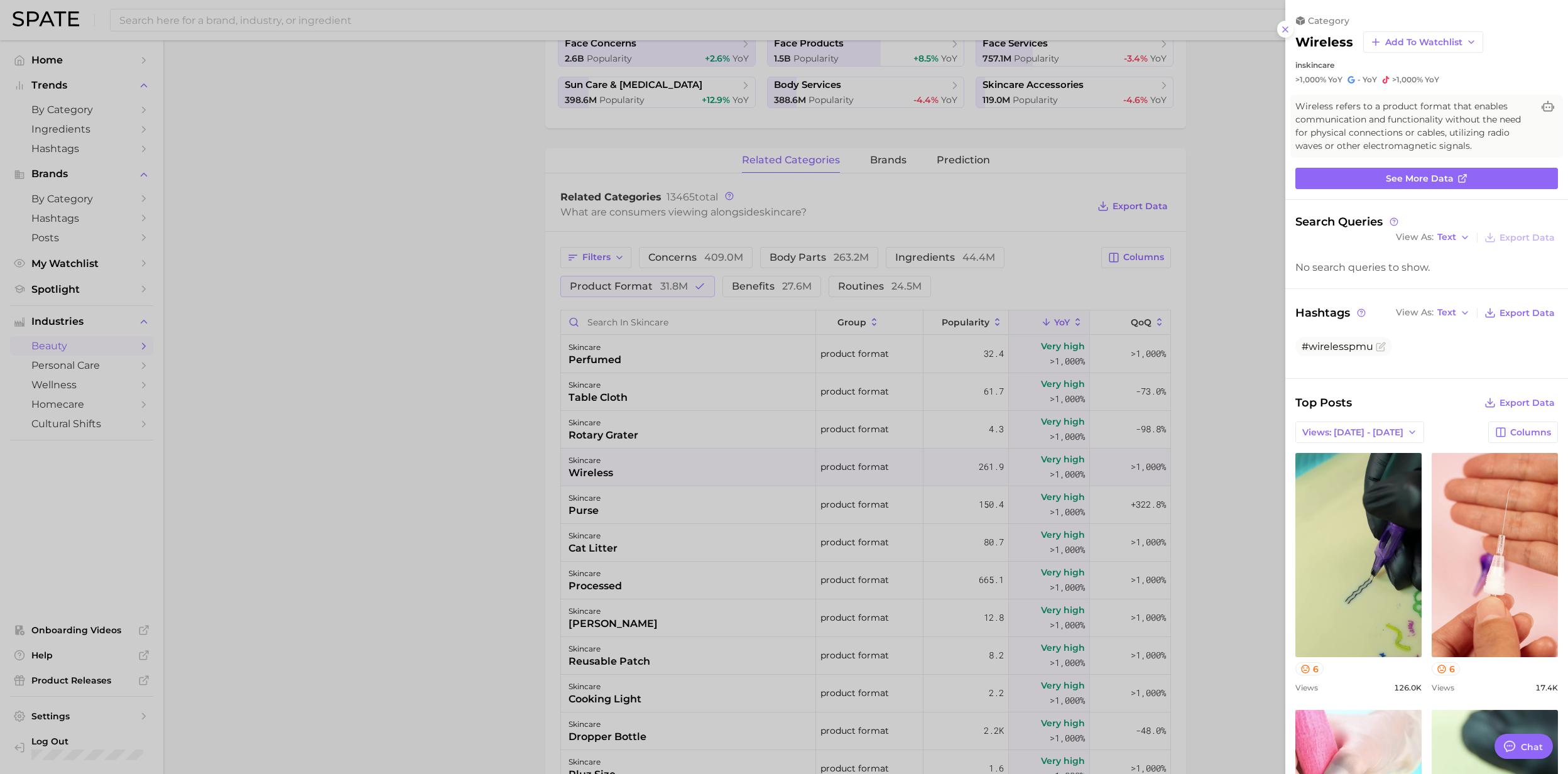
click at [583, 476] on div at bounding box center [784, 387] width 1568 height 774
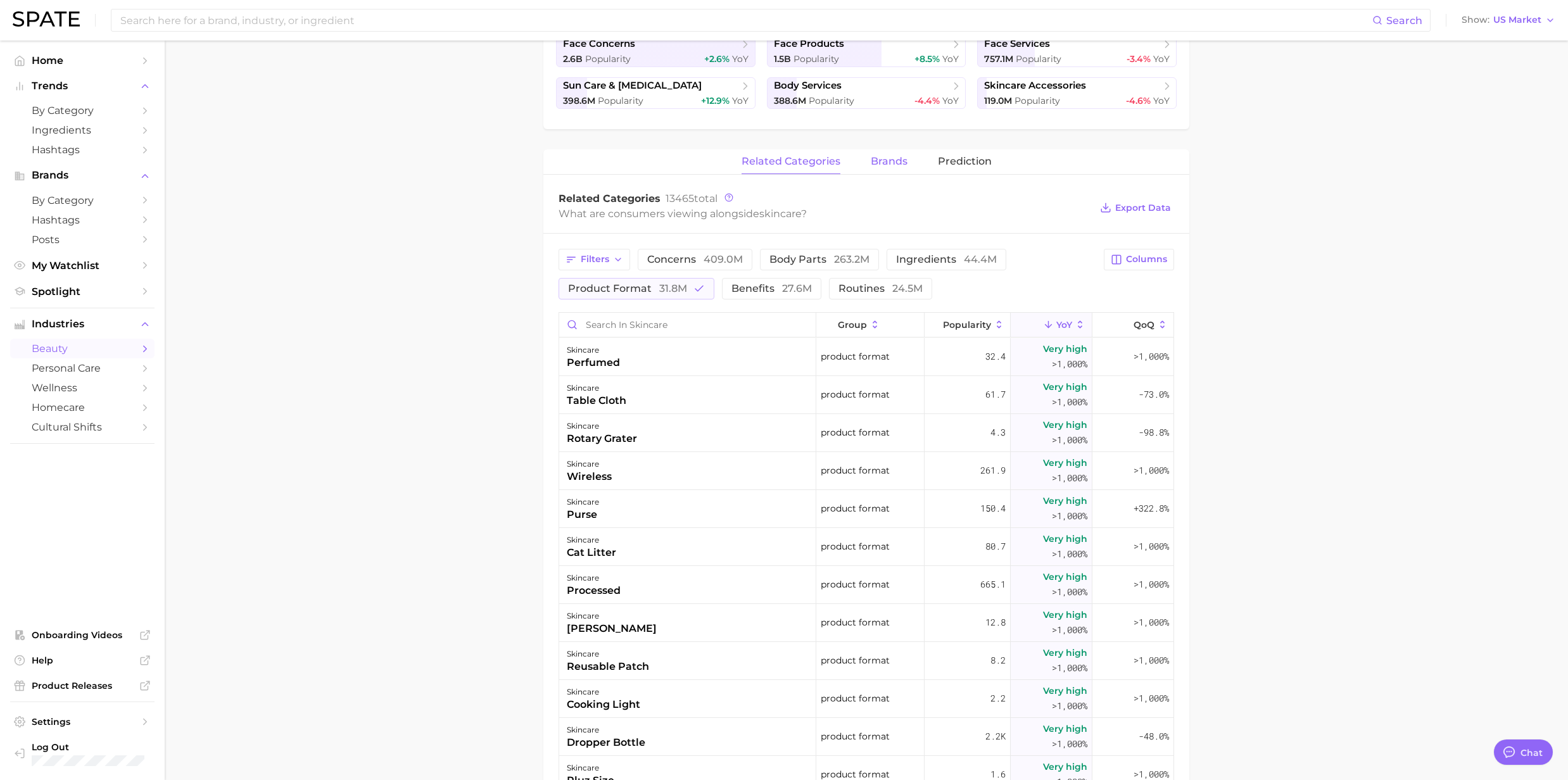
click at [885, 162] on span "brands" at bounding box center [889, 161] width 37 height 11
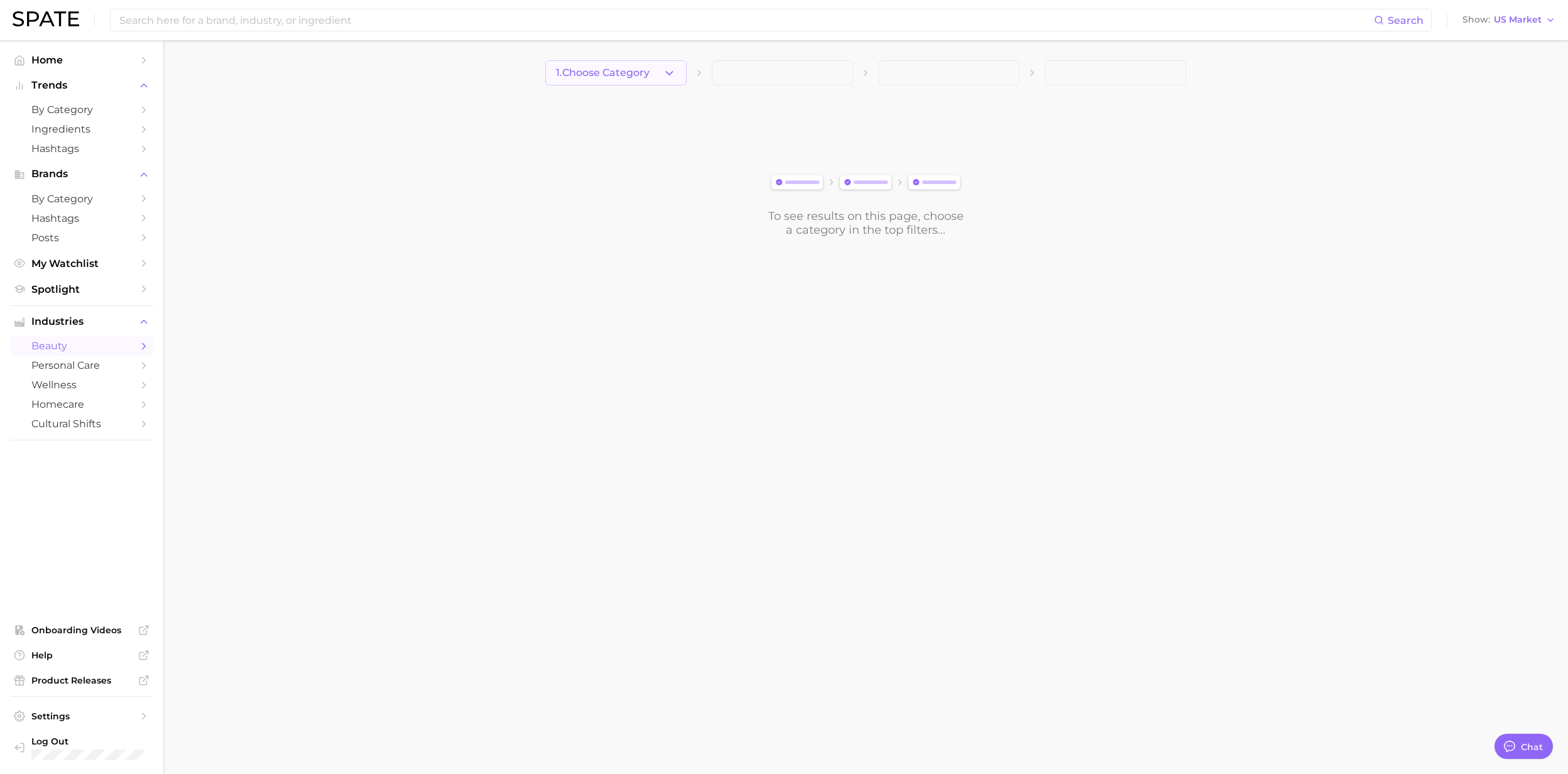
click at [674, 77] on icon "button" at bounding box center [669, 73] width 13 height 13
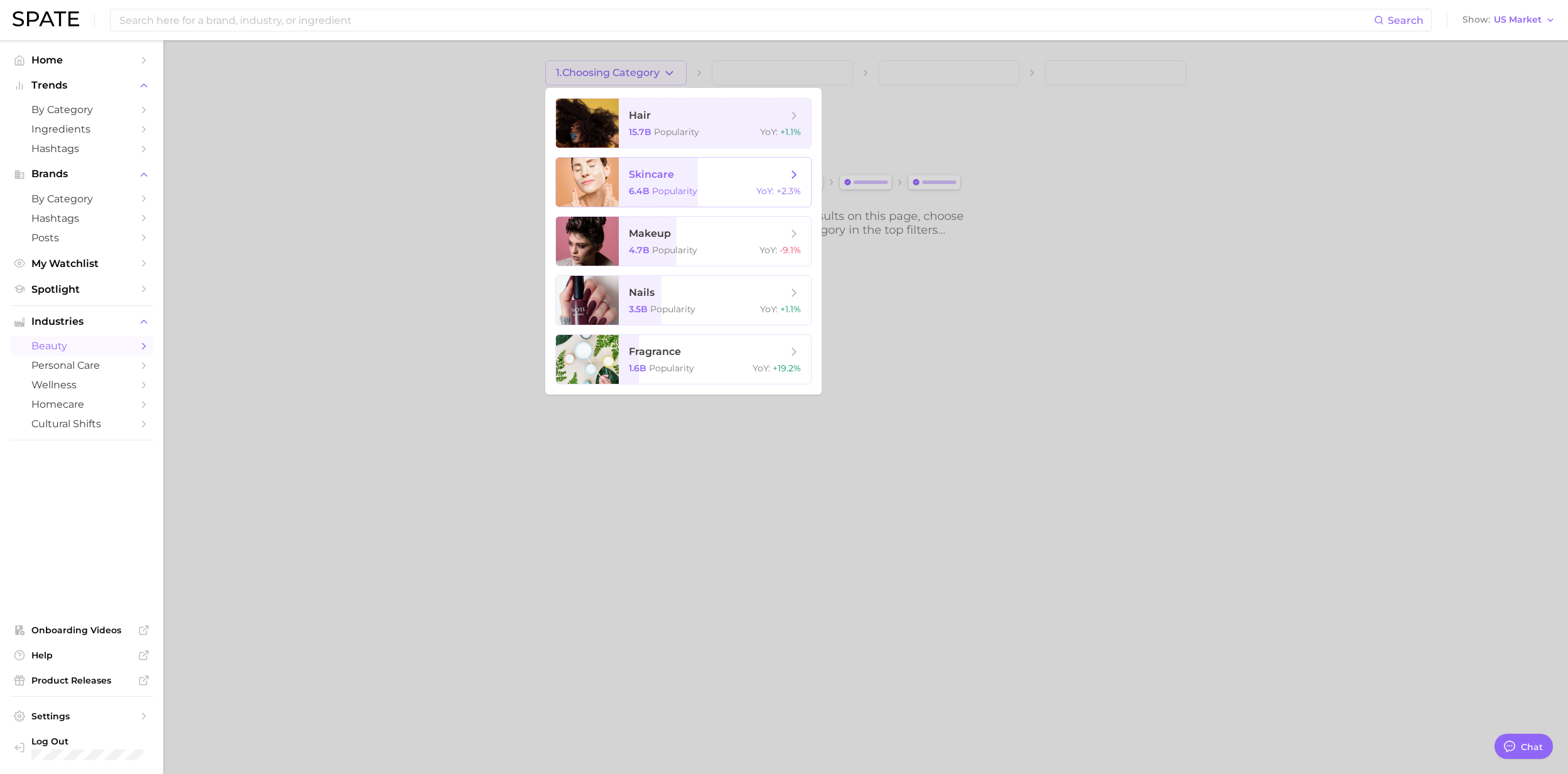
click at [675, 186] on span "Popularity" at bounding box center [674, 191] width 46 height 11
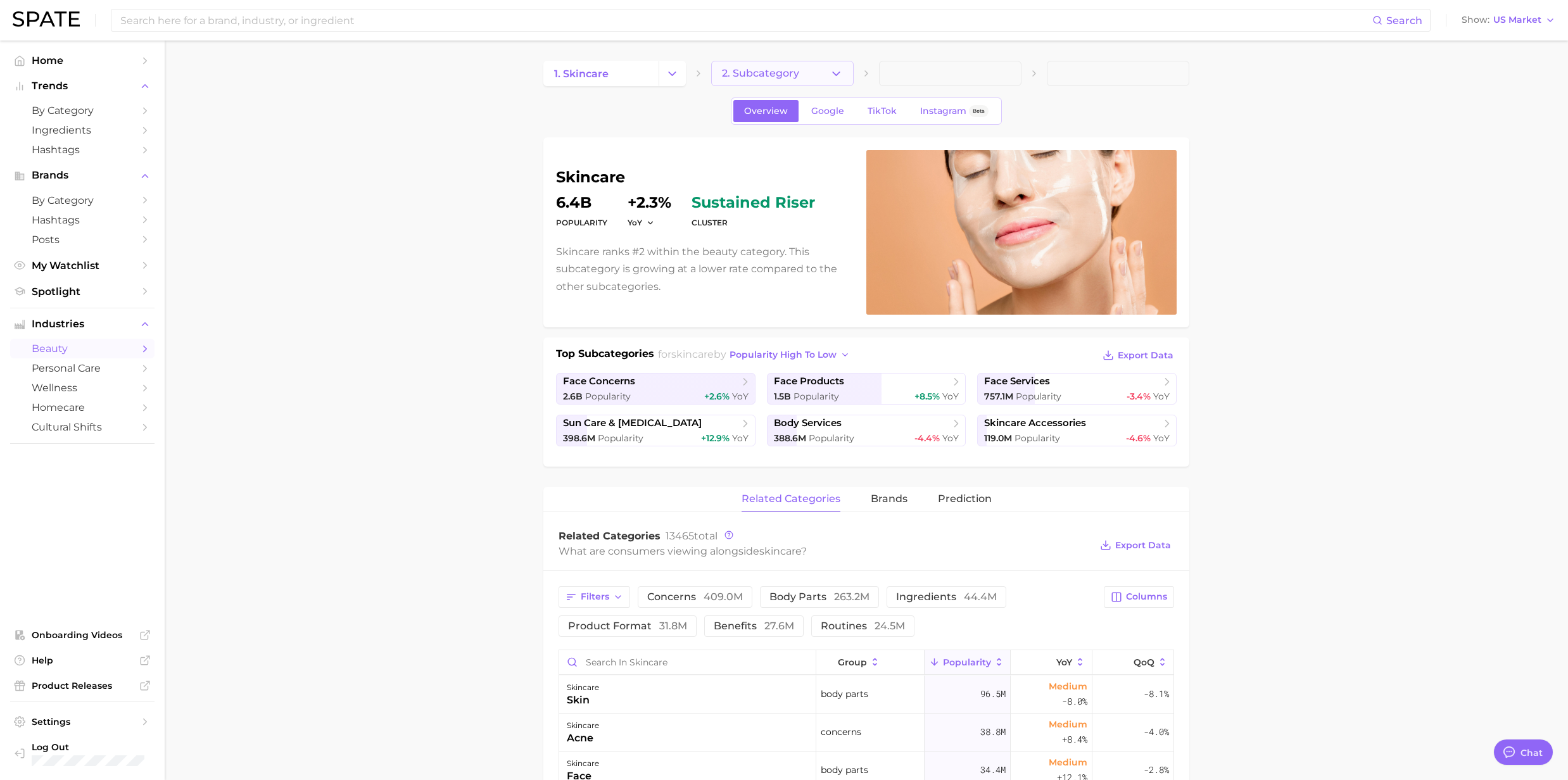
click at [842, 77] on button "2. Subcategory" at bounding box center [782, 73] width 143 height 25
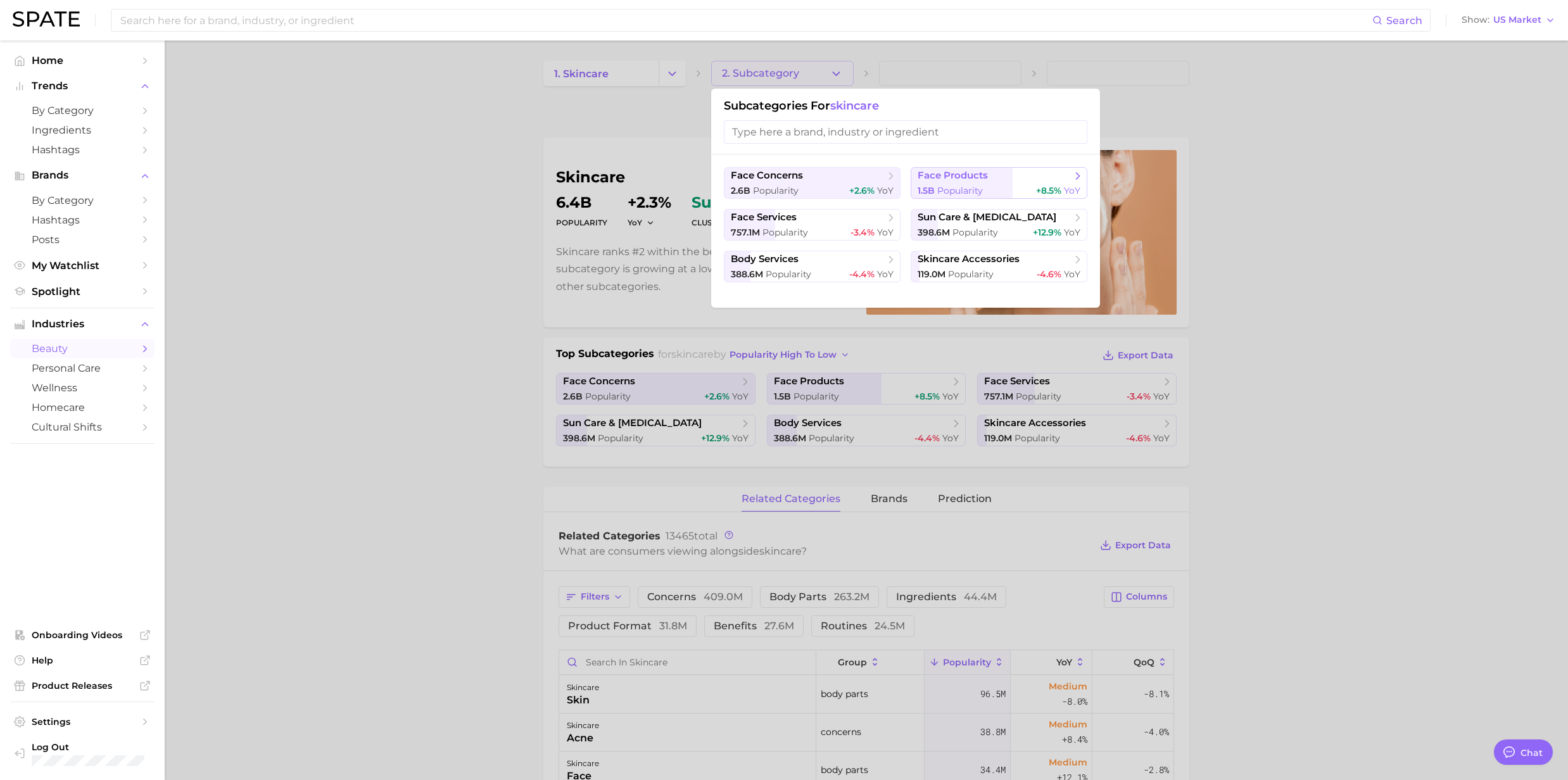
click at [963, 186] on span "Popularity" at bounding box center [960, 190] width 46 height 11
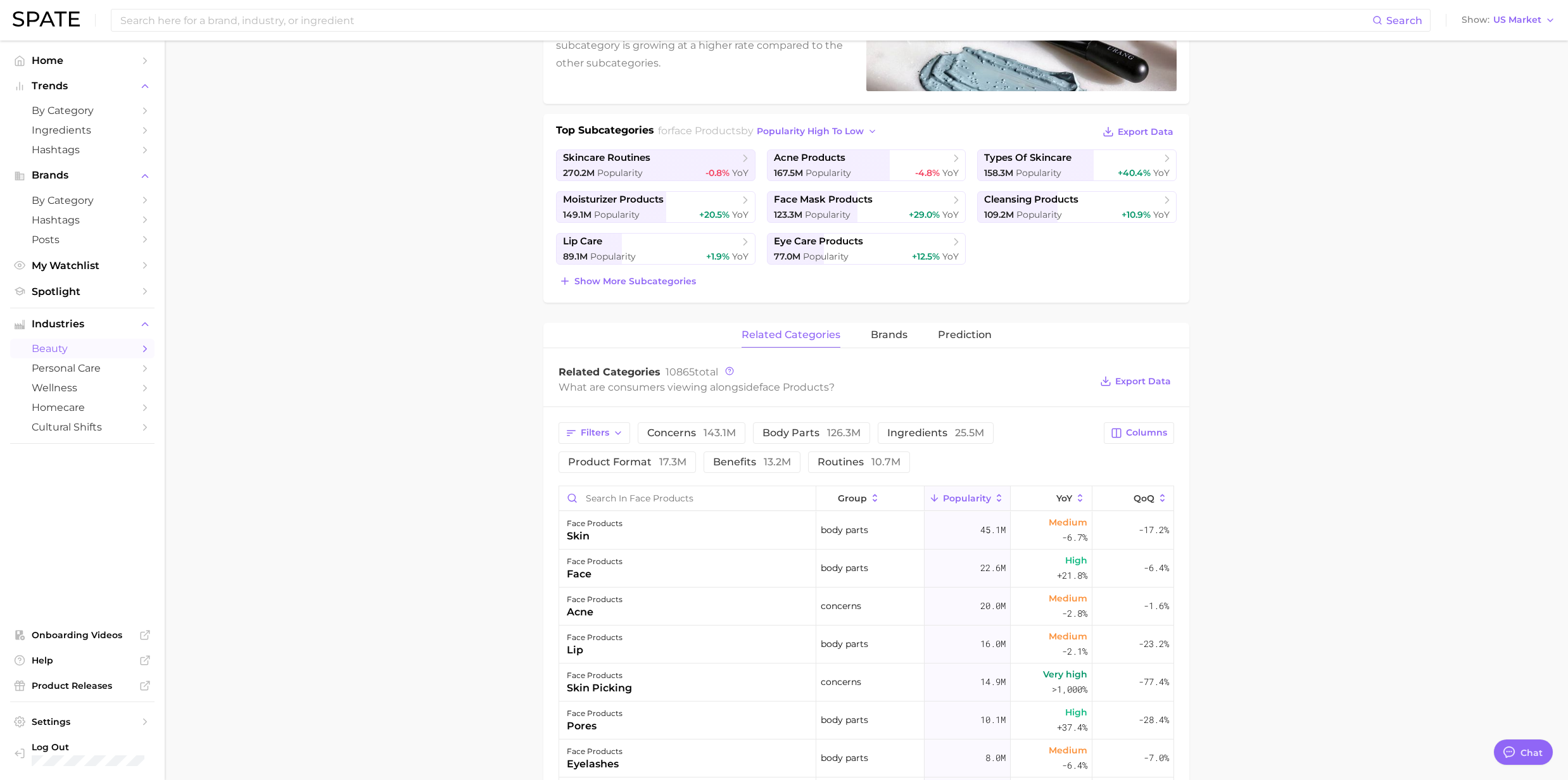
scroll to position [253, 0]
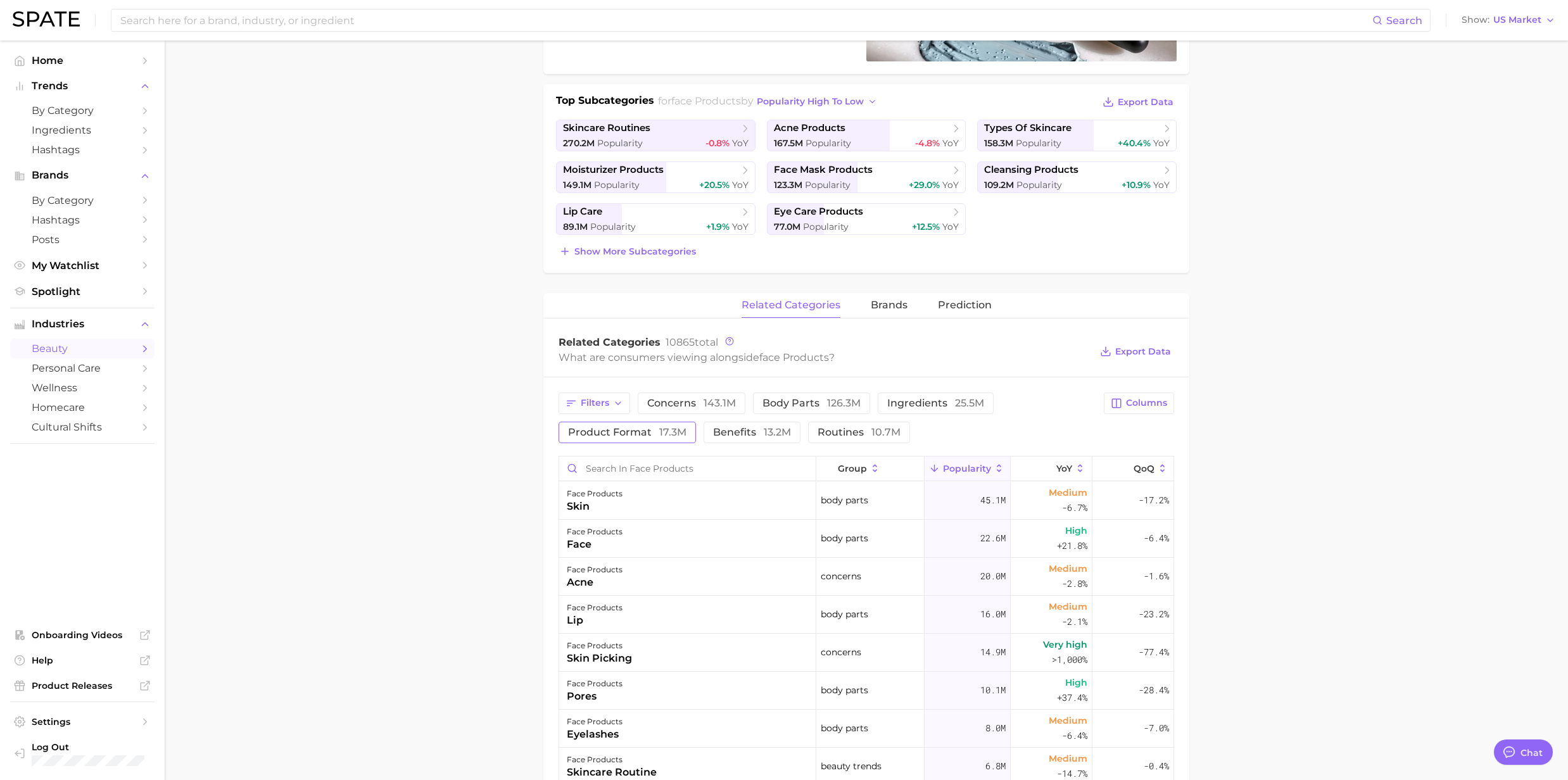
click at [651, 431] on span "product format 17.3m" at bounding box center [627, 432] width 119 height 10
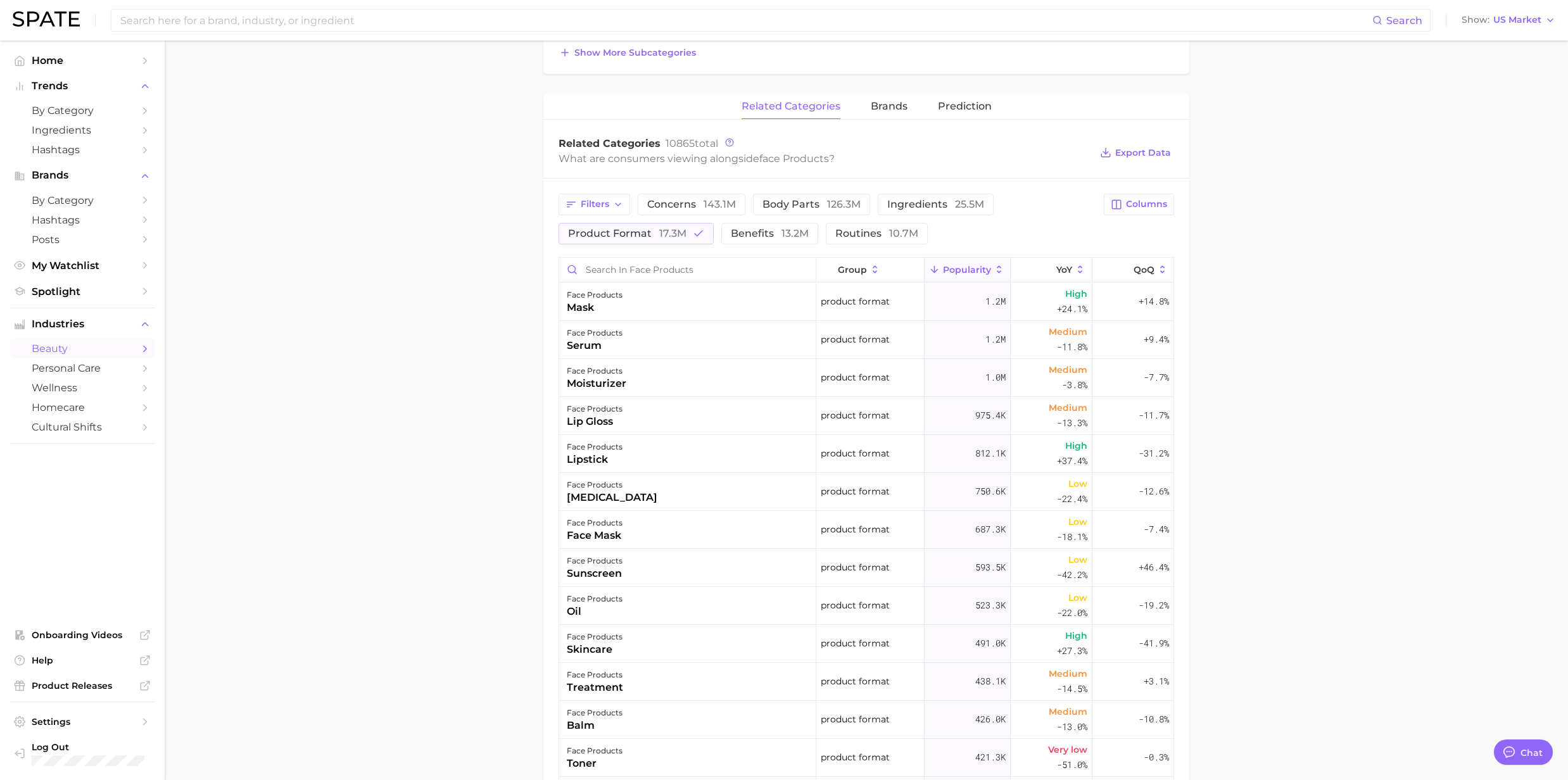
scroll to position [506, 0]
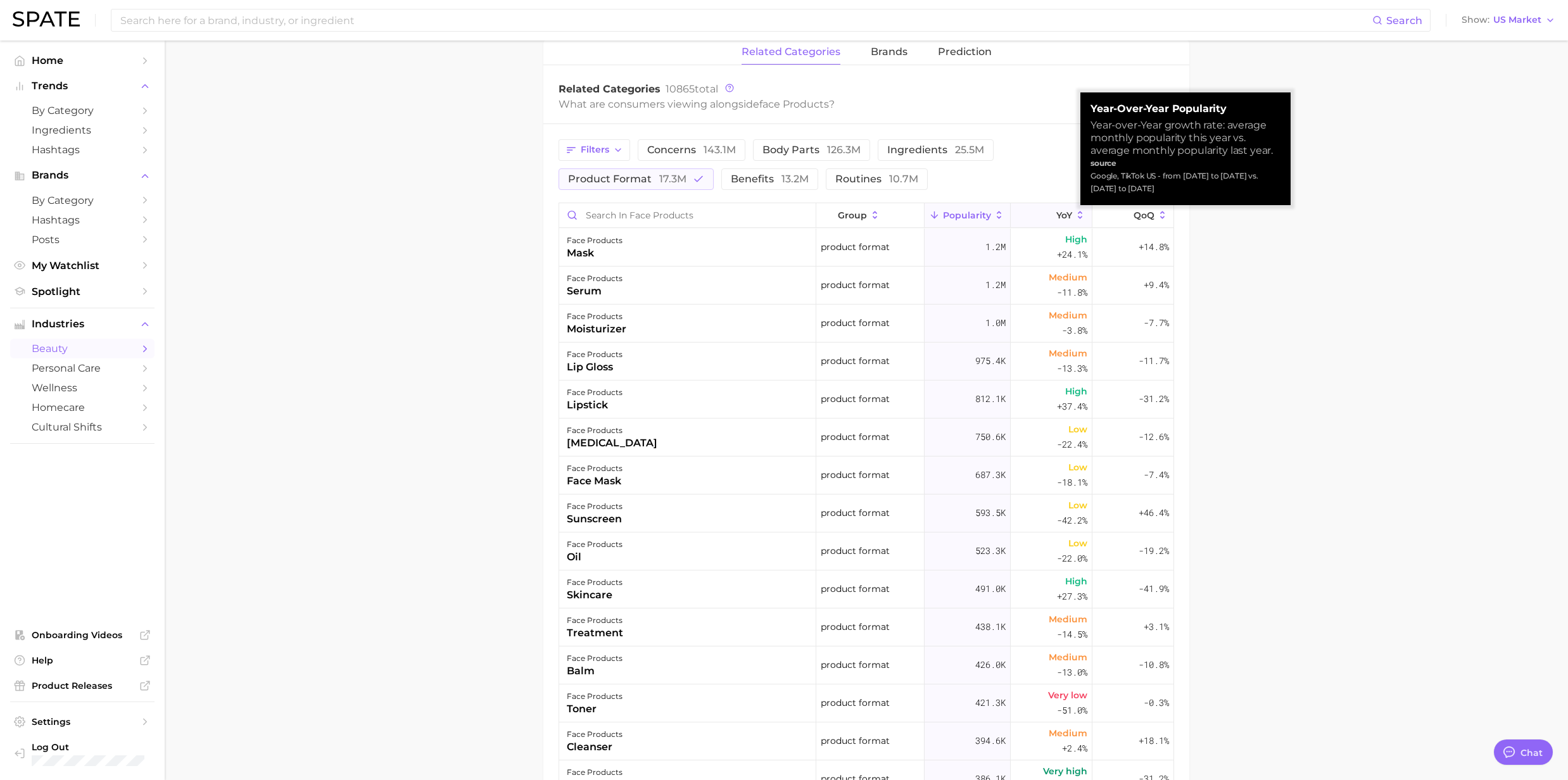
click at [1075, 216] on icon at bounding box center [1080, 215] width 11 height 11
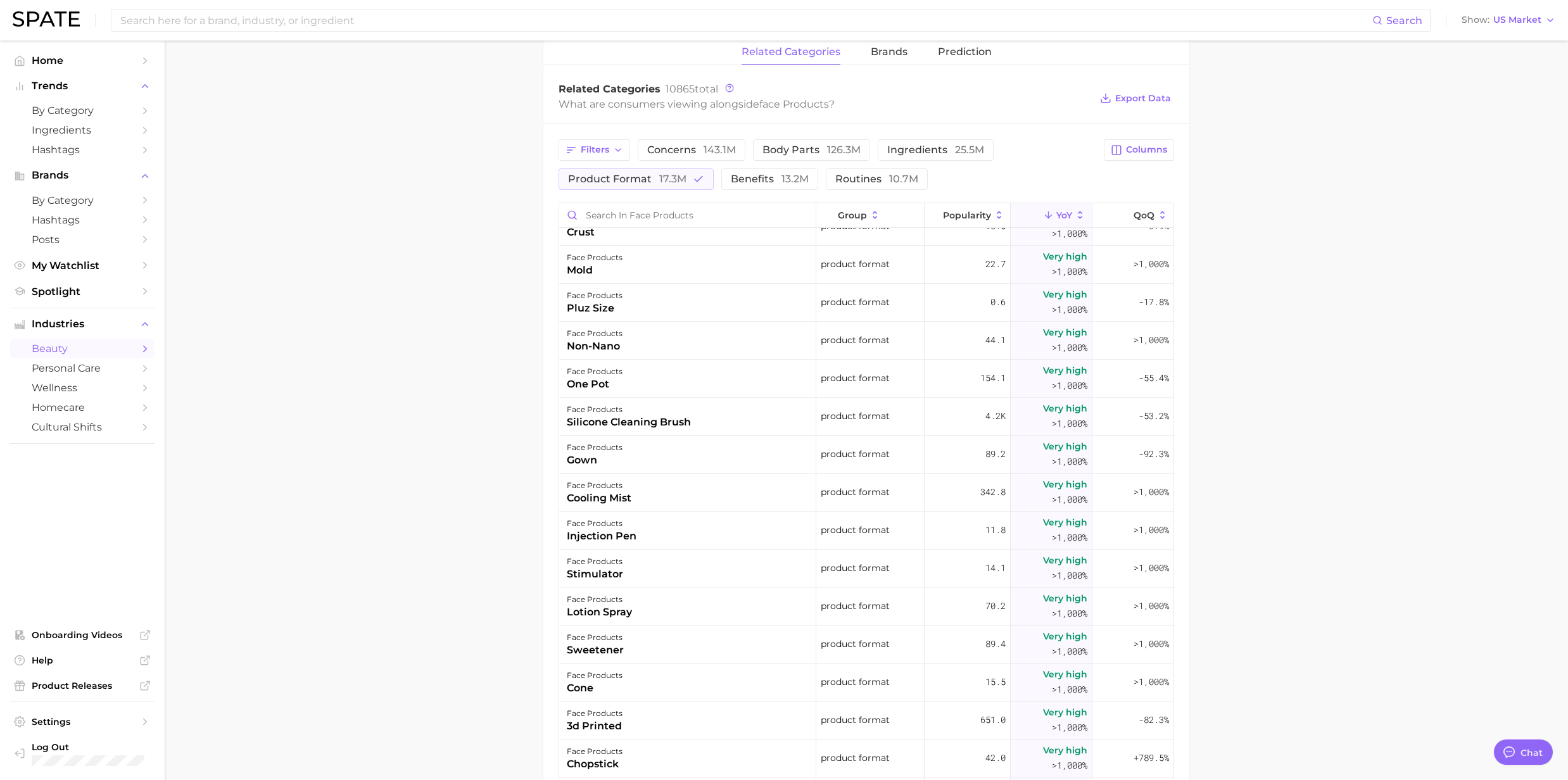
scroll to position [1013, 0]
click at [689, 183] on button "product format 17.3m" at bounding box center [636, 179] width 155 height 22
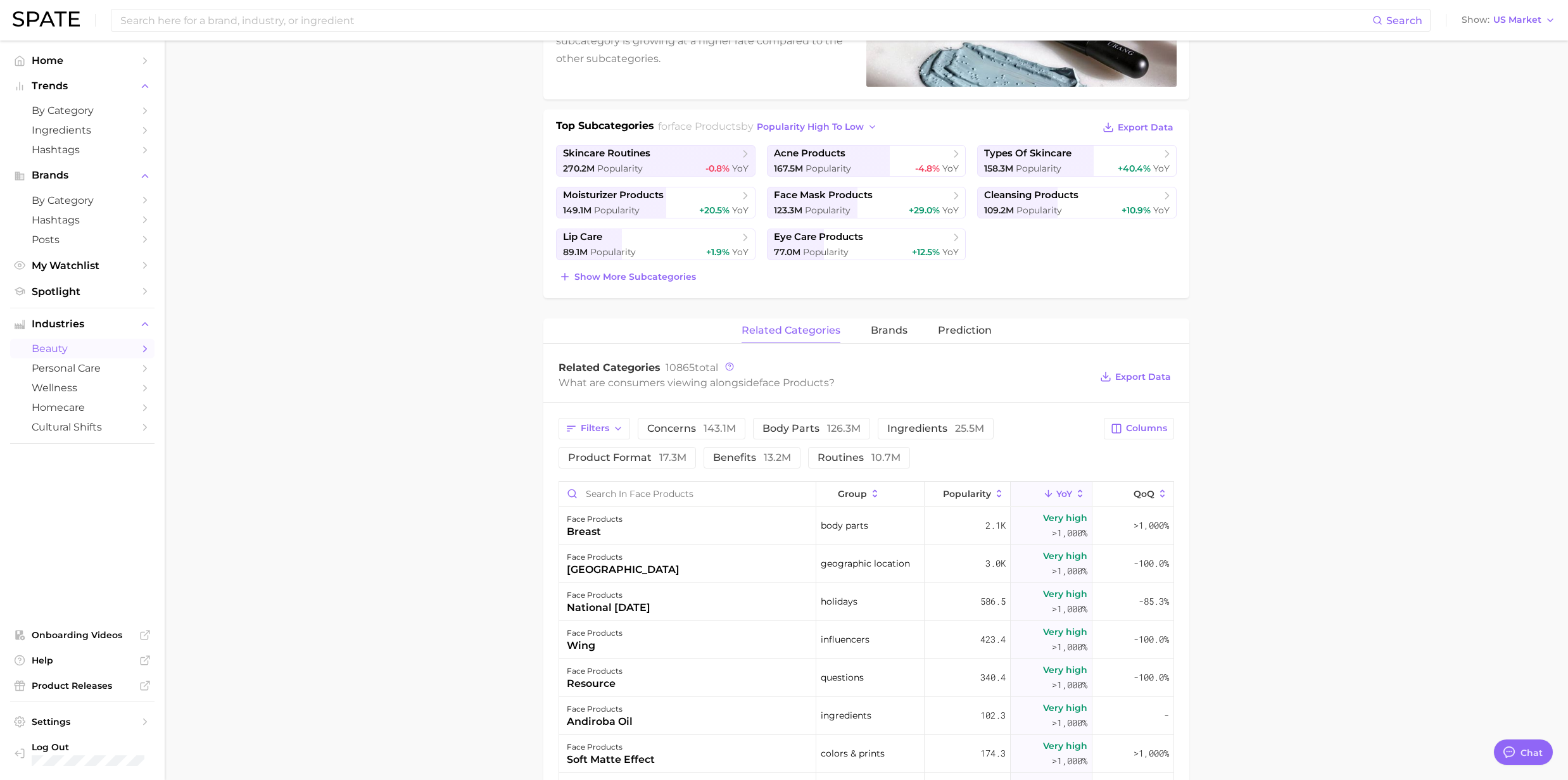
scroll to position [421, 0]
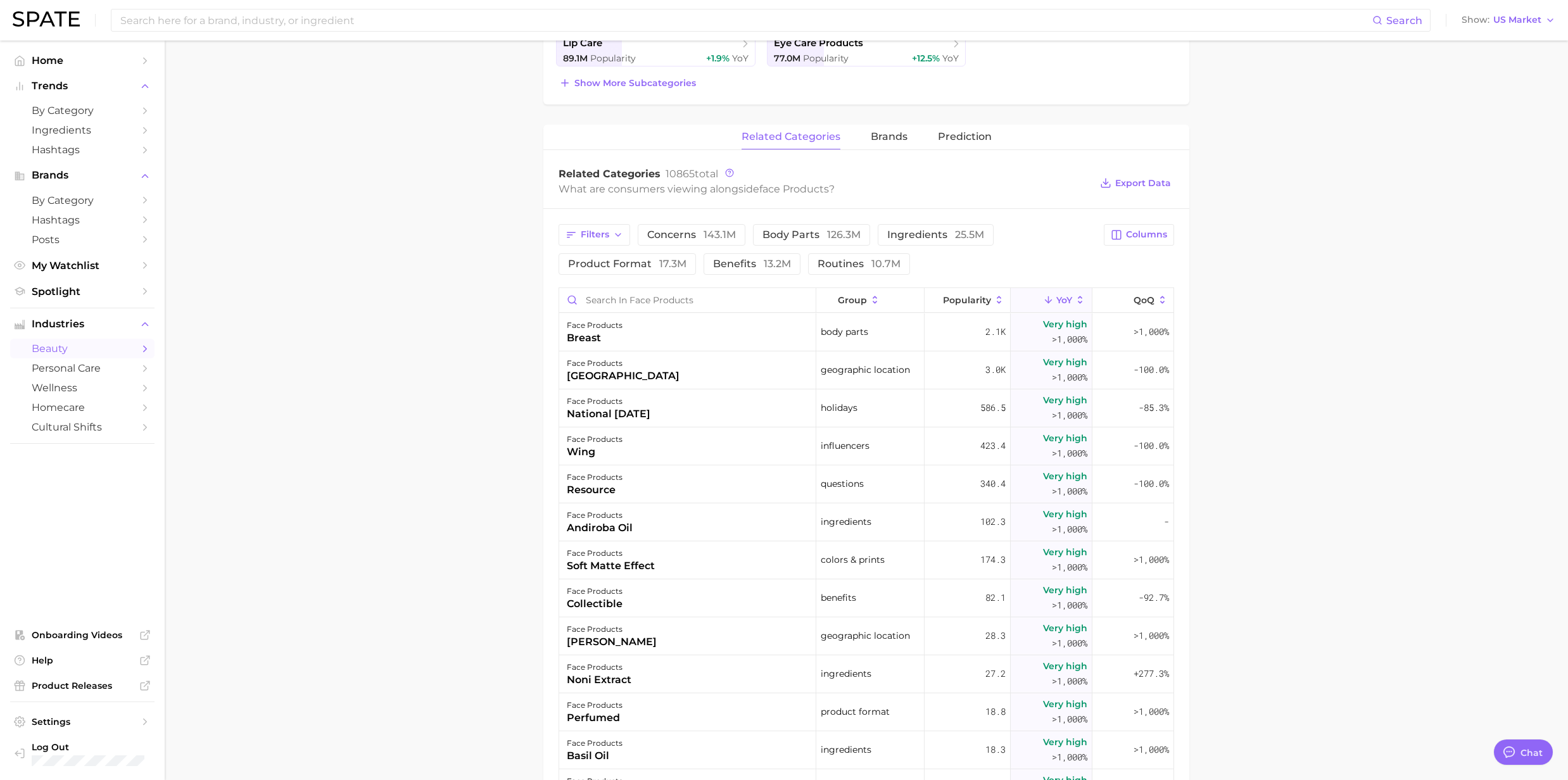
click at [1079, 299] on icon at bounding box center [1080, 300] width 4 height 7
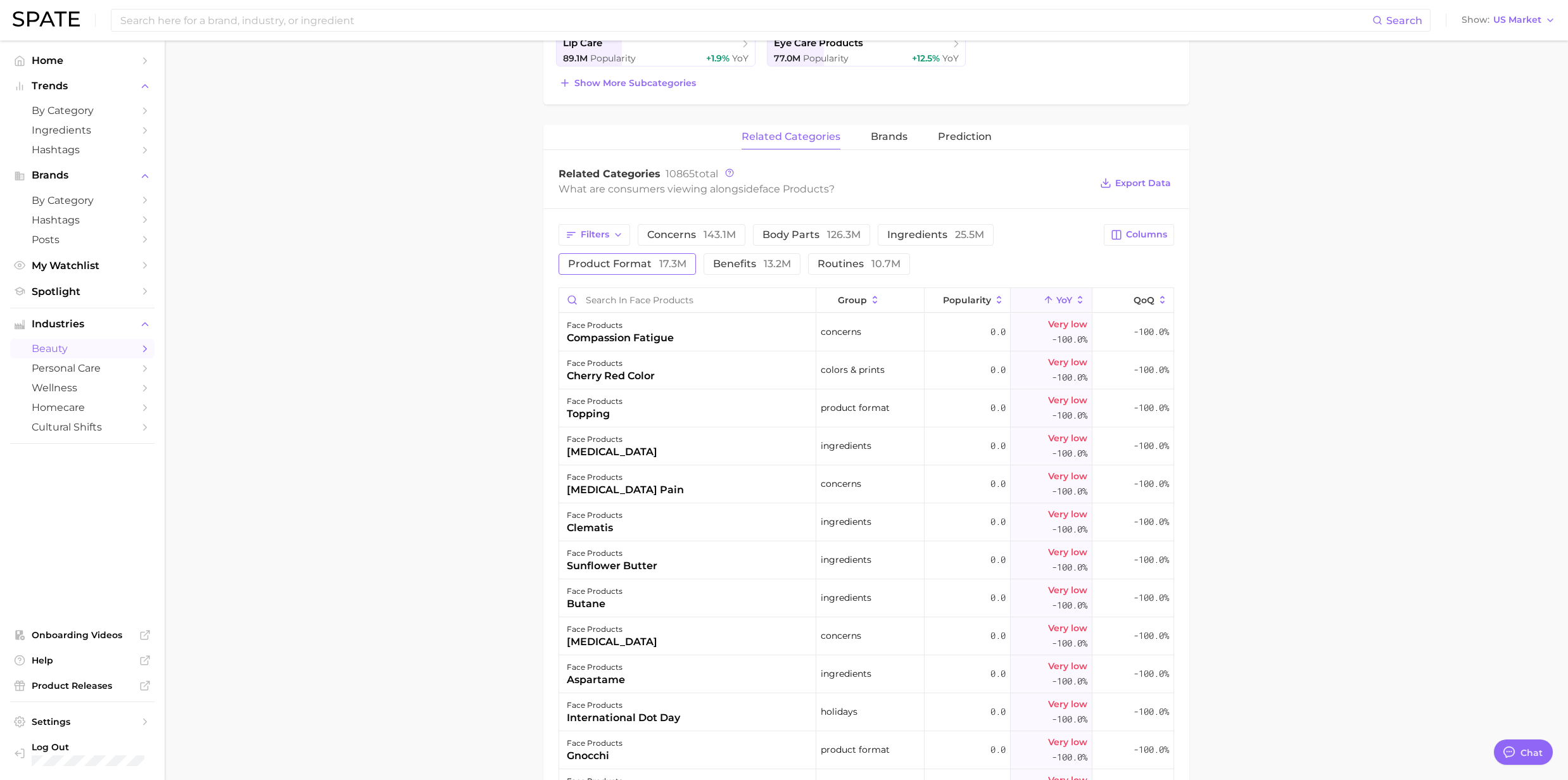
click at [652, 267] on span "product format 17.3m" at bounding box center [627, 263] width 119 height 10
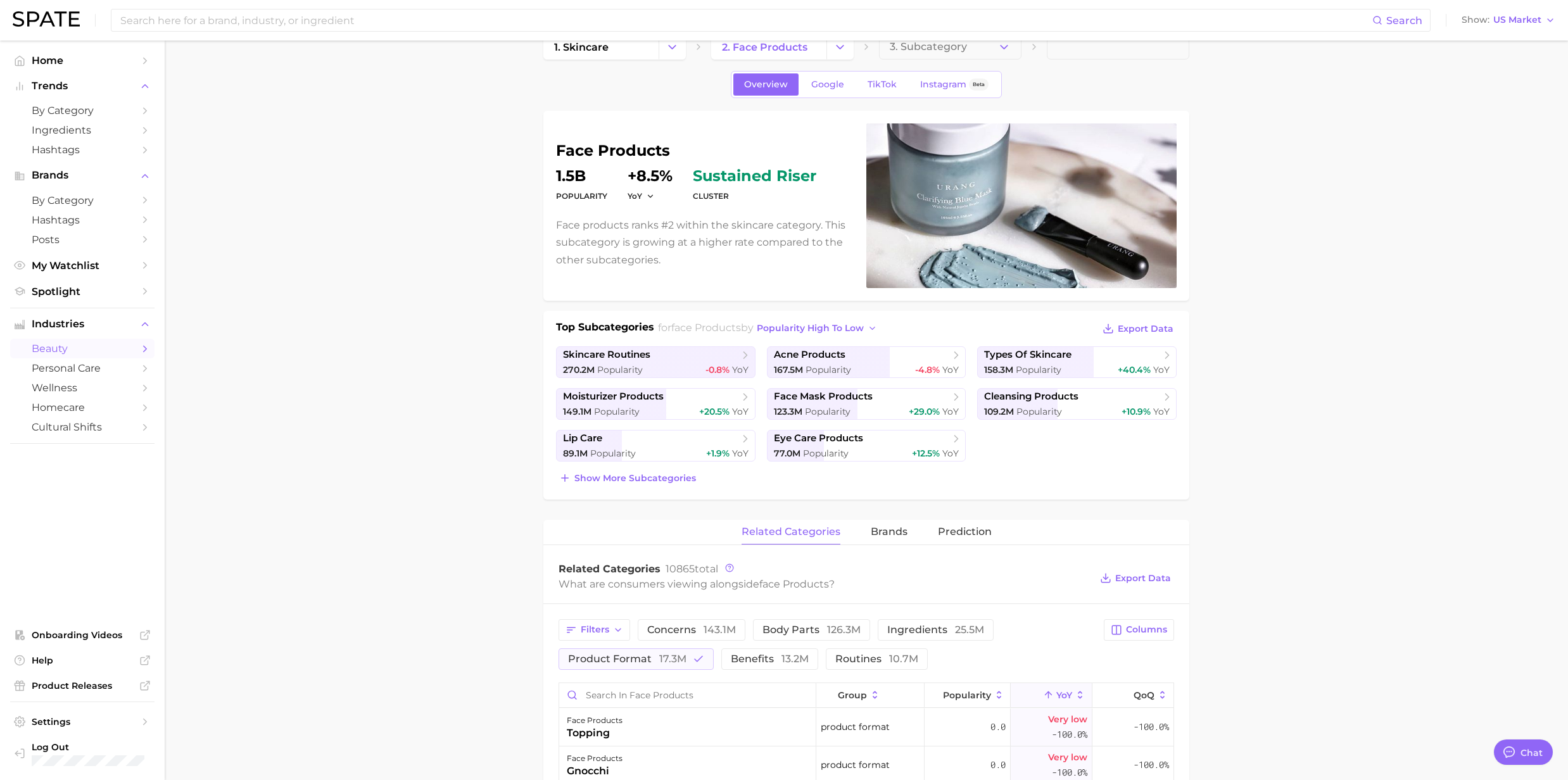
scroll to position [0, 0]
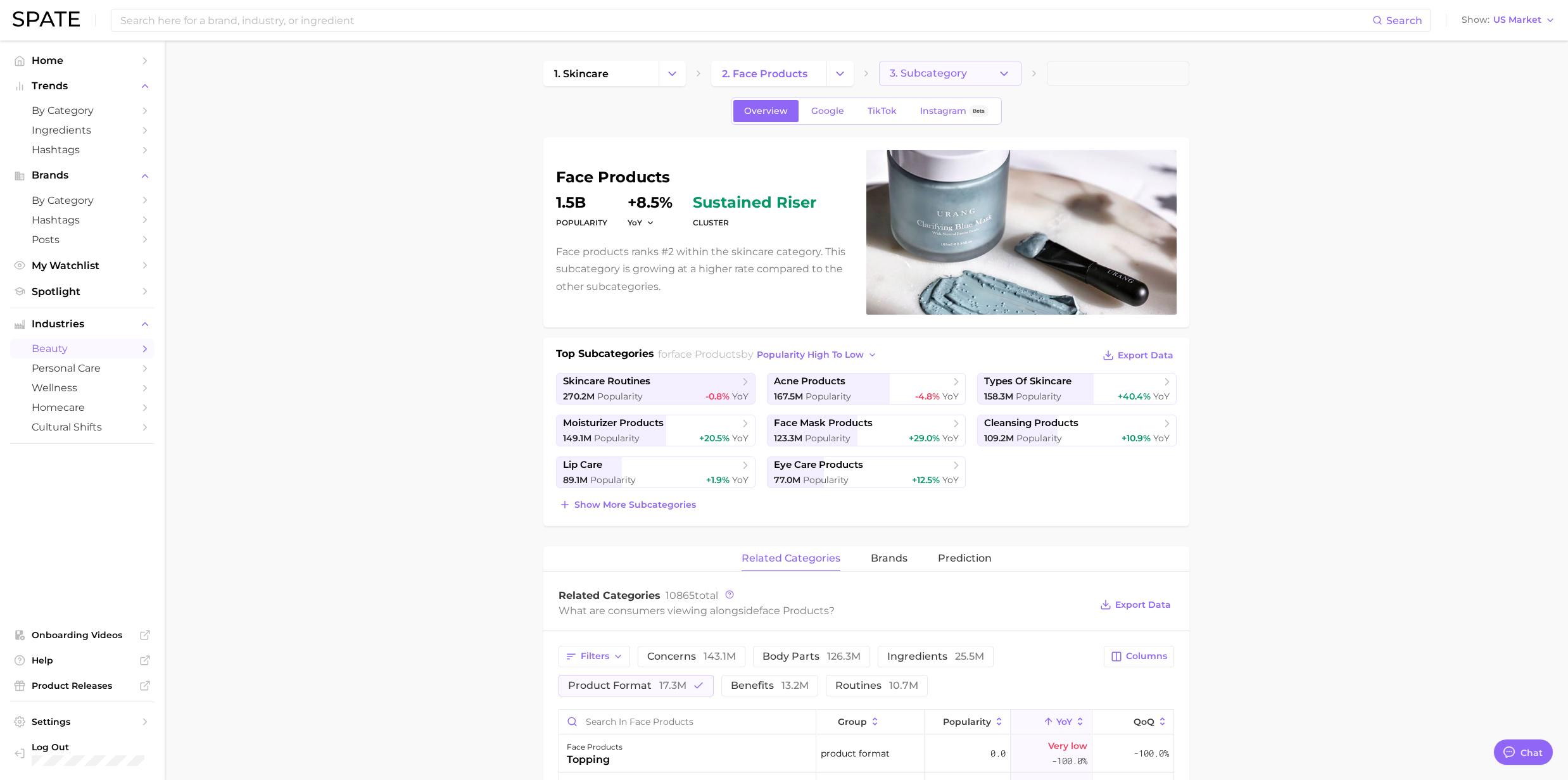
click at [993, 69] on button "3. Subcategory" at bounding box center [950, 73] width 143 height 25
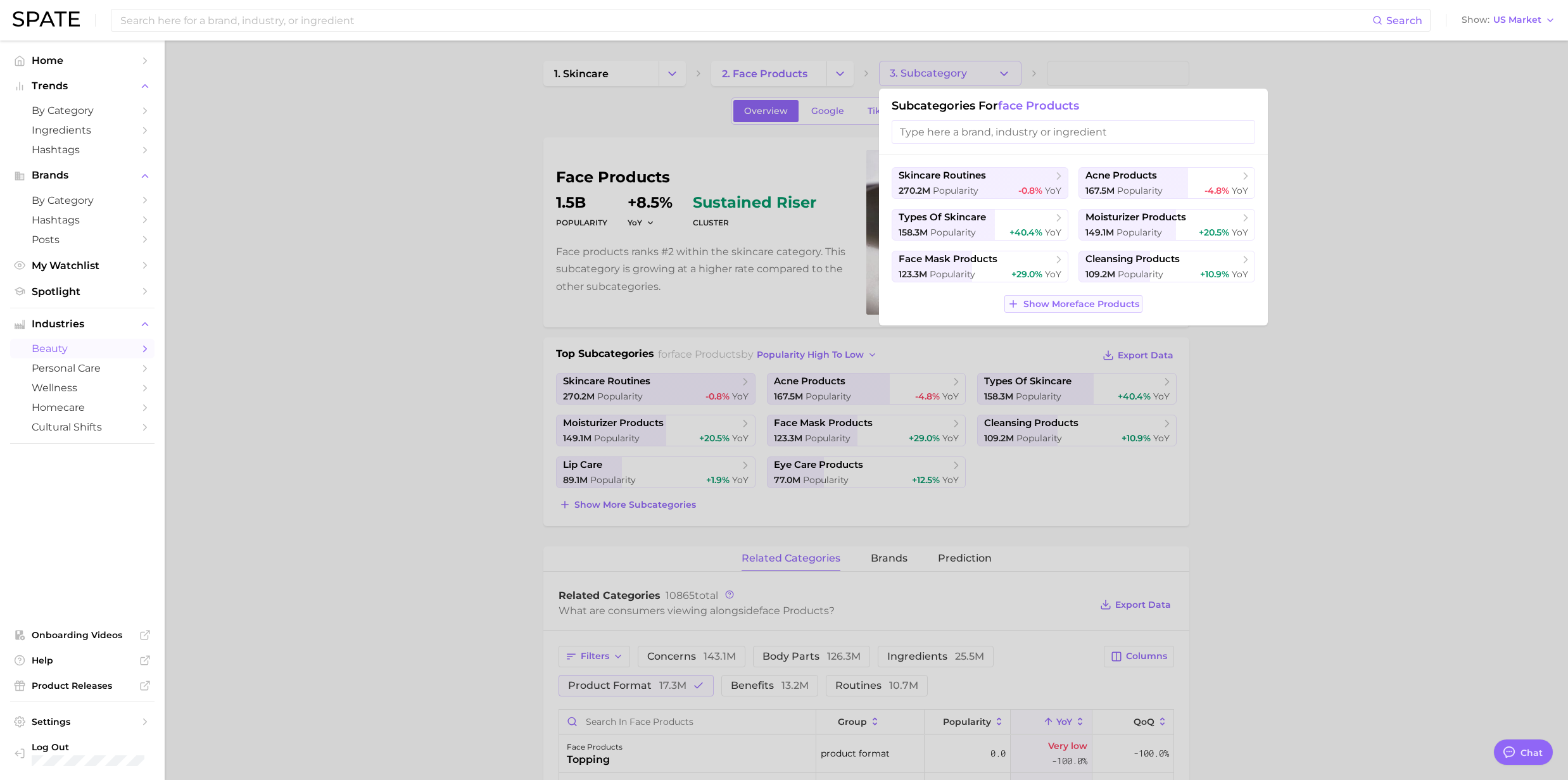
click at [1040, 305] on span "Show More face products" at bounding box center [1081, 304] width 116 height 10
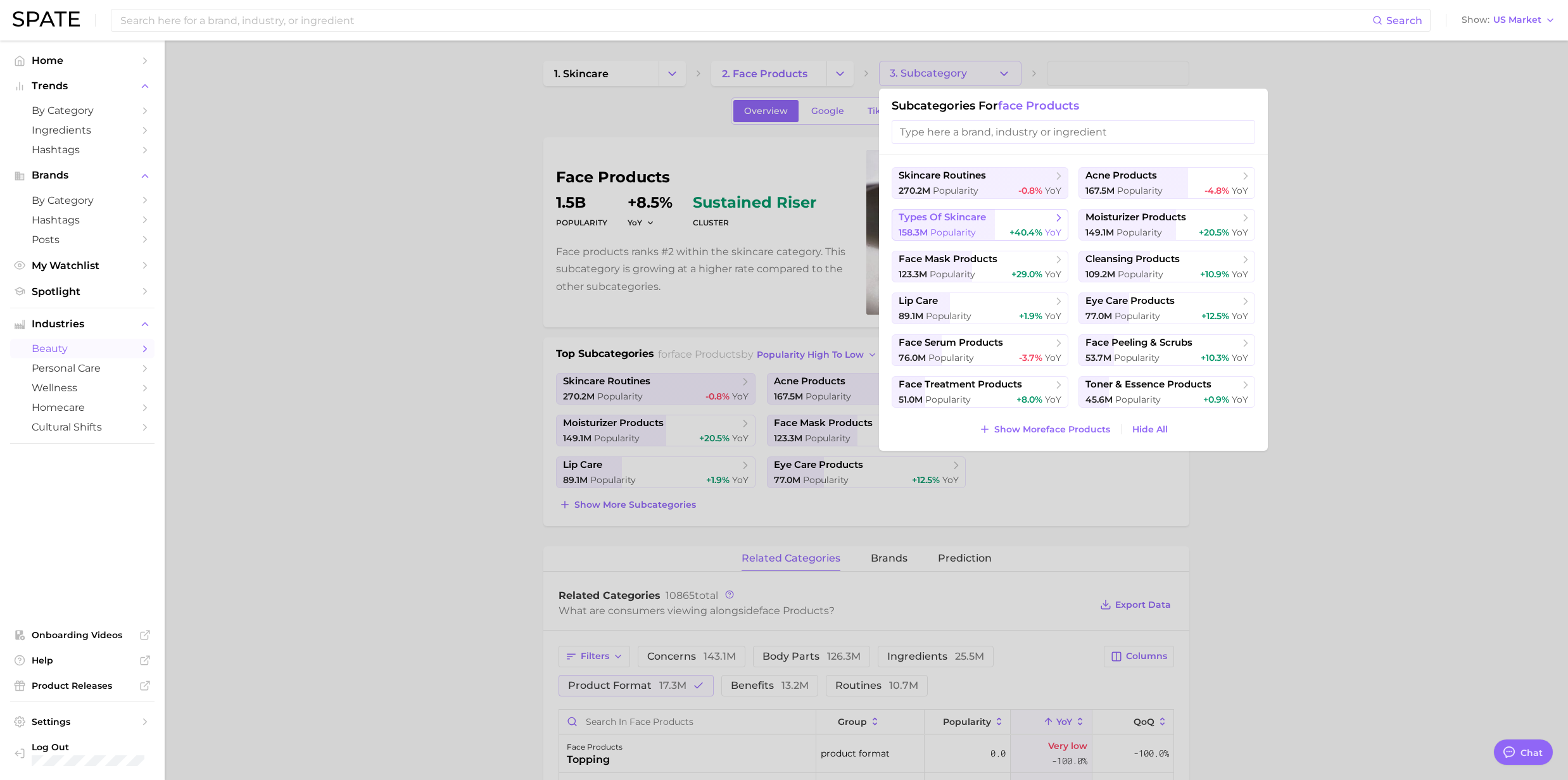
click at [951, 226] on span "158.3m Popularity" at bounding box center [938, 232] width 77 height 12
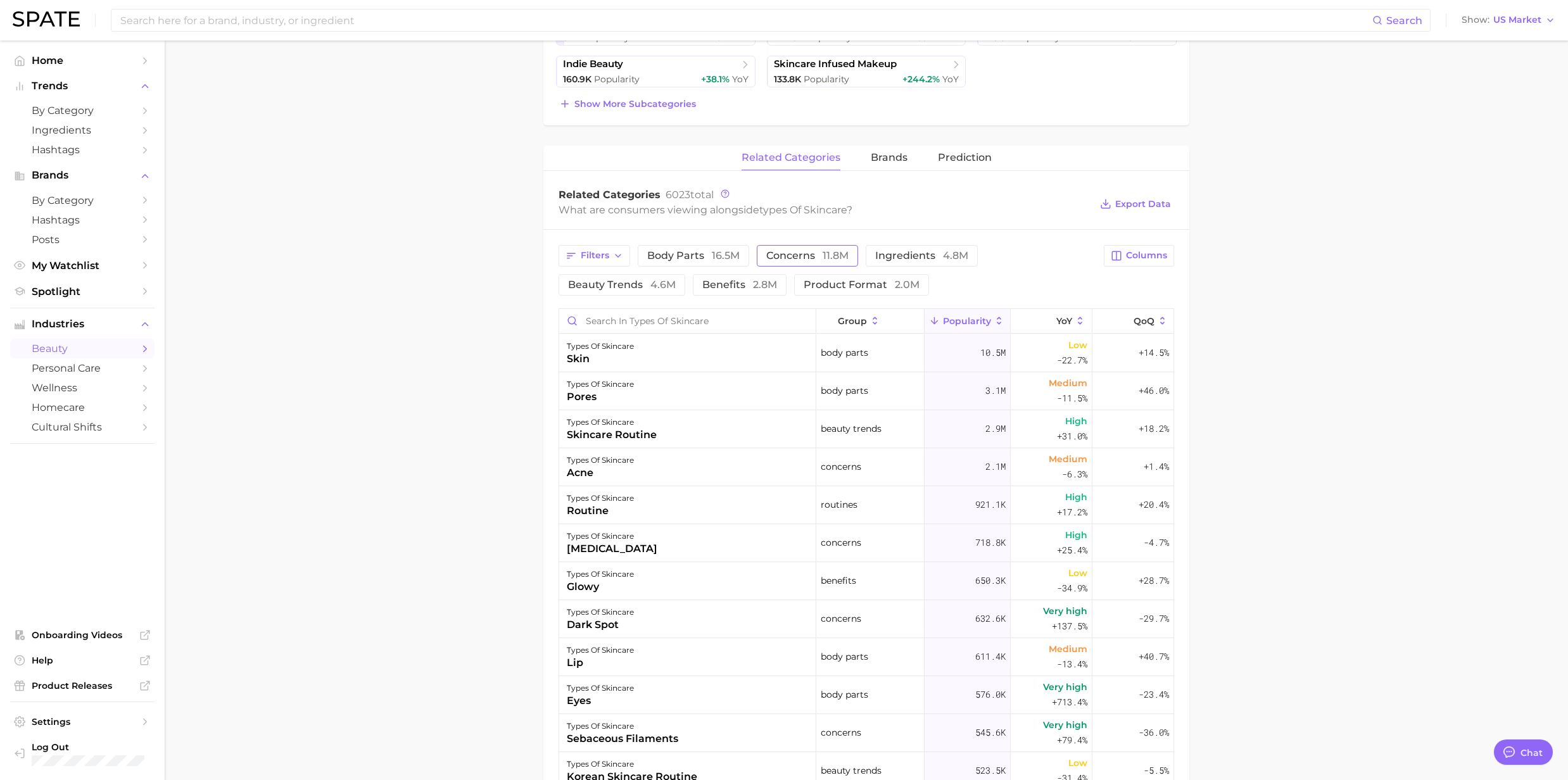
scroll to position [421, 0]
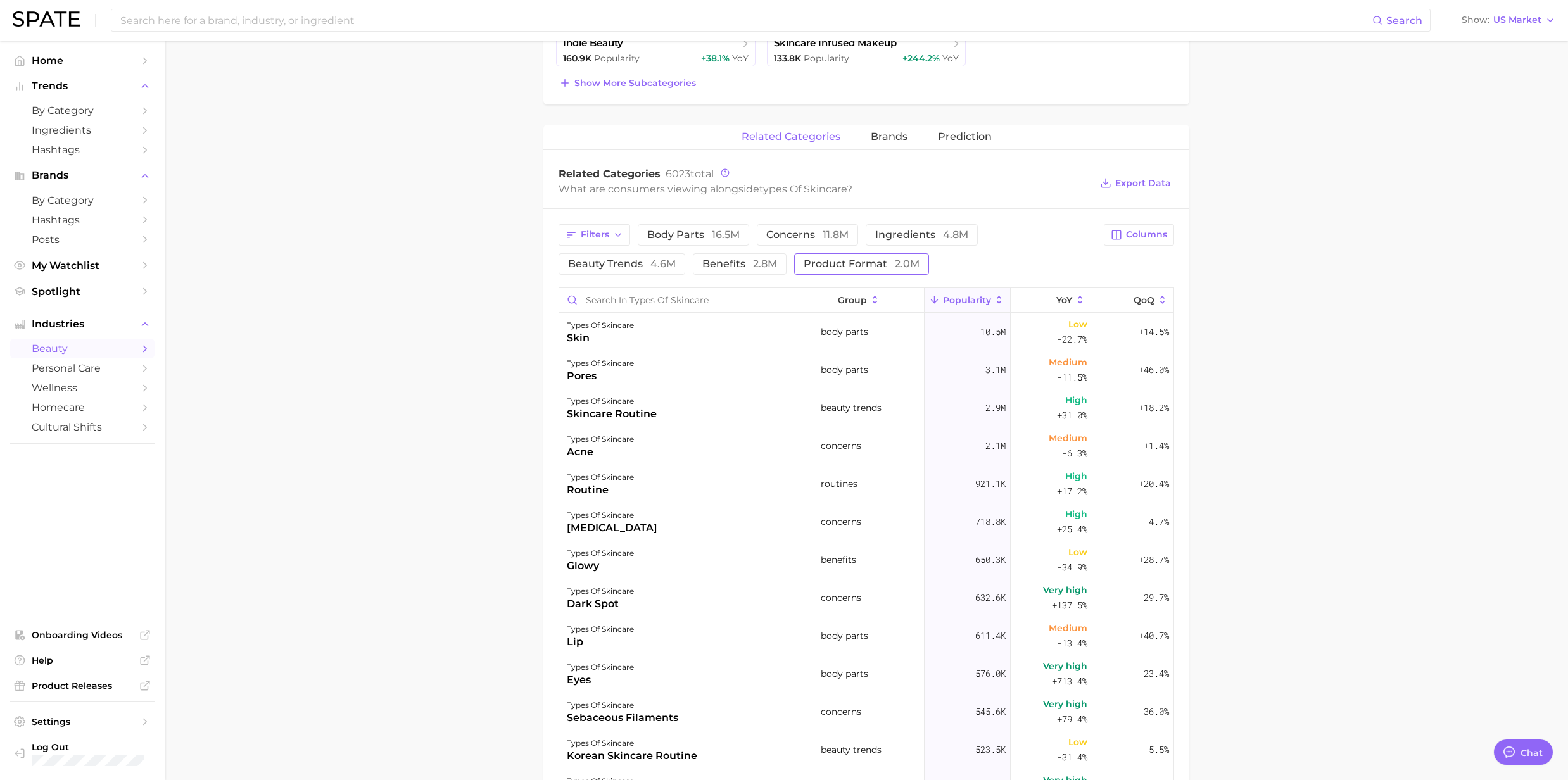
click at [817, 266] on span "product format 2.0m" at bounding box center [862, 263] width 116 height 10
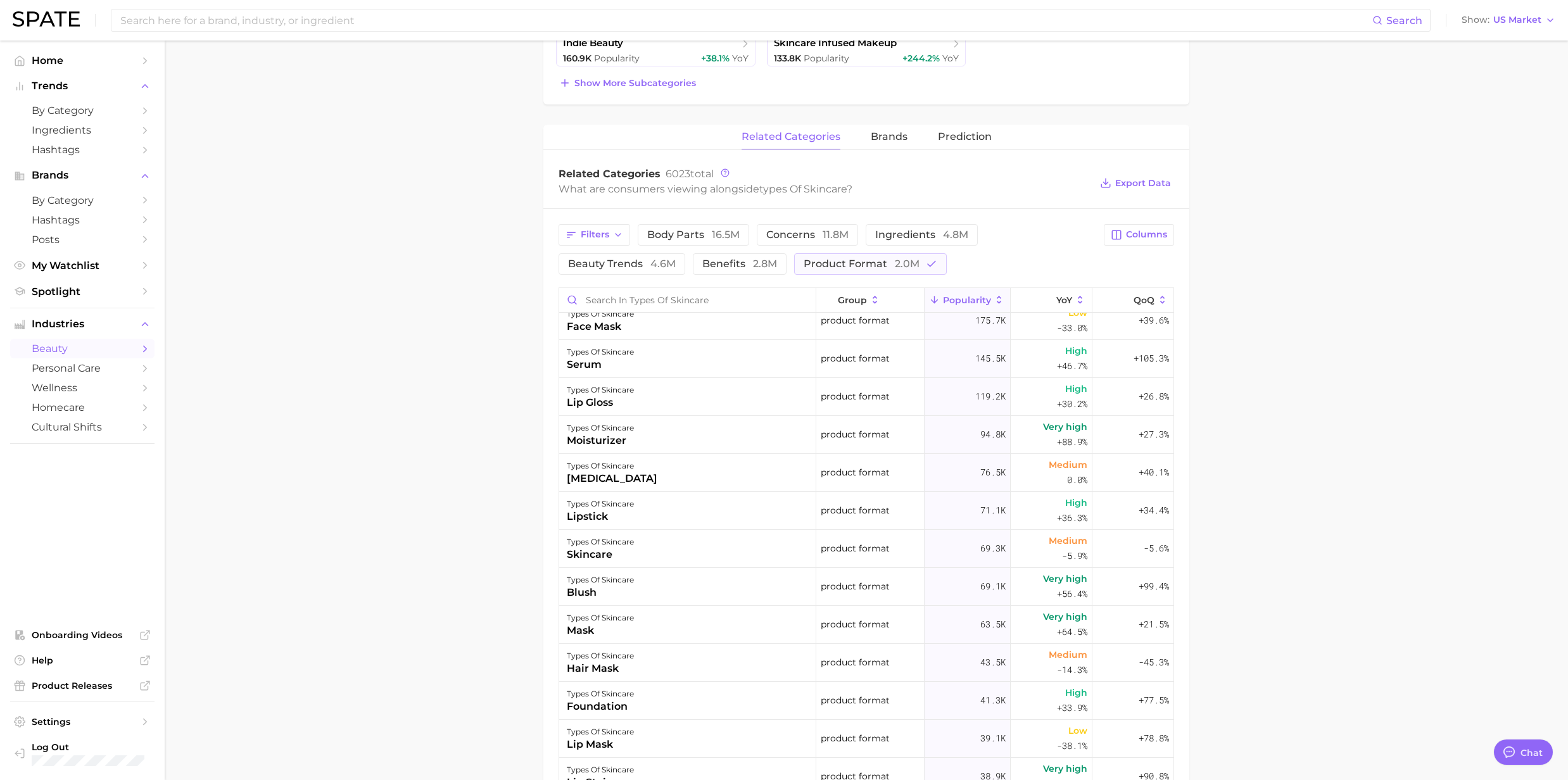
scroll to position [0, 0]
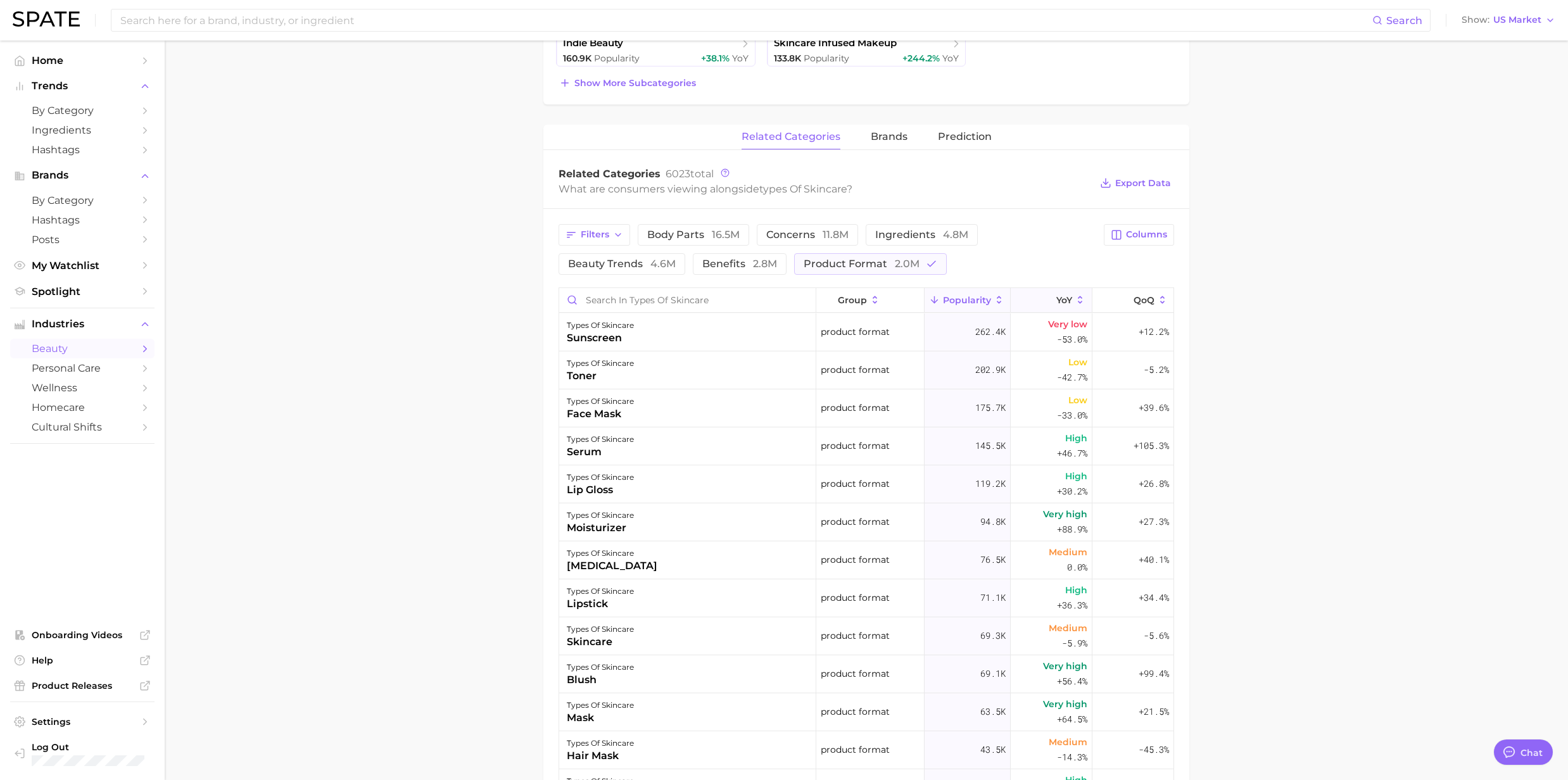
click at [1075, 302] on icon at bounding box center [1080, 300] width 11 height 11
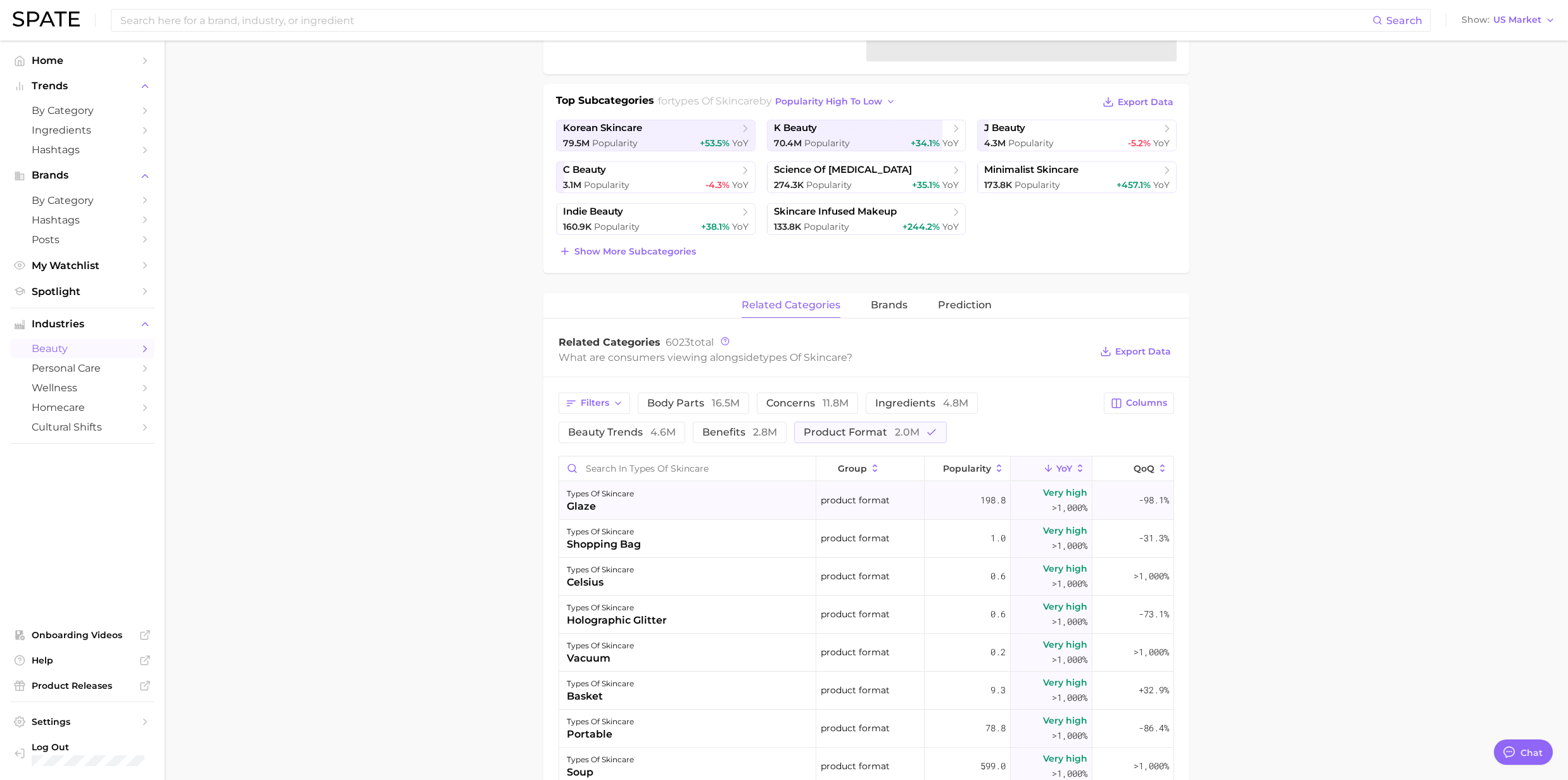
click at [573, 508] on div "glaze" at bounding box center [600, 506] width 67 height 15
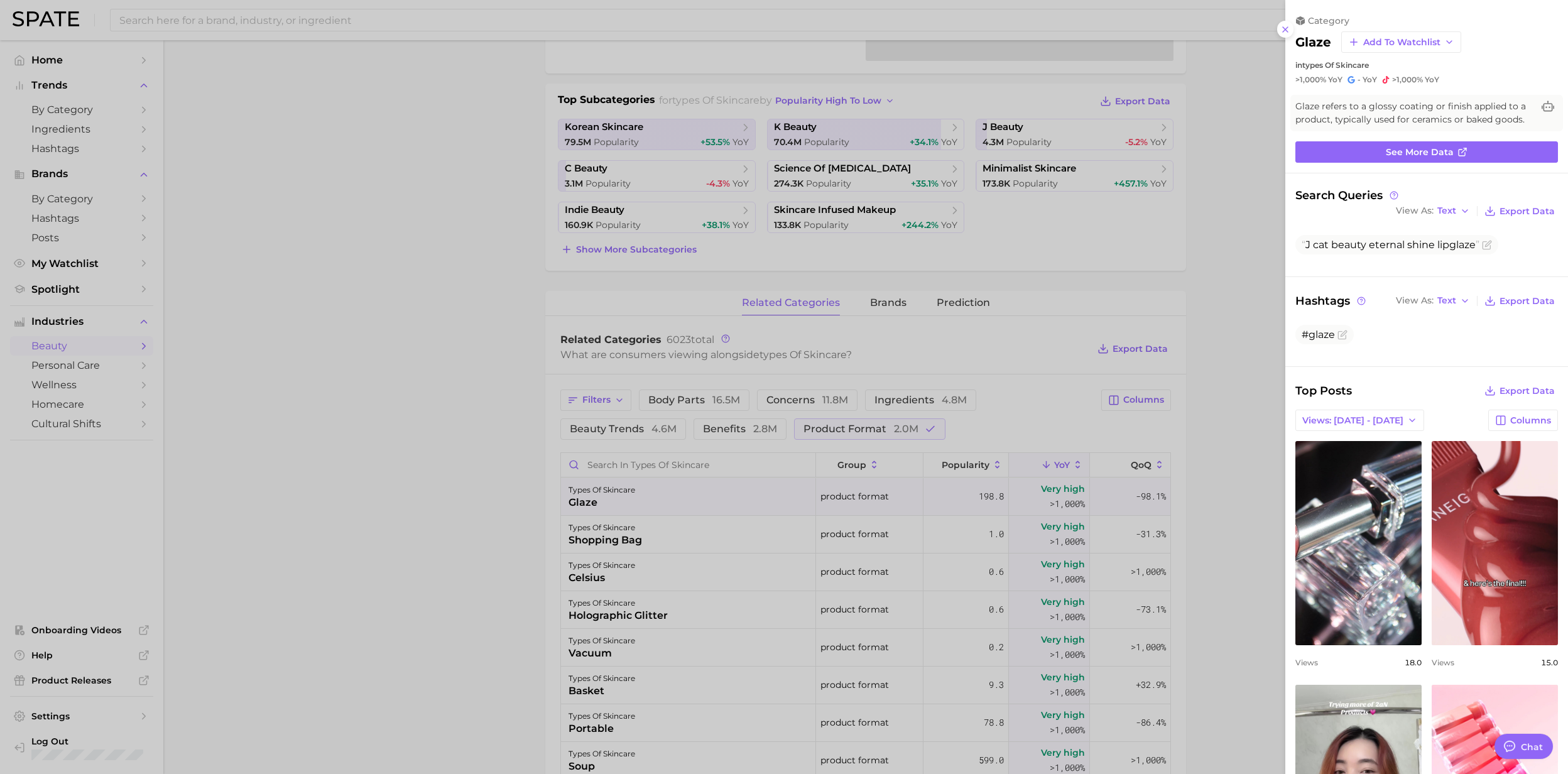
click at [569, 504] on div at bounding box center [784, 387] width 1568 height 774
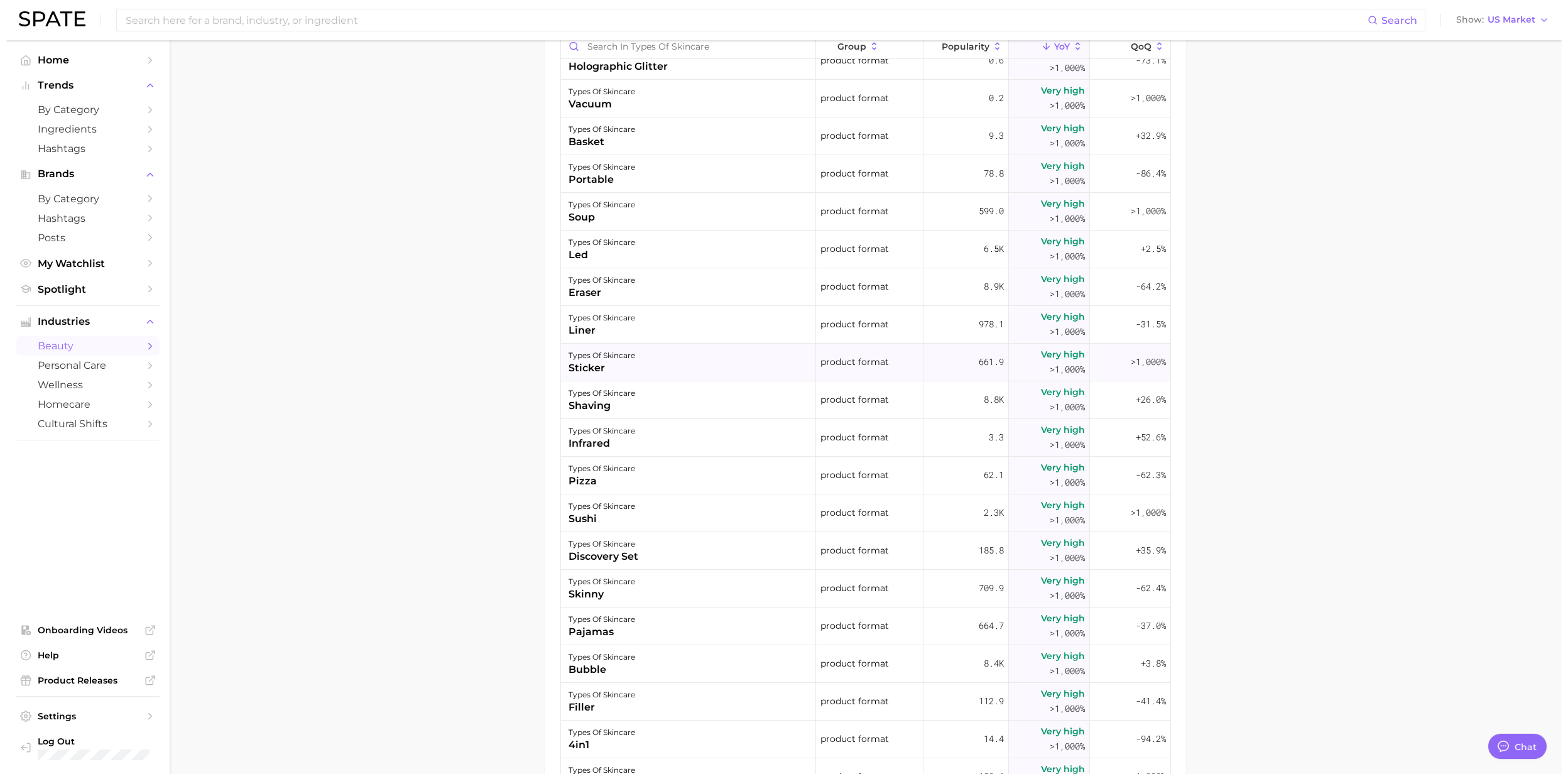
scroll to position [167, 0]
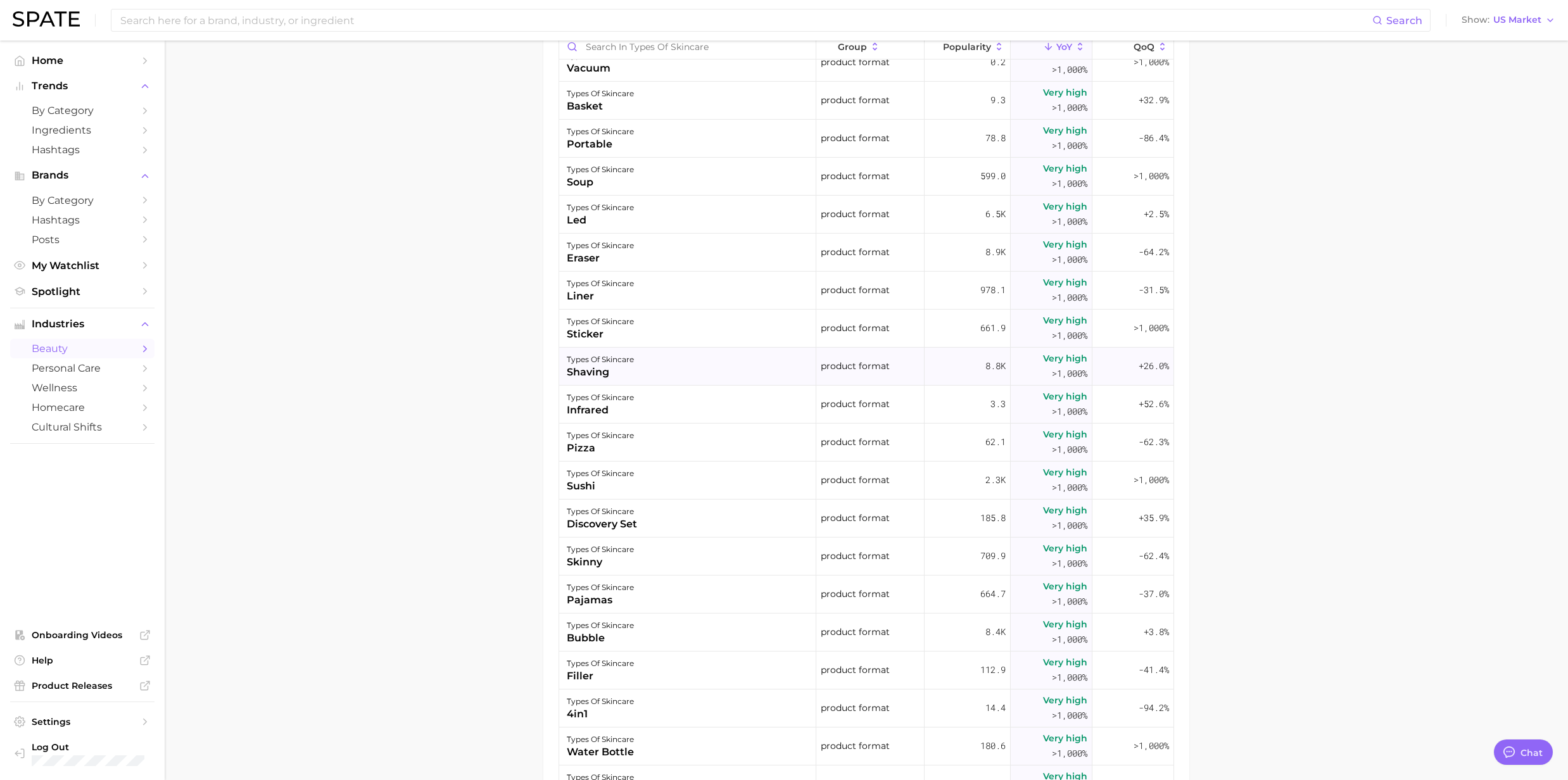
click at [585, 367] on div "shaving" at bounding box center [600, 371] width 67 height 15
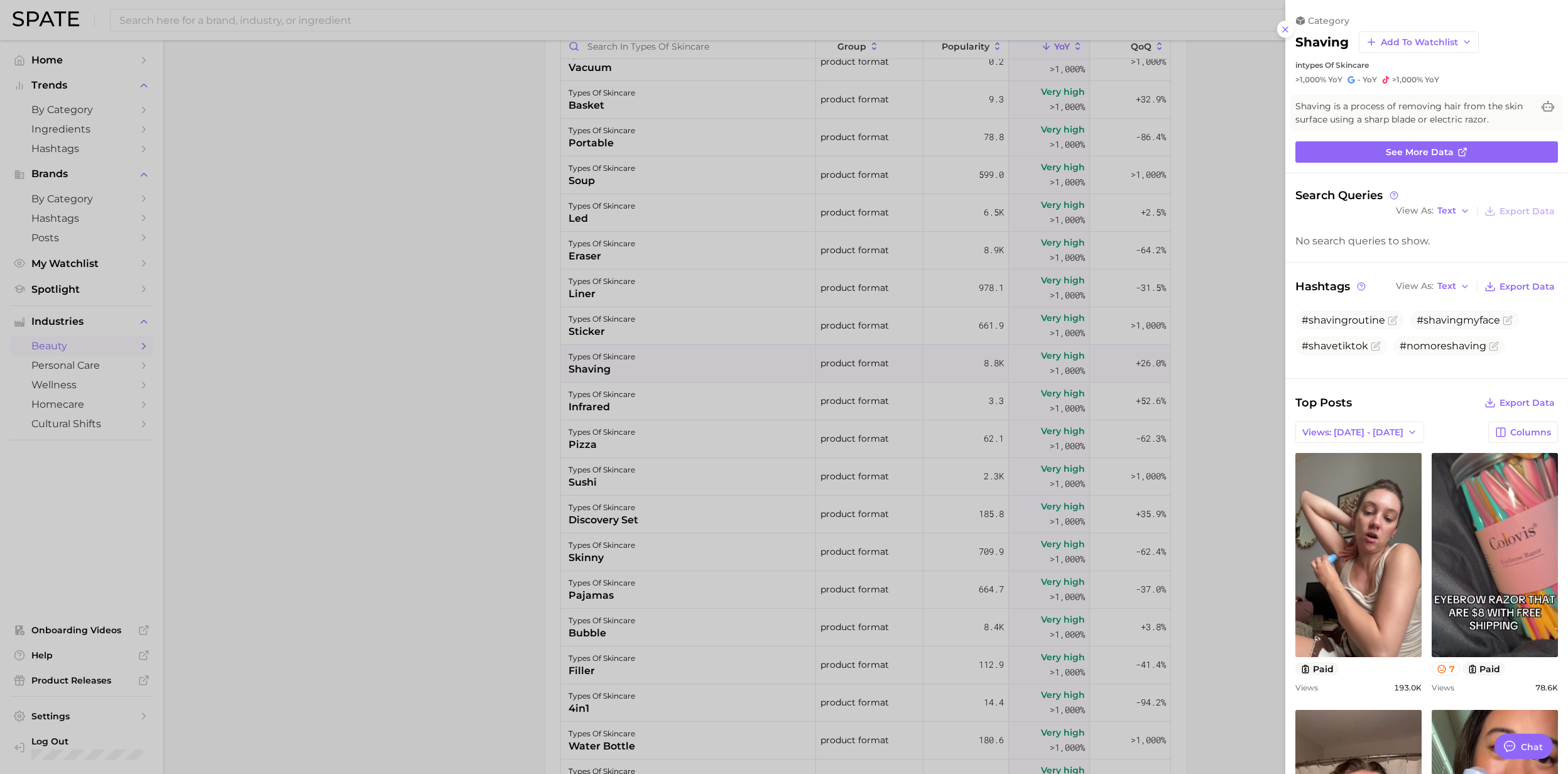
scroll to position [0, 0]
click at [581, 365] on div at bounding box center [784, 387] width 1568 height 774
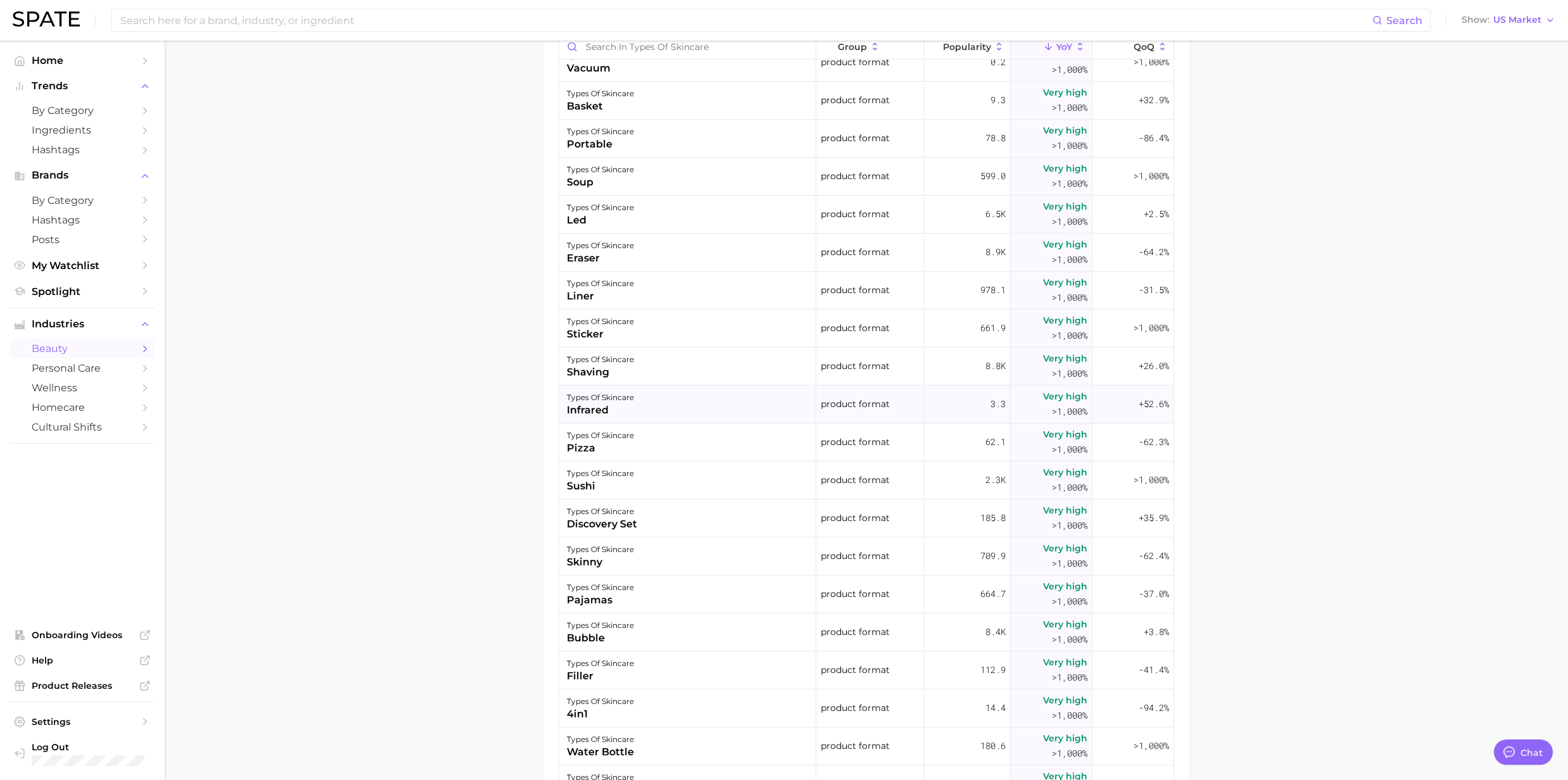
click at [589, 408] on div "infrared" at bounding box center [600, 410] width 67 height 15
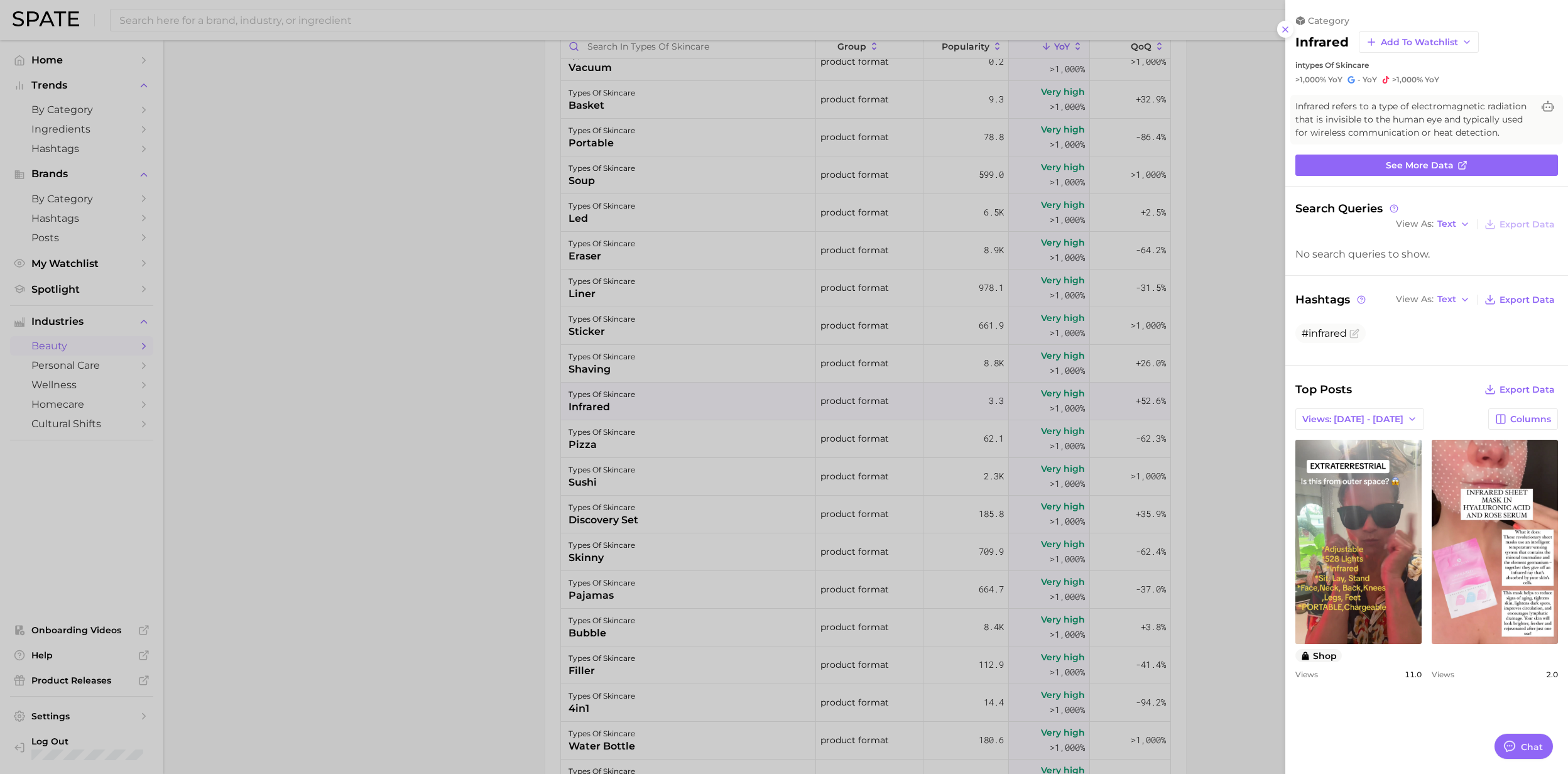
click at [585, 405] on div at bounding box center [784, 387] width 1568 height 774
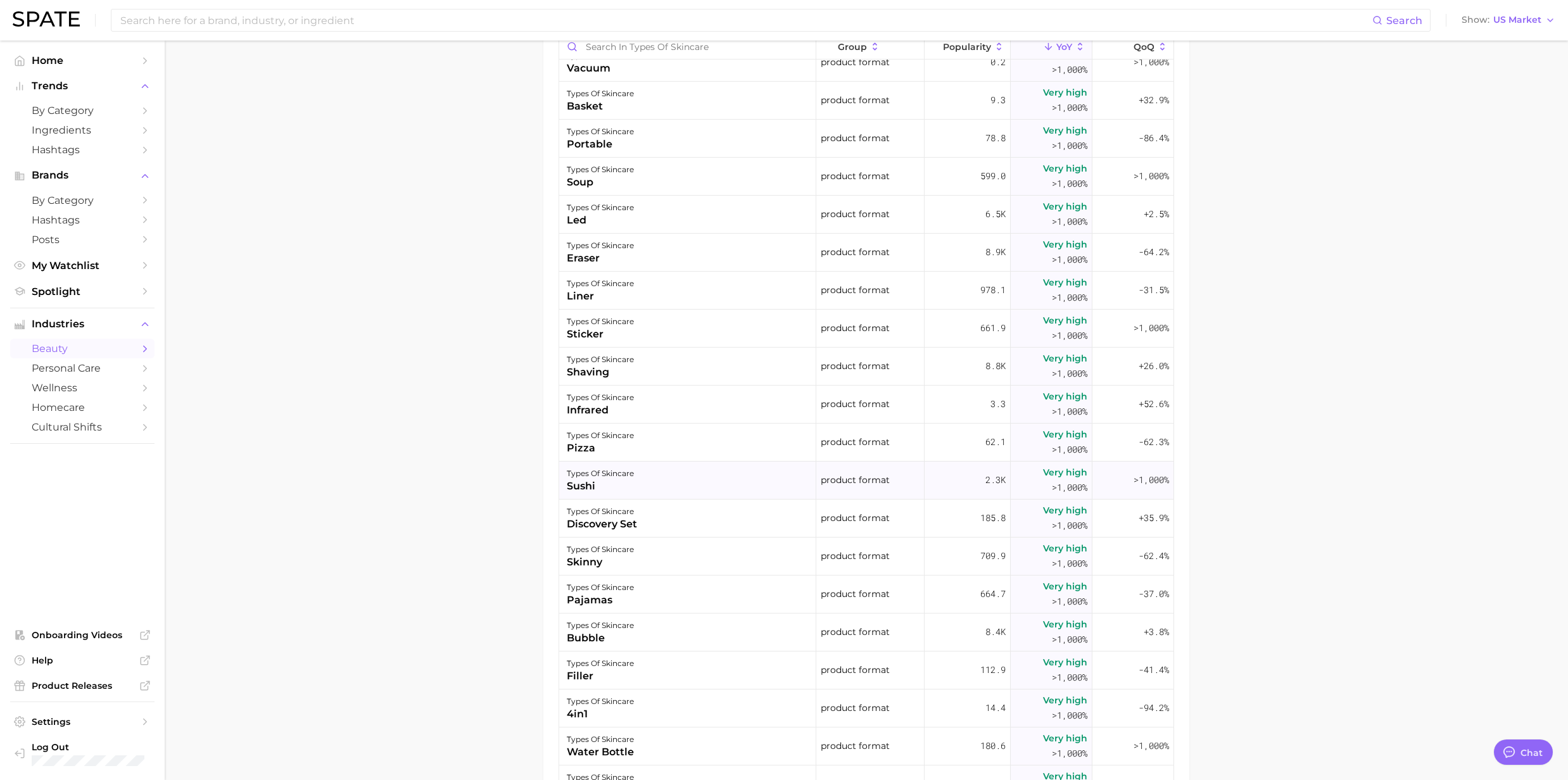
click at [586, 477] on div "types of skincare" at bounding box center [600, 473] width 67 height 15
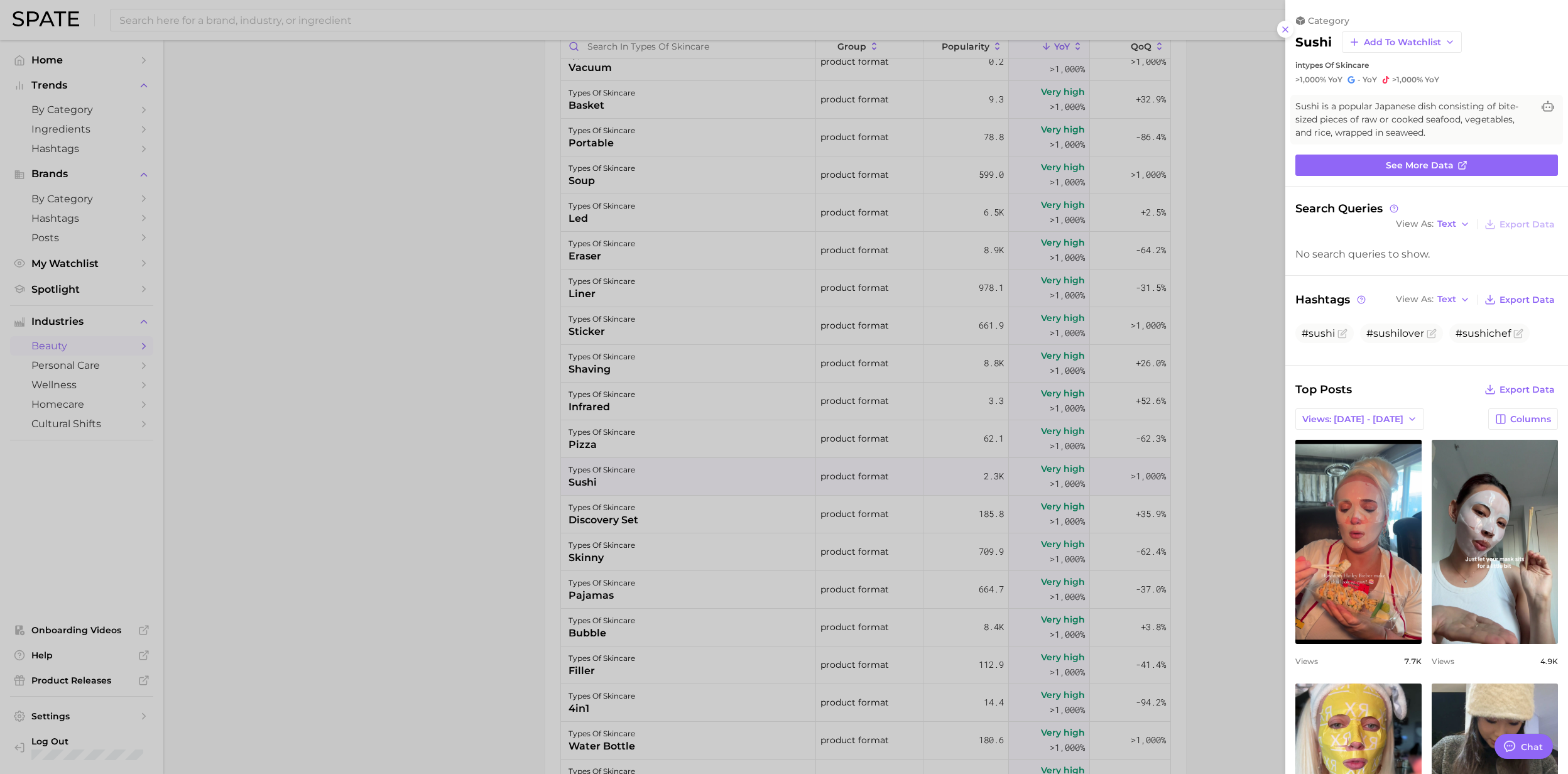
click at [581, 473] on div at bounding box center [784, 387] width 1568 height 774
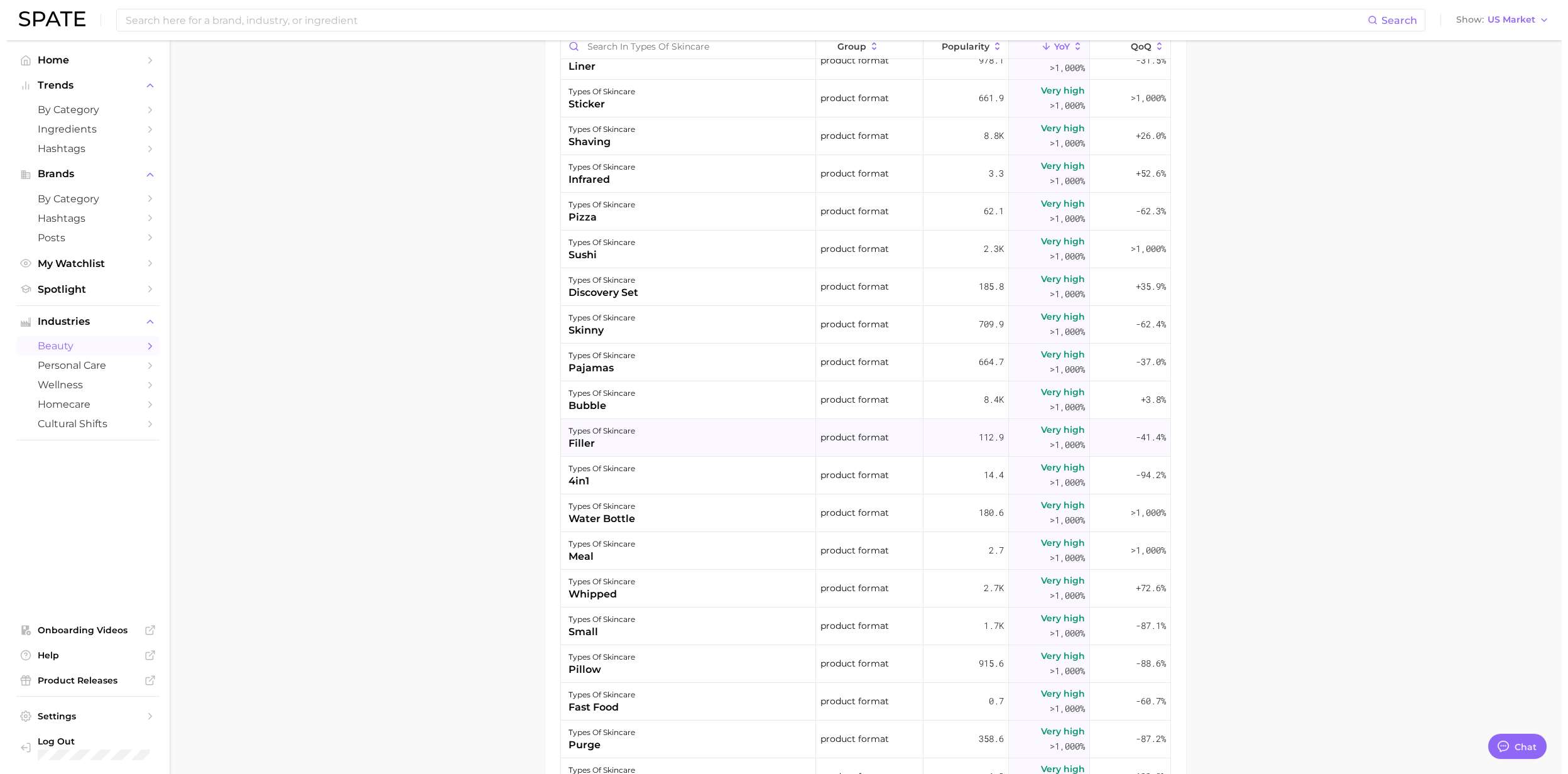
scroll to position [418, 0]
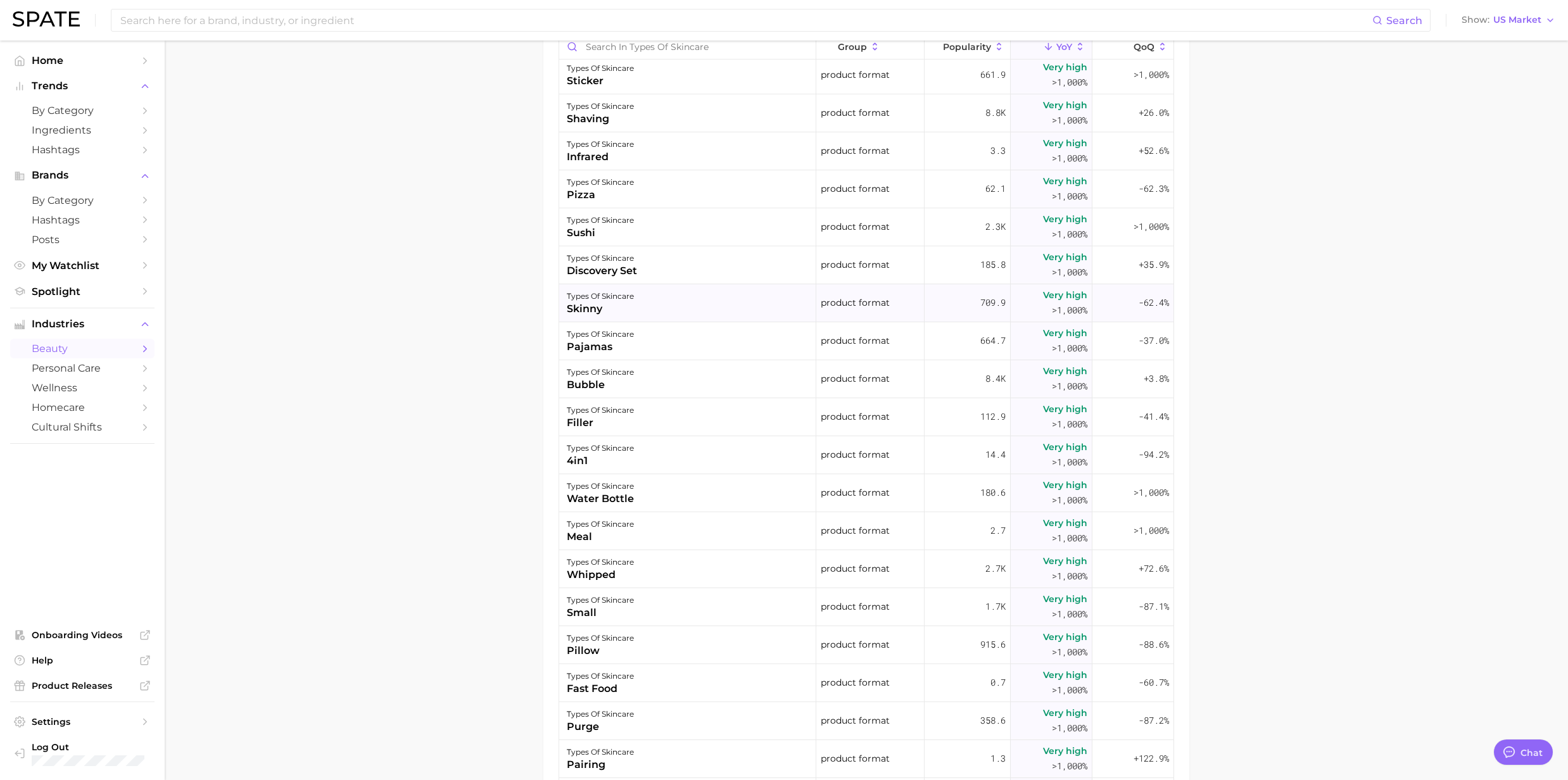
click at [601, 305] on div "skinny" at bounding box center [600, 309] width 67 height 15
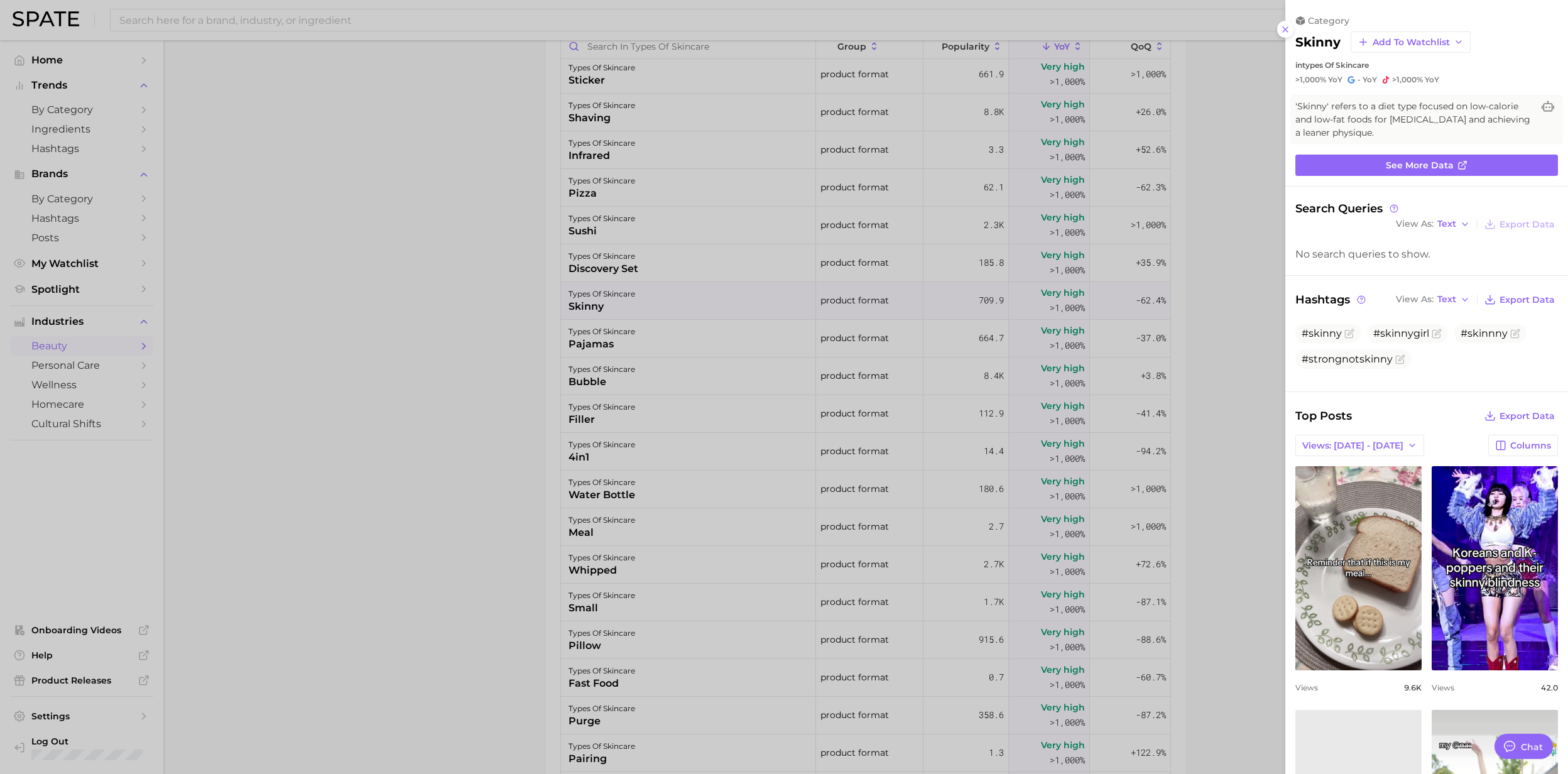
scroll to position [0, 0]
click at [596, 302] on div at bounding box center [784, 387] width 1568 height 774
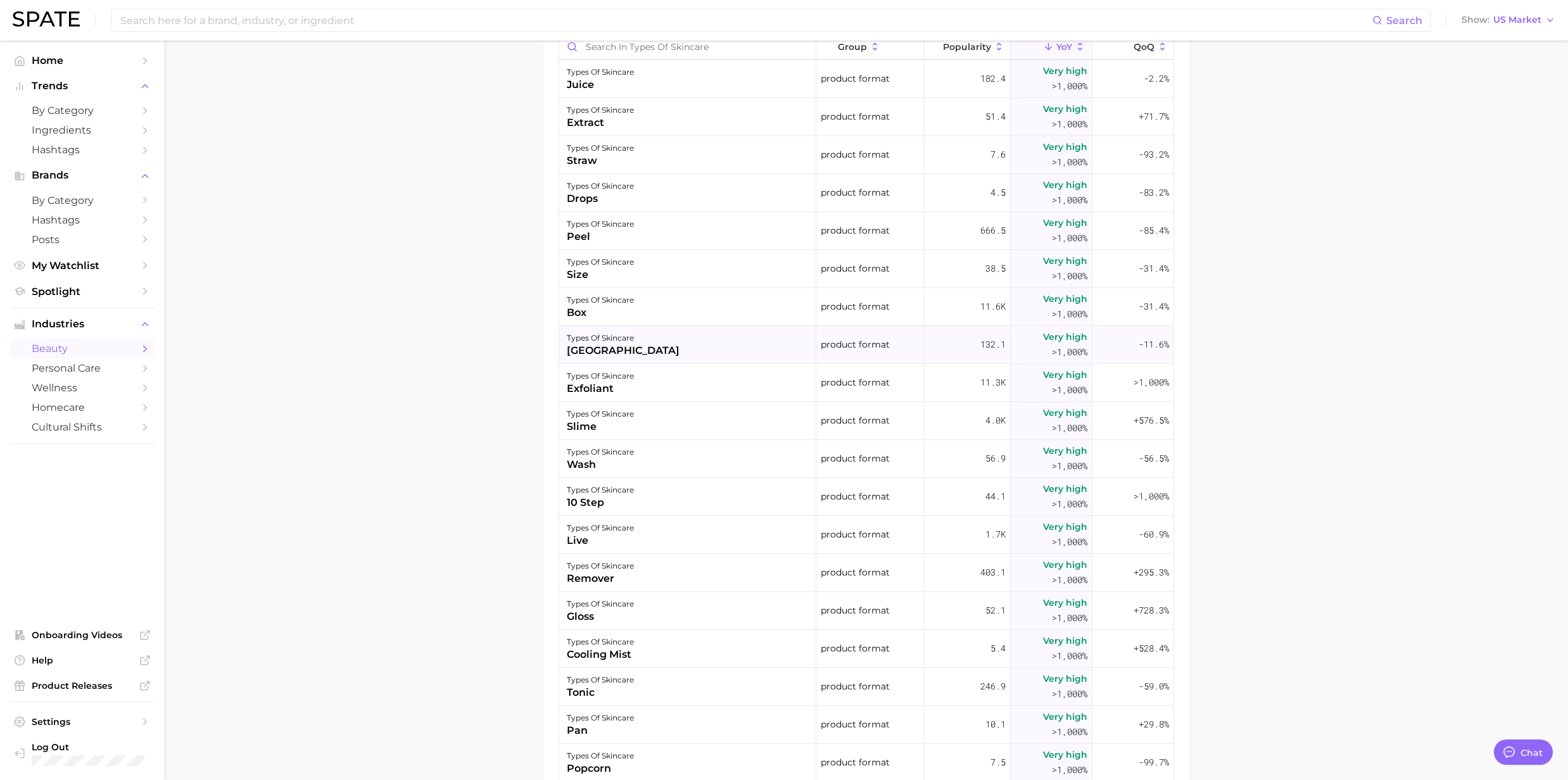
click at [586, 353] on div "[GEOGRAPHIC_DATA]" at bounding box center [623, 351] width 113 height 15
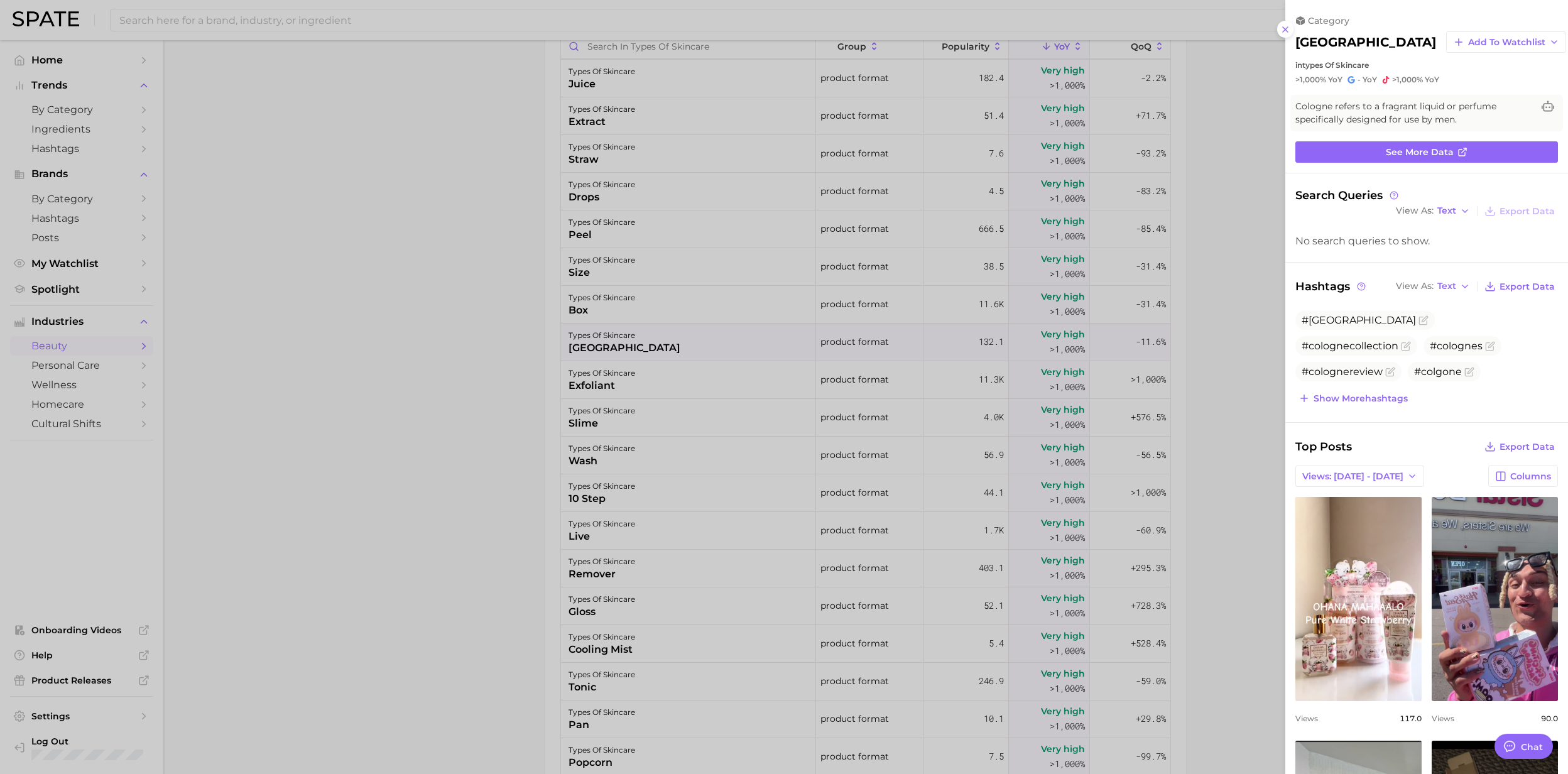
click at [581, 350] on div at bounding box center [784, 387] width 1568 height 774
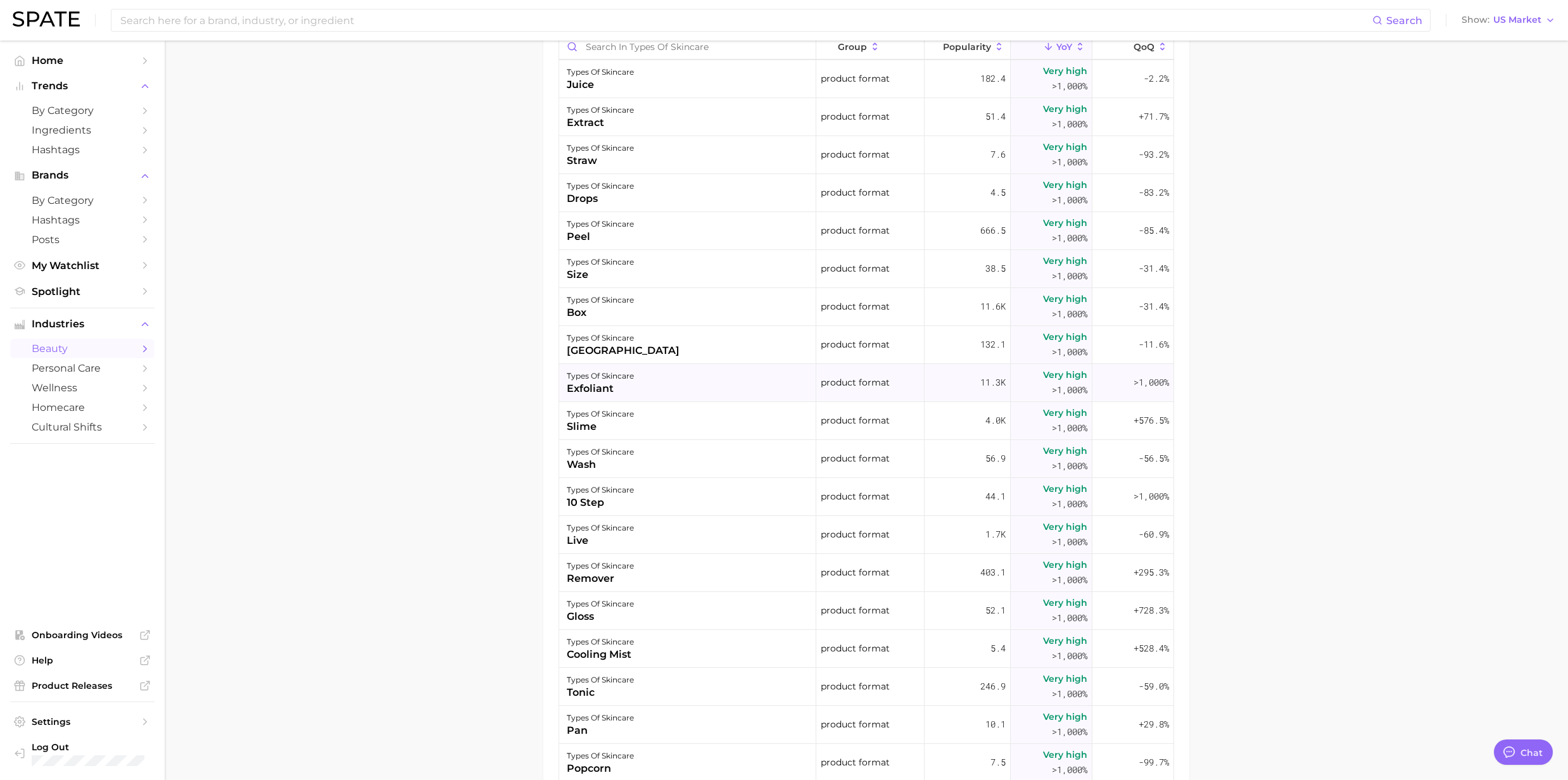
click at [589, 388] on div "exfoliant" at bounding box center [600, 388] width 67 height 15
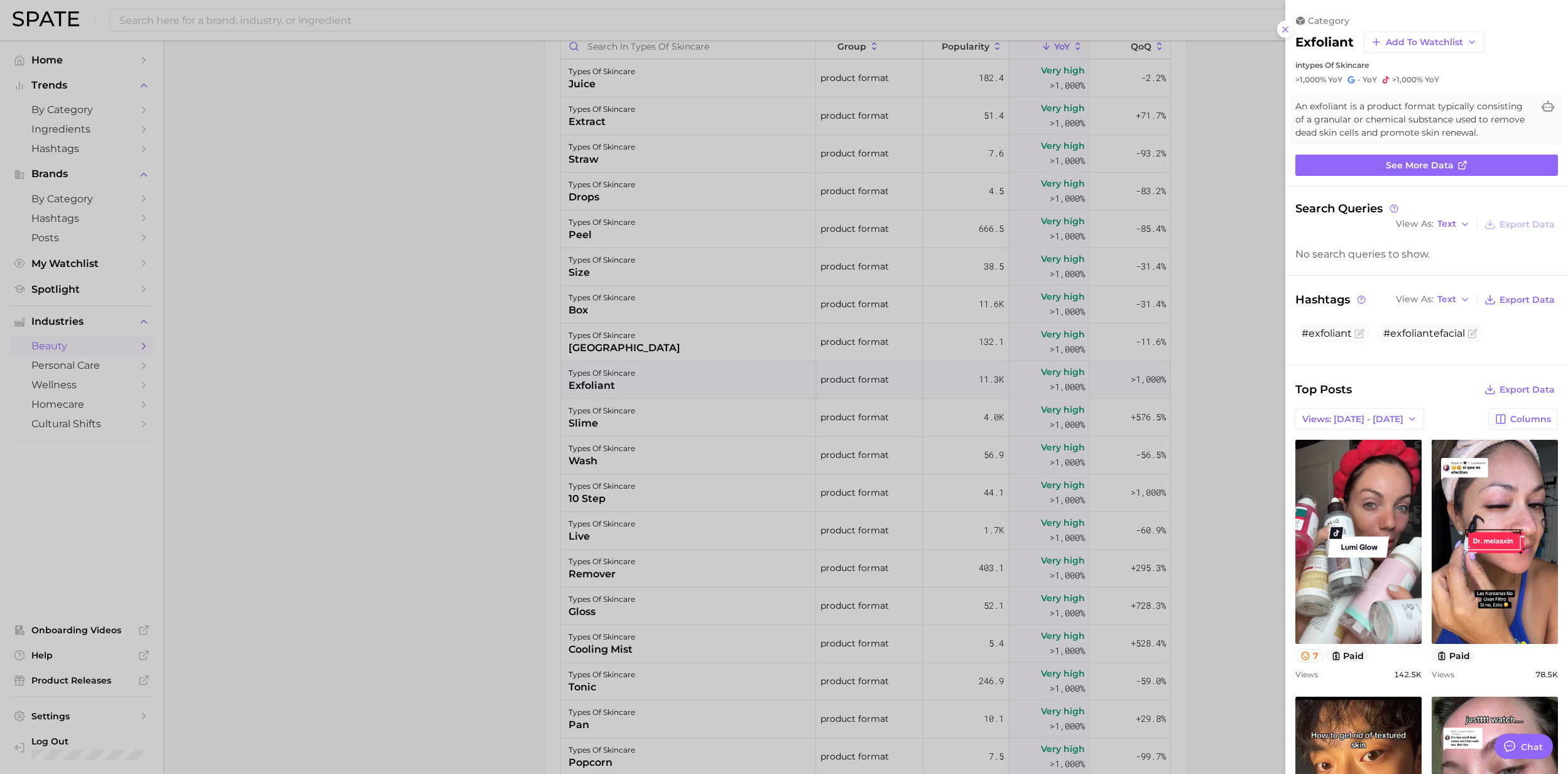
click at [584, 385] on div at bounding box center [784, 387] width 1568 height 774
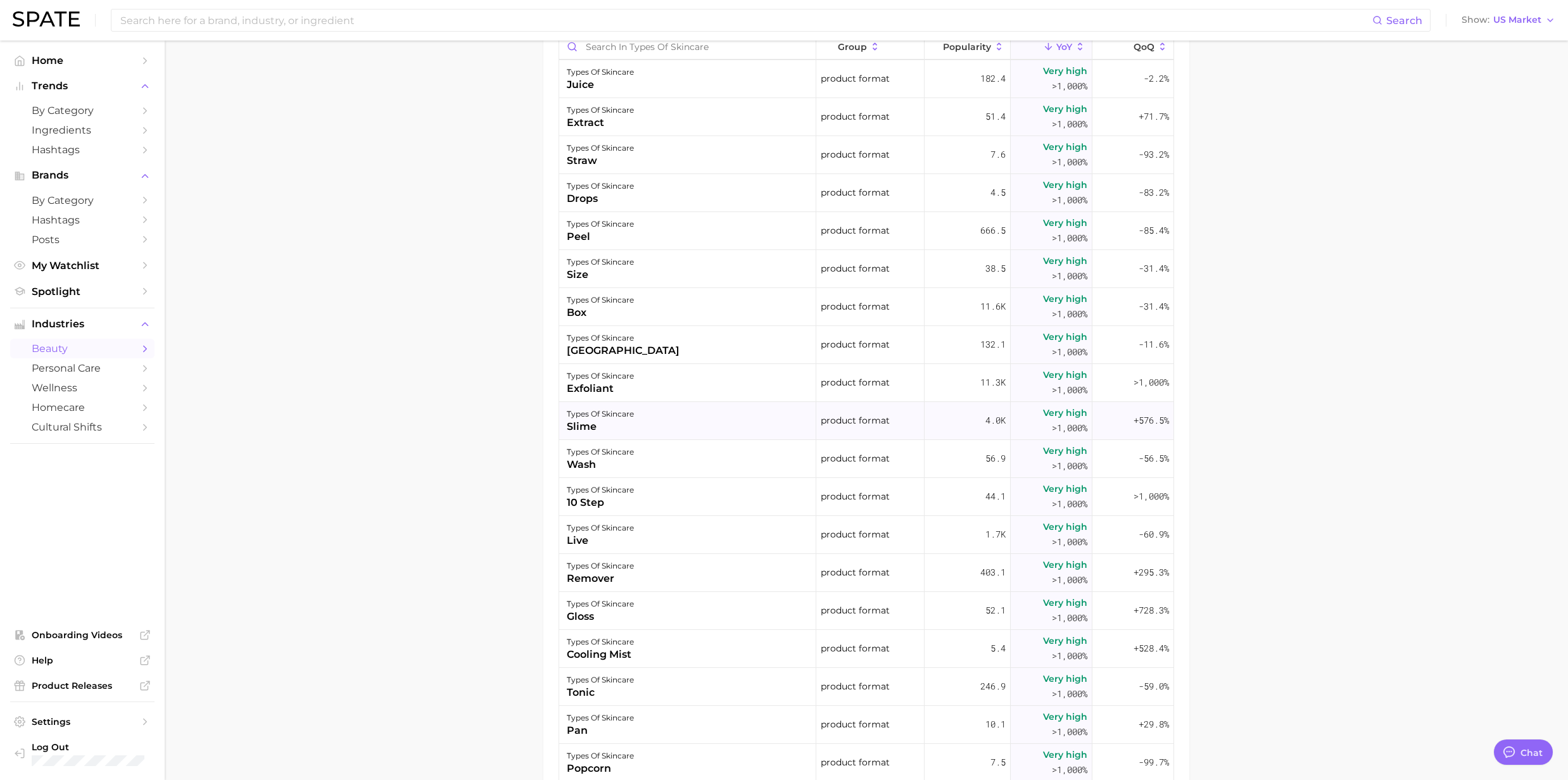
click at [593, 425] on div "slime" at bounding box center [600, 426] width 67 height 15
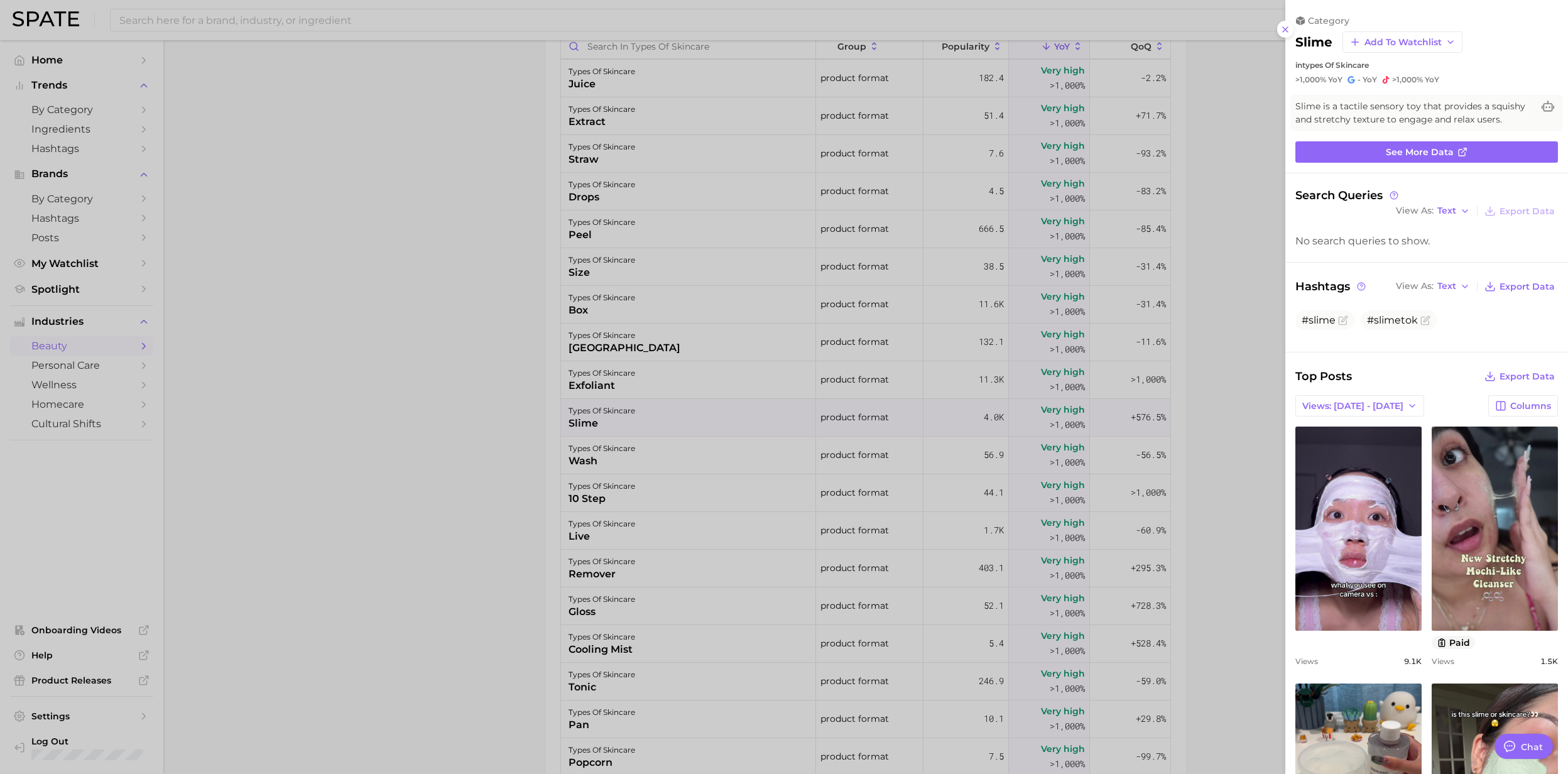
click at [594, 429] on div at bounding box center [784, 387] width 1568 height 774
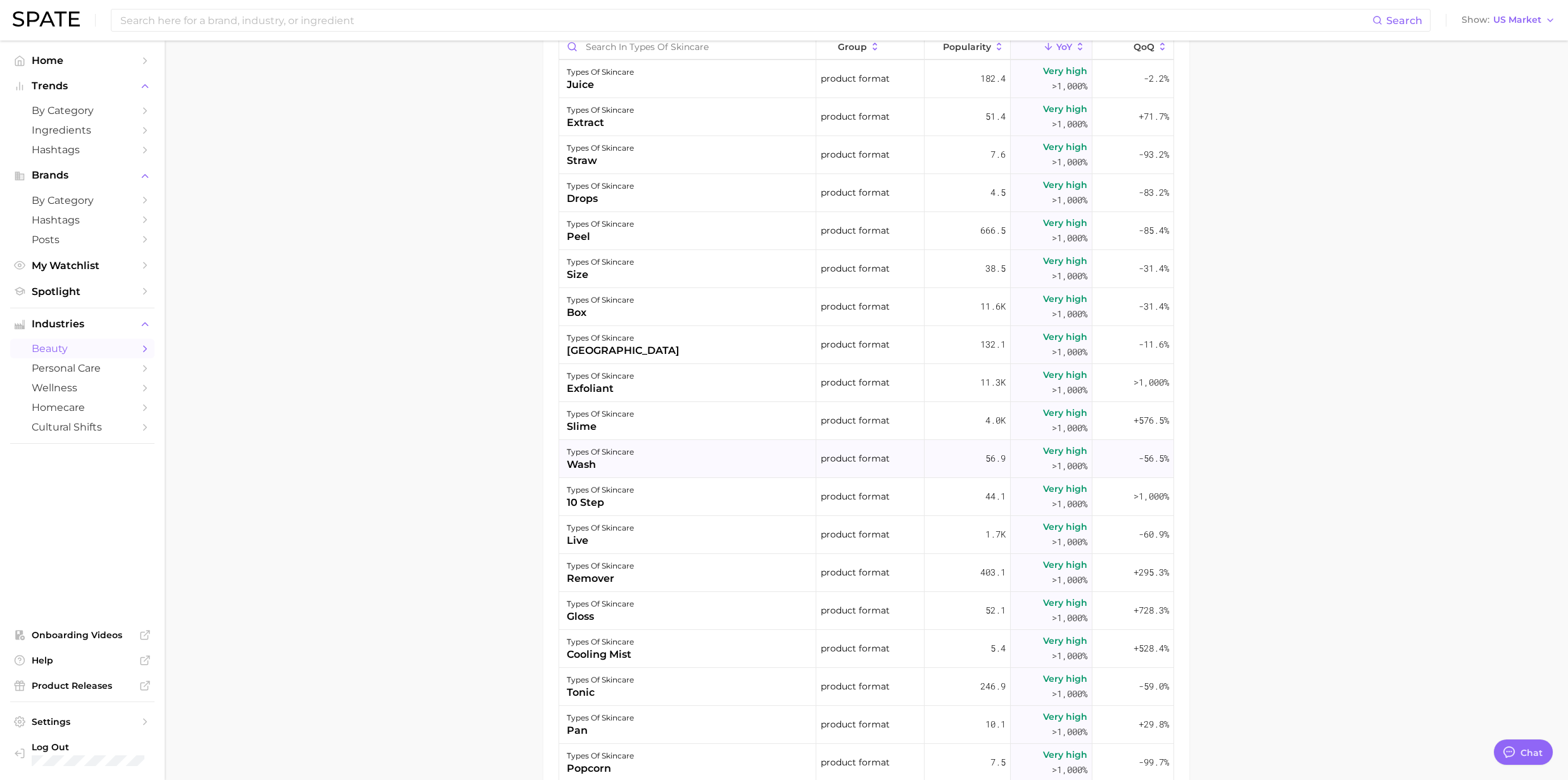
click at [592, 462] on div "wash" at bounding box center [600, 464] width 67 height 15
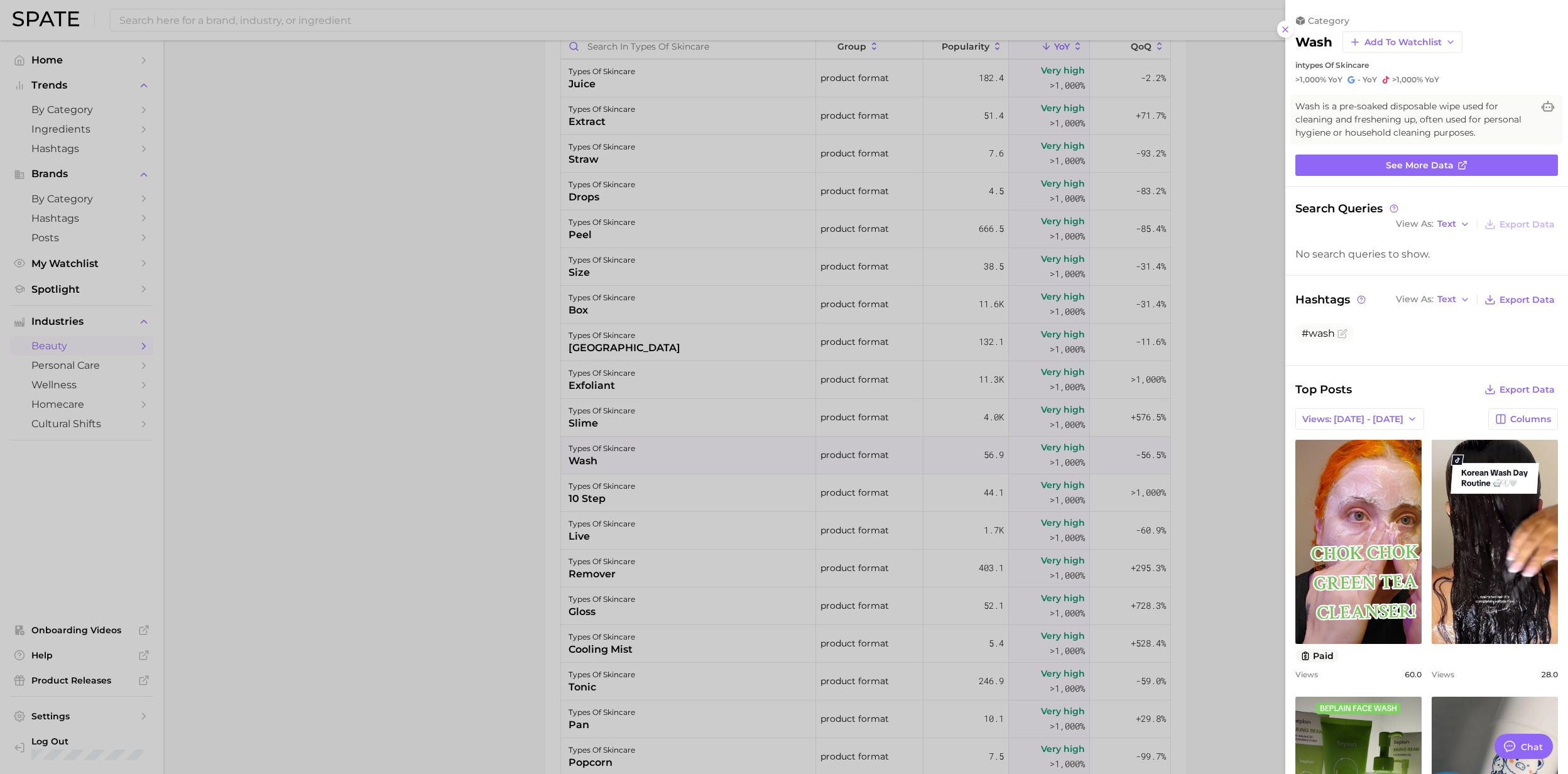
click at [587, 458] on div at bounding box center [784, 387] width 1568 height 774
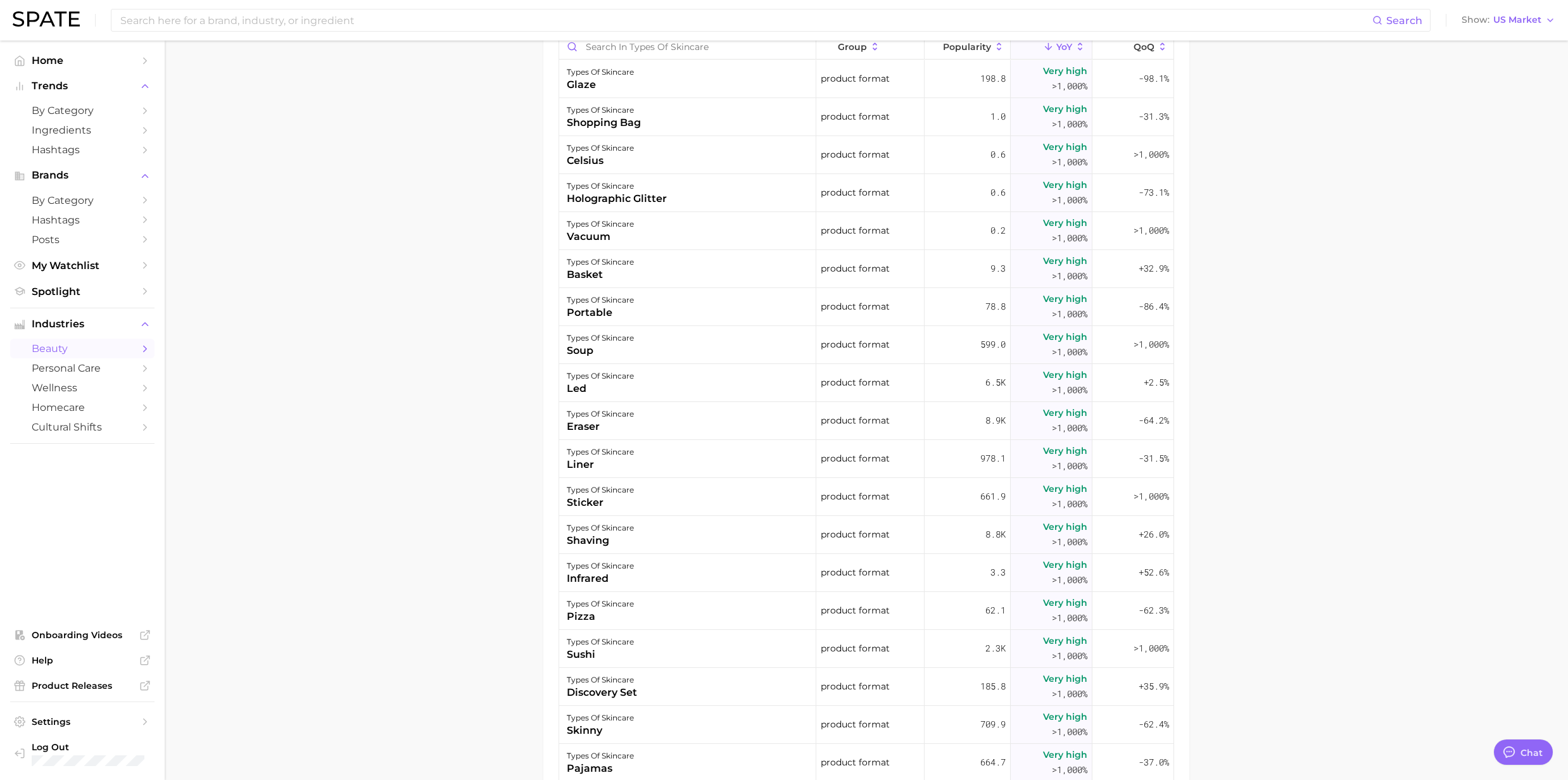
click at [377, 380] on main "1. skincare 2. face products 3. types of skincare 4. Subcategory Overview Googl…" at bounding box center [866, 129] width 1404 height 1527
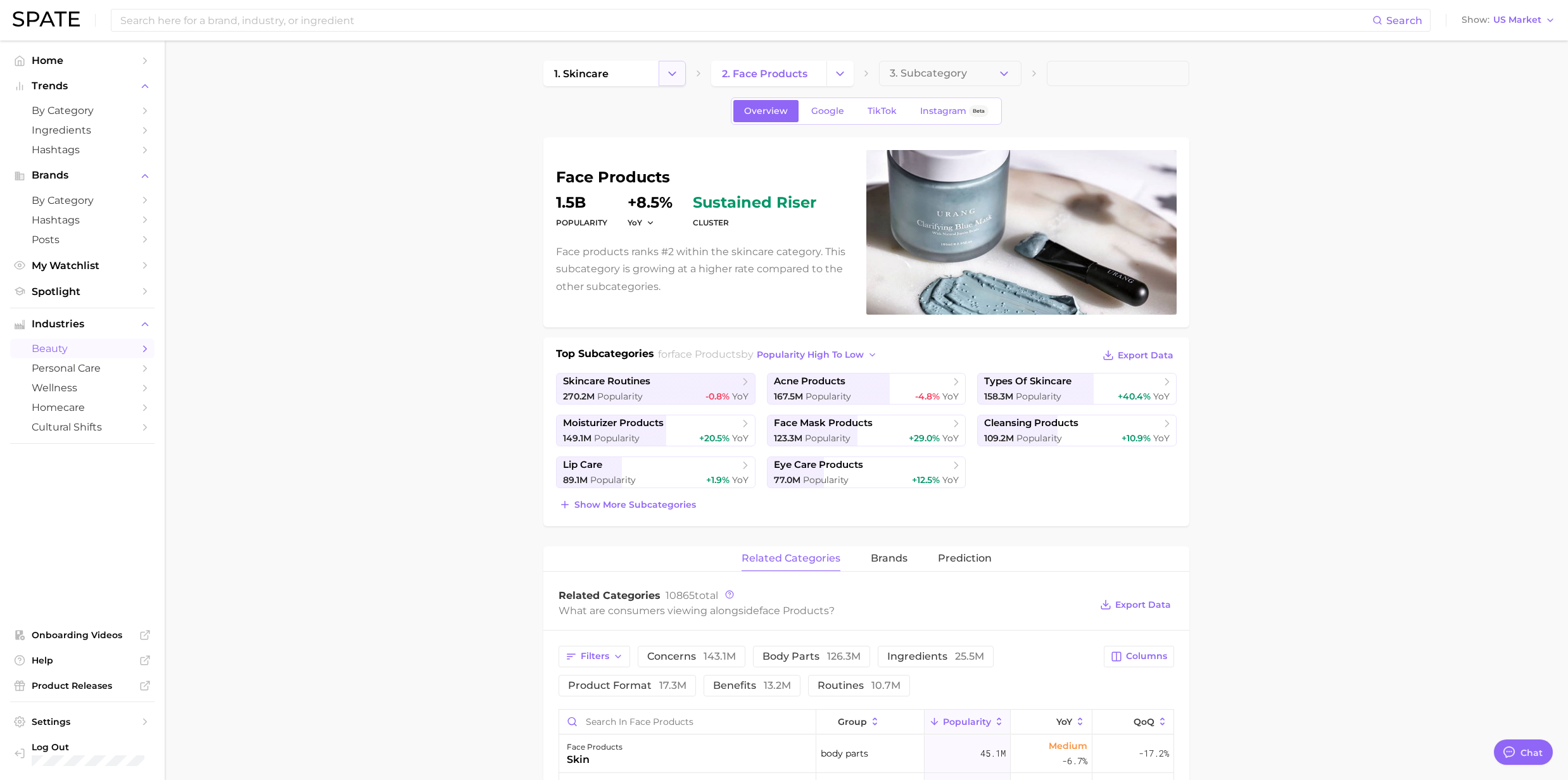
click at [666, 72] on icon "Change Category" at bounding box center [672, 73] width 13 height 13
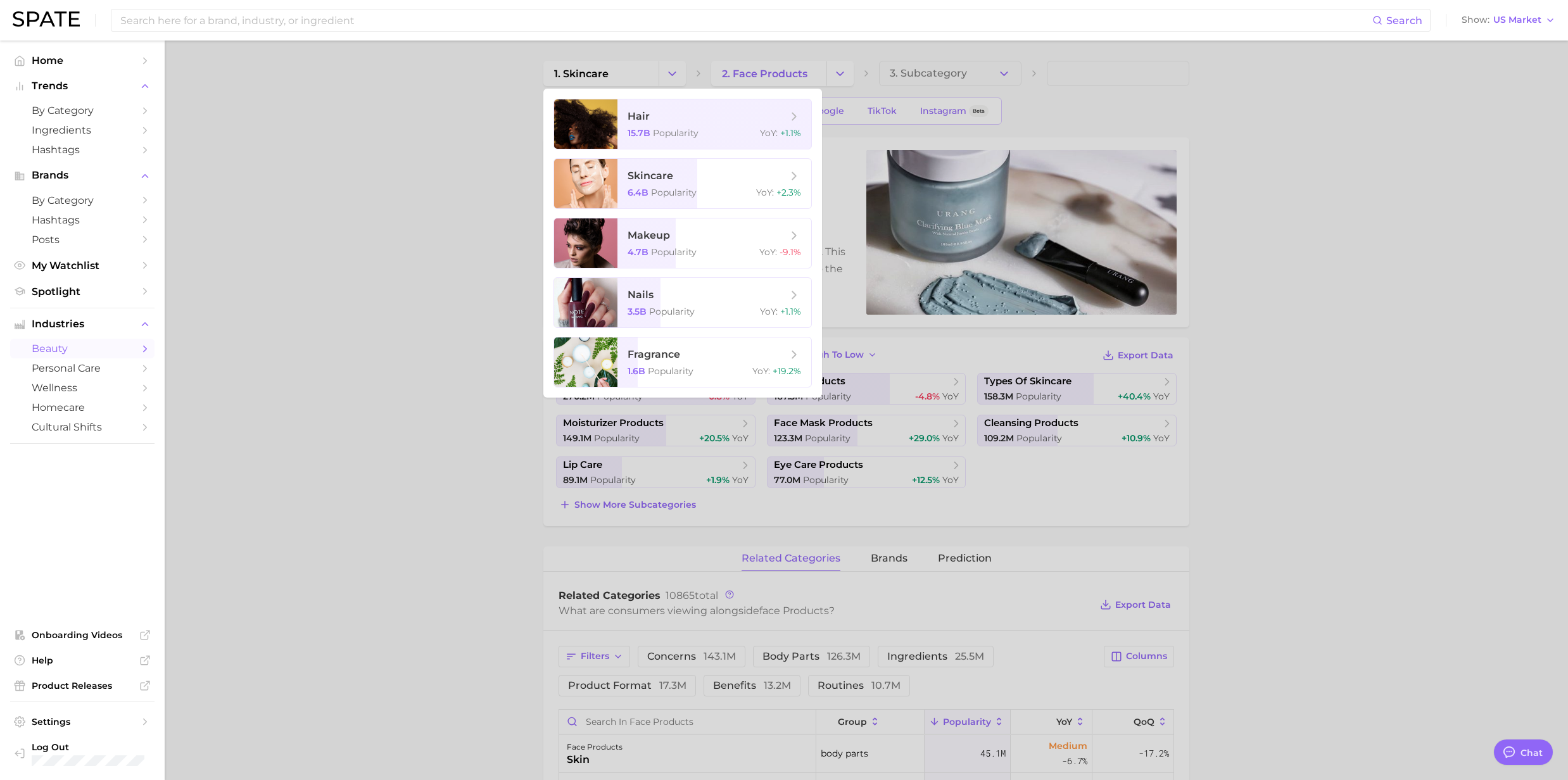
click at [460, 104] on div at bounding box center [784, 390] width 1568 height 780
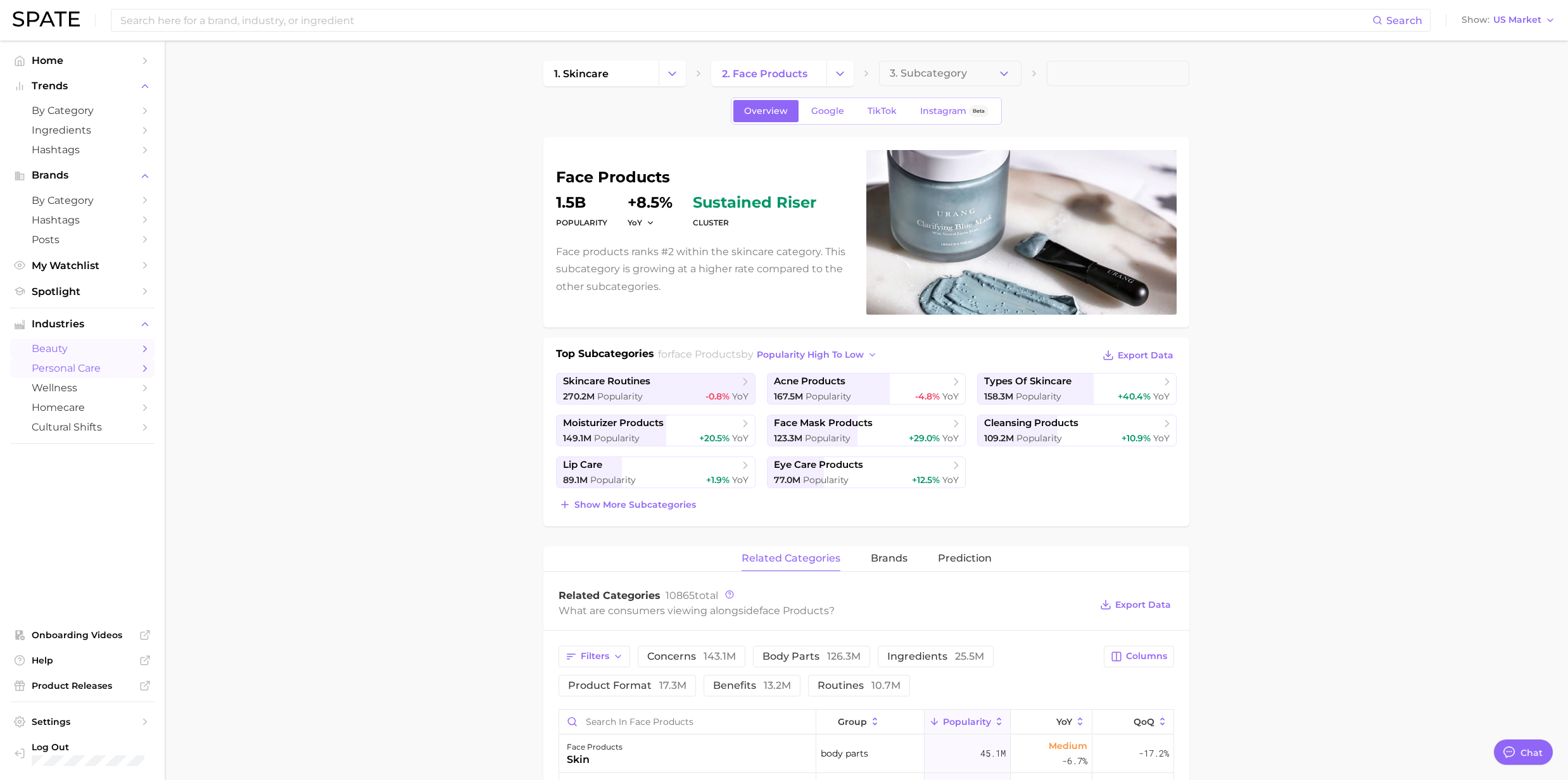
click at [90, 371] on span "personal care" at bounding box center [82, 367] width 102 height 12
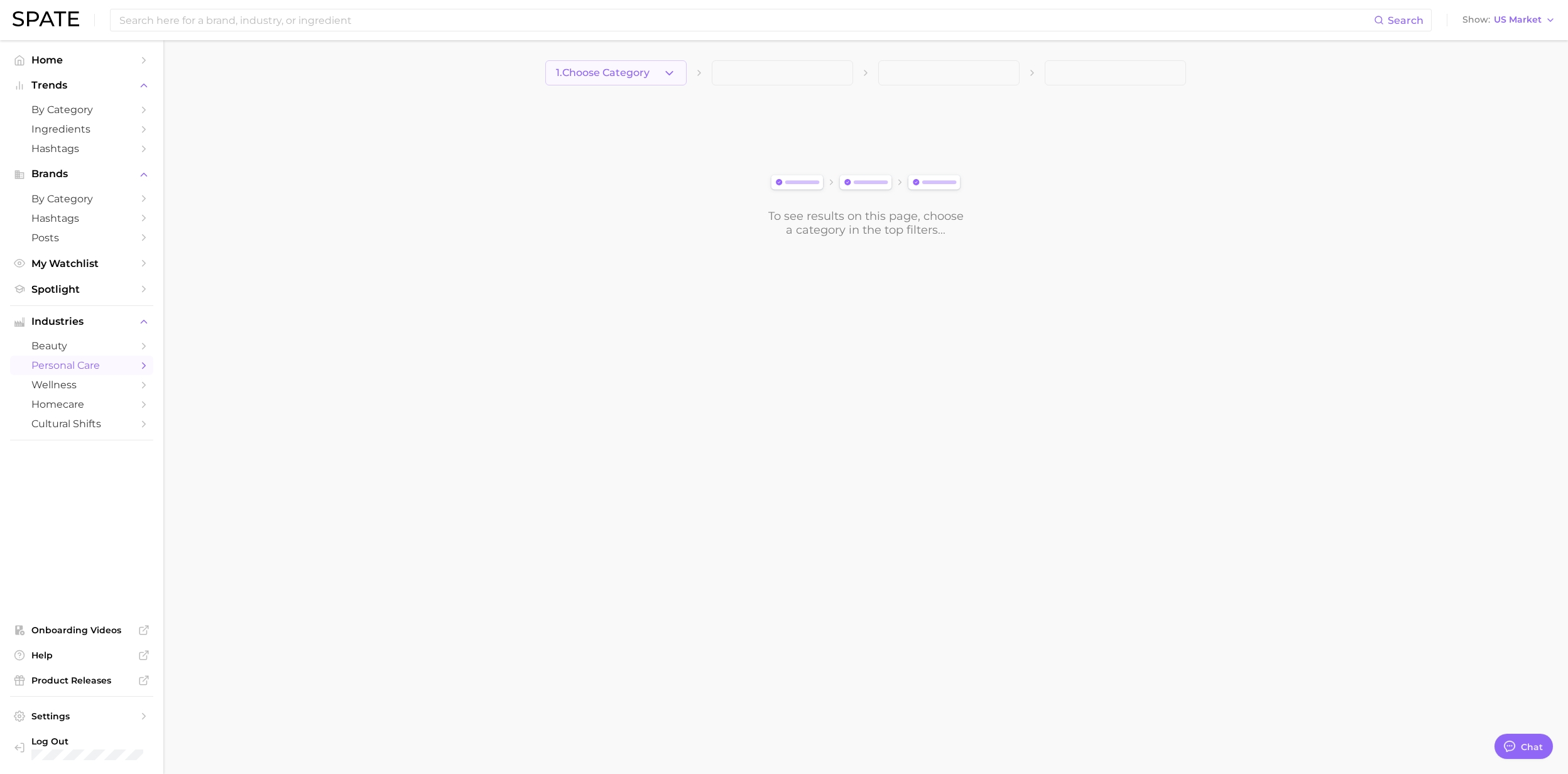
click at [668, 72] on icon "button" at bounding box center [669, 73] width 13 height 13
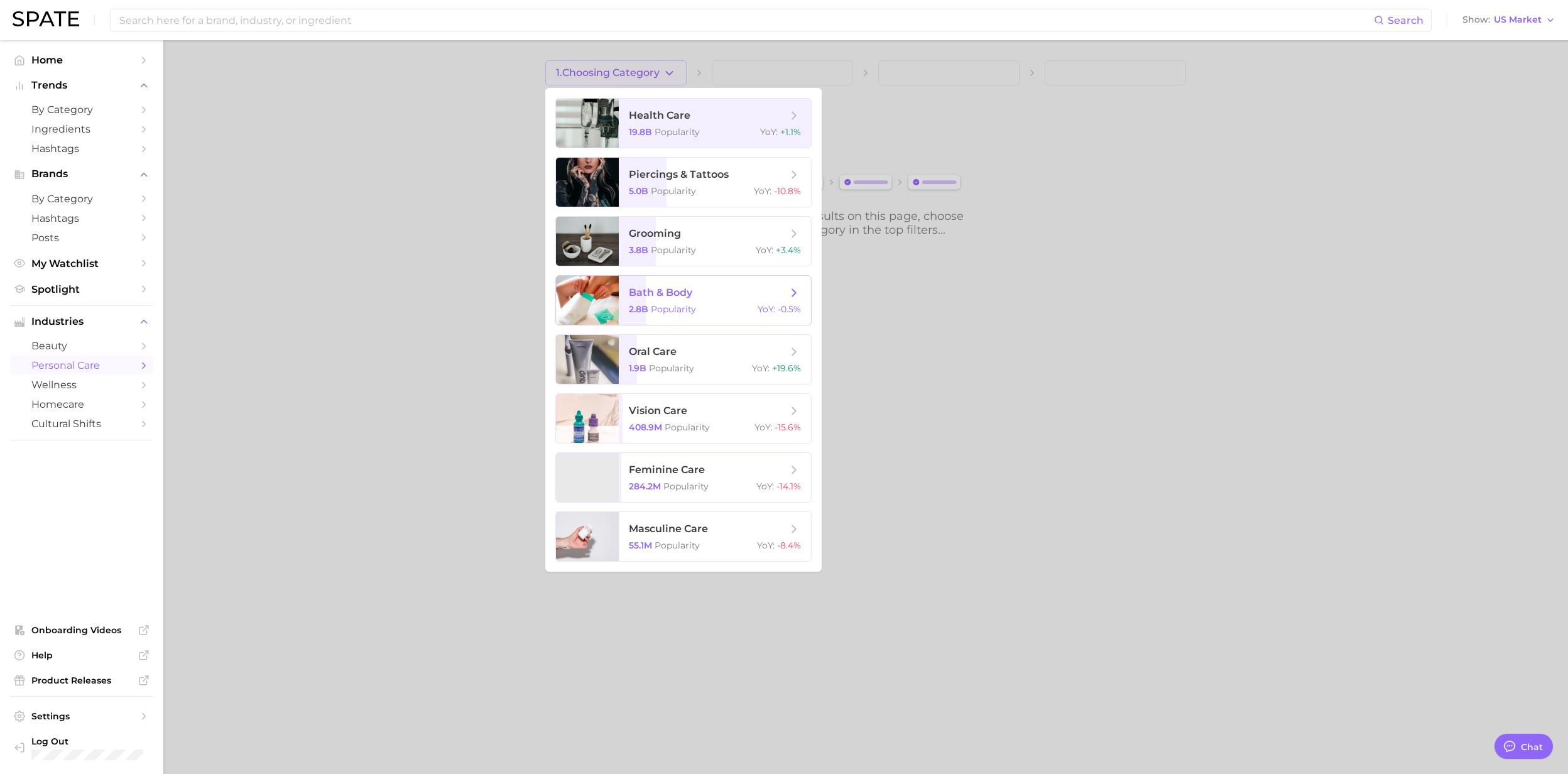
click at [675, 304] on span "Popularity" at bounding box center [673, 309] width 46 height 11
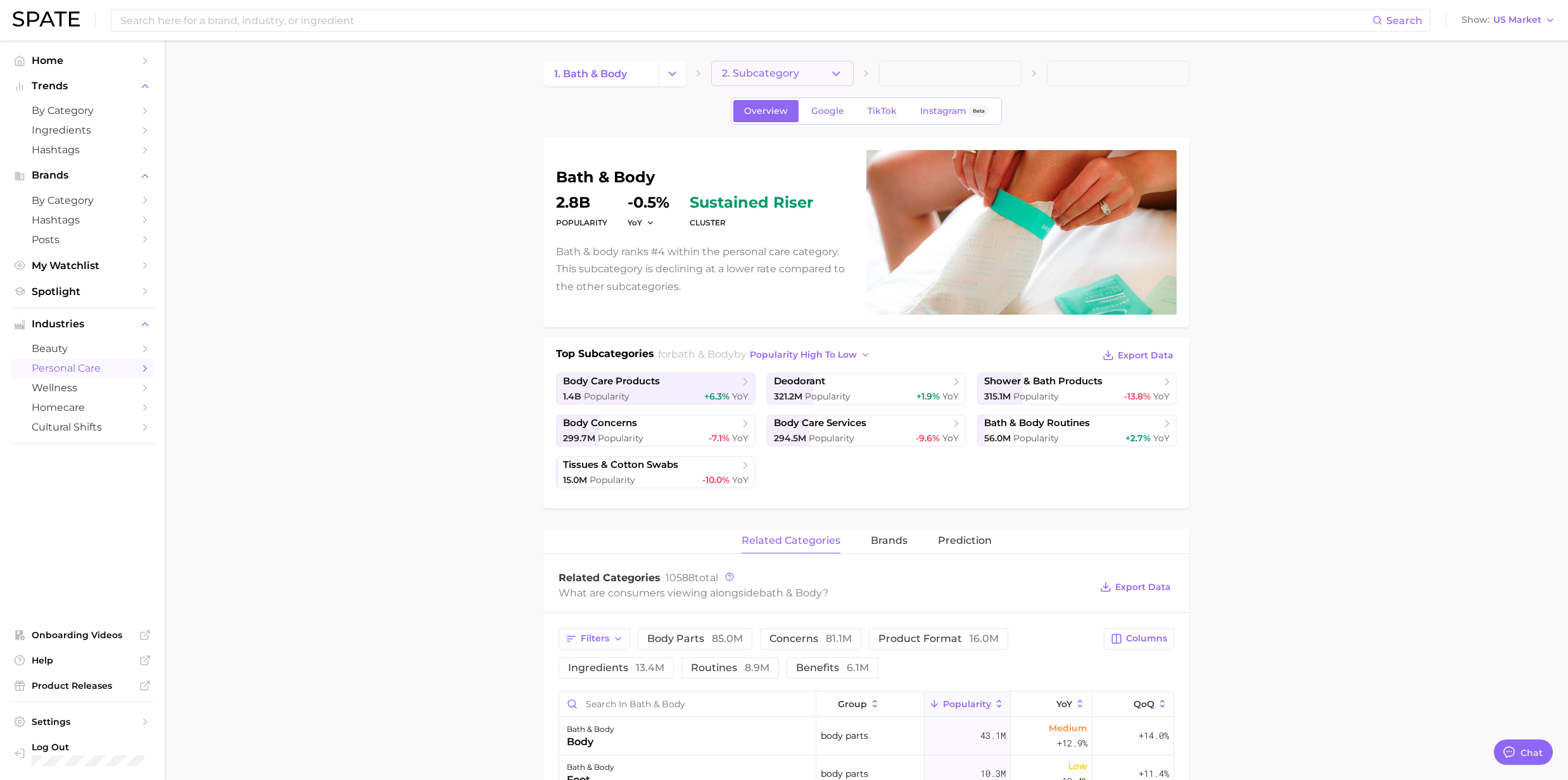
click at [834, 77] on icon "button" at bounding box center [836, 73] width 13 height 13
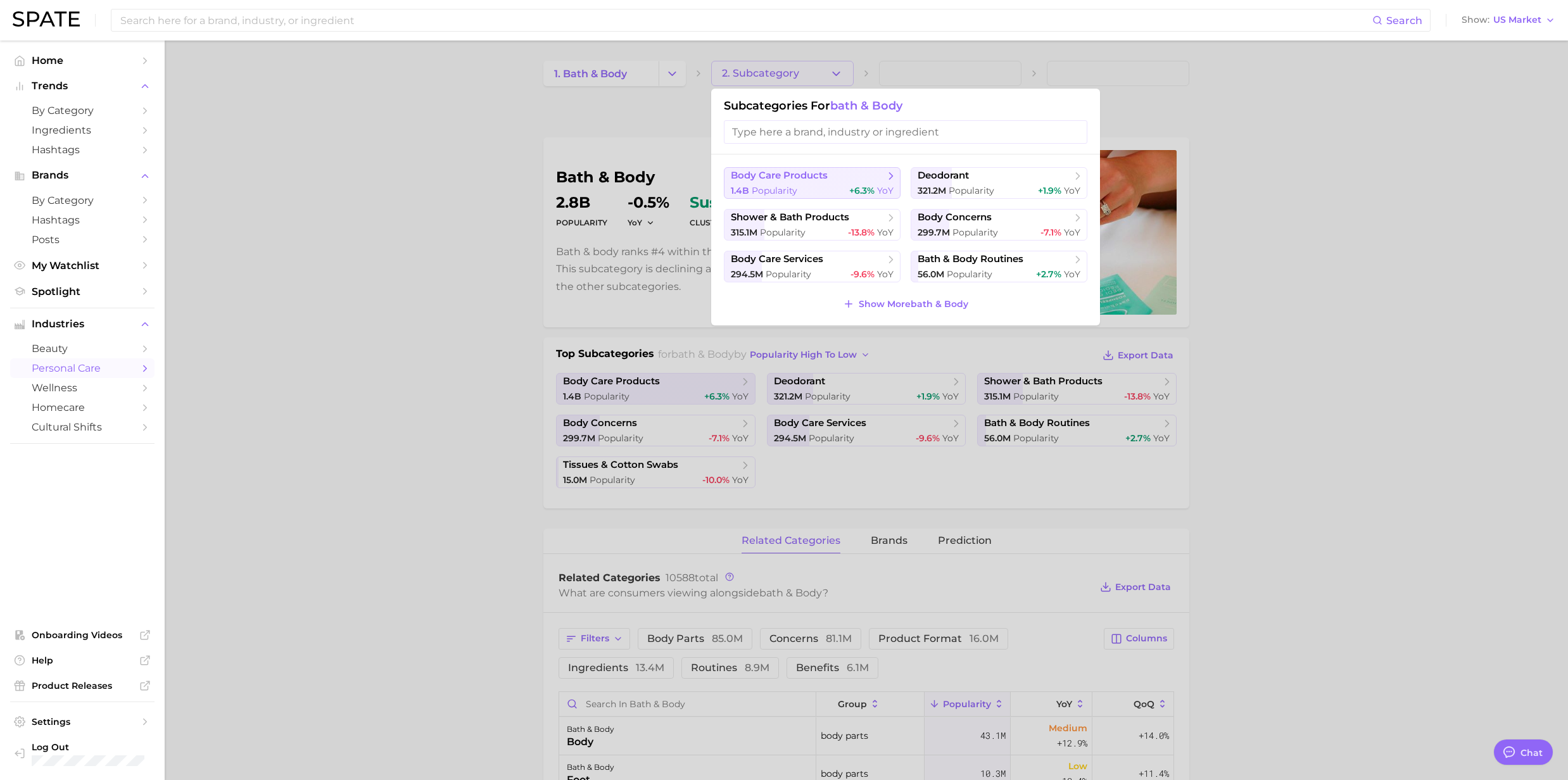
click at [792, 183] on button "body care products 1.4b Popularity +6.3% YoY" at bounding box center [812, 182] width 177 height 31
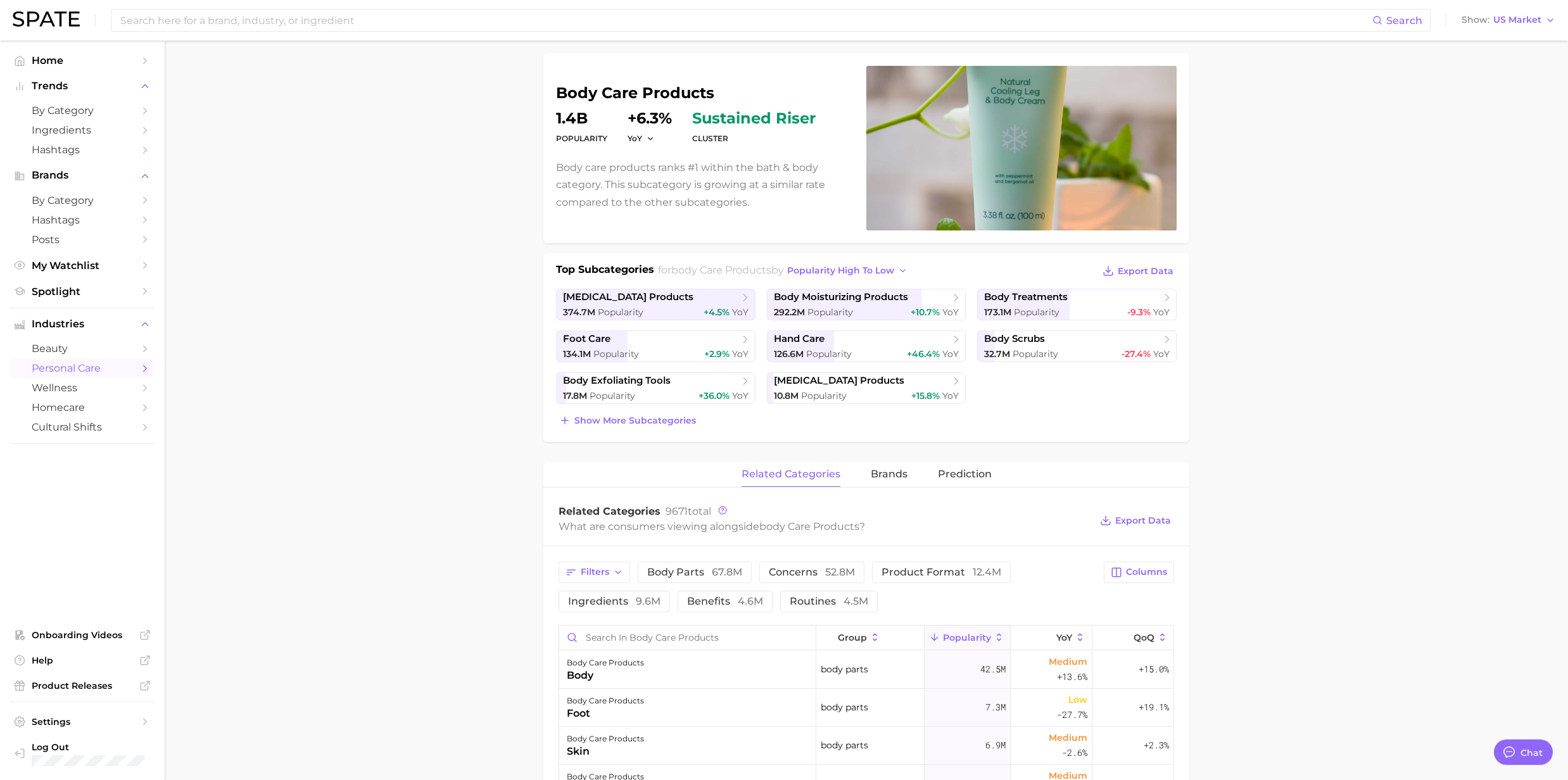
scroll to position [338, 0]
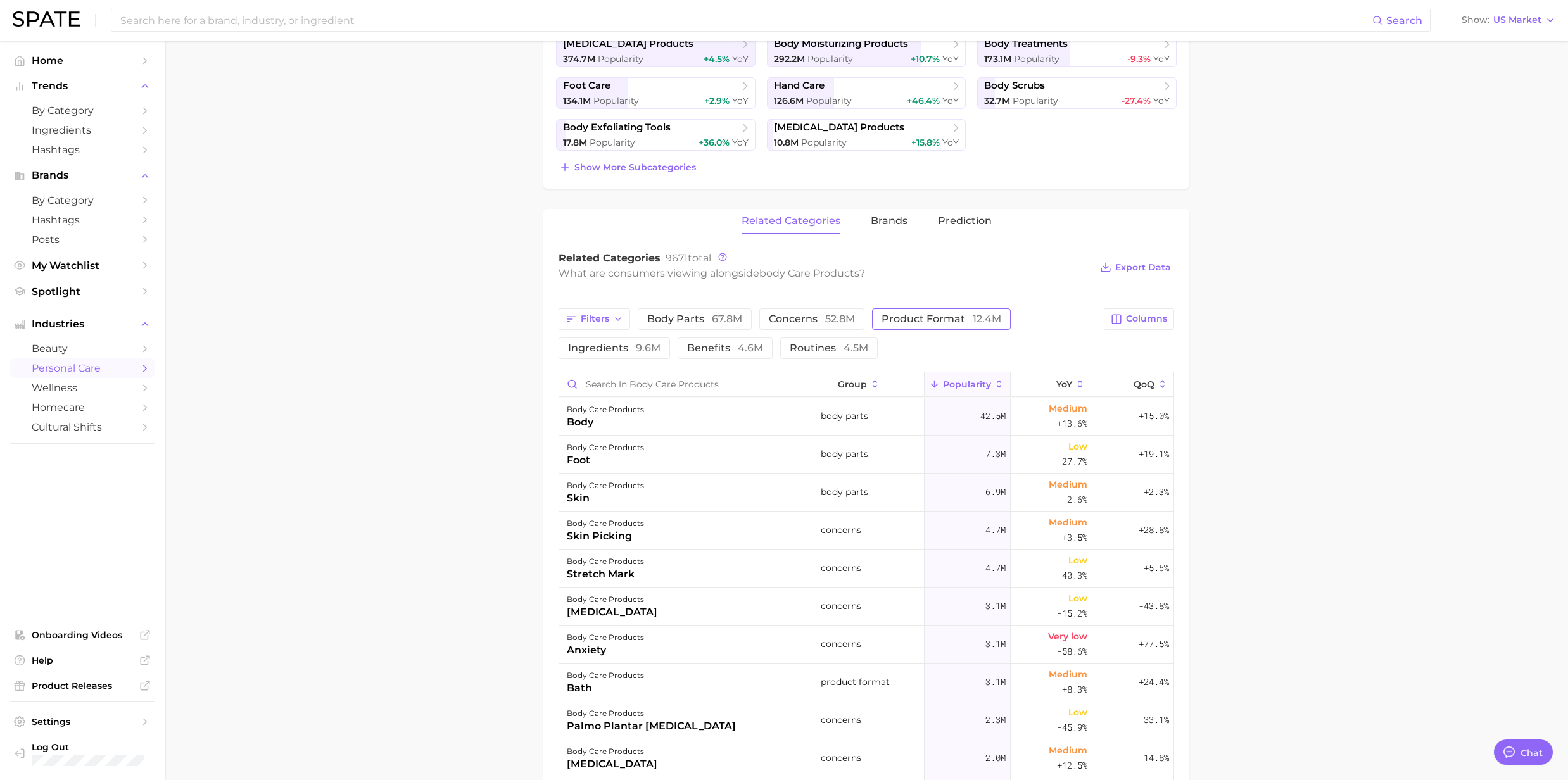
click at [902, 317] on span "product format 12.4m" at bounding box center [941, 319] width 119 height 10
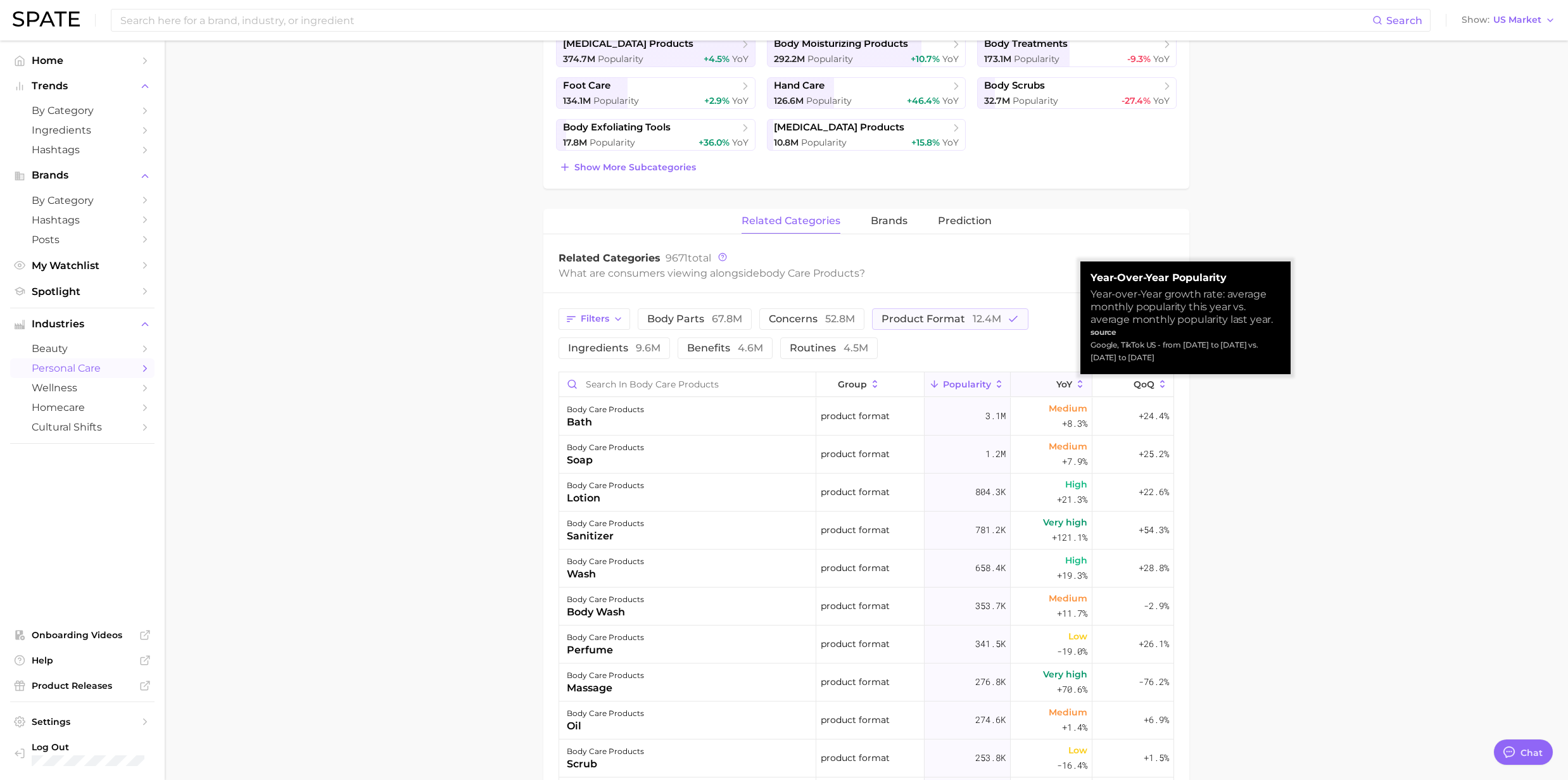
click at [1075, 388] on icon at bounding box center [1080, 384] width 11 height 11
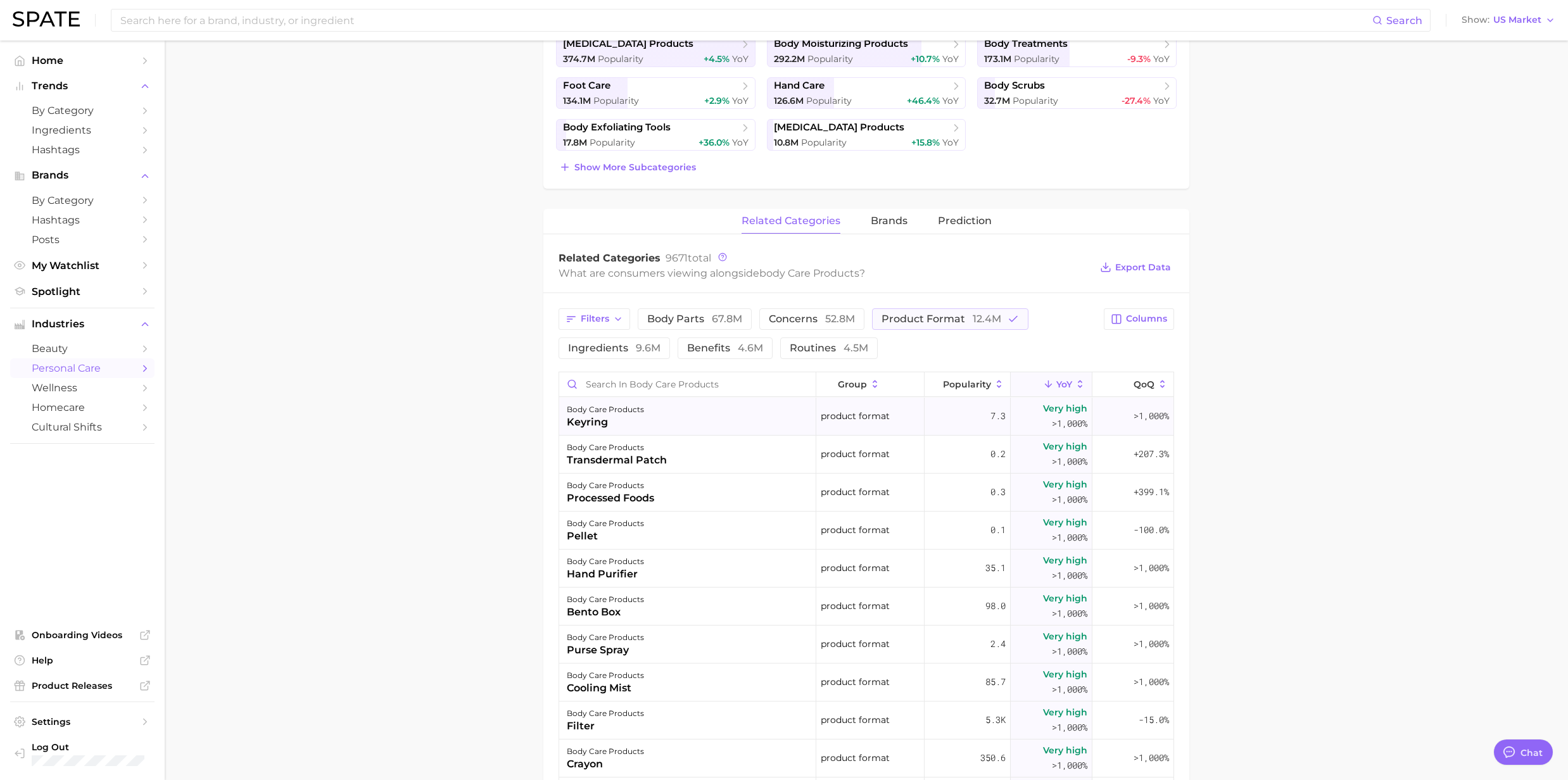
click at [601, 426] on div "keyring" at bounding box center [605, 422] width 77 height 15
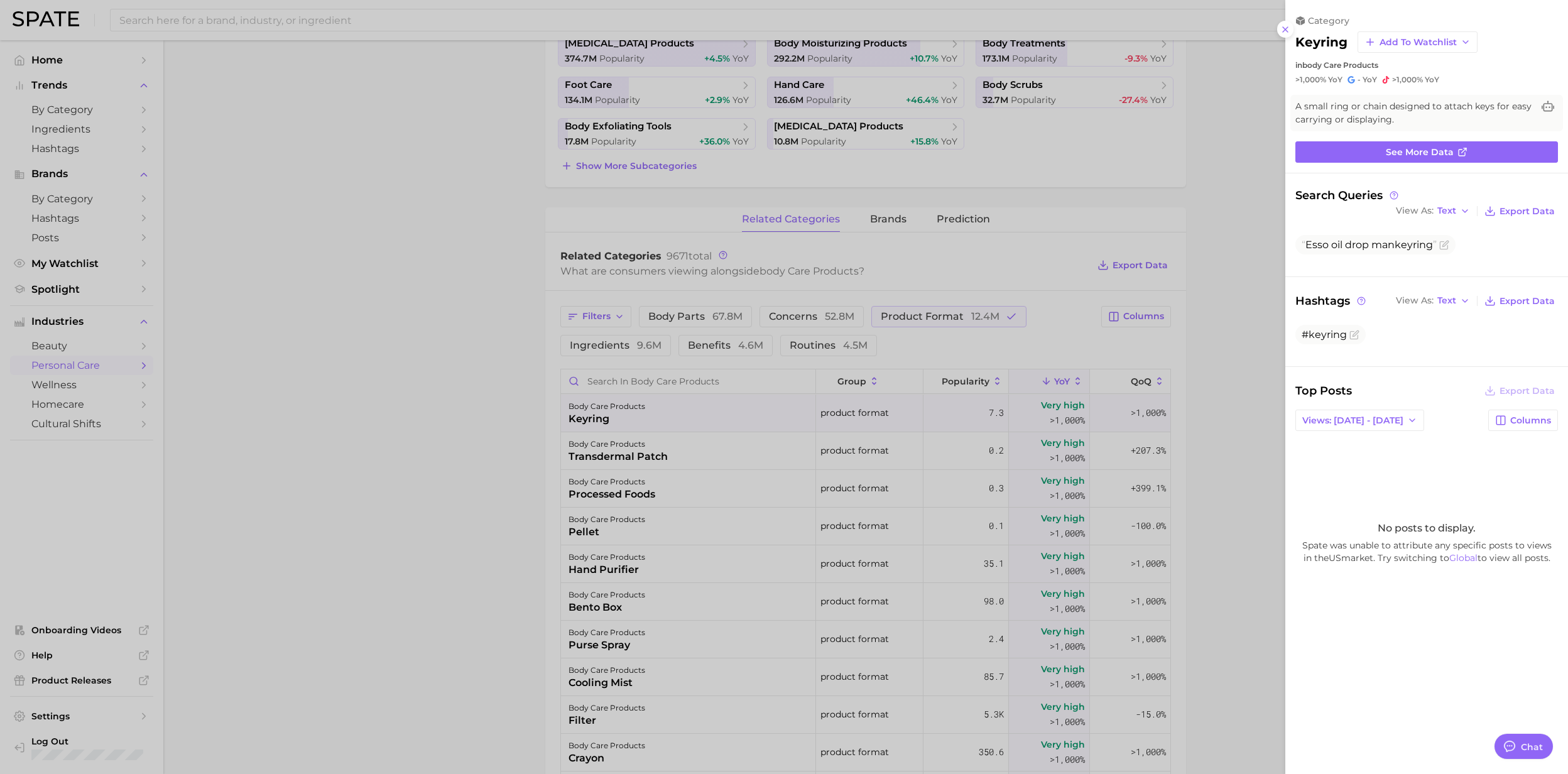
click at [581, 427] on div at bounding box center [784, 387] width 1568 height 774
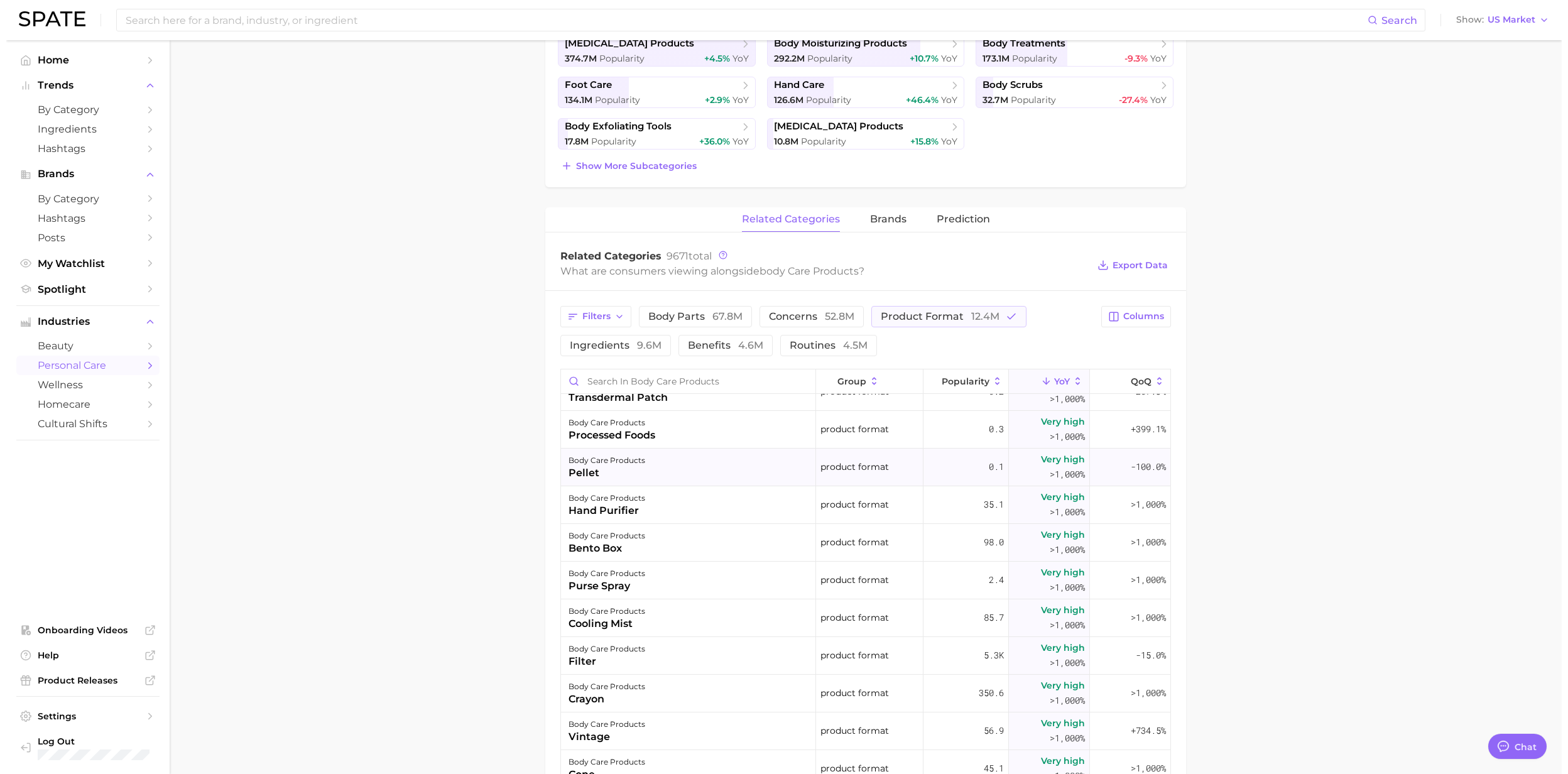
scroll to position [83, 0]
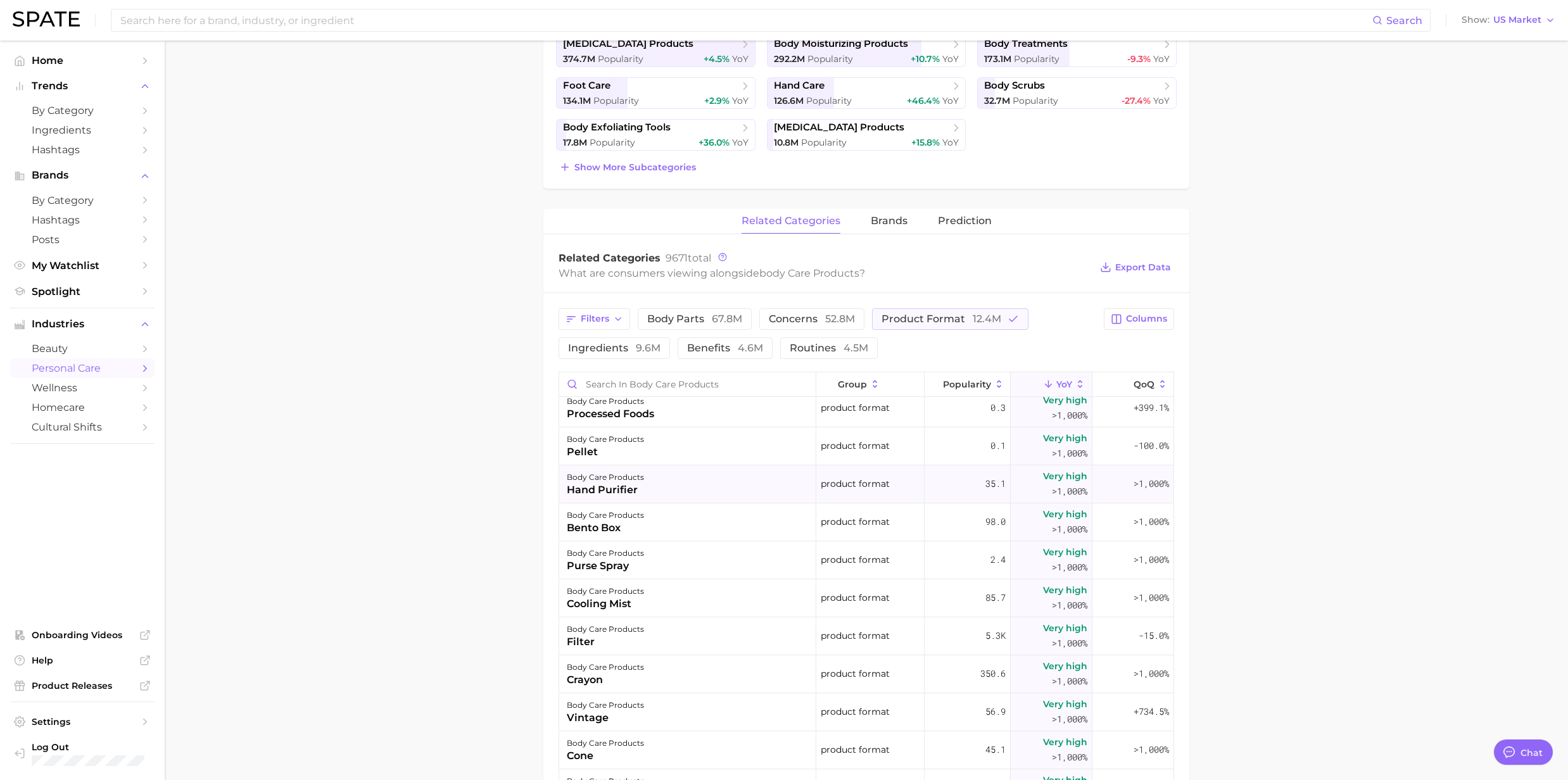
click at [609, 494] on div "hand purifier" at bounding box center [605, 490] width 77 height 15
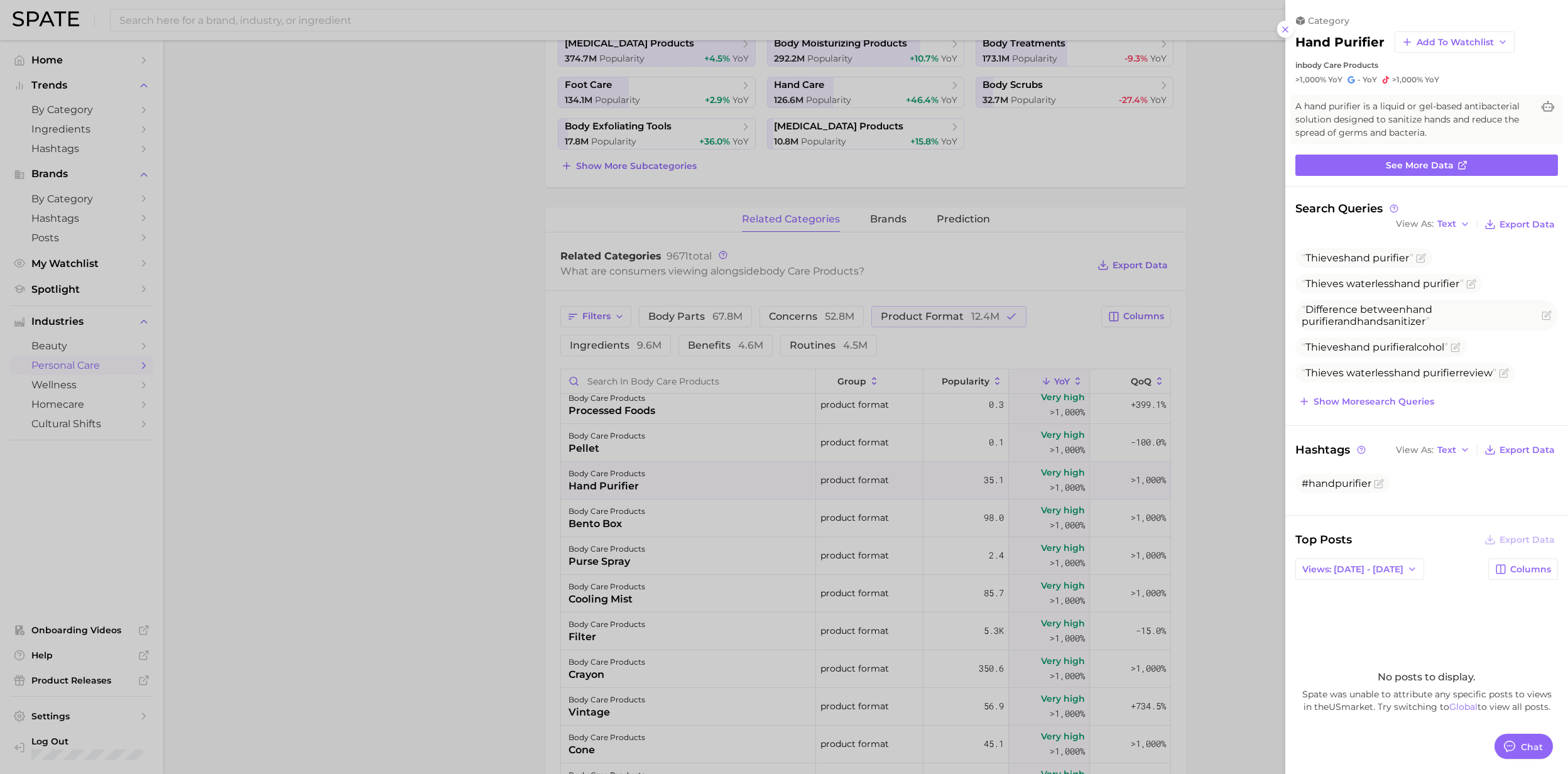
click at [604, 490] on div at bounding box center [784, 387] width 1568 height 774
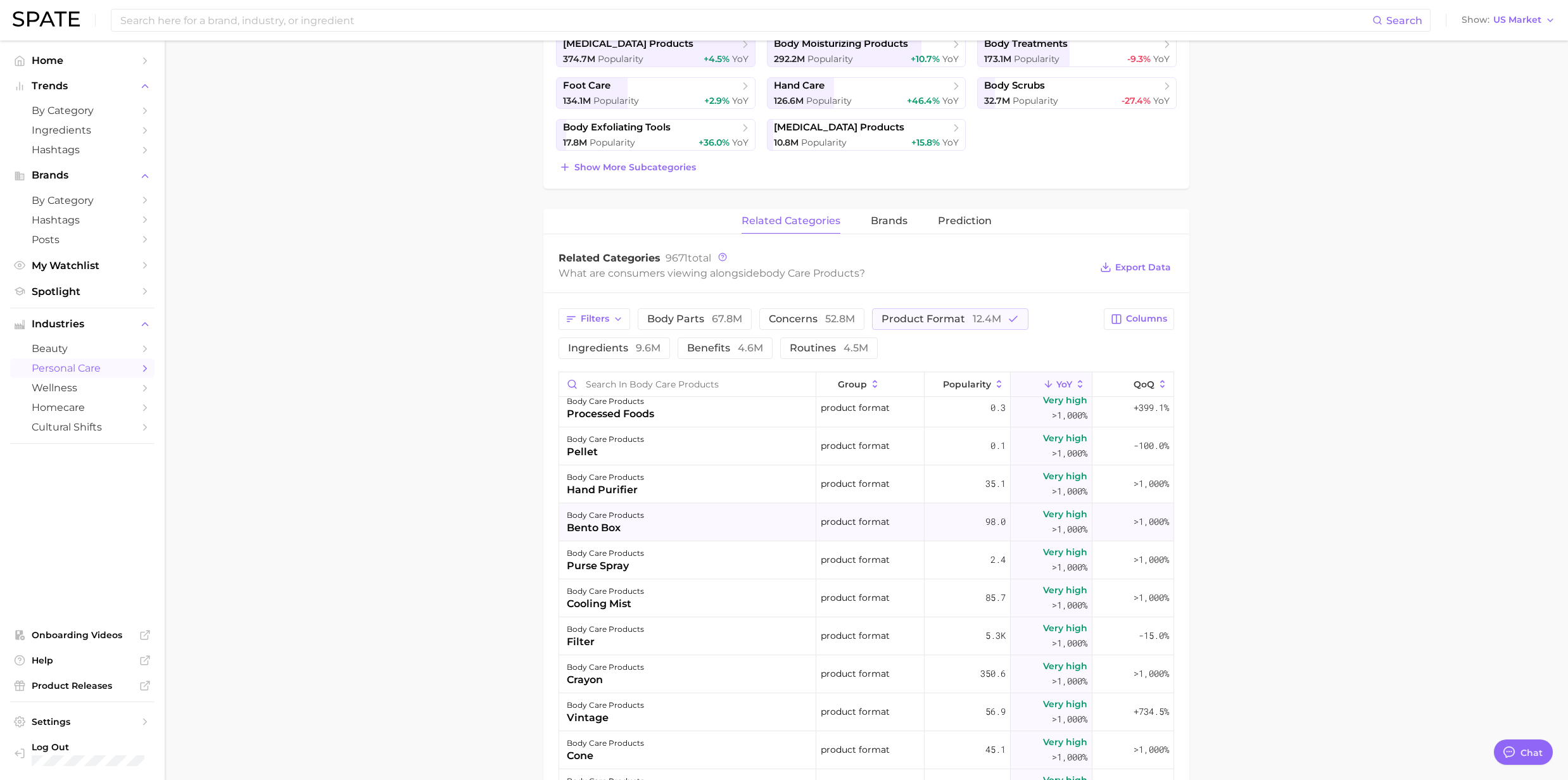
click at [605, 529] on div "bento box" at bounding box center [605, 528] width 77 height 15
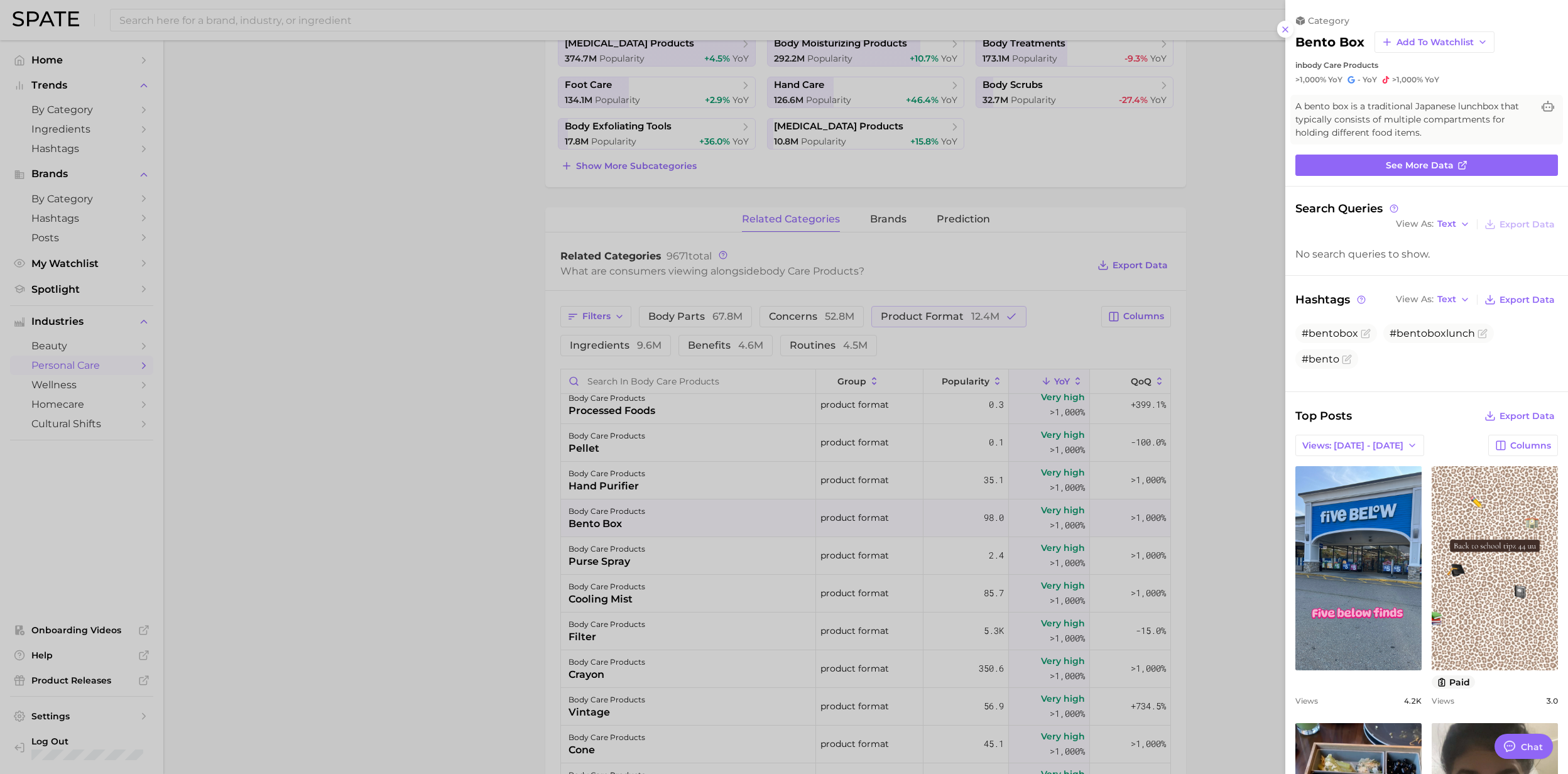
scroll to position [0, 0]
click at [593, 511] on div at bounding box center [784, 387] width 1568 height 774
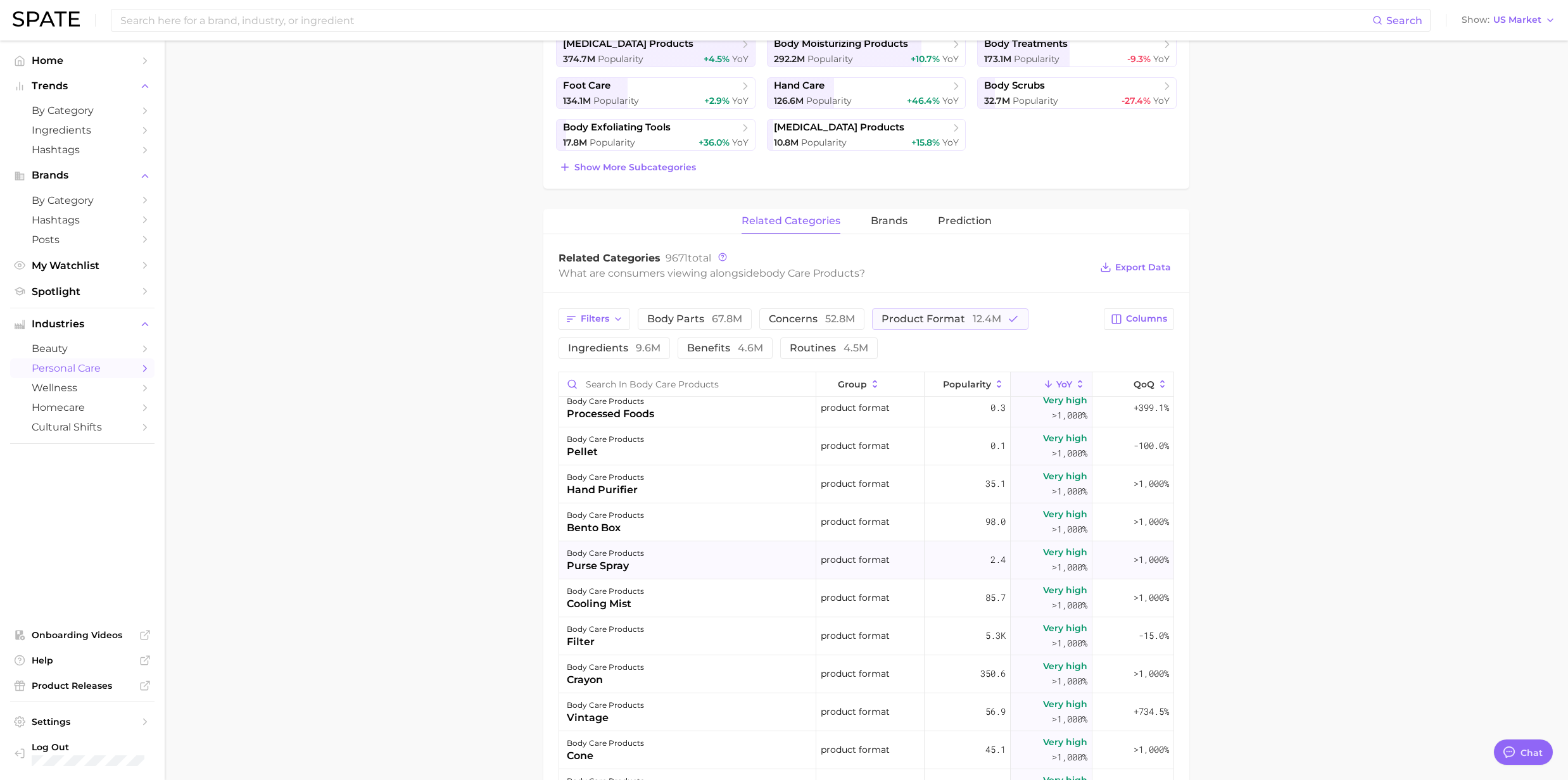
click at [606, 568] on div "purse spray" at bounding box center [605, 566] width 77 height 15
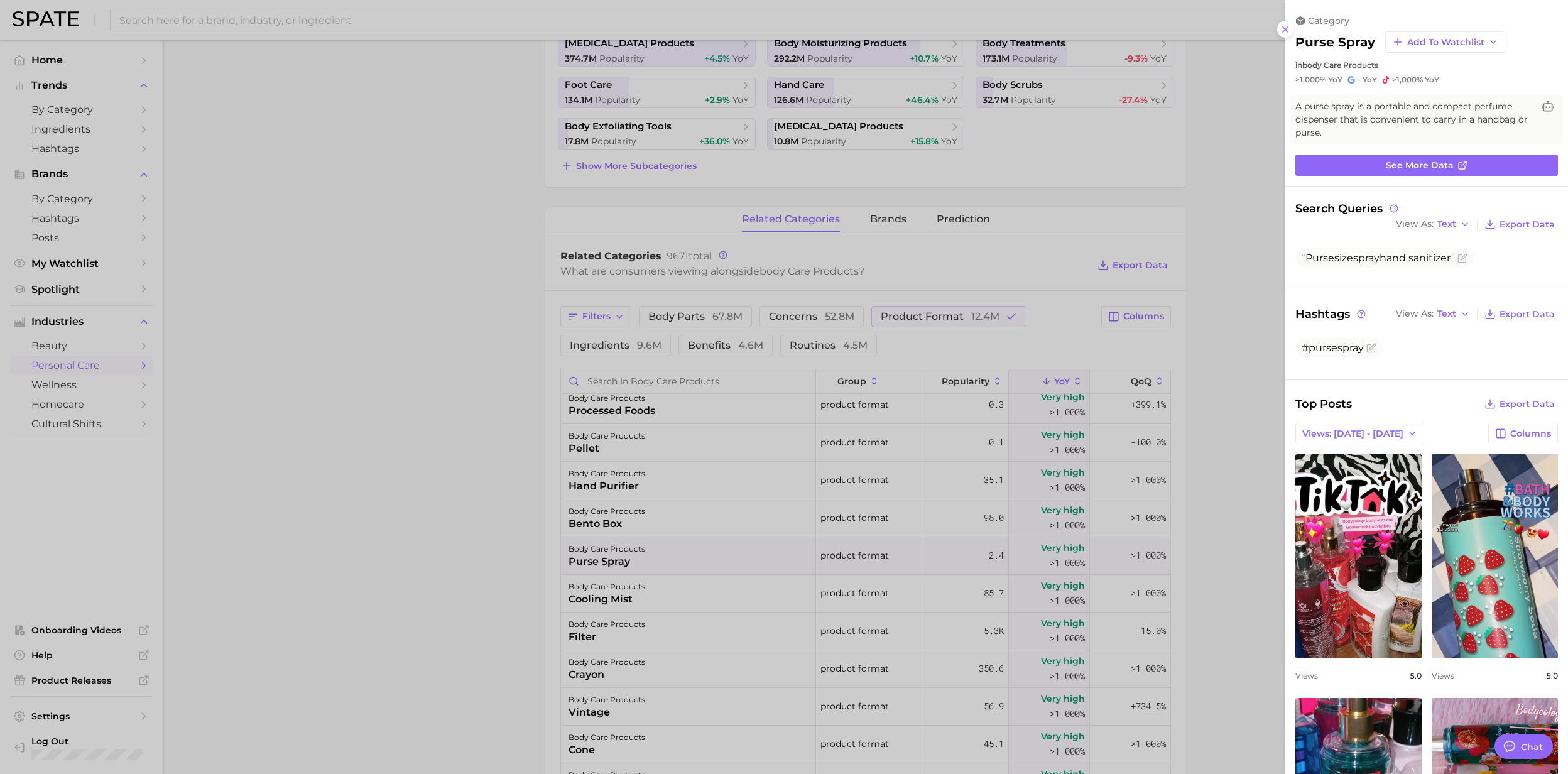
click at [601, 564] on div at bounding box center [784, 387] width 1568 height 774
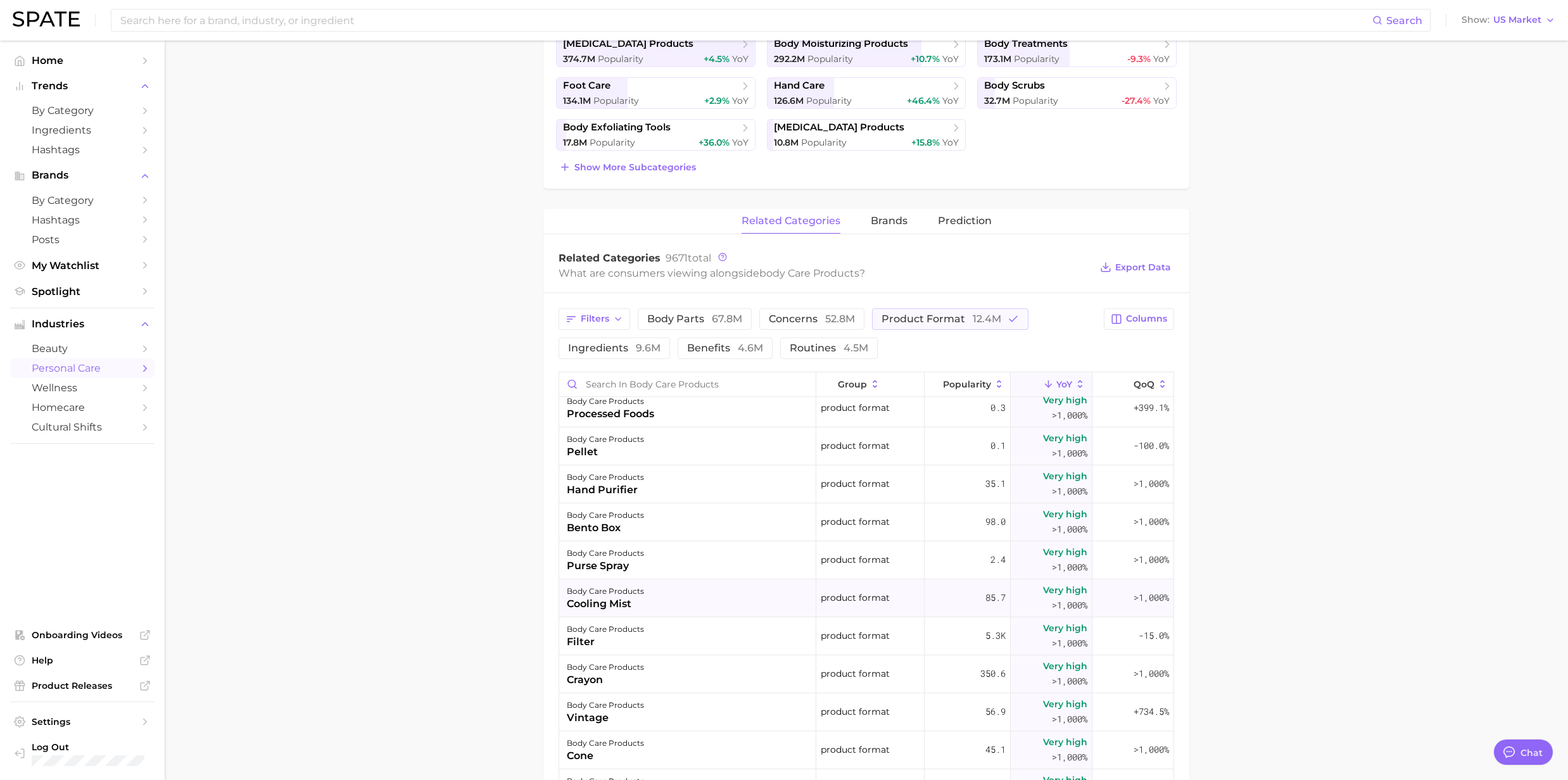
click at [606, 604] on div "cooling mist" at bounding box center [605, 604] width 77 height 15
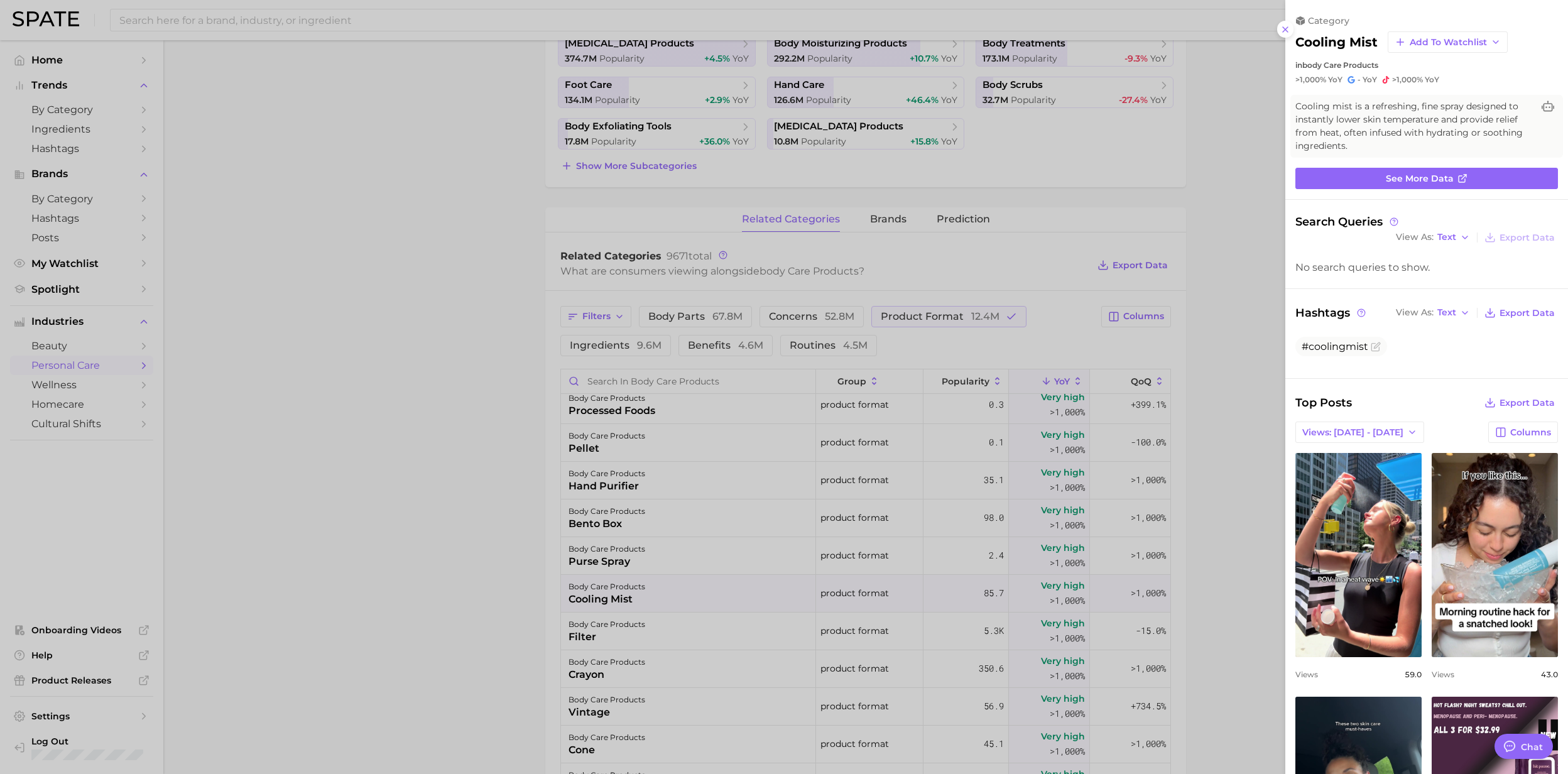
click at [601, 599] on div at bounding box center [784, 387] width 1568 height 774
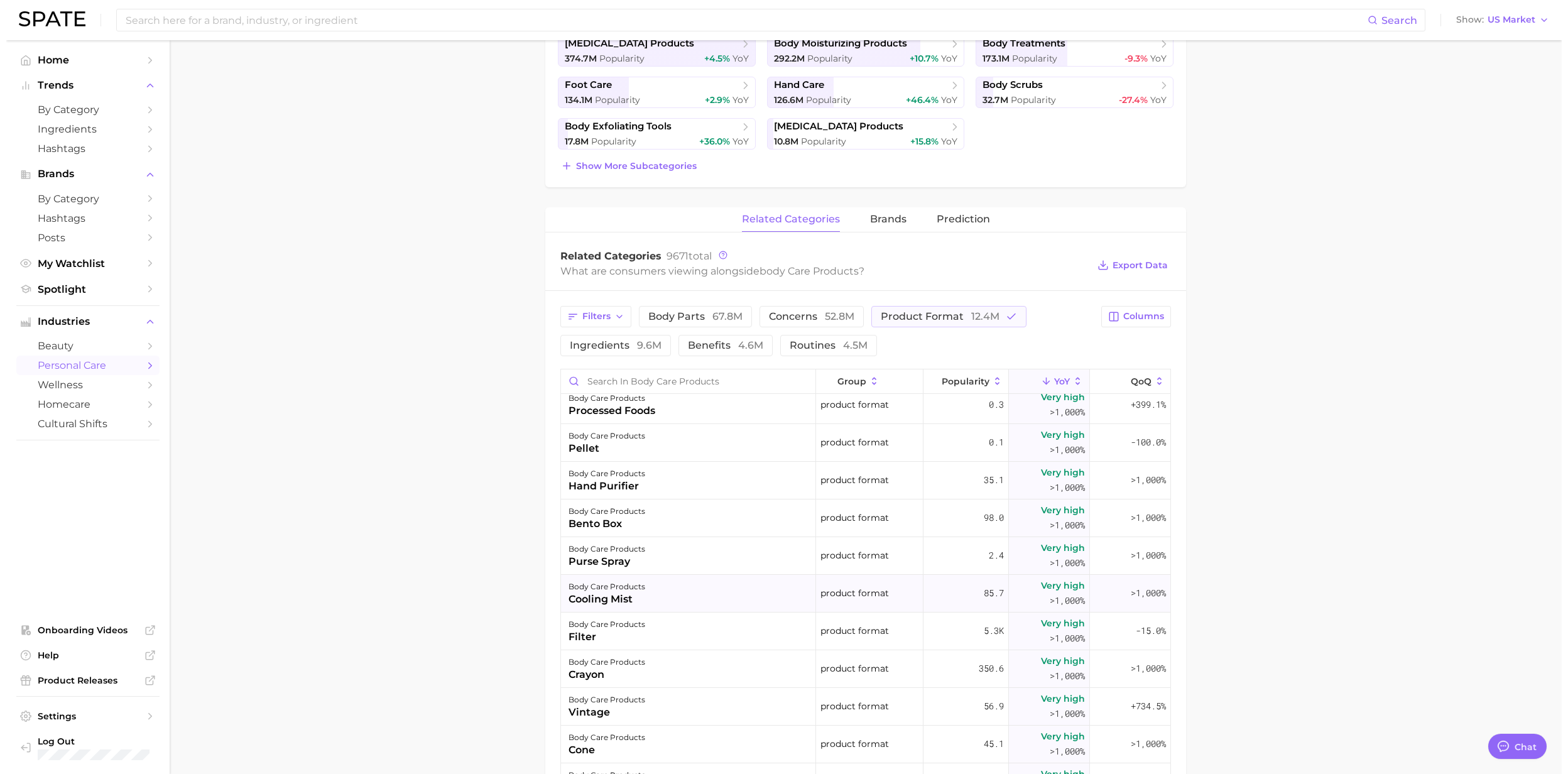
scroll to position [167, 0]
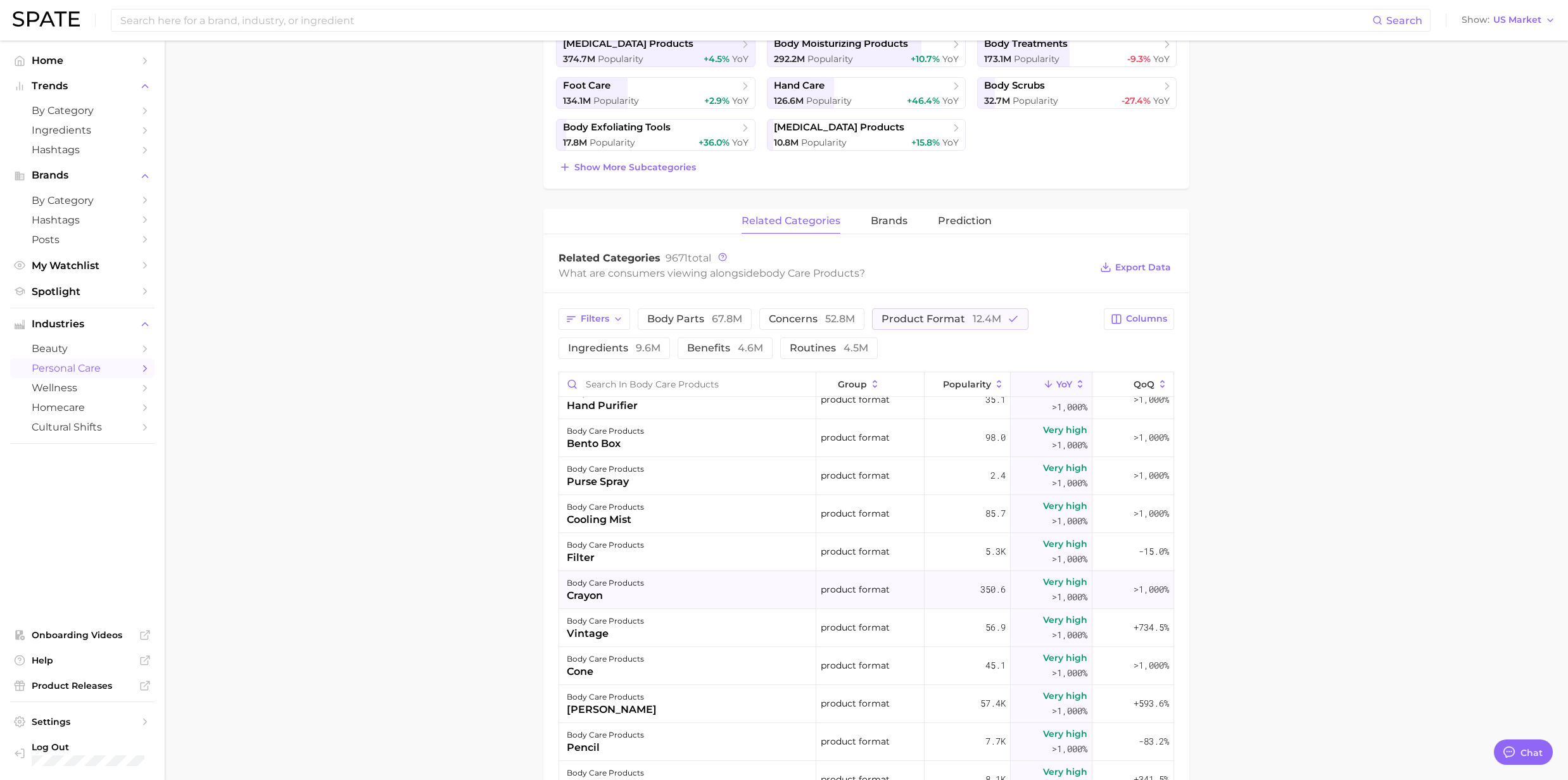
click at [604, 595] on div "crayon" at bounding box center [605, 595] width 77 height 15
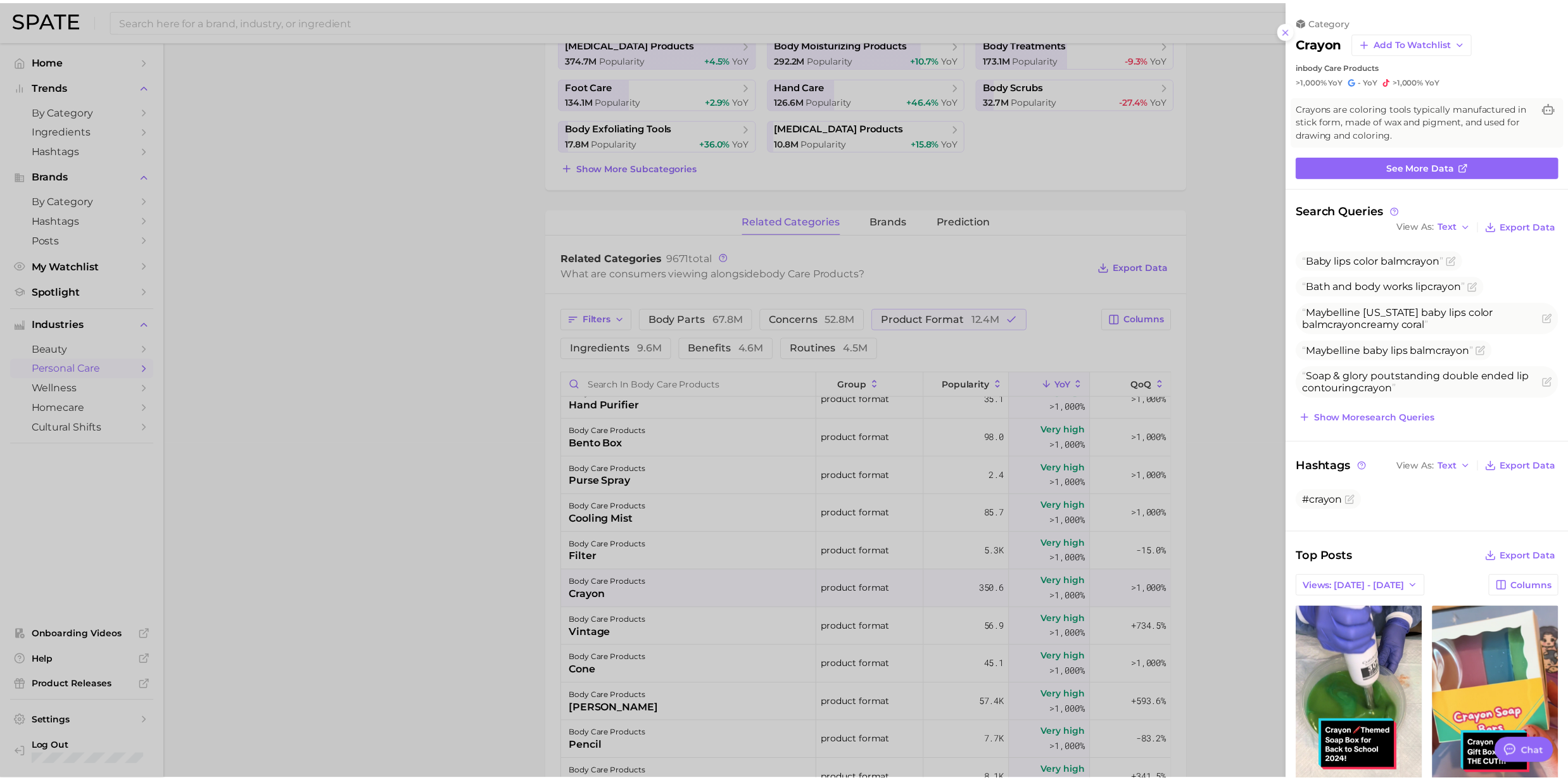
scroll to position [0, 0]
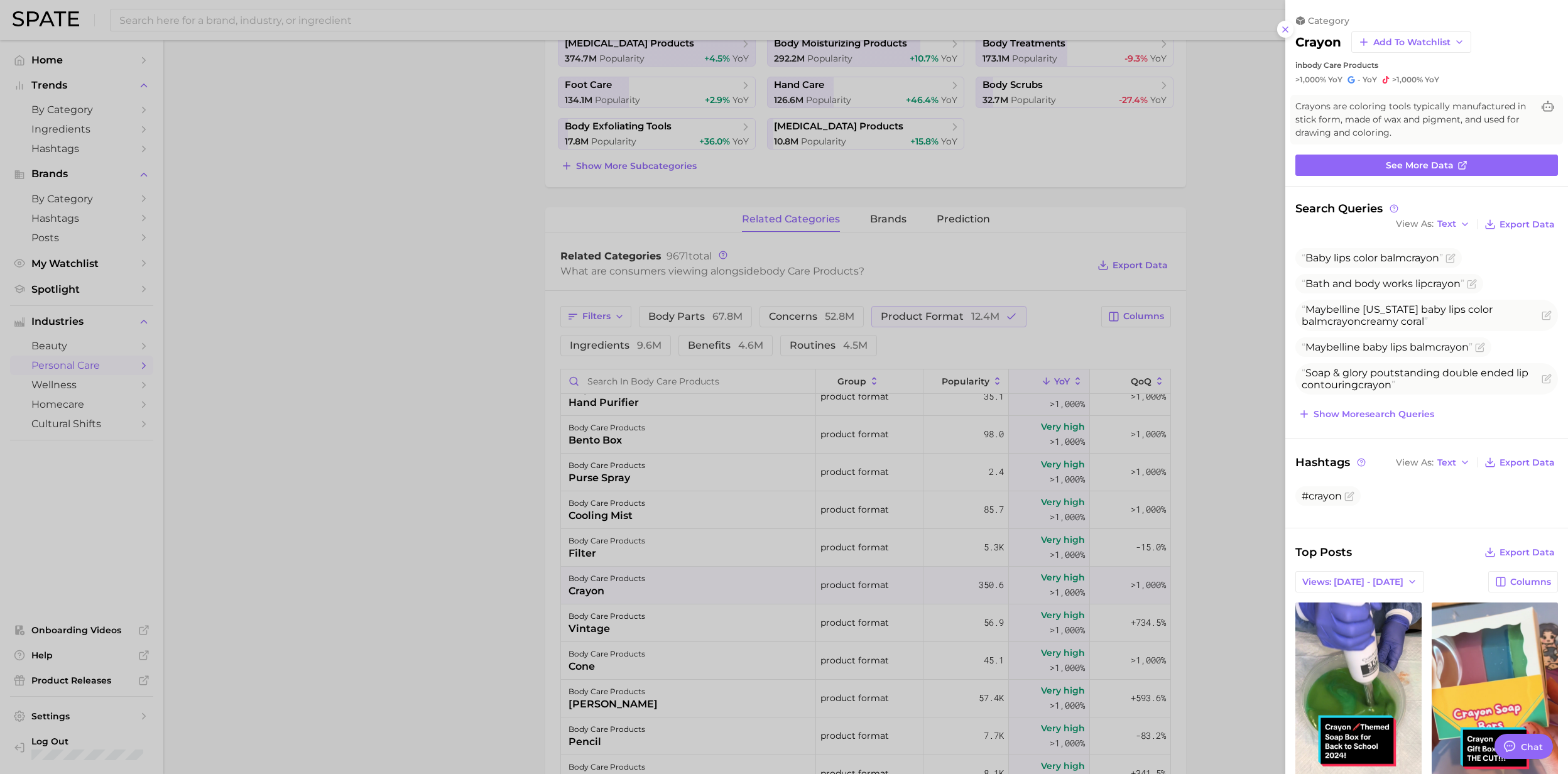
click at [588, 549] on div at bounding box center [784, 387] width 1568 height 774
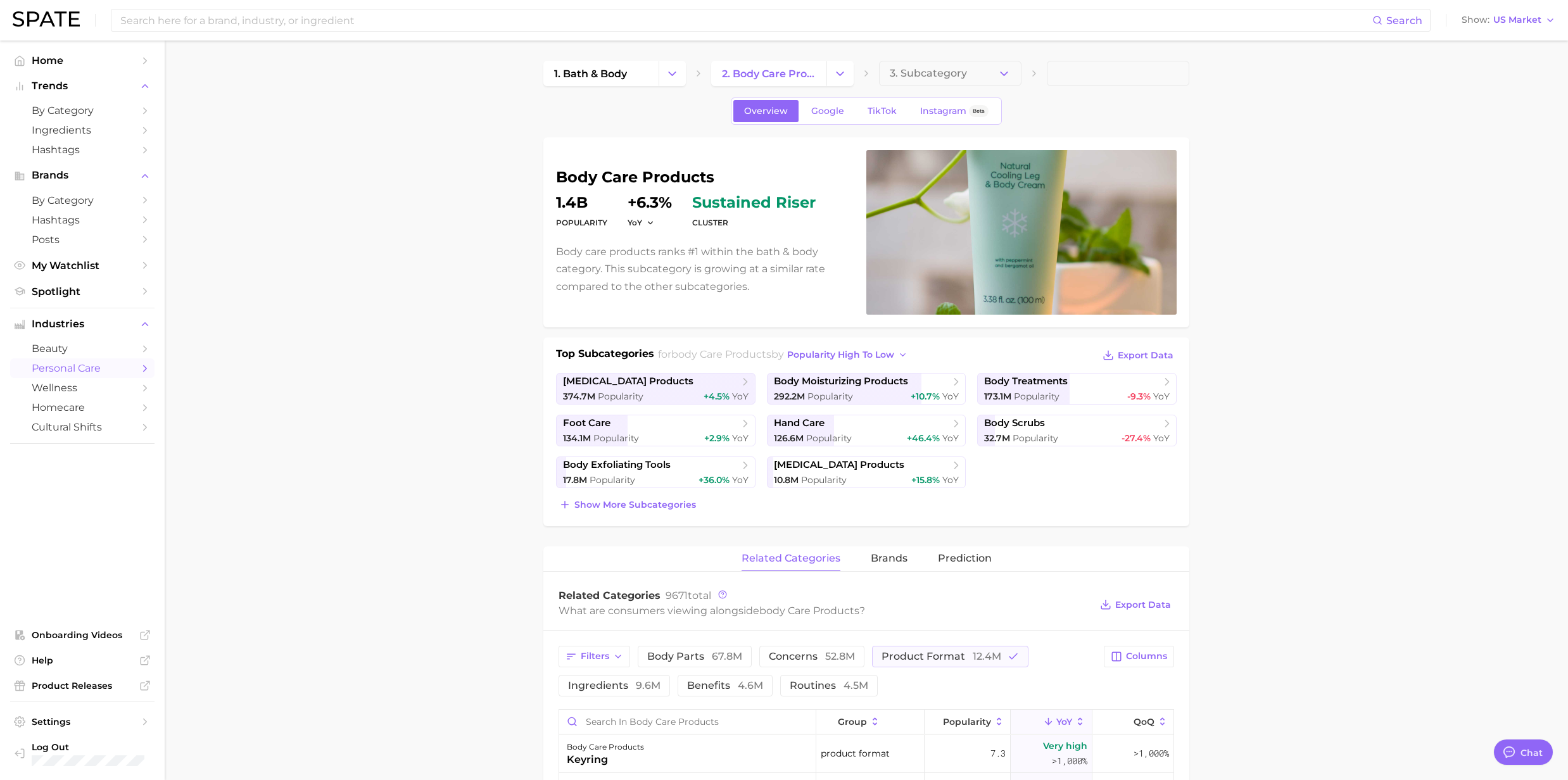
click at [73, 201] on span "by Category" at bounding box center [82, 200] width 102 height 12
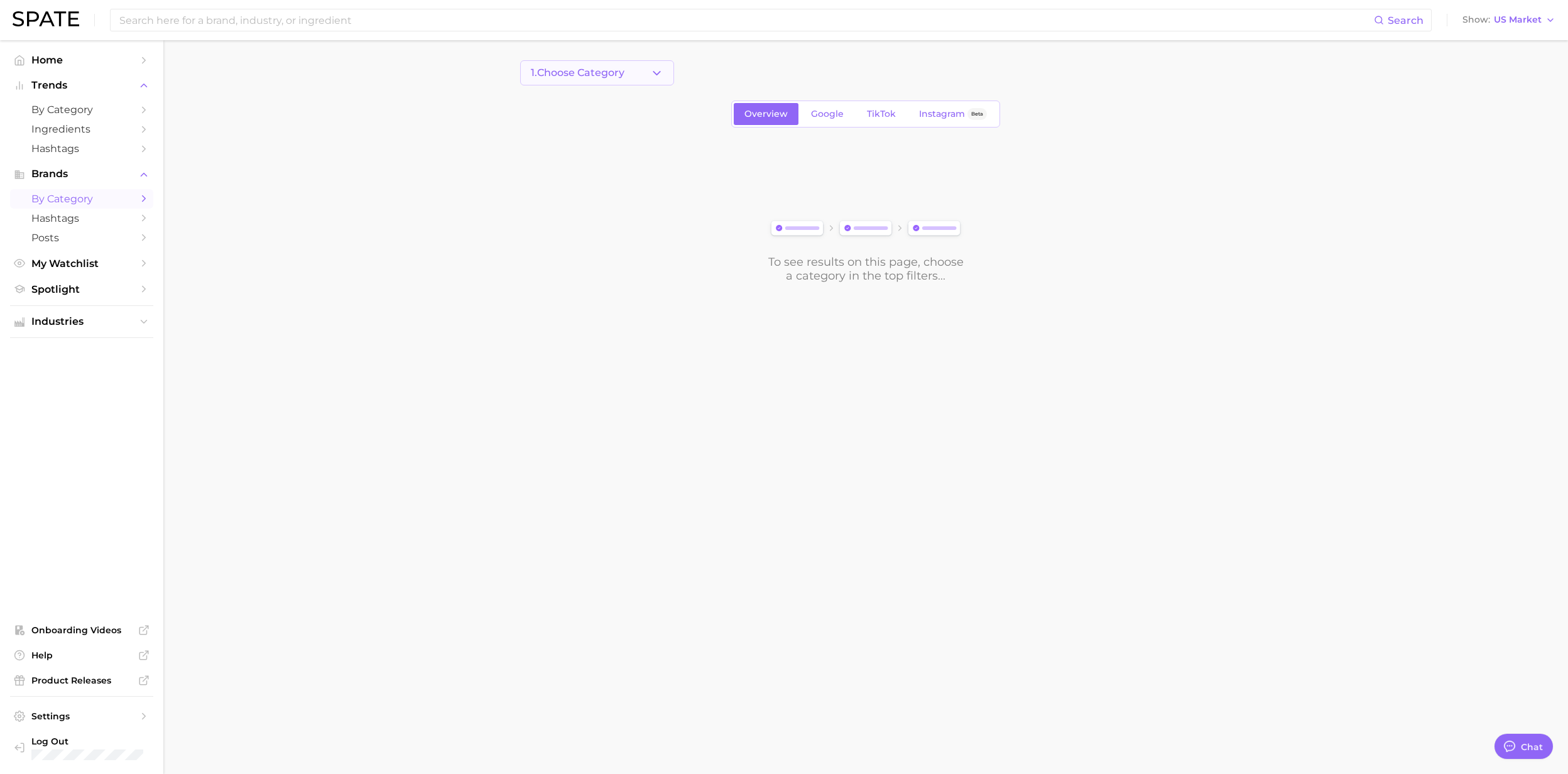
click at [653, 74] on icon "button" at bounding box center [656, 73] width 13 height 13
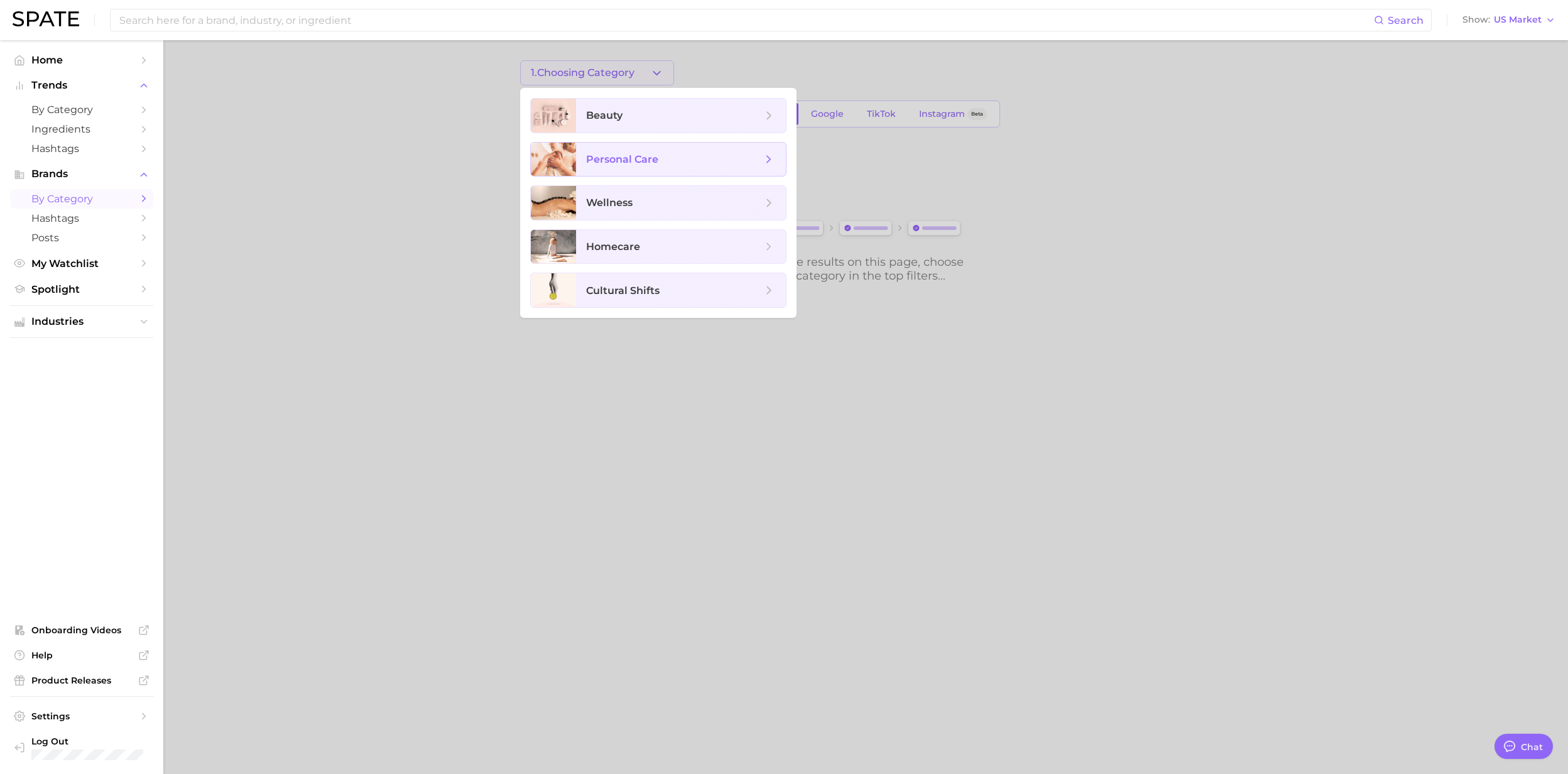
click at [631, 157] on span "personal care" at bounding box center [622, 159] width 72 height 12
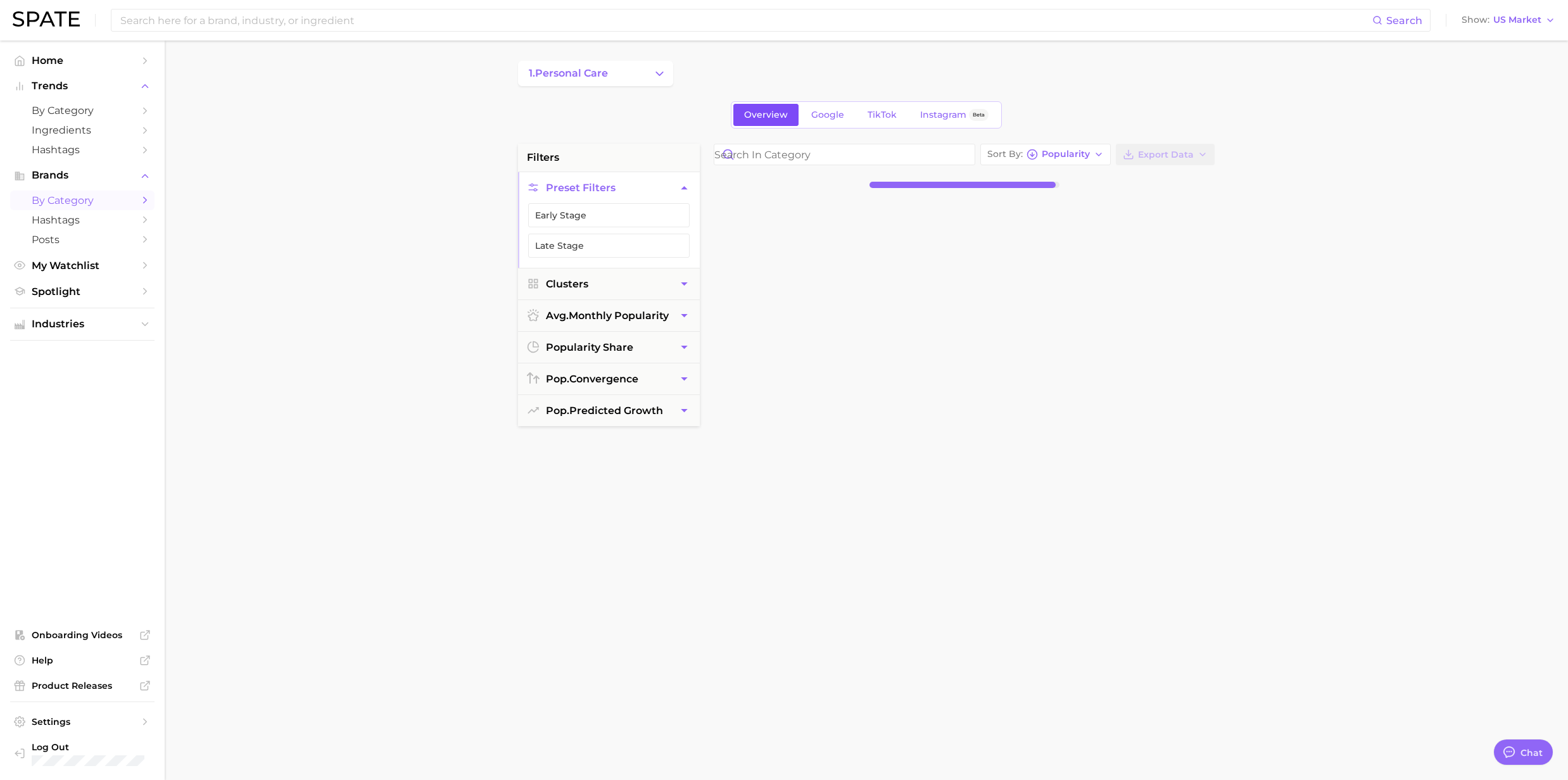
click at [774, 112] on span "Overview" at bounding box center [766, 114] width 44 height 10
click at [603, 69] on span "1. personal care" at bounding box center [568, 73] width 79 height 11
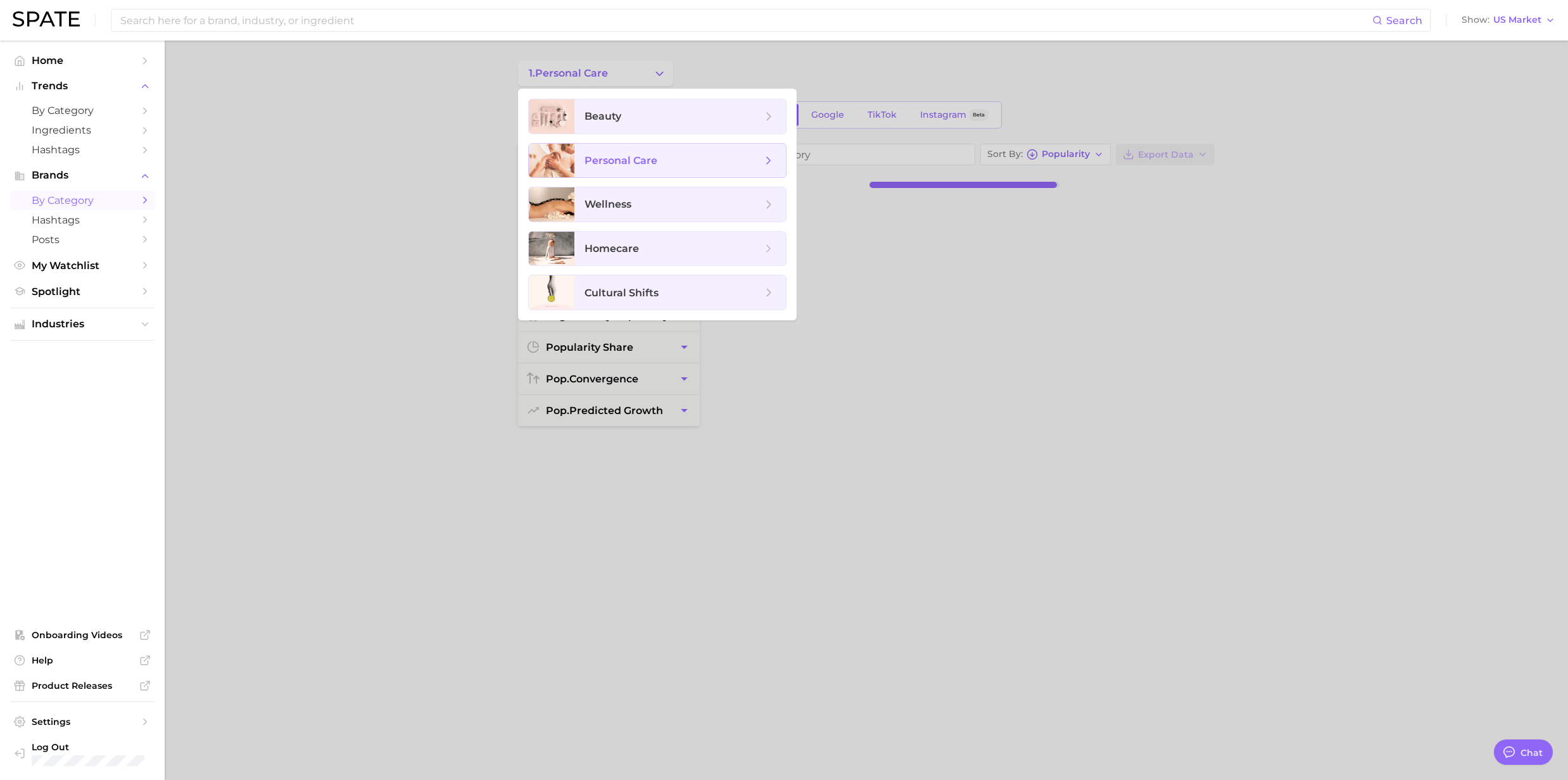
click at [610, 161] on span "personal care" at bounding box center [621, 160] width 73 height 12
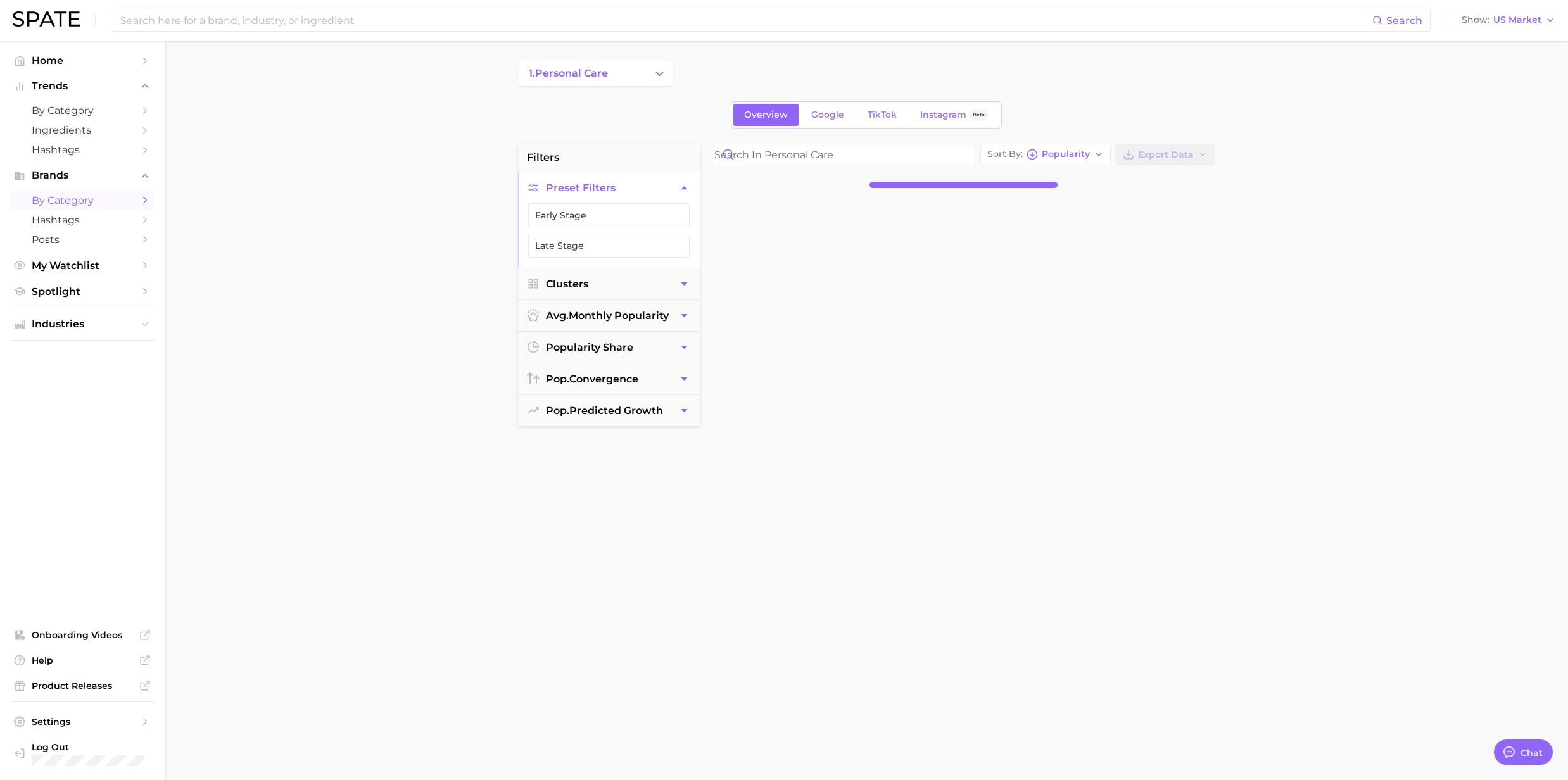
click at [260, 163] on main "1. personal care Overview Google TikTok Instagram Beta filters Preset Filters E…" at bounding box center [866, 521] width 1404 height 960
click at [996, 190] on div at bounding box center [965, 185] width 190 height 27
click at [989, 185] on div at bounding box center [964, 185] width 189 height 6
click at [865, 112] on link "TikTok" at bounding box center [882, 114] width 51 height 22
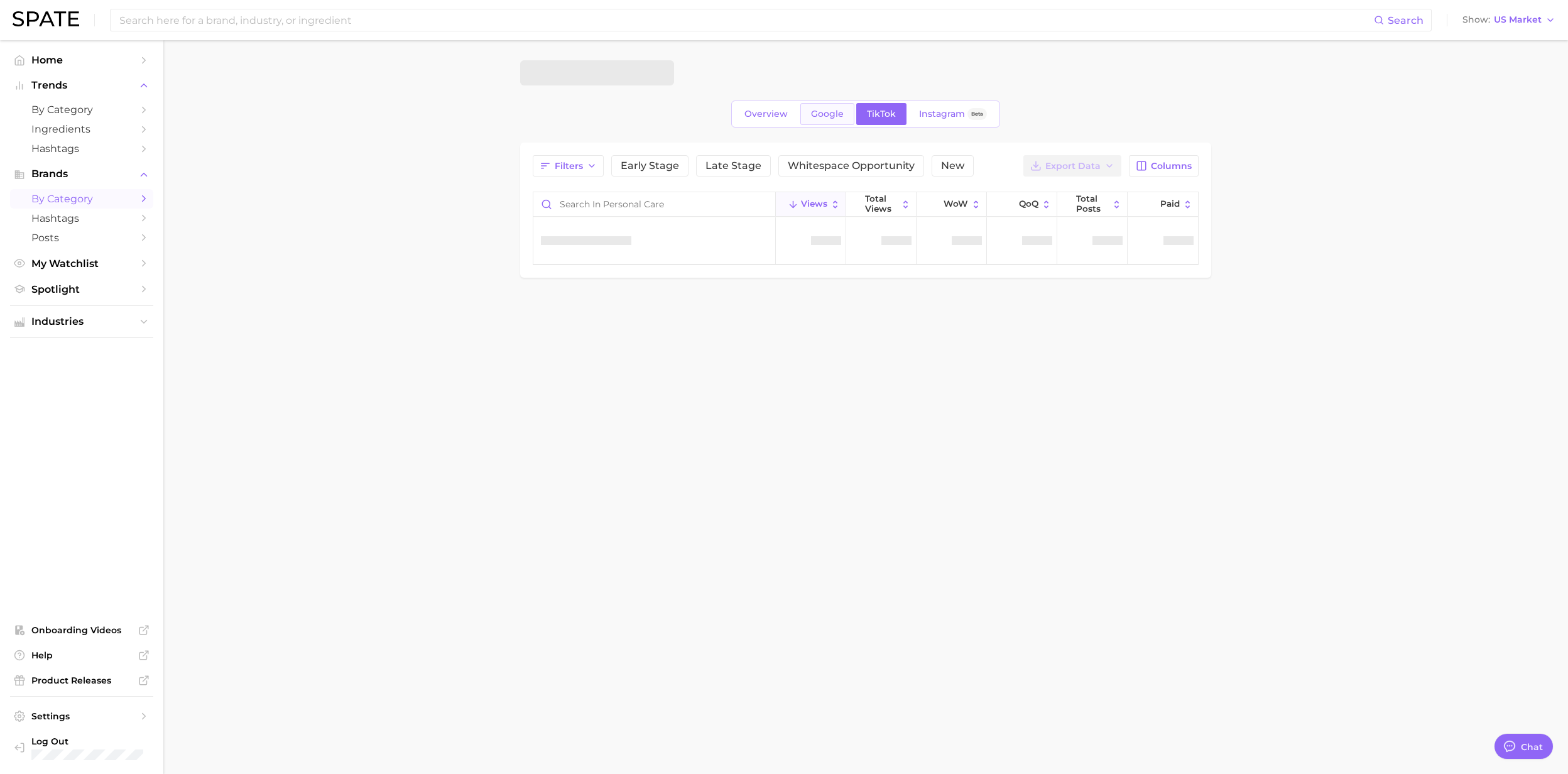
click at [827, 114] on span "Google" at bounding box center [827, 114] width 33 height 10
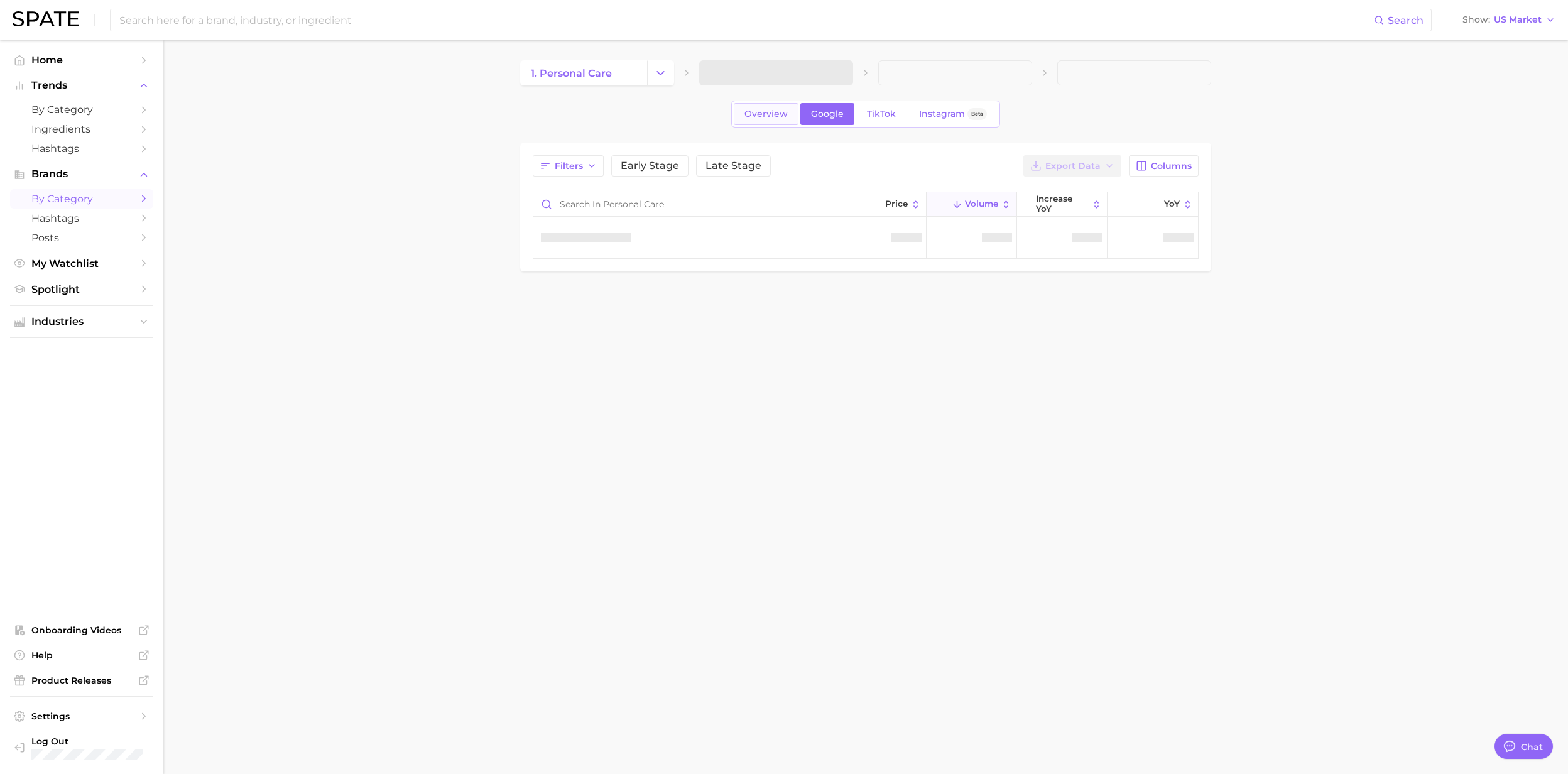
click at [754, 118] on span "Overview" at bounding box center [766, 114] width 43 height 10
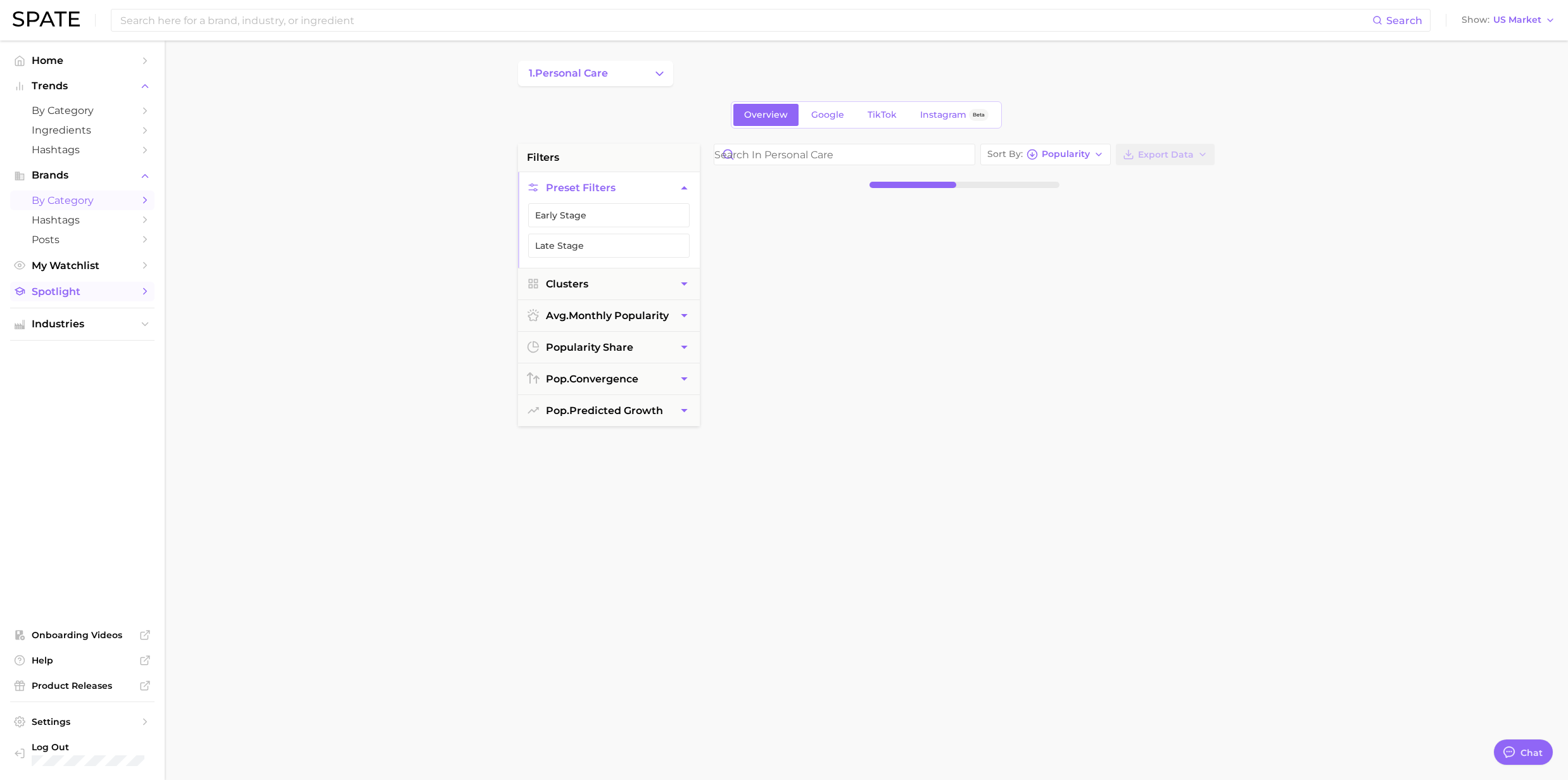
click at [69, 294] on span "Spotlight" at bounding box center [82, 291] width 102 height 12
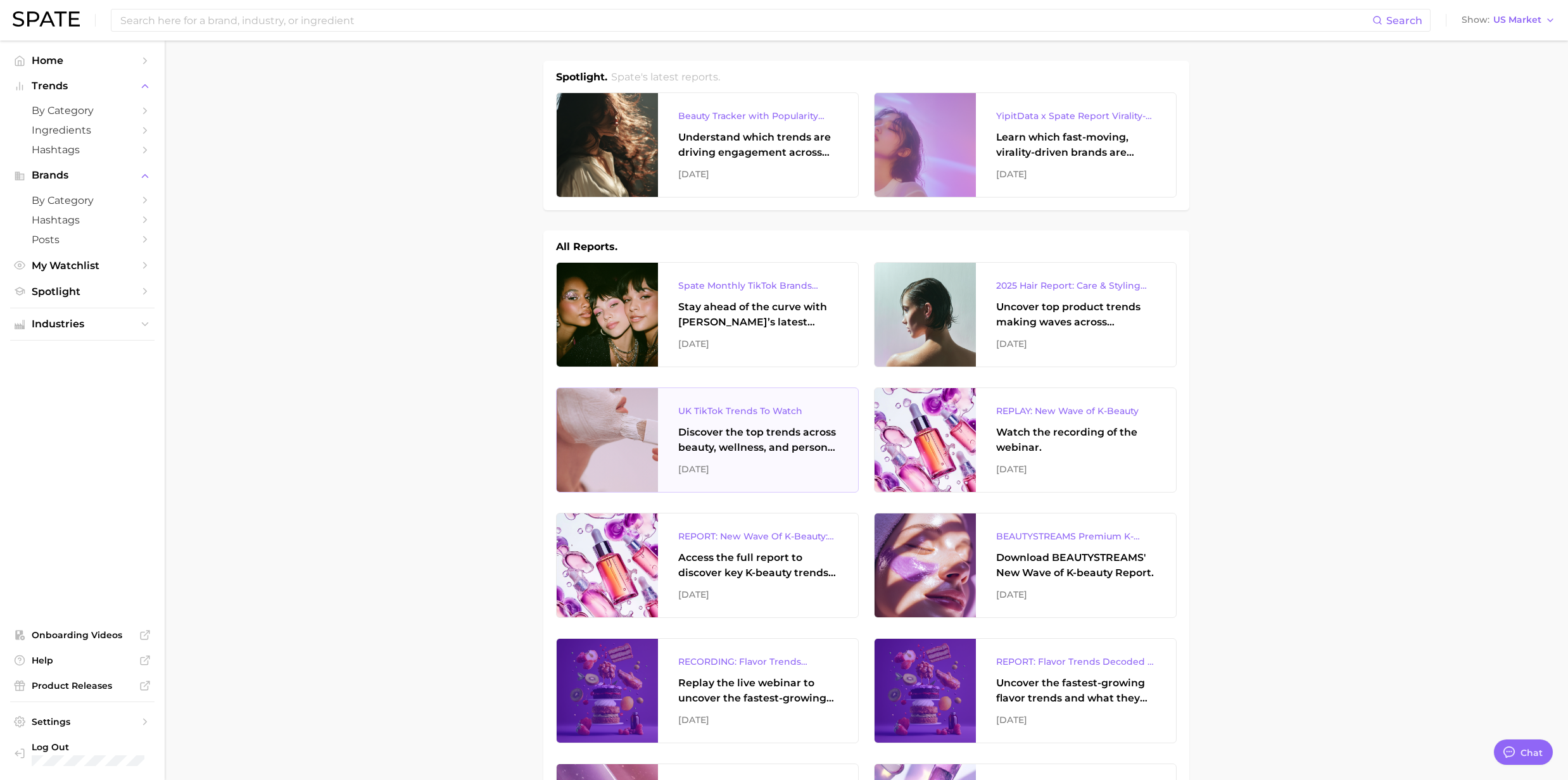
click at [697, 442] on div "Discover the top trends across beauty, wellness, and personal care on TikTok [G…" at bounding box center [758, 440] width 160 height 31
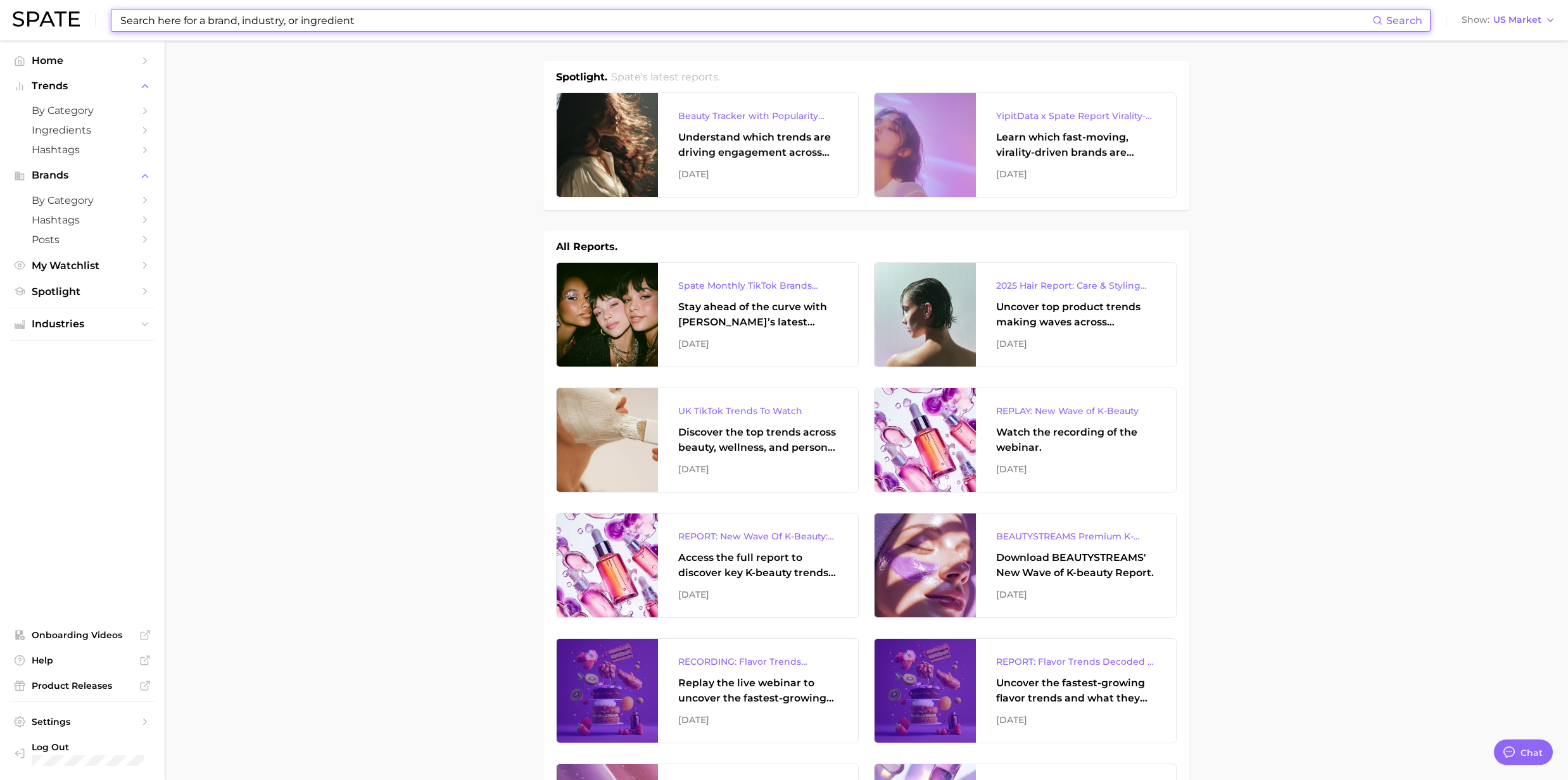
click at [237, 28] on input at bounding box center [746, 20] width 1254 height 22
click at [235, 25] on input at bounding box center [746, 20] width 1254 height 22
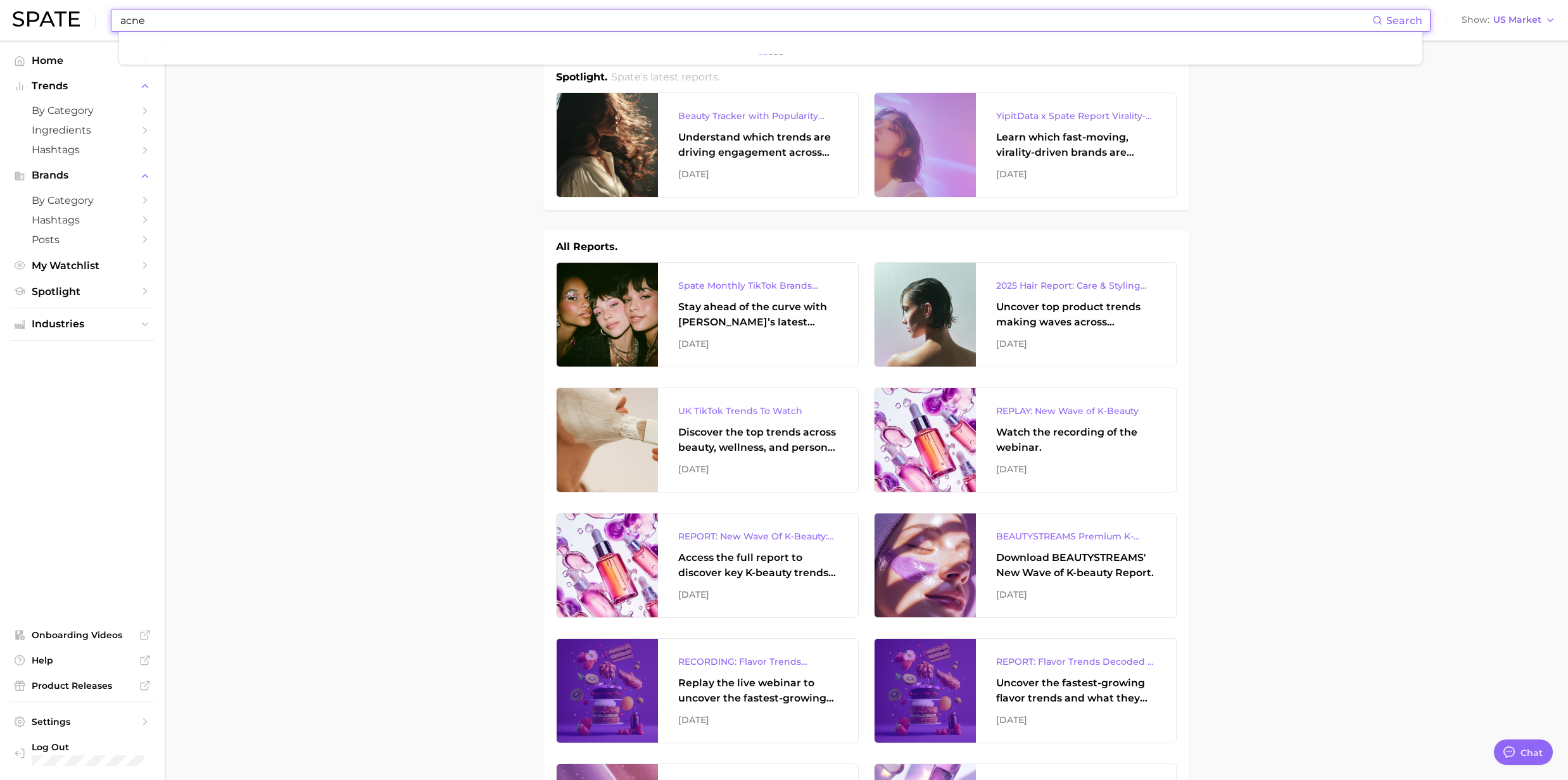
type input "acne"
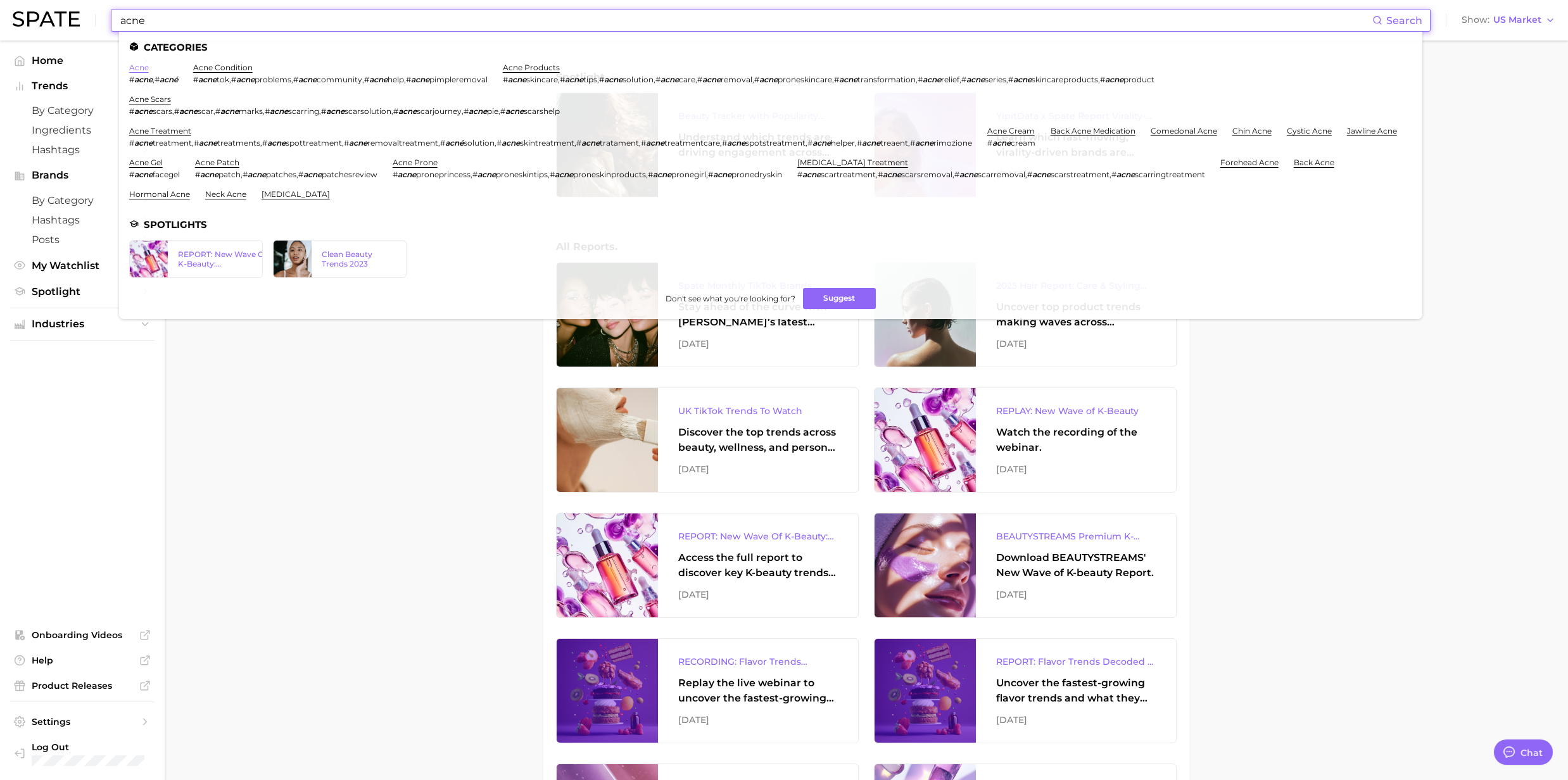
click at [135, 68] on link "acne" at bounding box center [139, 68] width 19 height 10
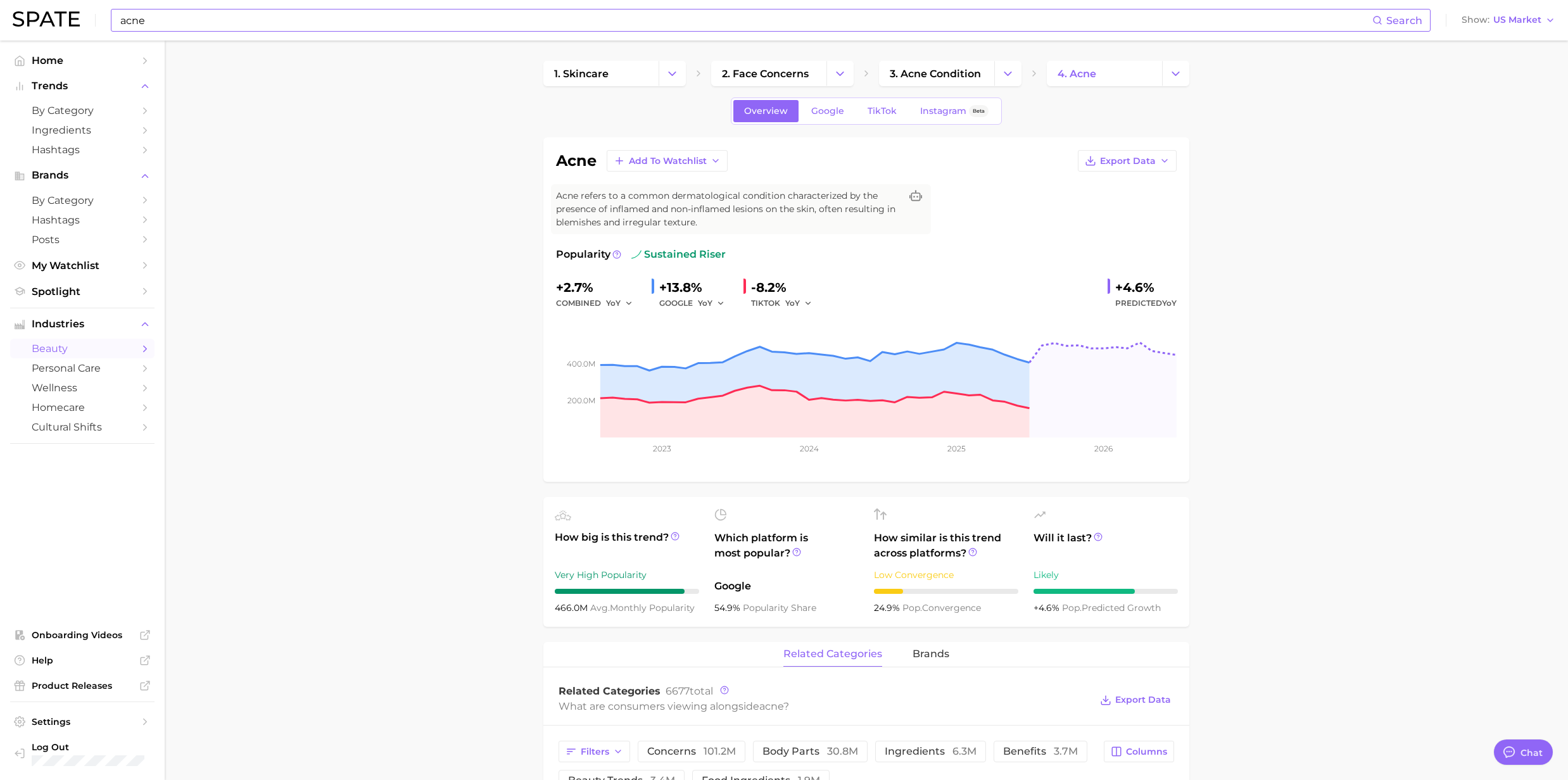
click at [188, 21] on input "acne" at bounding box center [746, 20] width 1254 height 22
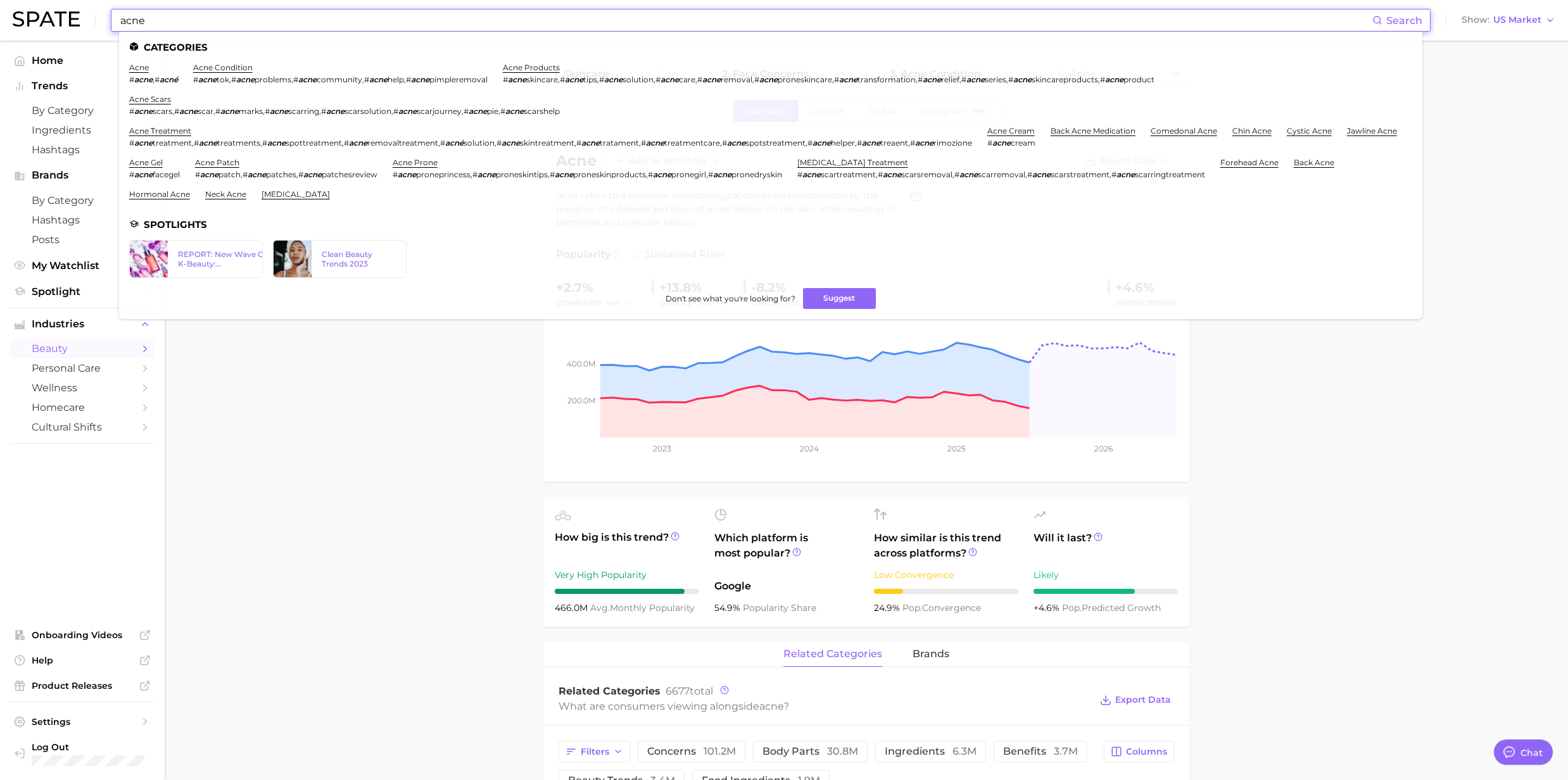
drag, startPoint x: 188, startPoint y: 21, endPoint x: 99, endPoint y: 14, distance: 89.3
click at [99, 14] on div "acne Search Categories acne # acne , # acné acne condition # acne tok , # acne …" at bounding box center [784, 20] width 1543 height 40
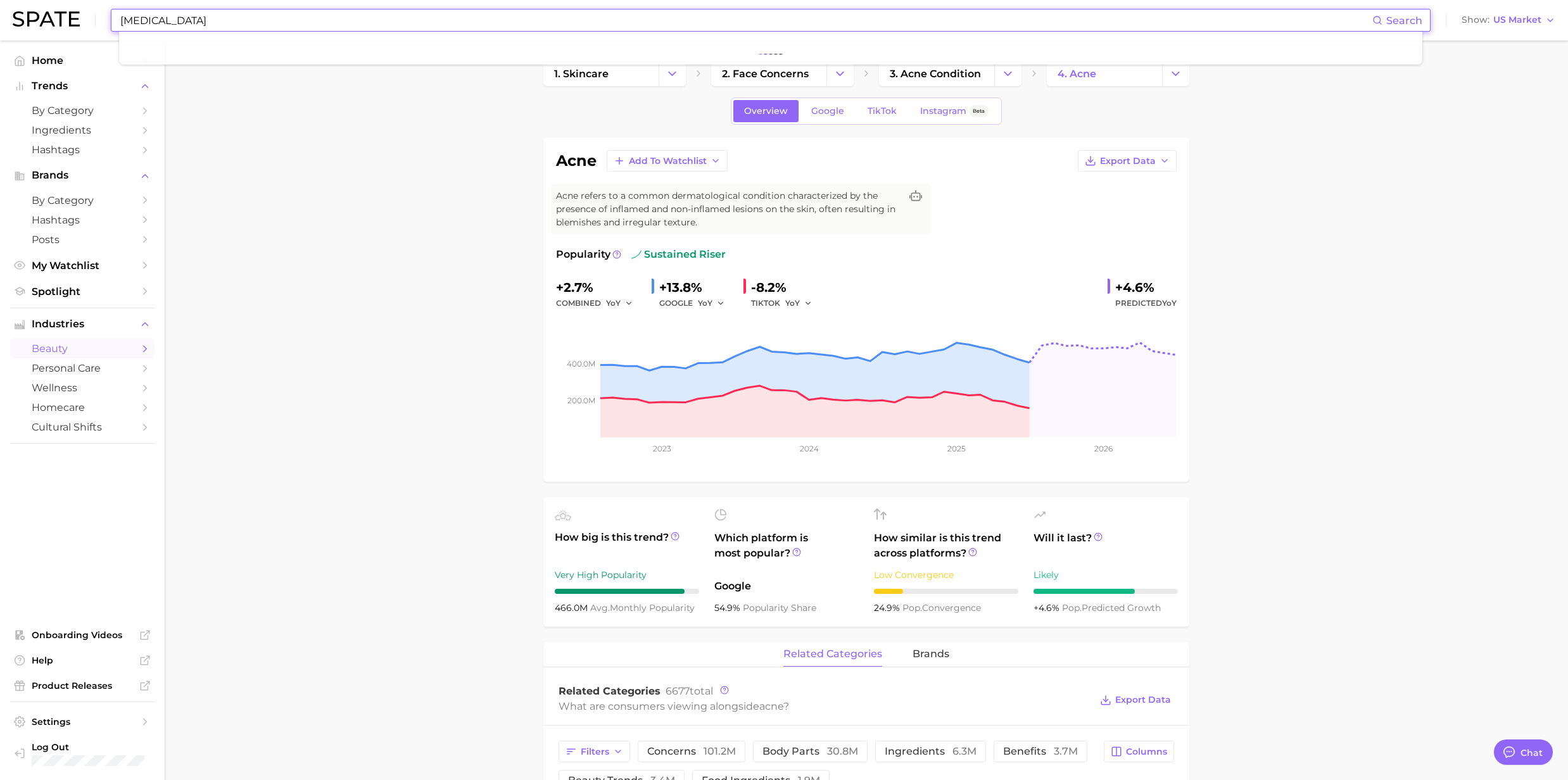
type input "[MEDICAL_DATA]"
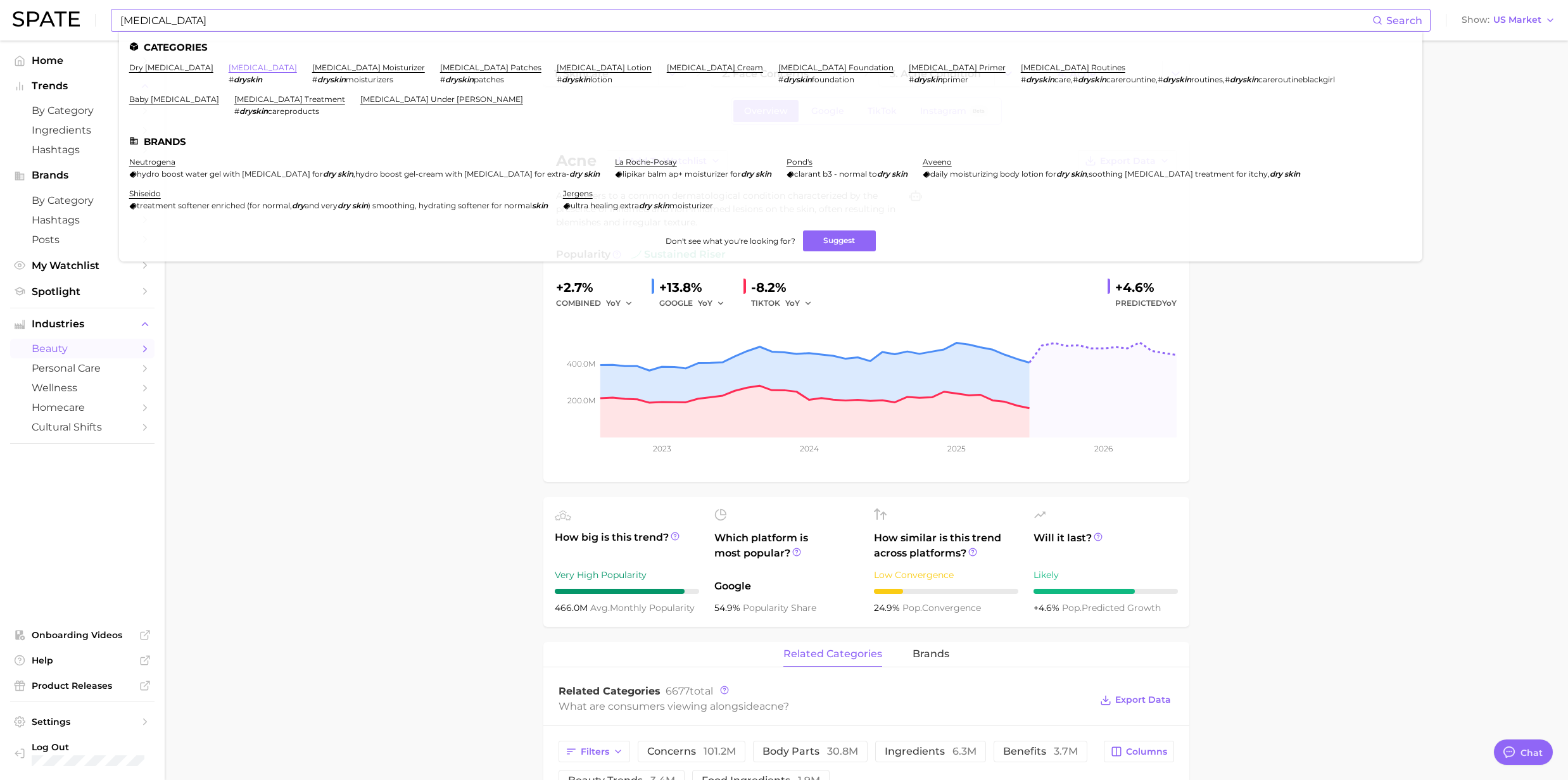
click at [233, 69] on link "[MEDICAL_DATA]" at bounding box center [263, 68] width 69 height 10
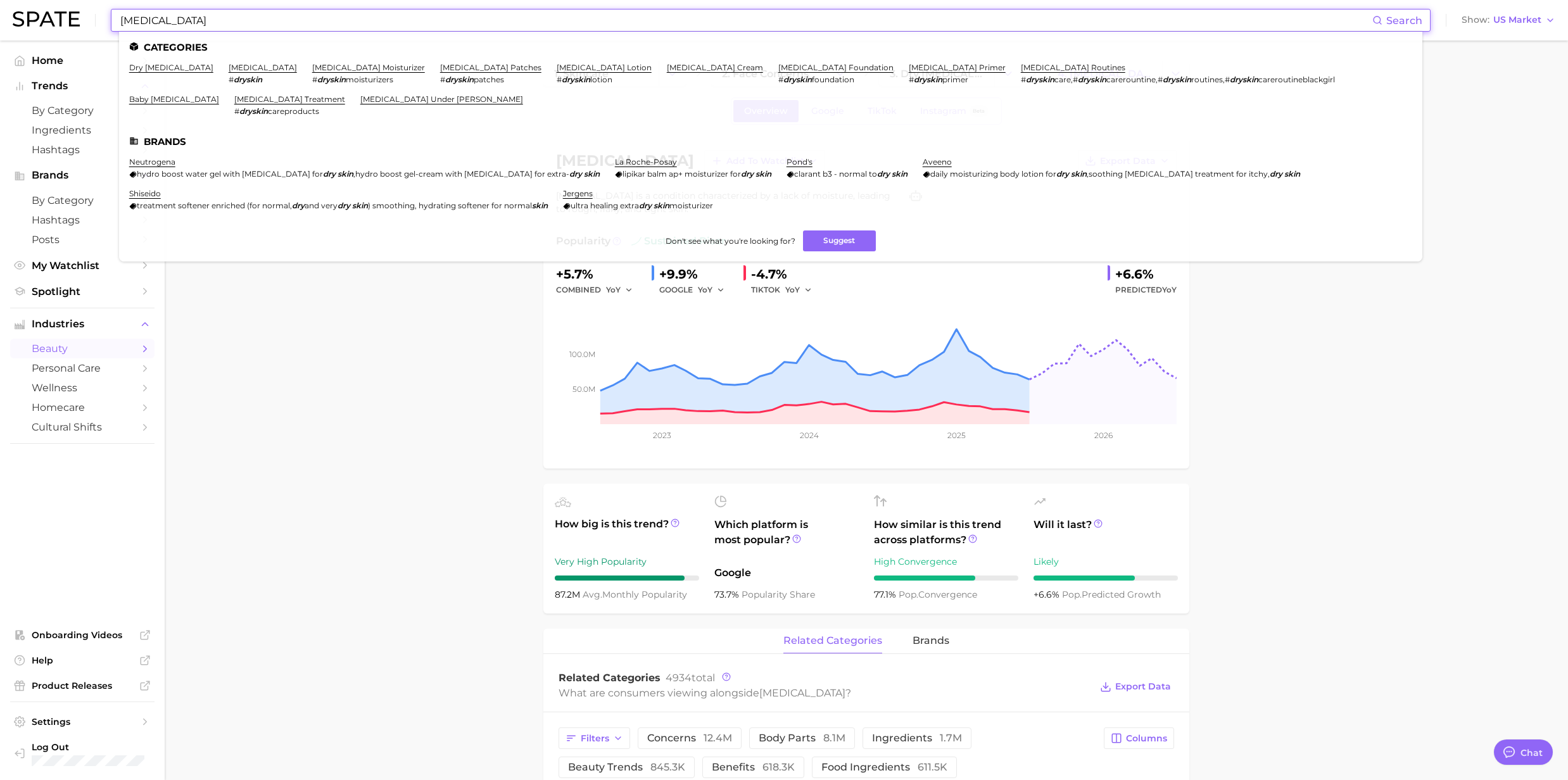
click at [193, 23] on input "[MEDICAL_DATA]" at bounding box center [746, 20] width 1254 height 22
click at [188, 67] on link "dry [MEDICAL_DATA]" at bounding box center [171, 68] width 84 height 10
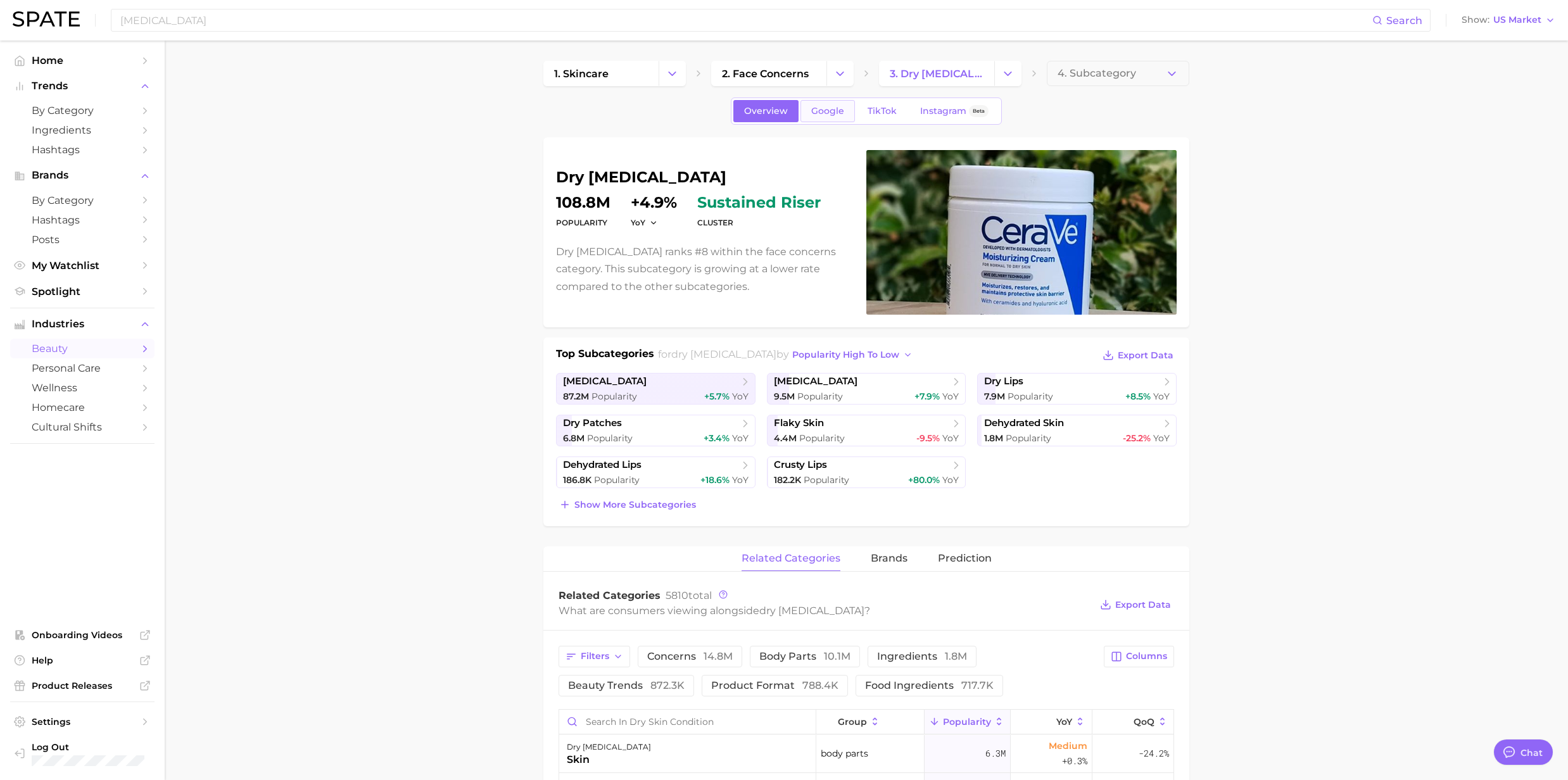
click at [823, 110] on span "Google" at bounding box center [827, 110] width 33 height 10
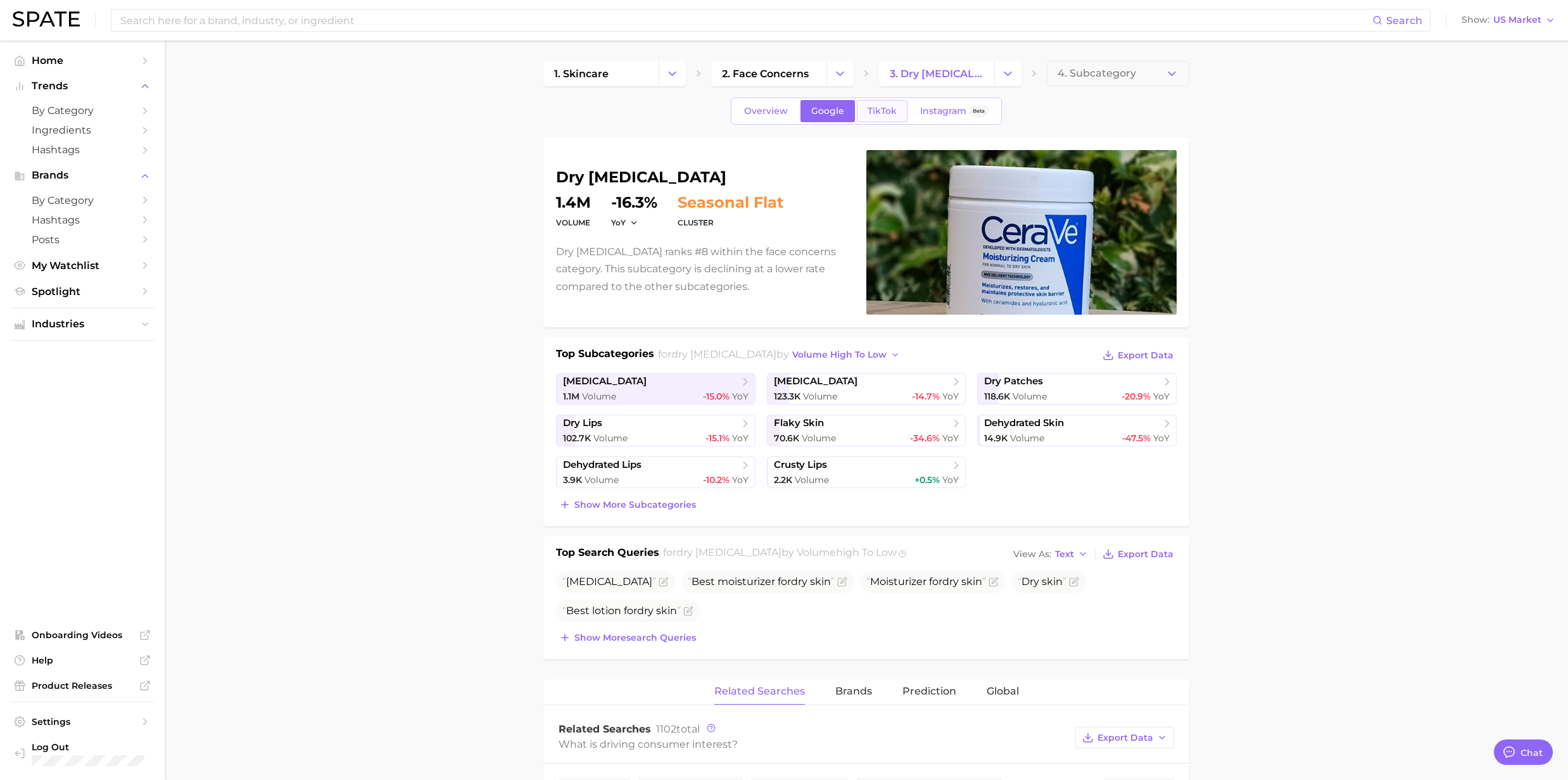
click at [894, 108] on span "TikTok" at bounding box center [882, 110] width 29 height 10
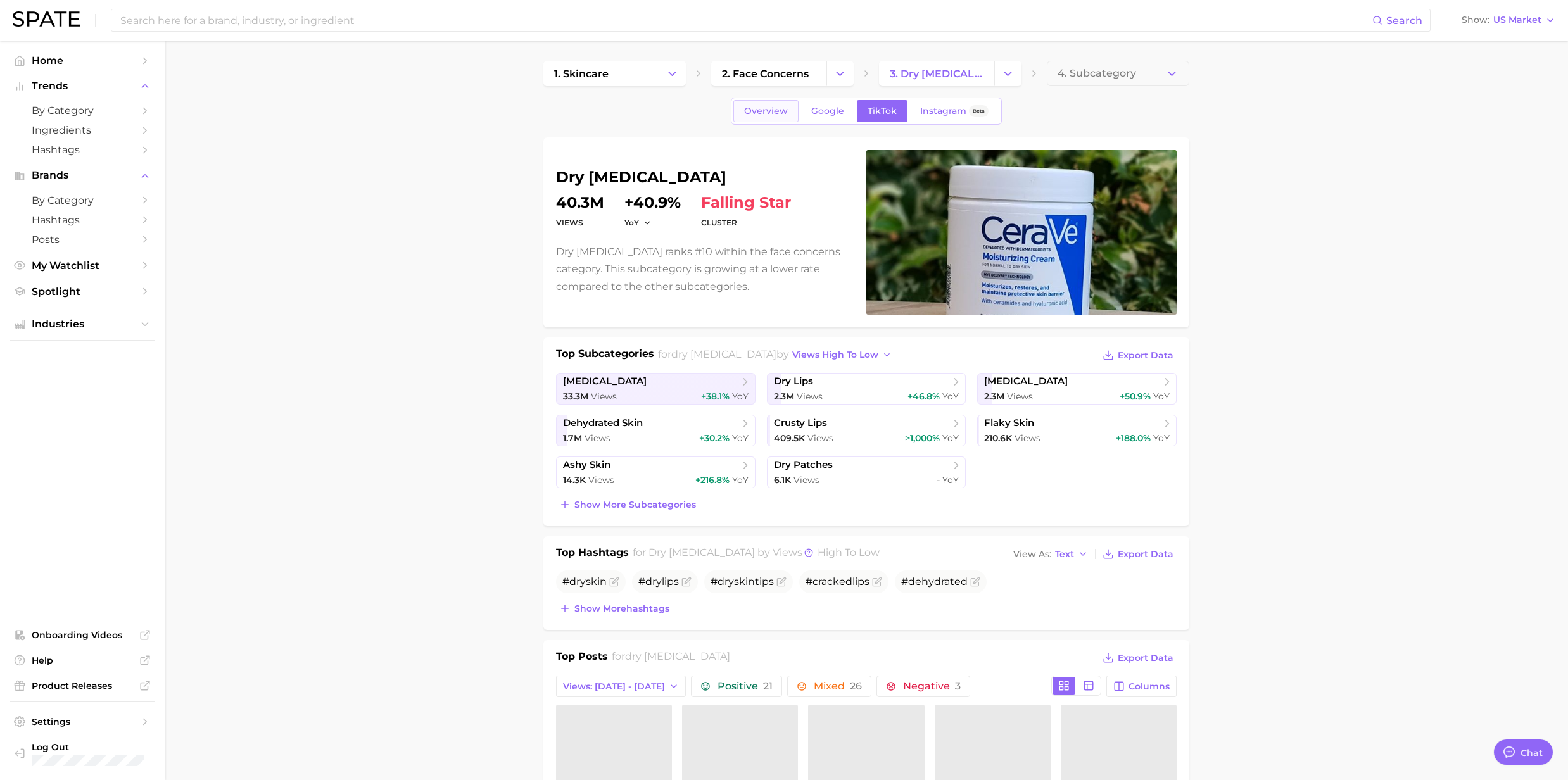
click at [769, 114] on span "Overview" at bounding box center [766, 110] width 44 height 10
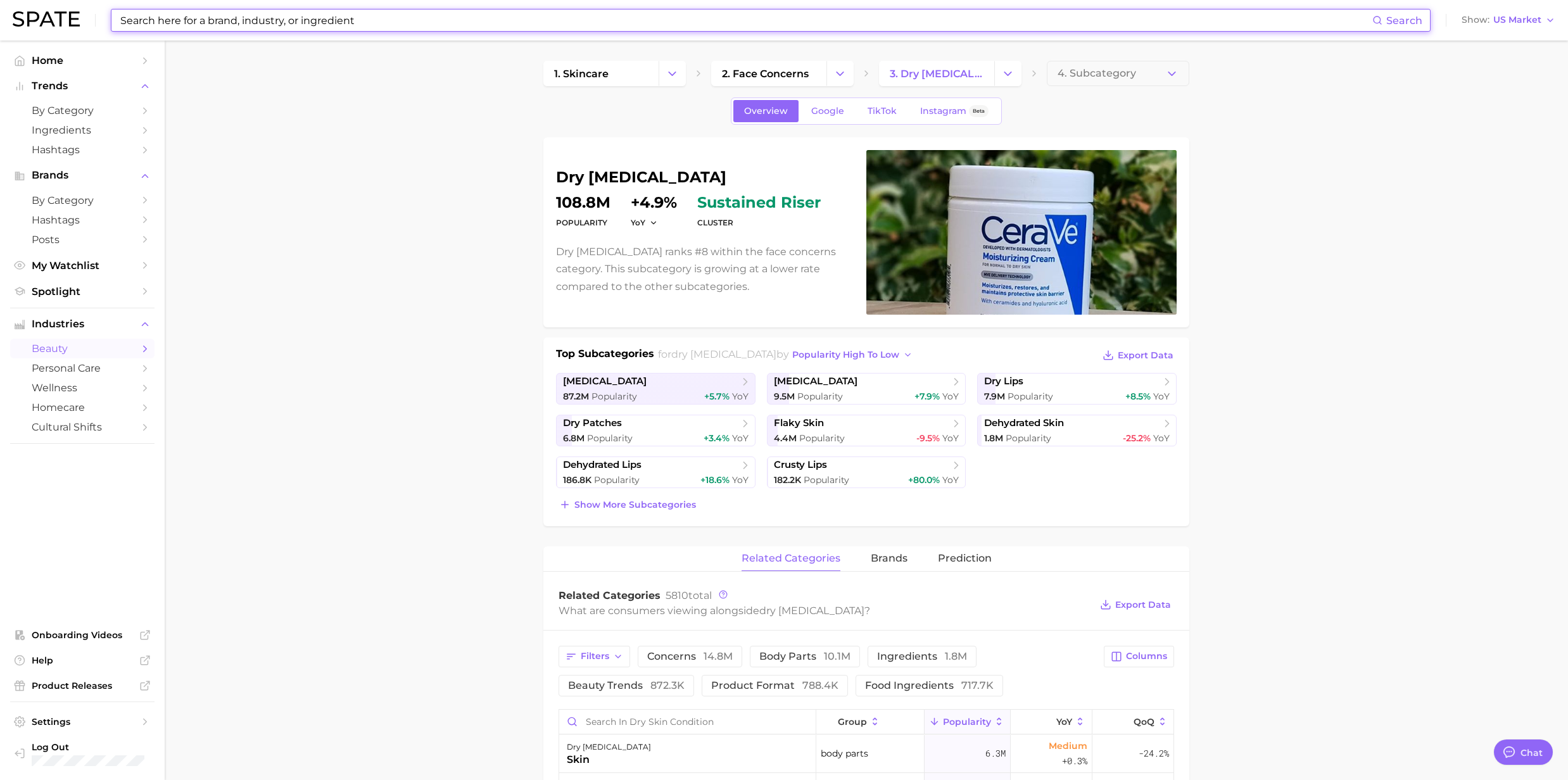
click at [188, 19] on input at bounding box center [746, 20] width 1254 height 22
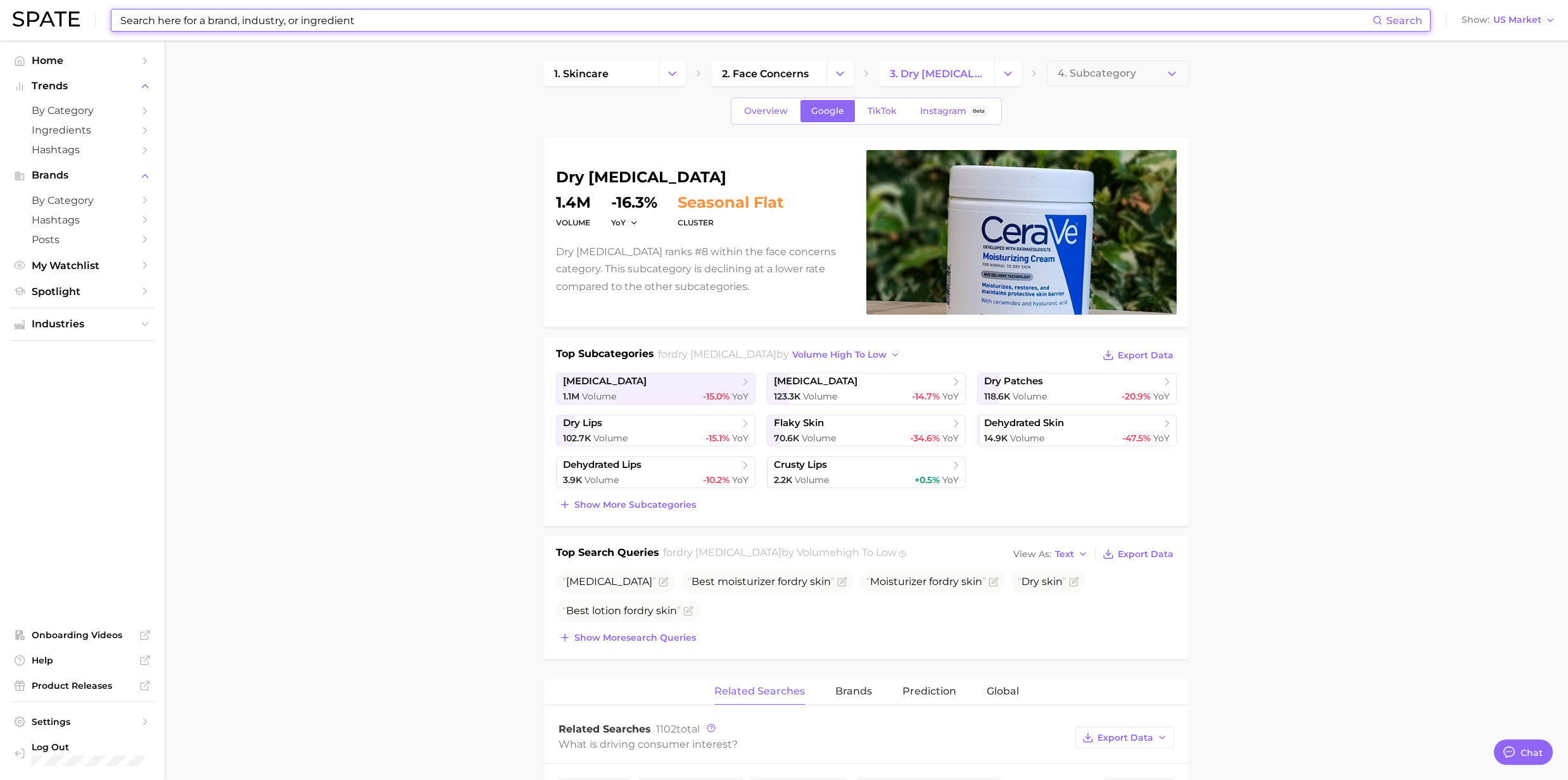
click at [168, 28] on input at bounding box center [746, 20] width 1254 height 22
drag, startPoint x: 389, startPoint y: 16, endPoint x: 137, endPoint y: 31, distance: 252.4
click at [137, 31] on div "Search Show US Market" at bounding box center [784, 20] width 1543 height 40
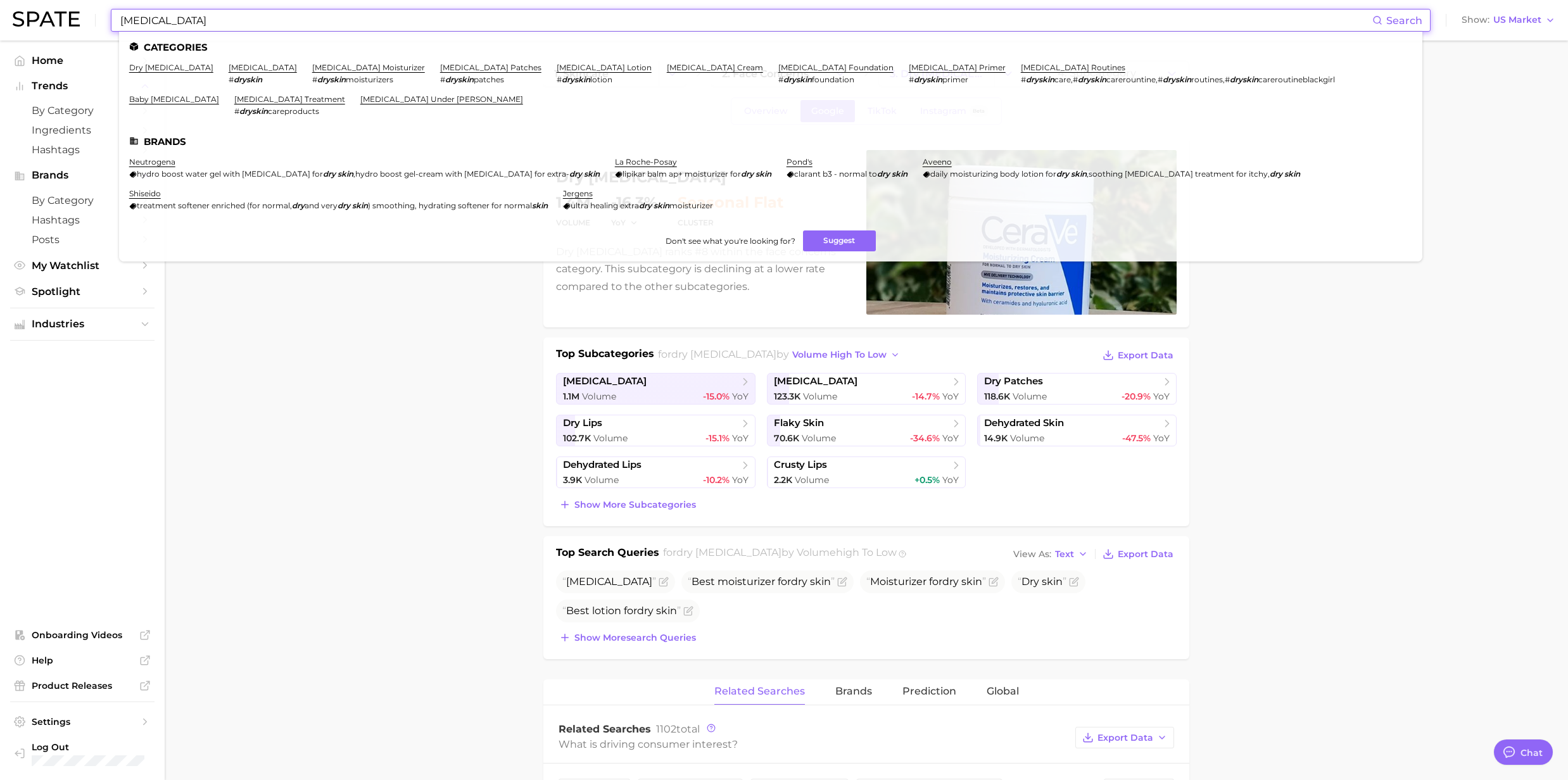
type input "[MEDICAL_DATA]"
click at [241, 75] on em "dryskin" at bounding box center [247, 80] width 28 height 10
click at [237, 67] on link "[MEDICAL_DATA]" at bounding box center [263, 68] width 69 height 10
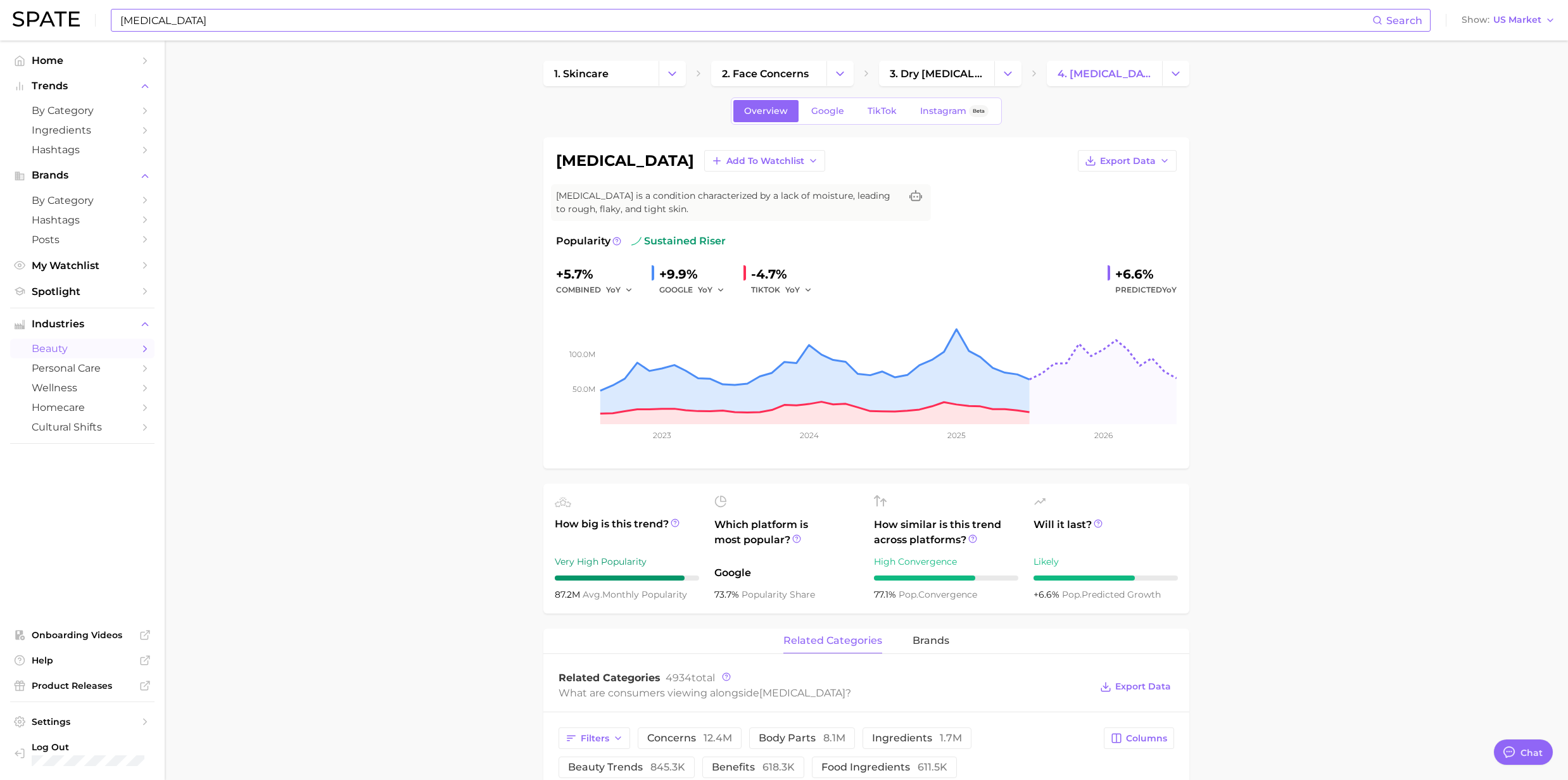
click at [184, 19] on input "[MEDICAL_DATA]" at bounding box center [746, 20] width 1254 height 22
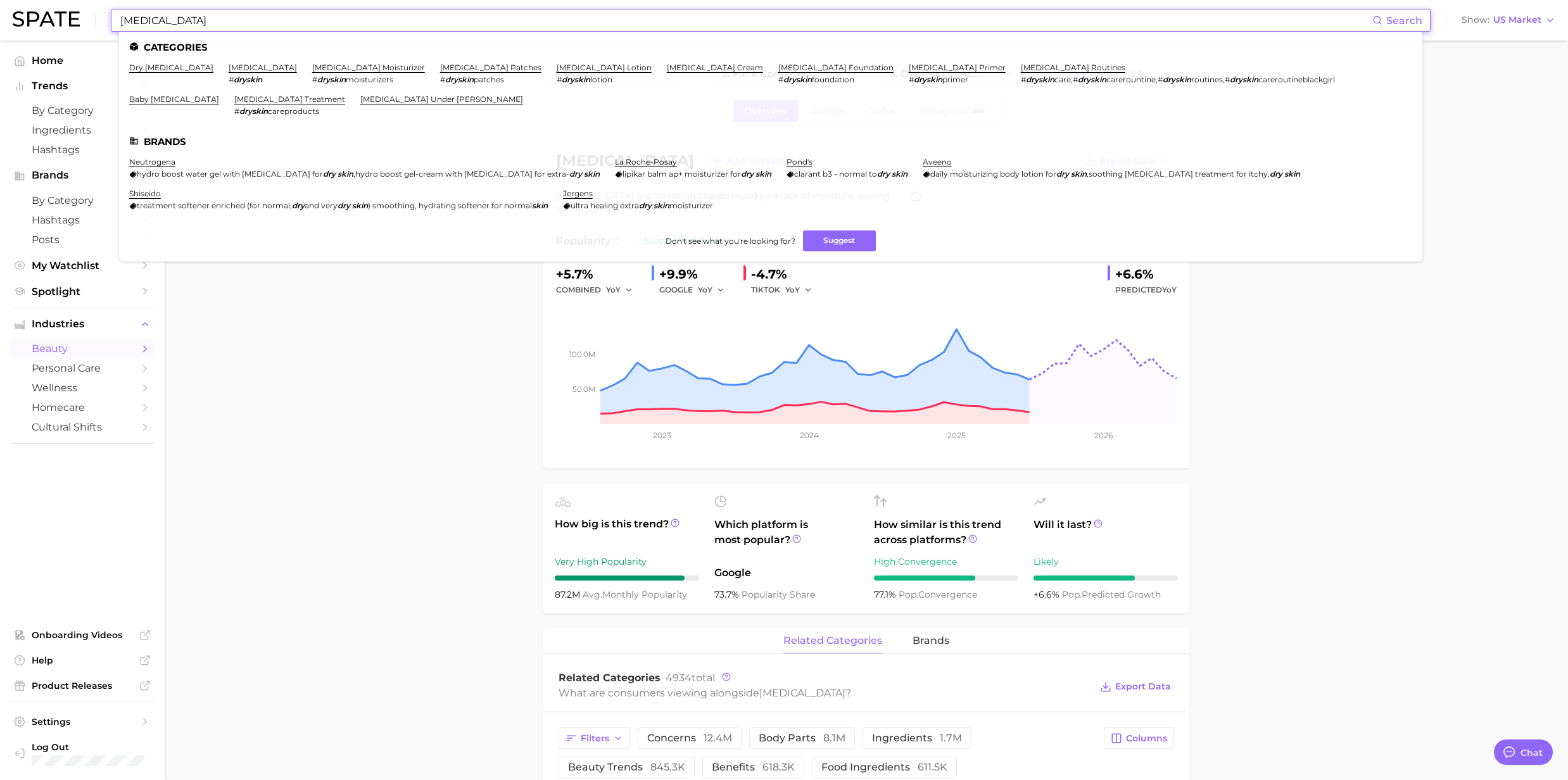
drag, startPoint x: 184, startPoint y: 27, endPoint x: 62, endPoint y: 23, distance: 122.1
click at [62, 23] on div "[MEDICAL_DATA] Search Categories dry [MEDICAL_DATA] [MEDICAL_DATA] # dryskin [M…" at bounding box center [784, 20] width 1543 height 40
paste input "[MEDICAL_DATA]"
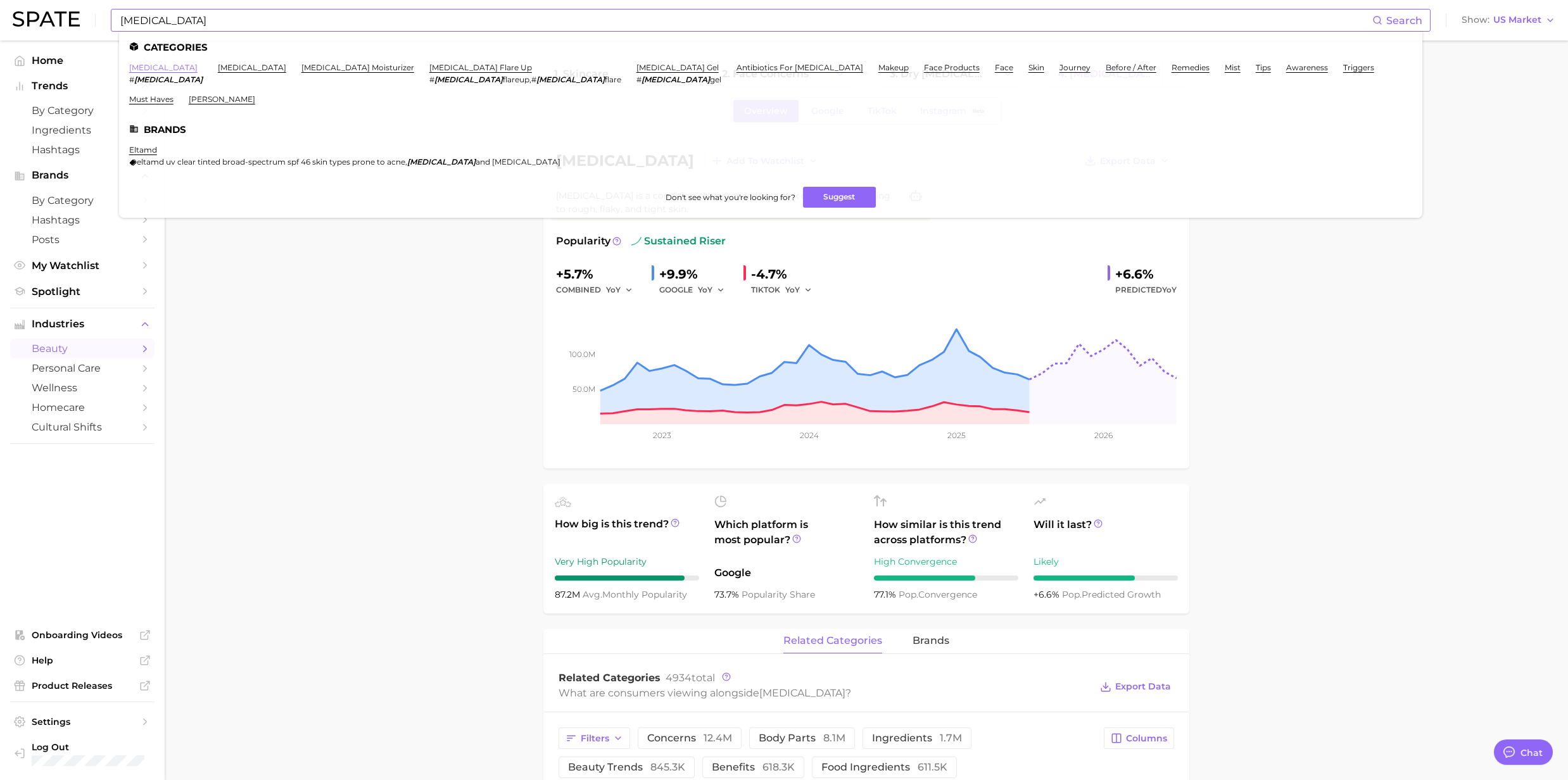
click at [148, 69] on link "[MEDICAL_DATA]" at bounding box center [163, 68] width 69 height 10
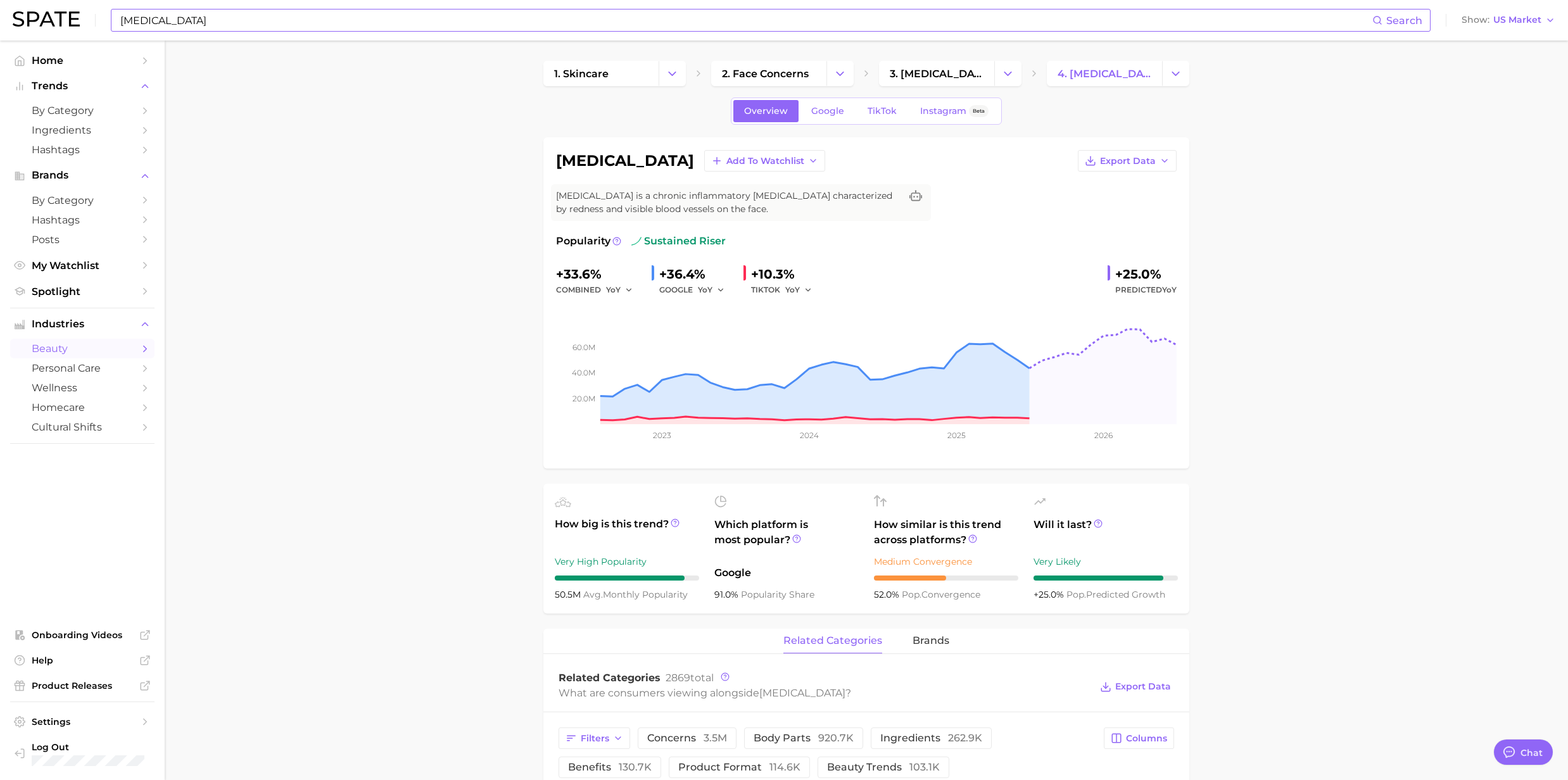
click at [181, 19] on input "[MEDICAL_DATA]" at bounding box center [746, 20] width 1254 height 22
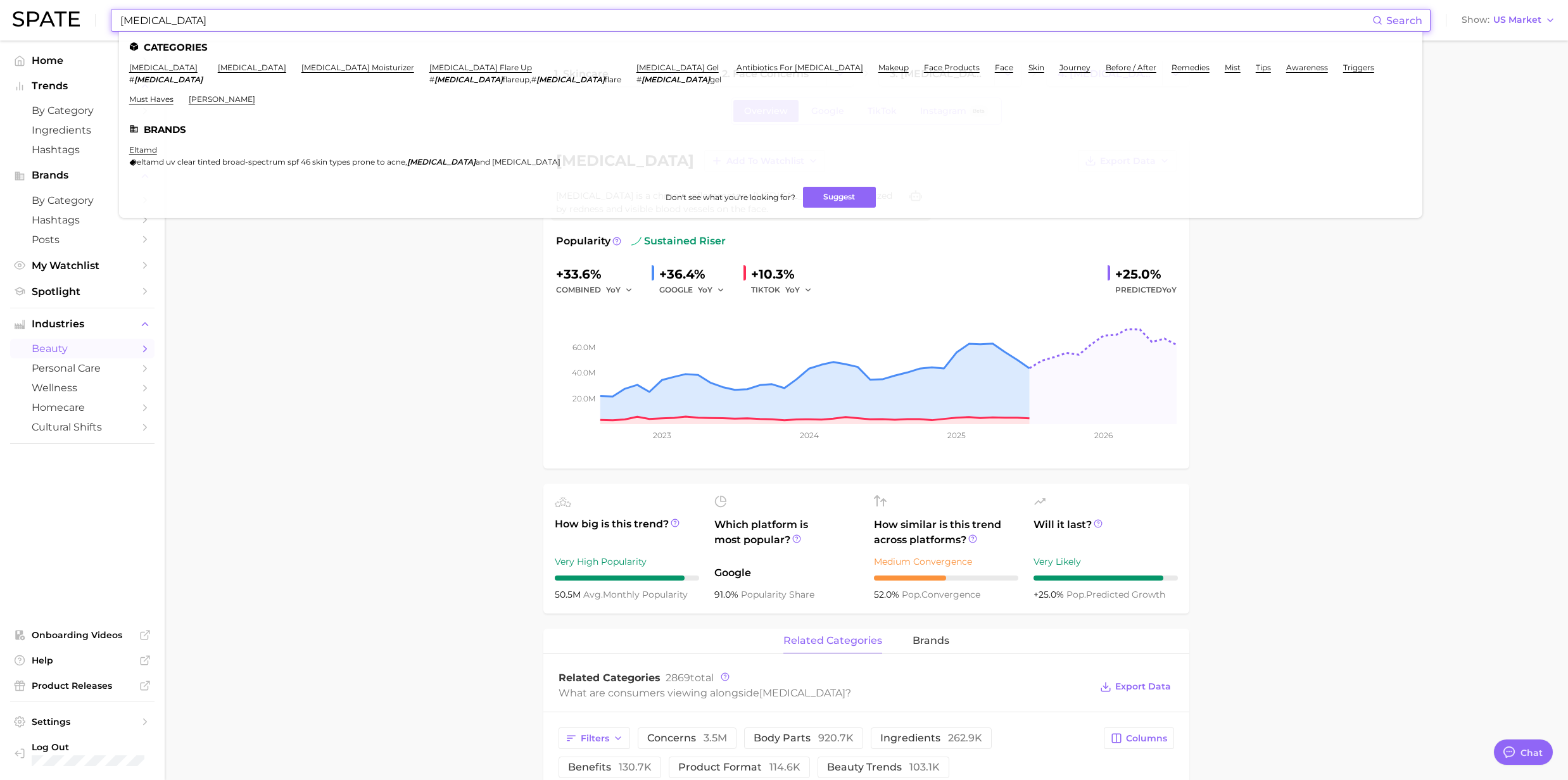
drag, startPoint x: 181, startPoint y: 19, endPoint x: 94, endPoint y: 21, distance: 87.0
click at [94, 21] on div "[MEDICAL_DATA] Search Categories [MEDICAL_DATA] # [MEDICAL_DATA] [MEDICAL_DATA]…" at bounding box center [784, 20] width 1543 height 40
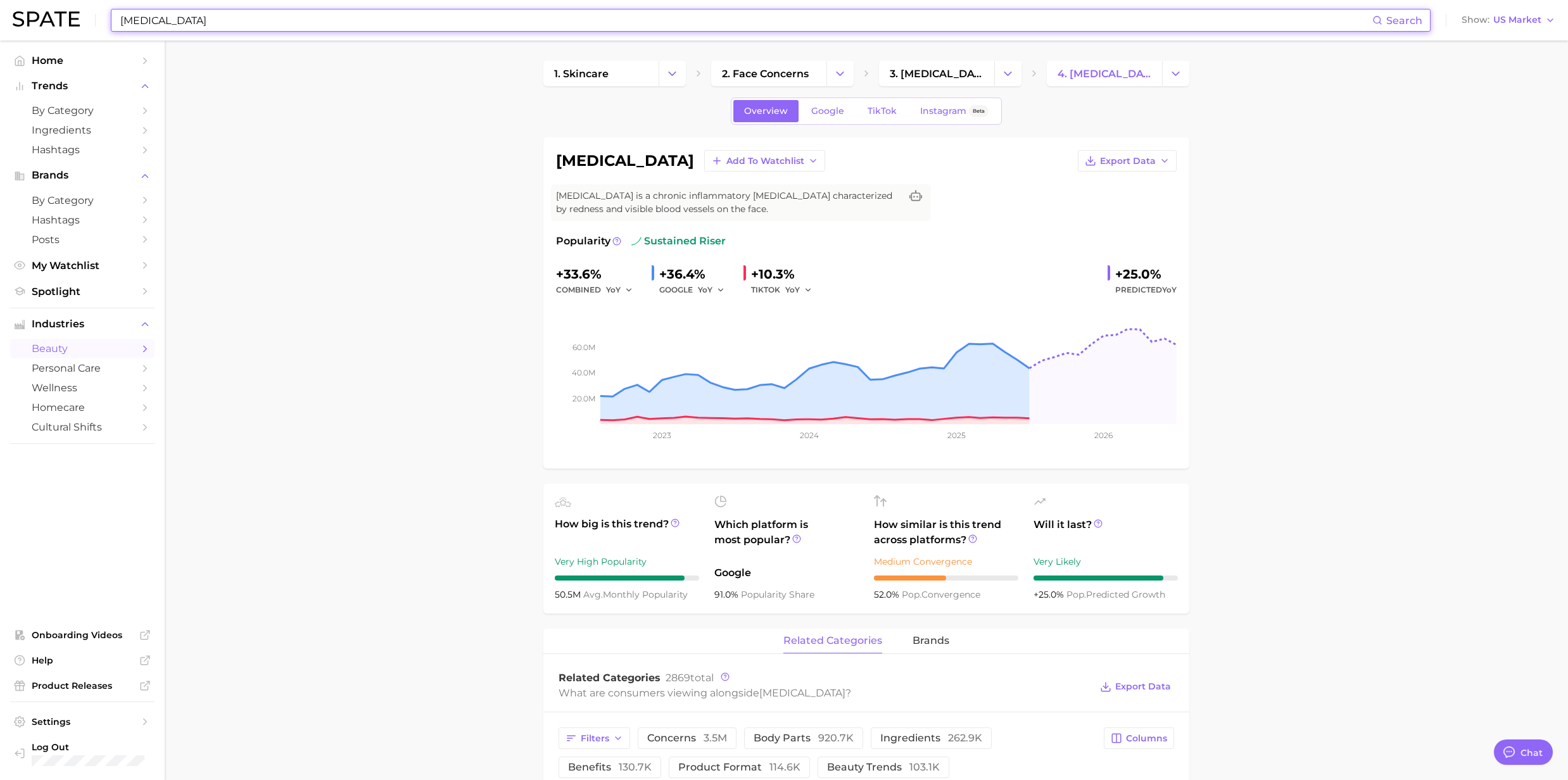
paste input "[MEDICAL_DATA]"
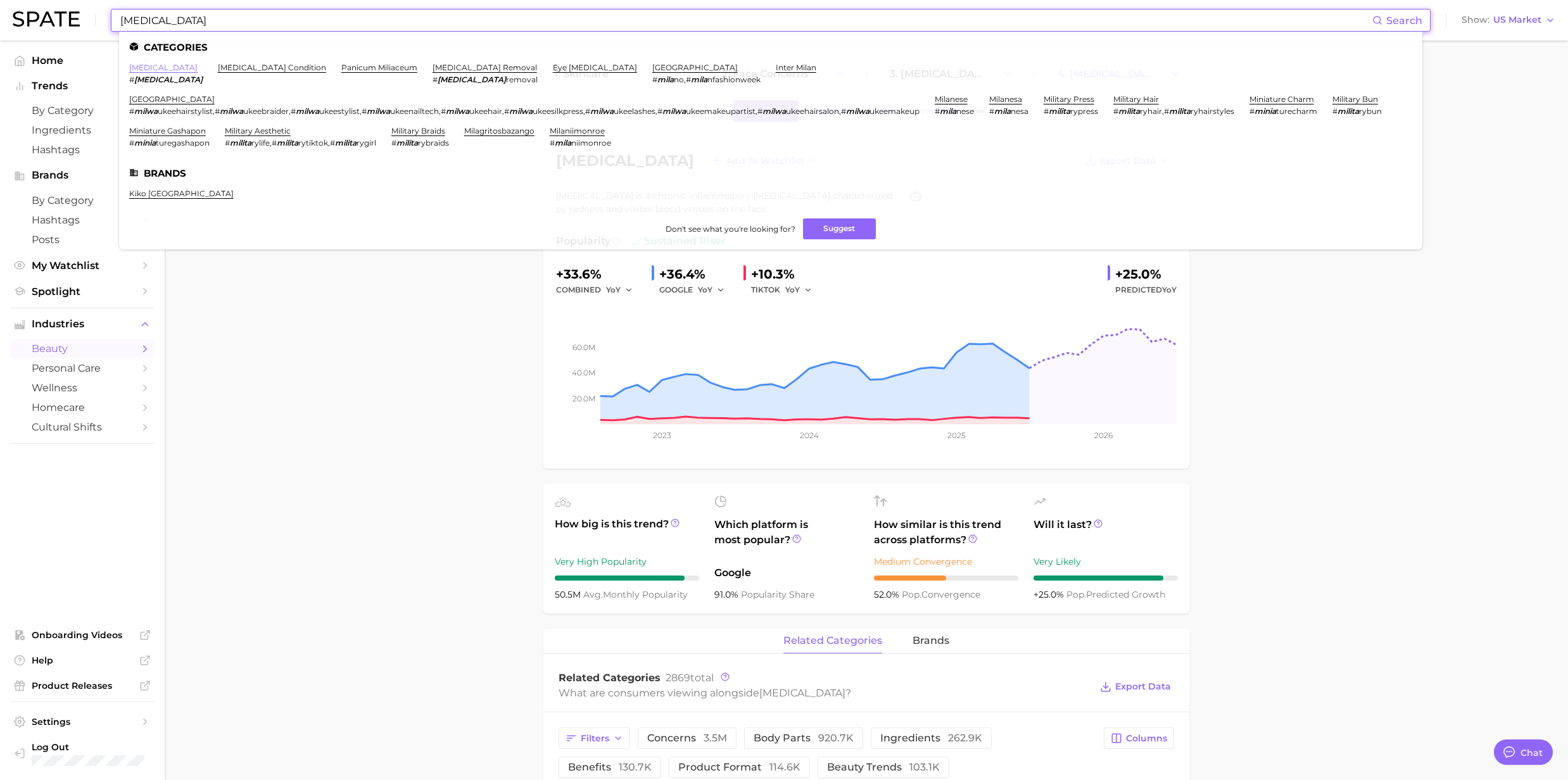
click at [137, 69] on link "[MEDICAL_DATA]" at bounding box center [163, 68] width 69 height 10
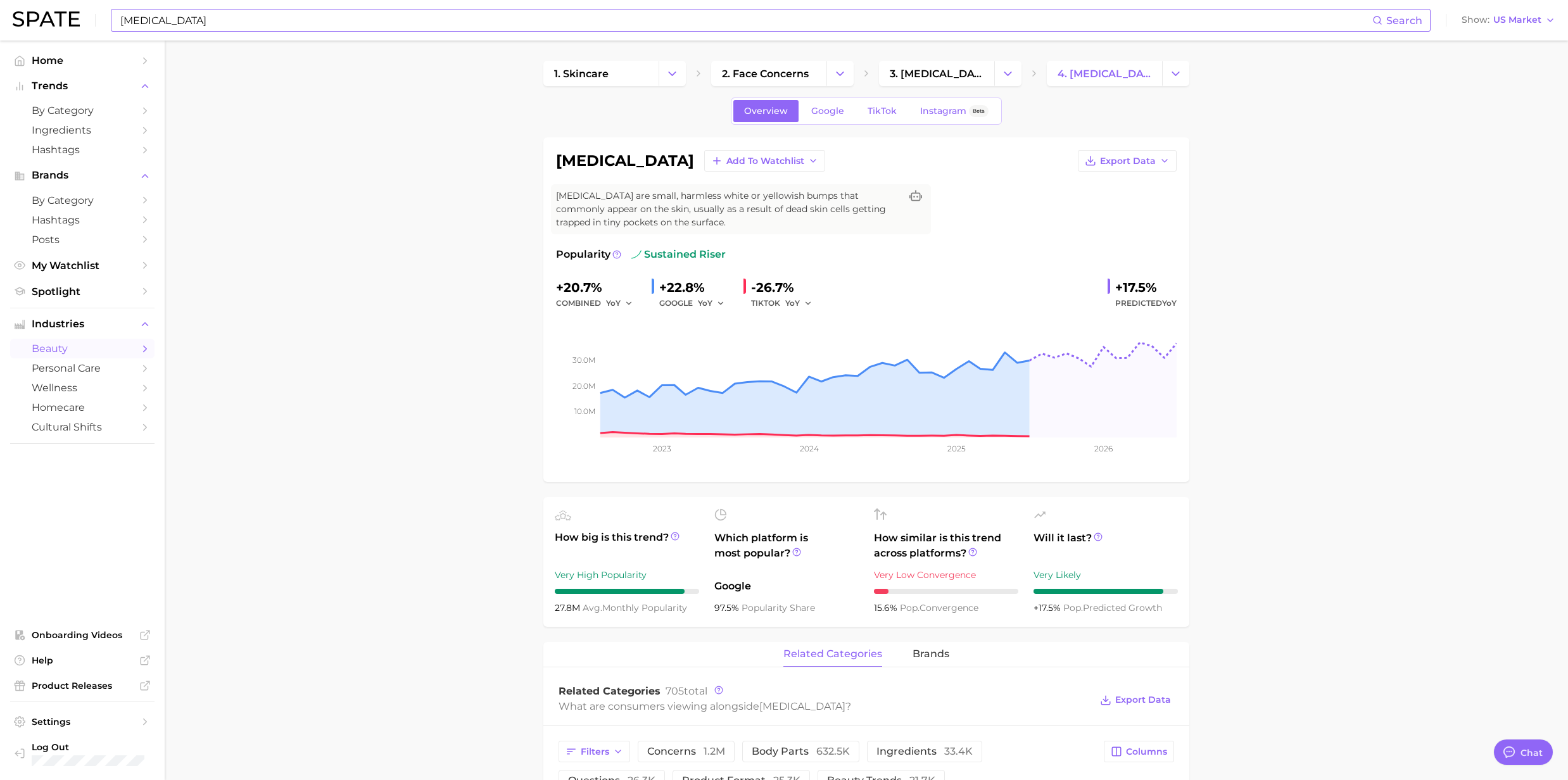
click at [176, 26] on input "[MEDICAL_DATA]" at bounding box center [746, 20] width 1254 height 22
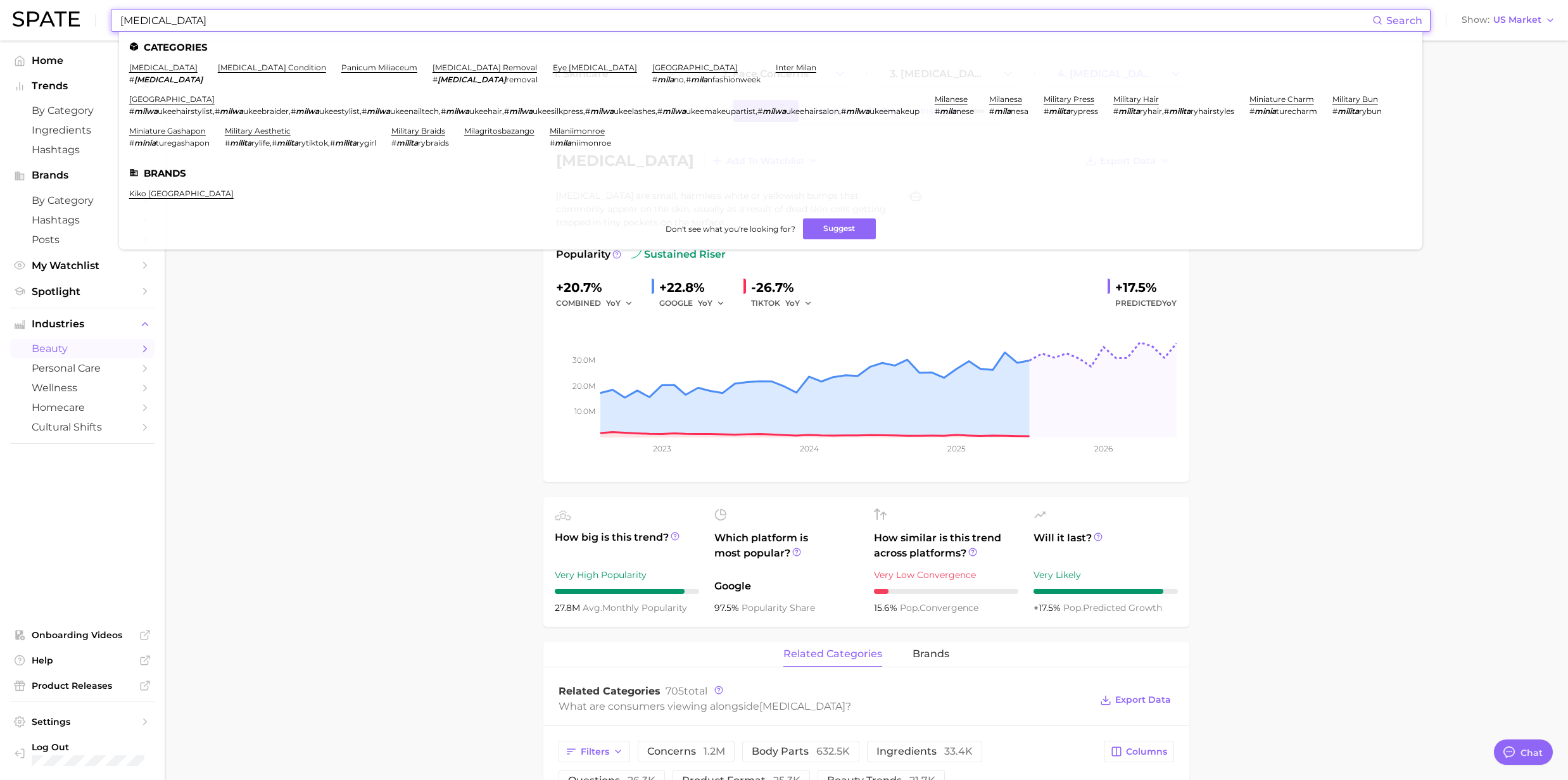
drag, startPoint x: 176, startPoint y: 26, endPoint x: 97, endPoint y: 23, distance: 79.1
click at [97, 23] on div "[MEDICAL_DATA] Search Categories [MEDICAL_DATA] # [MEDICAL_DATA][PERSON_NAME][M…" at bounding box center [784, 20] width 1543 height 40
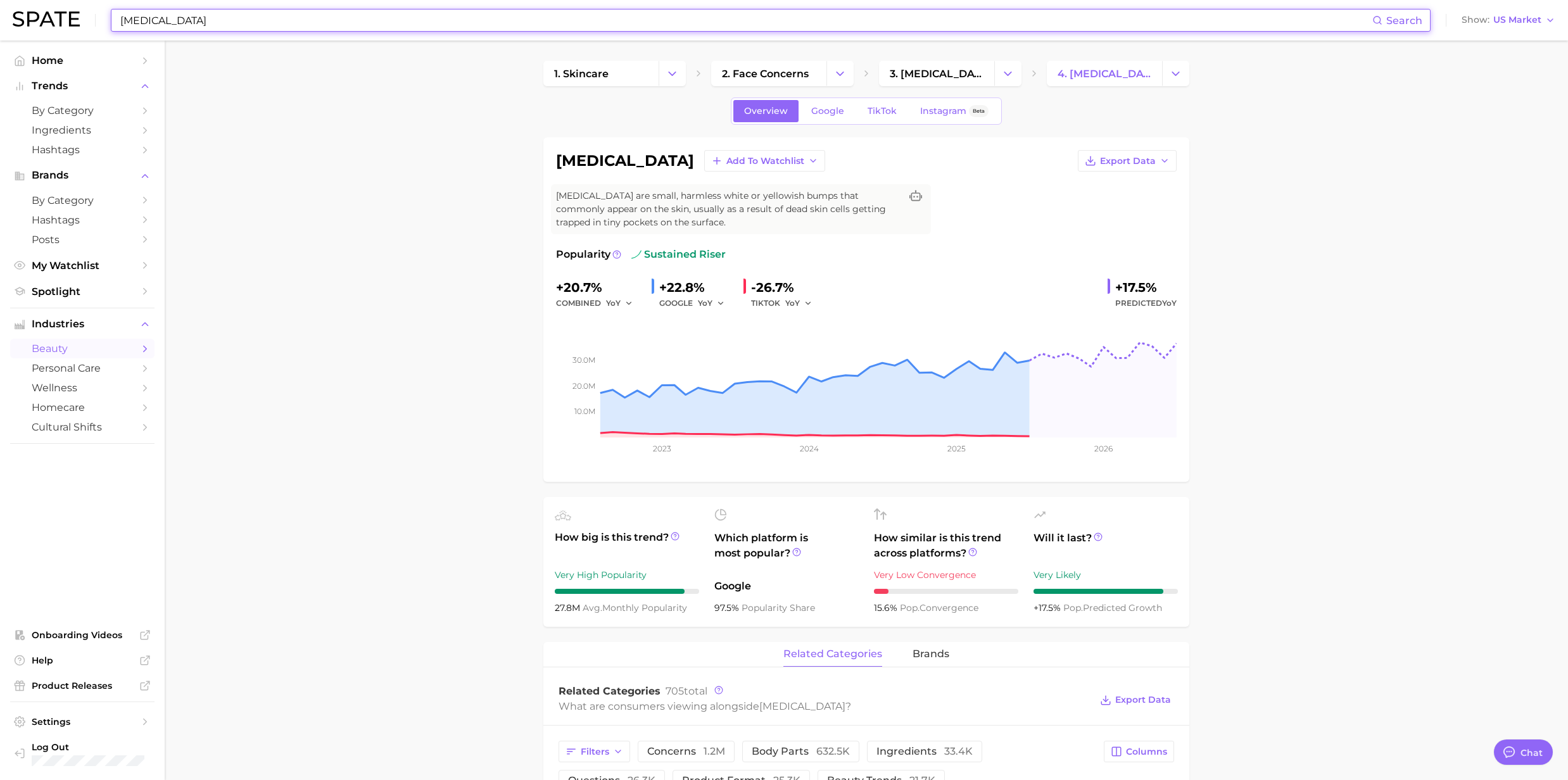
paste input "[MEDICAL_DATA]"
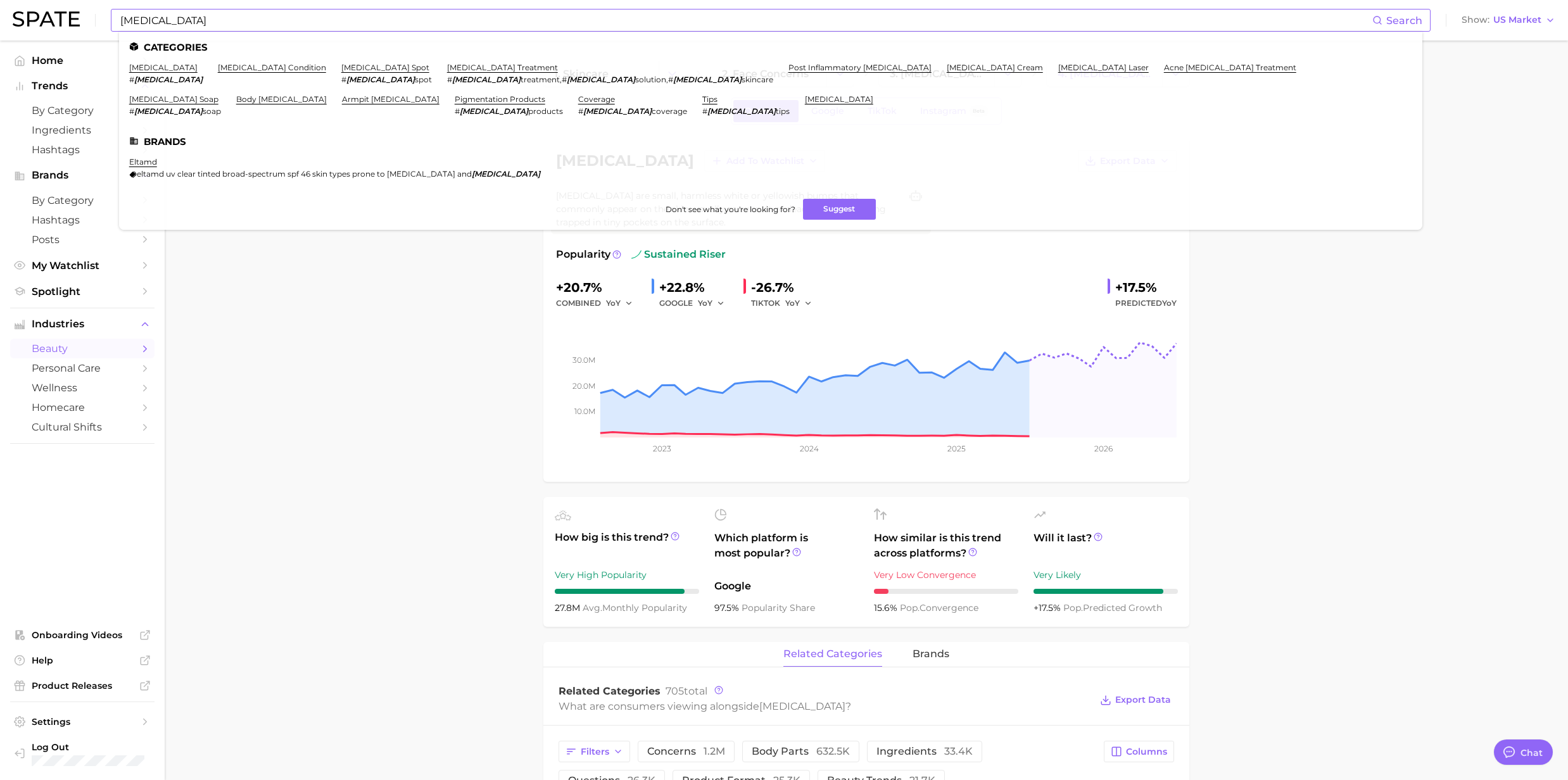
click at [161, 73] on li "[MEDICAL_DATA] # [MEDICAL_DATA]" at bounding box center [165, 73] width 73 height 22
click at [162, 68] on link "[MEDICAL_DATA]" at bounding box center [163, 68] width 69 height 10
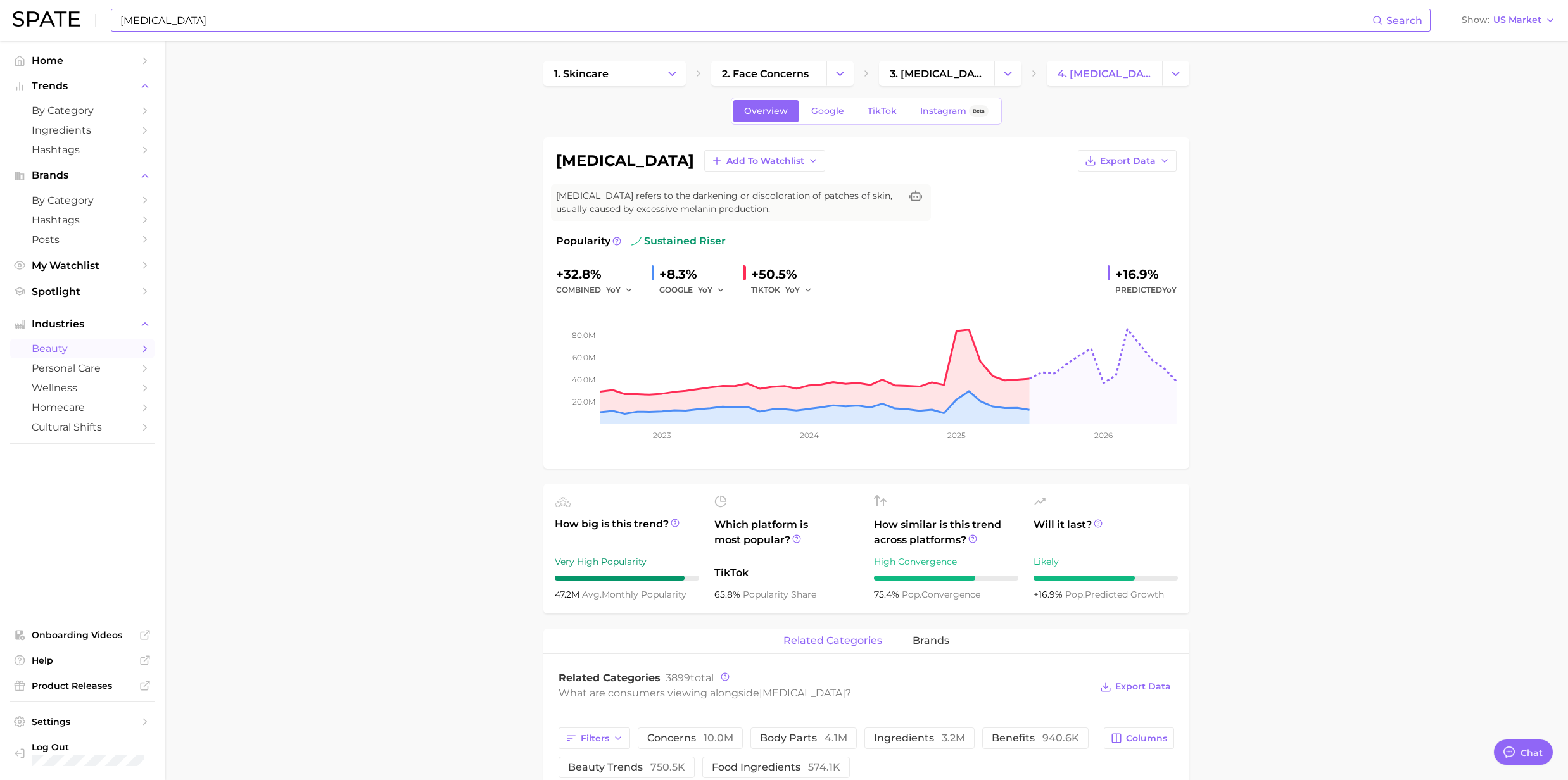
click at [287, 26] on input "[MEDICAL_DATA]" at bounding box center [746, 20] width 1254 height 22
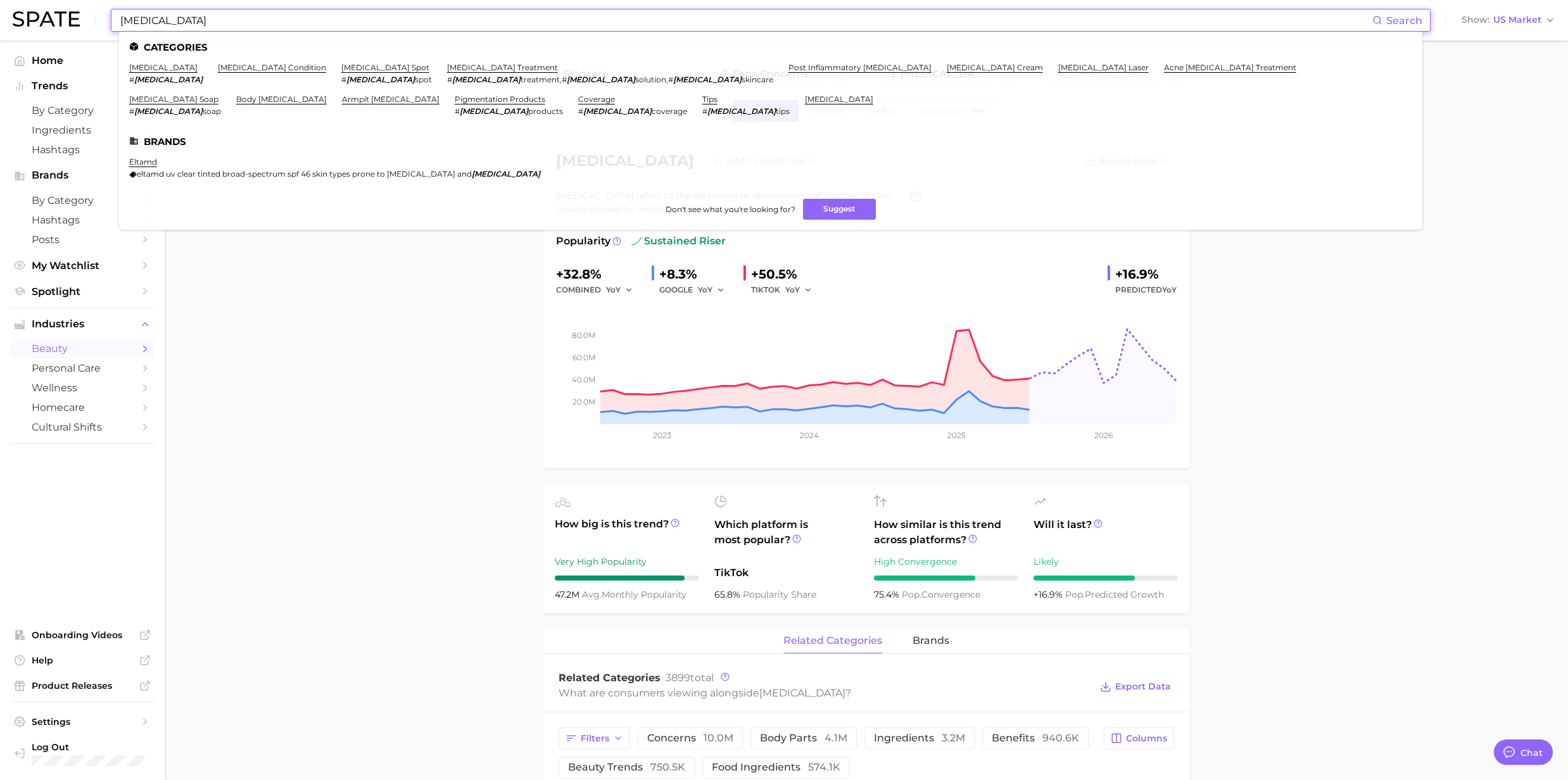
drag, startPoint x: 286, startPoint y: 26, endPoint x: 36, endPoint y: 16, distance: 250.2
click at [36, 16] on div "[MEDICAL_DATA] Search Categories [MEDICAL_DATA] # [MEDICAL_DATA] [MEDICAL_DATA]…" at bounding box center [784, 20] width 1543 height 40
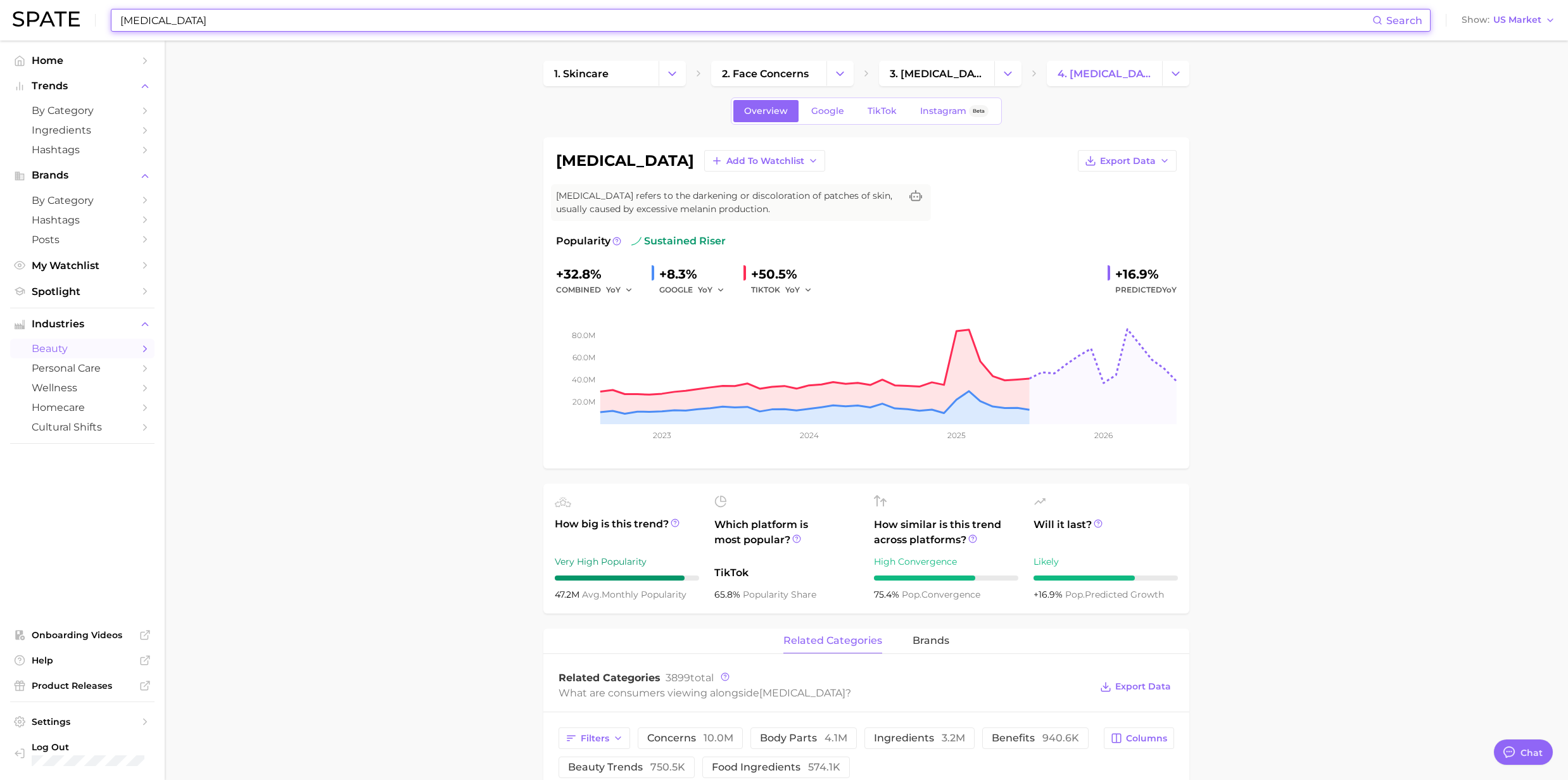
paste input "Dark spots"
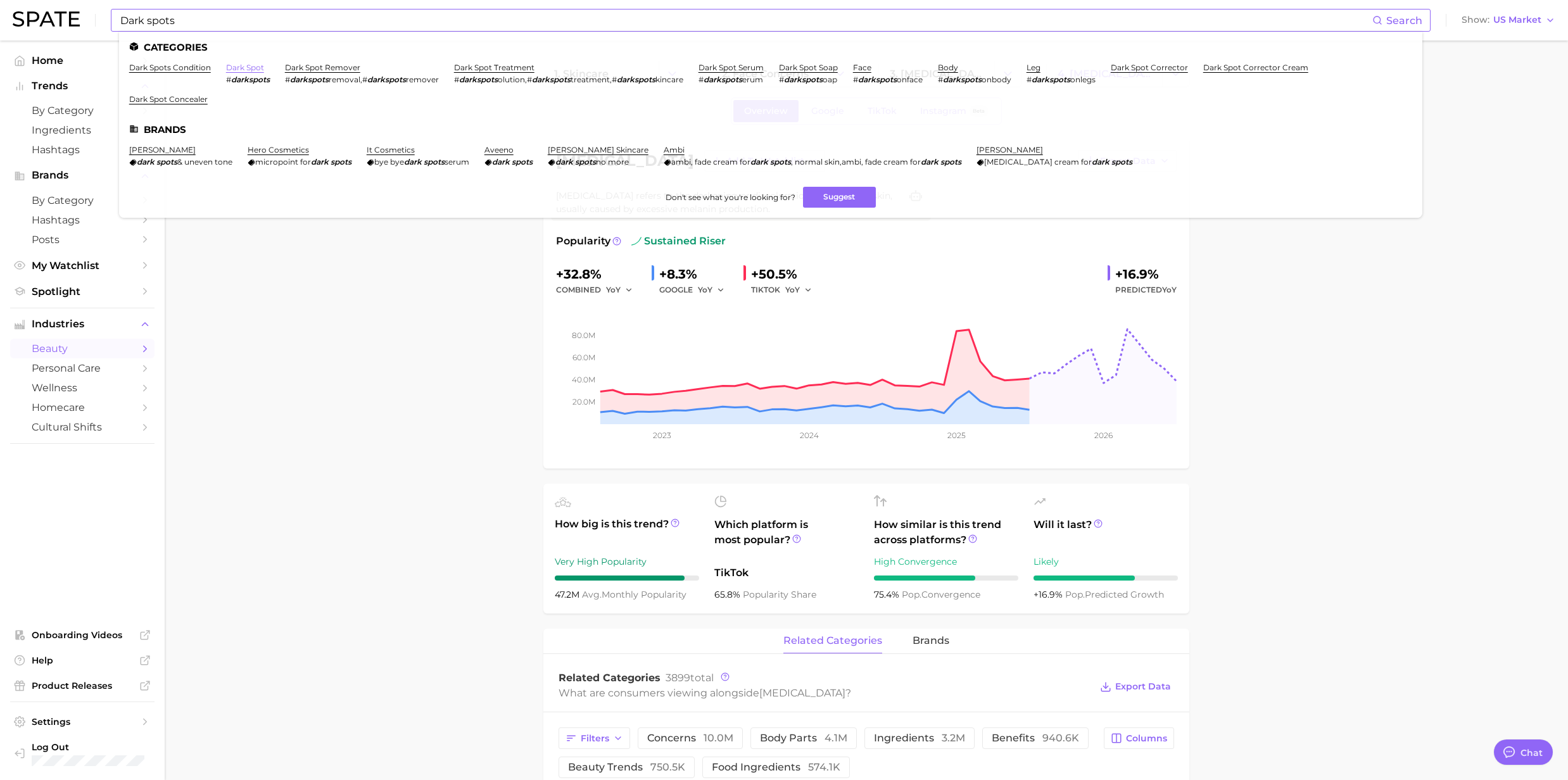
click at [239, 69] on link "dark spot" at bounding box center [244, 68] width 38 height 10
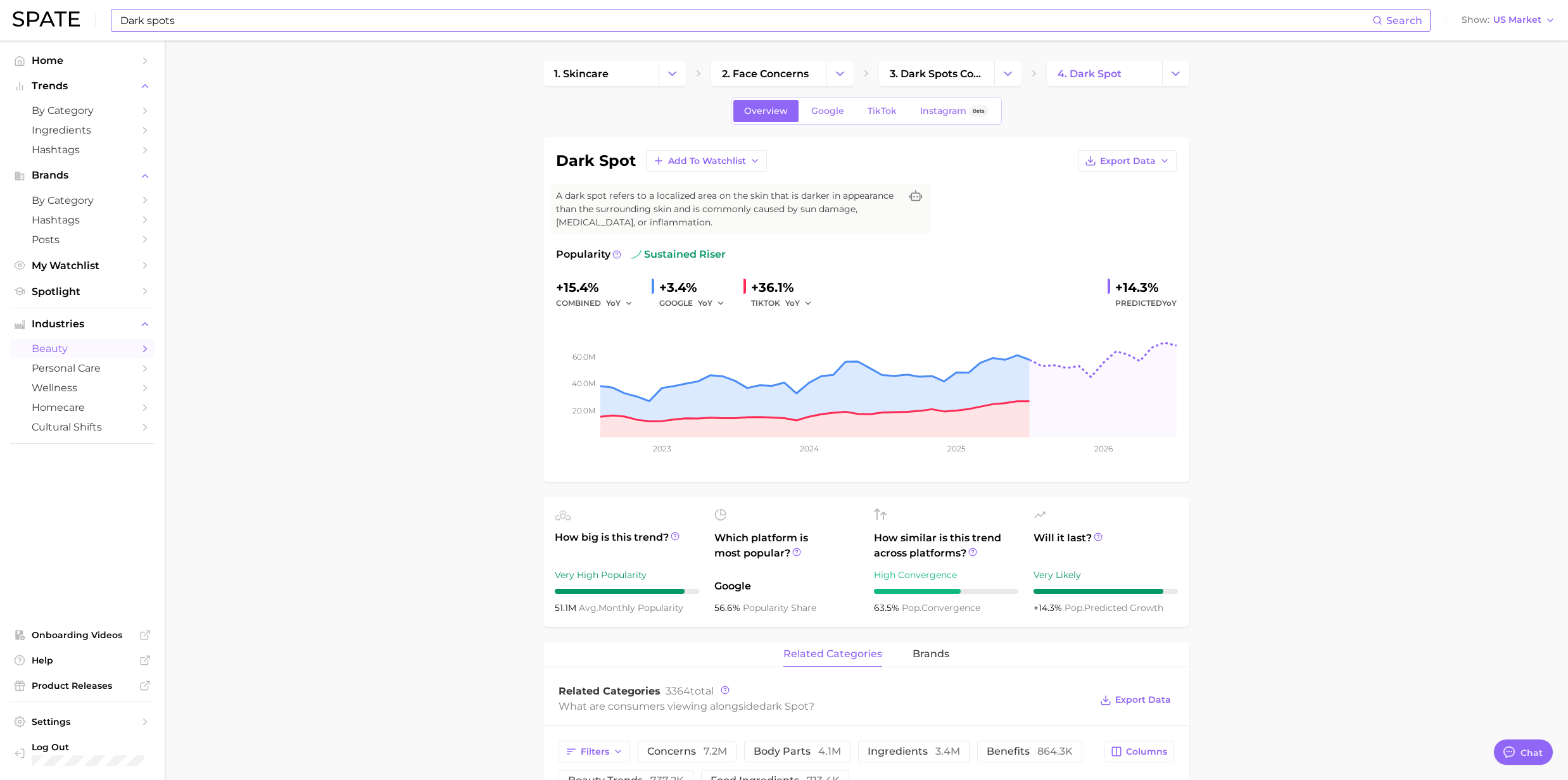
click at [221, 27] on input "Dark spots" at bounding box center [746, 20] width 1254 height 22
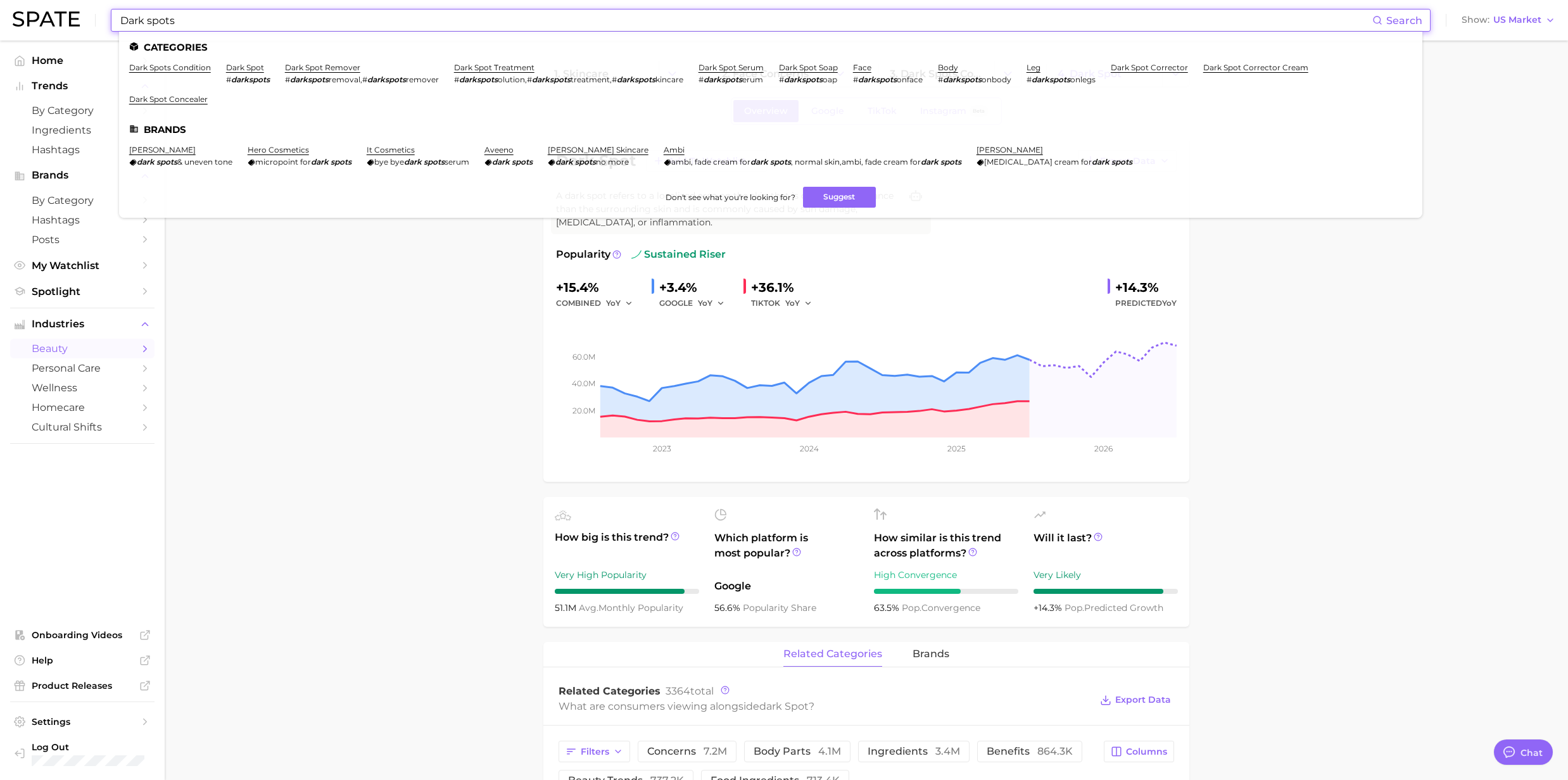
drag, startPoint x: 216, startPoint y: 23, endPoint x: 89, endPoint y: 20, distance: 127.0
click at [89, 20] on div "Dark spots Search Categories dark spots condition dark spot # darkspots dark sp…" at bounding box center [784, 20] width 1543 height 40
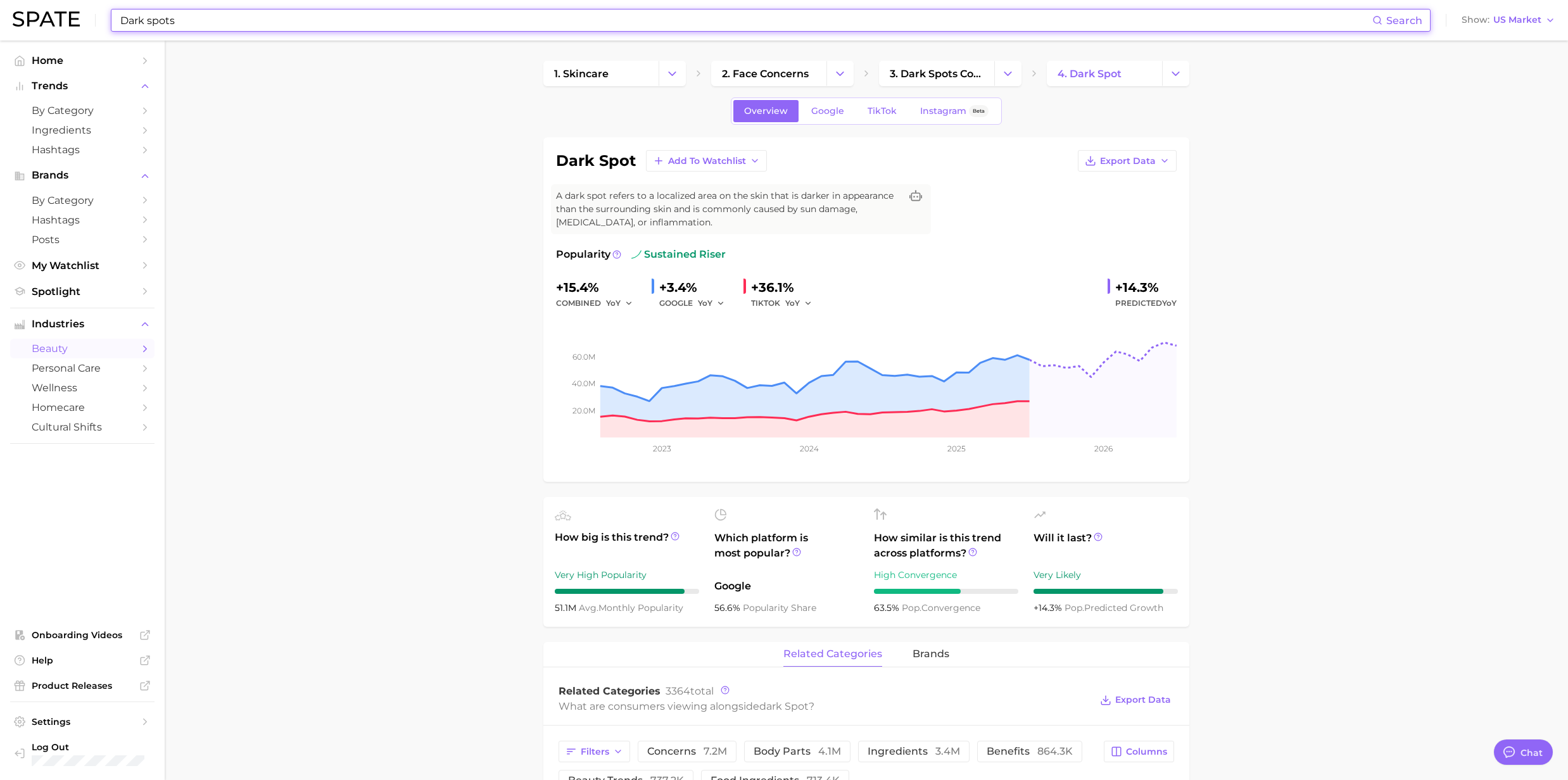
paste input "Atopic dermatiti"
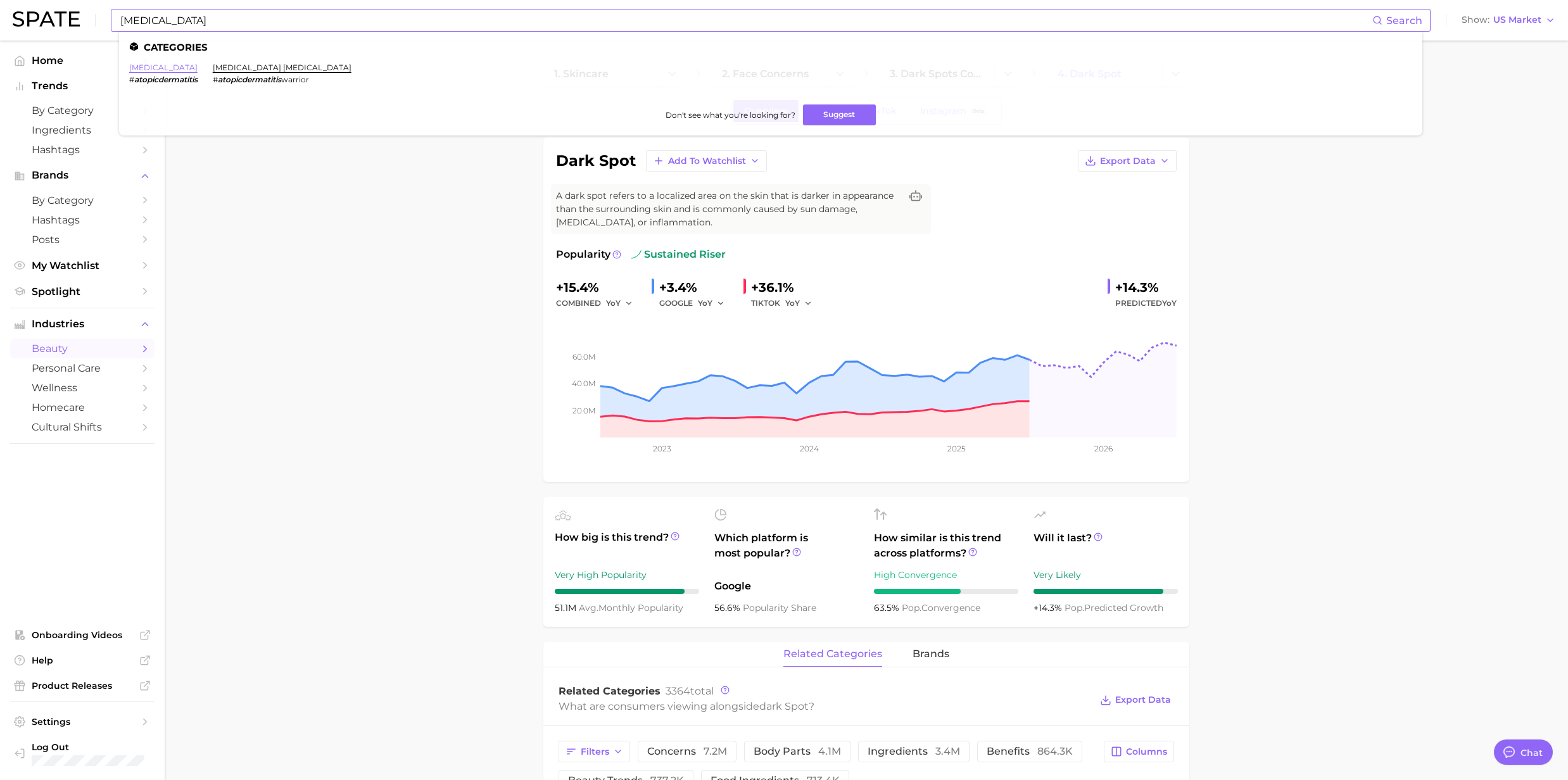
click at [160, 63] on link "[MEDICAL_DATA]" at bounding box center [163, 68] width 69 height 10
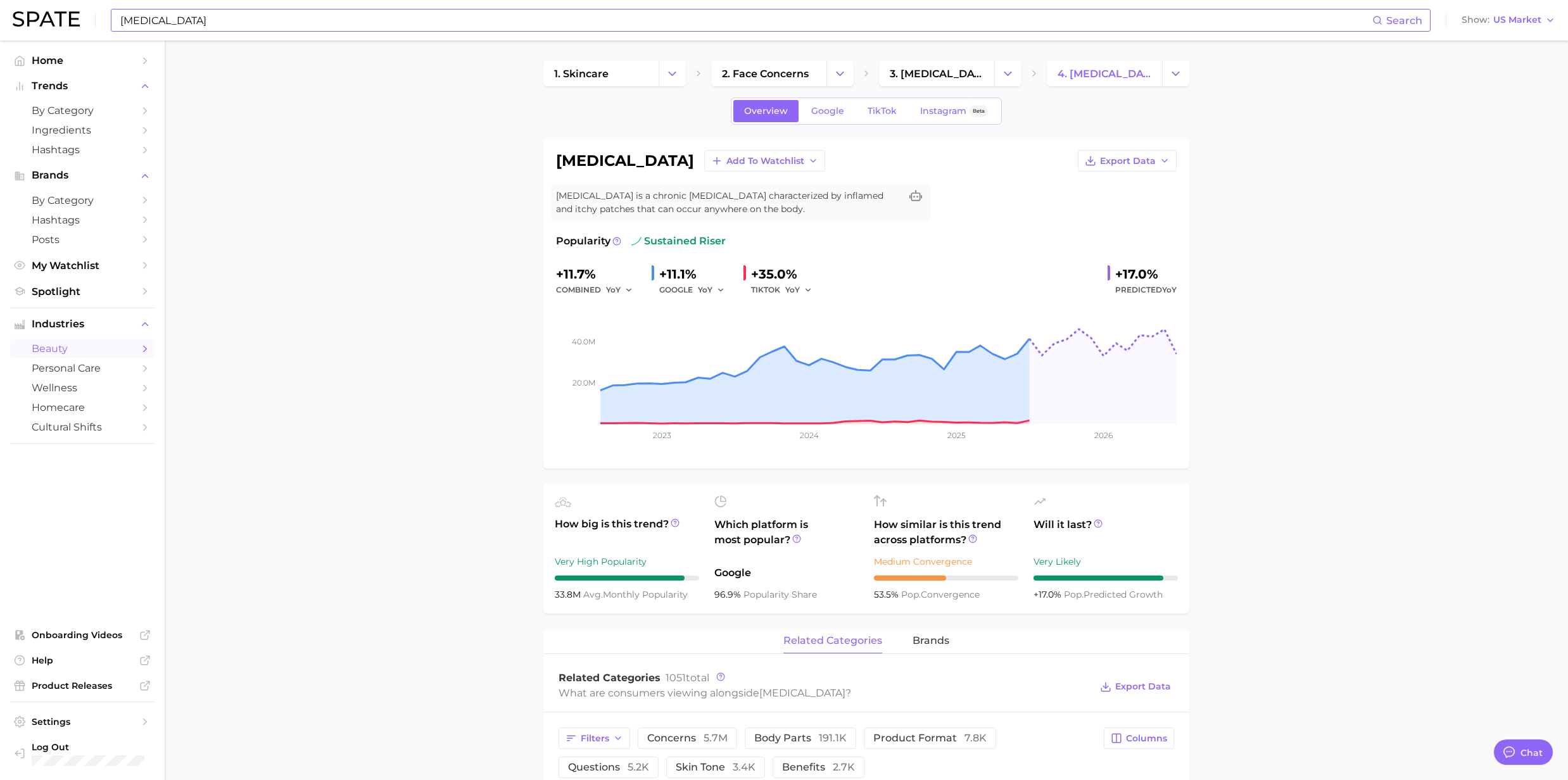
drag, startPoint x: 280, startPoint y: 31, endPoint x: 268, endPoint y: 27, distance: 12.6
click at [280, 31] on div "[MEDICAL_DATA] Search" at bounding box center [770, 20] width 1320 height 23
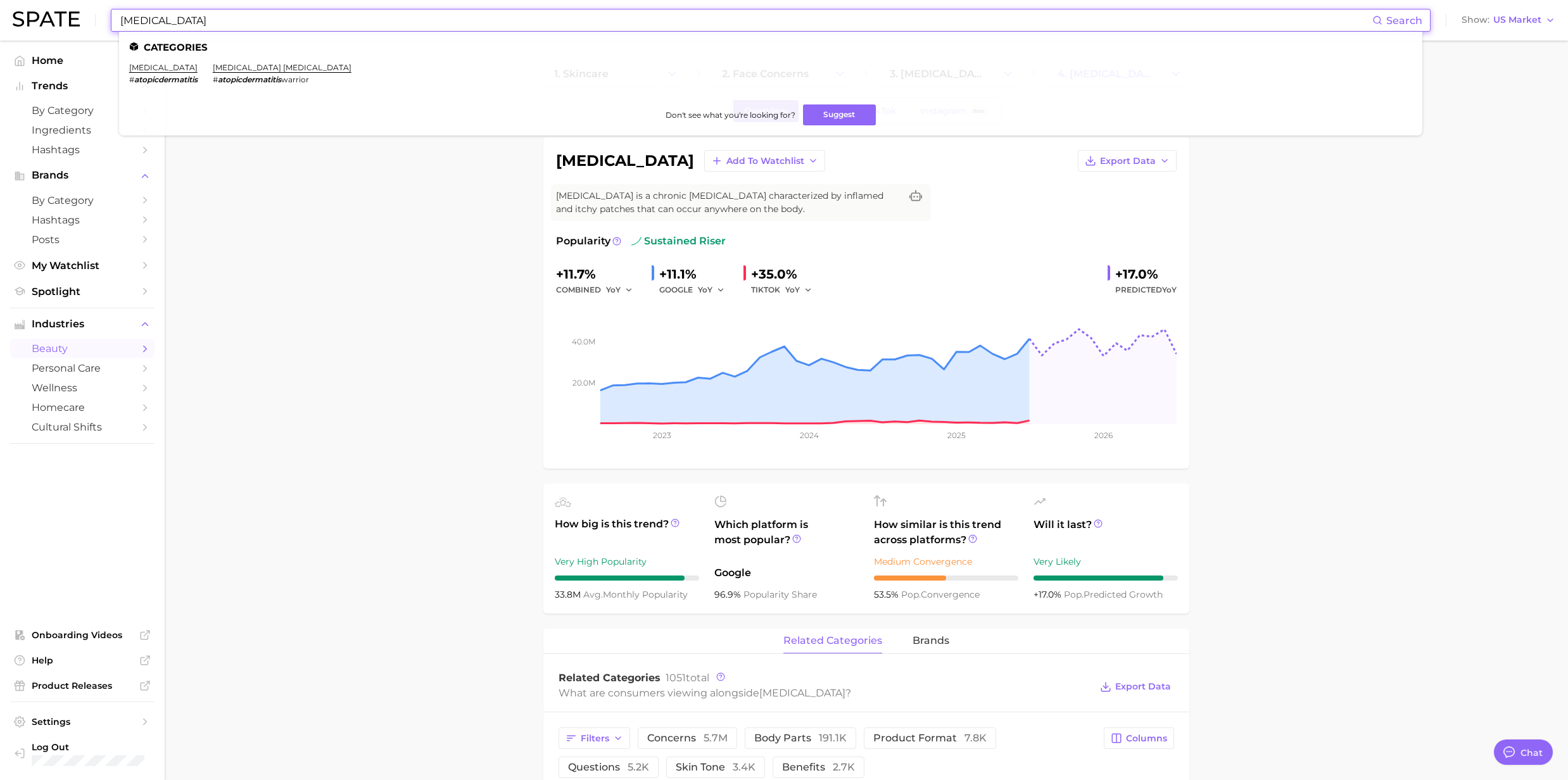
drag, startPoint x: 256, startPoint y: 22, endPoint x: 73, endPoint y: 26, distance: 183.0
click at [73, 26] on div "[MEDICAL_DATA] Search Categories [MEDICAL_DATA] # atopicdermatitis [MEDICAL_DAT…" at bounding box center [784, 20] width 1543 height 40
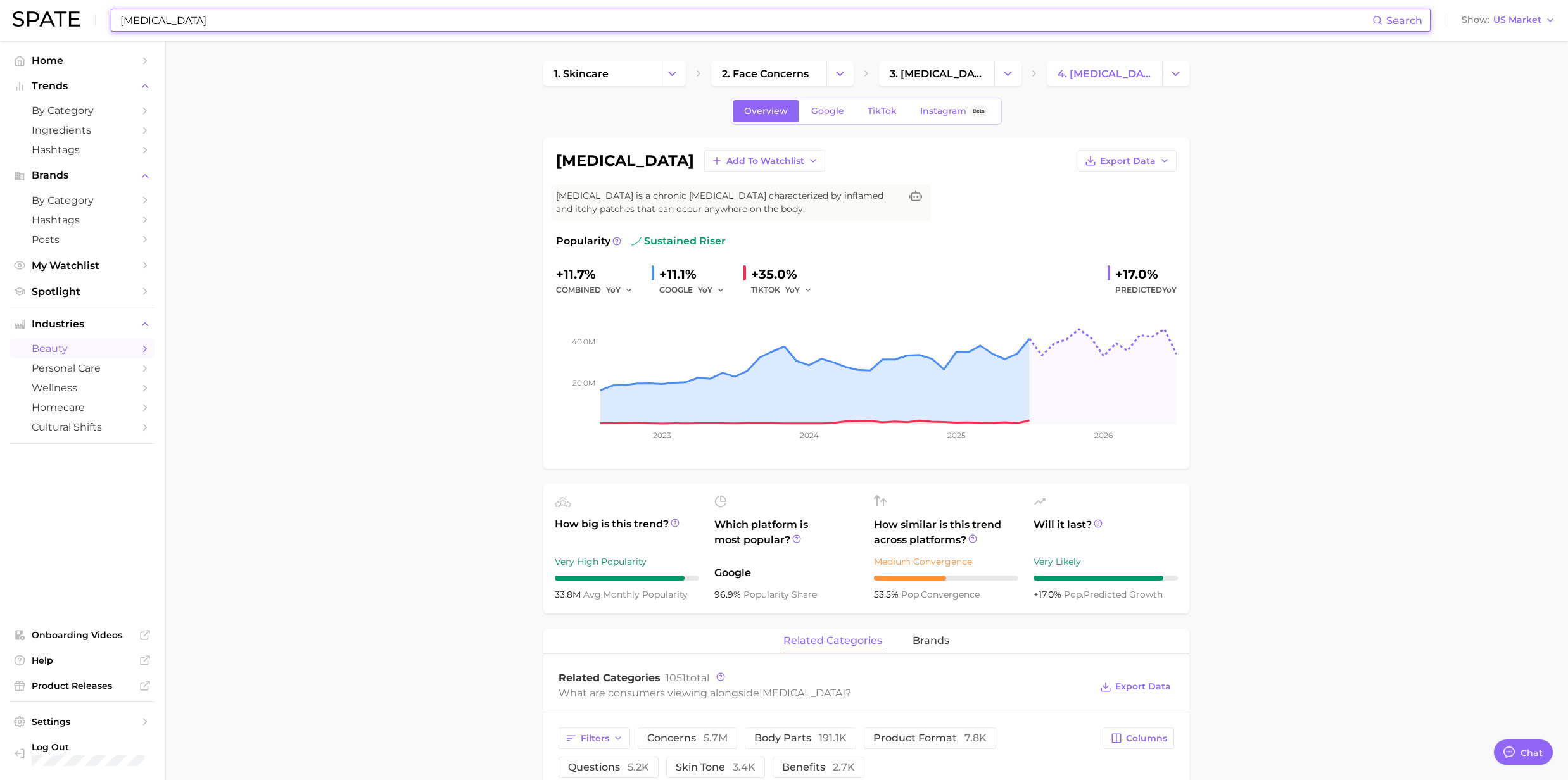
paste input "Dark circle"
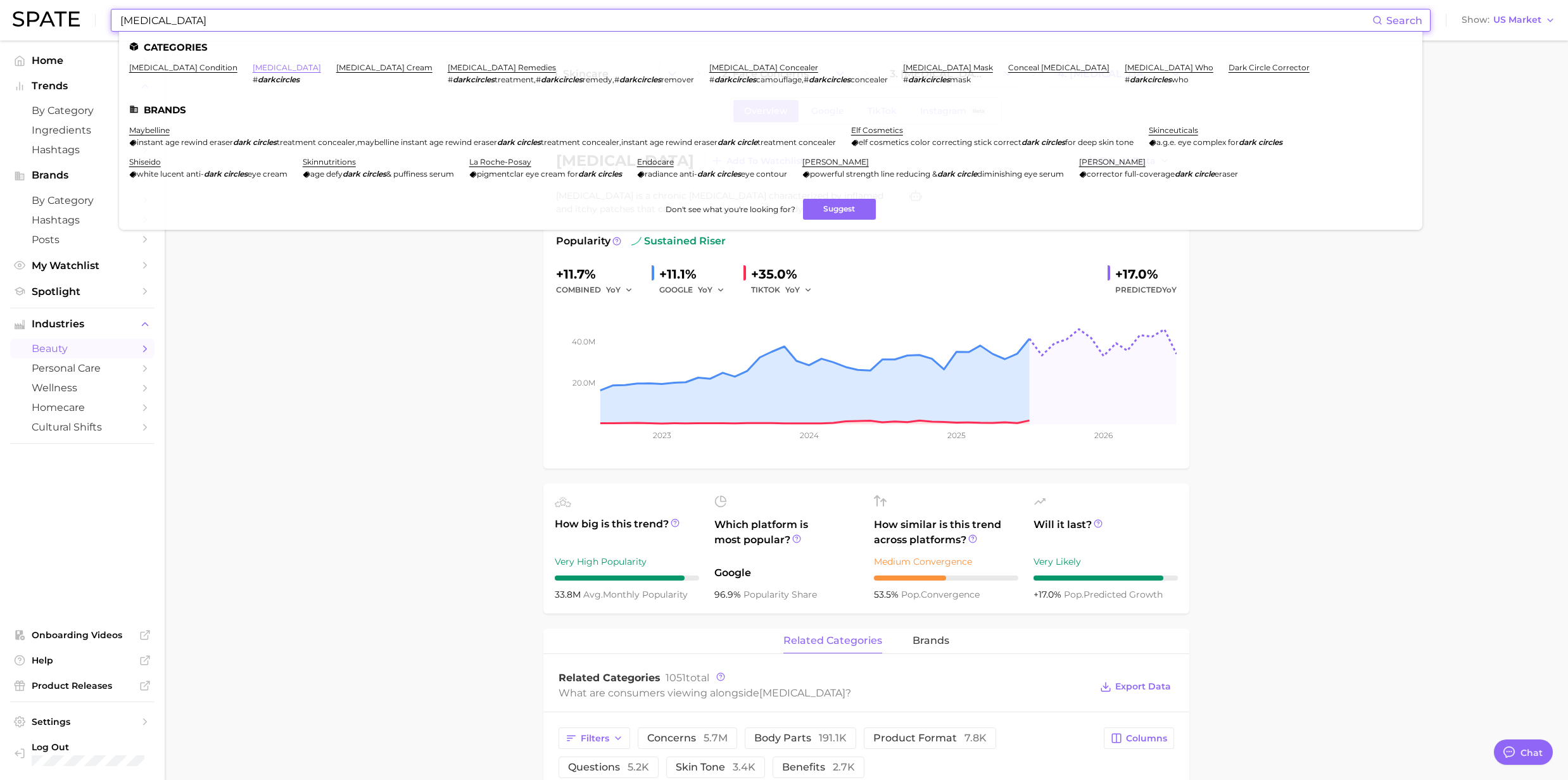
type input "[MEDICAL_DATA]"
click at [252, 68] on link "[MEDICAL_DATA]" at bounding box center [286, 68] width 69 height 10
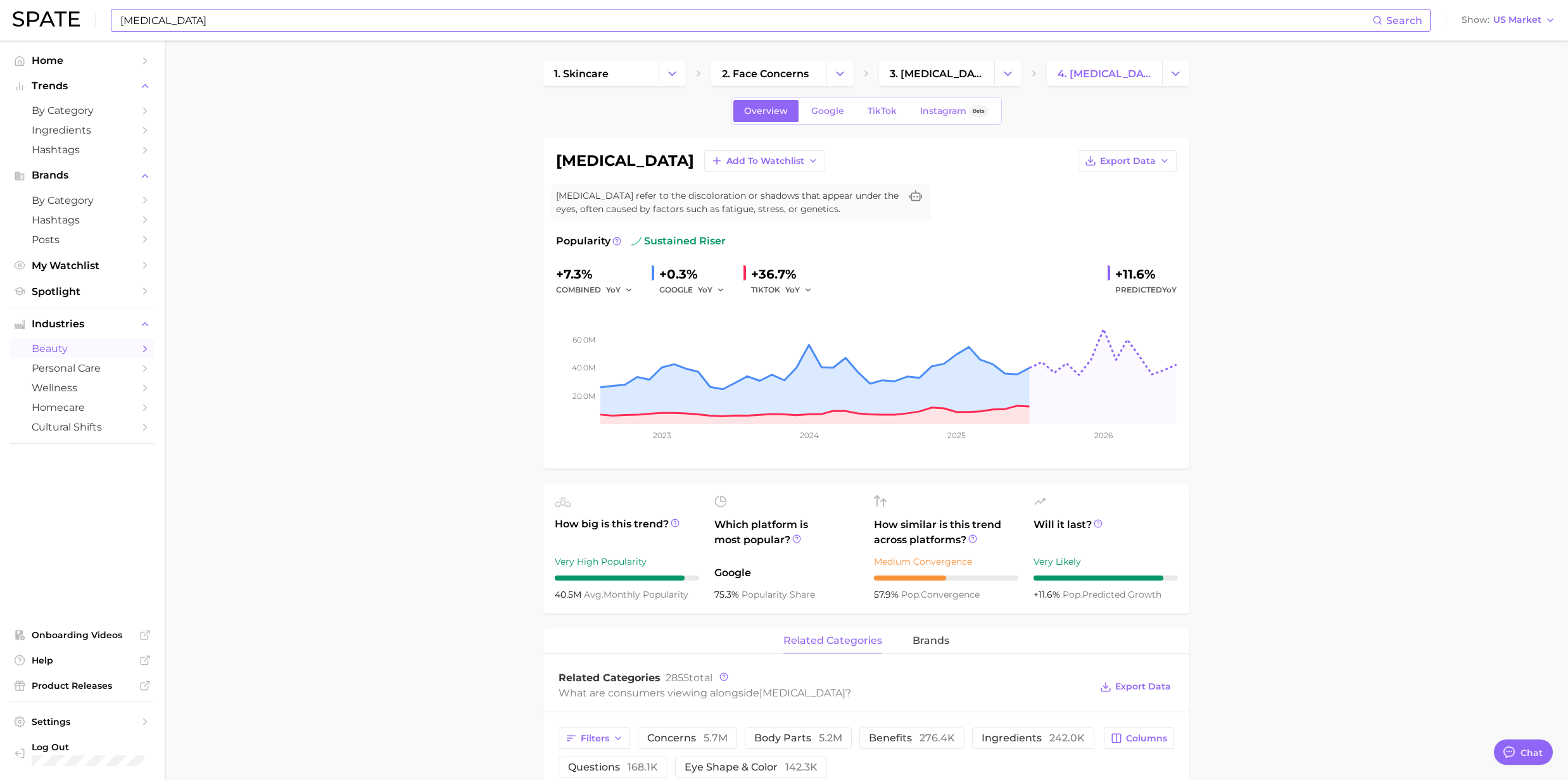
click at [203, 15] on input "[MEDICAL_DATA]" at bounding box center [746, 20] width 1254 height 22
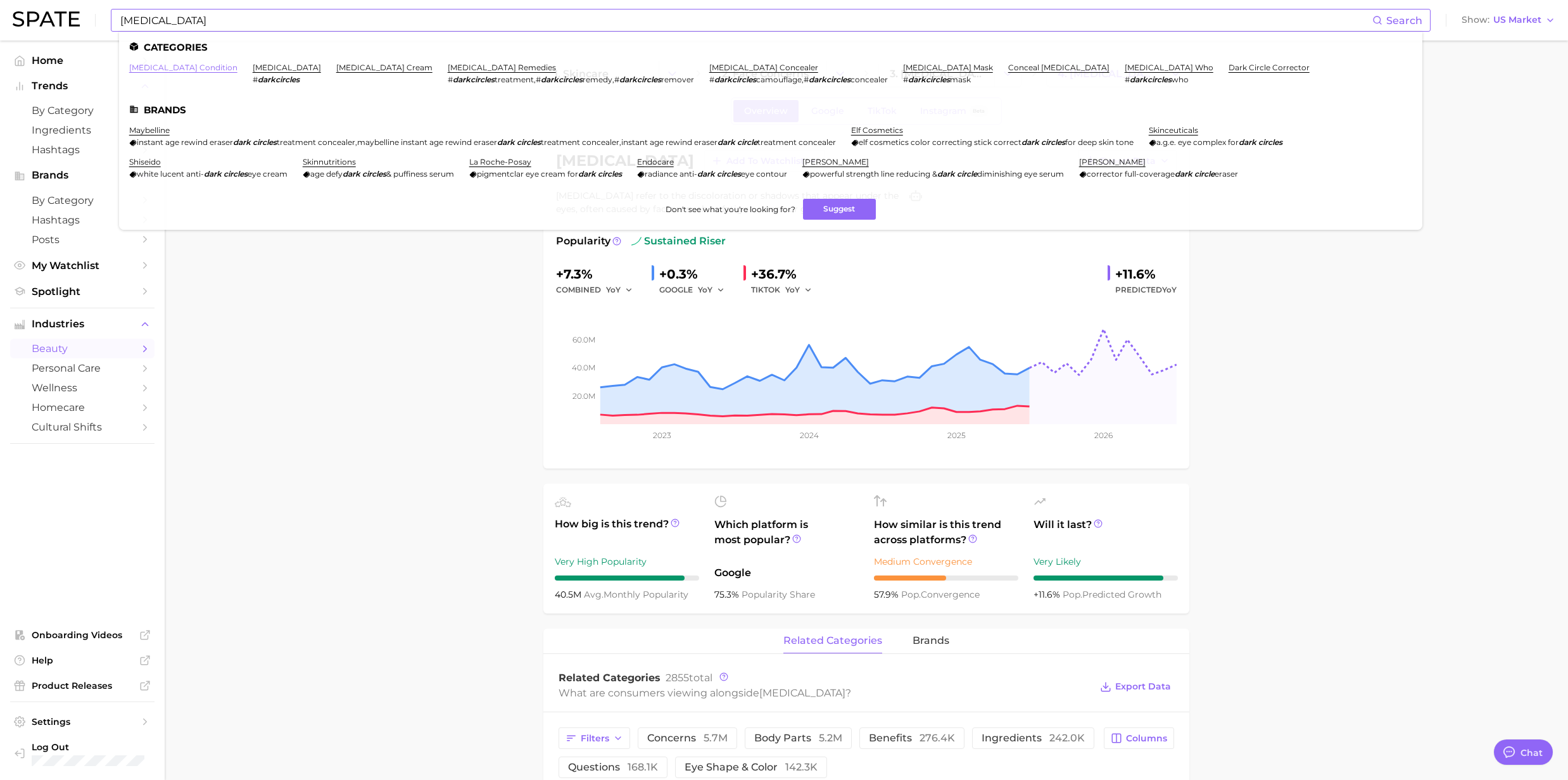
click at [190, 68] on link "[MEDICAL_DATA] condition" at bounding box center [183, 68] width 108 height 10
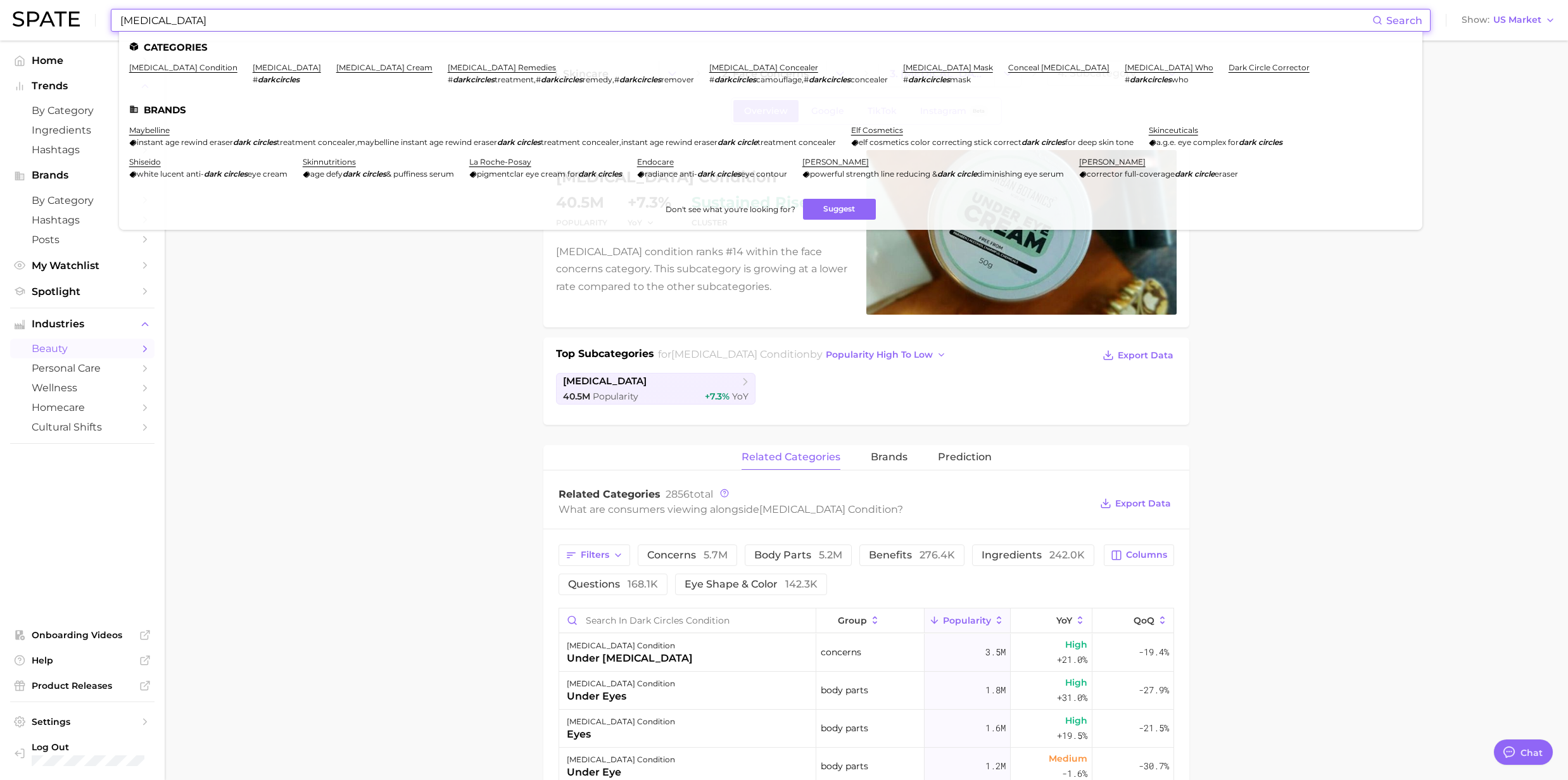
click at [190, 23] on input "[MEDICAL_DATA]" at bounding box center [746, 20] width 1254 height 22
click at [261, 64] on link "[MEDICAL_DATA]" at bounding box center [286, 68] width 69 height 10
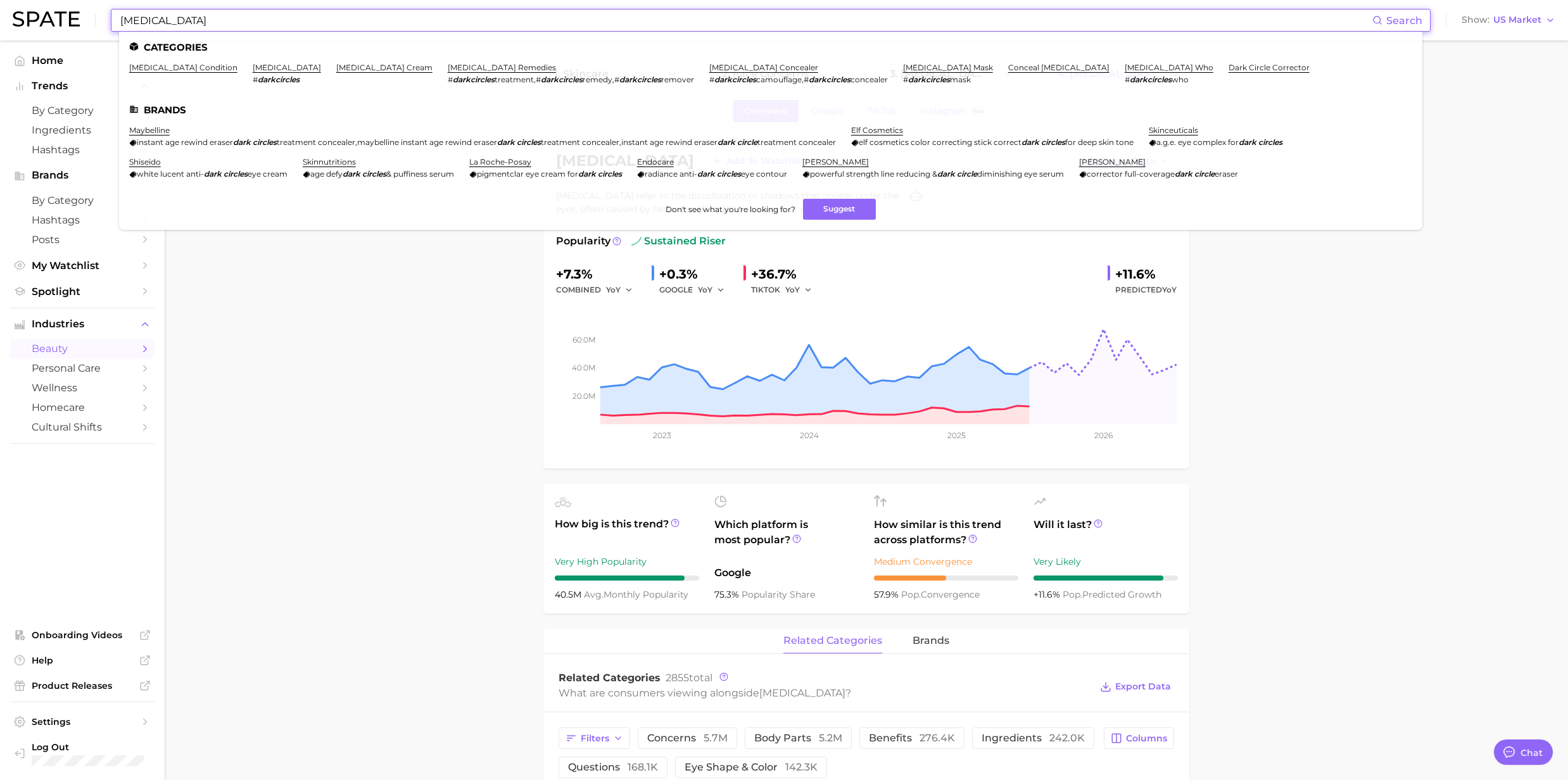
drag, startPoint x: 319, startPoint y: 23, endPoint x: 247, endPoint y: 21, distance: 72.0
click at [319, 23] on input "[MEDICAL_DATA]" at bounding box center [746, 20] width 1254 height 22
drag, startPoint x: 247, startPoint y: 21, endPoint x: 43, endPoint y: 26, distance: 204.1
click at [43, 26] on div "[MEDICAL_DATA] Search Categories [MEDICAL_DATA] condition [MEDICAL_DATA] # dark…" at bounding box center [784, 20] width 1543 height 40
paste input "[MEDICAL_DATA]"
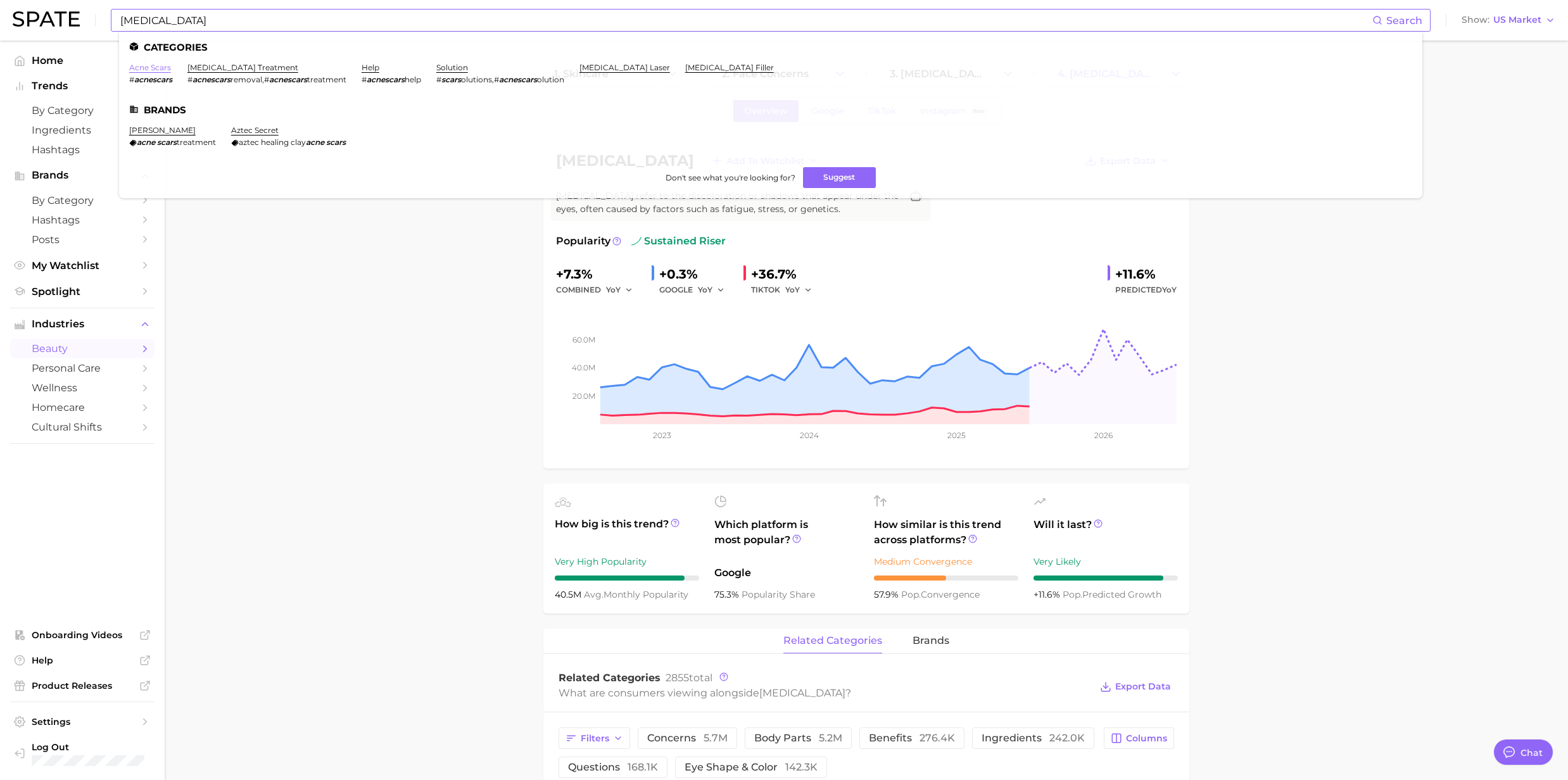
click at [140, 64] on link "acne scars" at bounding box center [150, 68] width 42 height 10
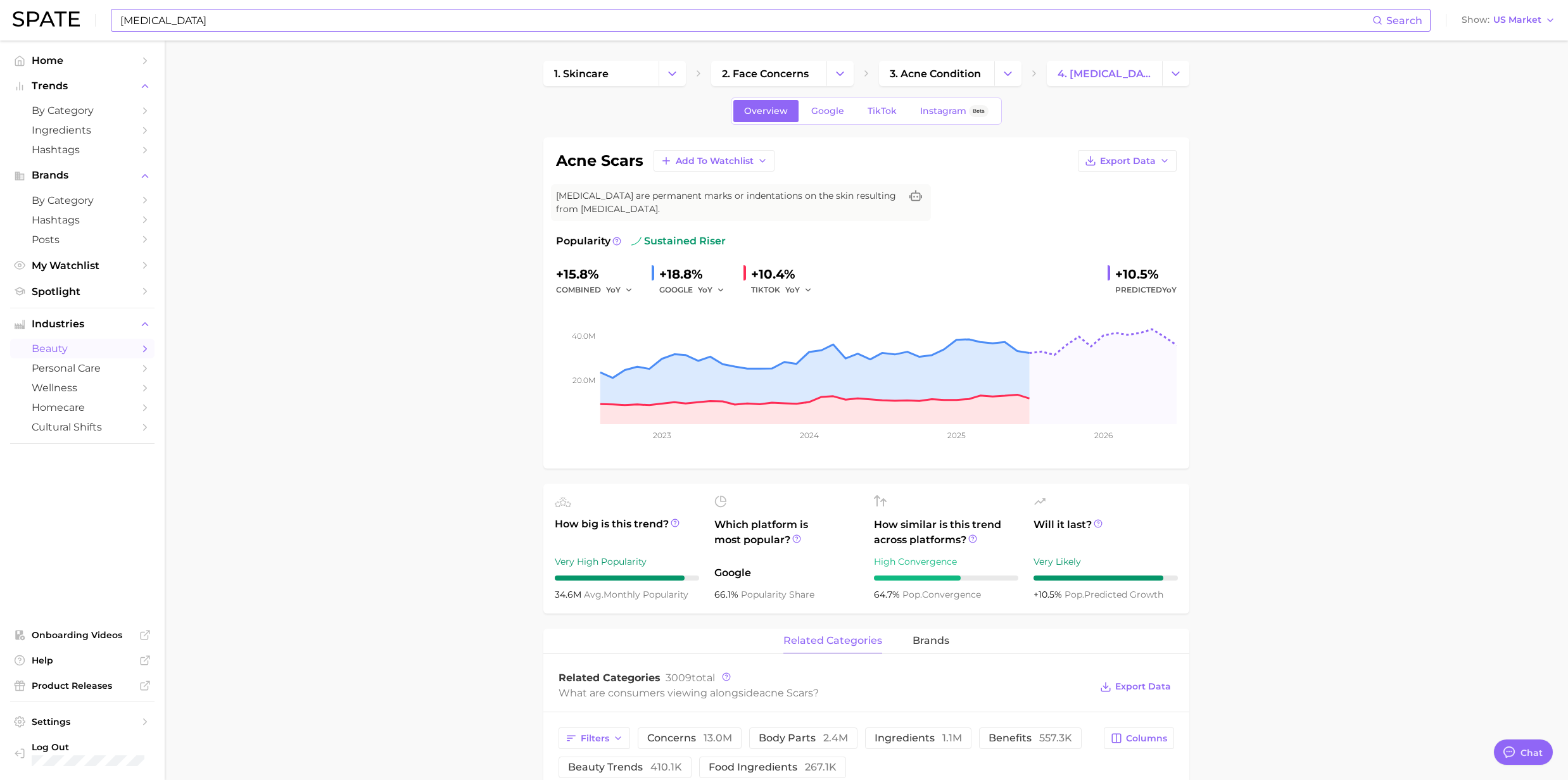
click at [176, 16] on input "[MEDICAL_DATA]" at bounding box center [746, 20] width 1254 height 22
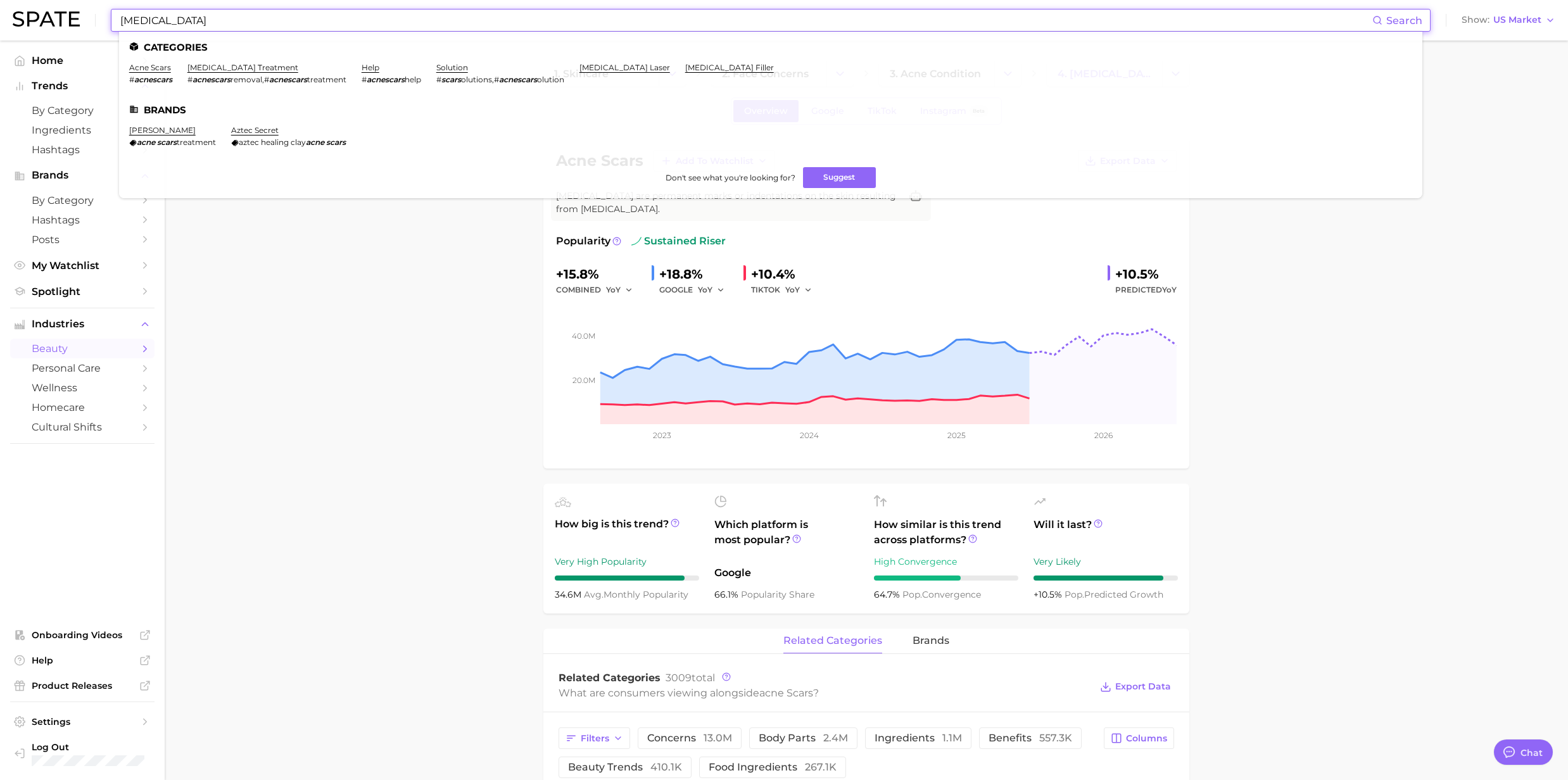
drag, startPoint x: 188, startPoint y: 19, endPoint x: 87, endPoint y: 7, distance: 101.7
click at [87, 7] on div "[MEDICAL_DATA] Search Categories [MEDICAL_DATA] # acnescars [MEDICAL_DATA] trea…" at bounding box center [784, 20] width 1543 height 40
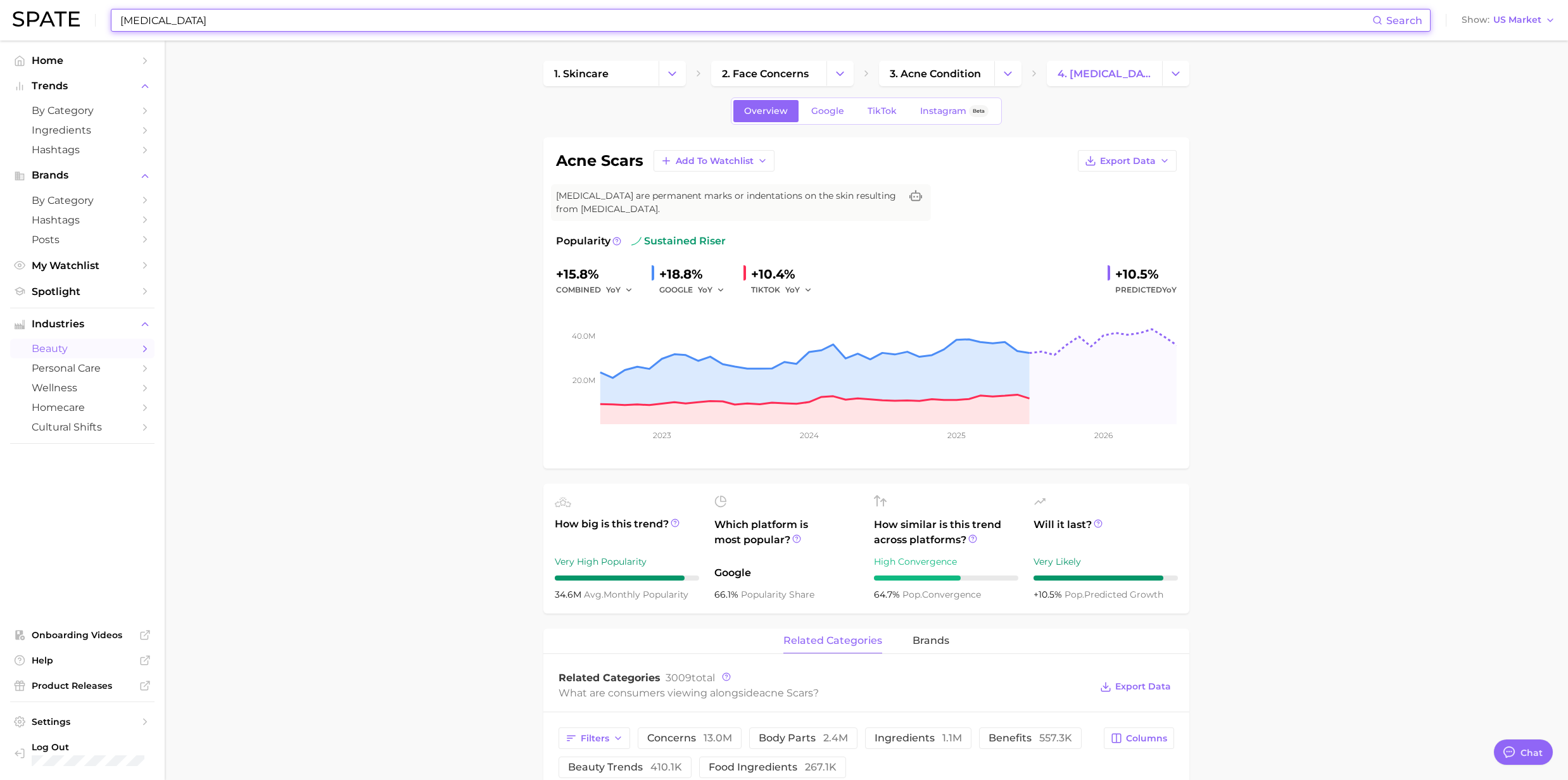
paste input "wrinkle"
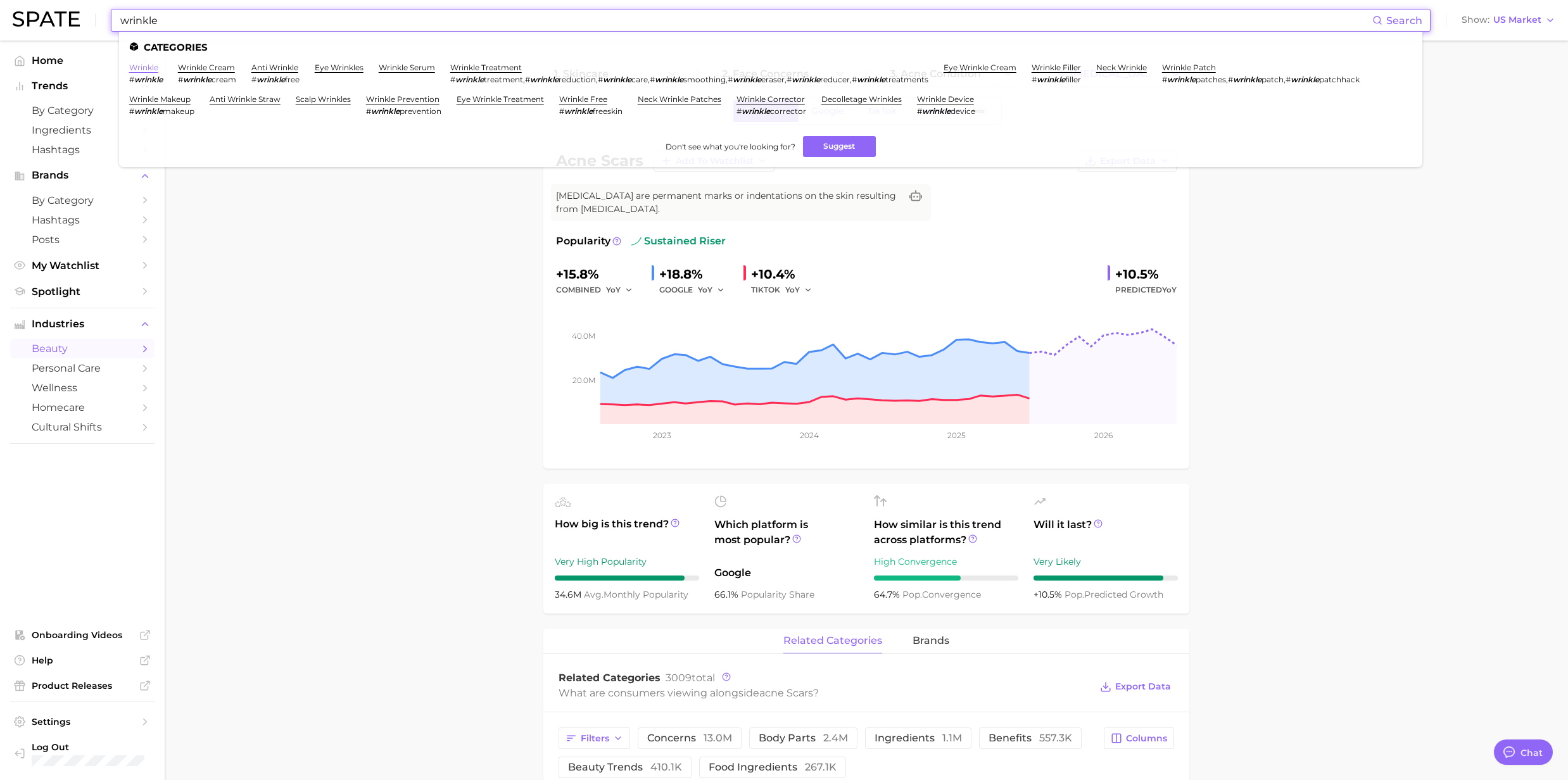
click at [146, 69] on link "wrinkle" at bounding box center [143, 68] width 29 height 10
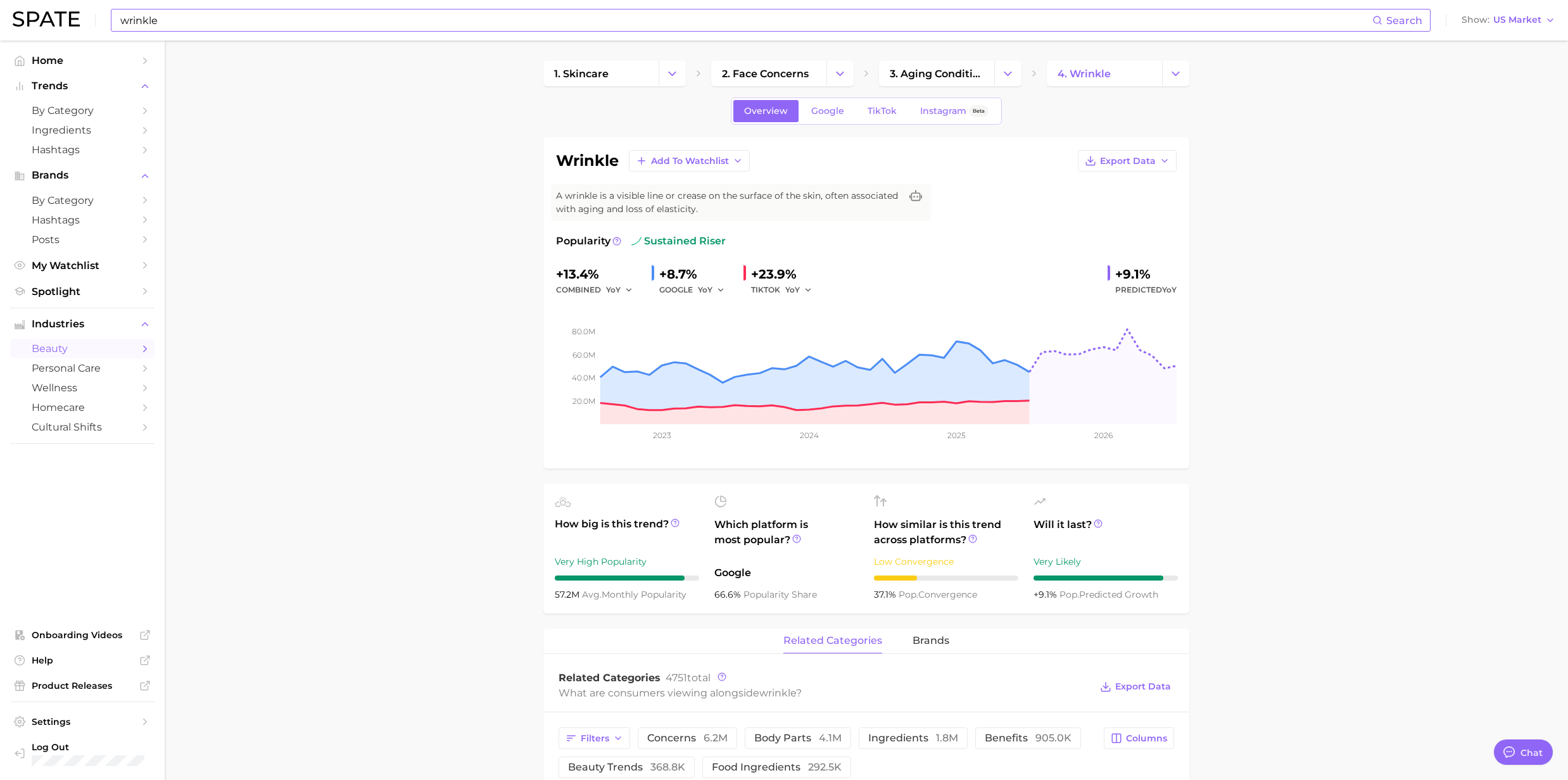
click at [193, 14] on input "wrinkle" at bounding box center [746, 20] width 1254 height 22
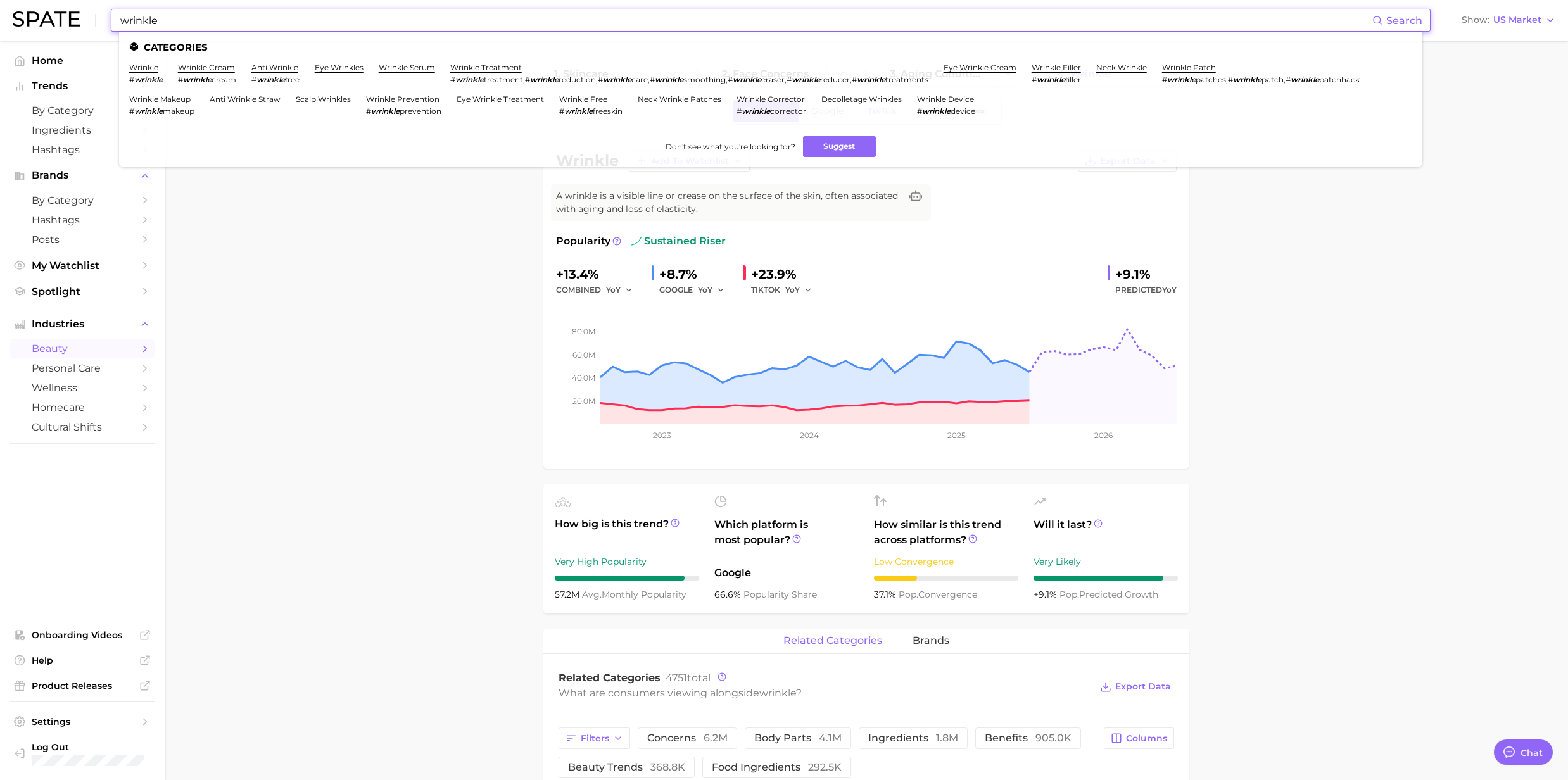
drag, startPoint x: 148, startPoint y: 13, endPoint x: 127, endPoint y: 13, distance: 21.0
click at [127, 13] on input "wrinkle" at bounding box center [746, 20] width 1254 height 22
paste input "Skin Microbiom"
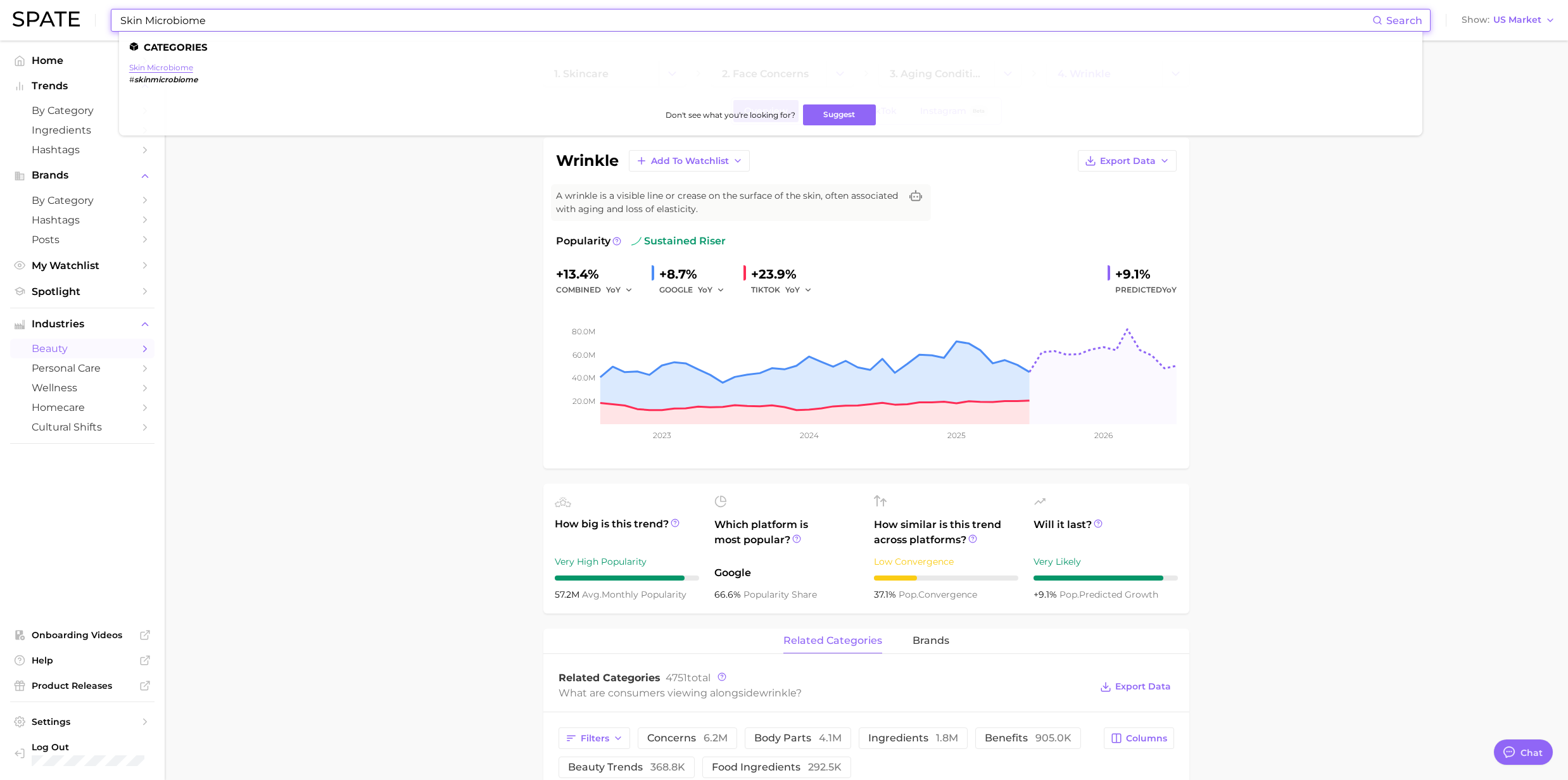
click at [171, 66] on link "skin microbiome" at bounding box center [160, 68] width 64 height 10
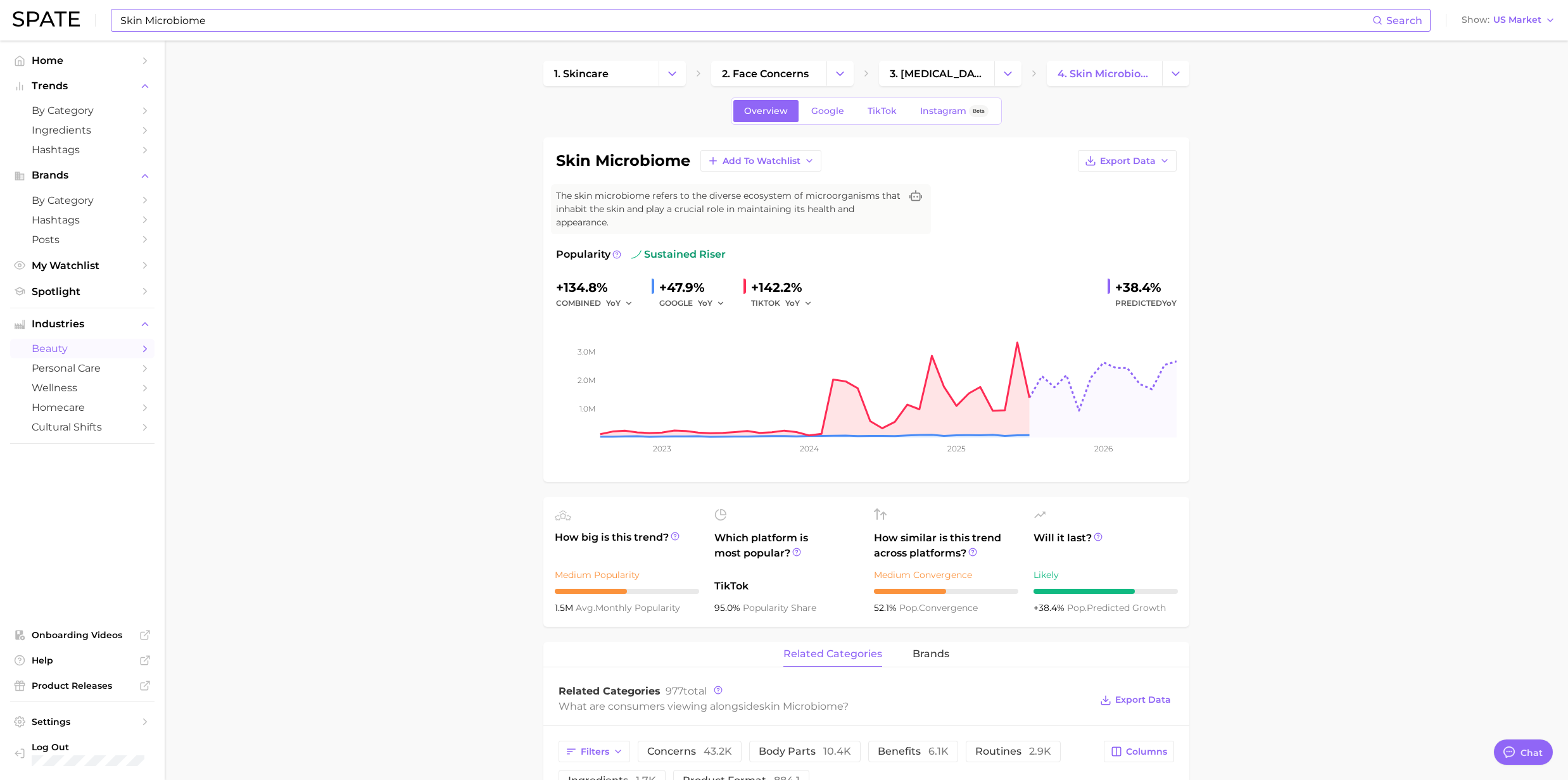
click at [267, 28] on input "Skin Microbiome" at bounding box center [746, 20] width 1254 height 22
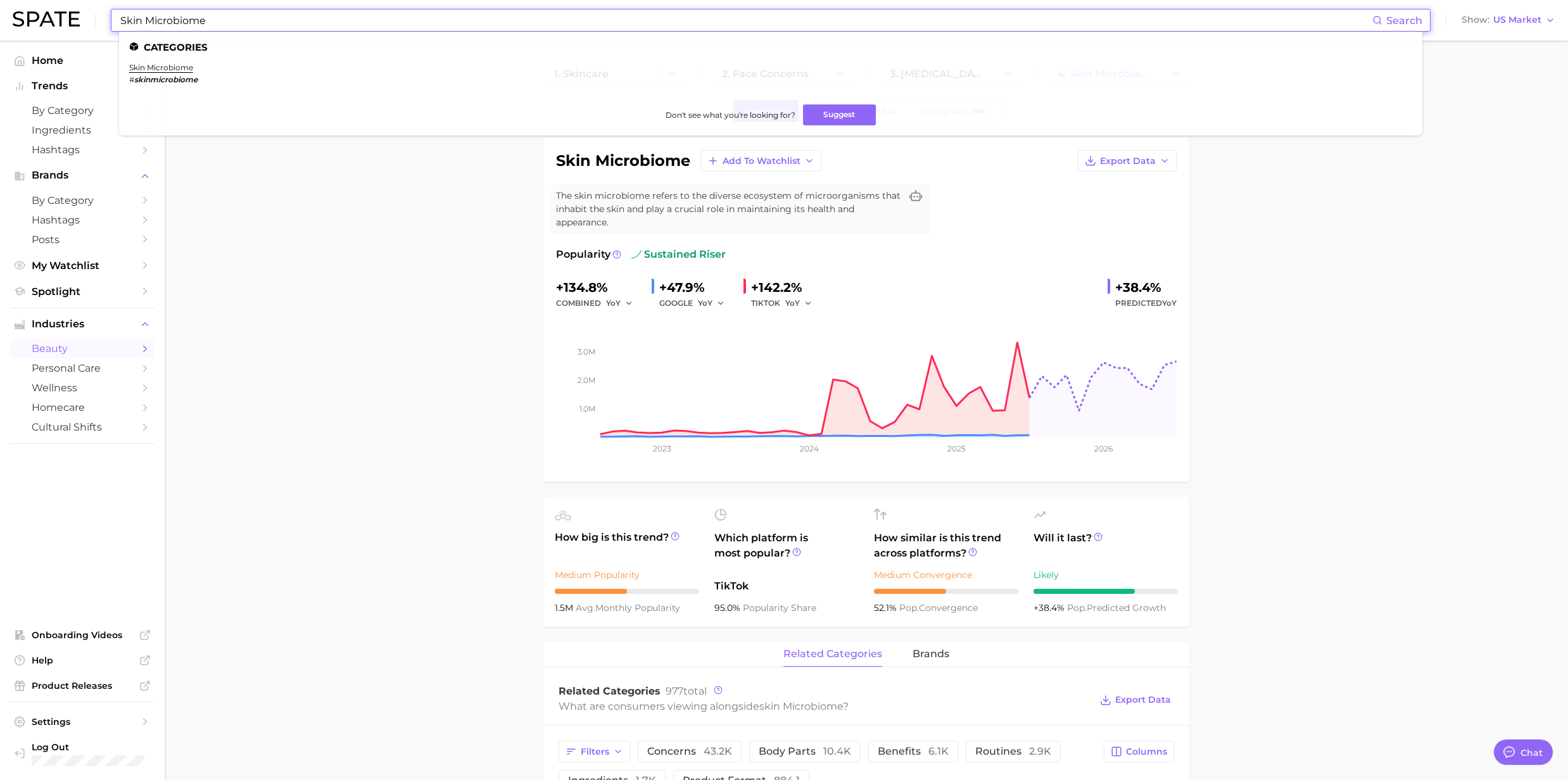
drag, startPoint x: 267, startPoint y: 28, endPoint x: 73, endPoint y: 16, distance: 194.4
click at [73, 16] on div "Skin Microbiome Search Categories skin microbiome # skinmicrobiome Don't see wh…" at bounding box center [784, 20] width 1543 height 40
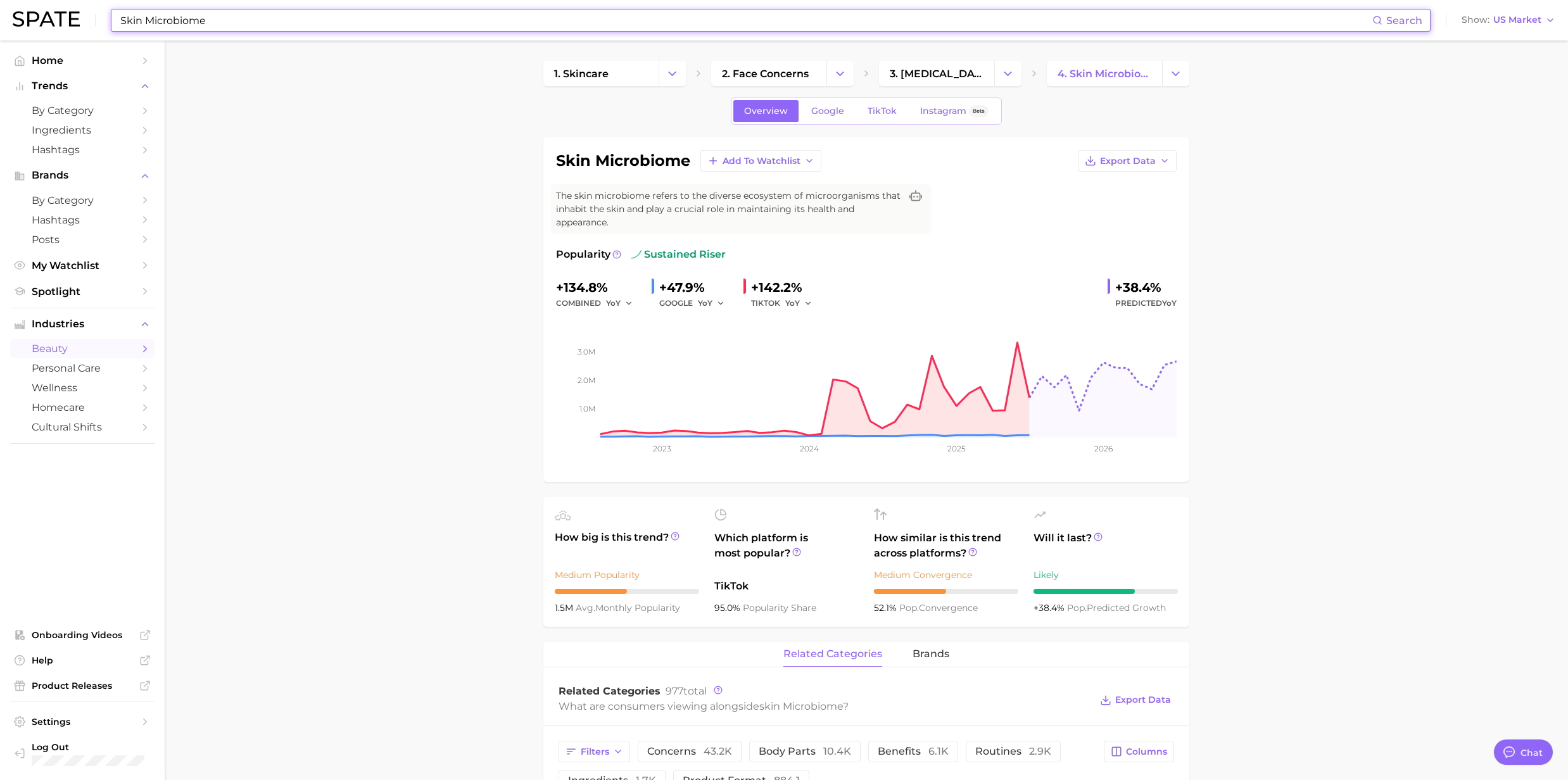
paste input "Post Inflammatory ertthema"
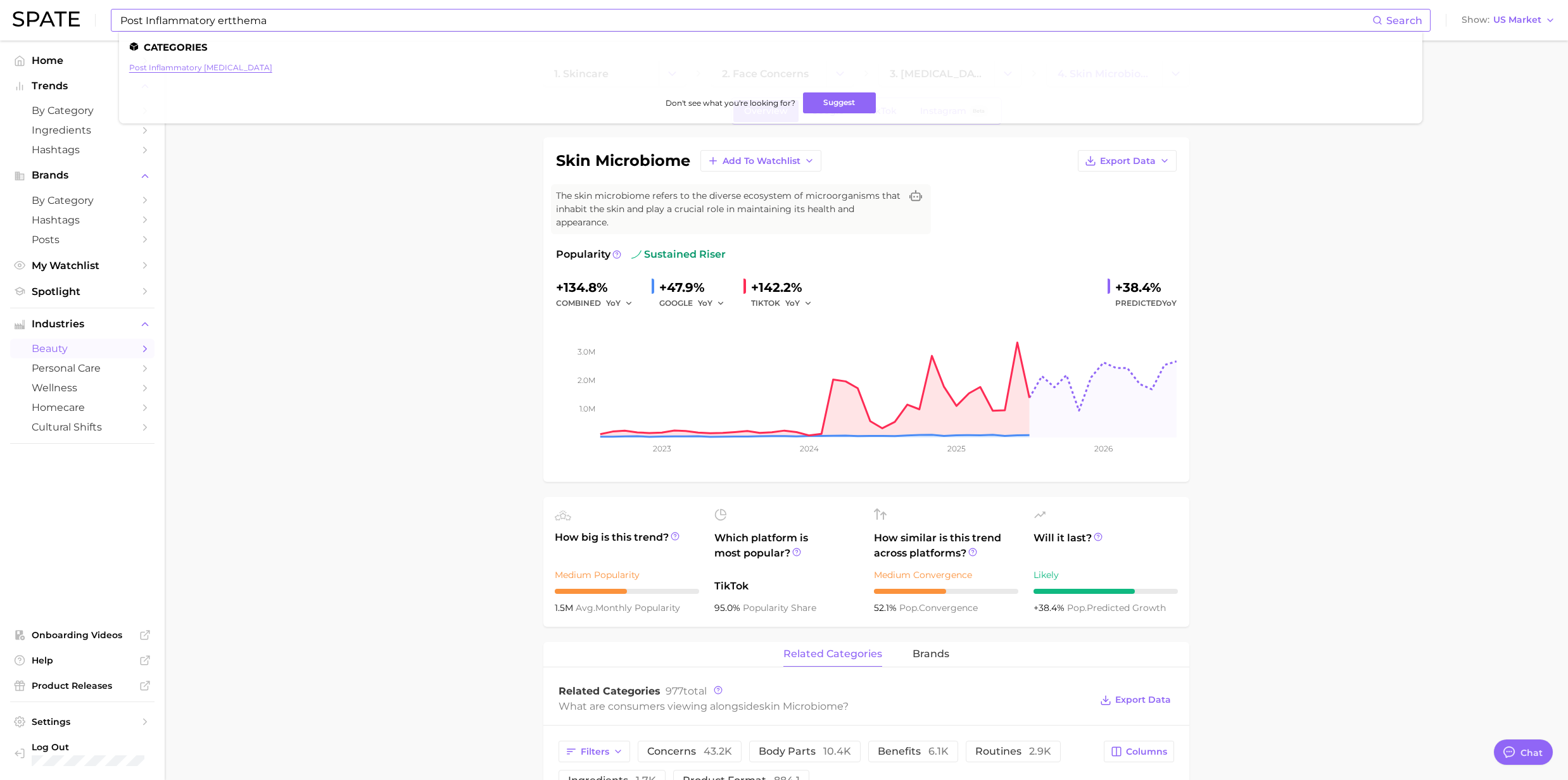
click at [188, 66] on link "post inflammatory [MEDICAL_DATA]" at bounding box center [201, 68] width 143 height 10
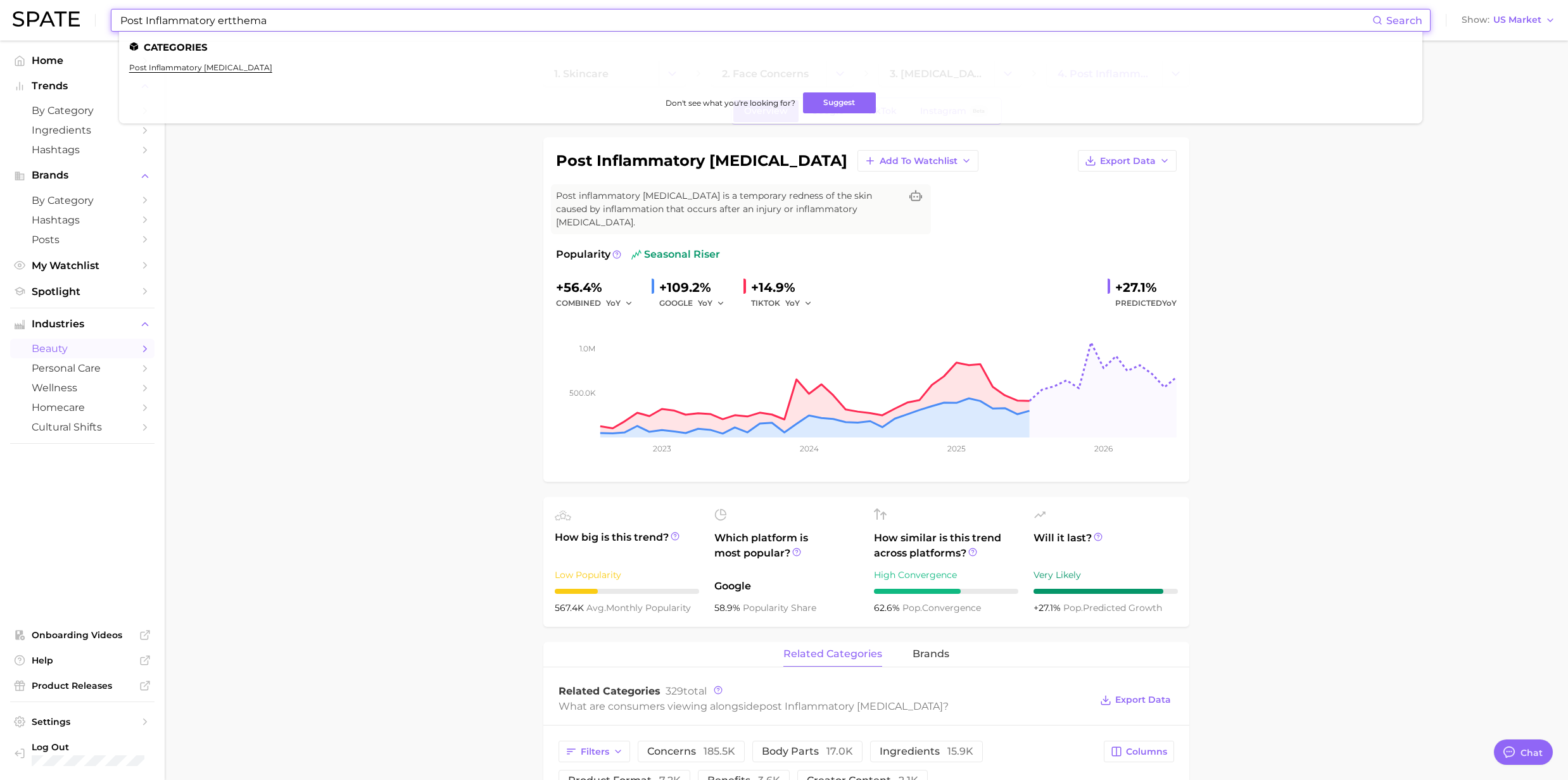
click at [247, 14] on input "Post Inflammatory ertthema" at bounding box center [746, 20] width 1254 height 22
drag, startPoint x: 284, startPoint y: 22, endPoint x: 79, endPoint y: 27, distance: 205.1
click at [79, 27] on div "Post Inflammatory ertthema Search Categories post inflammatory [MEDICAL_DATA] D…" at bounding box center [784, 20] width 1543 height 40
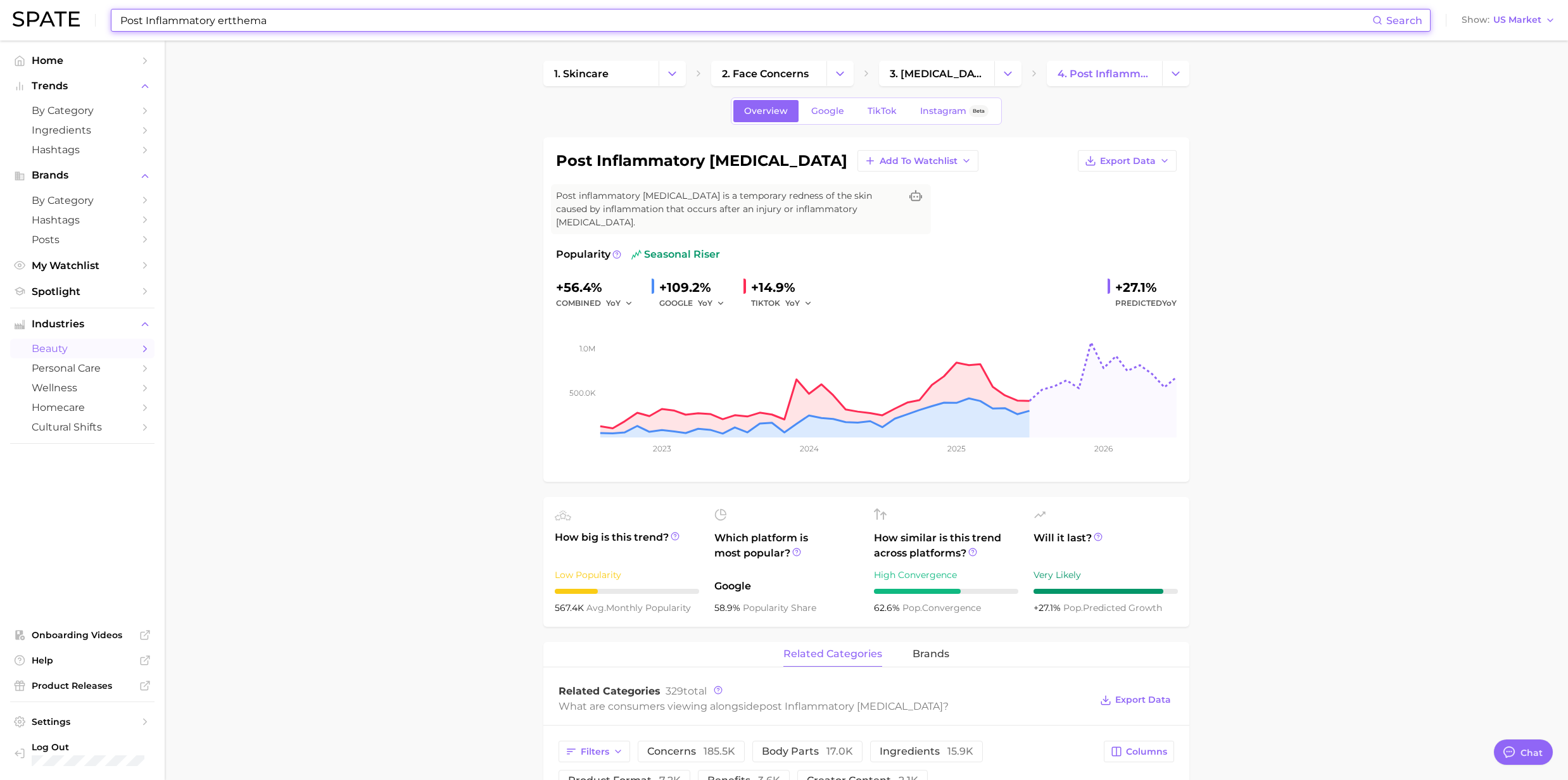
paste input "Uneven skin tone"
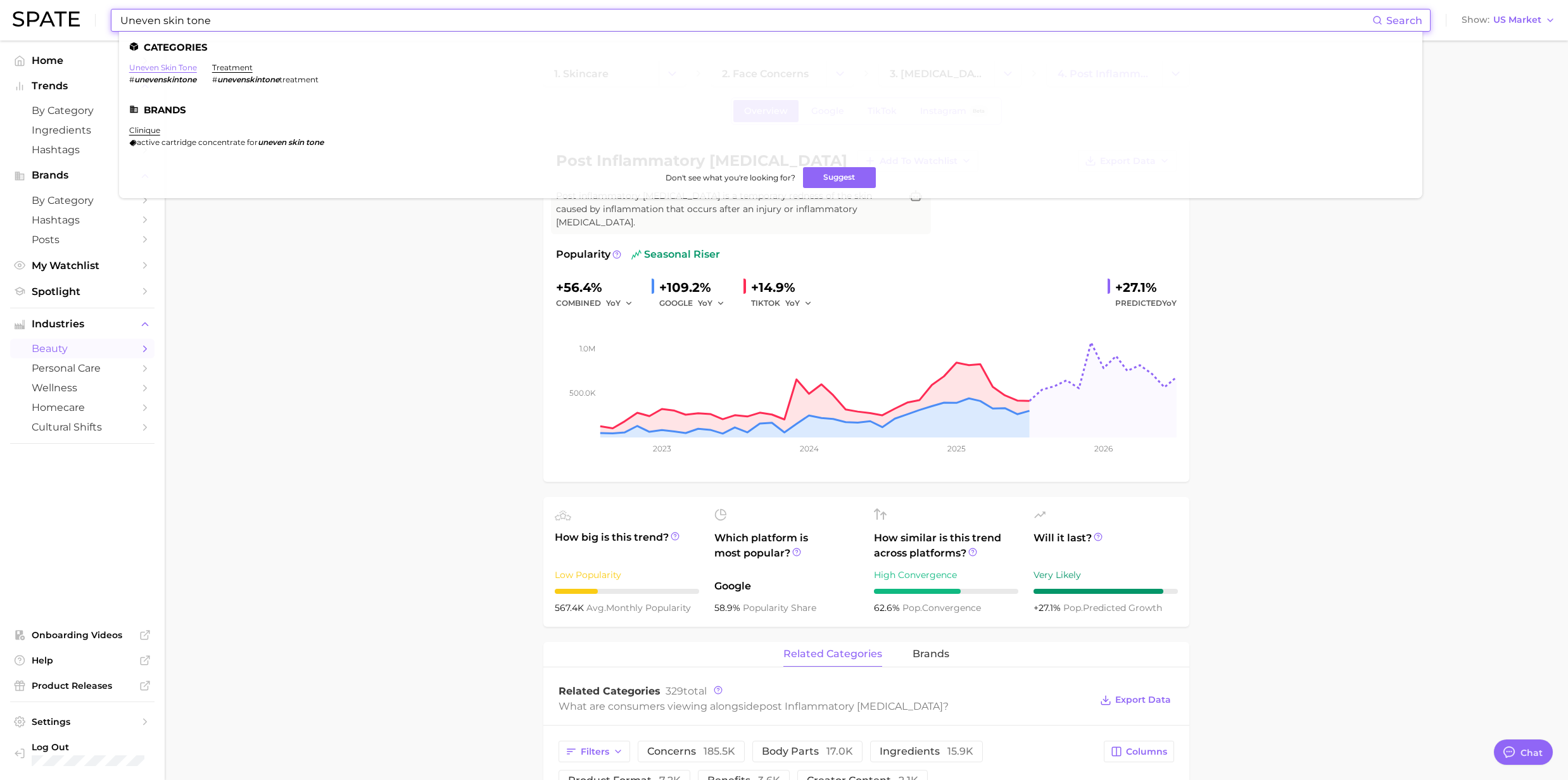
type input "Uneven skin tone"
click at [181, 68] on link "uneven skin tone" at bounding box center [163, 68] width 68 height 10
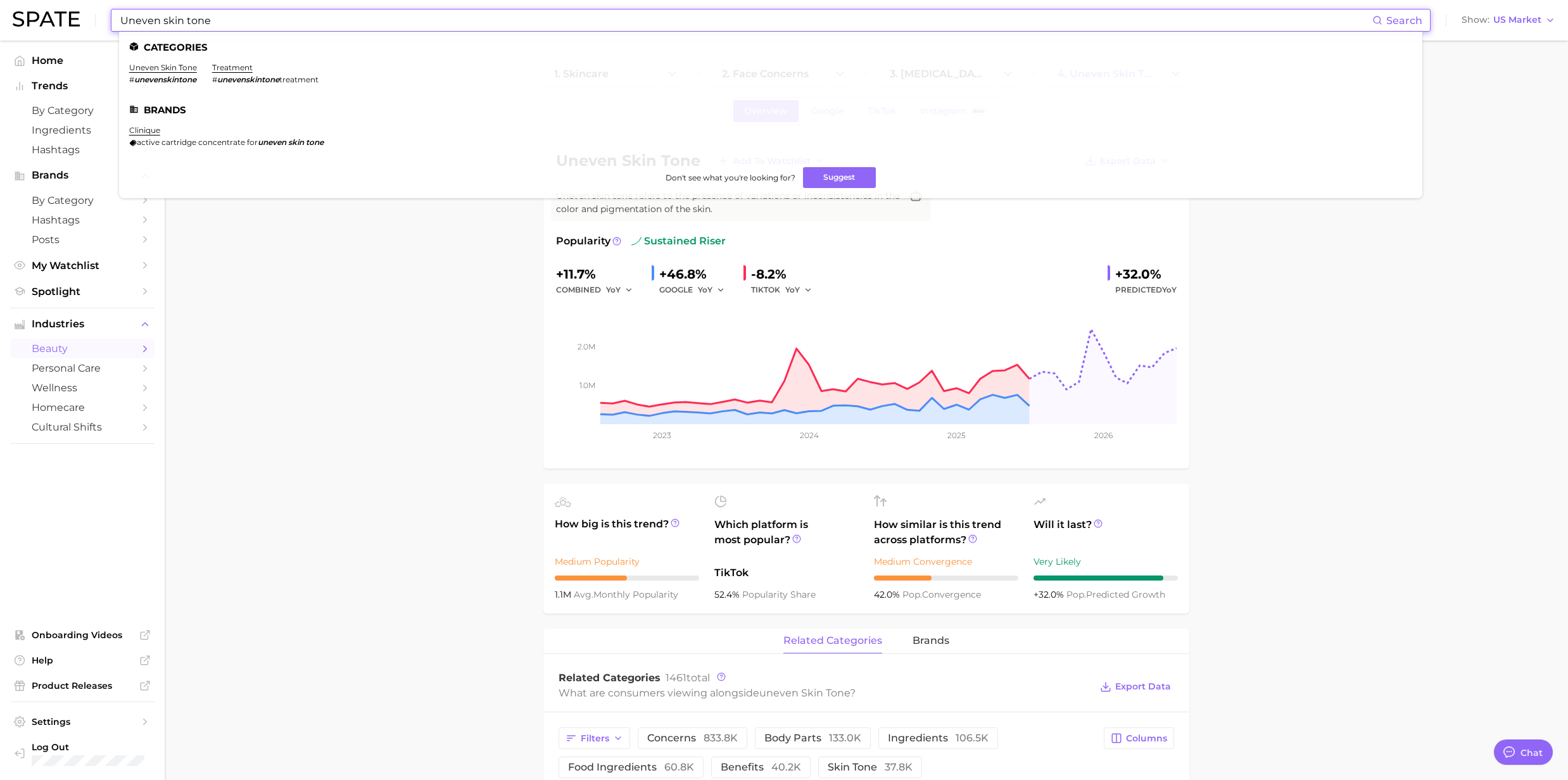
drag, startPoint x: 282, startPoint y: 31, endPoint x: 260, endPoint y: 19, distance: 25.1
click at [282, 31] on input "Uneven skin tone" at bounding box center [746, 20] width 1254 height 22
drag, startPoint x: 260, startPoint y: 19, endPoint x: 109, endPoint y: 19, distance: 151.0
click at [109, 19] on div "Uneven skin tone Search Categories uneven skin tone # unevenskintone treatment …" at bounding box center [784, 20] width 1543 height 40
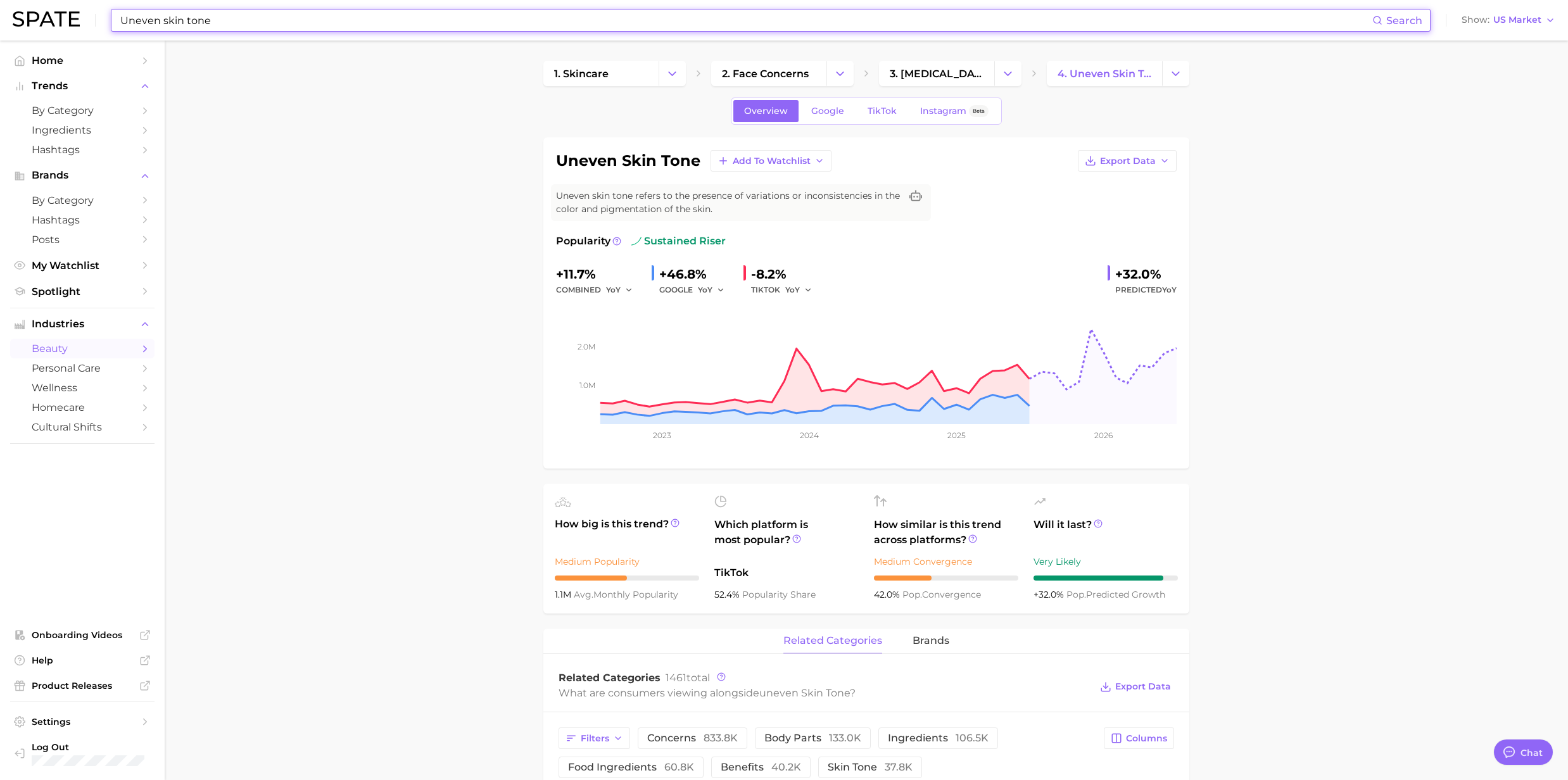
paste input "[MEDICAL_DATA]"
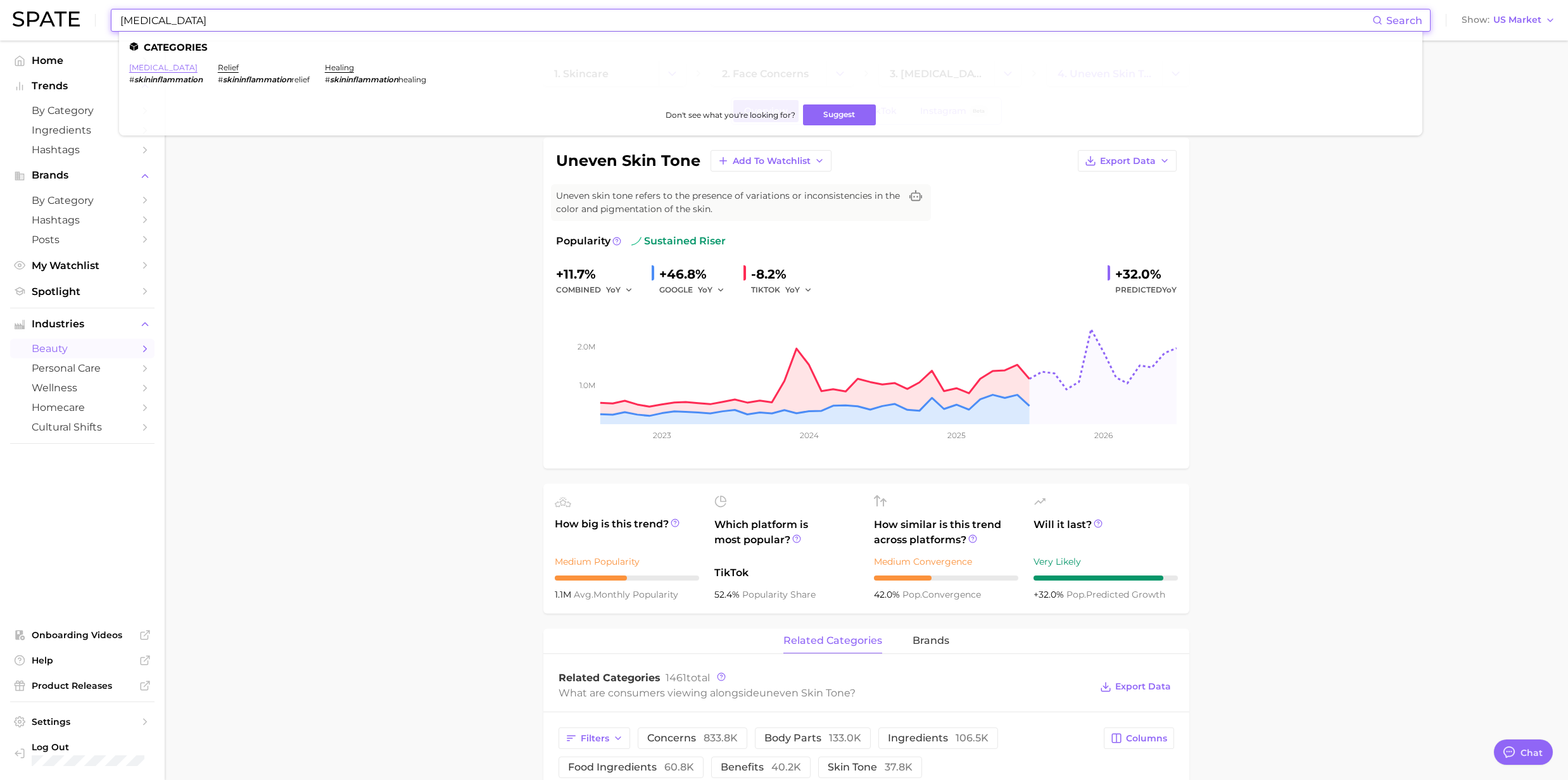
click at [168, 67] on link "[MEDICAL_DATA]" at bounding box center [163, 68] width 69 height 10
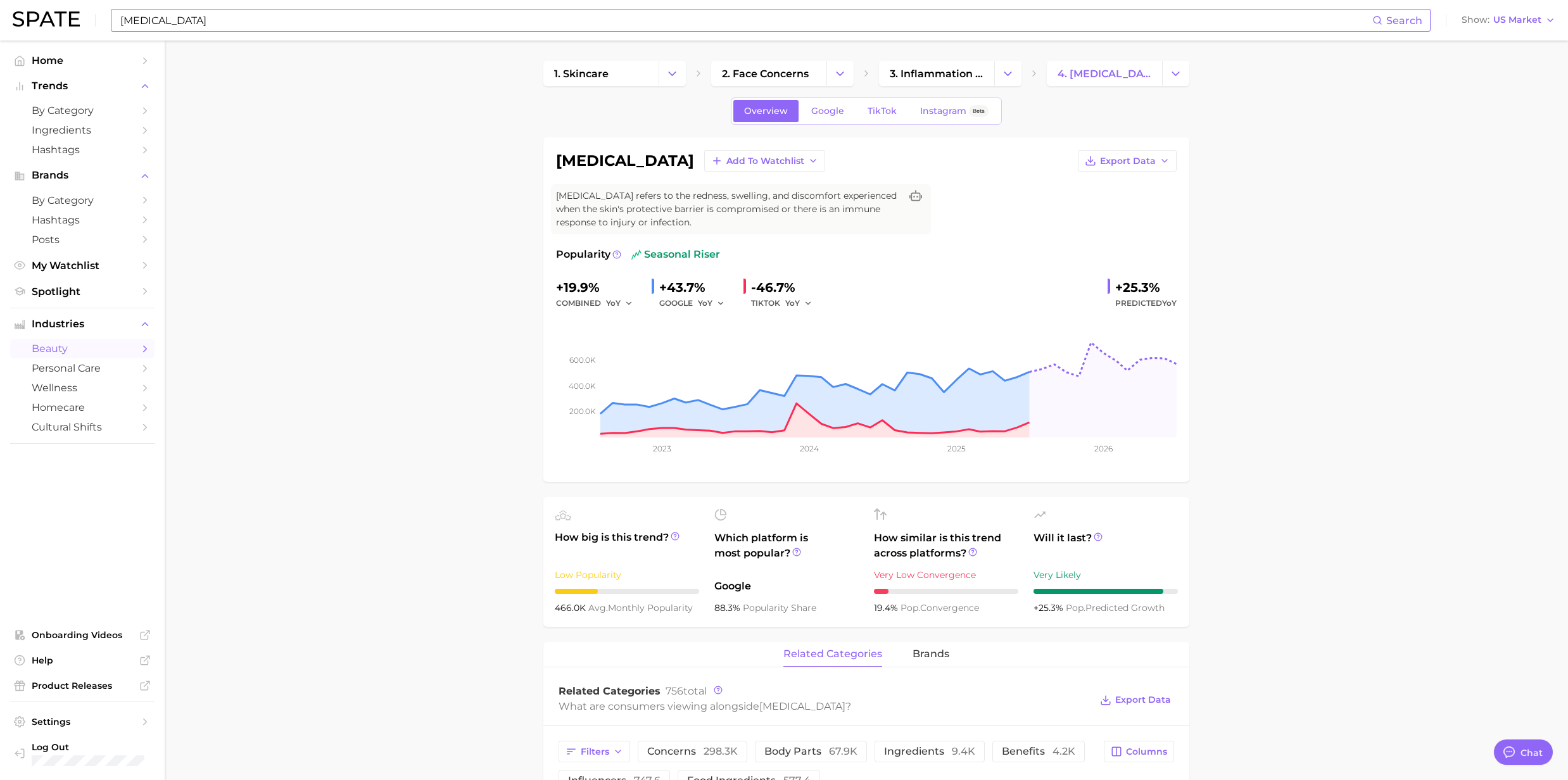
drag, startPoint x: 244, startPoint y: 2, endPoint x: 235, endPoint y: 23, distance: 22.8
click at [242, 3] on div "Skin inflammation Search Show US Market" at bounding box center [784, 20] width 1543 height 40
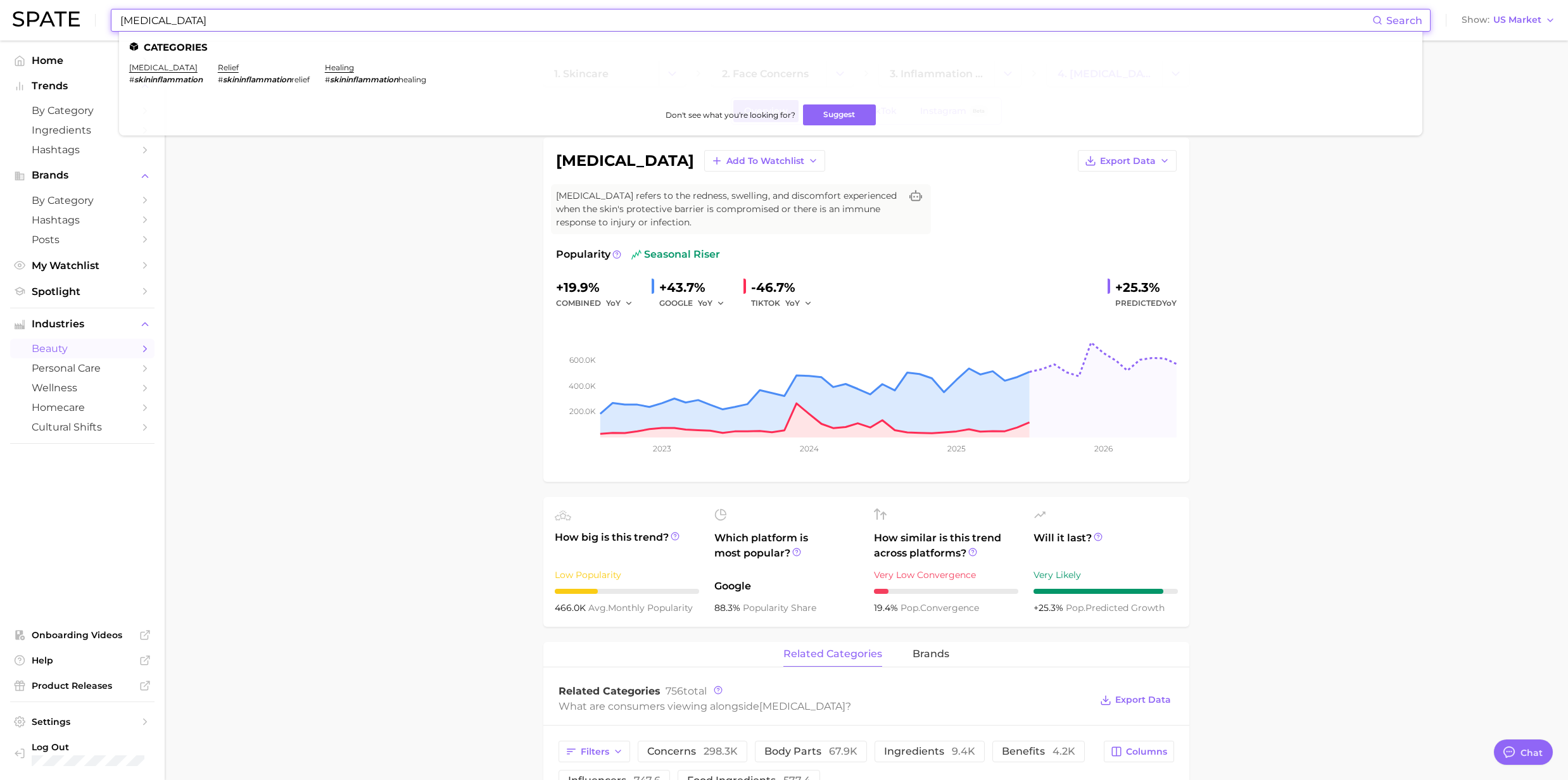
drag, startPoint x: 233, startPoint y: 21, endPoint x: 95, endPoint y: 13, distance: 138.2
click at [95, 13] on div "Skin inflammation Search Categories skin inflammation # skininflammation relief…" at bounding box center [784, 20] width 1543 height 40
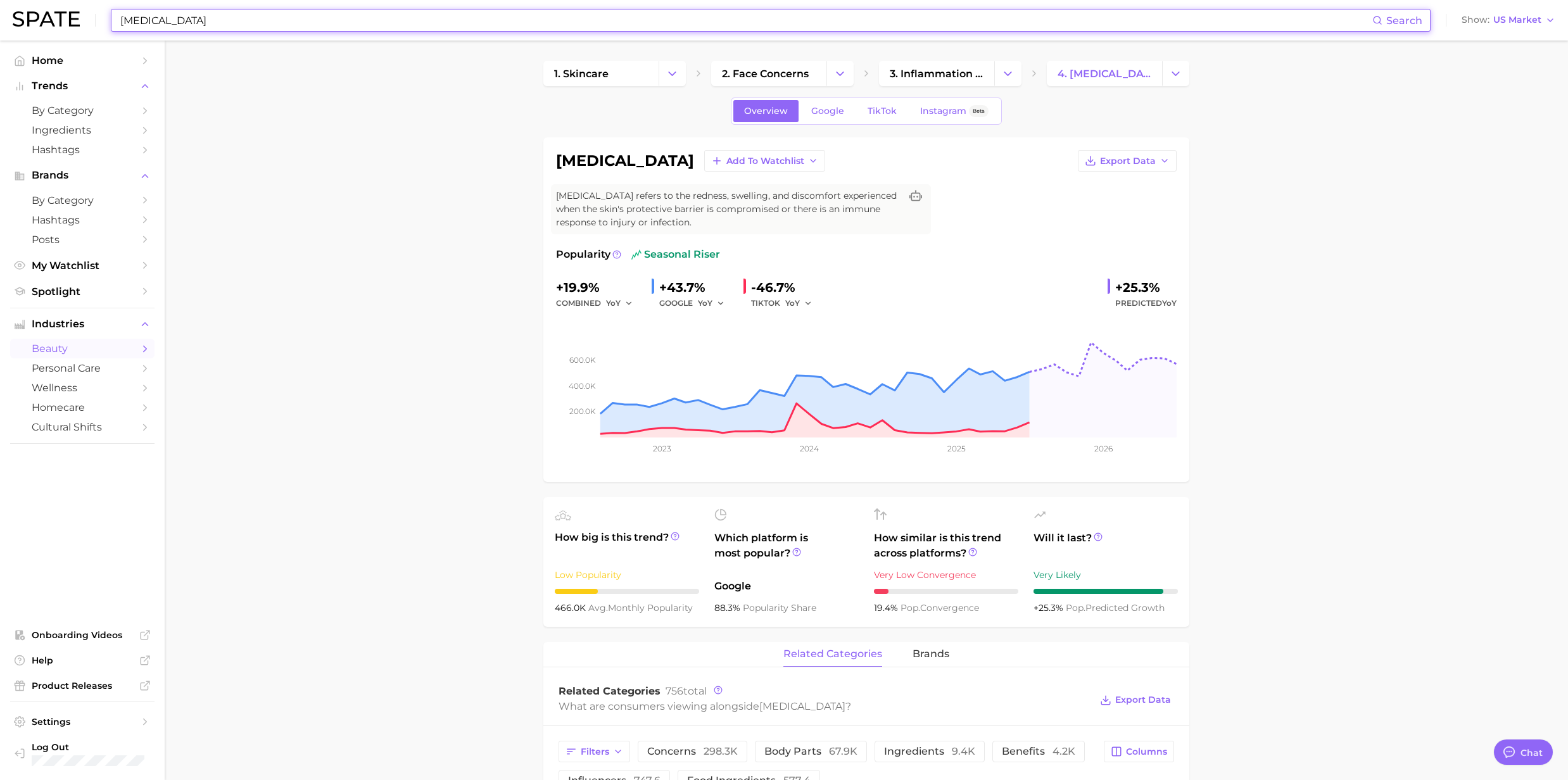
paste input "Bunny line"
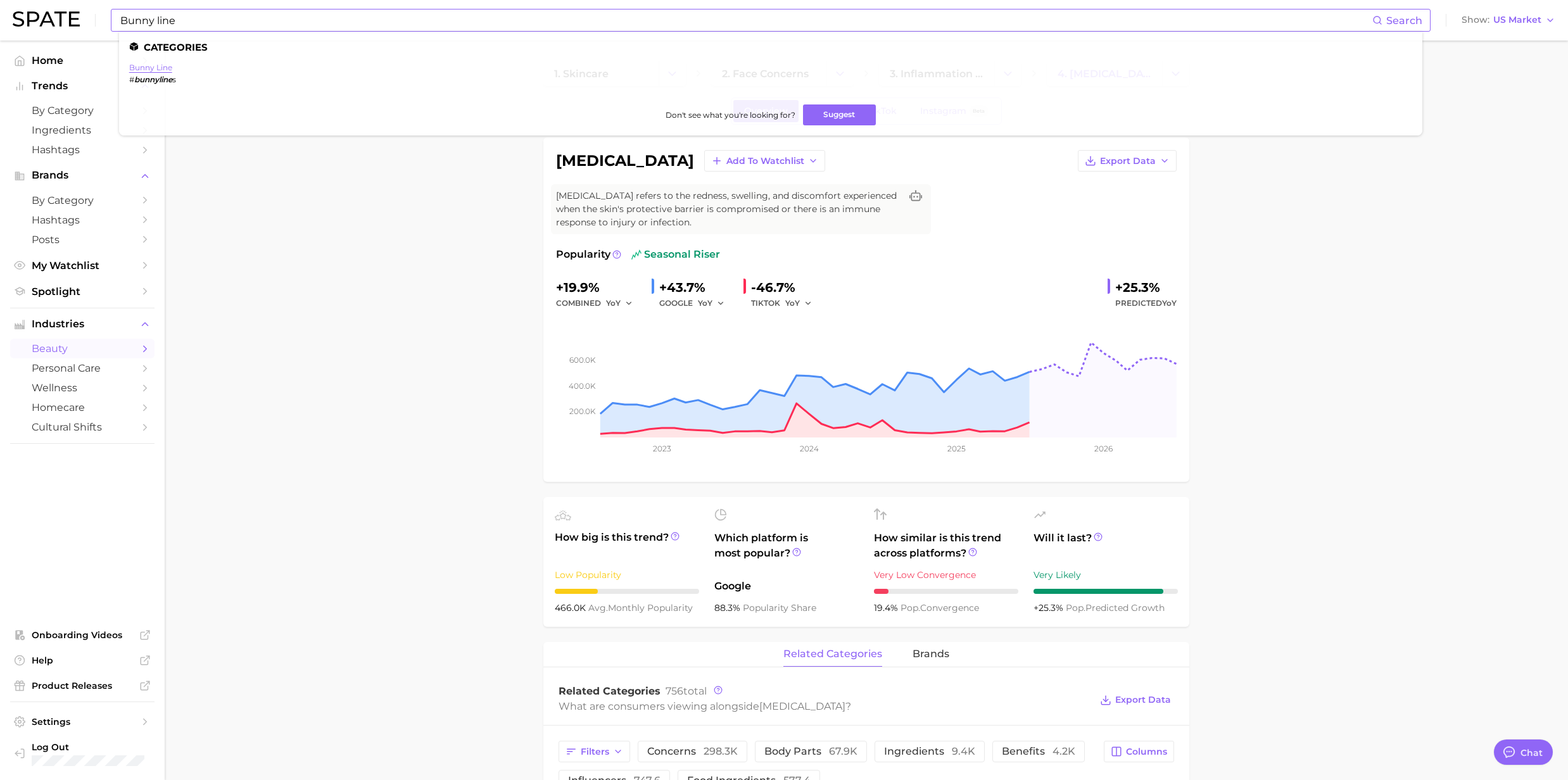
click at [157, 66] on link "bunny line" at bounding box center [150, 68] width 43 height 10
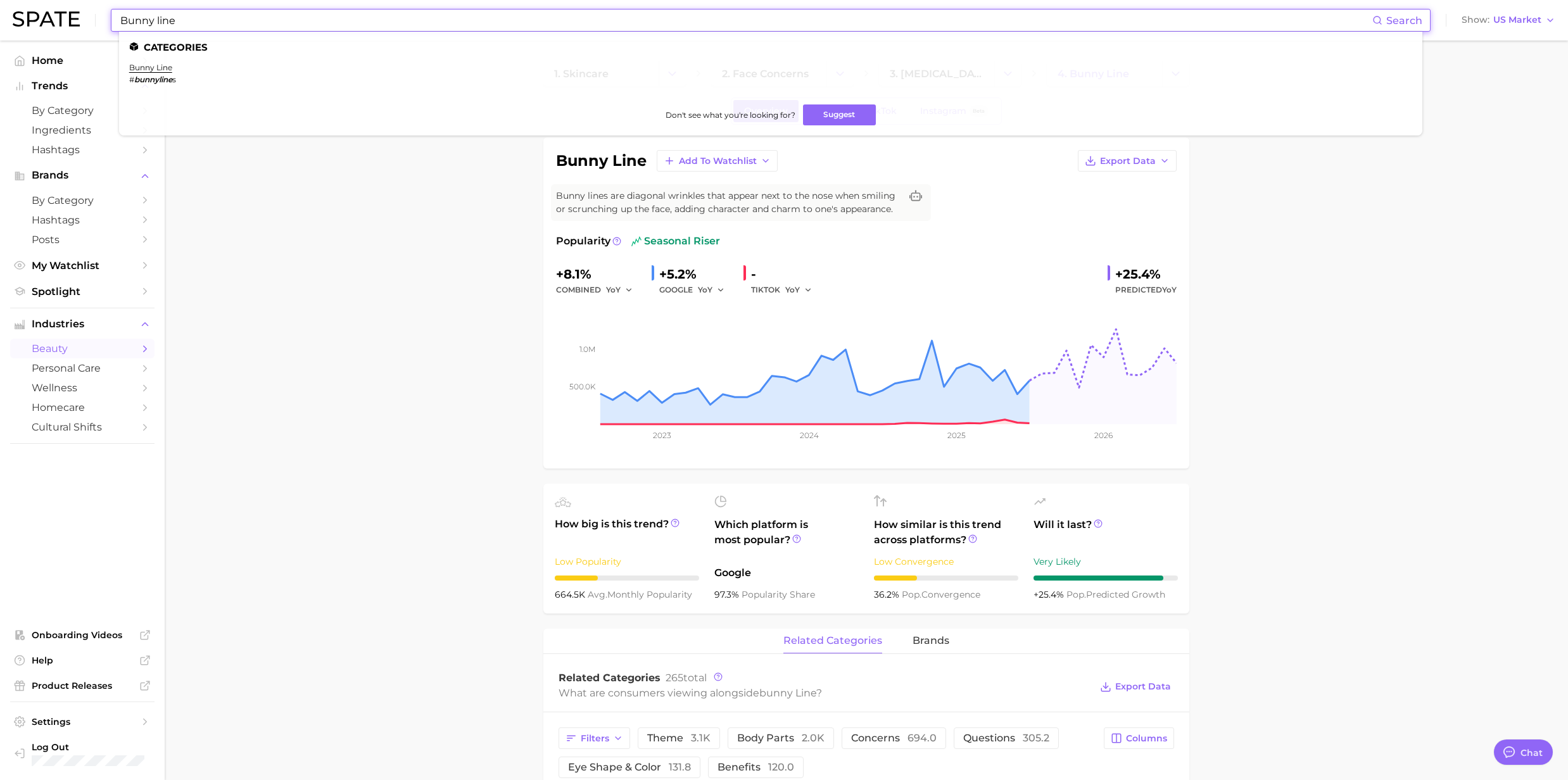
click at [215, 24] on input "Bunny line" at bounding box center [746, 20] width 1254 height 22
drag, startPoint x: 125, startPoint y: 23, endPoint x: 86, endPoint y: 22, distance: 39.0
click at [86, 22] on div "Bunny line Search Categories bunny line # bunnyline s Don't see what you're loo…" at bounding box center [784, 20] width 1543 height 40
paste input "Marionette lines"
click at [140, 64] on link "marionette lines" at bounding box center [160, 68] width 64 height 10
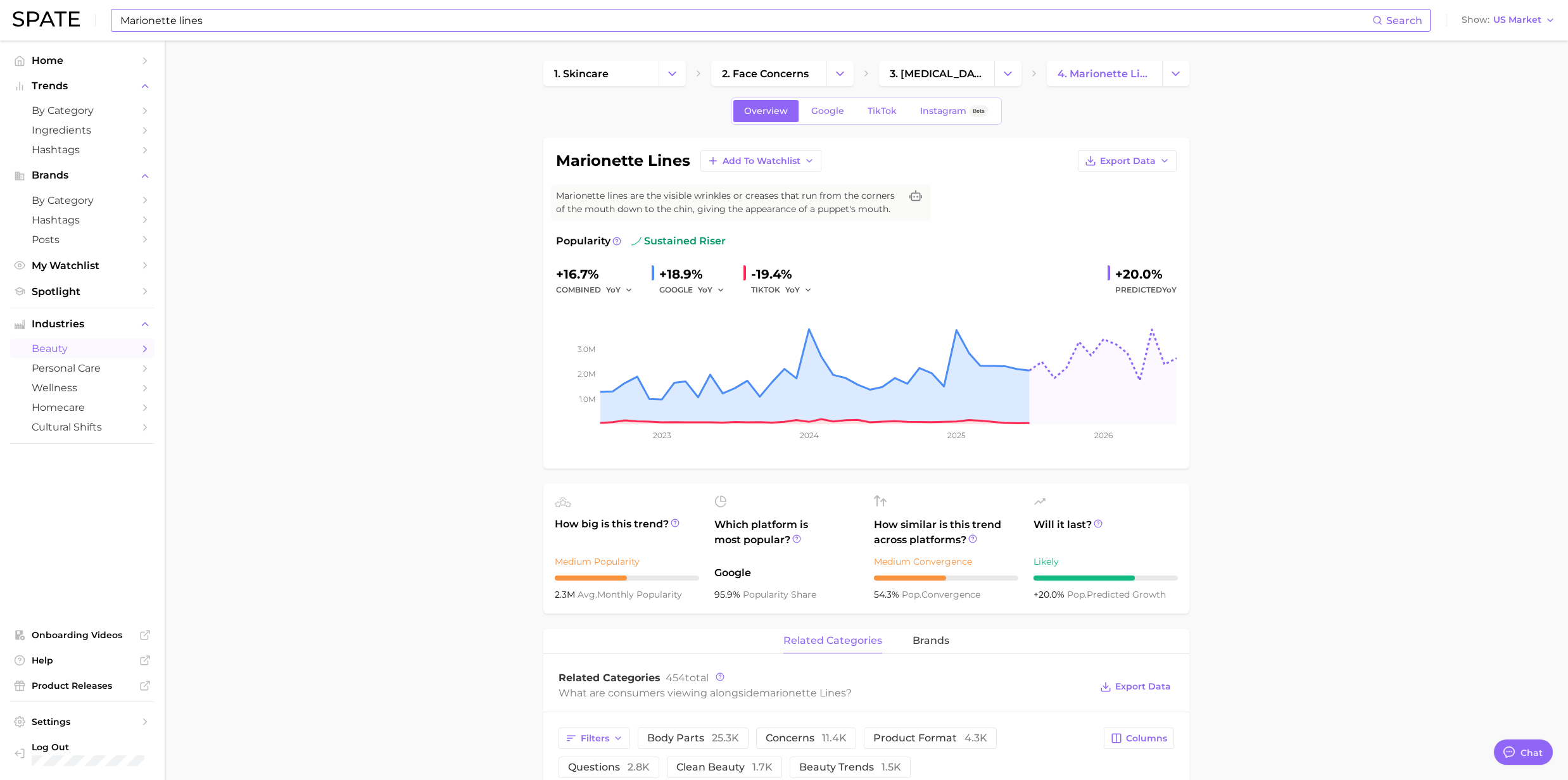
drag, startPoint x: 231, startPoint y: 10, endPoint x: 231, endPoint y: 19, distance: 9.0
click at [231, 10] on input "Marionette lines" at bounding box center [746, 20] width 1254 height 22
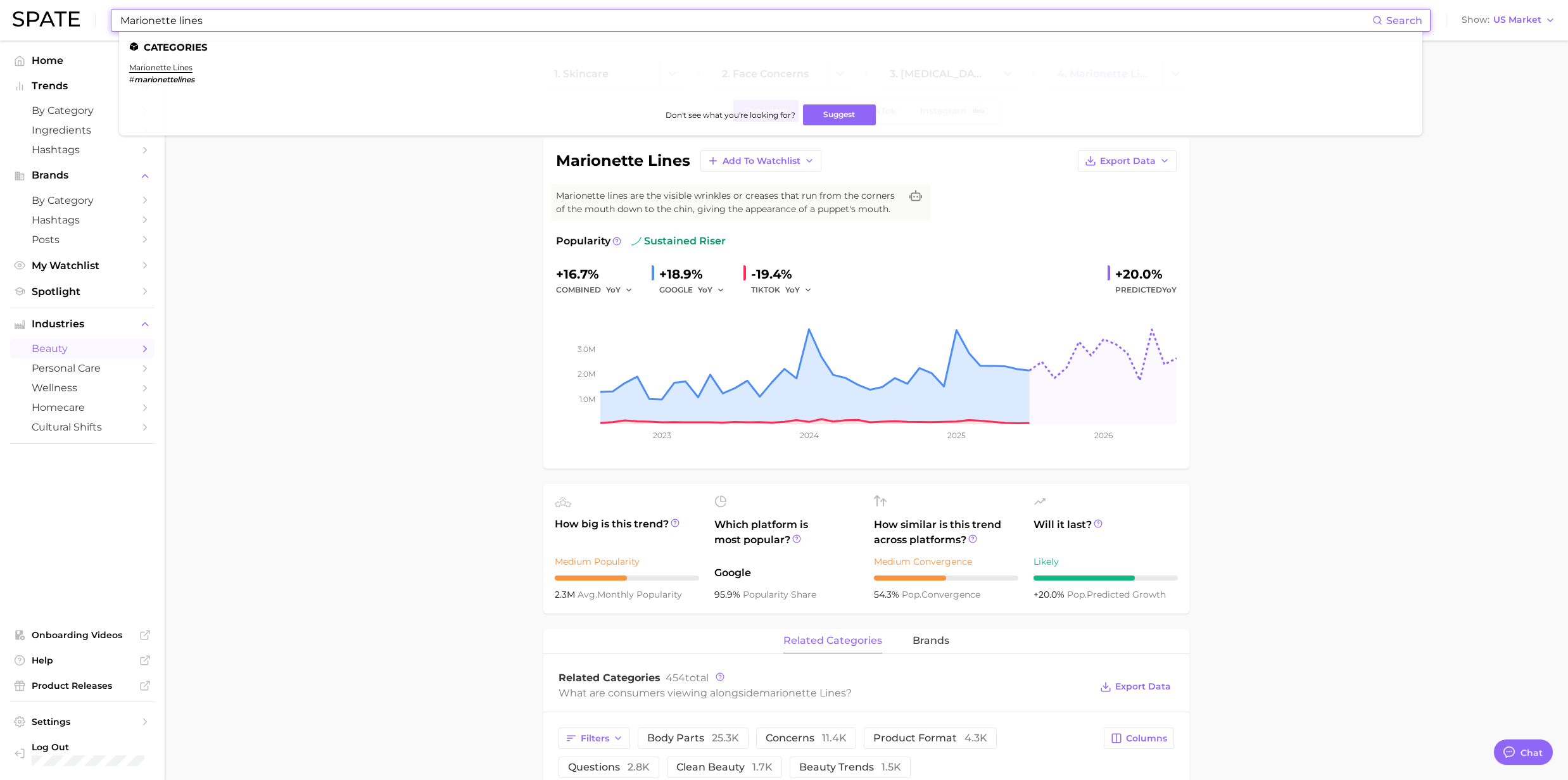
drag, startPoint x: 231, startPoint y: 19, endPoint x: 95, endPoint y: 18, distance: 136.0
click at [95, 18] on div "Marionette lines Search Categories marionette lines # marionettelines Don't see…" at bounding box center [784, 20] width 1543 height 40
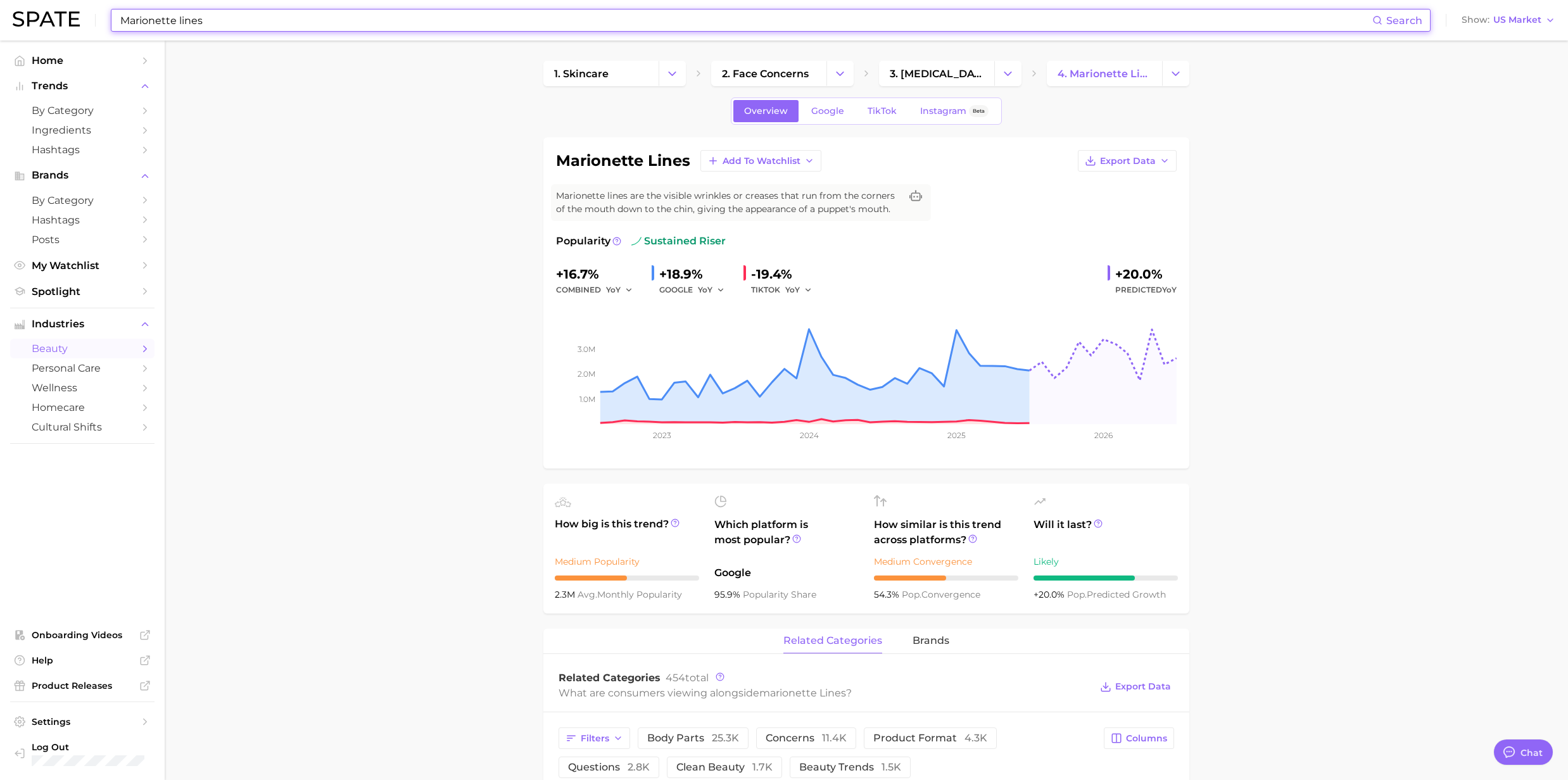
paste input "Skin barrier repair"
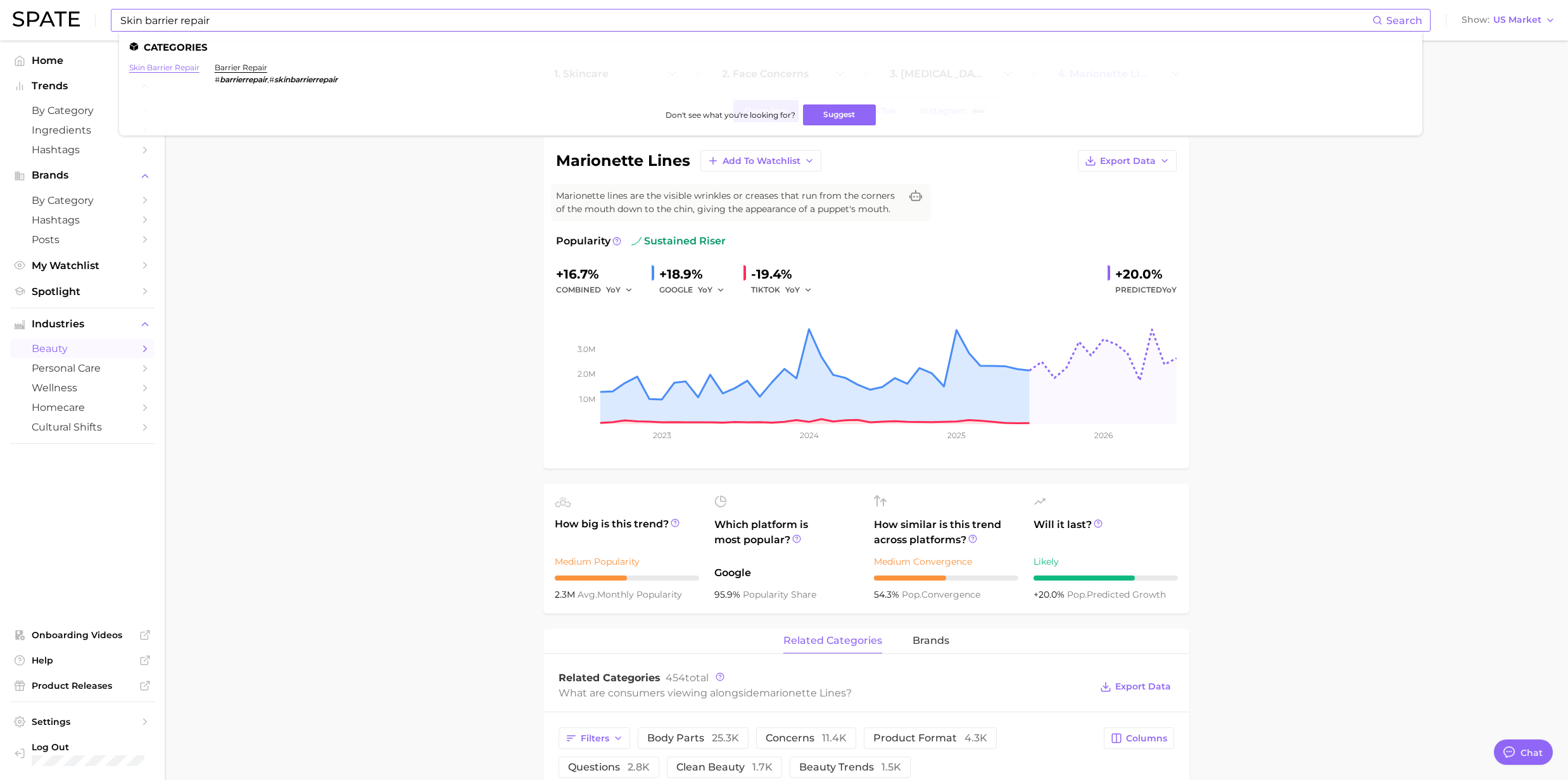
click at [173, 68] on link "skin barrier repair" at bounding box center [164, 68] width 70 height 10
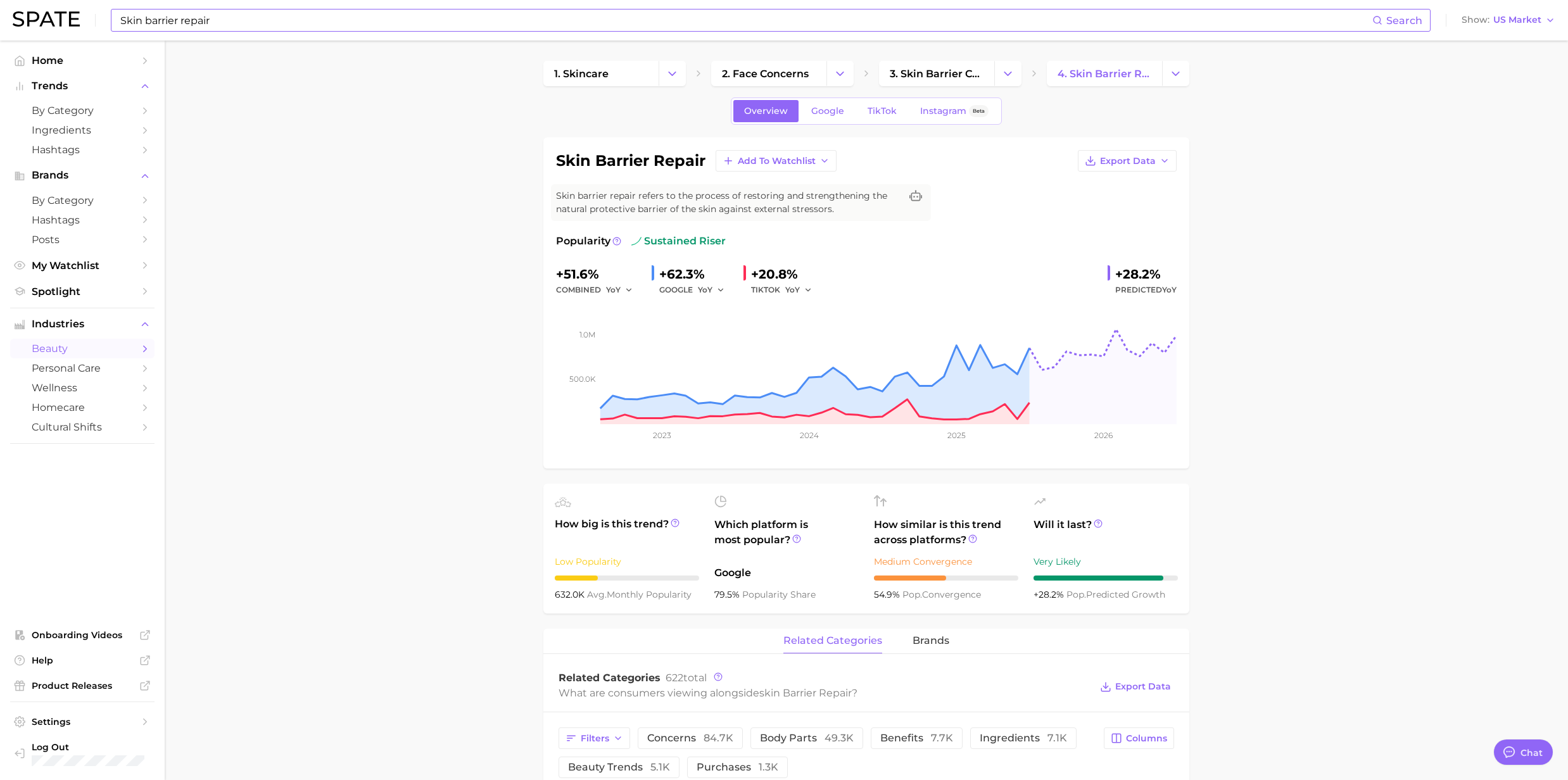
click at [242, 15] on input "Skin barrier repair" at bounding box center [746, 20] width 1254 height 22
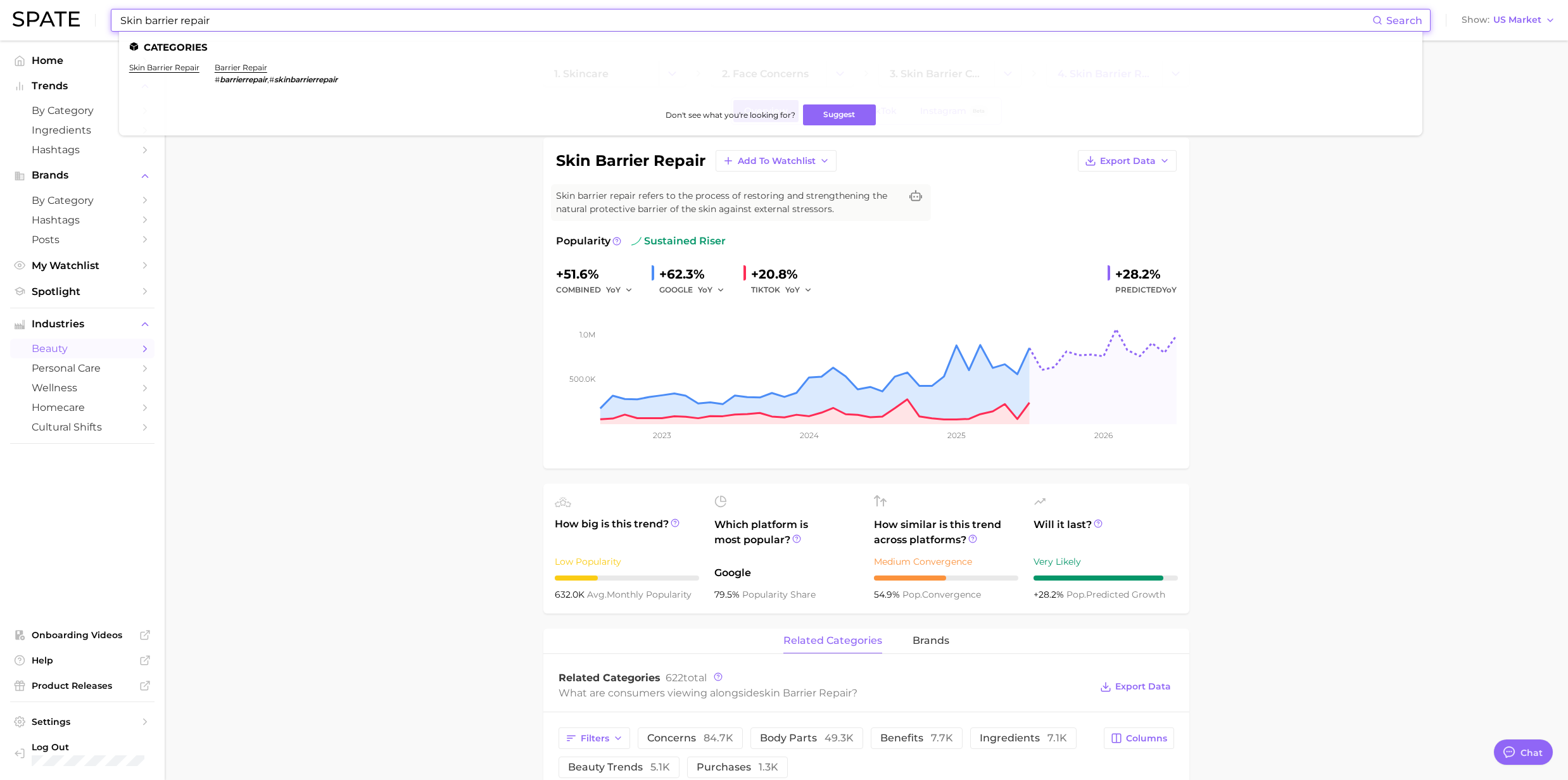
drag, startPoint x: 242, startPoint y: 15, endPoint x: 77, endPoint y: 20, distance: 165.1
click at [77, 20] on div "Skin barrier repair Search Categories skin barrier repair barrier repair # barr…" at bounding box center [784, 20] width 1543 height 40
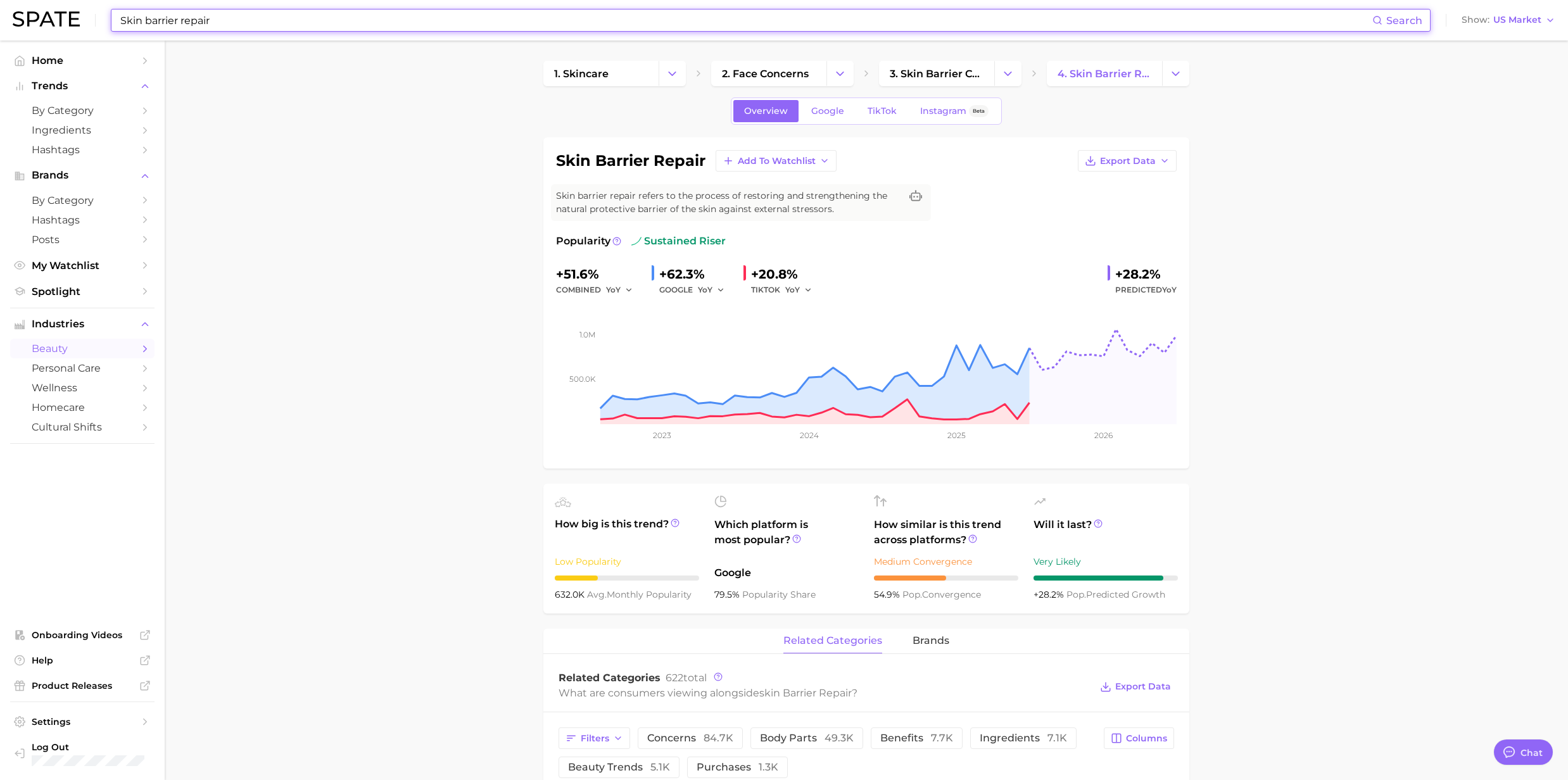
paste input "Post inflammatory hyperpigmentation"
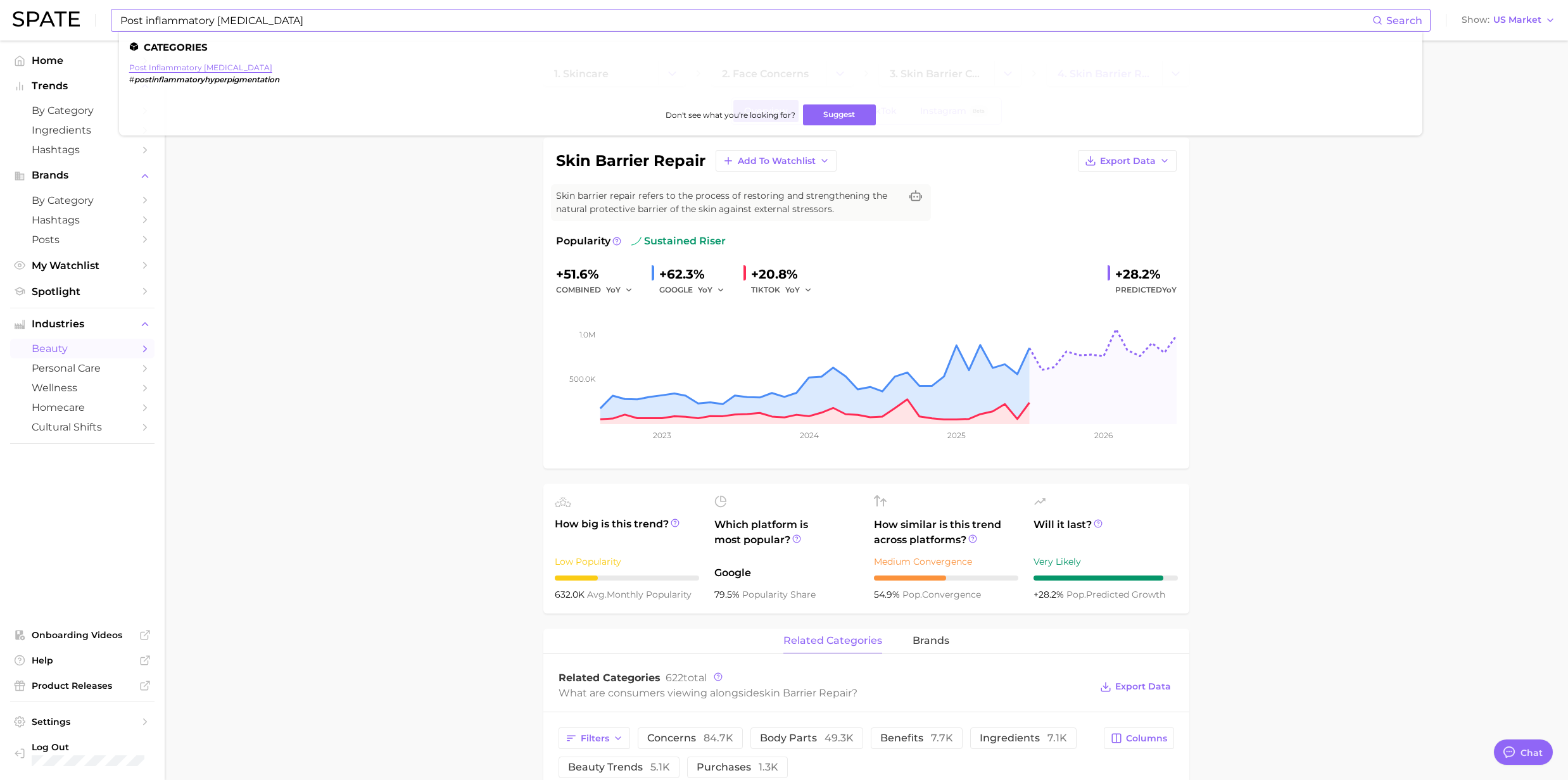
click at [137, 69] on link "post inflammatory [MEDICAL_DATA]" at bounding box center [201, 68] width 143 height 10
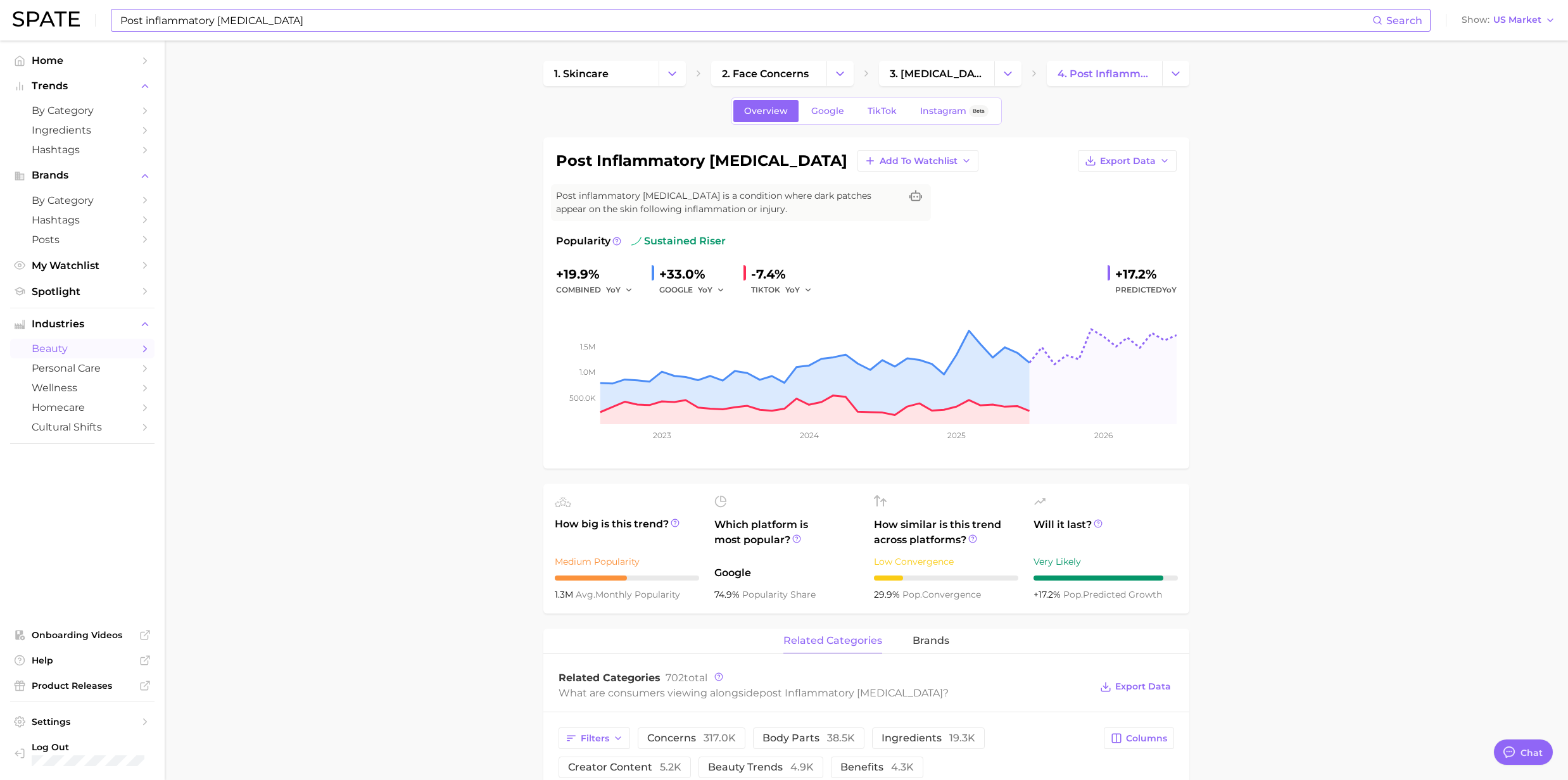
click at [368, 20] on input "Post inflammatory hyperpigmentation" at bounding box center [746, 20] width 1254 height 22
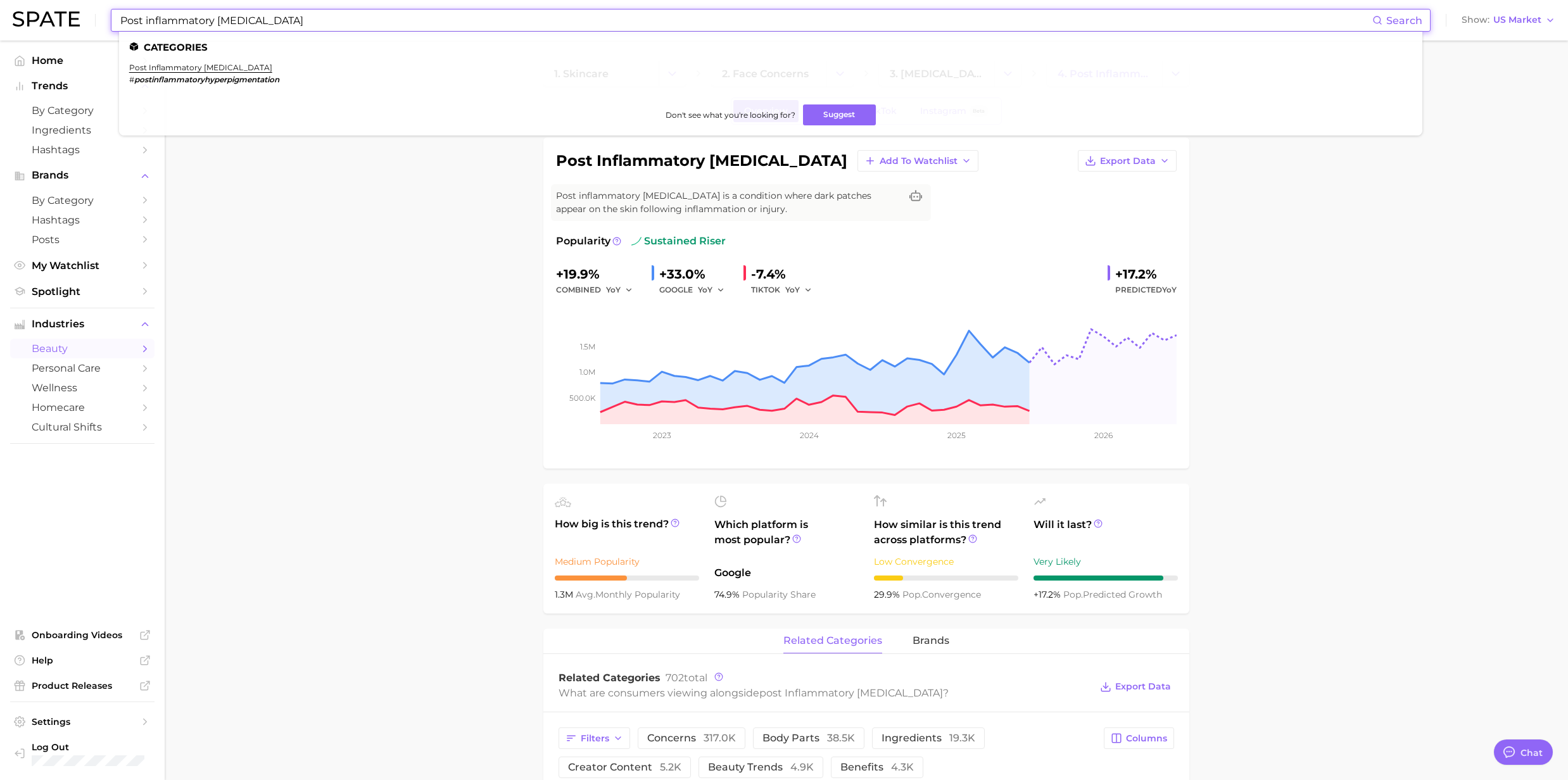
drag, startPoint x: 365, startPoint y: 21, endPoint x: 69, endPoint y: 6, distance: 296.4
click at [69, 6] on div "Post inflammatory hyperpigmentation Search Categories post inflammatory hyperpi…" at bounding box center [784, 20] width 1543 height 40
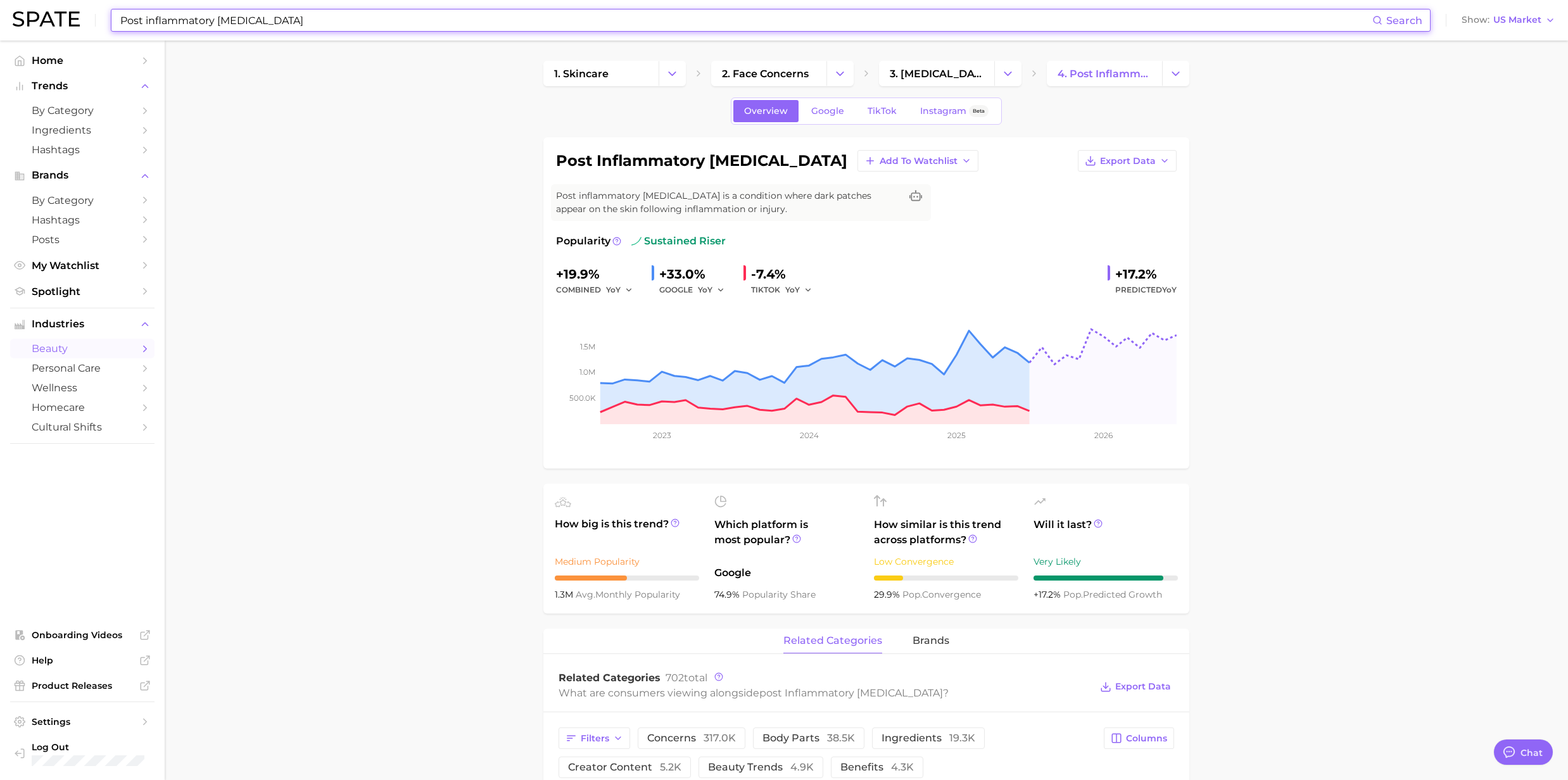
paste input "Nasolabial folds"
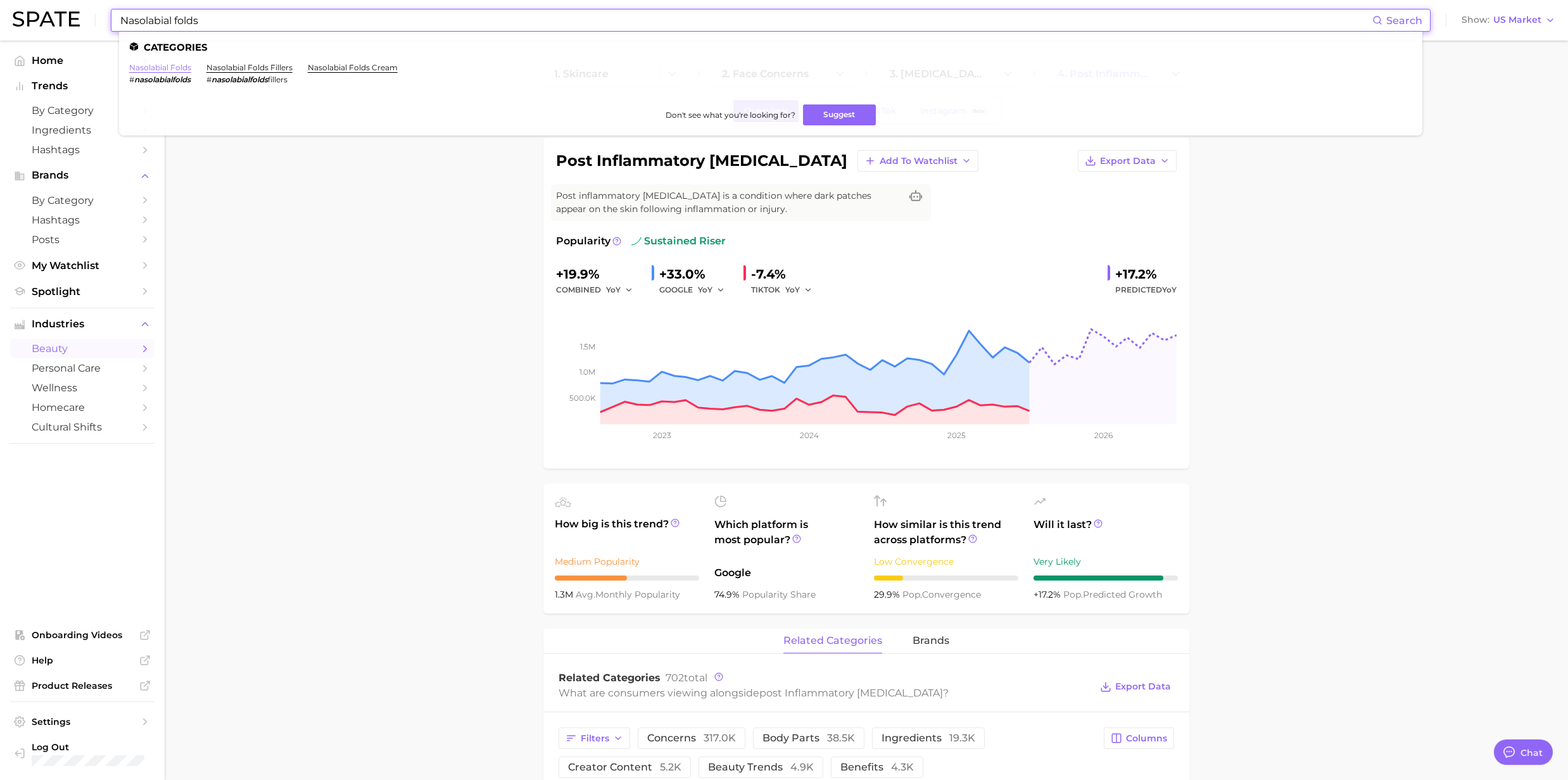
click at [148, 64] on link "nasolabial folds" at bounding box center [160, 68] width 62 height 10
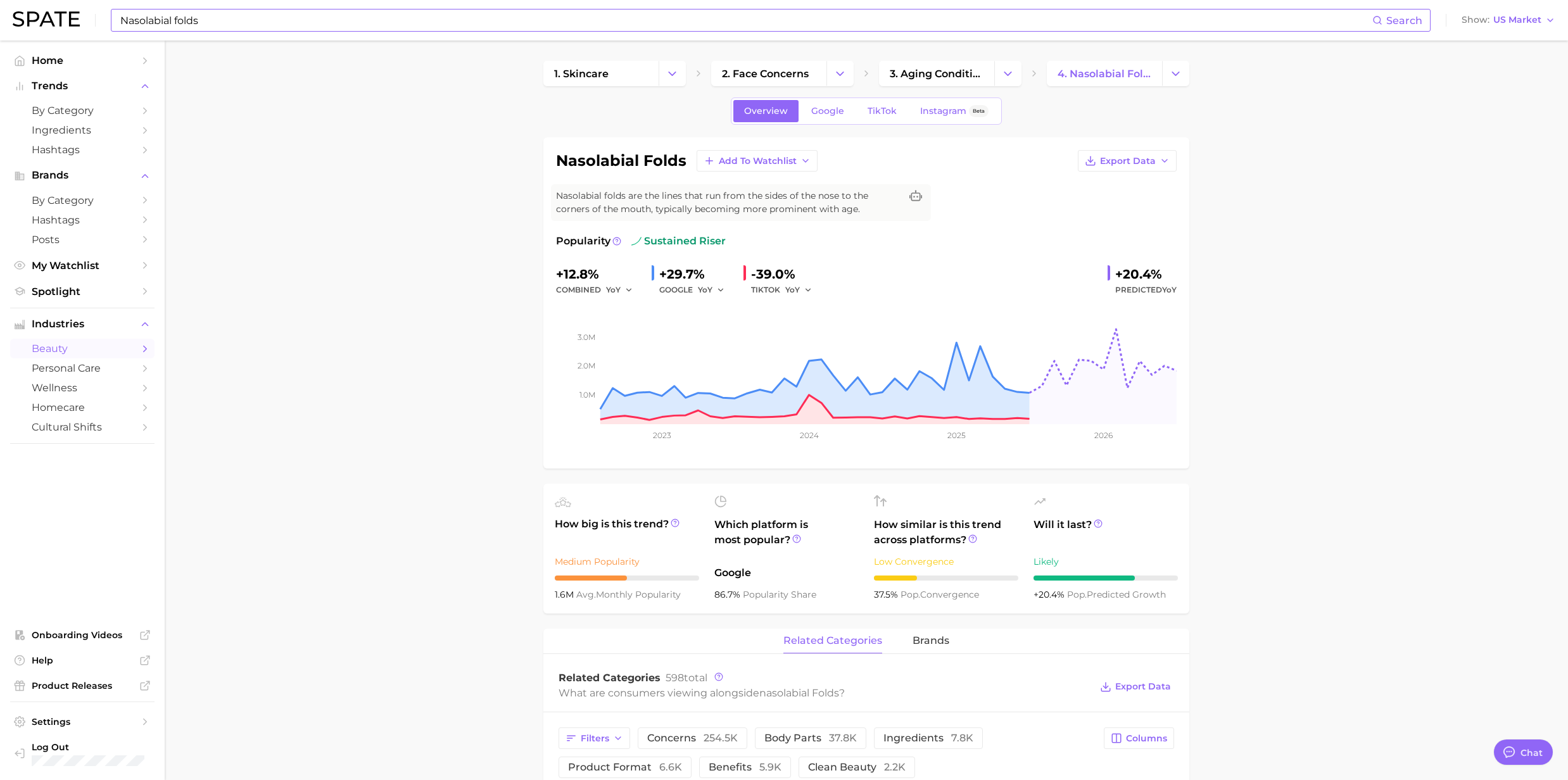
click at [243, 27] on input "Nasolabial folds" at bounding box center [746, 20] width 1254 height 22
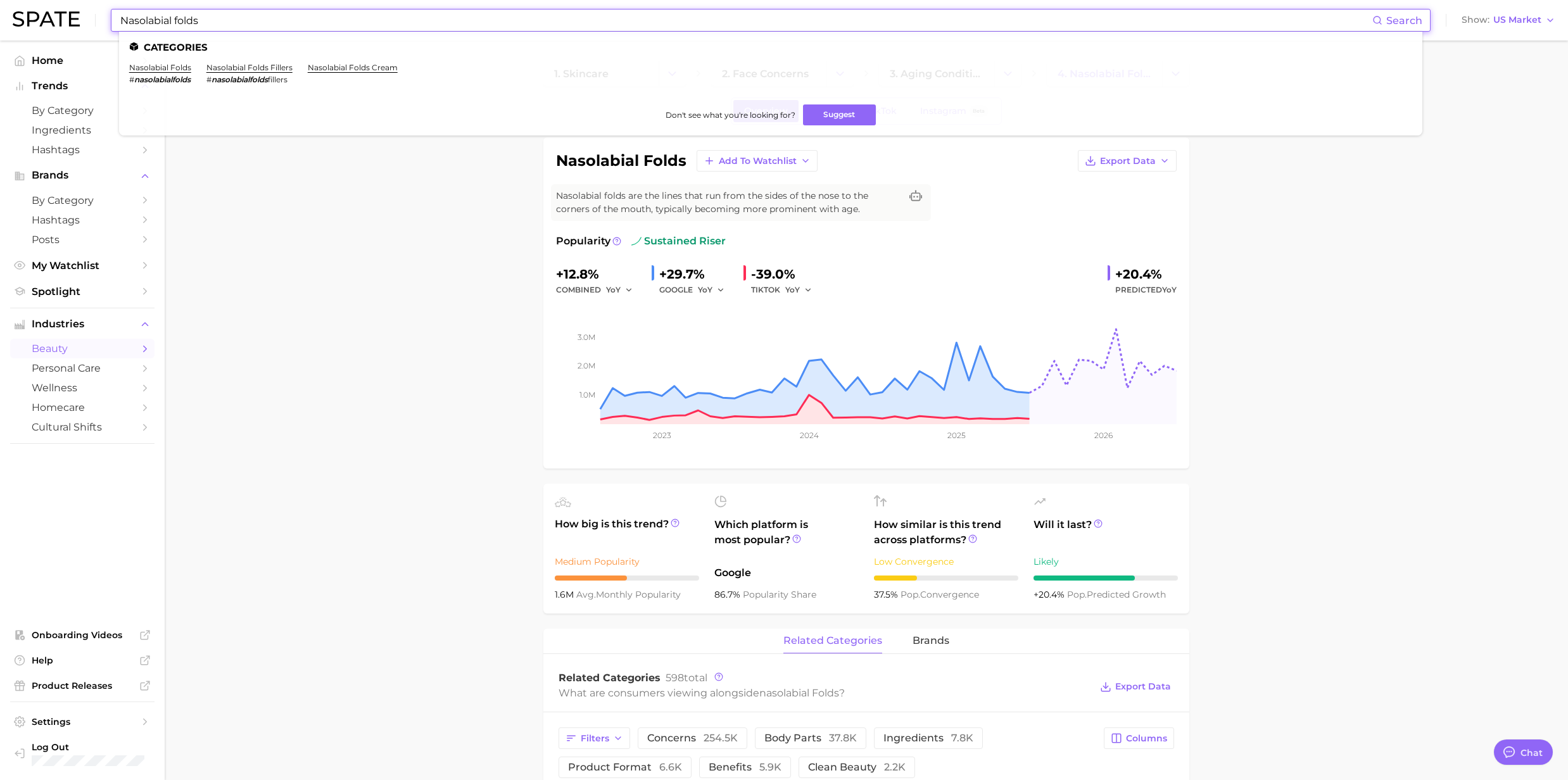
drag, startPoint x: 227, startPoint y: 21, endPoint x: 89, endPoint y: 19, distance: 138.0
click at [89, 19] on div "Nasolabial folds Search Categories nasolabial folds # nasolabialfolds nasolabia…" at bounding box center [784, 20] width 1543 height 40
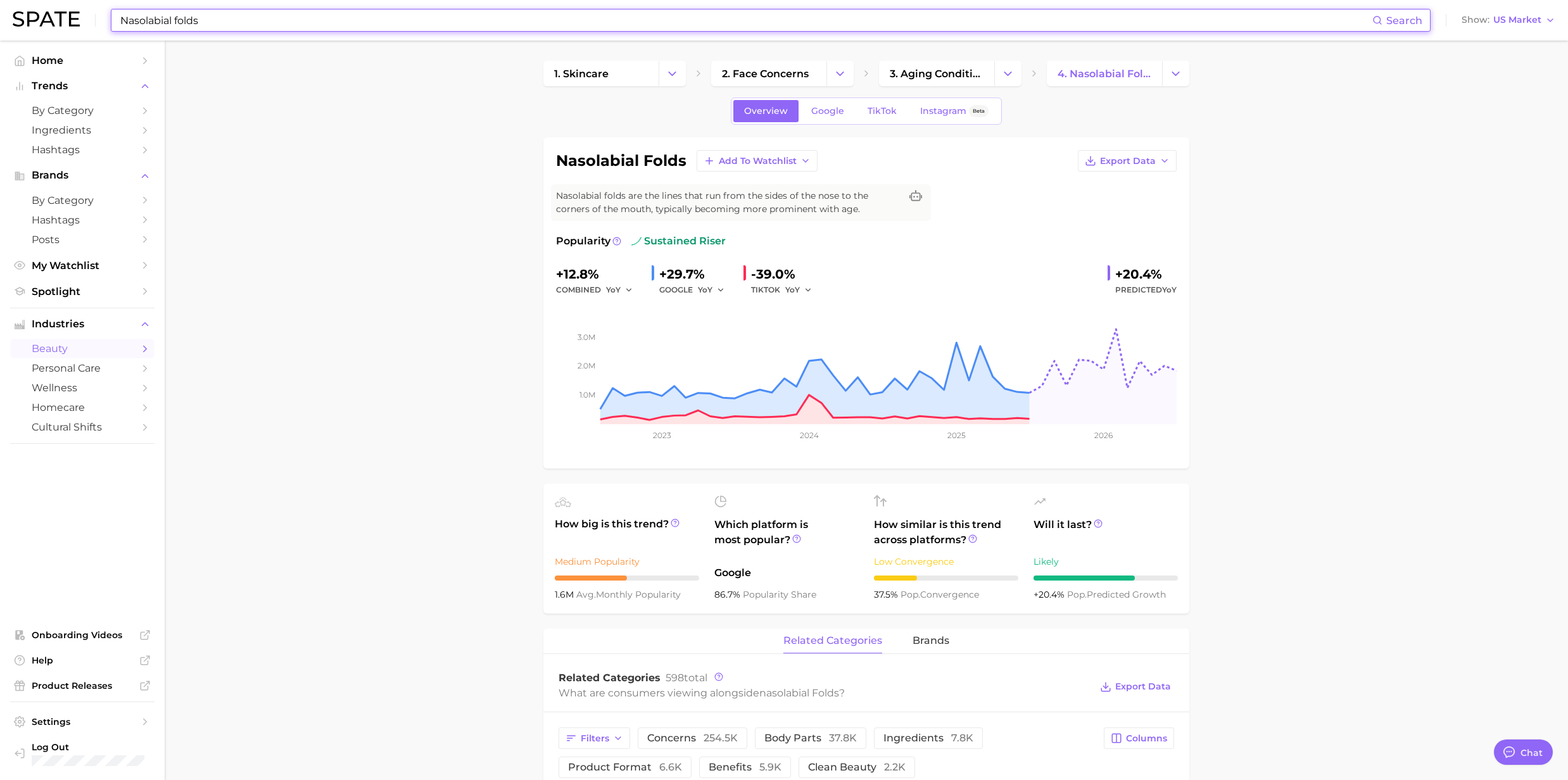
paste input "Comedonal acne"
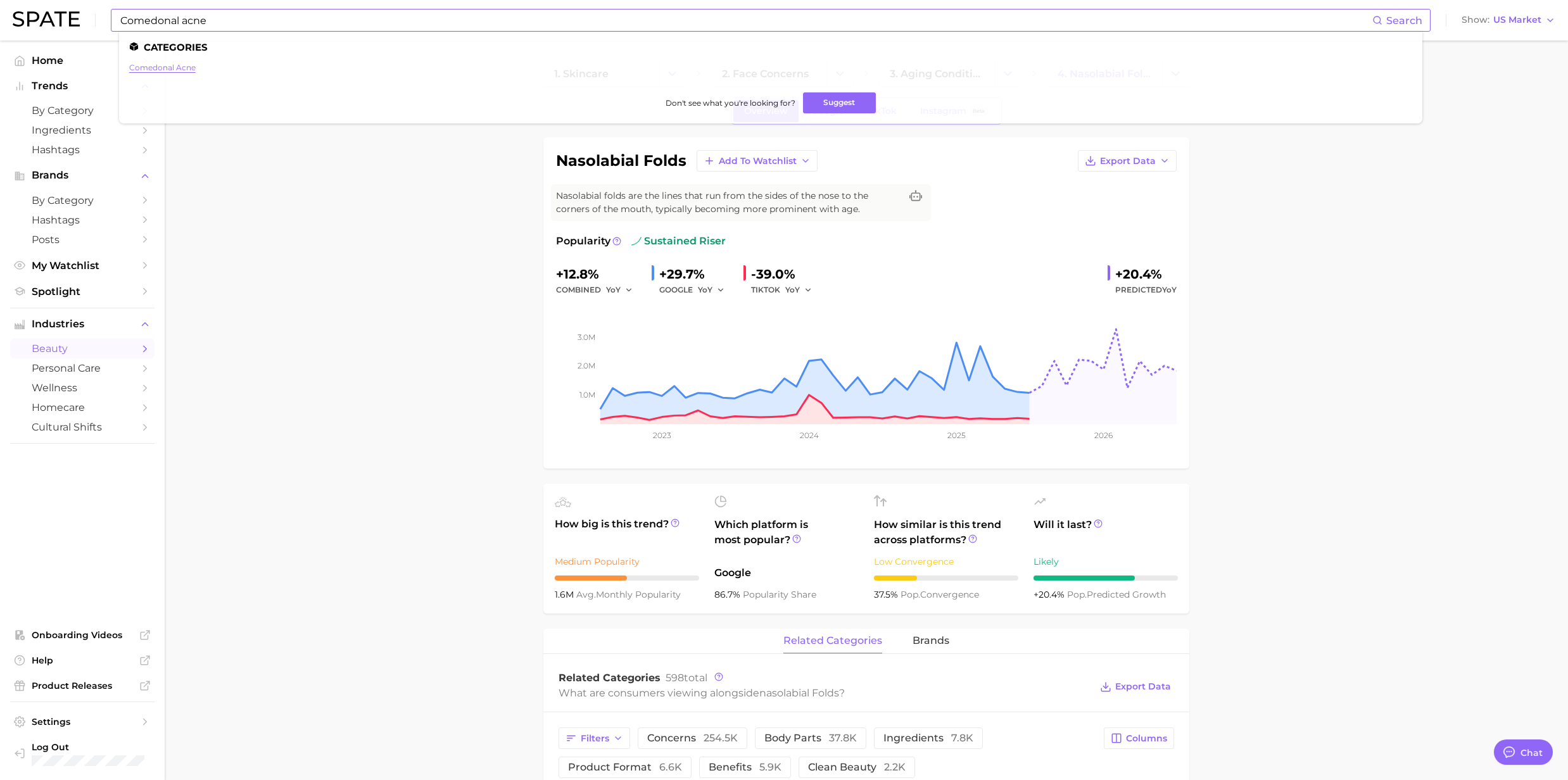
click at [152, 68] on link "comedonal acne" at bounding box center [162, 68] width 66 height 10
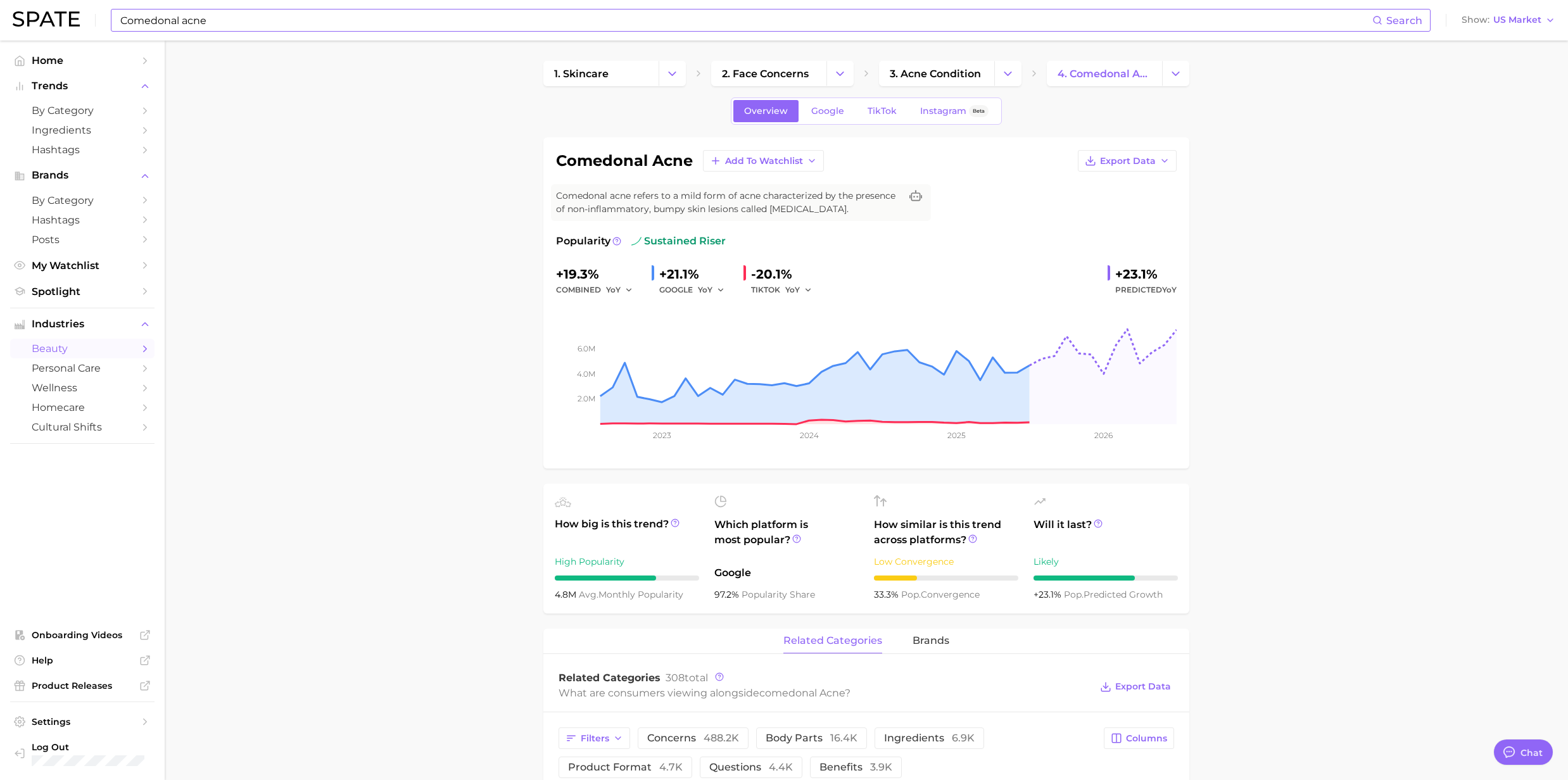
drag, startPoint x: 208, startPoint y: 27, endPoint x: 221, endPoint y: 27, distance: 13.0
click at [208, 27] on input "Comedonal acne" at bounding box center [746, 20] width 1254 height 22
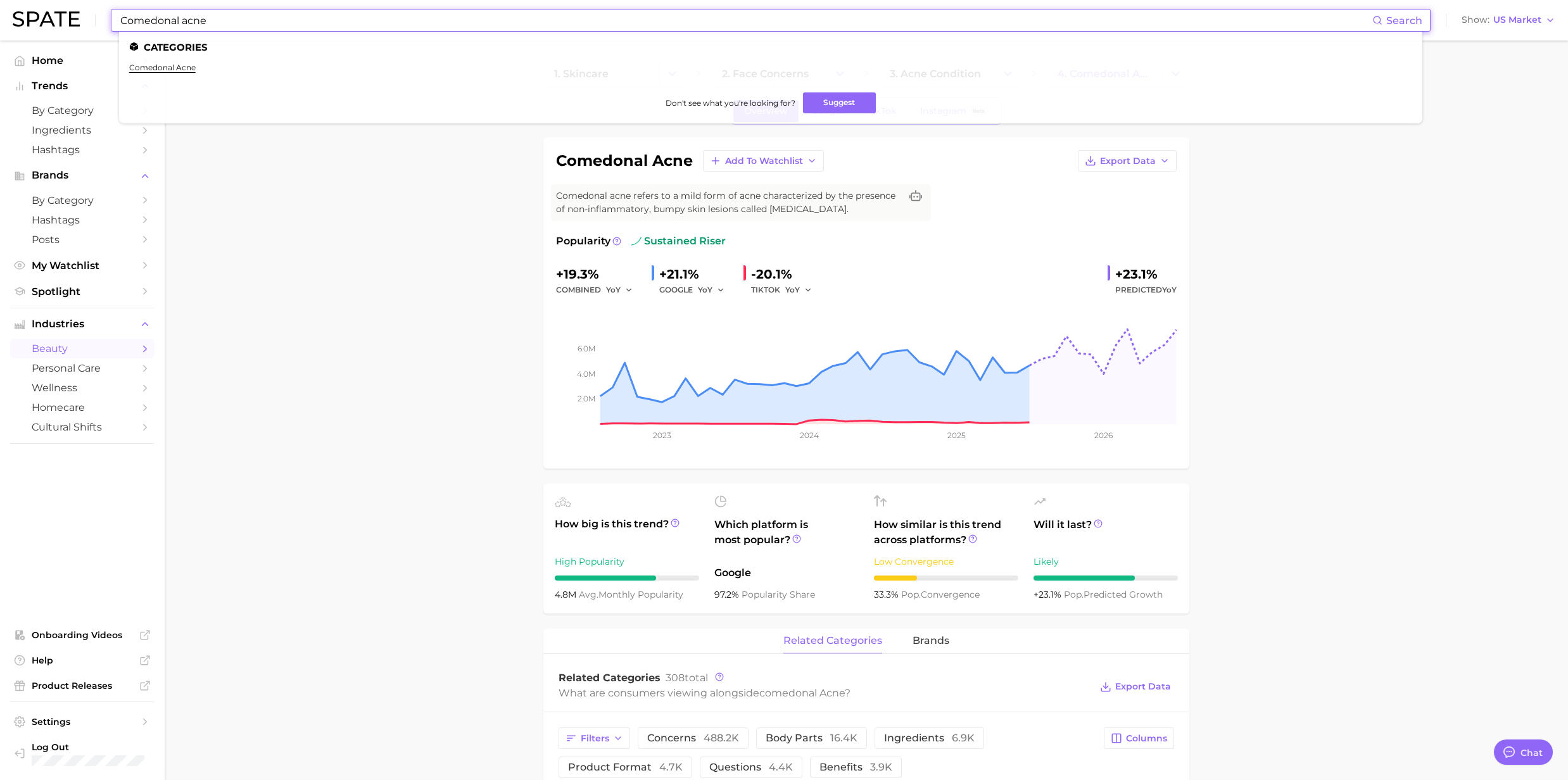
drag, startPoint x: 222, startPoint y: 23, endPoint x: 57, endPoint y: 20, distance: 165.0
click at [66, 19] on div "Comedonal acne Search Categories comedonal acne Don't see what you're looking f…" at bounding box center [784, 20] width 1543 height 40
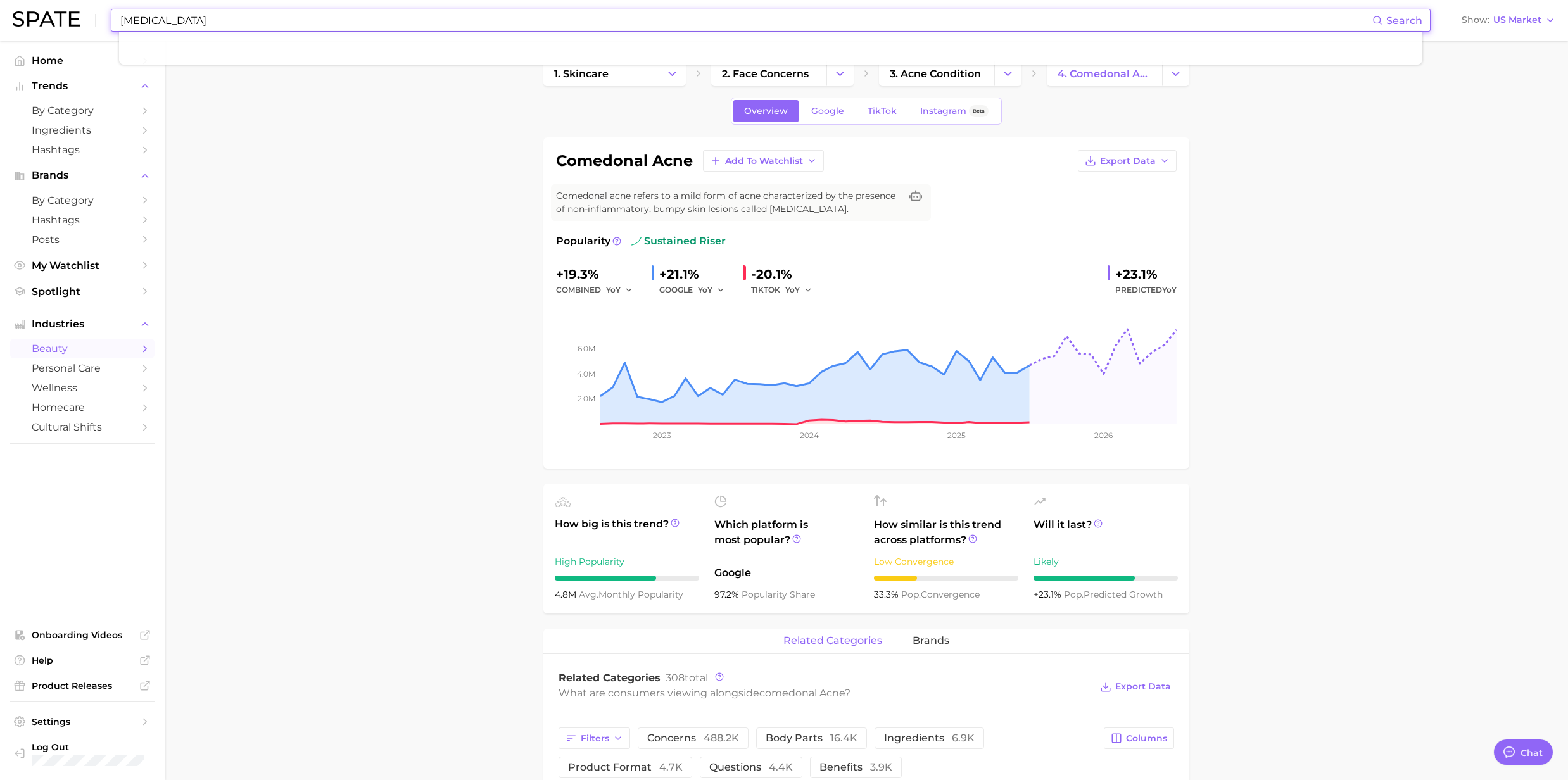
type input "[MEDICAL_DATA]"
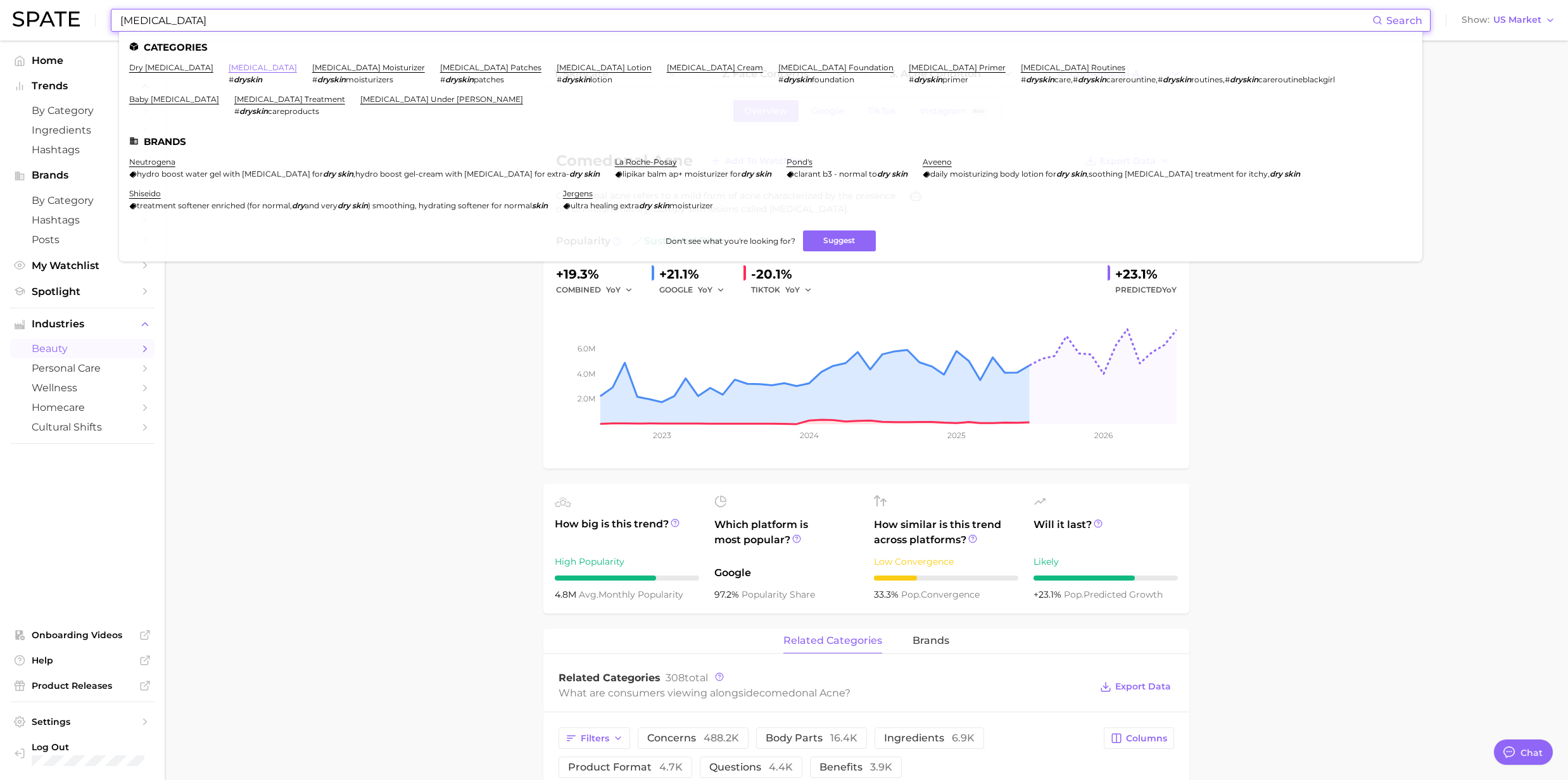
click at [229, 72] on link "[MEDICAL_DATA]" at bounding box center [263, 68] width 69 height 10
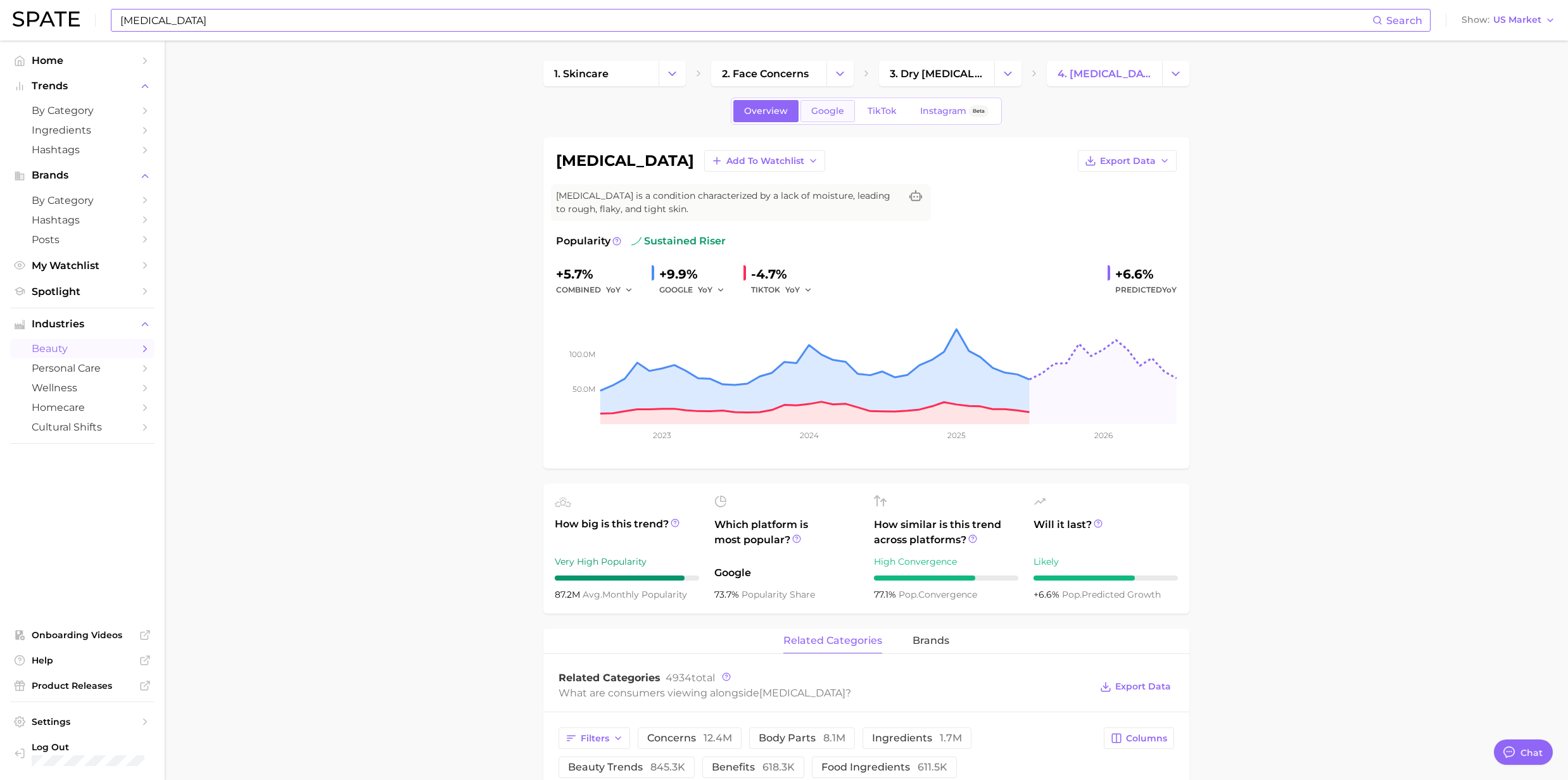
click at [824, 108] on span "Google" at bounding box center [827, 110] width 33 height 10
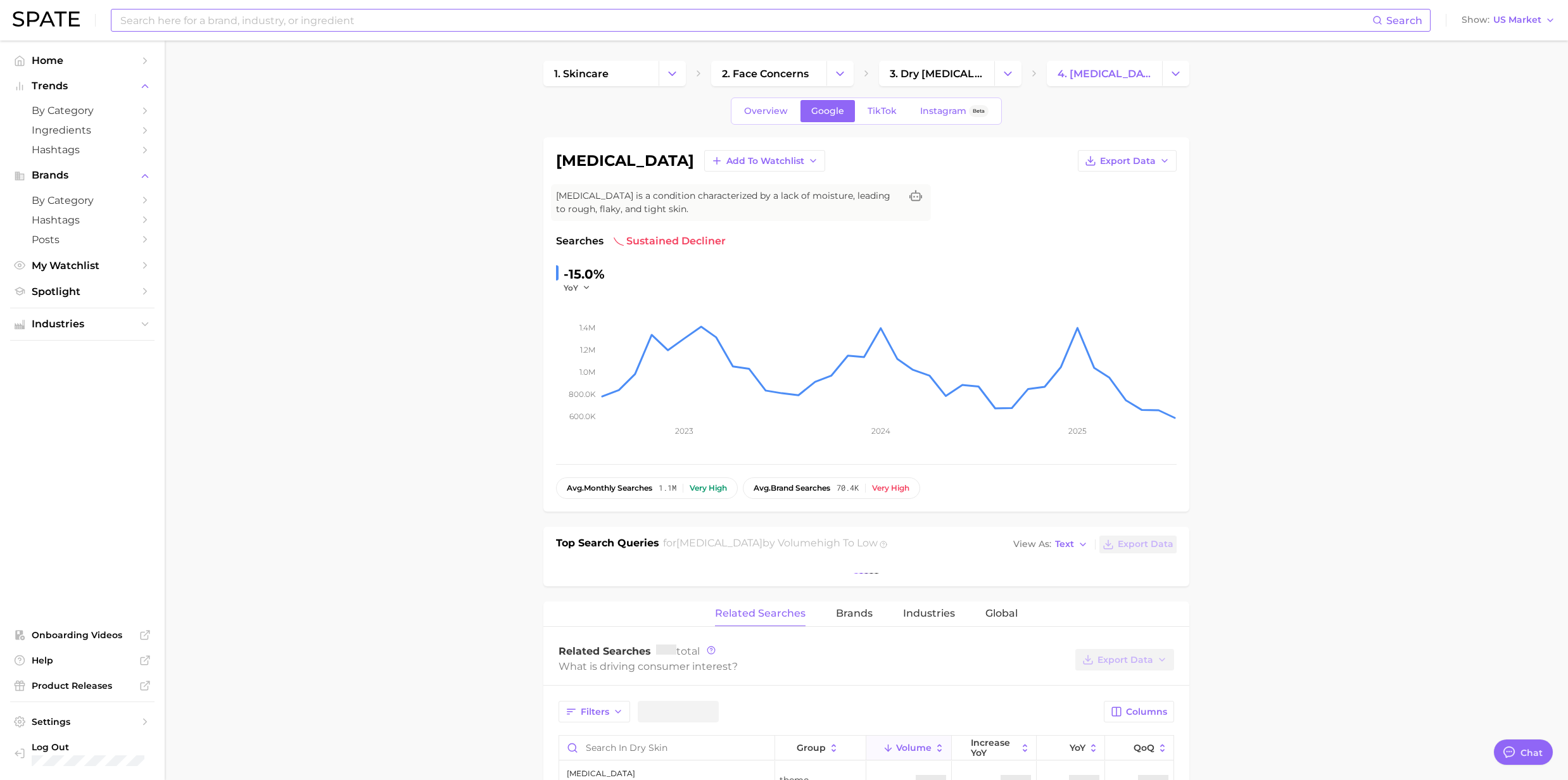
click at [824, 108] on span "Google" at bounding box center [827, 110] width 33 height 10
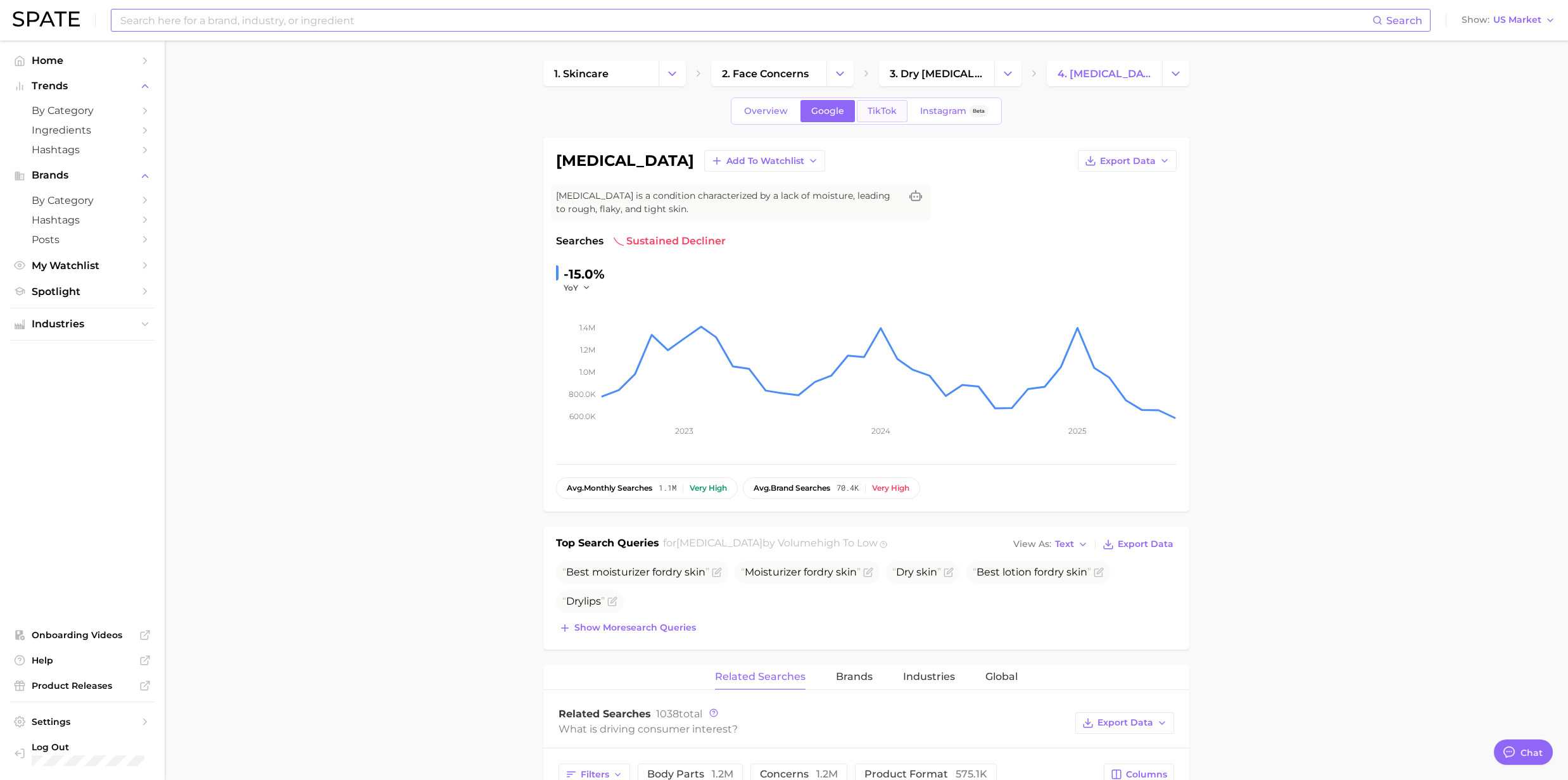
click at [867, 106] on span "TikTok" at bounding box center [882, 110] width 29 height 10
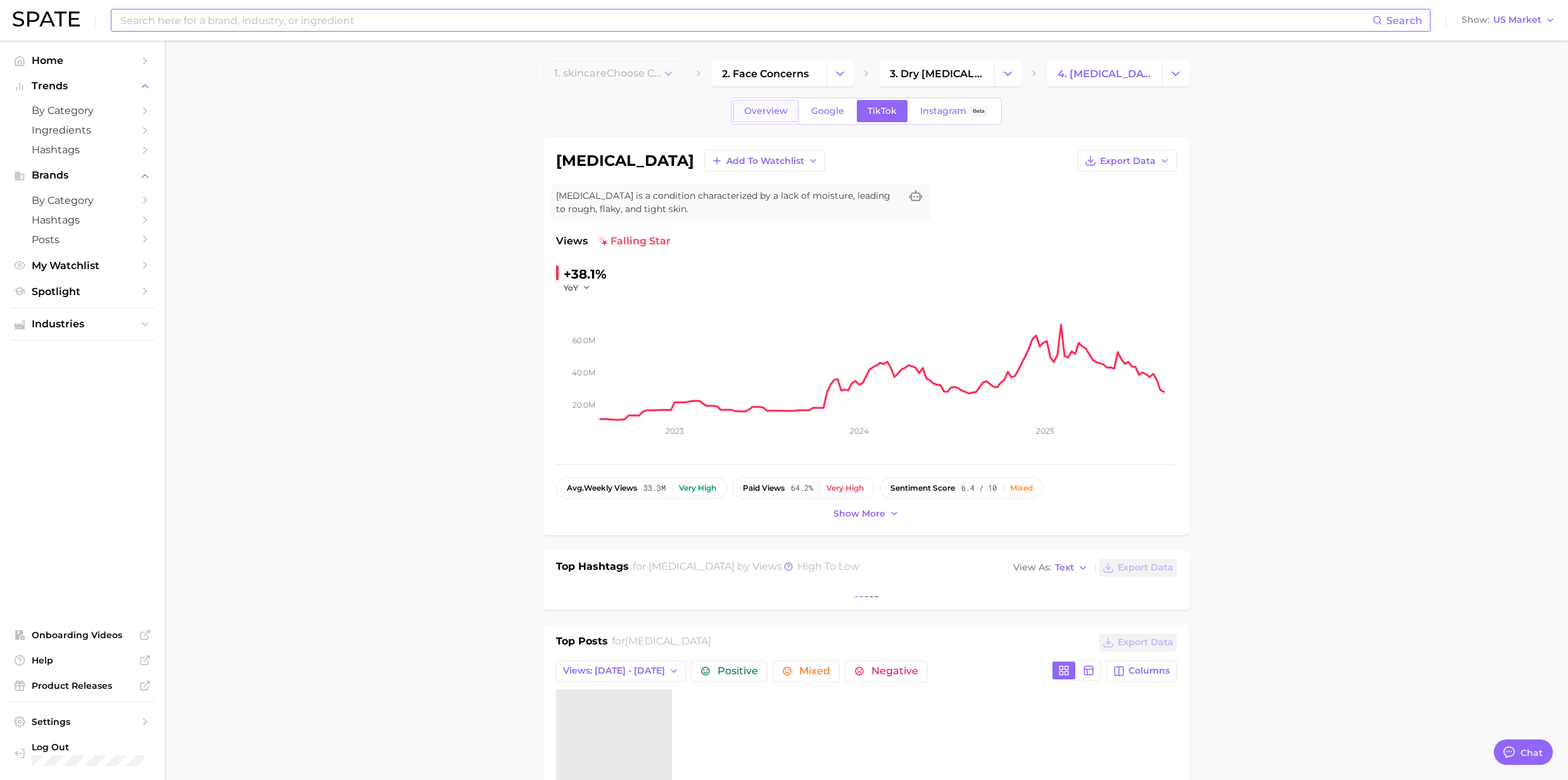
click at [755, 114] on span "Overview" at bounding box center [766, 110] width 44 height 10
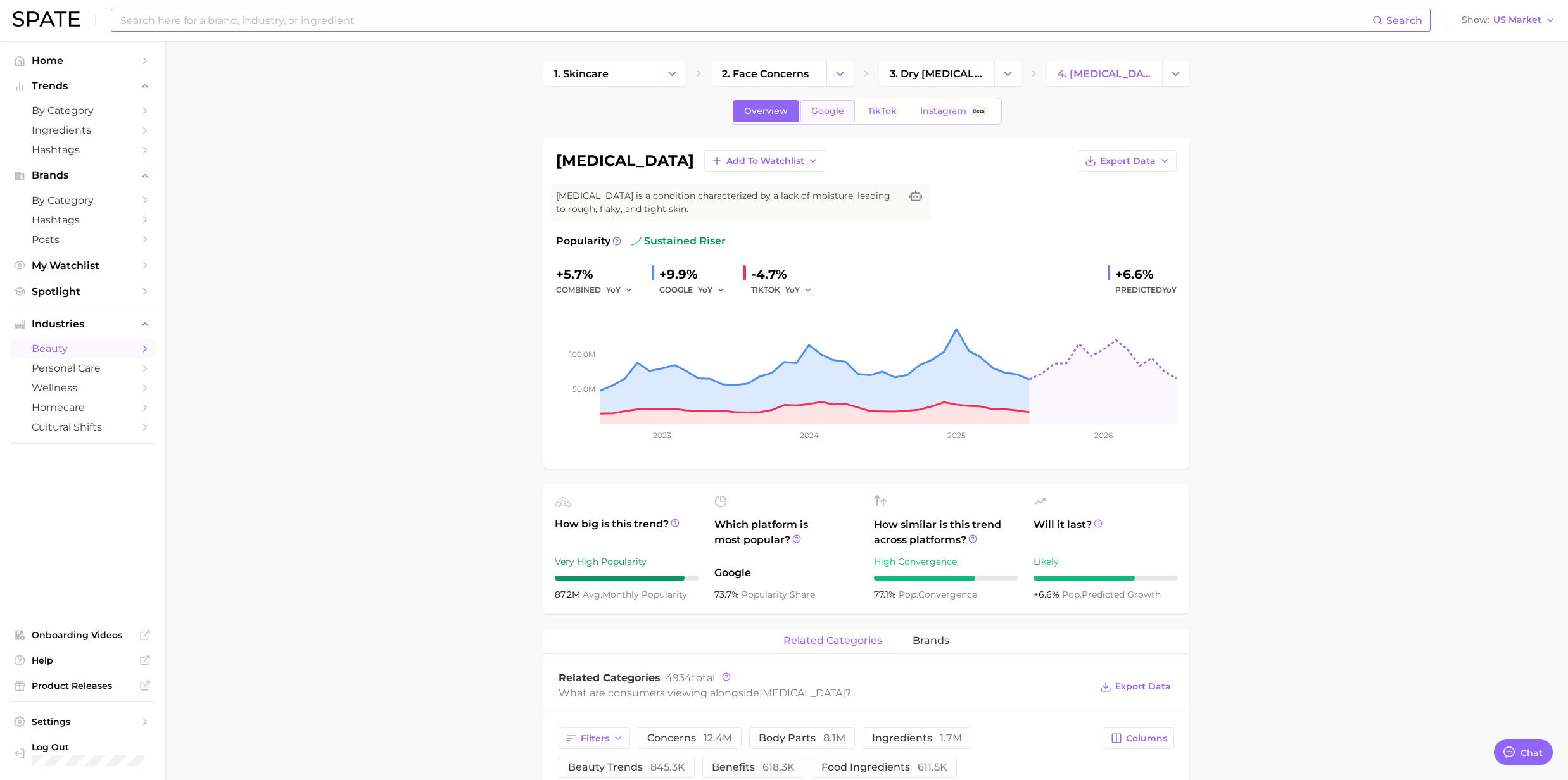
click at [832, 110] on span "Google" at bounding box center [827, 110] width 33 height 10
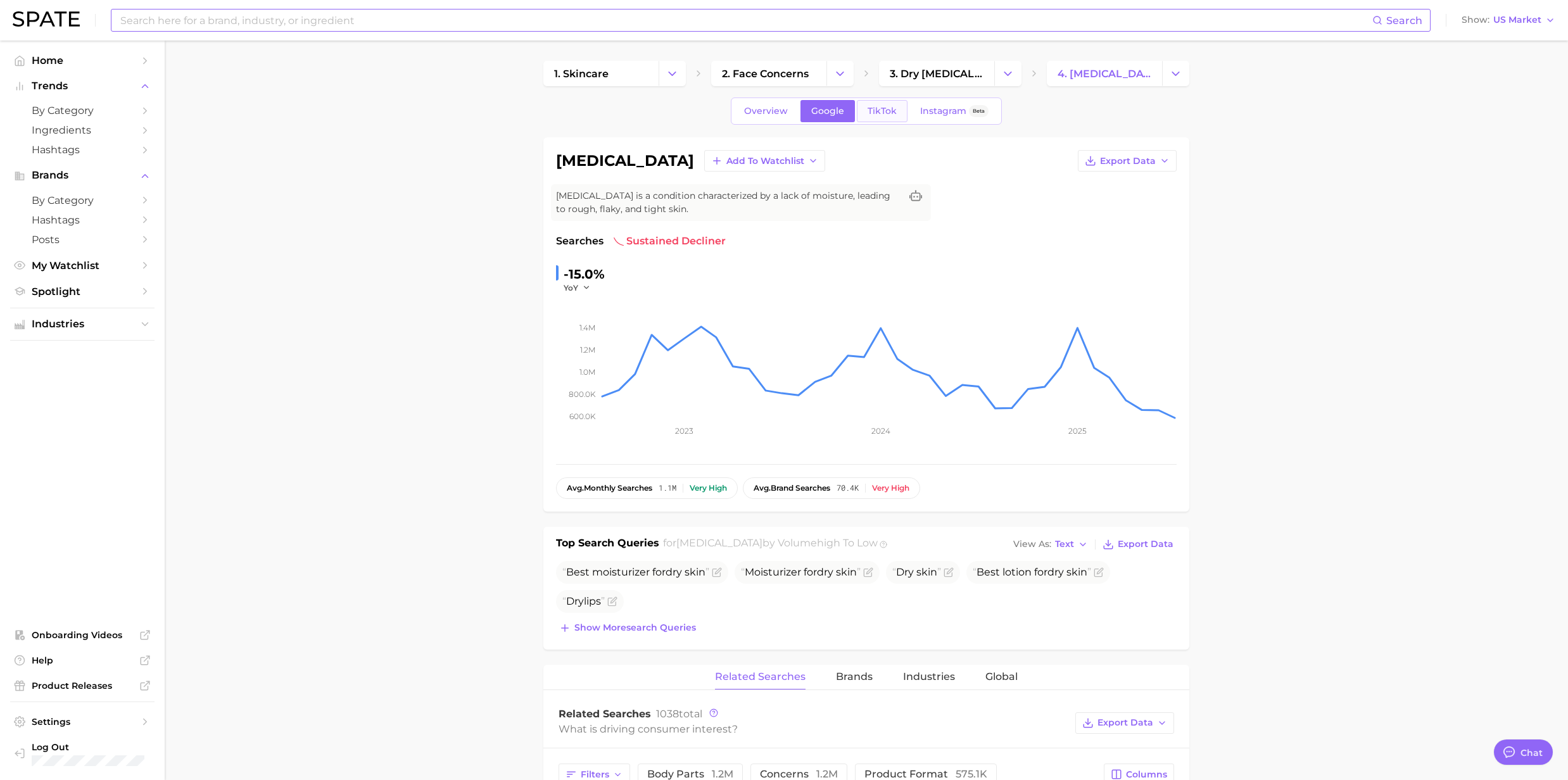
drag, startPoint x: 888, startPoint y: 97, endPoint x: 888, endPoint y: 105, distance: 8.0
click at [888, 98] on div "Overview Google TikTok Instagram Beta" at bounding box center [866, 111] width 271 height 27
click at [887, 109] on span "TikTok" at bounding box center [882, 110] width 29 height 10
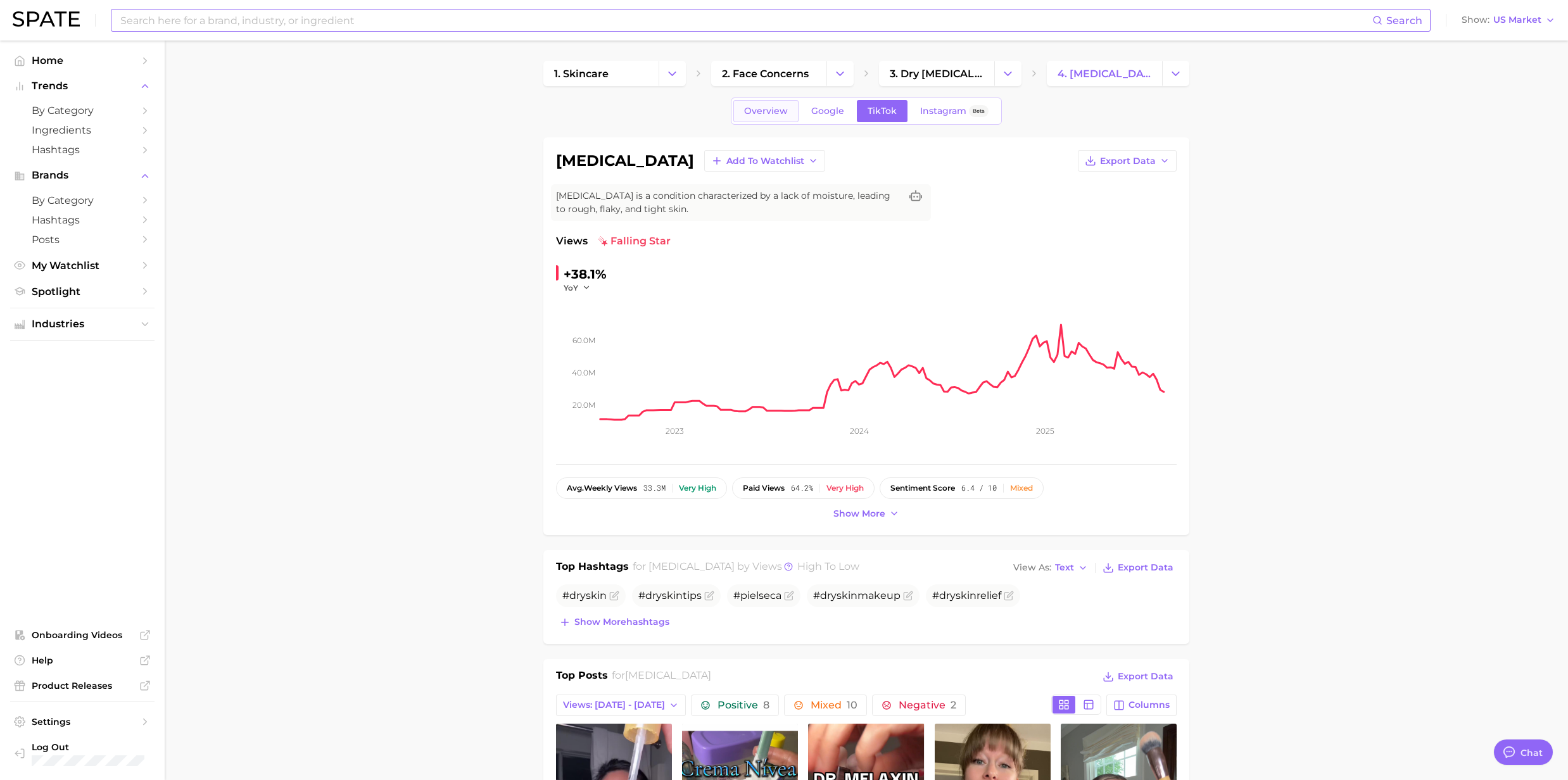
click at [767, 110] on span "Overview" at bounding box center [766, 110] width 44 height 10
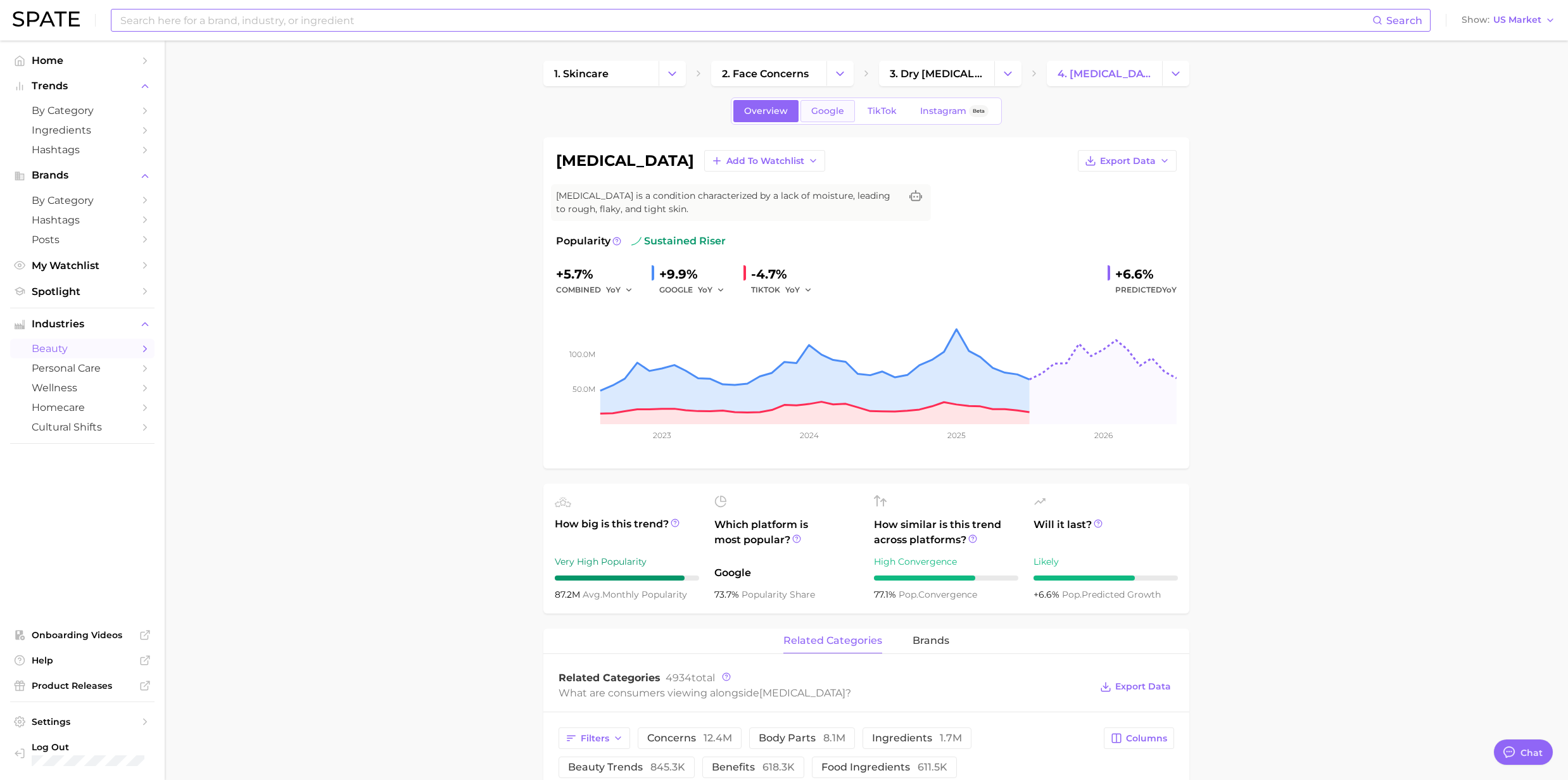
click at [818, 108] on span "Google" at bounding box center [827, 110] width 33 height 10
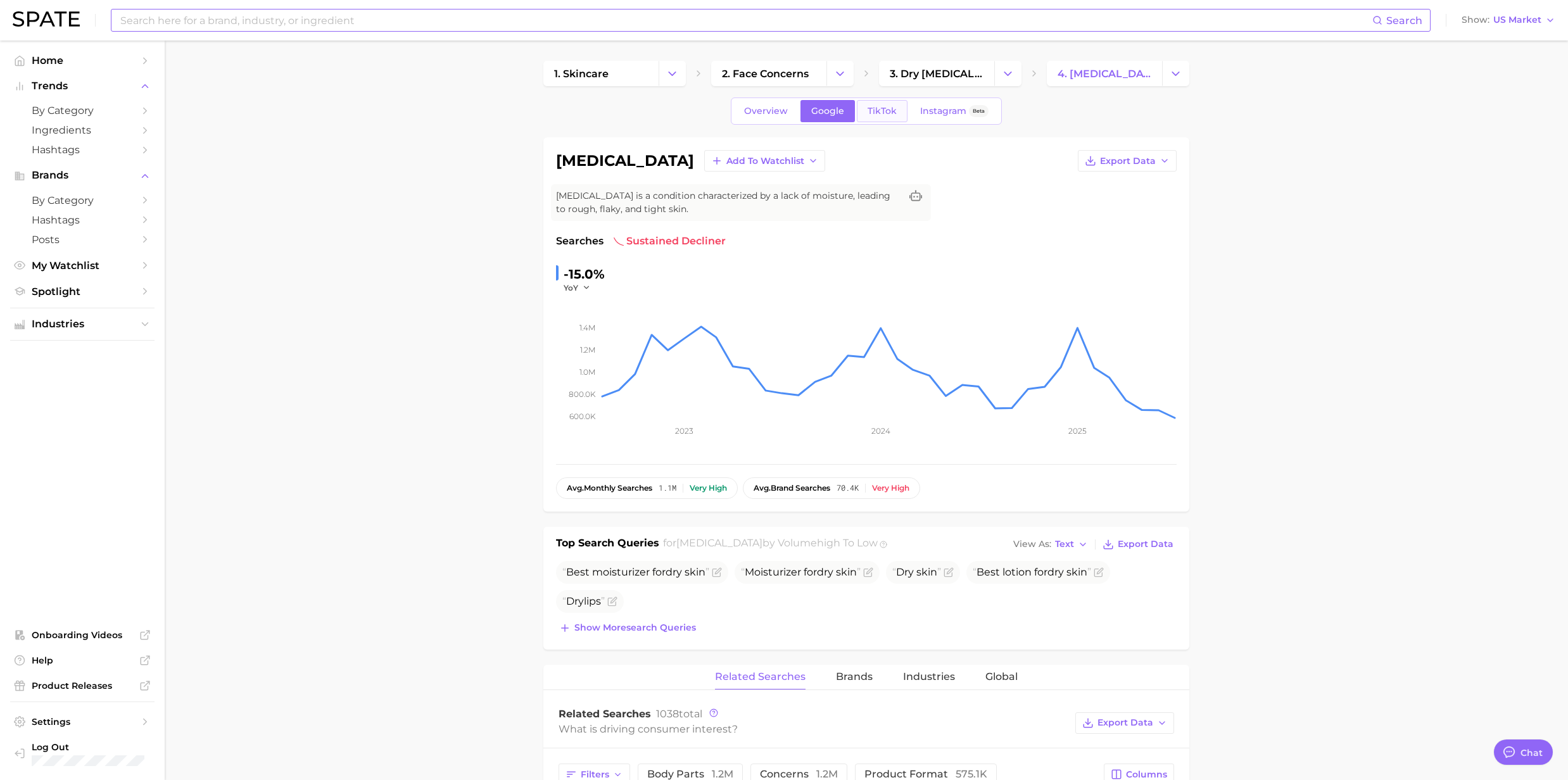
click at [872, 117] on link "TikTok" at bounding box center [882, 110] width 51 height 22
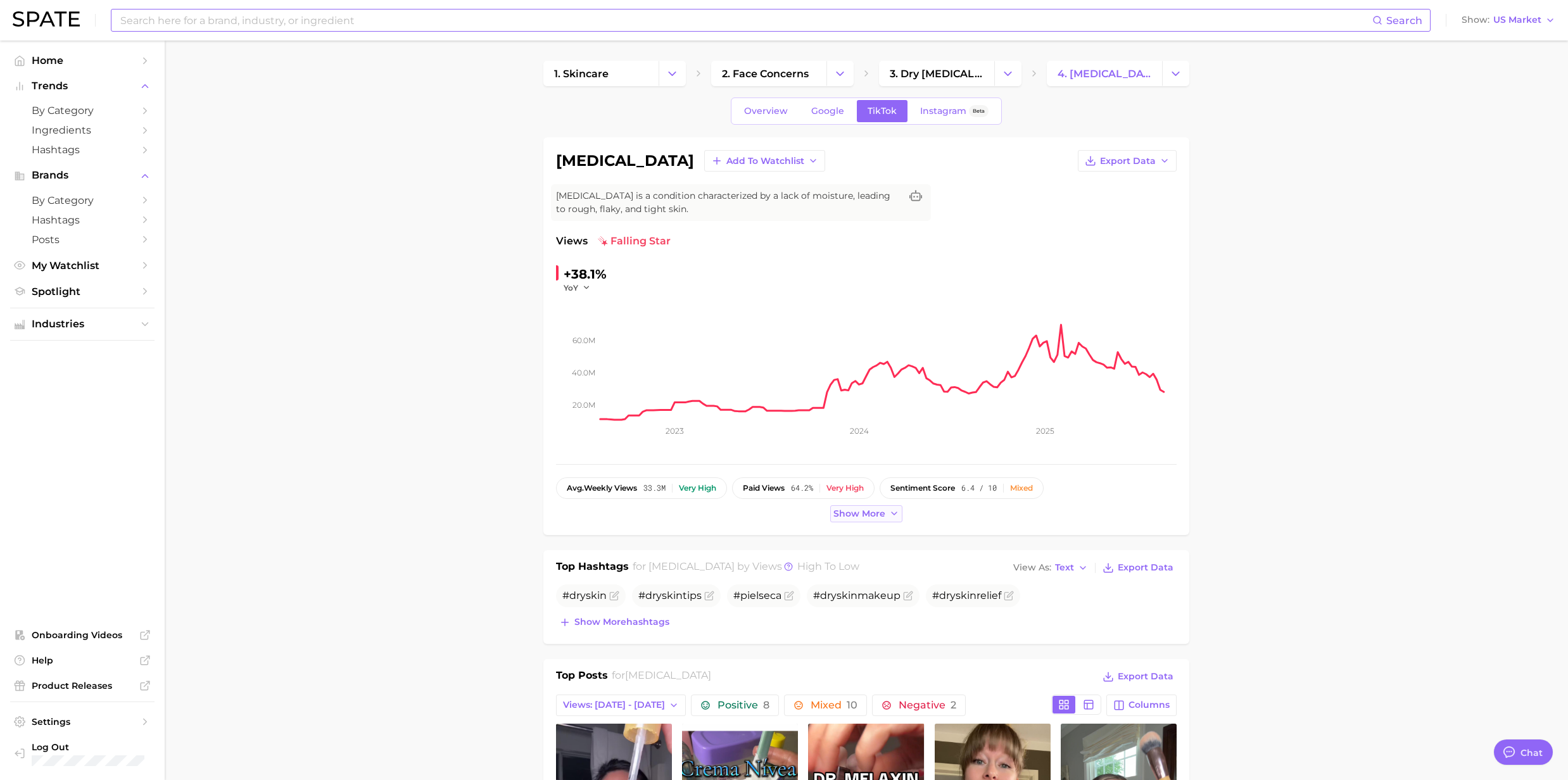
click at [889, 520] on button "Show more" at bounding box center [867, 513] width 73 height 17
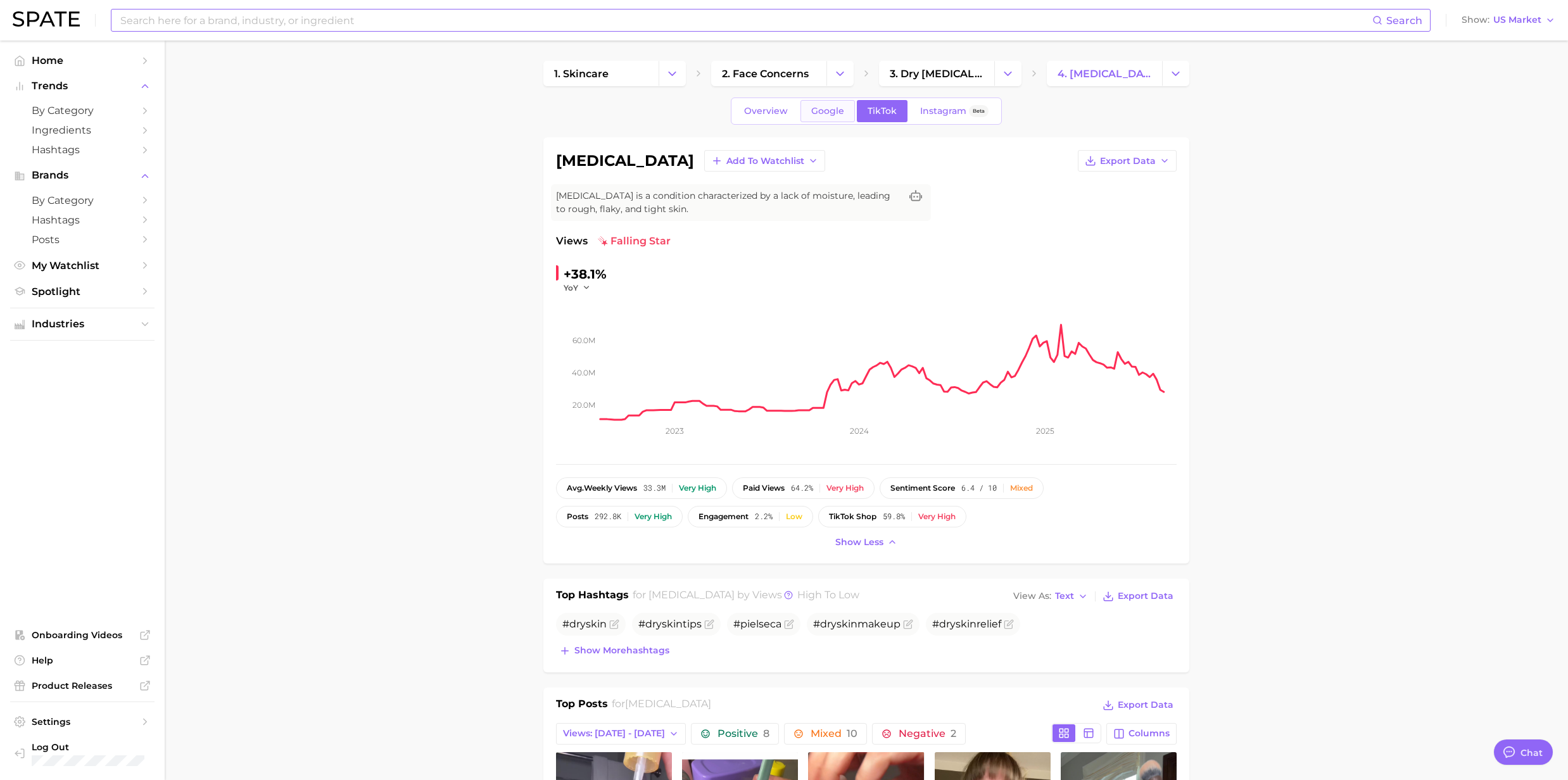
click at [830, 117] on link "Google" at bounding box center [828, 110] width 55 height 22
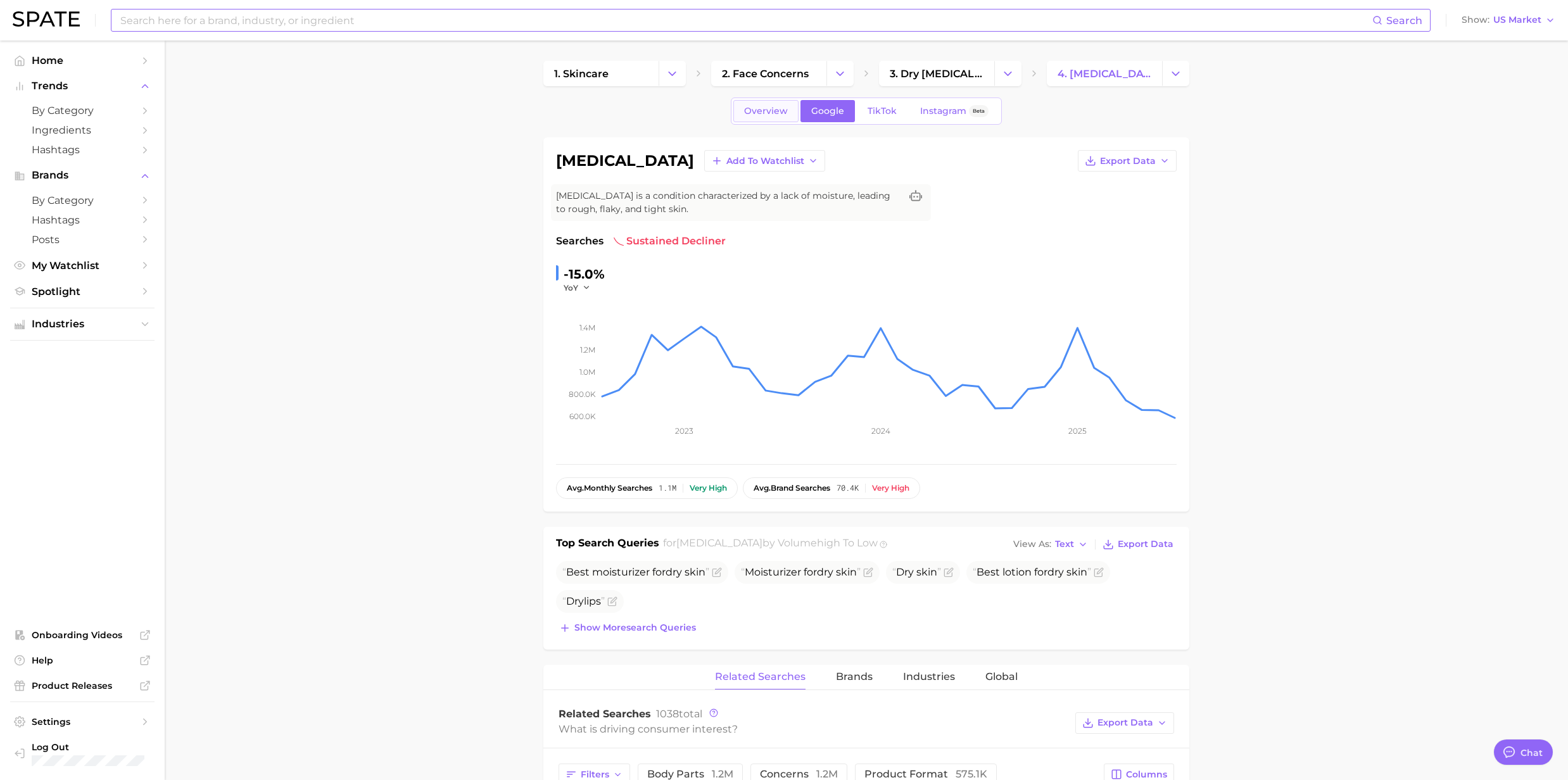
click at [781, 110] on span "Overview" at bounding box center [766, 110] width 44 height 10
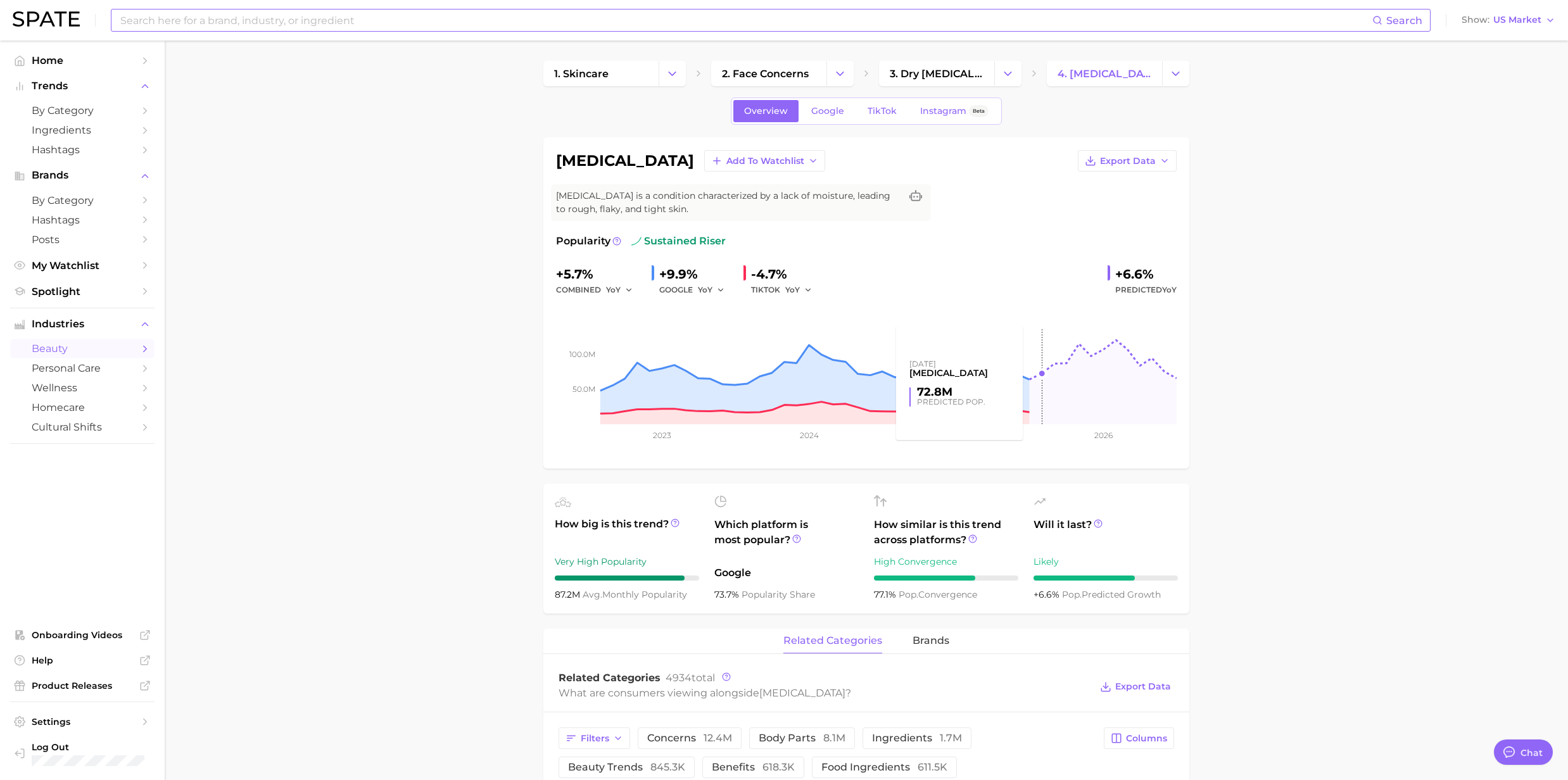
click at [1034, 382] on rect at bounding box center [867, 360] width 621 height 127
click at [834, 75] on icon "Change Category" at bounding box center [840, 73] width 13 height 13
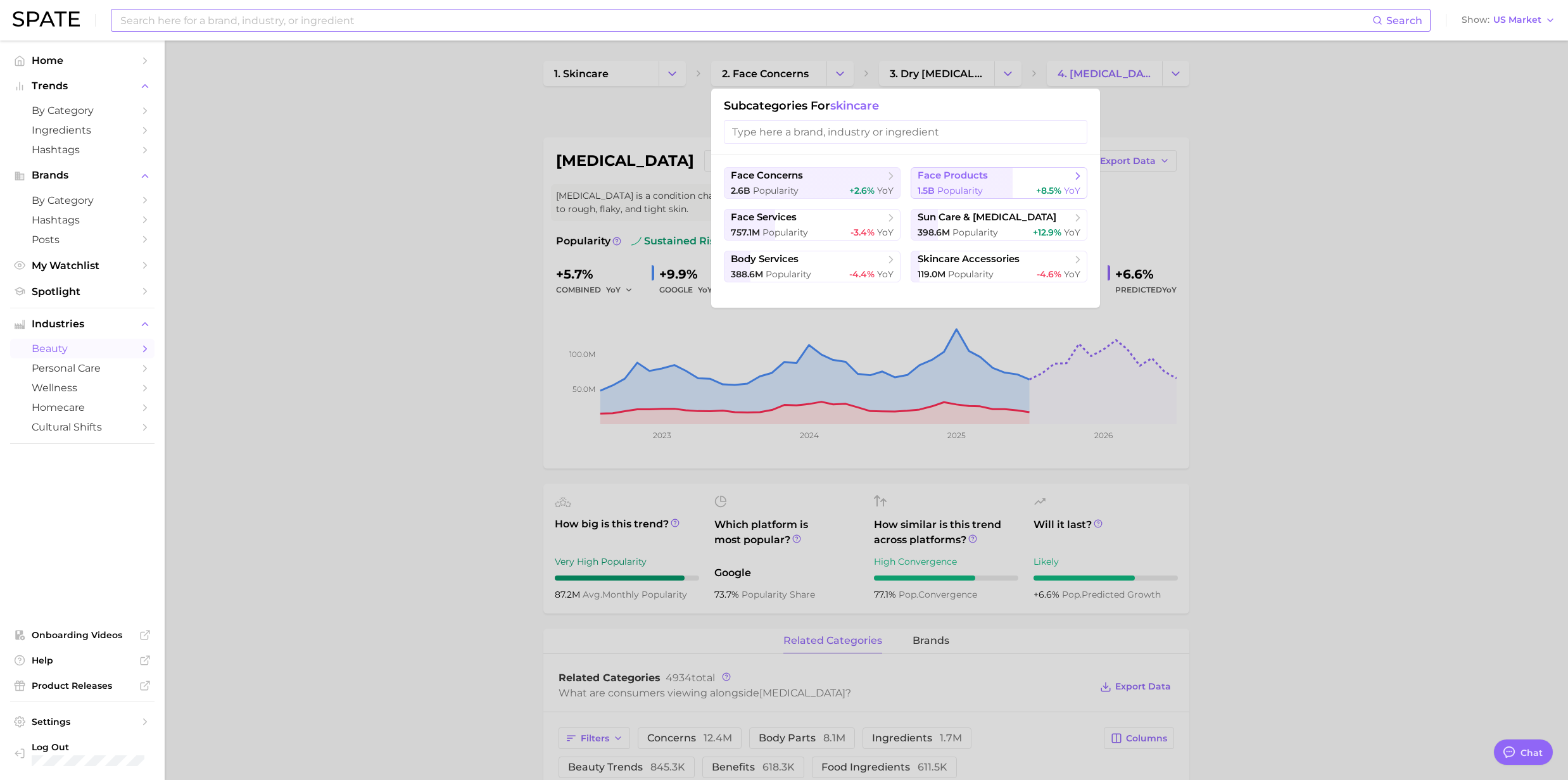
click at [931, 183] on button "face products 1.5b Popularity +8.5% YoY" at bounding box center [999, 182] width 177 height 31
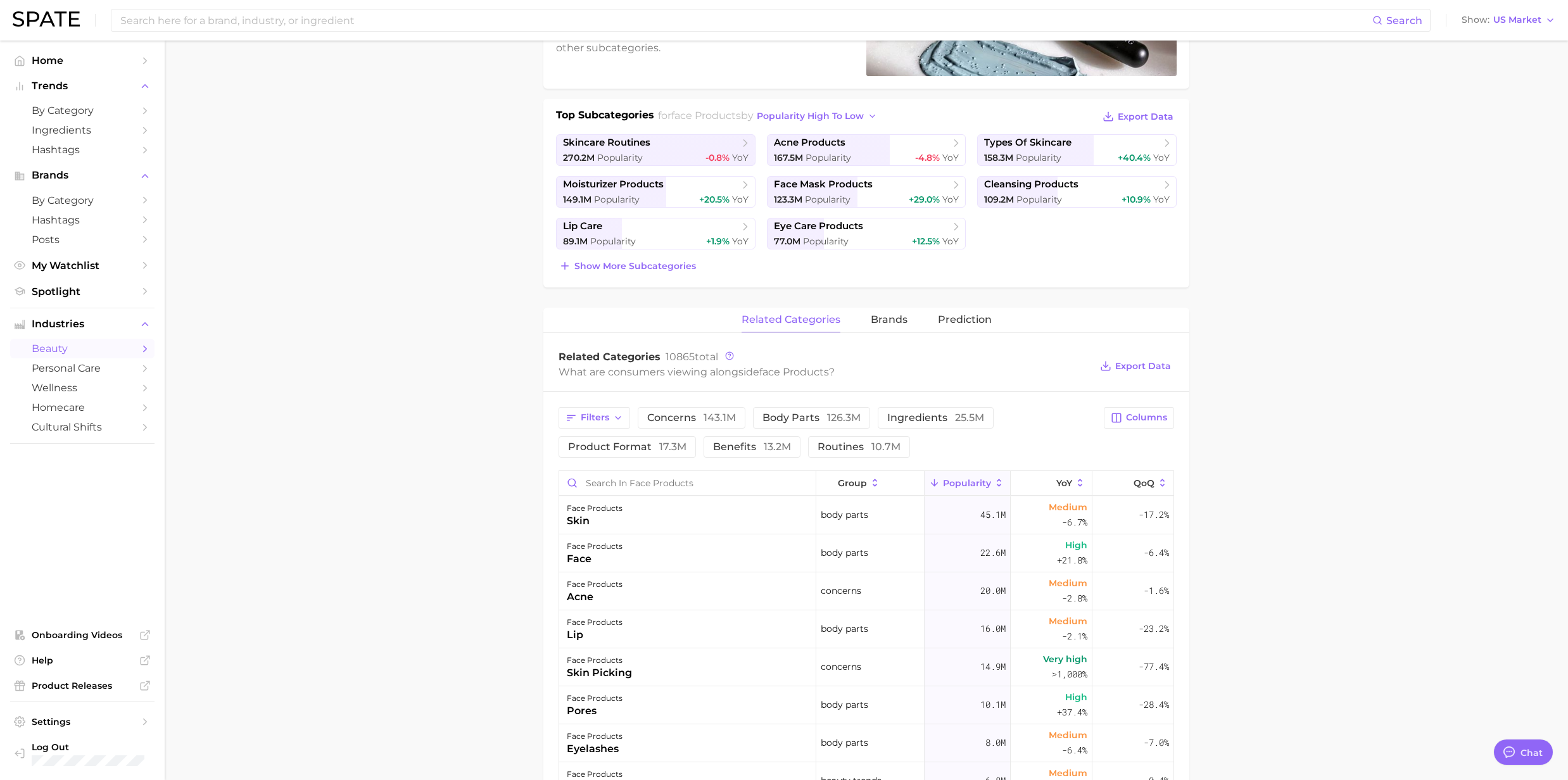
scroll to position [253, 0]
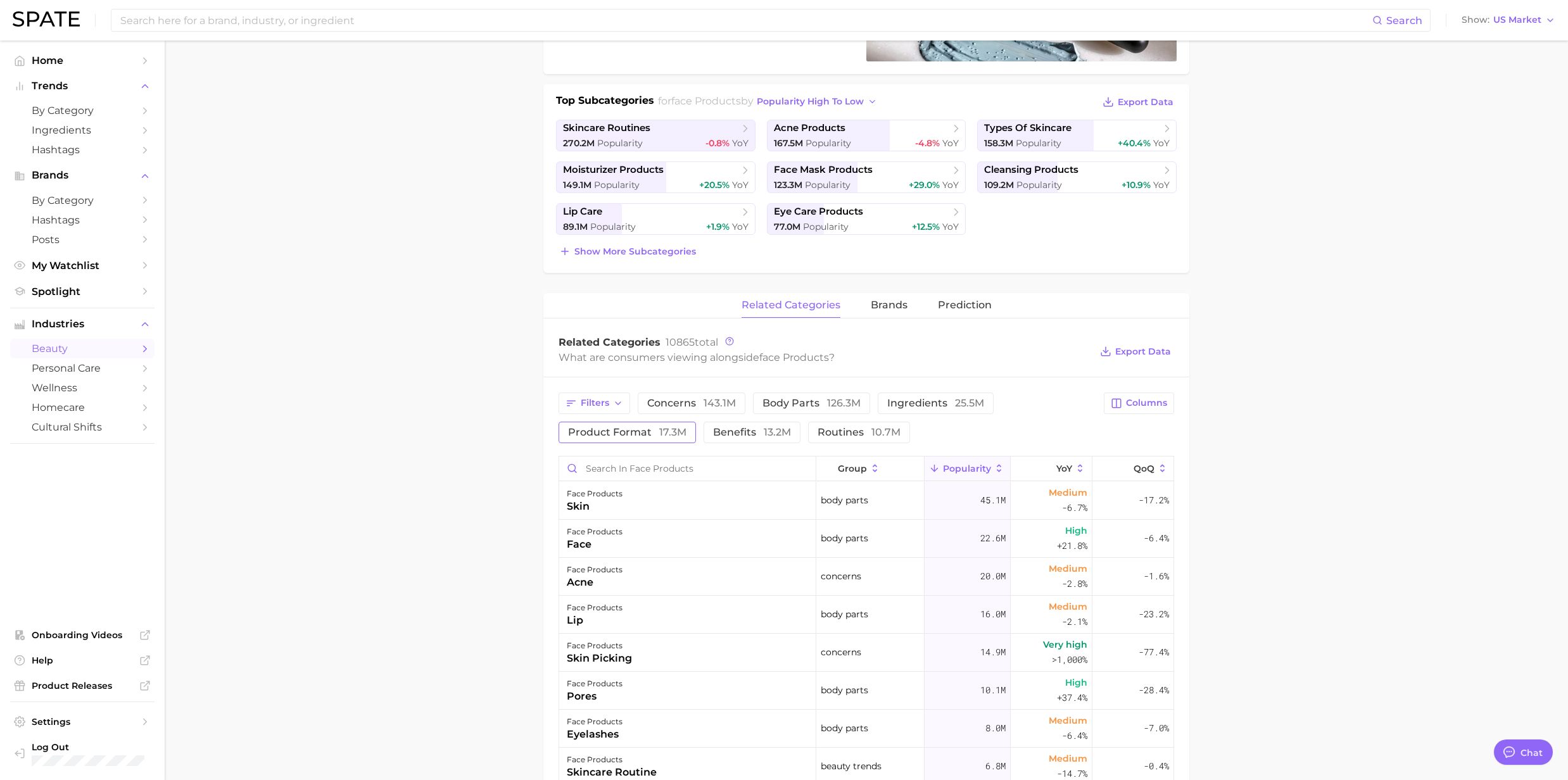
click at [674, 428] on span "17.3m" at bounding box center [673, 432] width 27 height 12
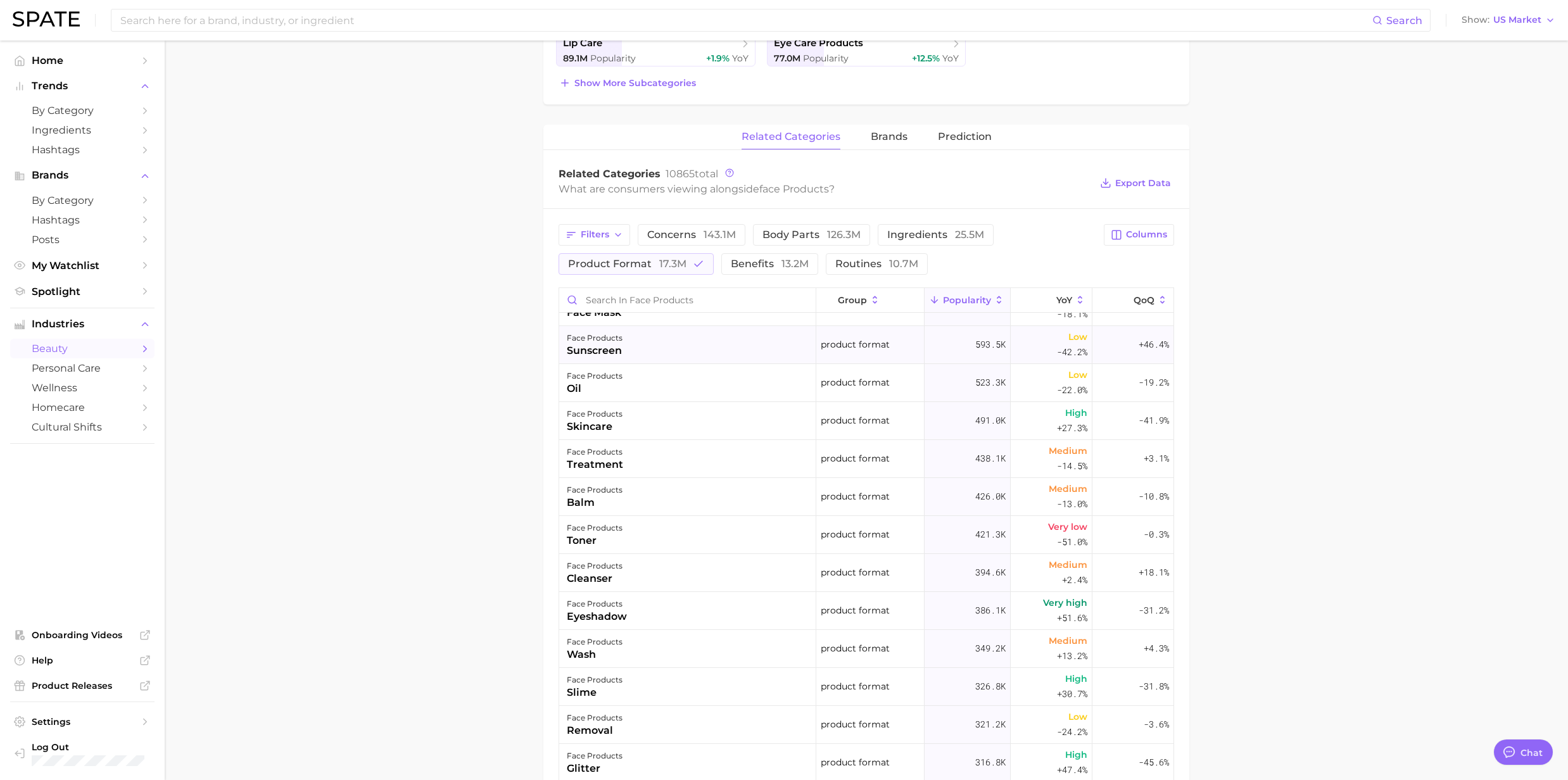
scroll to position [0, 0]
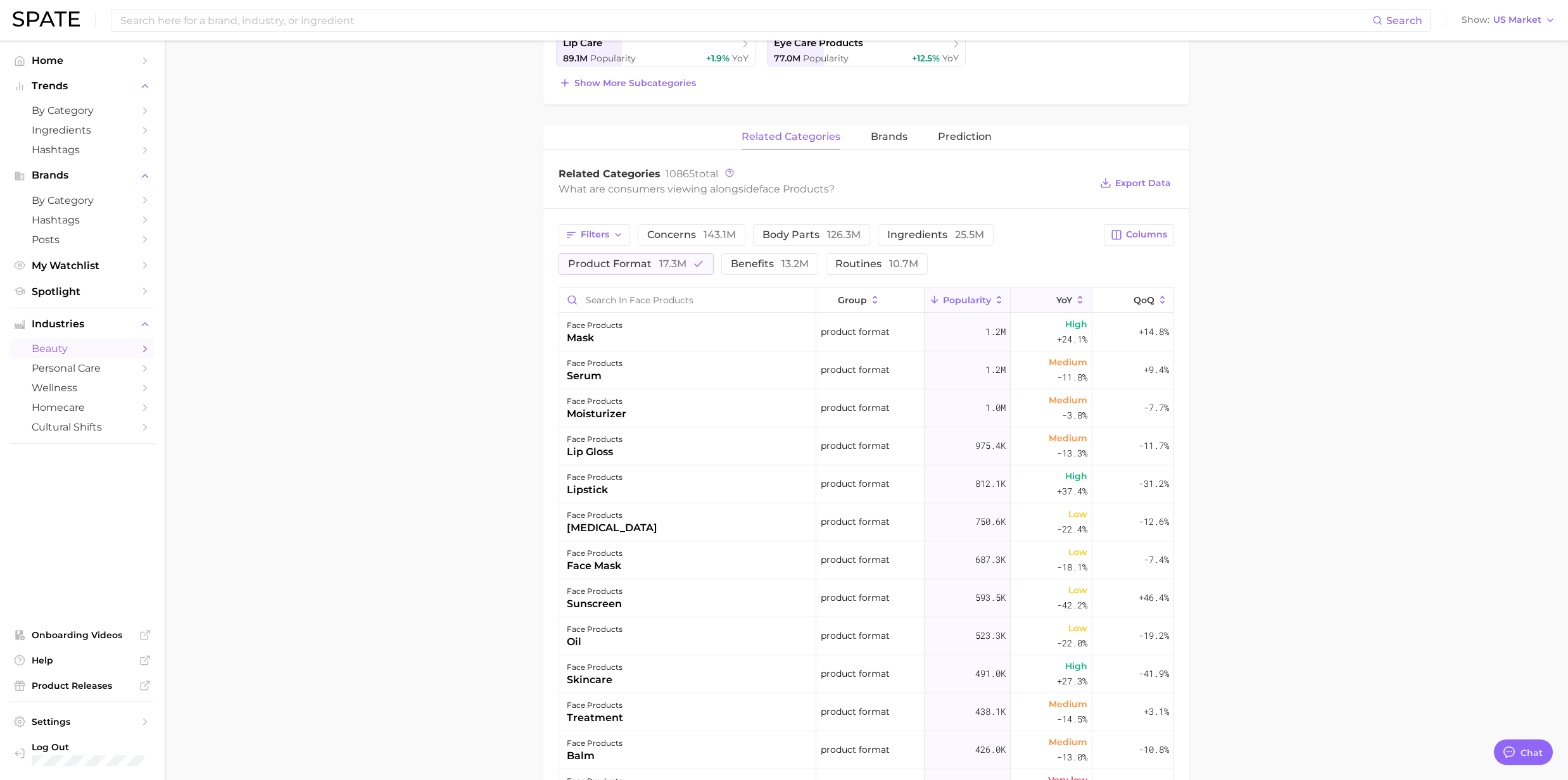
click at [1079, 300] on icon at bounding box center [1080, 300] width 4 height 7
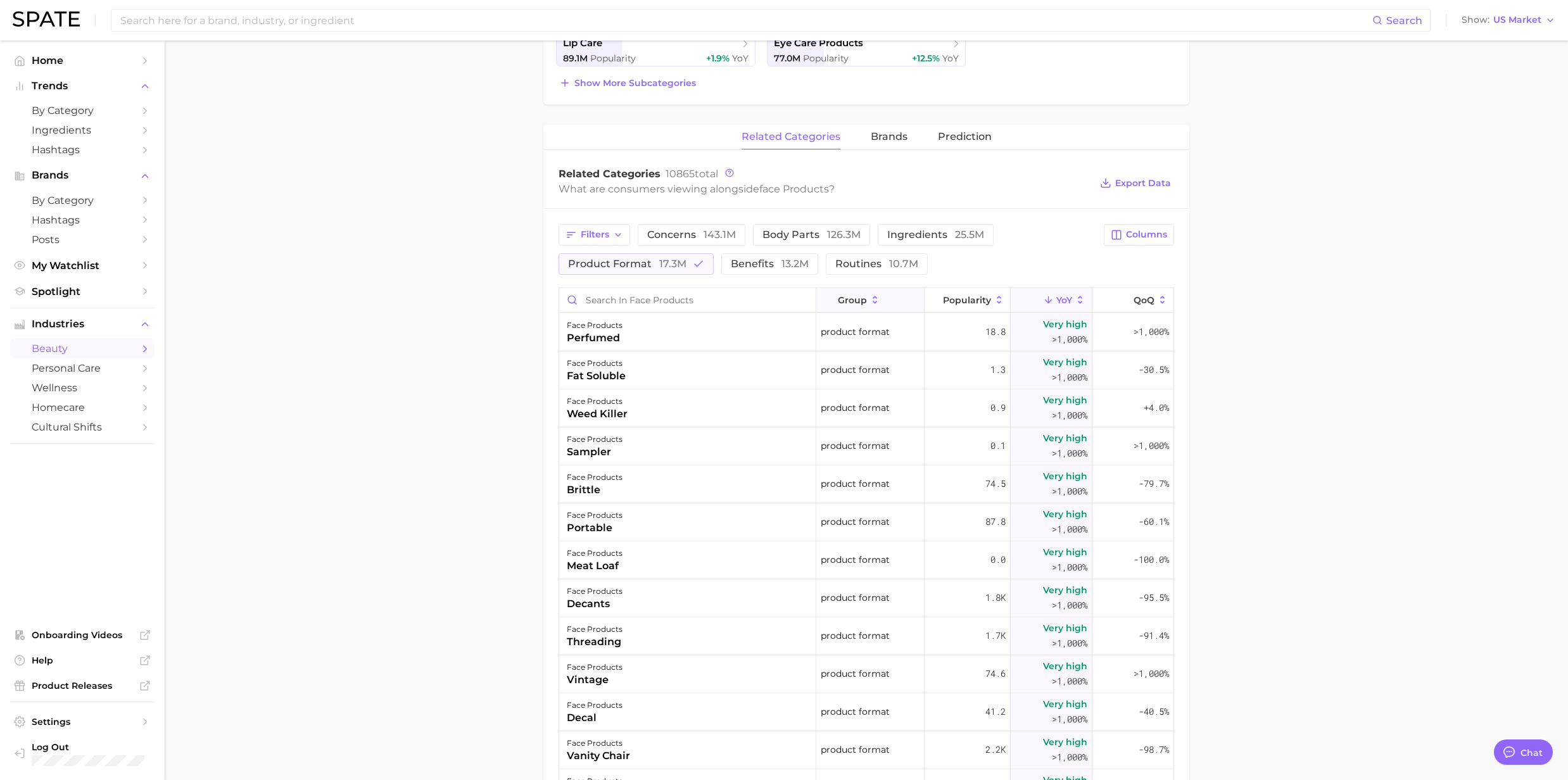
click at [870, 302] on icon at bounding box center [876, 300] width 11 height 11
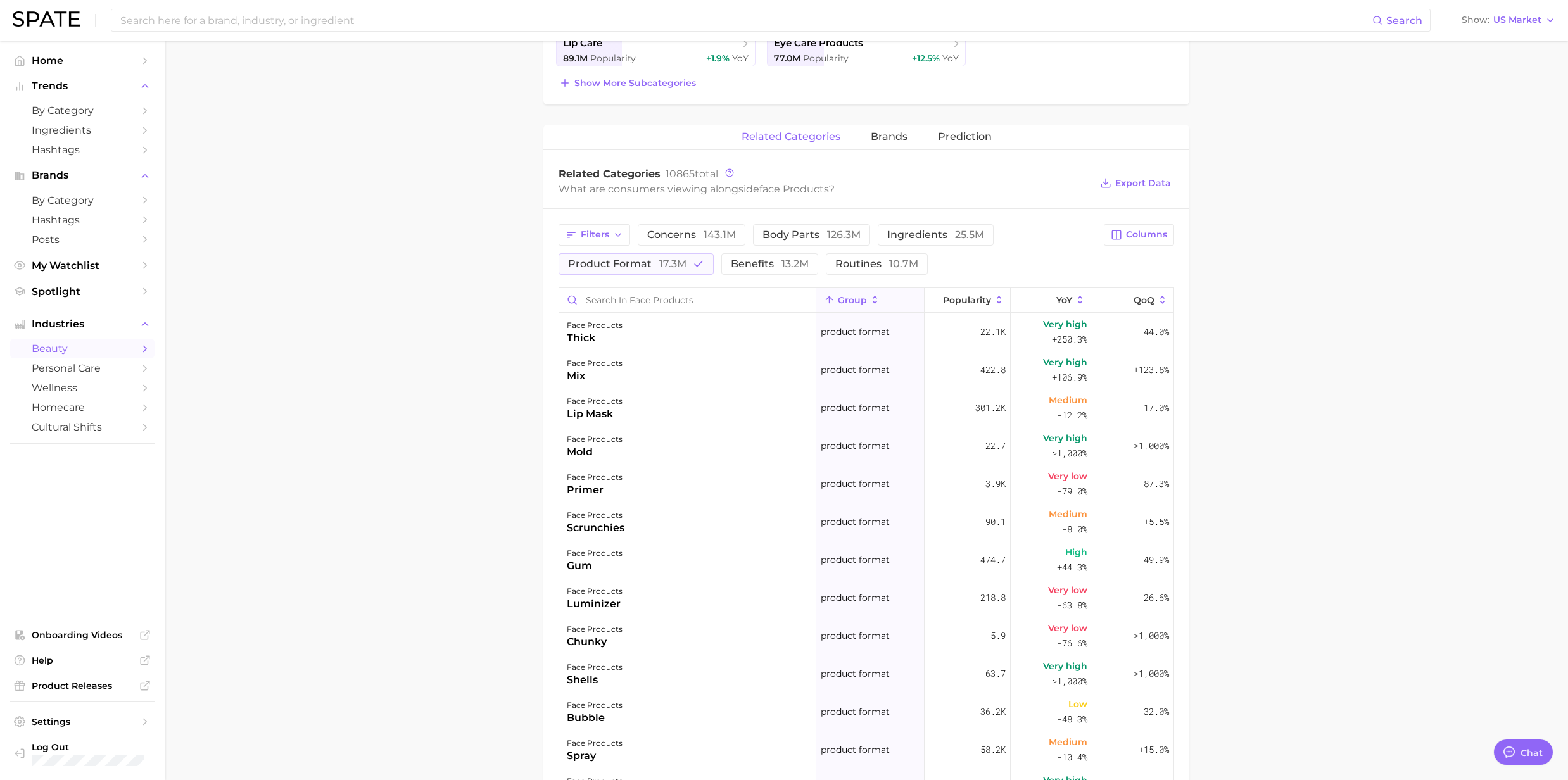
click at [870, 304] on icon at bounding box center [876, 300] width 11 height 11
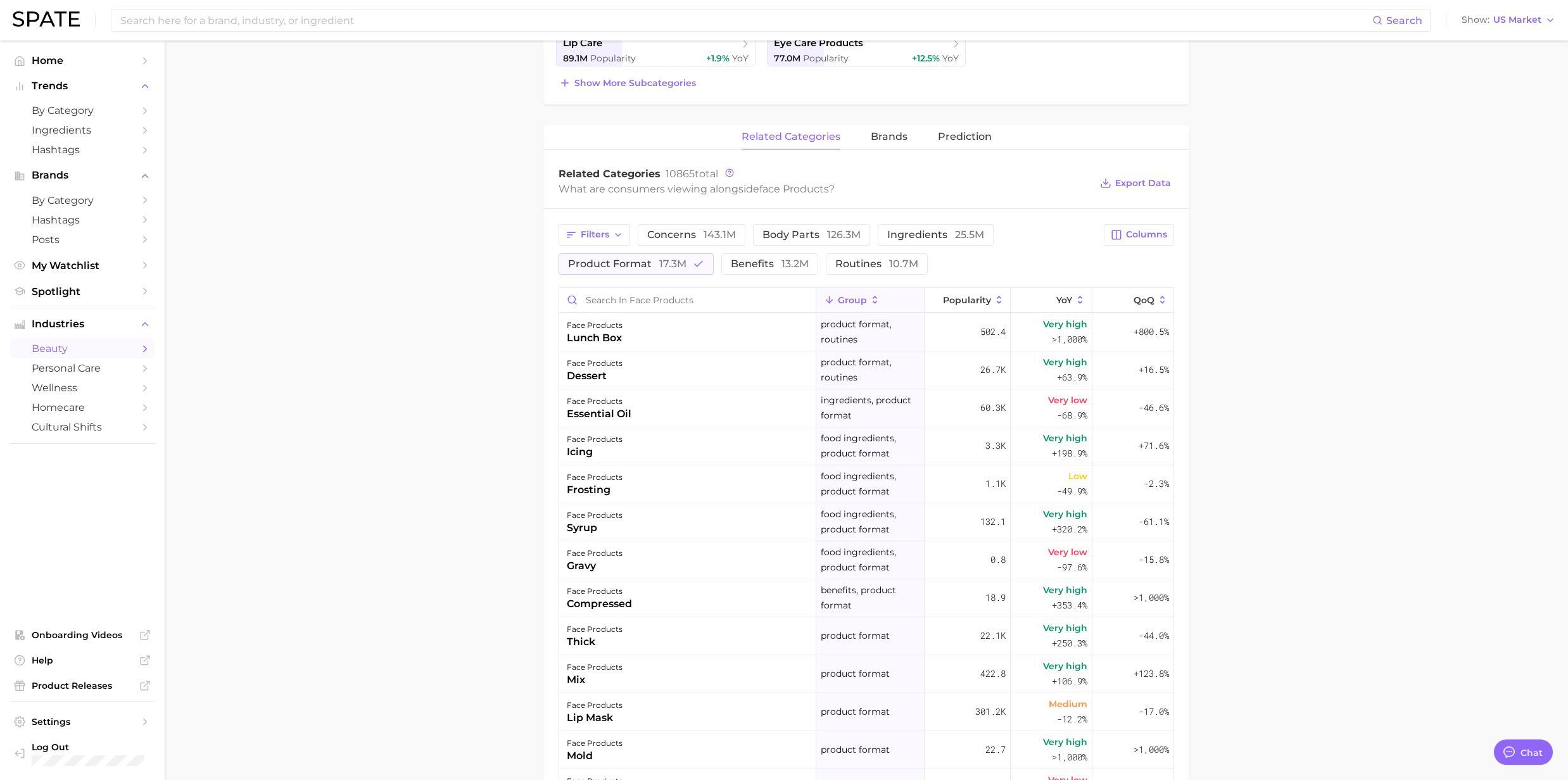
click at [870, 304] on icon at bounding box center [876, 300] width 11 height 11
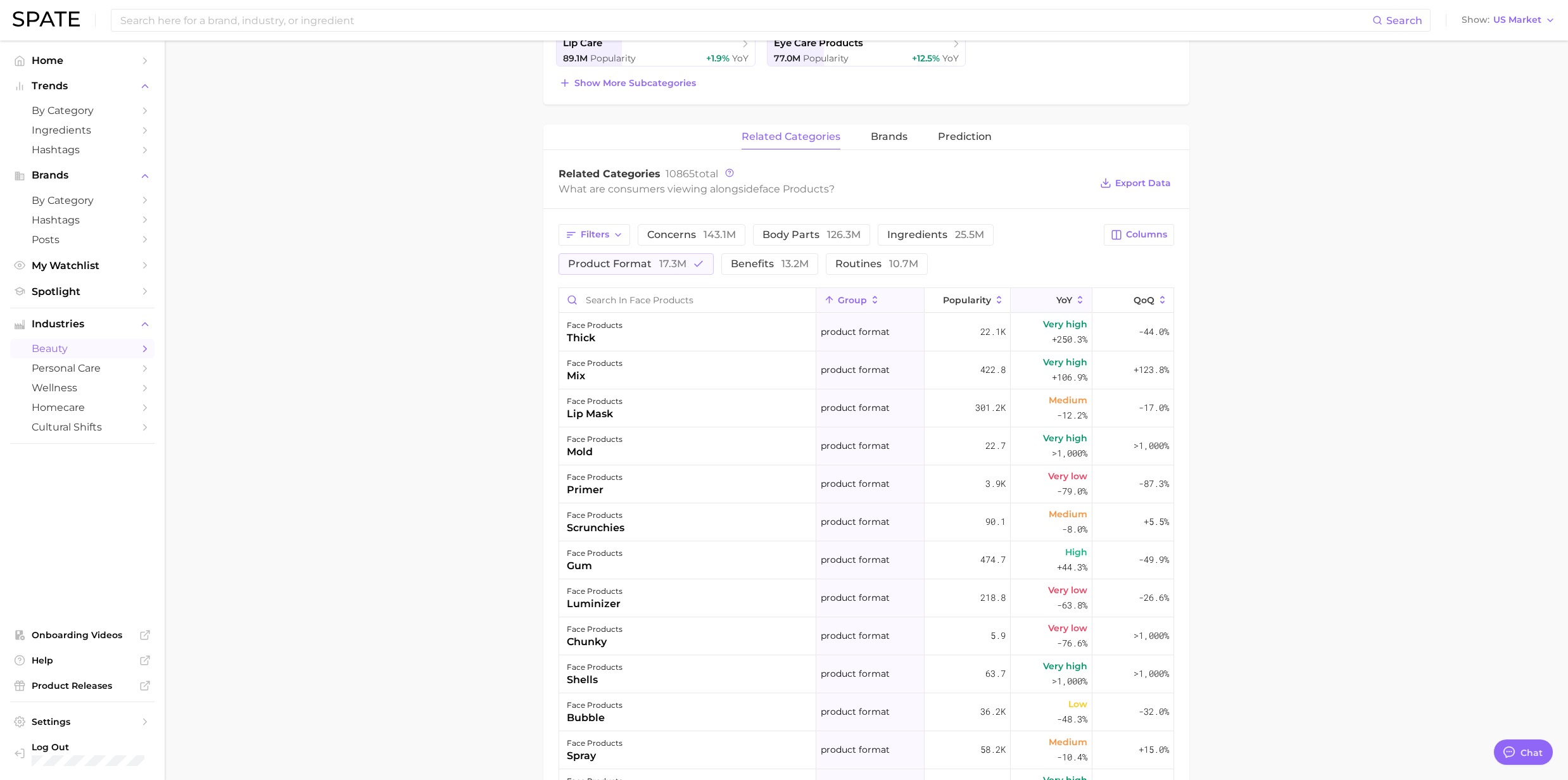
click at [1079, 304] on icon at bounding box center [1080, 300] width 4 height 7
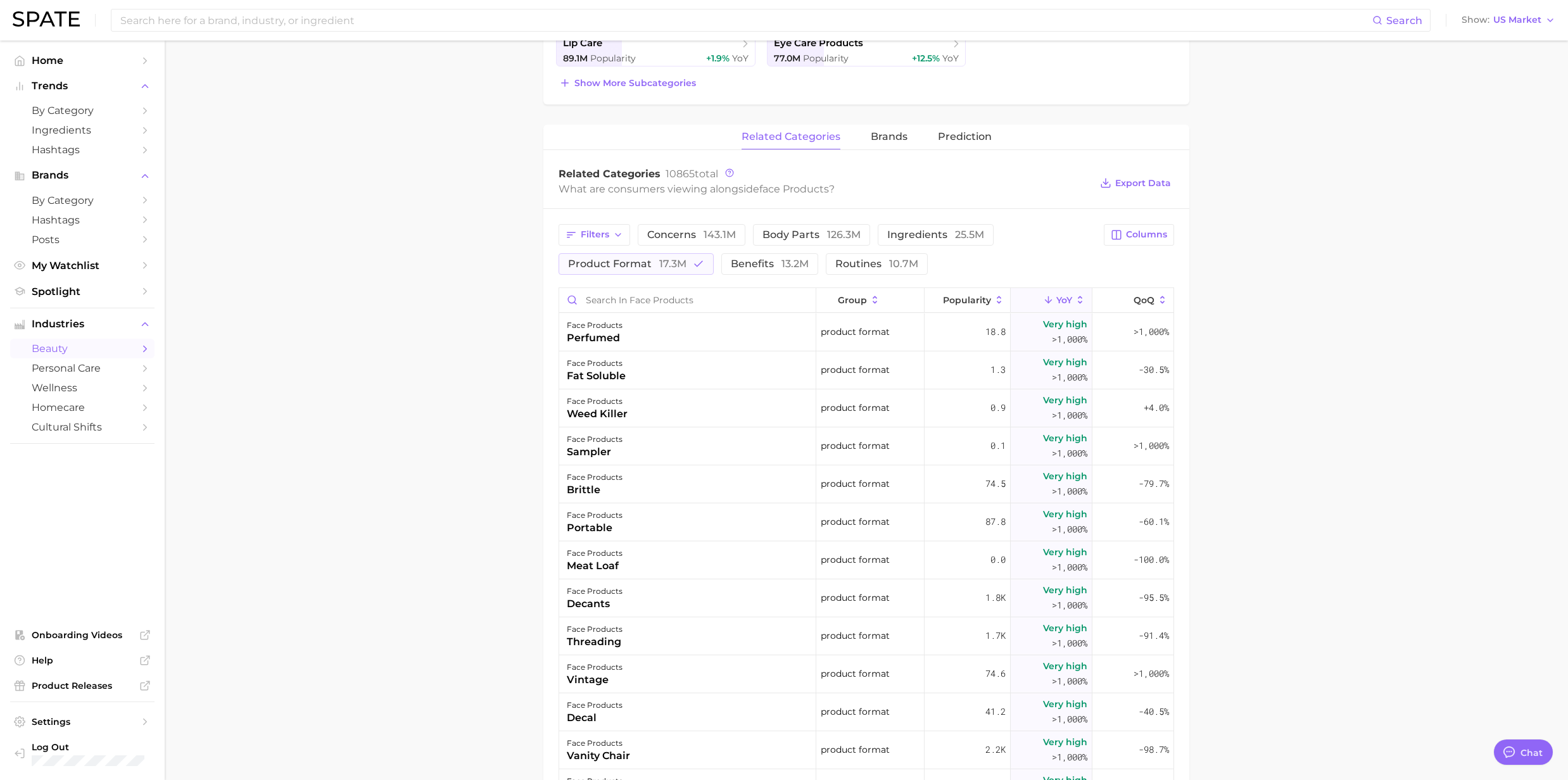
click at [1075, 295] on icon at bounding box center [1080, 300] width 11 height 11
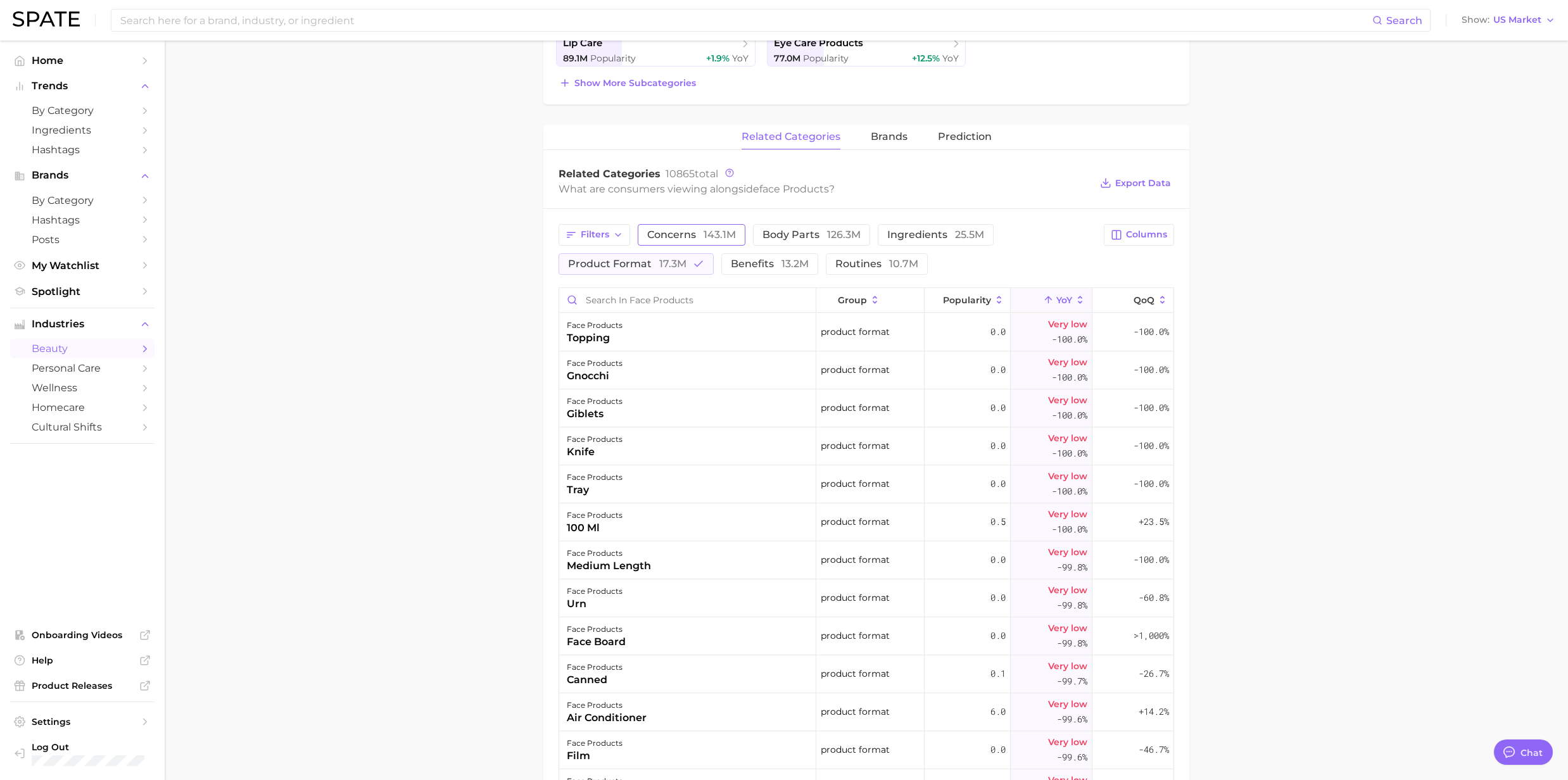
click at [670, 230] on span "concerns 143.1m" at bounding box center [692, 234] width 89 height 10
click at [651, 264] on span "product format 17.3m" at bounding box center [627, 263] width 119 height 10
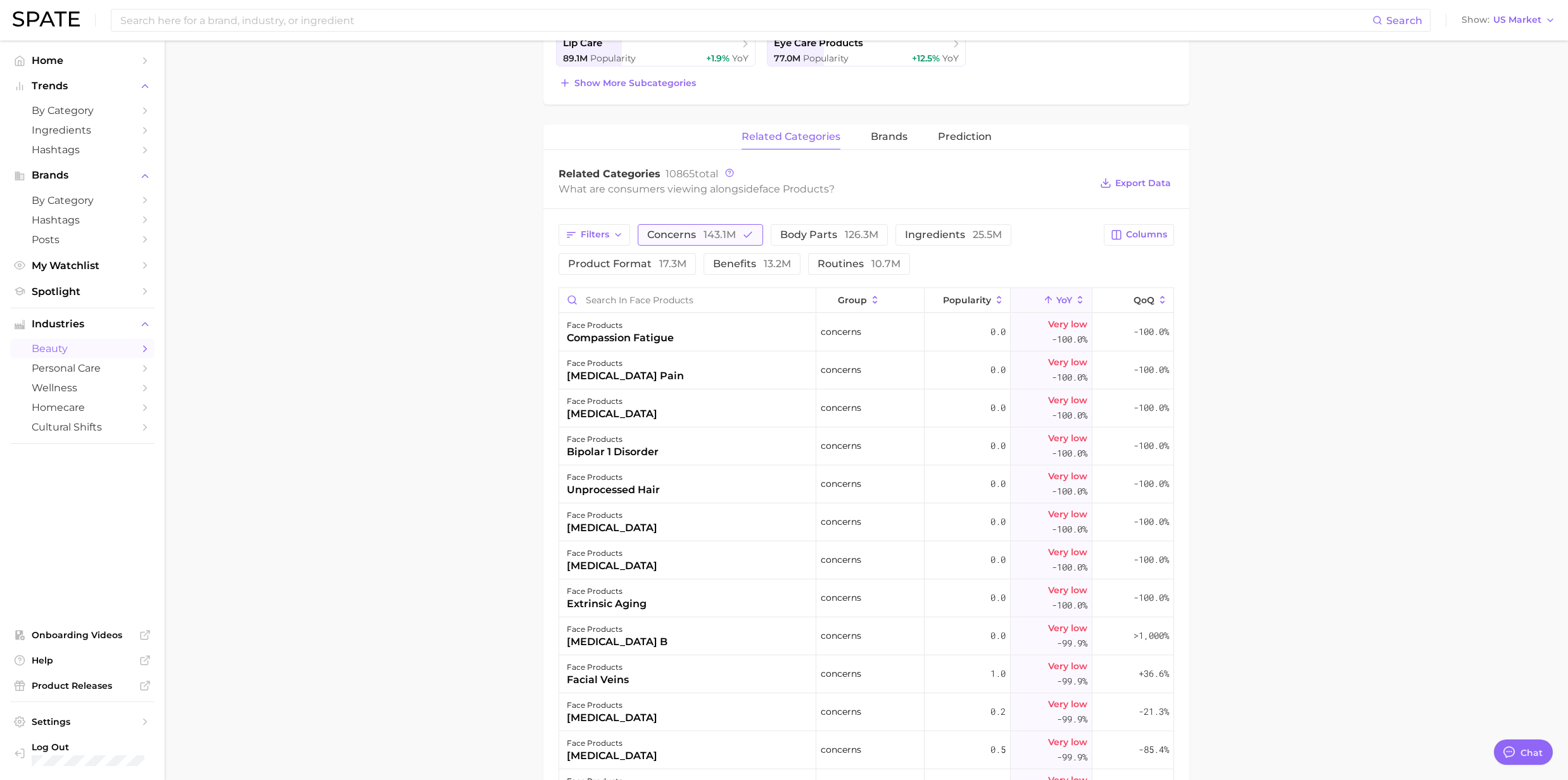
click at [677, 239] on span "concerns 143.1m" at bounding box center [692, 234] width 89 height 10
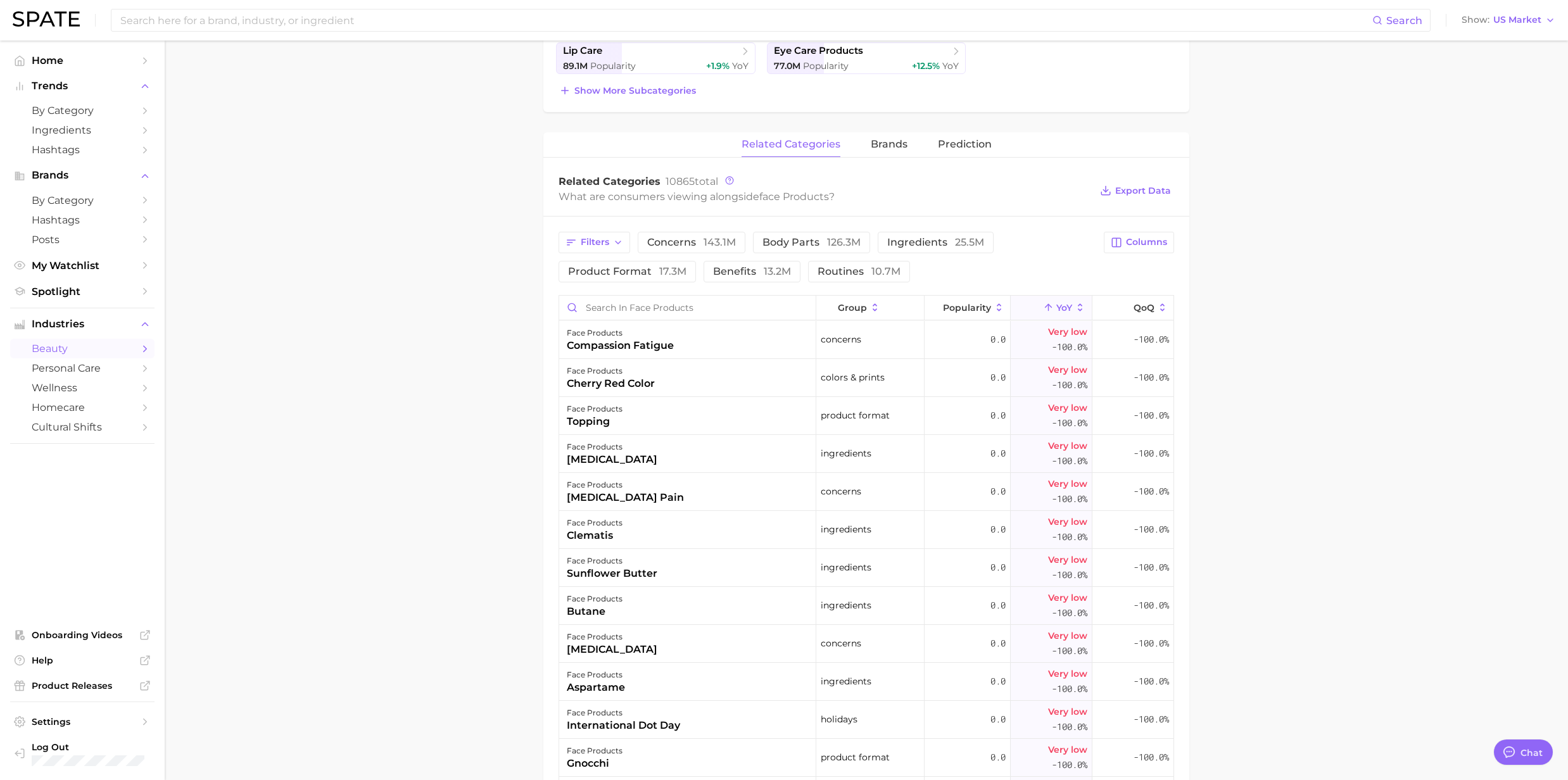
scroll to position [421, 0]
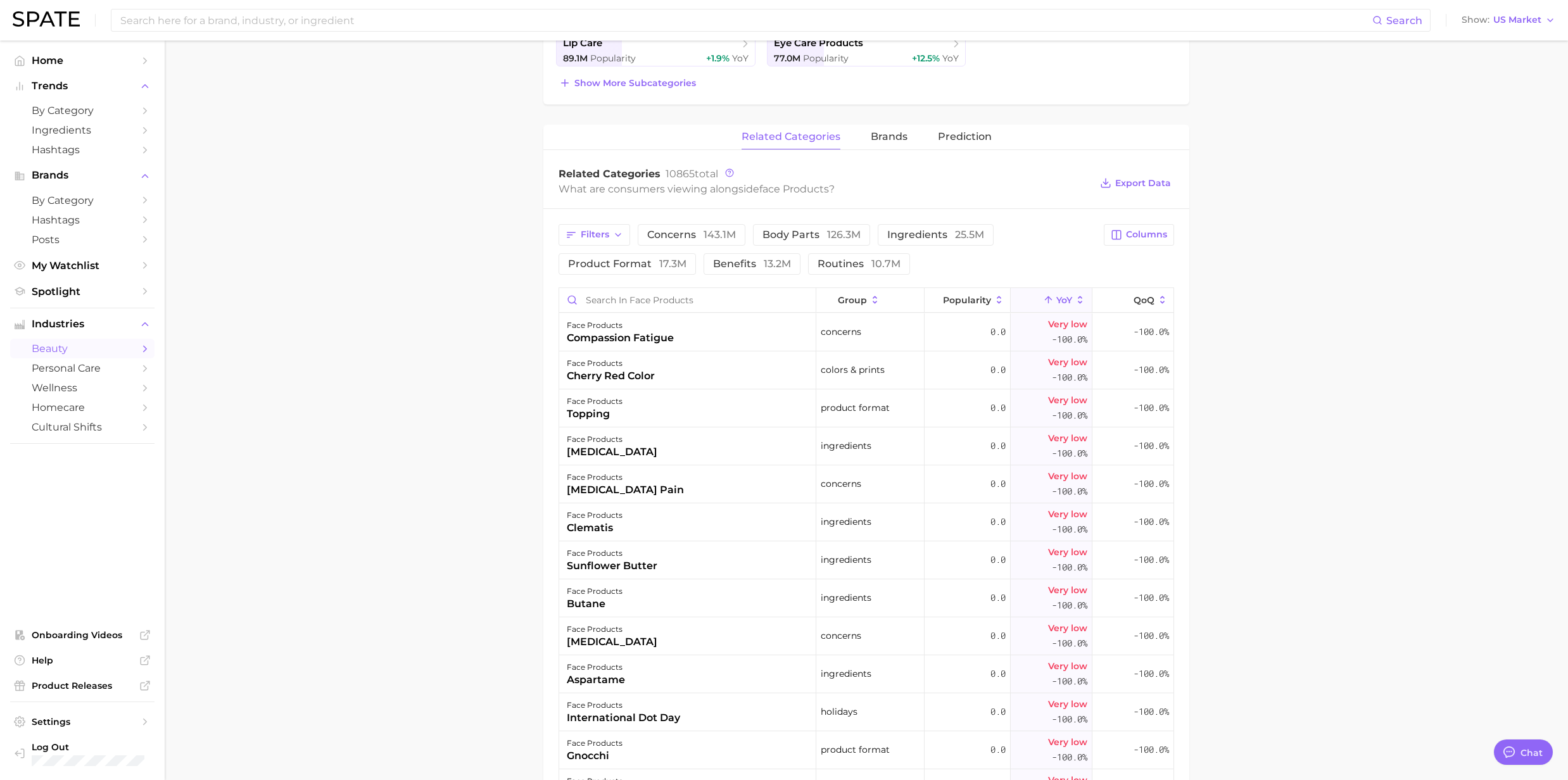
click at [1075, 297] on icon at bounding box center [1080, 300] width 11 height 11
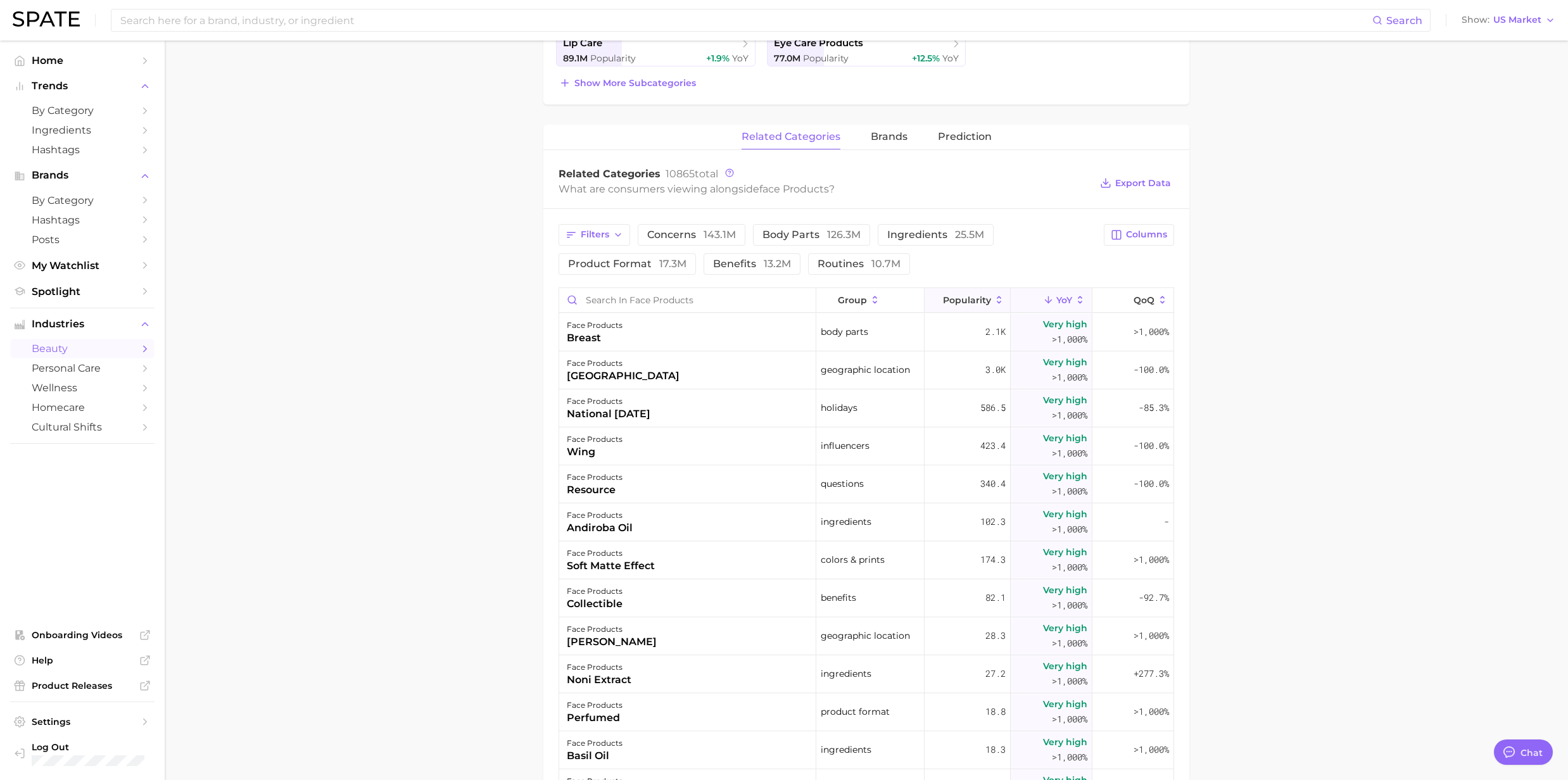
click at [993, 301] on icon at bounding box center [999, 300] width 11 height 11
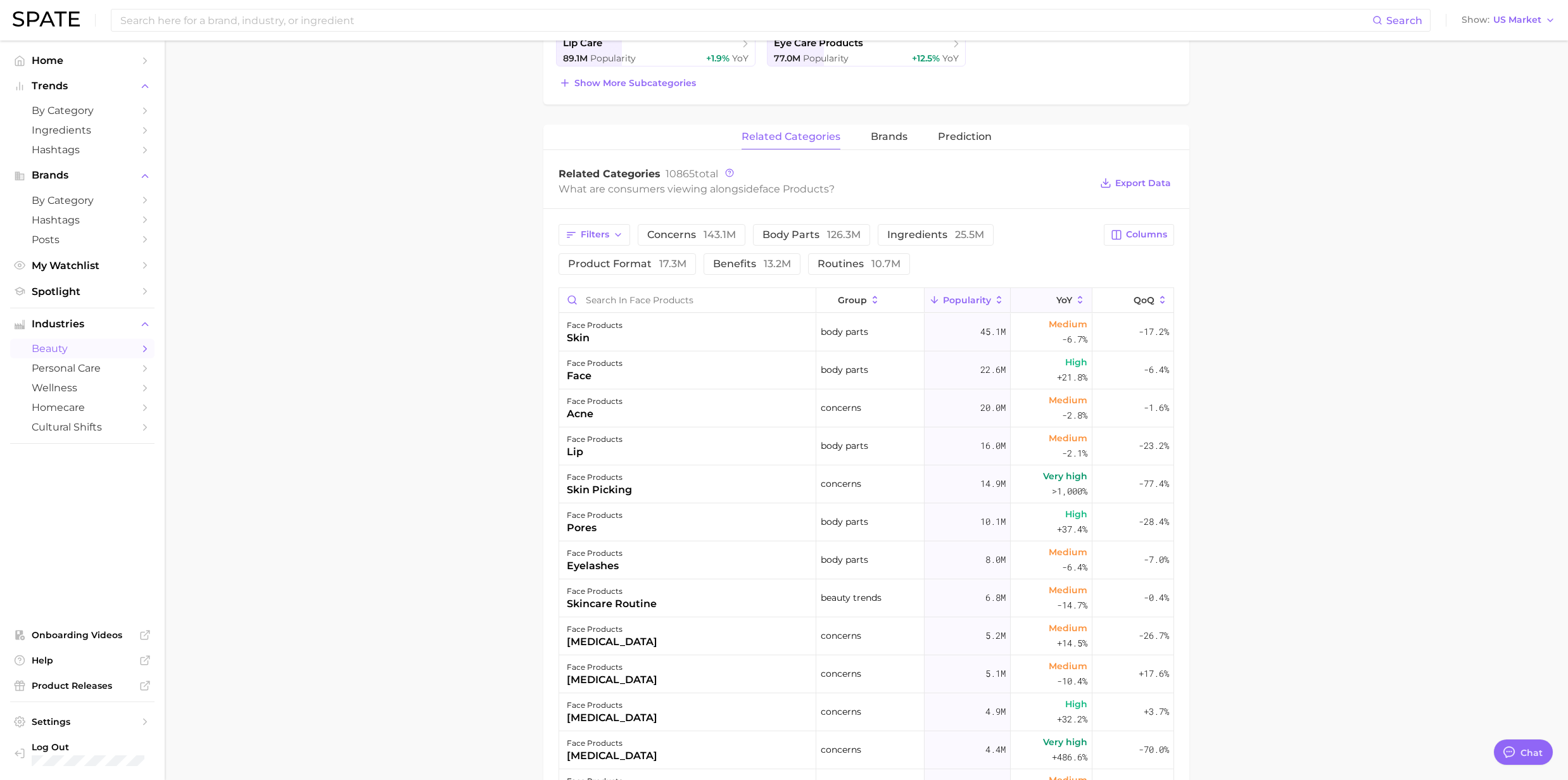
click at [1075, 299] on icon at bounding box center [1080, 300] width 11 height 11
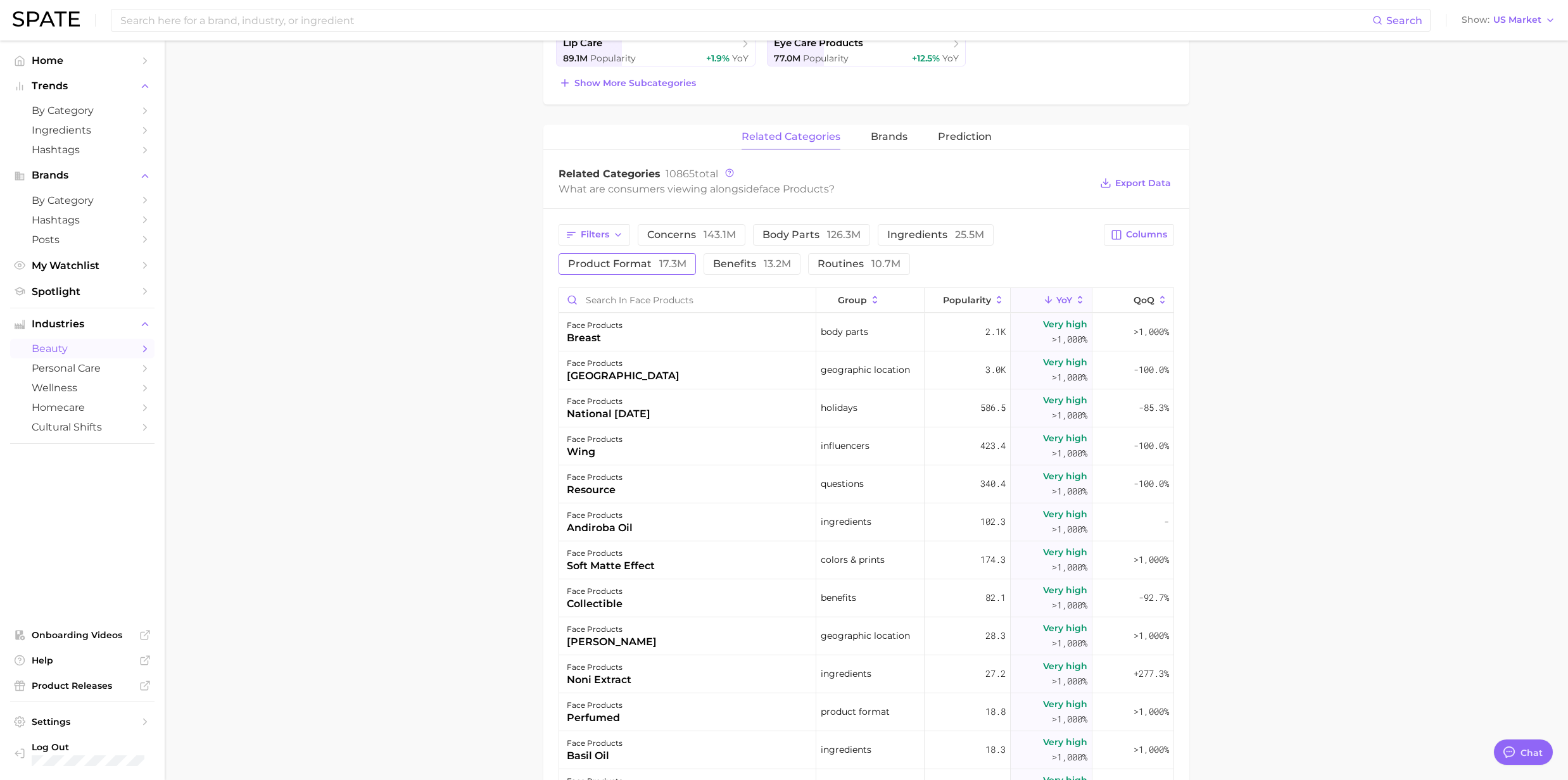
click at [574, 261] on span "product format 17.3m" at bounding box center [627, 263] width 119 height 10
click at [993, 300] on icon at bounding box center [999, 300] width 11 height 11
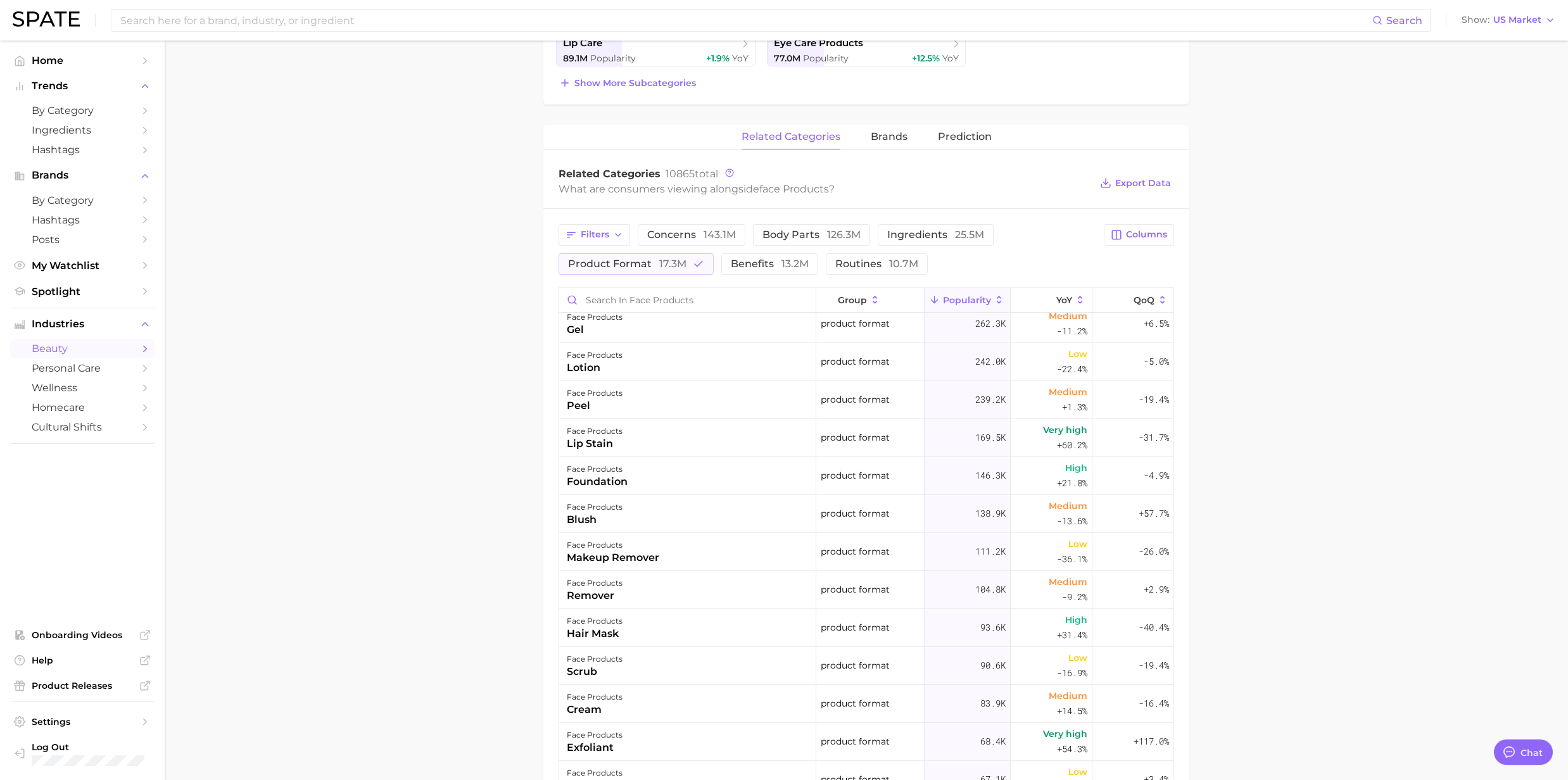
scroll to position [928, 0]
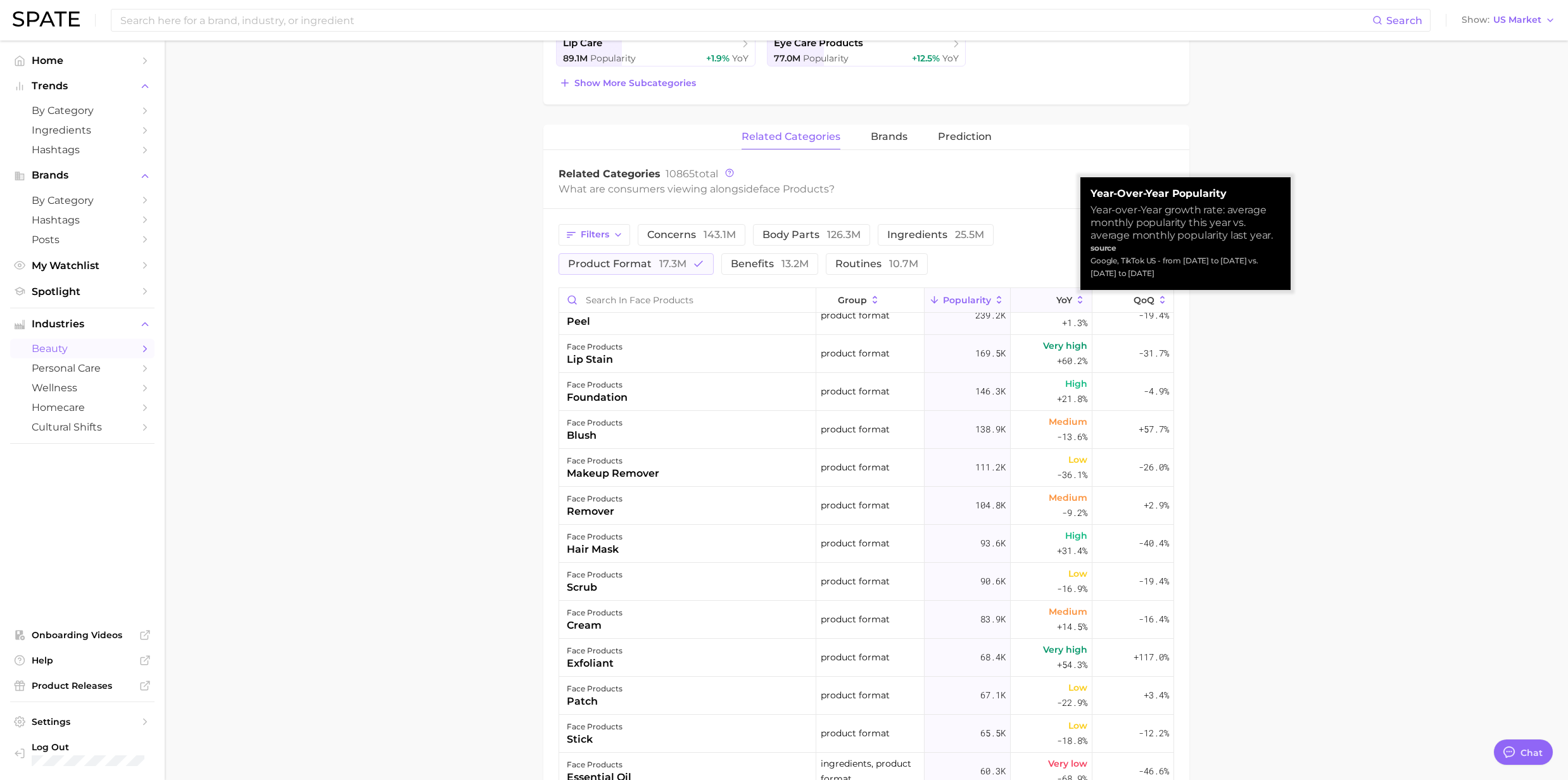
drag, startPoint x: 1067, startPoint y: 302, endPoint x: 1065, endPoint y: 293, distance: 9.2
click at [1065, 293] on button "YoY" at bounding box center [1051, 300] width 81 height 25
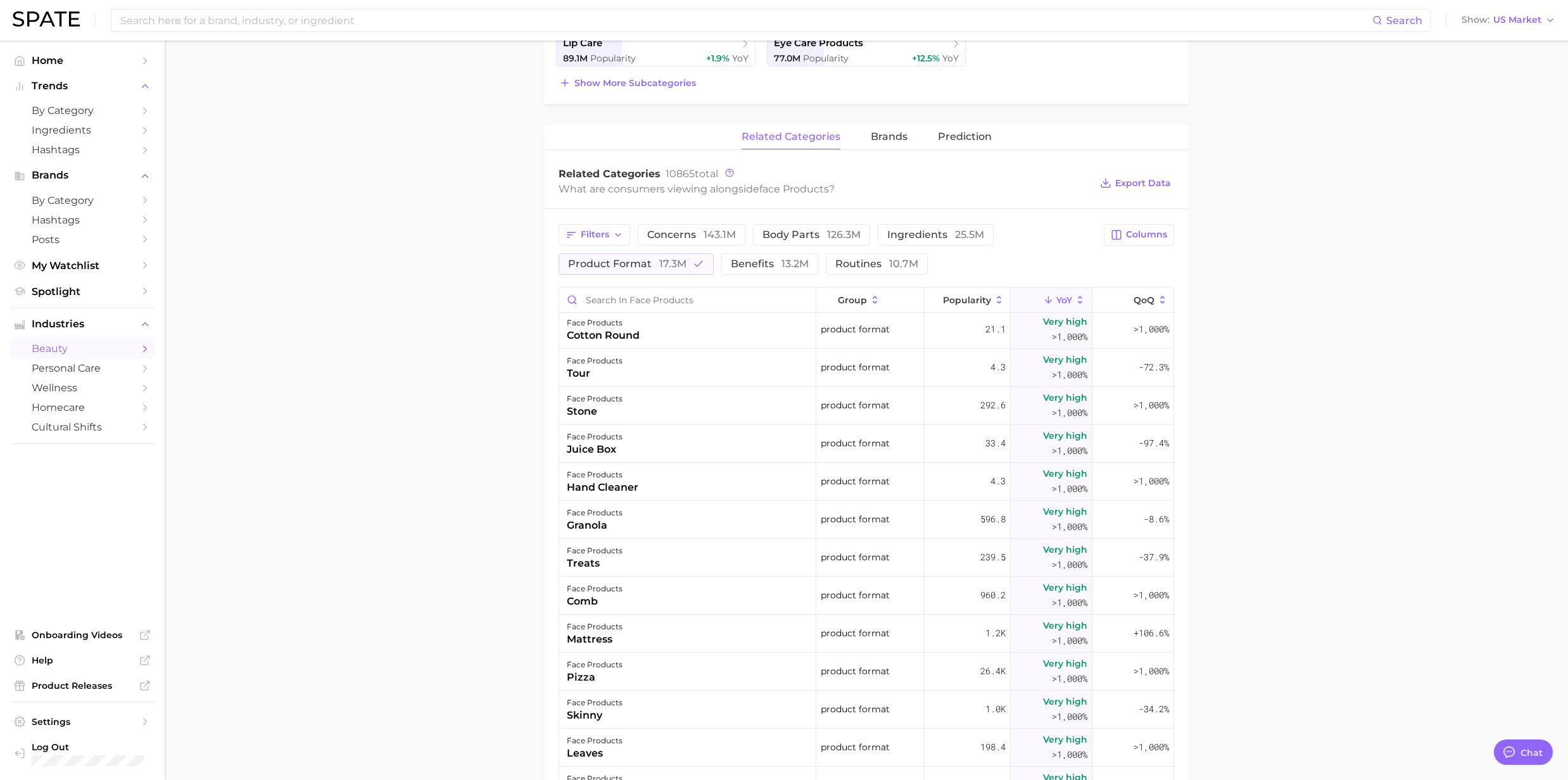
scroll to position [2532, 0]
